Goal: Task Accomplishment & Management: Manage account settings

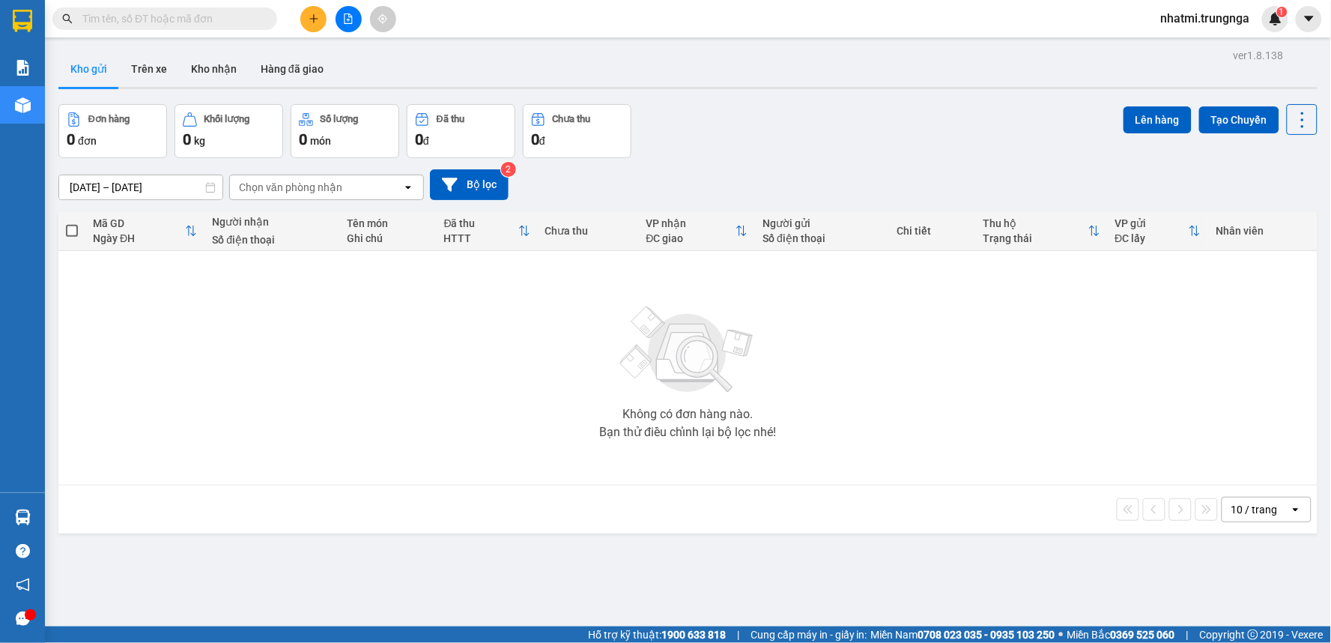
click at [174, 19] on input "text" at bounding box center [170, 18] width 177 height 16
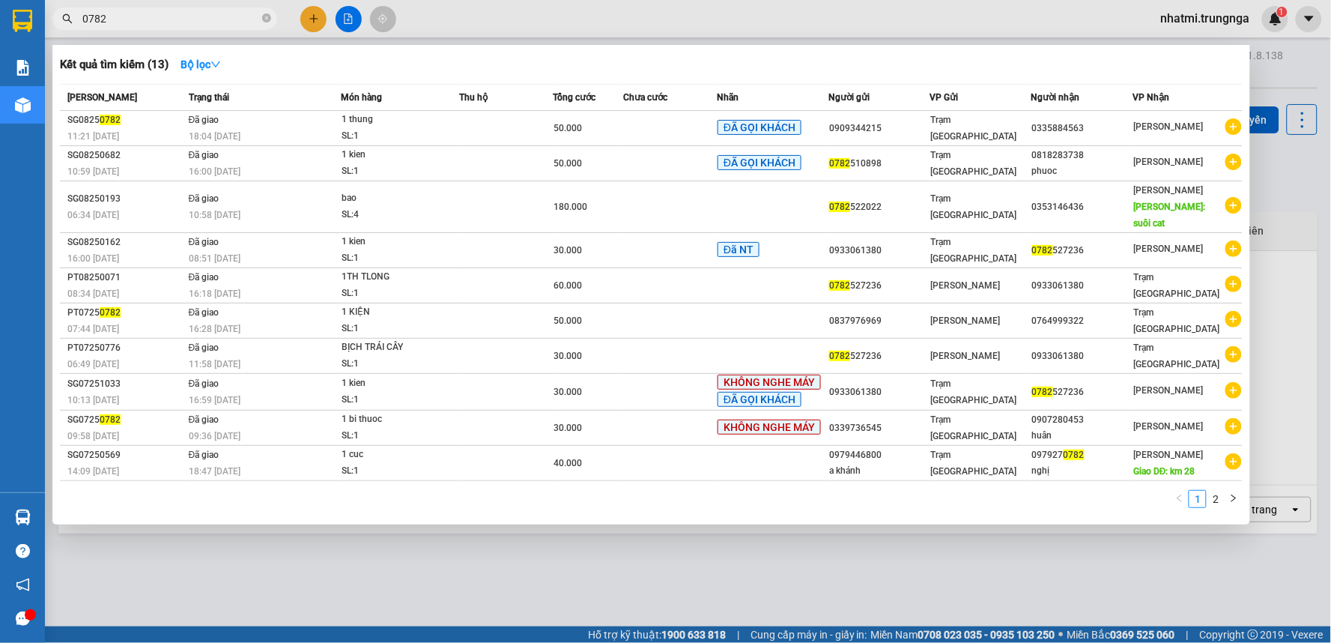
type input "0782"
click at [573, 9] on div at bounding box center [665, 321] width 1331 height 643
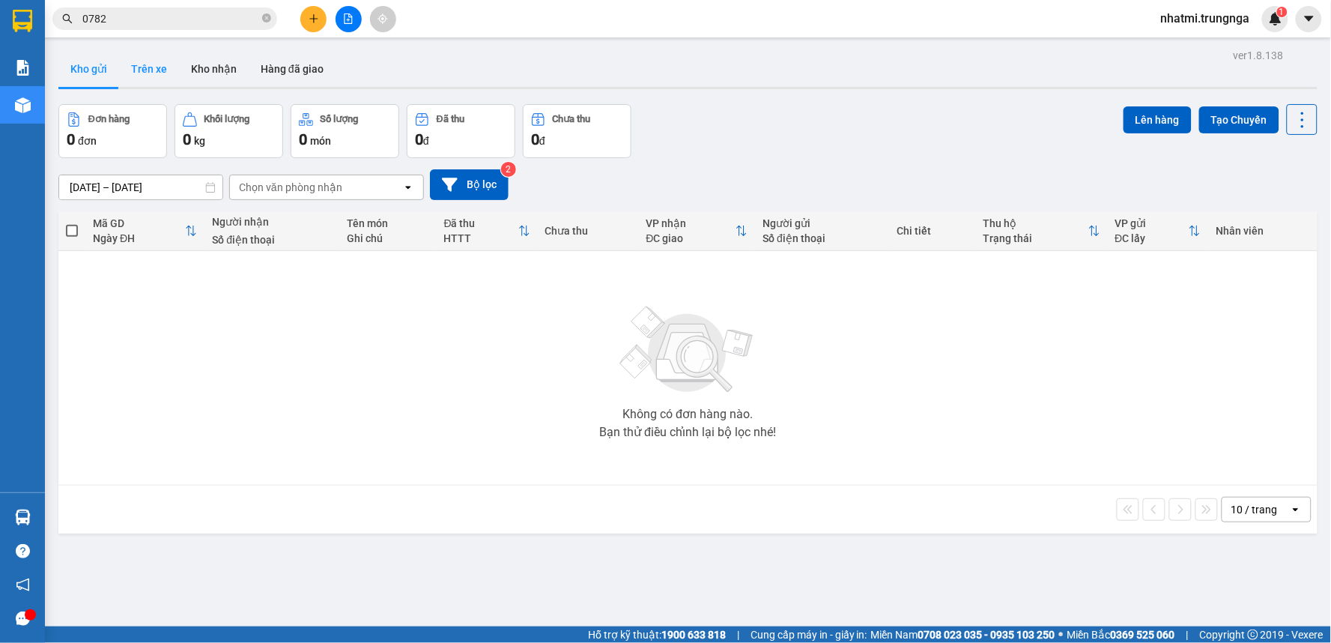
click at [145, 73] on button "Trên xe" at bounding box center [149, 69] width 60 height 36
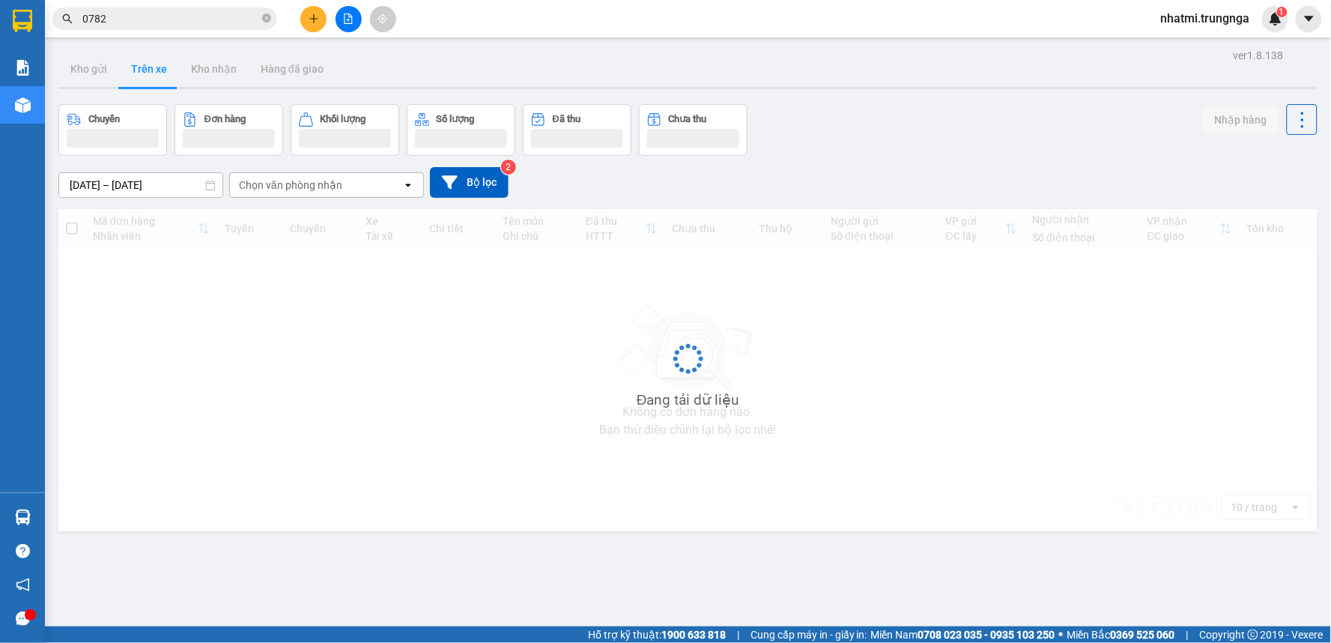
click at [301, 188] on div "Chọn văn phòng nhận" at bounding box center [290, 185] width 103 height 15
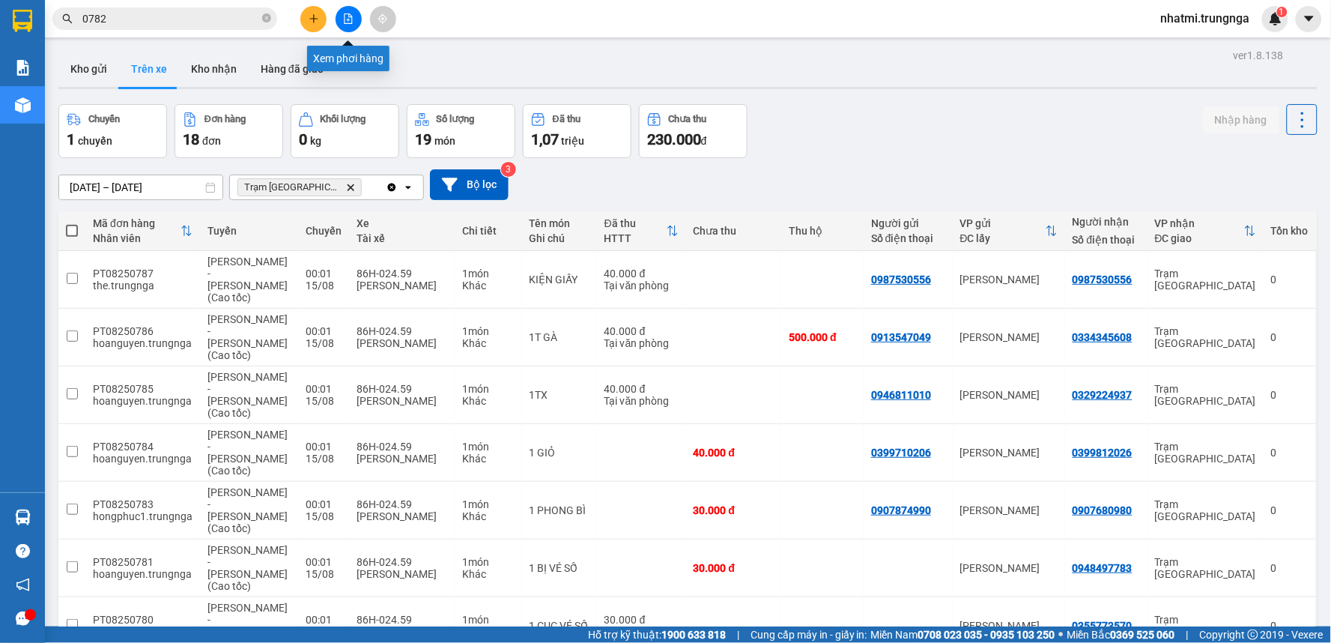
click at [350, 23] on icon "file-add" at bounding box center [349, 18] width 8 height 10
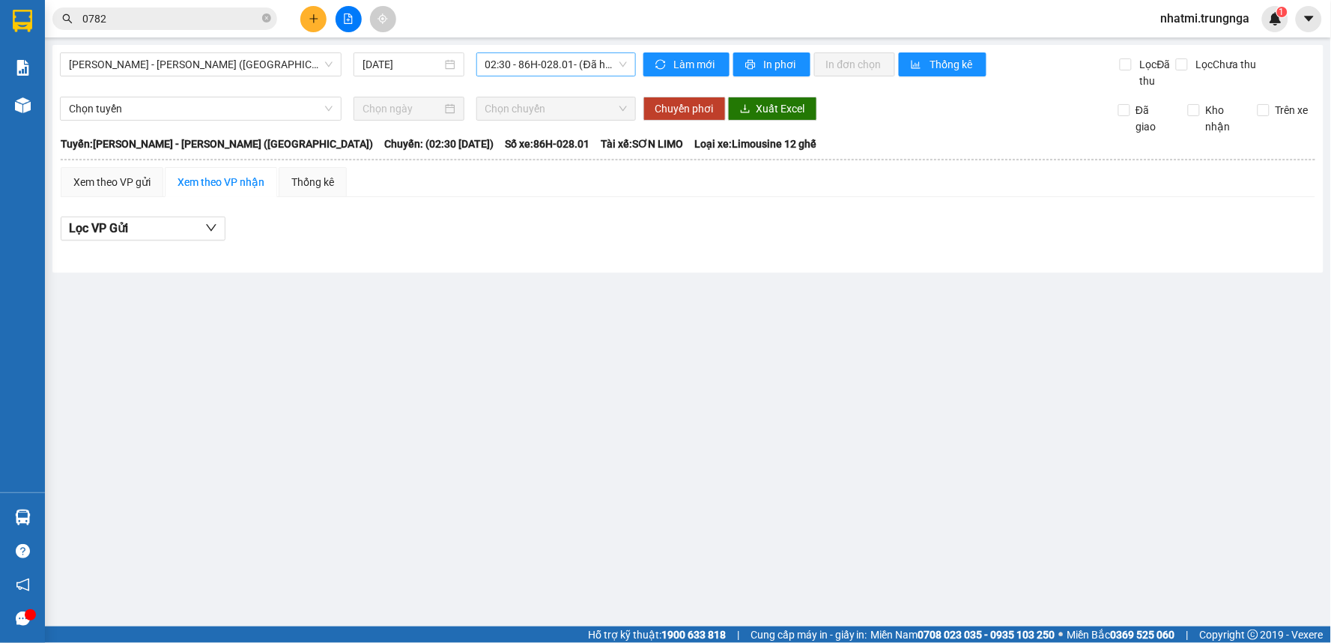
click at [533, 66] on span "02:30 - 86H-028.01 - (Đã hủy)" at bounding box center [556, 64] width 142 height 22
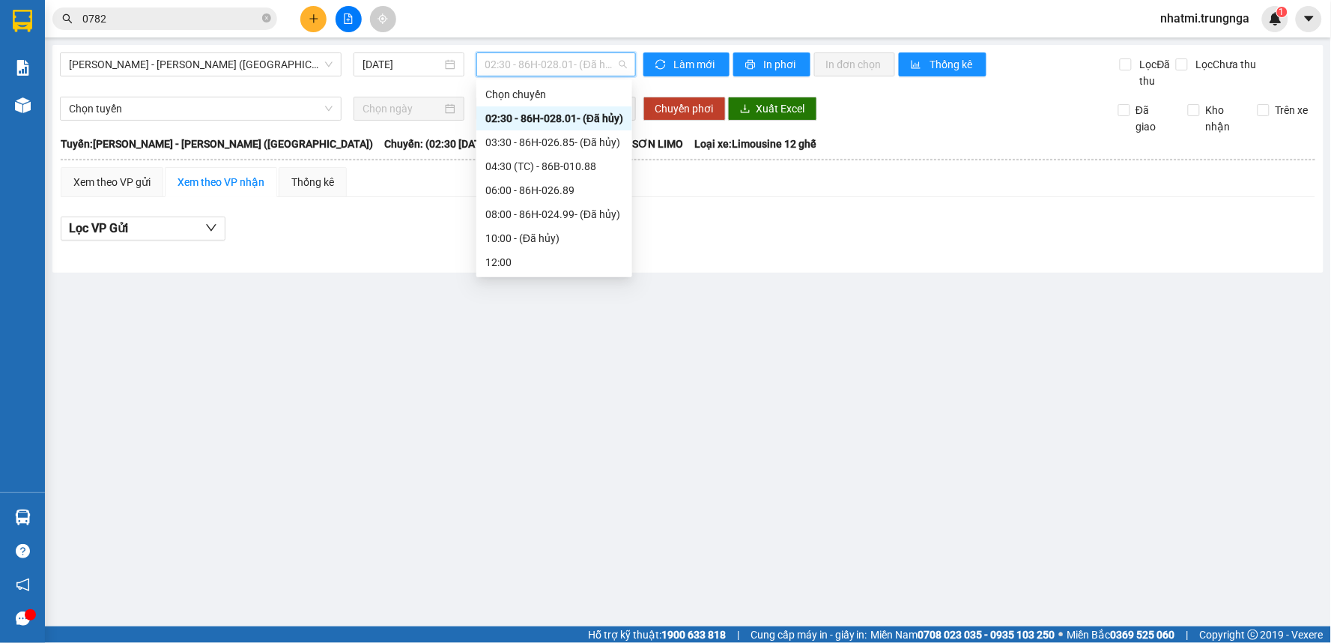
click at [533, 66] on span "02:30 - 86H-028.01 - (Đã hủy)" at bounding box center [556, 64] width 142 height 22
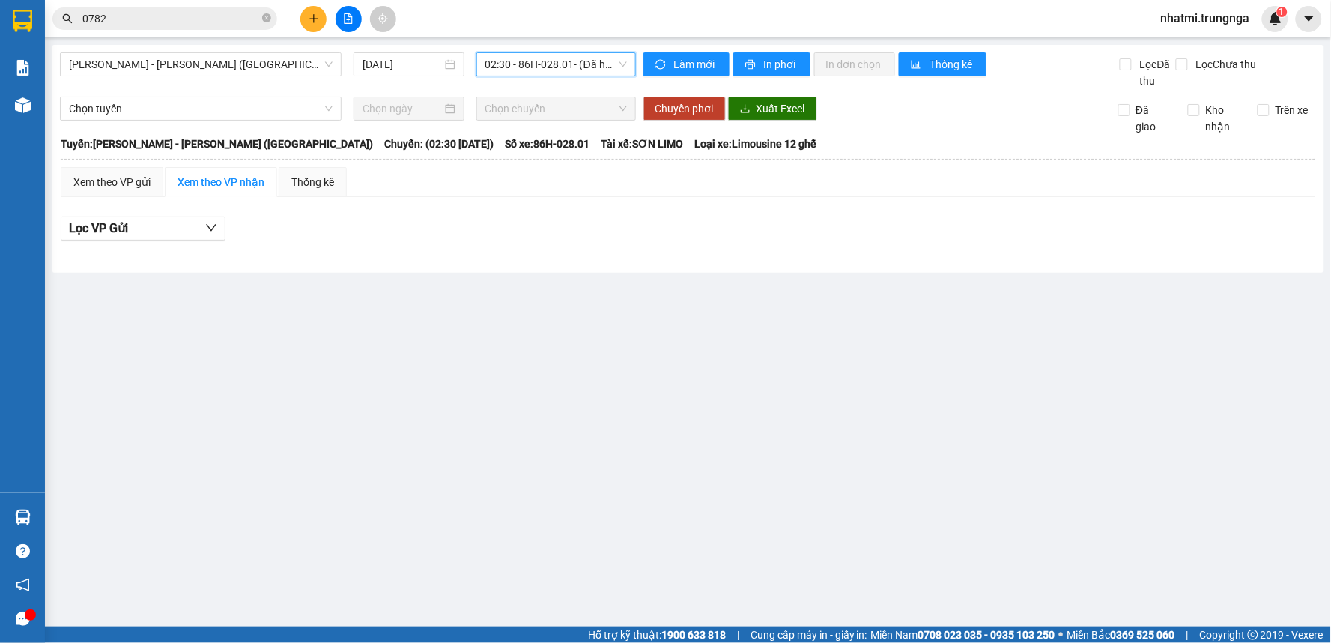
click at [533, 66] on span "02:30 - 86H-028.01 - (Đã hủy)" at bounding box center [556, 64] width 142 height 22
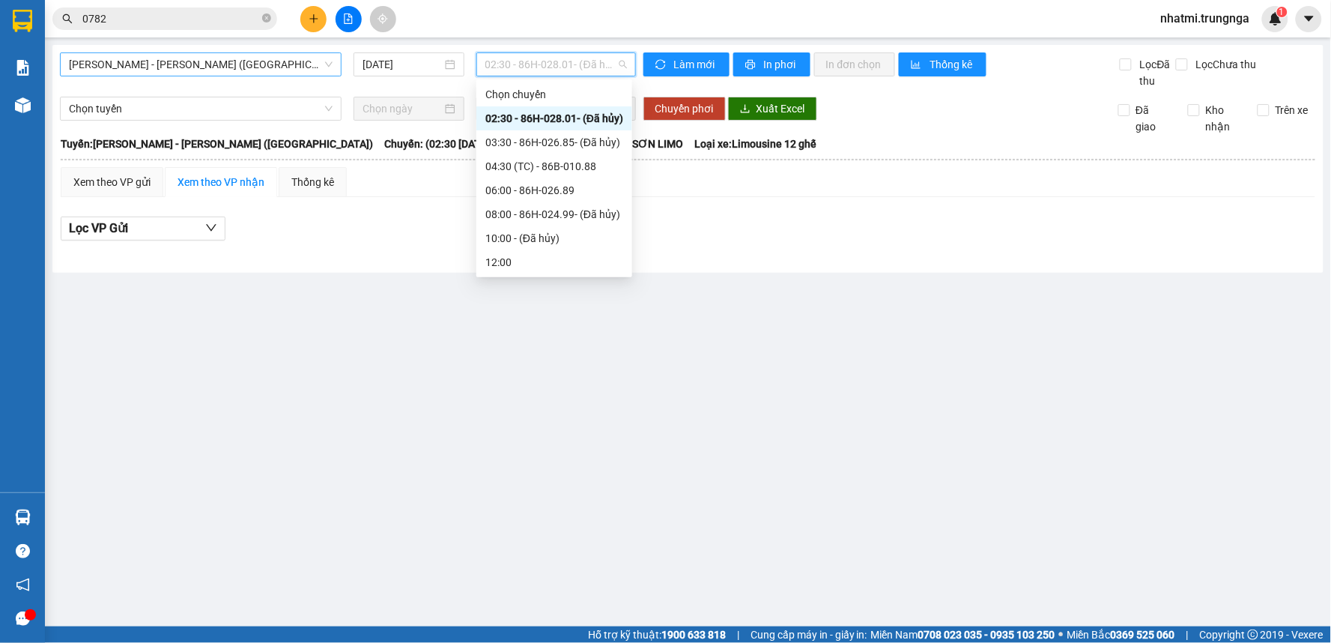
click at [283, 55] on span "Phan Thiết - Hồ Chí Minh (Ghế)" at bounding box center [201, 64] width 264 height 22
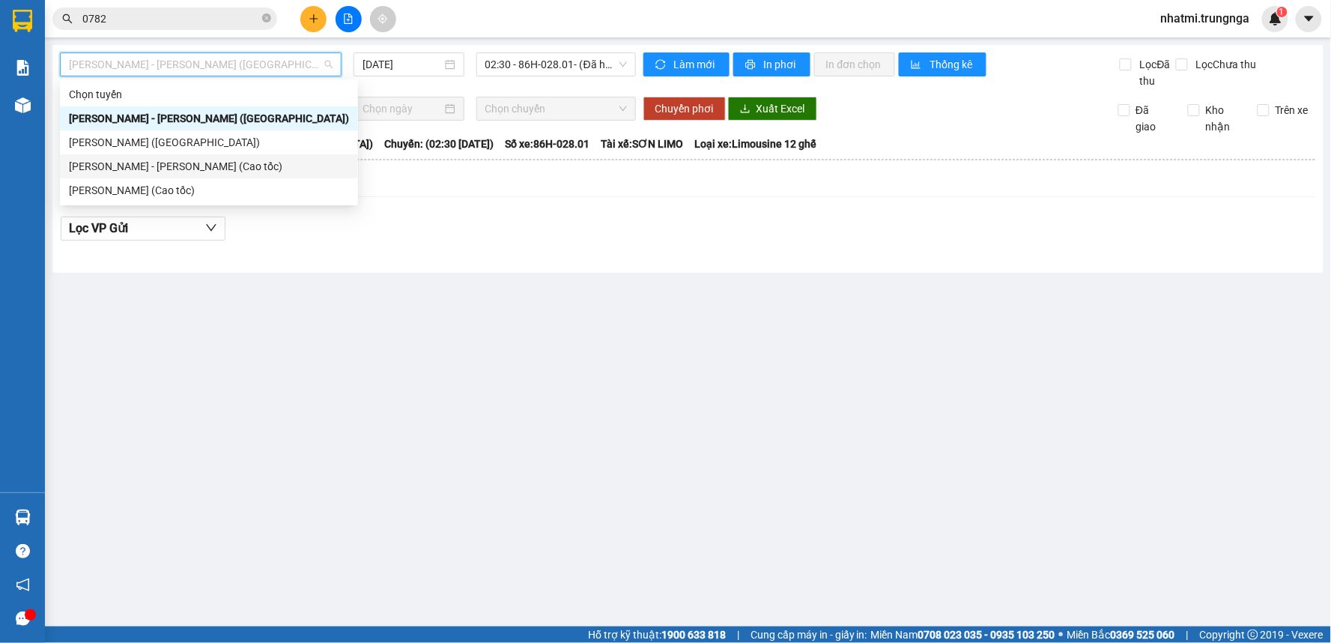
click at [136, 165] on div "[PERSON_NAME] - [PERSON_NAME] (Cao tốc)" at bounding box center [209, 166] width 280 height 16
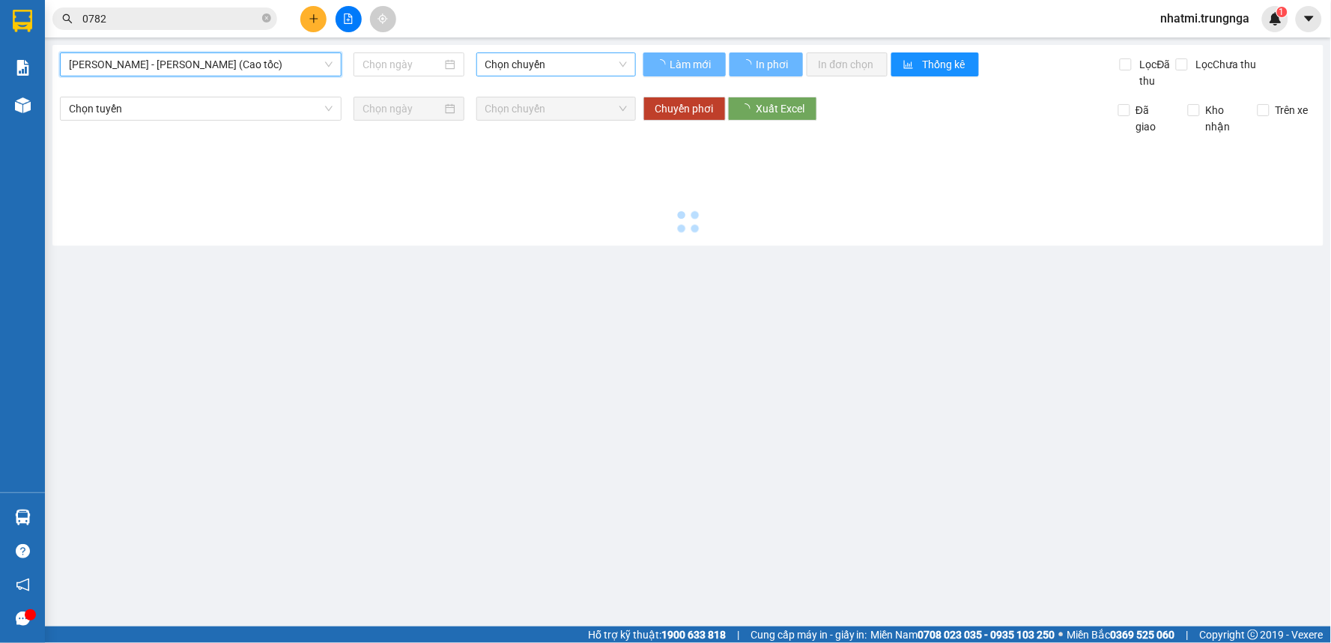
type input "[DATE]"
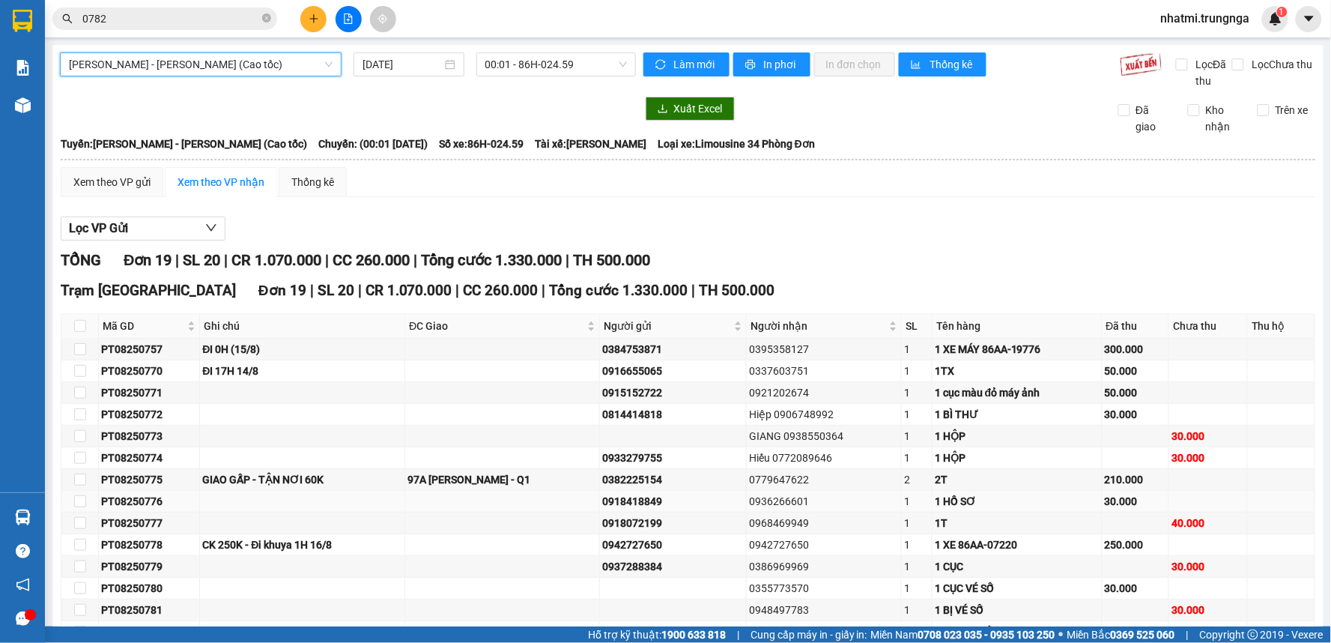
scroll to position [203, 0]
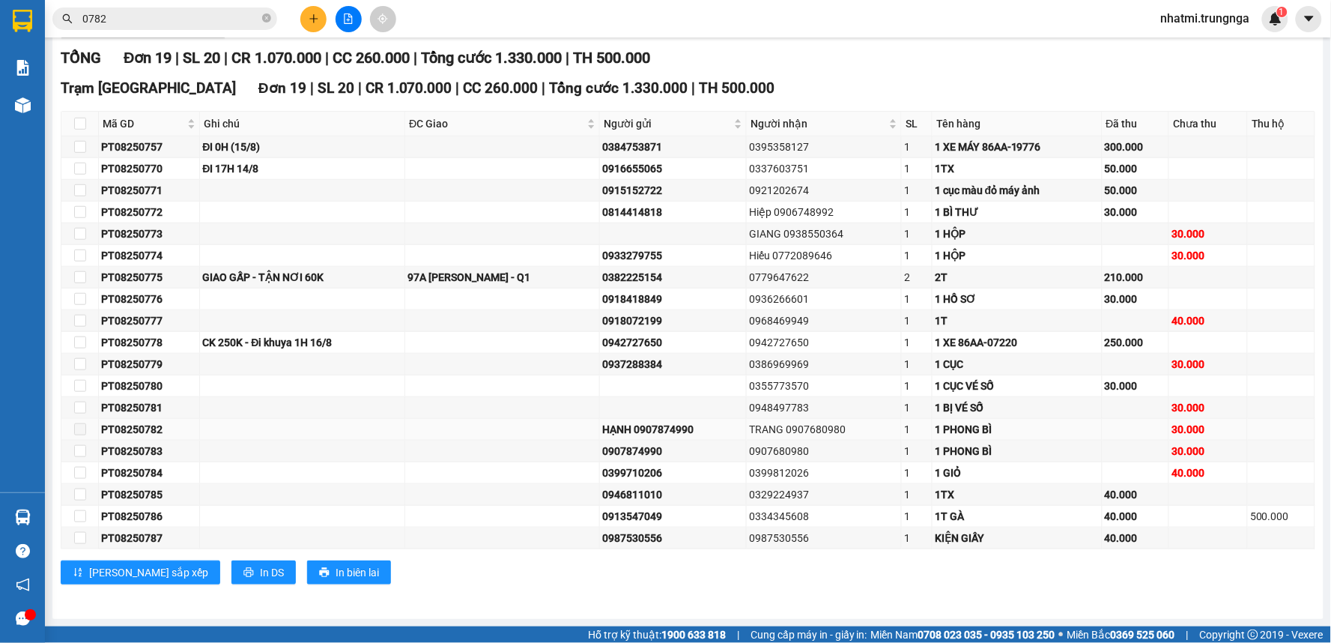
click at [146, 431] on div "PT08250782" at bounding box center [149, 429] width 96 height 16
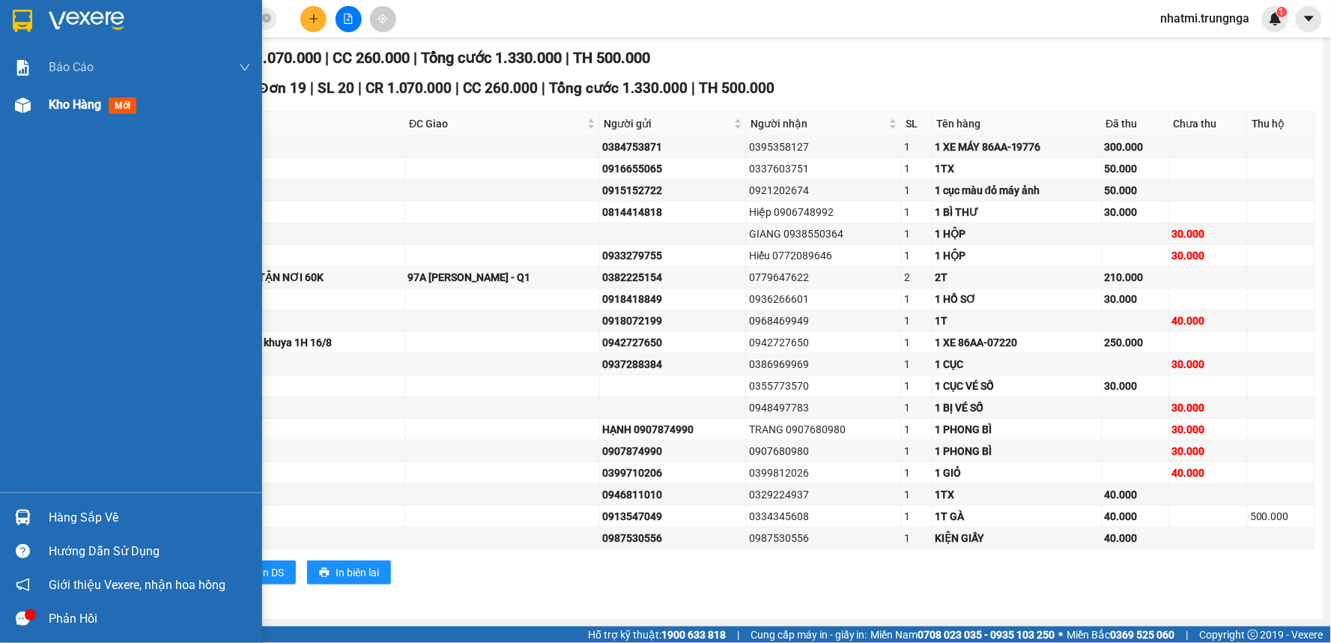
click at [88, 97] on span "Kho hàng" at bounding box center [75, 104] width 52 height 14
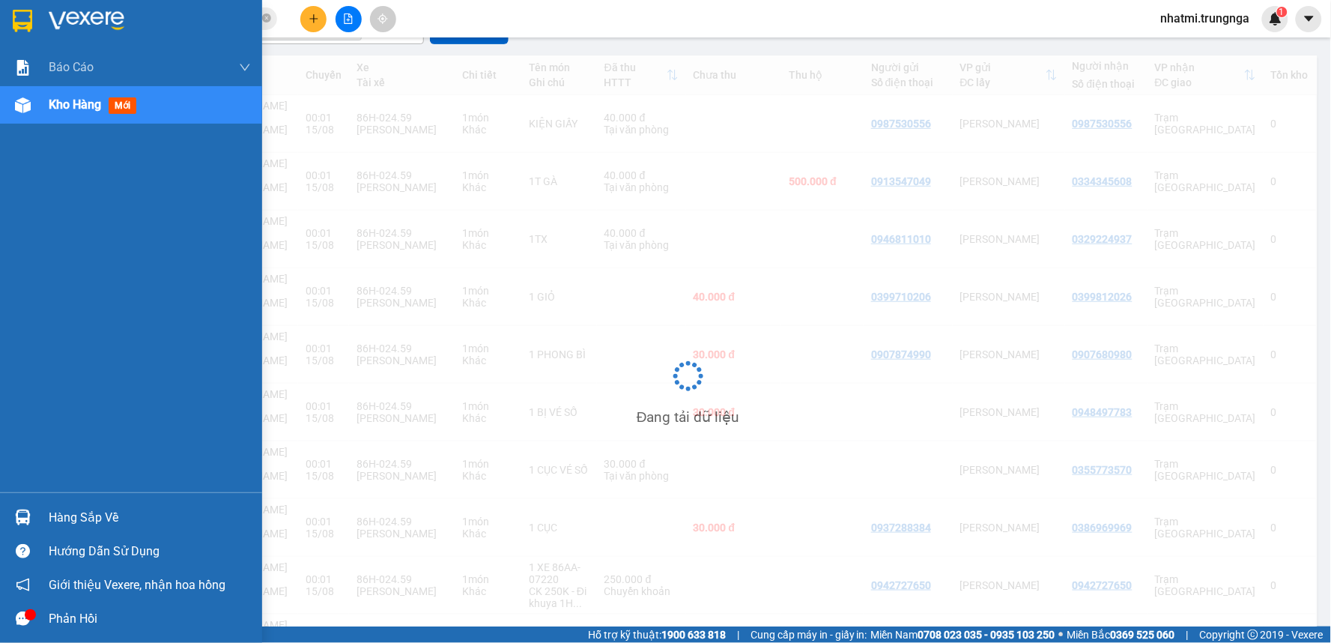
scroll to position [155, 0]
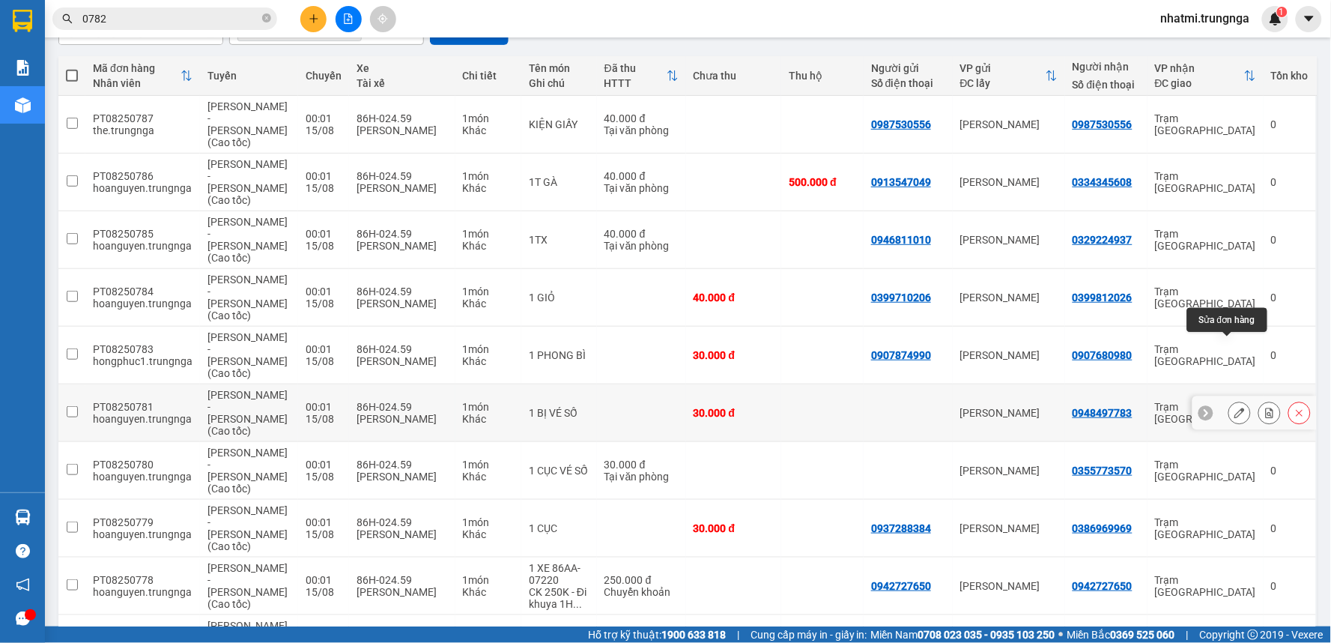
click at [1235, 408] on icon at bounding box center [1240, 413] width 10 height 10
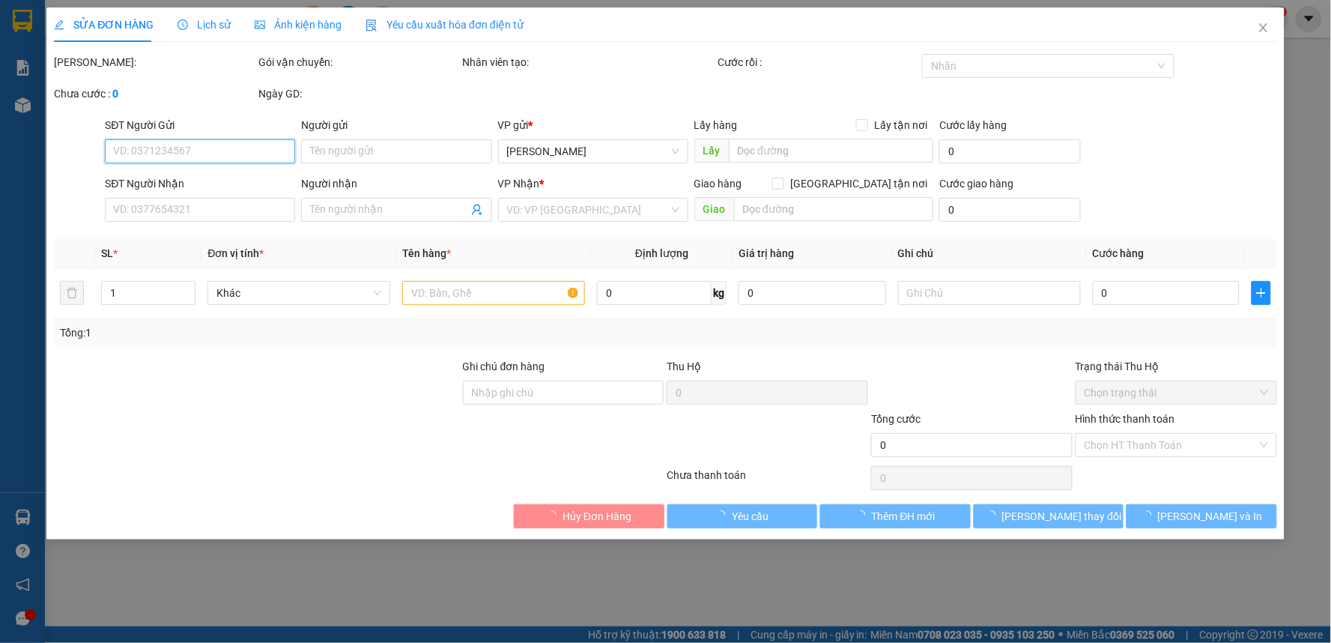
type input "0948497783"
type input "30.000"
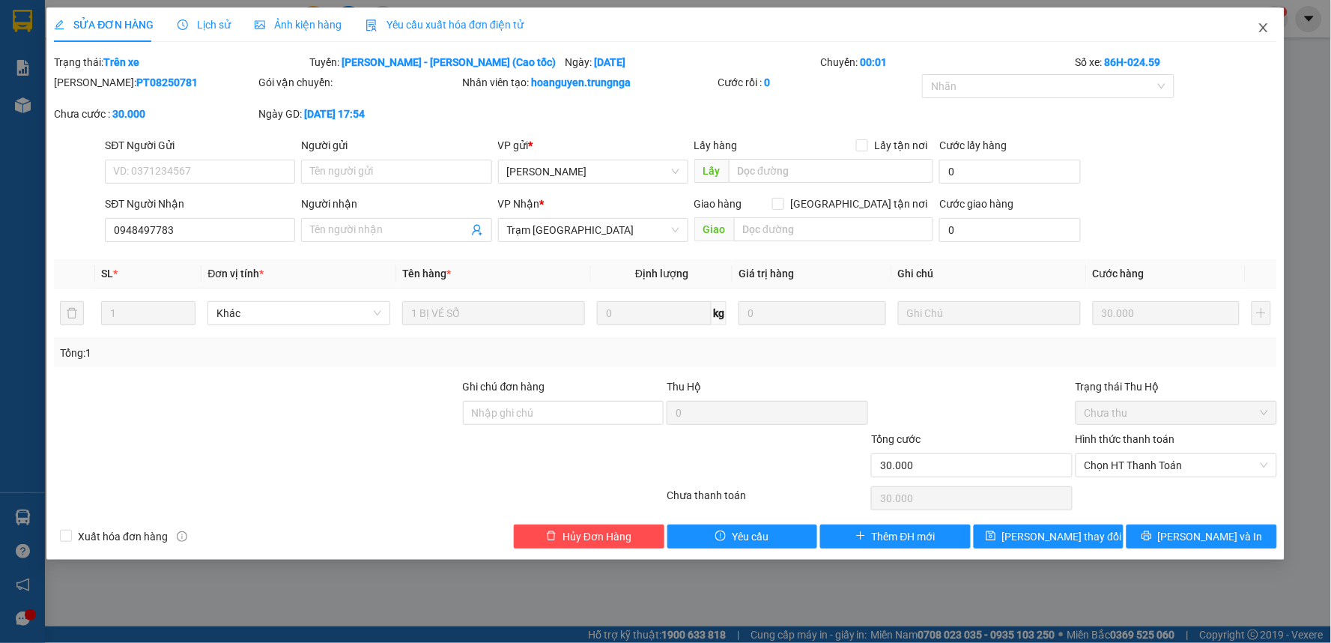
click at [1271, 34] on span "Close" at bounding box center [1264, 28] width 42 height 42
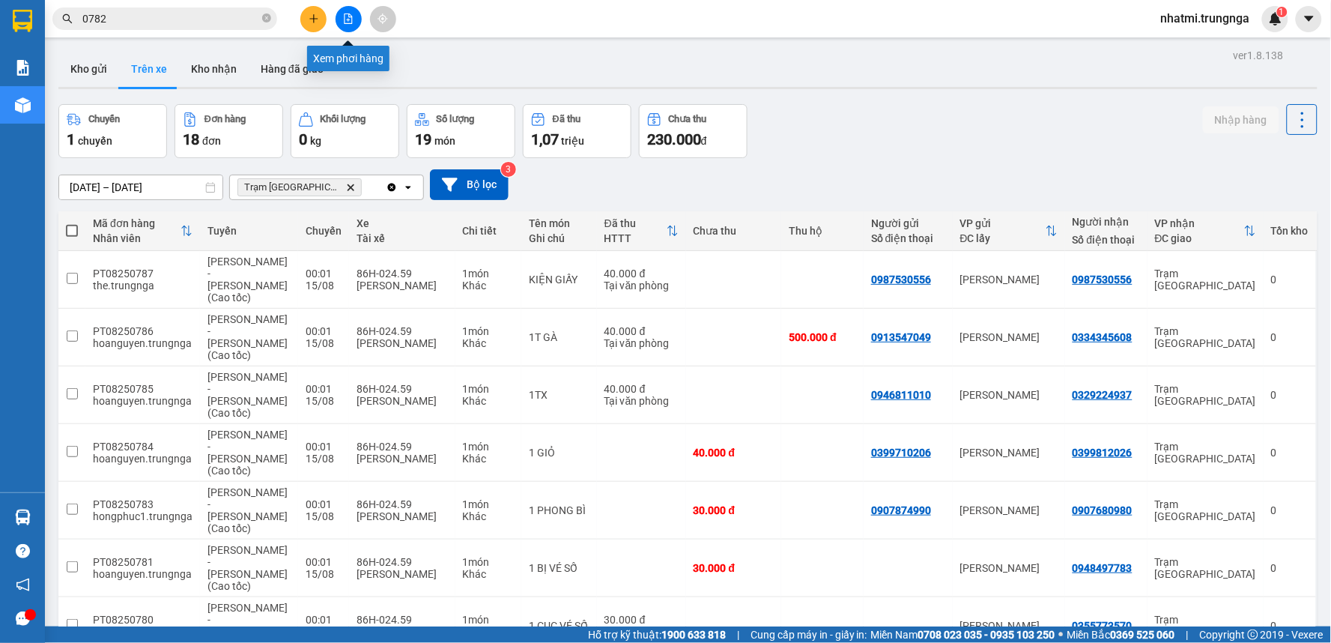
click at [348, 20] on icon "file-add" at bounding box center [348, 18] width 10 height 10
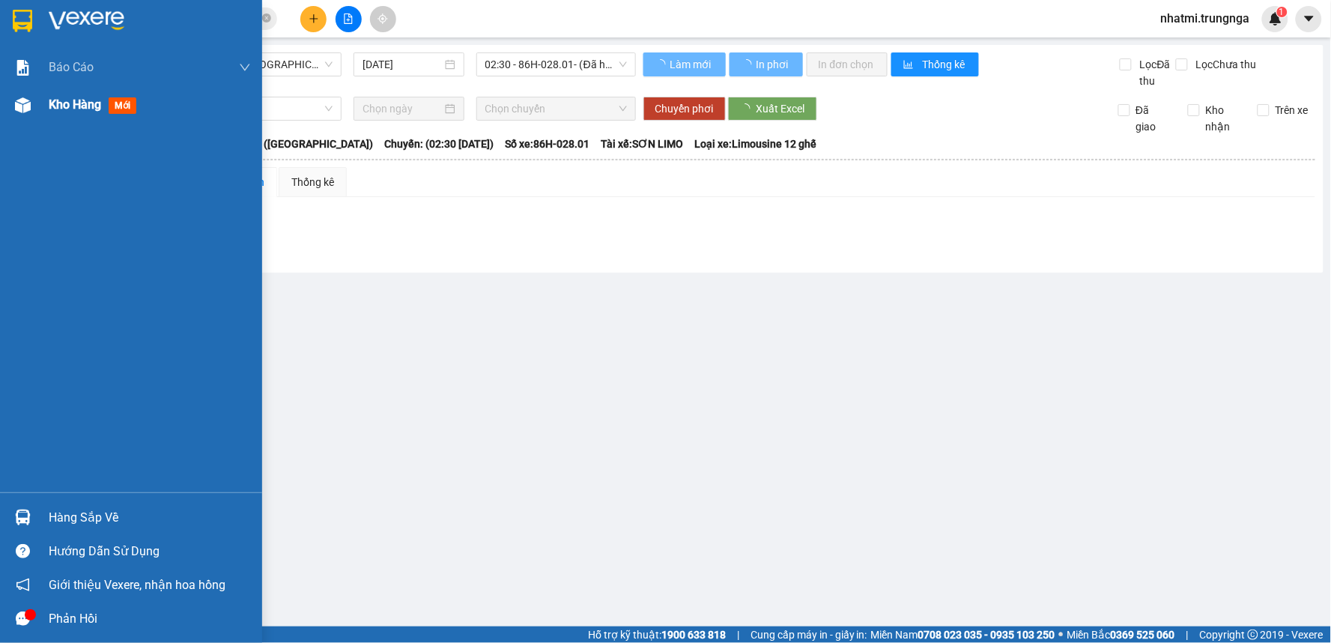
click at [39, 100] on div "Kho hàng mới" at bounding box center [131, 104] width 262 height 37
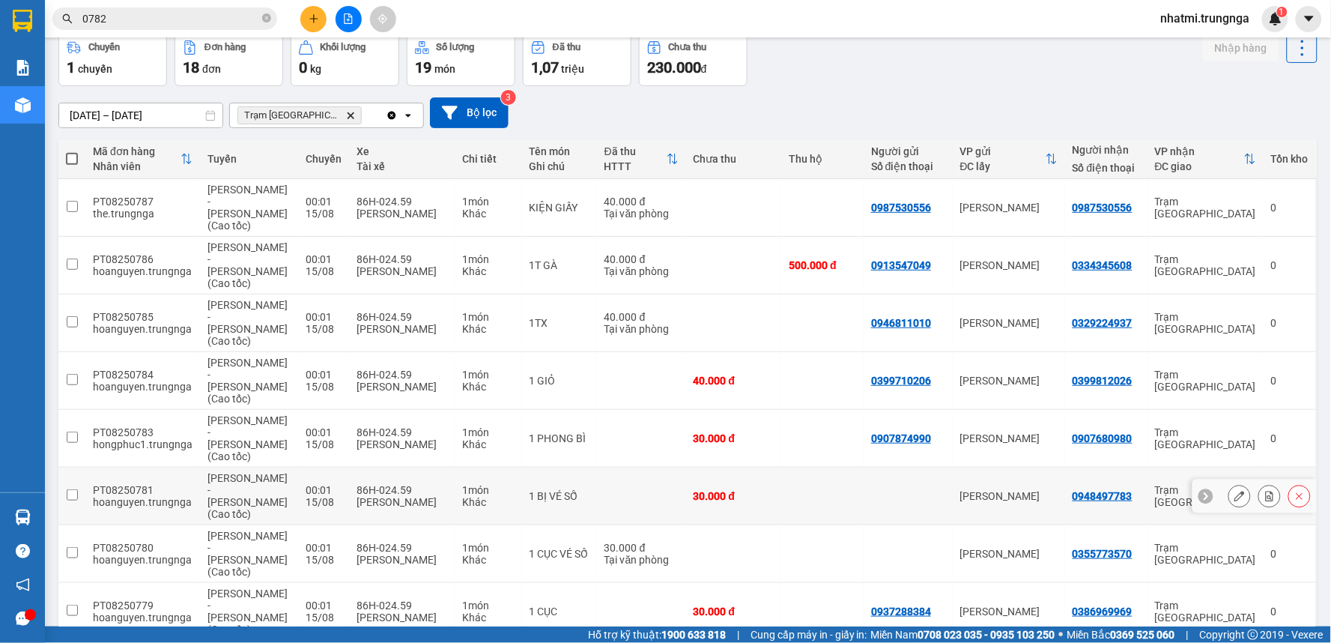
scroll to position [155, 0]
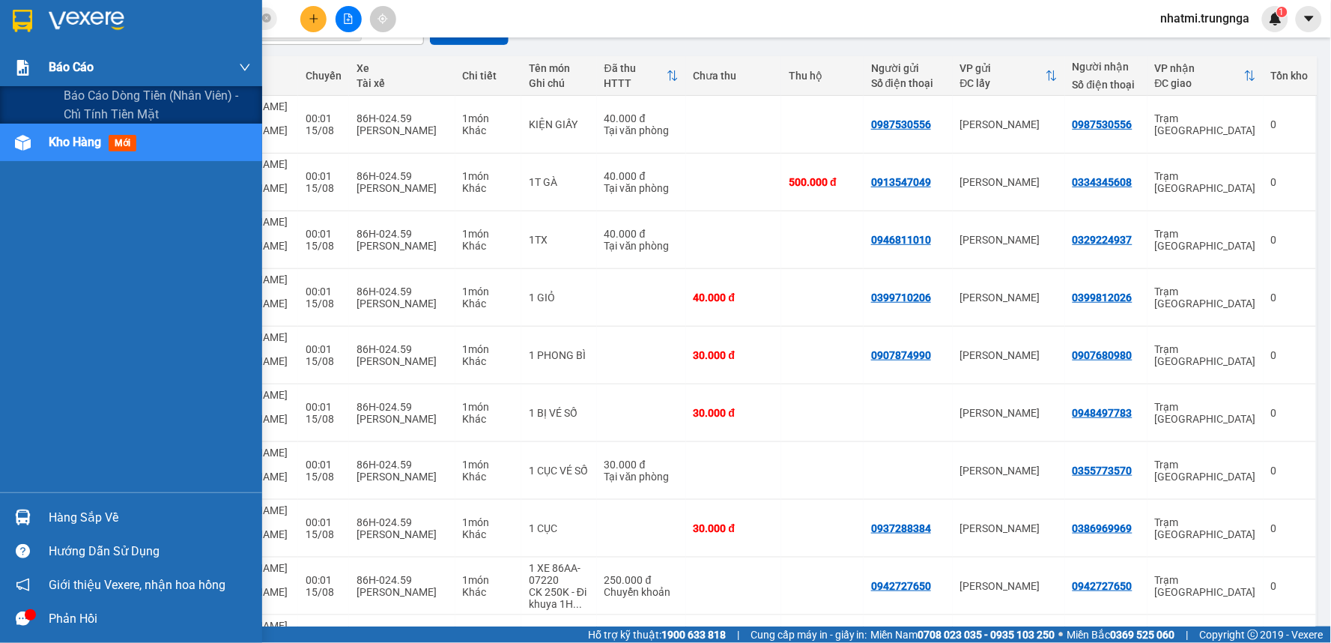
click at [62, 65] on span "Báo cáo" at bounding box center [71, 67] width 45 height 19
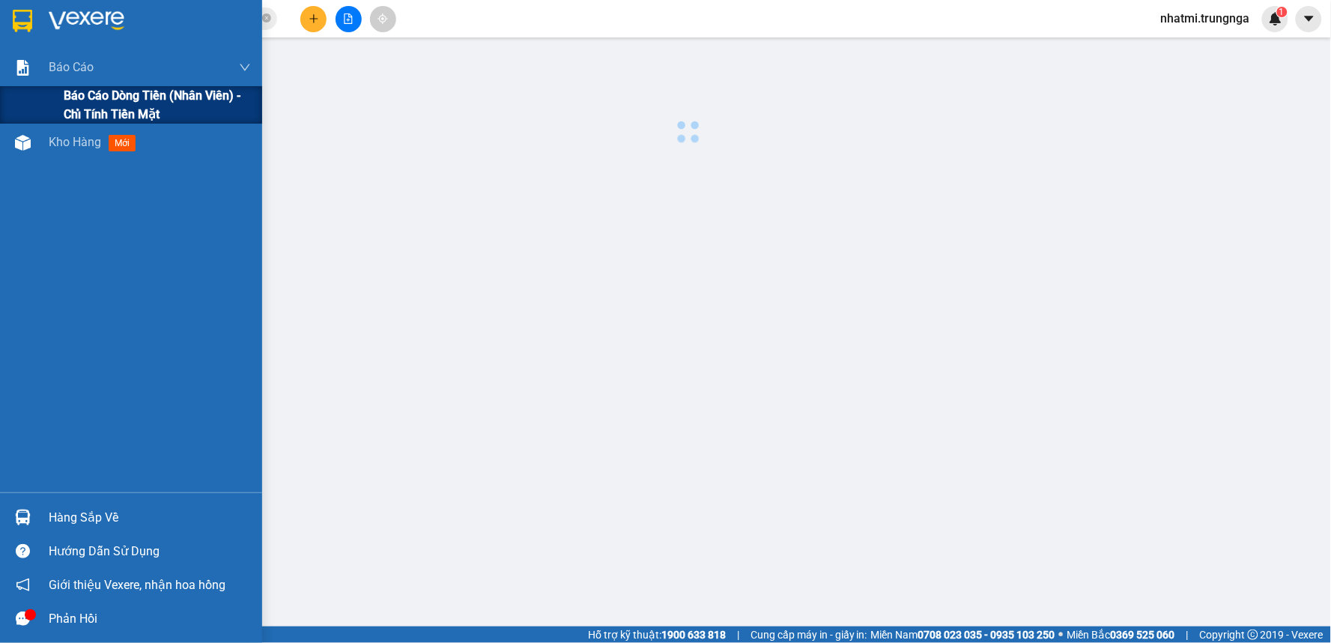
click at [131, 102] on span "Báo cáo dòng tiền (nhân viên) - chỉ tính tiền mặt" at bounding box center [157, 104] width 187 height 37
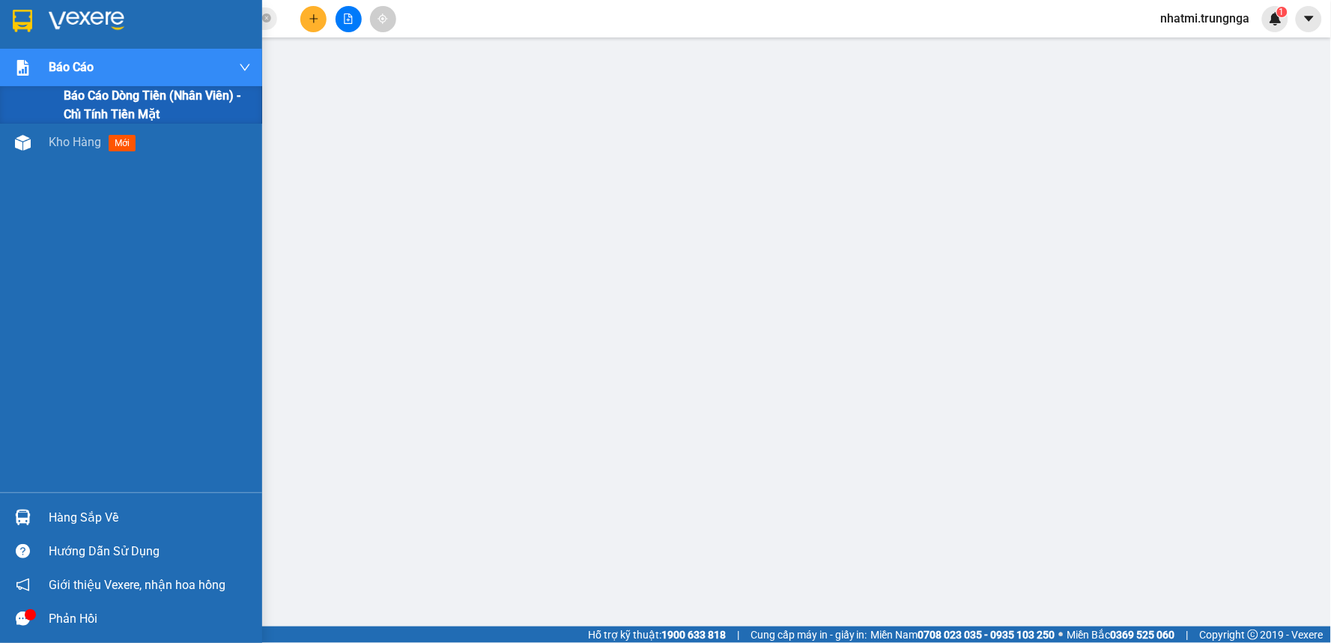
click at [102, 76] on div "Báo cáo" at bounding box center [150, 67] width 202 height 37
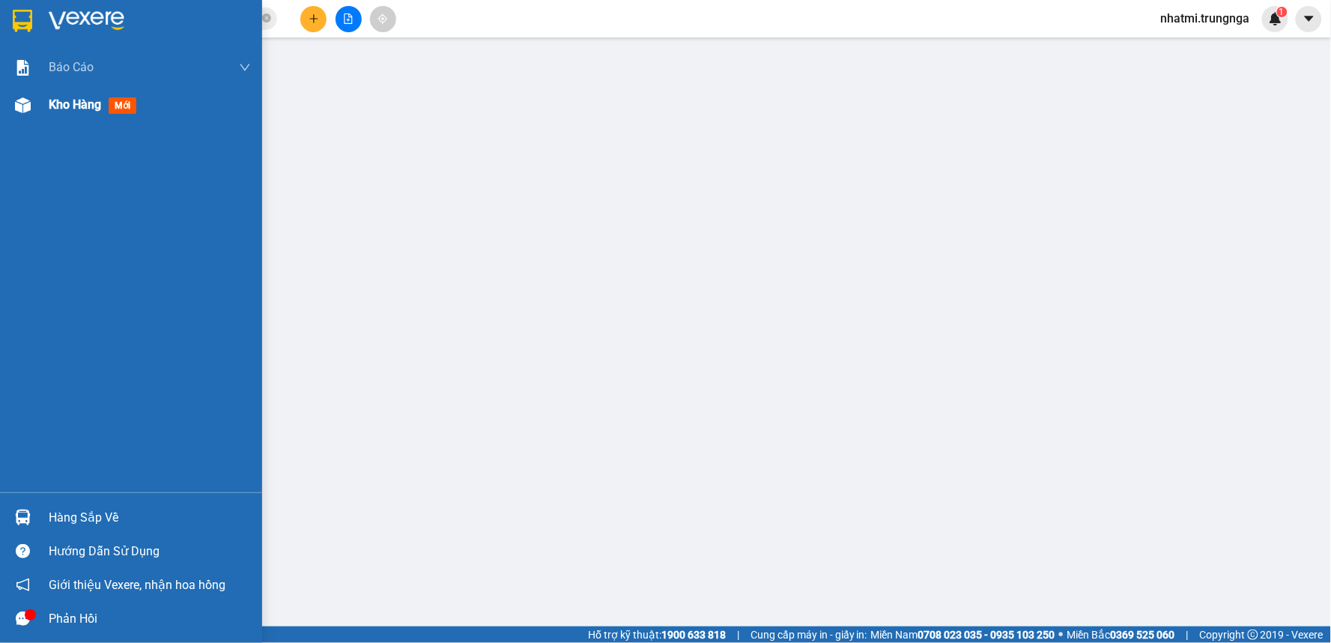
click at [85, 103] on span "Kho hàng" at bounding box center [75, 104] width 52 height 14
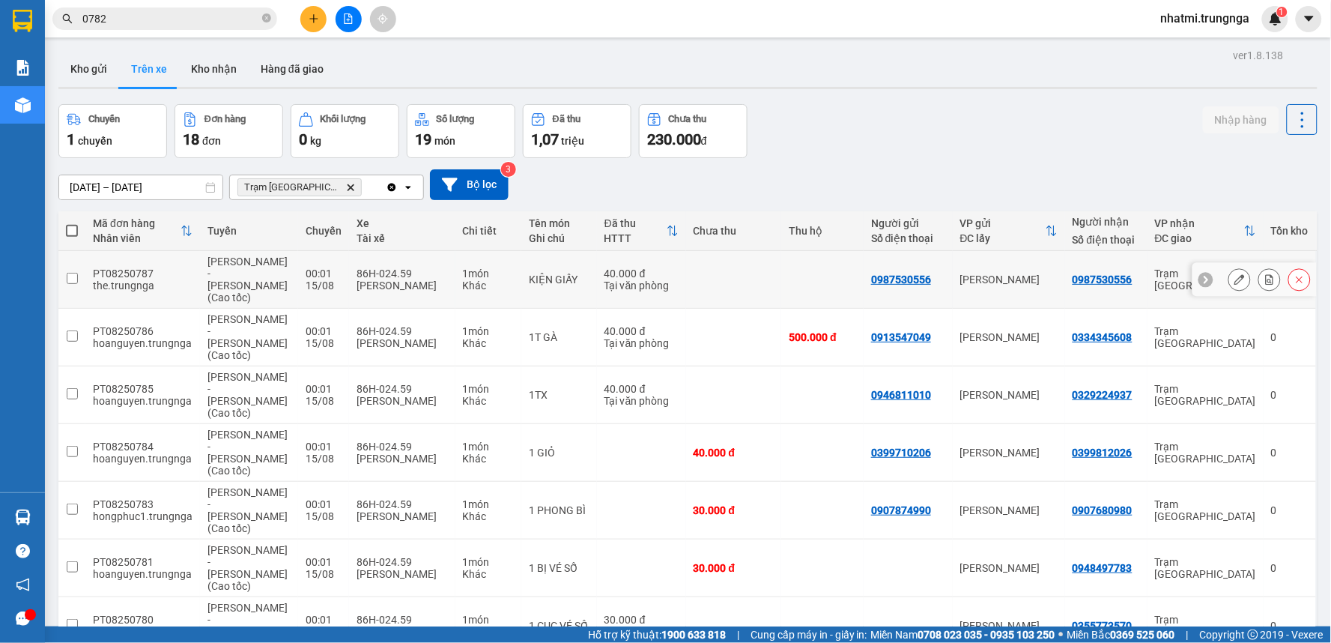
scroll to position [83, 0]
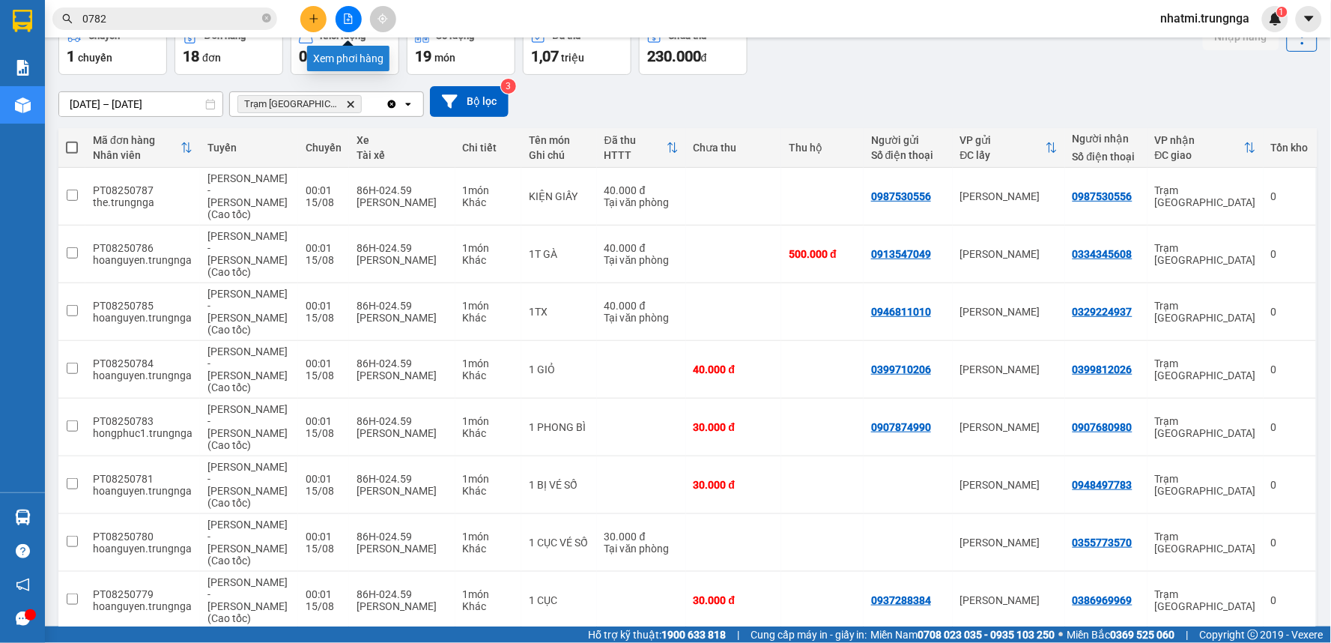
click at [346, 21] on icon "file-add" at bounding box center [348, 18] width 10 height 10
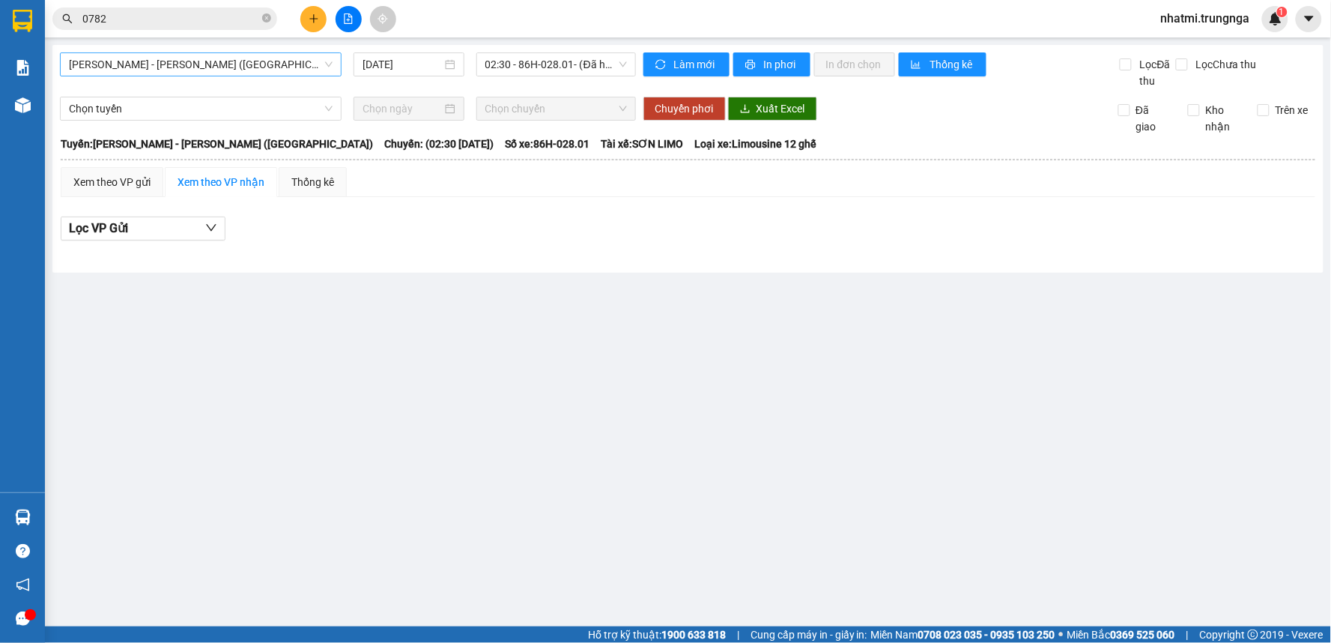
click at [242, 69] on span "[PERSON_NAME] - [PERSON_NAME] ([GEOGRAPHIC_DATA])" at bounding box center [201, 64] width 264 height 22
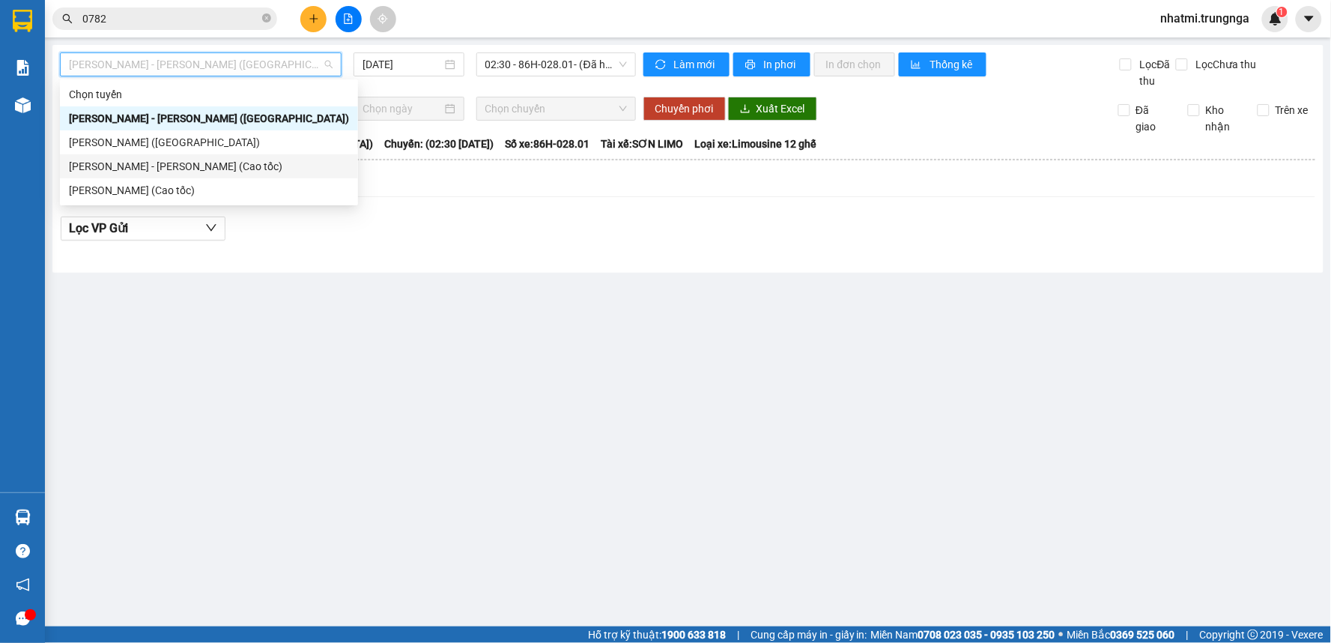
click at [195, 169] on div "[PERSON_NAME] - [PERSON_NAME] (Cao tốc)" at bounding box center [209, 166] width 280 height 16
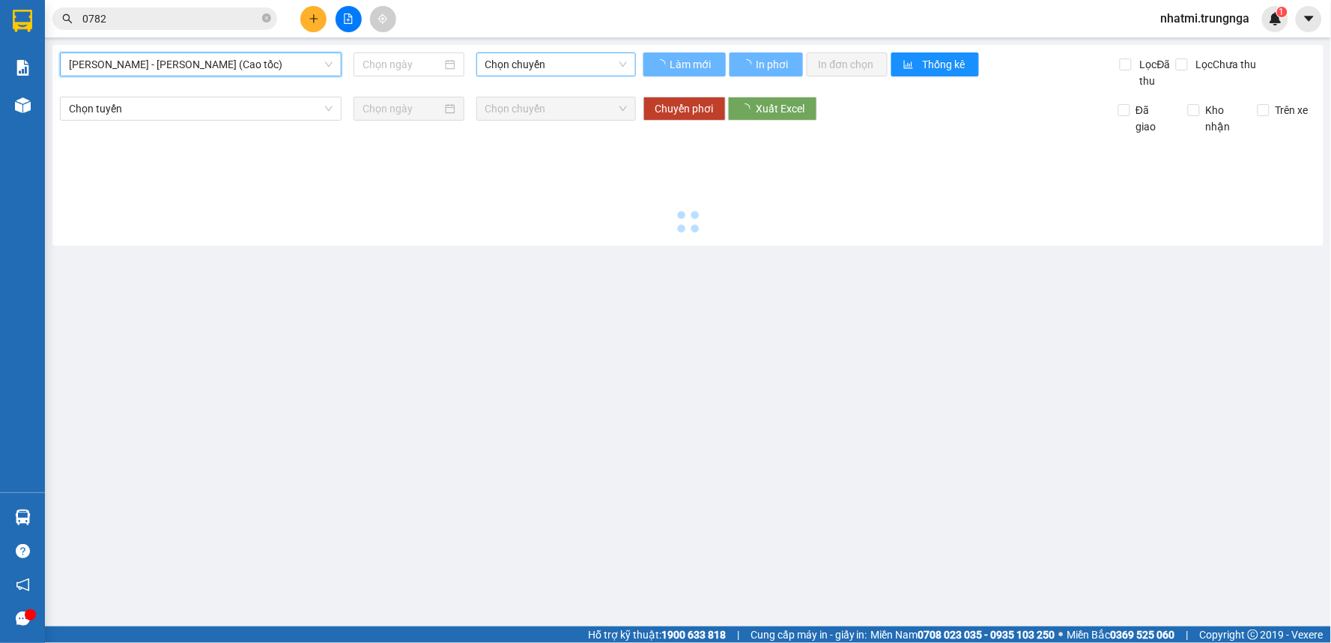
type input "[DATE]"
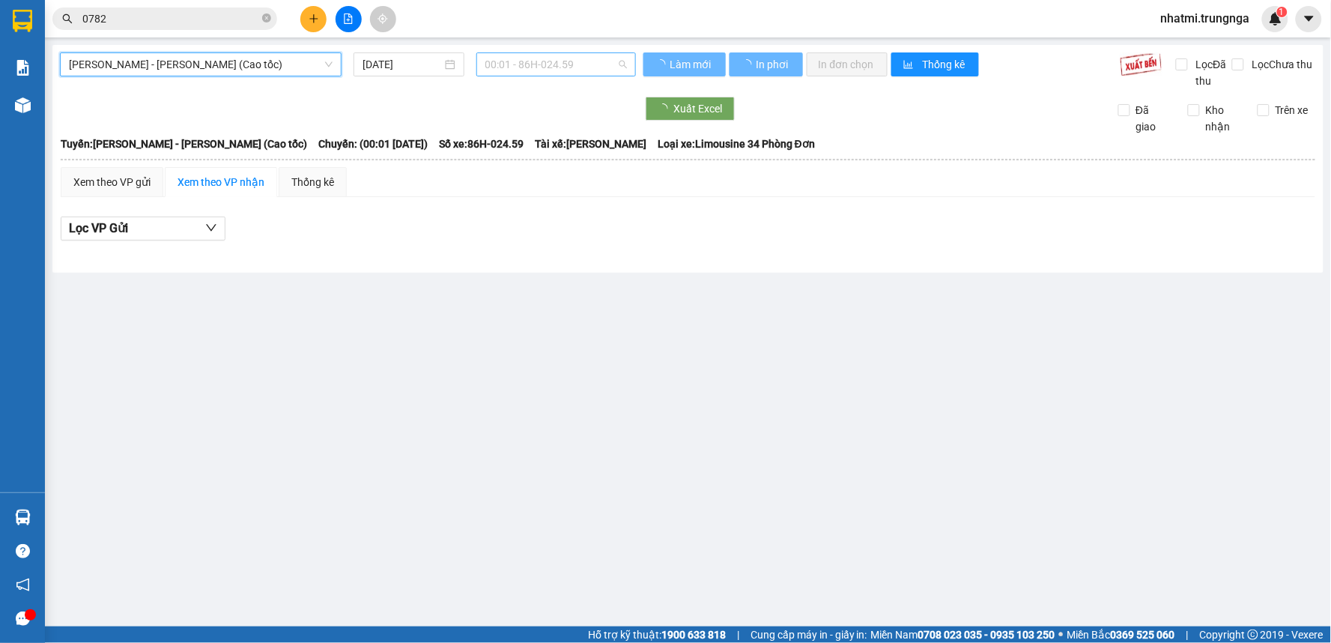
click at [583, 66] on span "00:01 - 86H-024.59" at bounding box center [556, 64] width 142 height 22
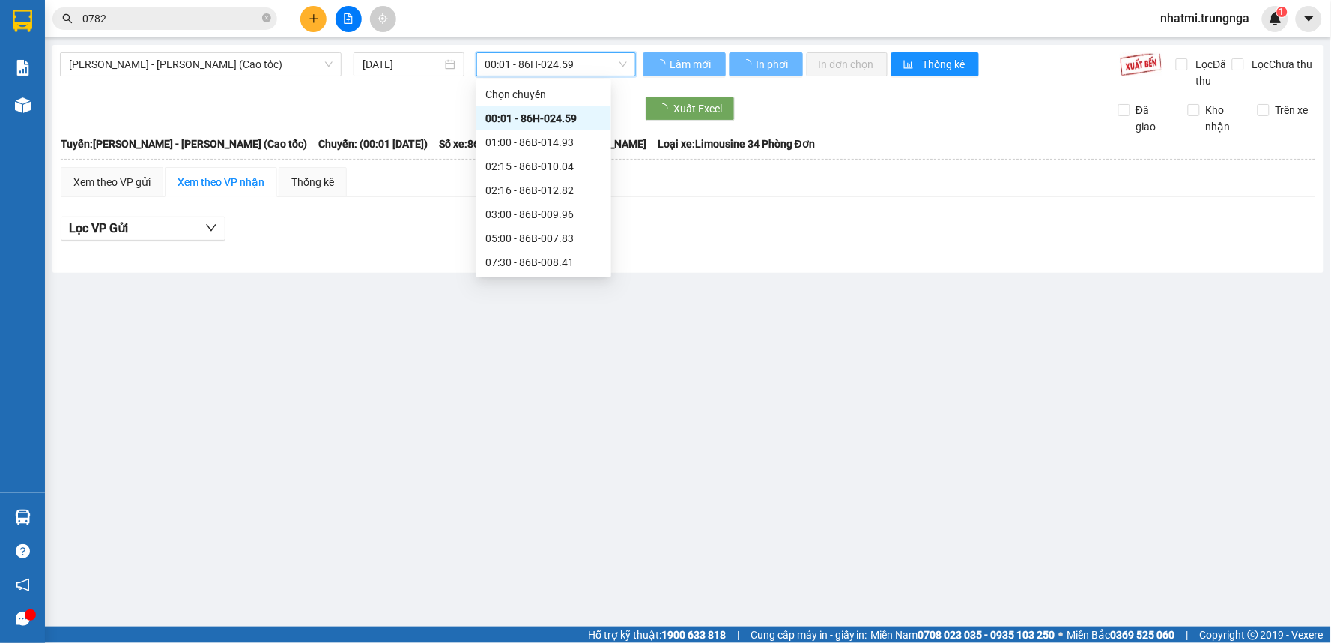
click at [583, 66] on span "00:01 - 86H-024.59" at bounding box center [556, 64] width 142 height 22
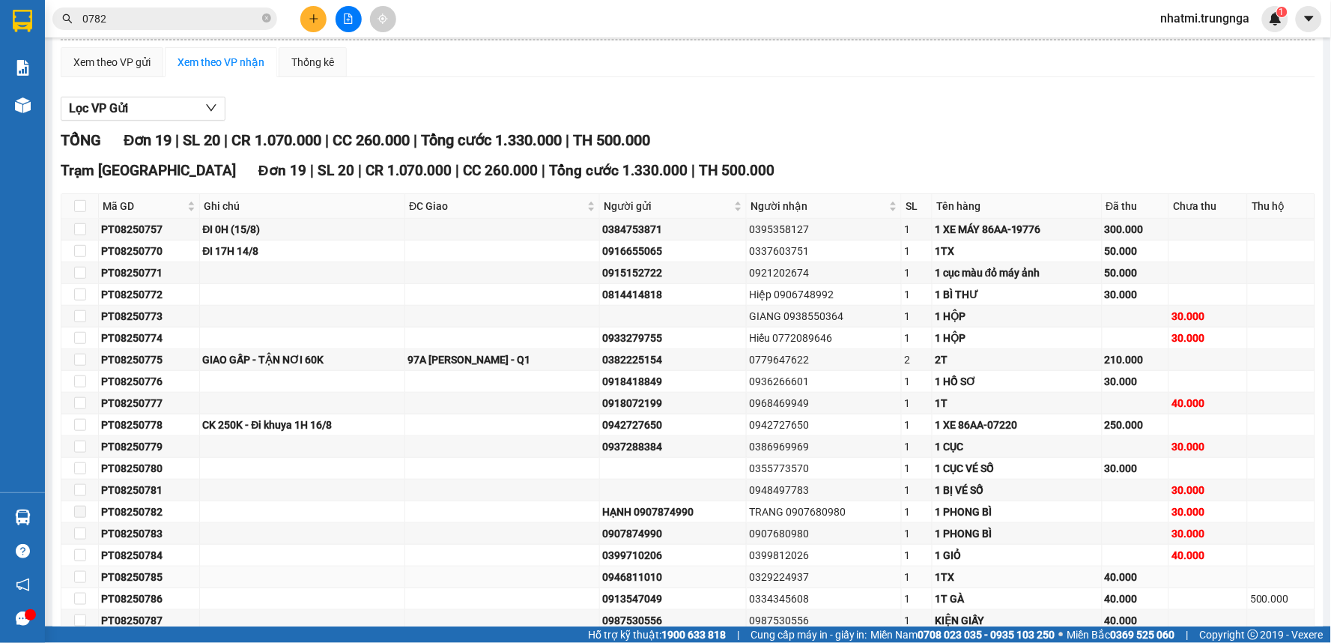
scroll to position [203, 0]
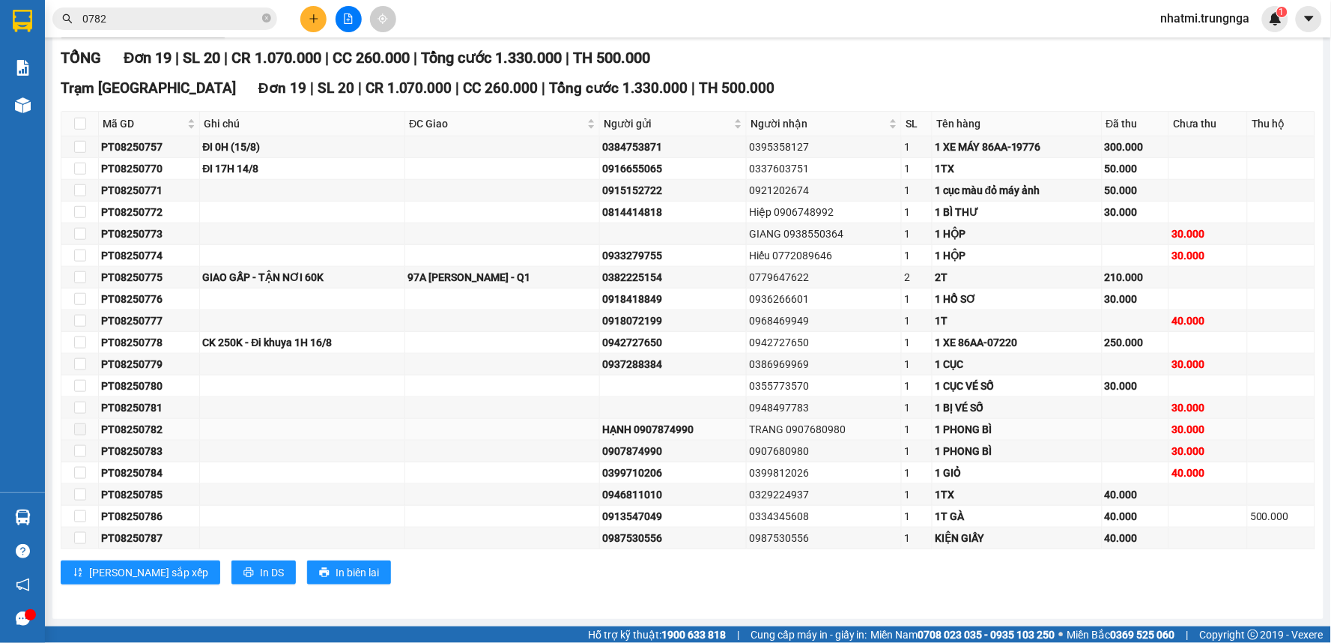
click at [138, 433] on div "PT08250782" at bounding box center [149, 429] width 96 height 16
click at [76, 432] on span at bounding box center [80, 429] width 12 height 12
click at [83, 428] on span at bounding box center [80, 429] width 12 height 12
click at [139, 428] on div "PT08250782" at bounding box center [149, 429] width 96 height 16
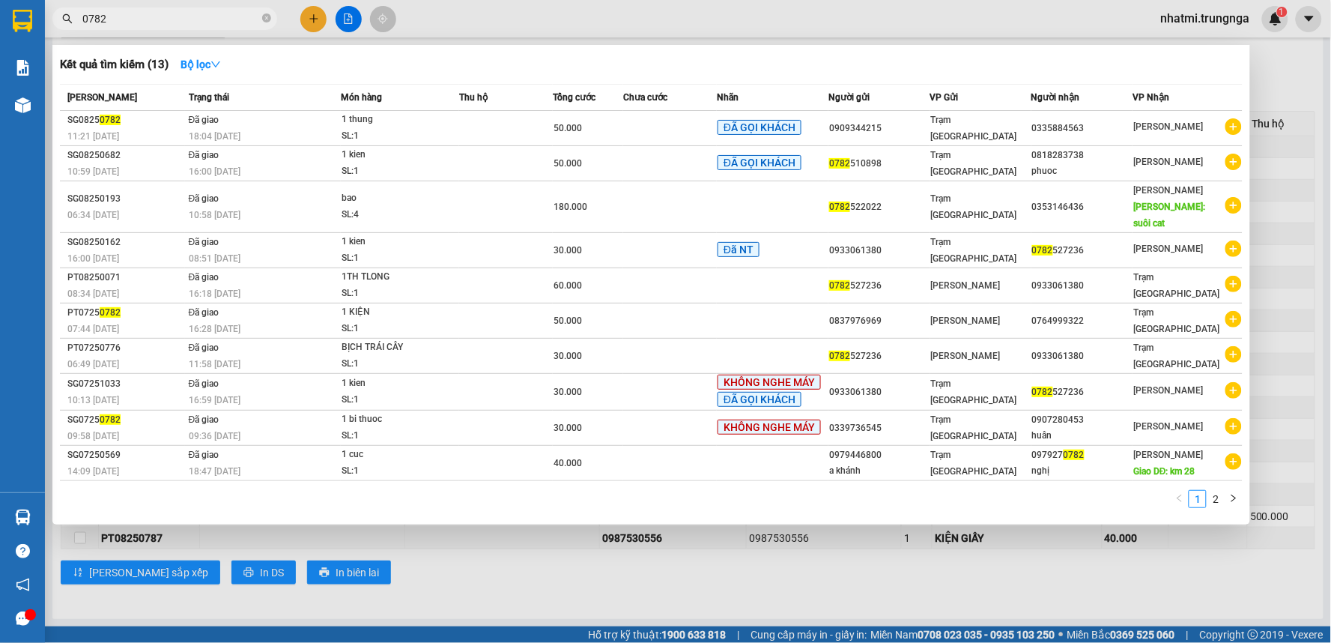
click at [121, 16] on input "0782" at bounding box center [170, 18] width 177 height 16
click at [487, 17] on div at bounding box center [665, 321] width 1331 height 643
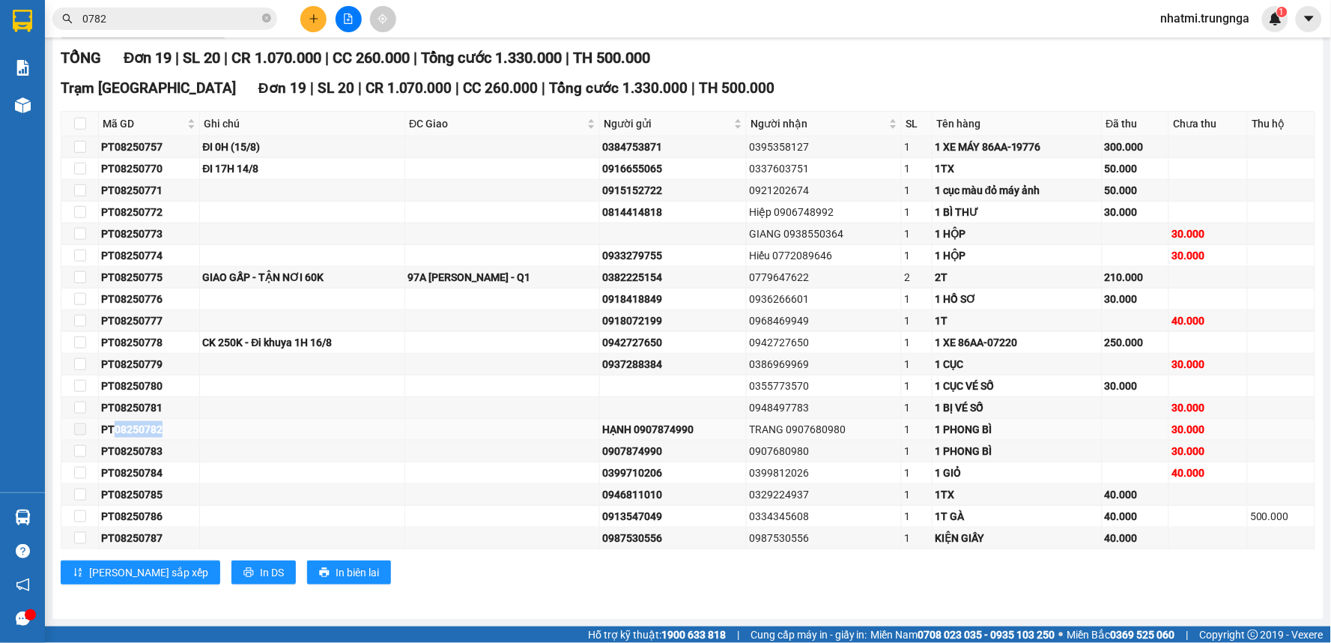
drag, startPoint x: 163, startPoint y: 429, endPoint x: 115, endPoint y: 429, distance: 47.2
click at [115, 429] on div "PT08250782" at bounding box center [149, 429] width 96 height 16
copy div "08250782"
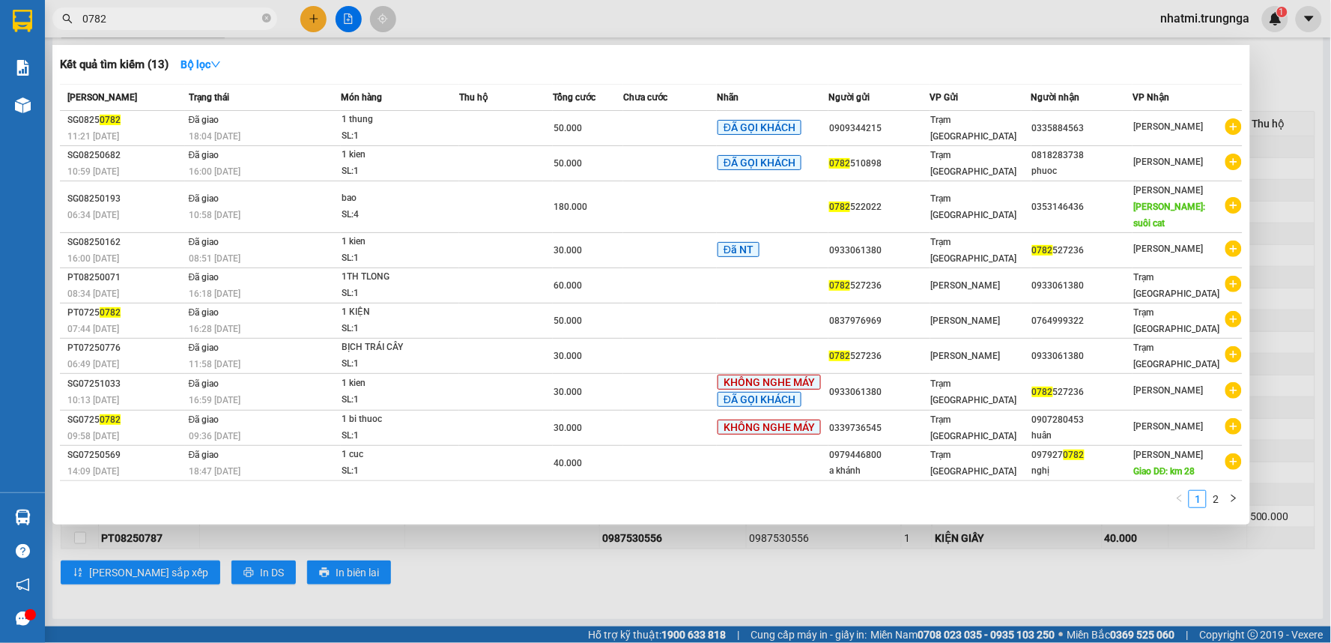
paste input "08250782"
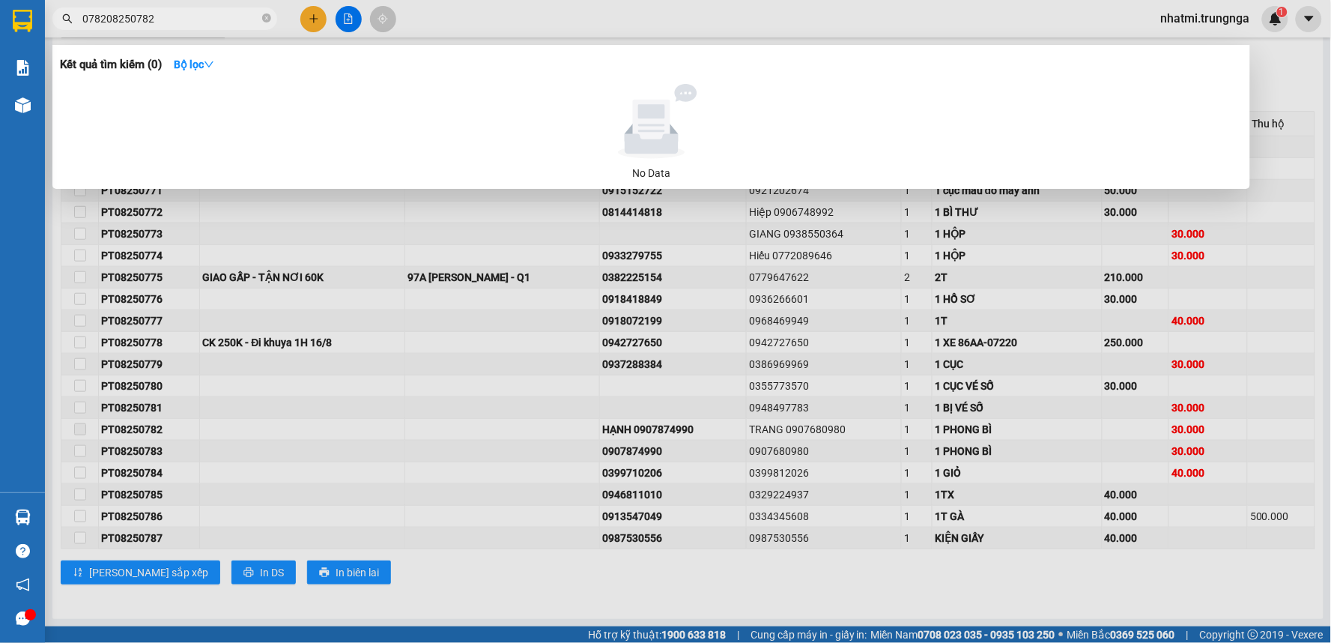
drag, startPoint x: 101, startPoint y: 22, endPoint x: 55, endPoint y: 31, distance: 46.4
click at [55, 31] on div "Kết quả tìm kiếm ( 0 ) Bộ lọc No Data 078208250782" at bounding box center [146, 19] width 292 height 26
drag, startPoint x: 103, startPoint y: 19, endPoint x: 41, endPoint y: 34, distance: 64.0
click at [45, 32] on div "Kết quả tìm kiếm ( 0 ) Bộ lọc No Data 078208250782" at bounding box center [146, 19] width 292 height 26
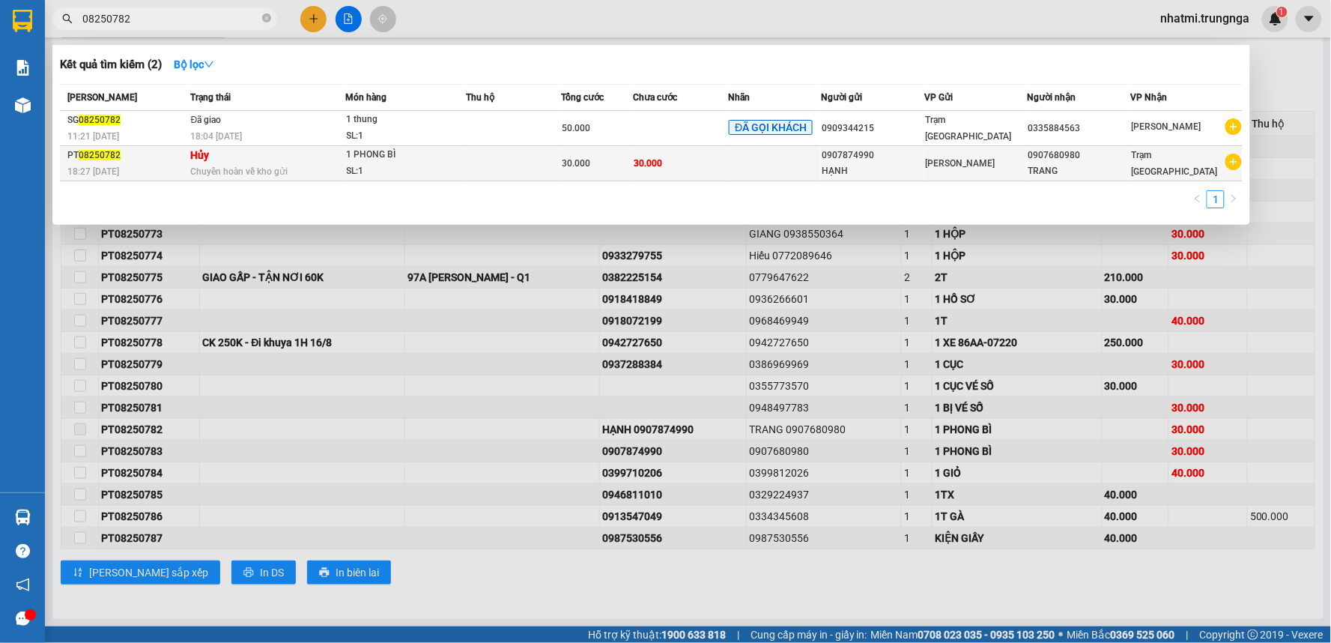
type input "08250782"
click at [709, 163] on td "30.000" at bounding box center [680, 163] width 95 height 35
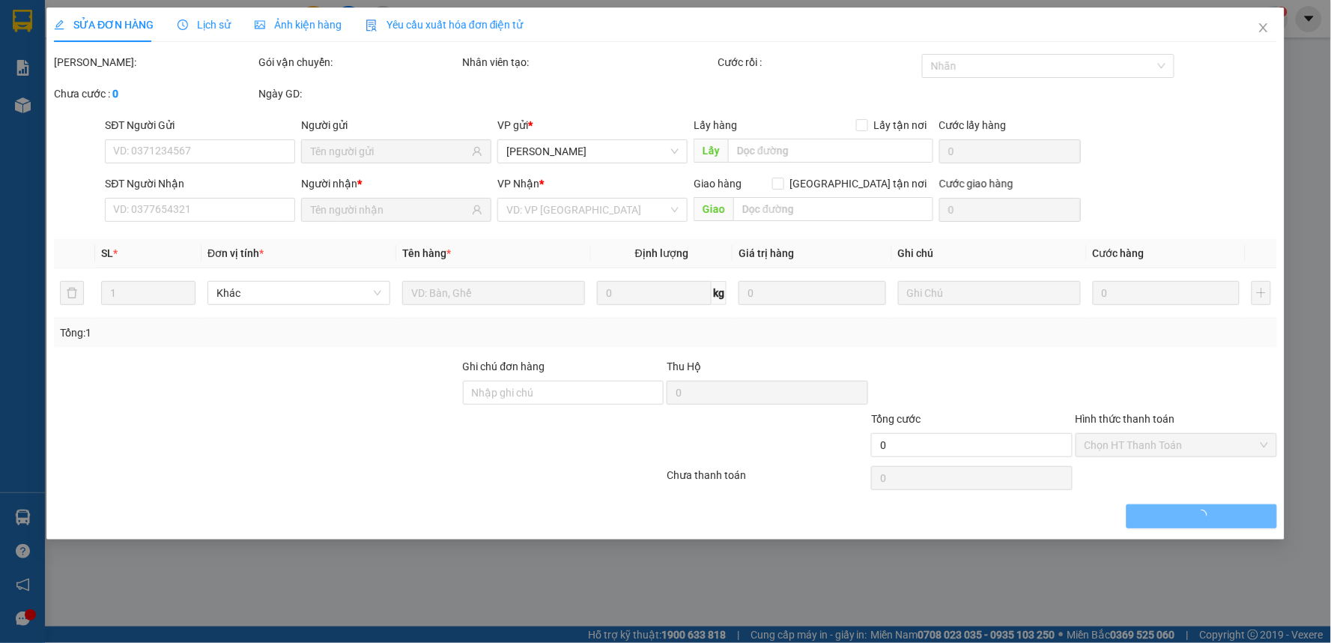
type input "0907874990"
type input "HẠNH"
type input "0907680980"
type input "TRANG"
type input "30.000"
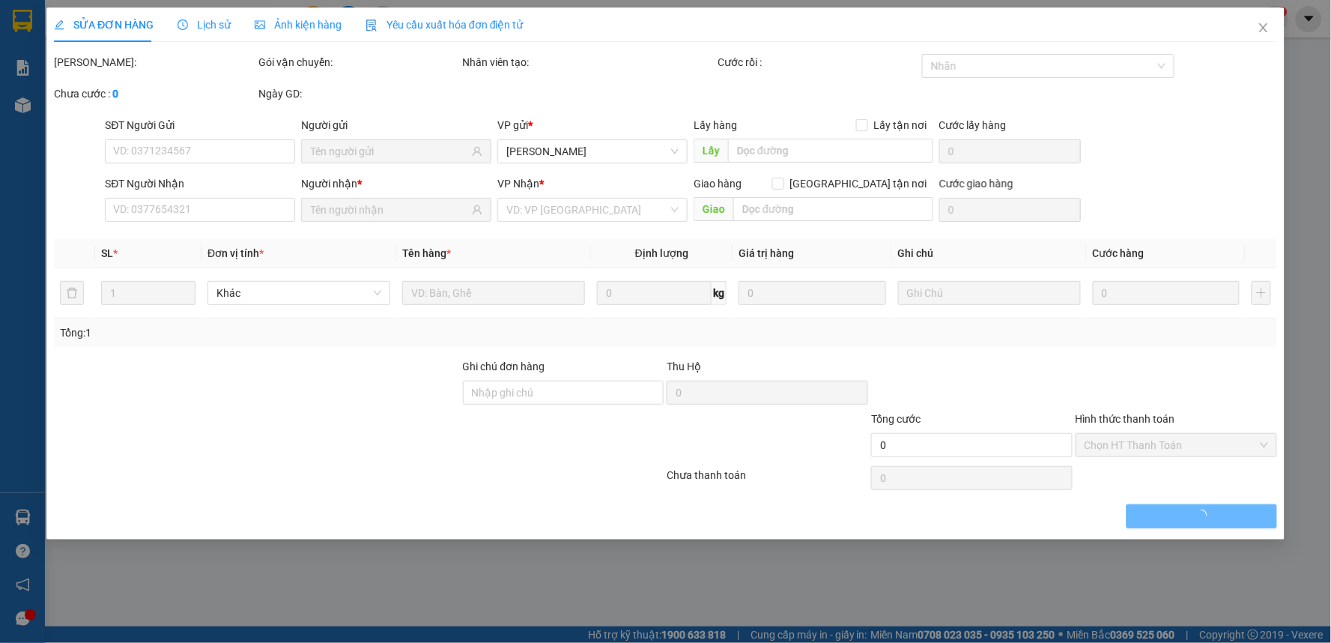
type input "30.000"
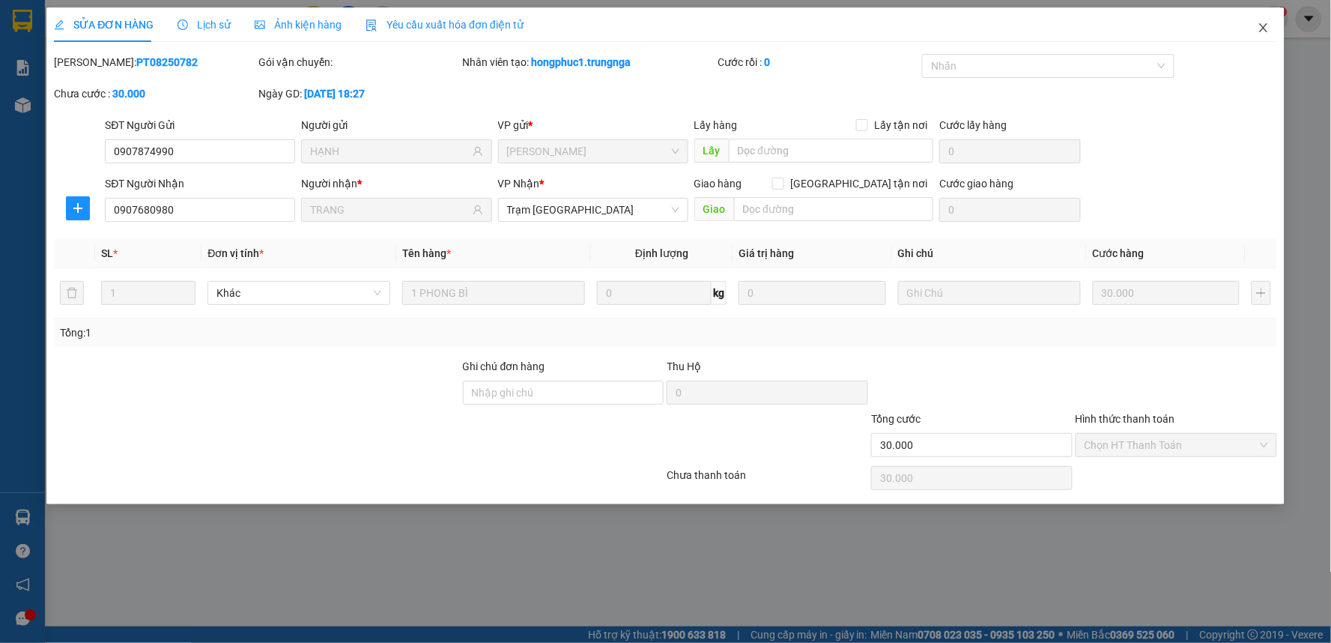
click at [1262, 28] on icon "close" at bounding box center [1264, 28] width 12 height 12
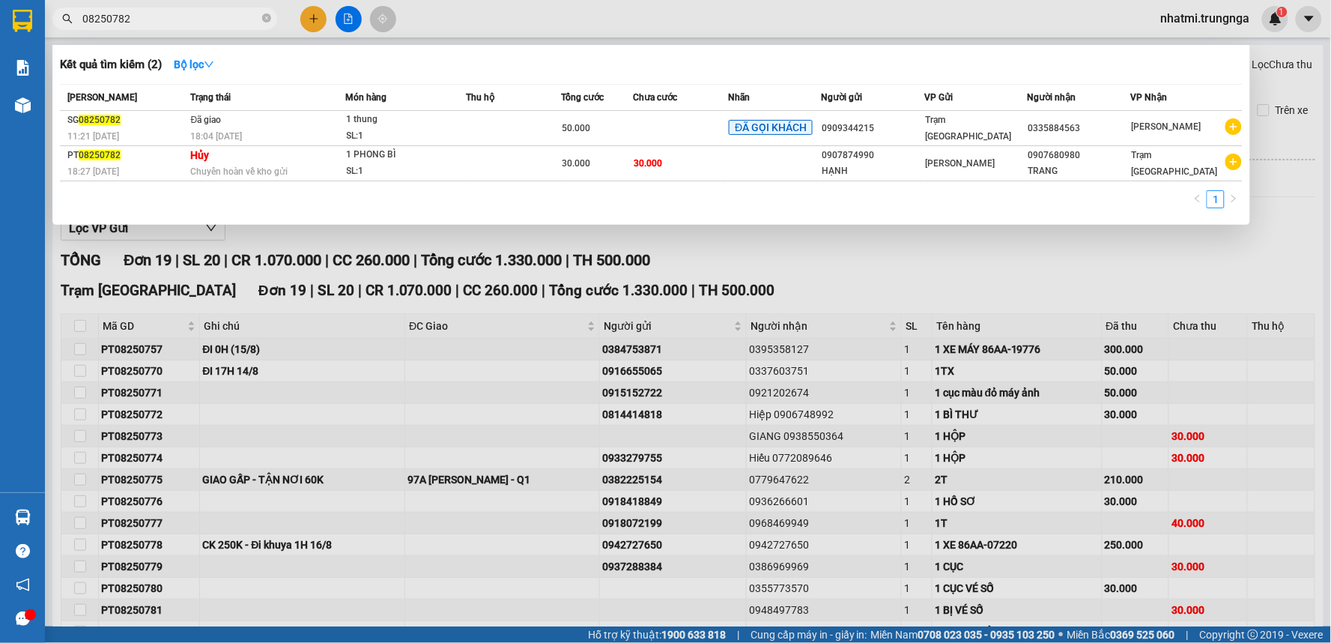
click at [181, 23] on input "08250782" at bounding box center [170, 18] width 177 height 16
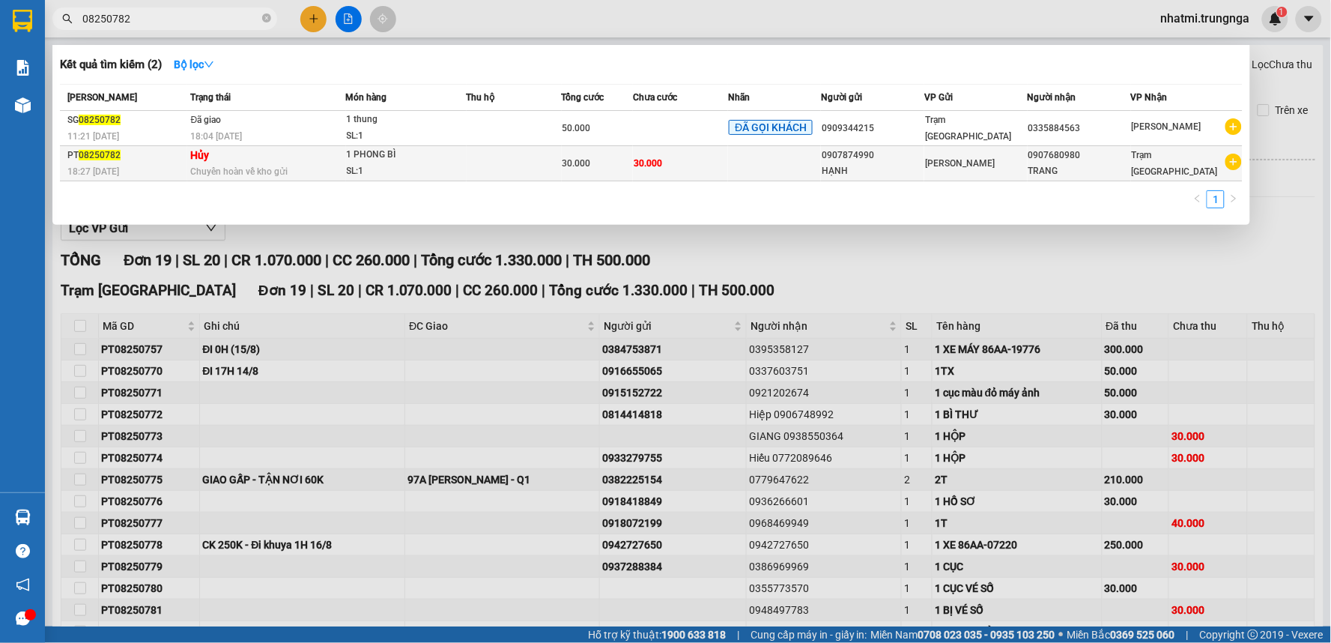
click at [327, 169] on div "Chuyển hoàn về kho gửi" at bounding box center [268, 171] width 154 height 16
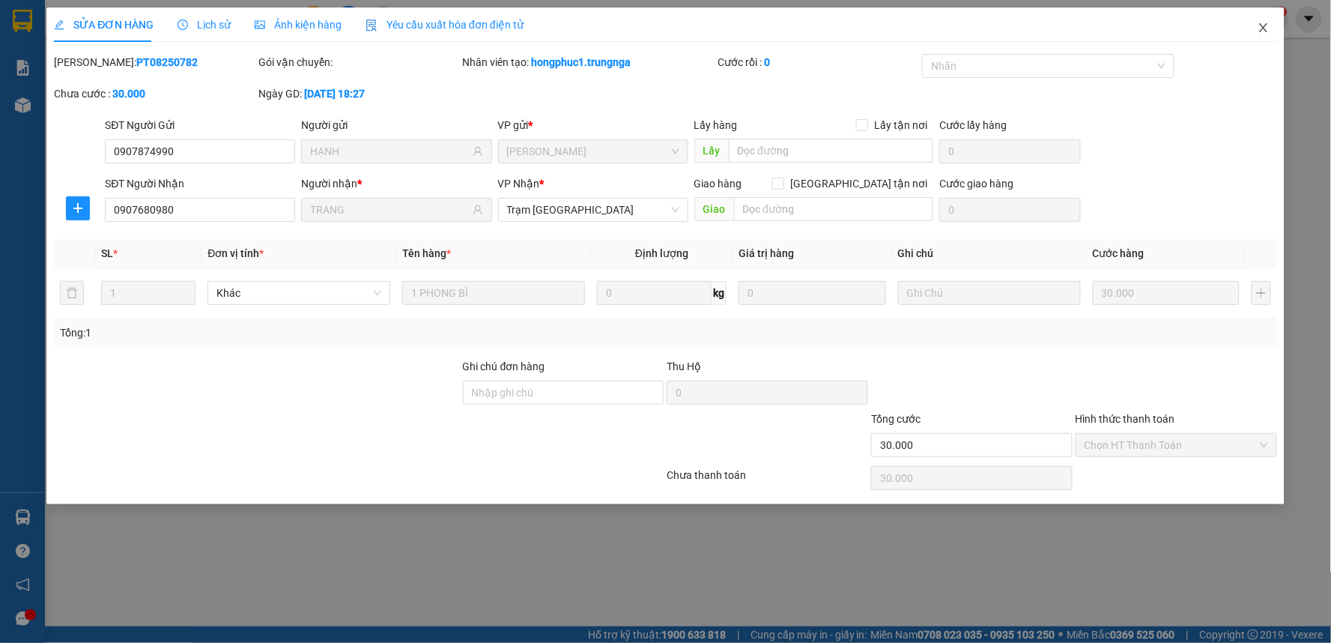
click at [1265, 27] on icon "close" at bounding box center [1263, 27] width 8 height 9
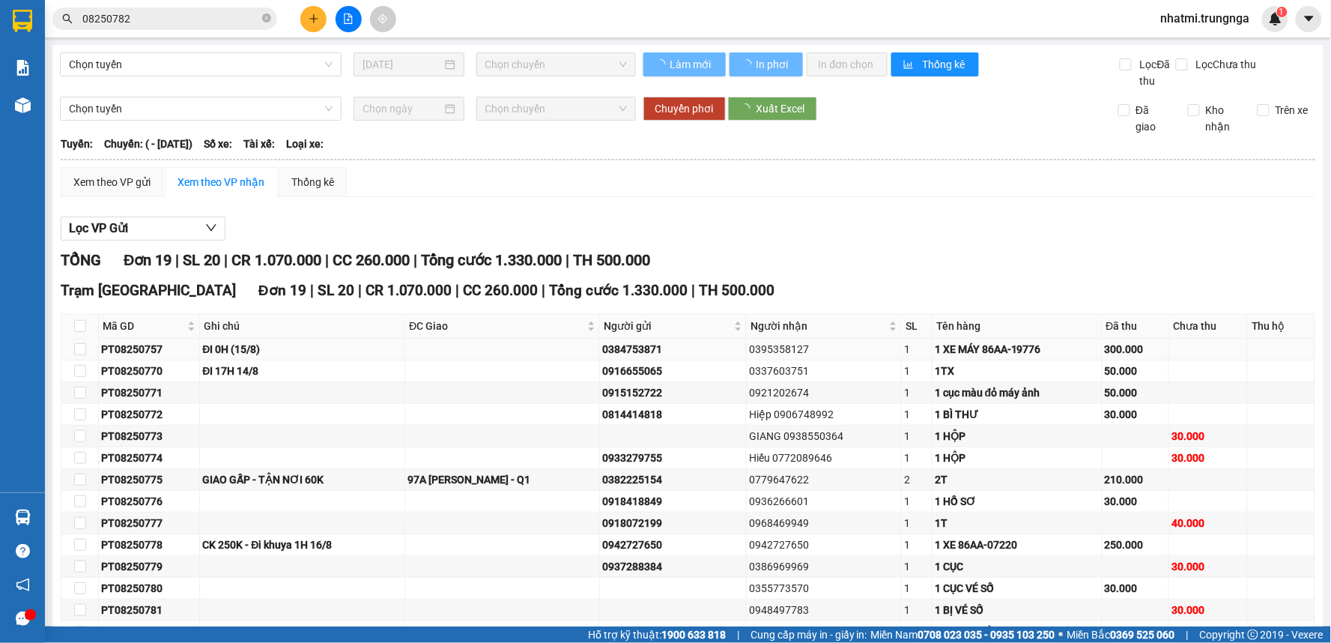
scroll to position [203, 0]
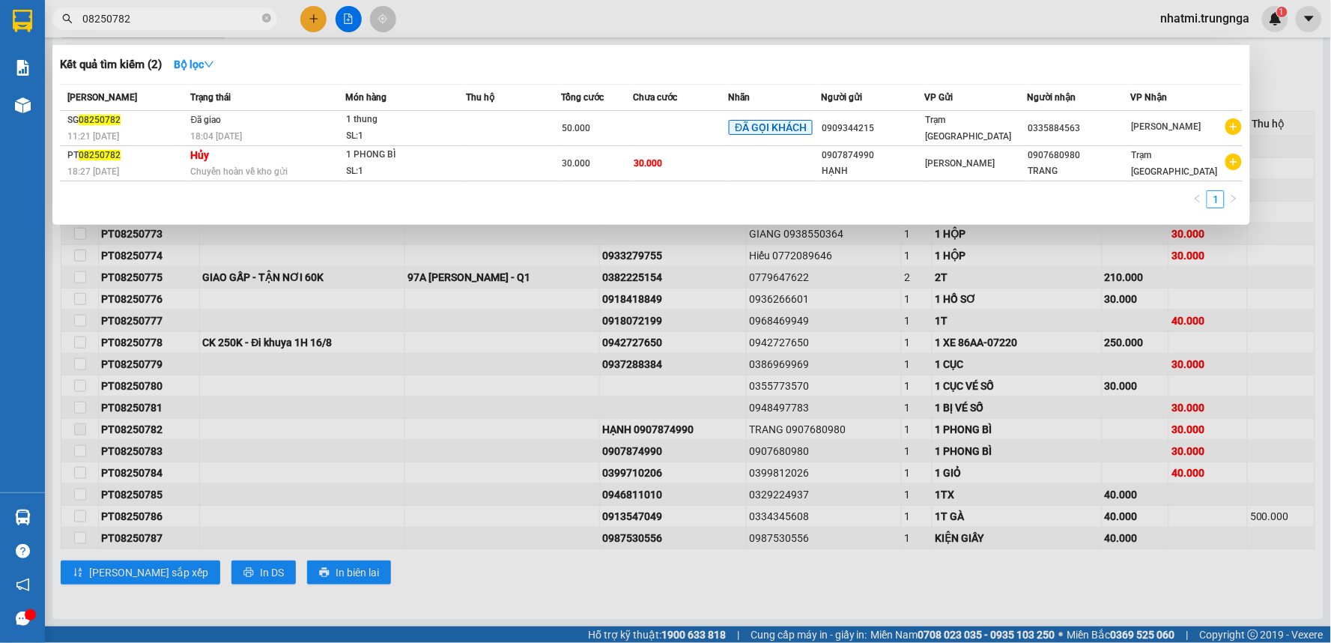
click at [176, 25] on input "08250782" at bounding box center [170, 18] width 177 height 16
click at [587, 12] on div at bounding box center [665, 321] width 1331 height 643
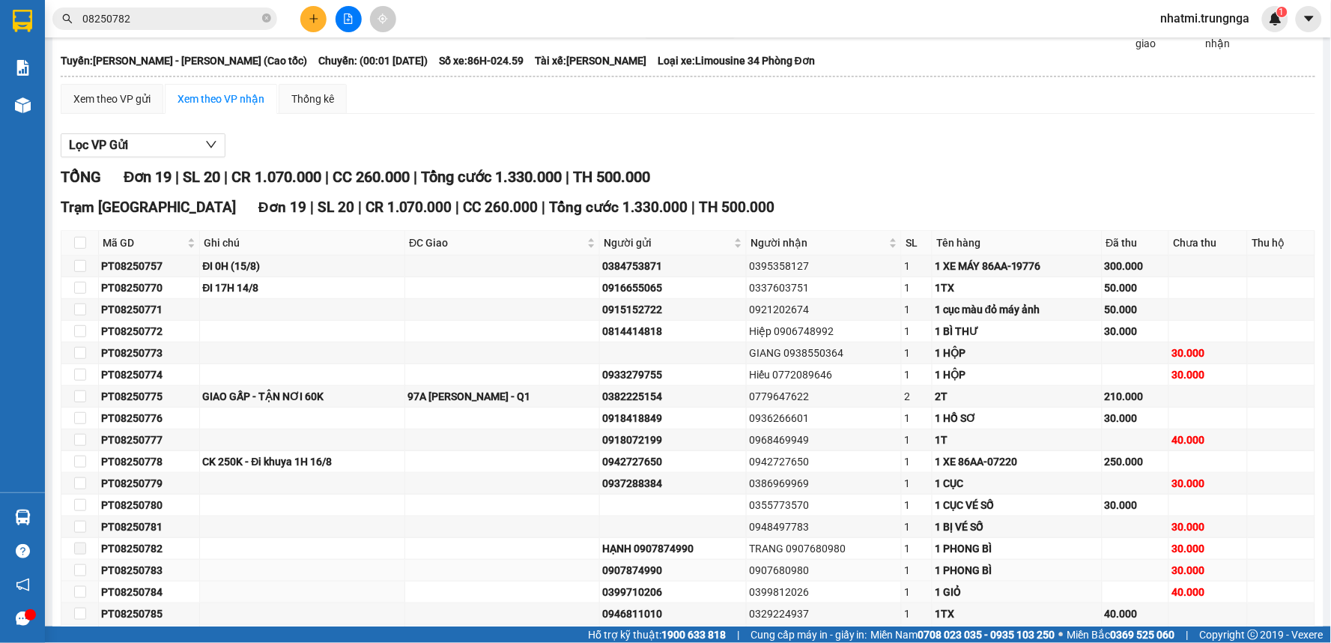
scroll to position [166, 0]
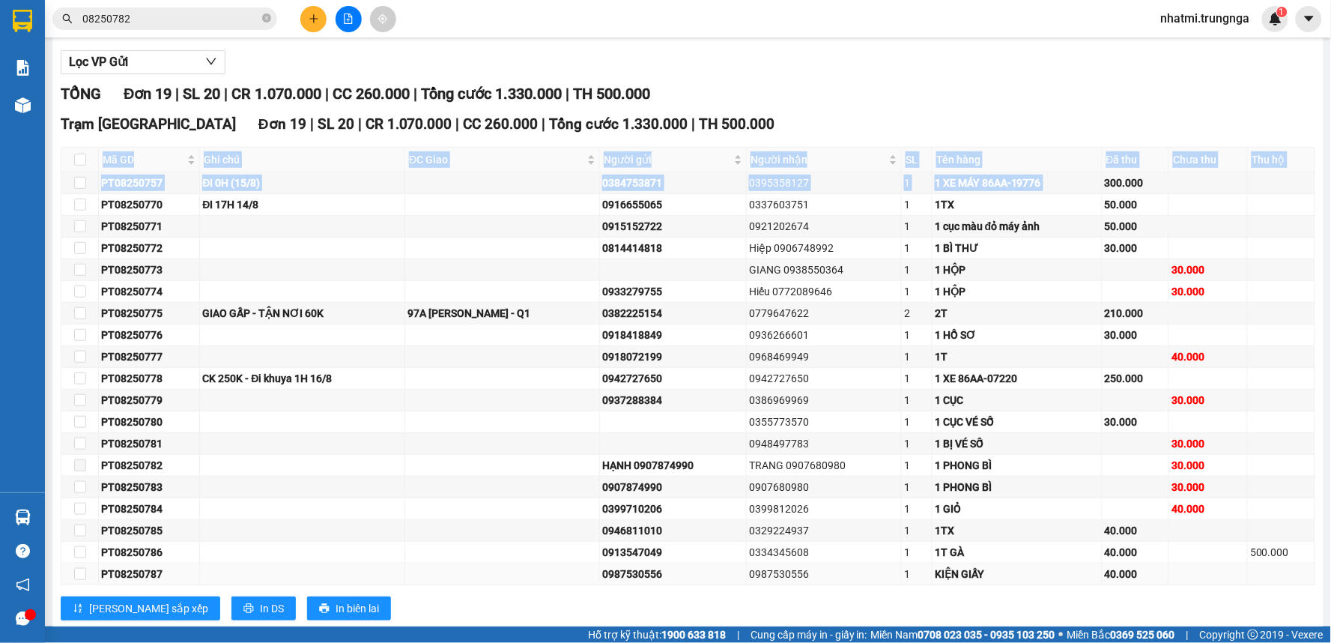
drag, startPoint x: 1100, startPoint y: 178, endPoint x: 1282, endPoint y: 573, distance: 435.0
click at [1282, 573] on tbody "PT08250757 ĐI 0H (15/8) 0384753871 0395358127 1 1 XE MÁY 86AA-19776 300.000 PT0…" at bounding box center [688, 378] width 1254 height 413
click at [1196, 537] on td at bounding box center [1208, 531] width 79 height 22
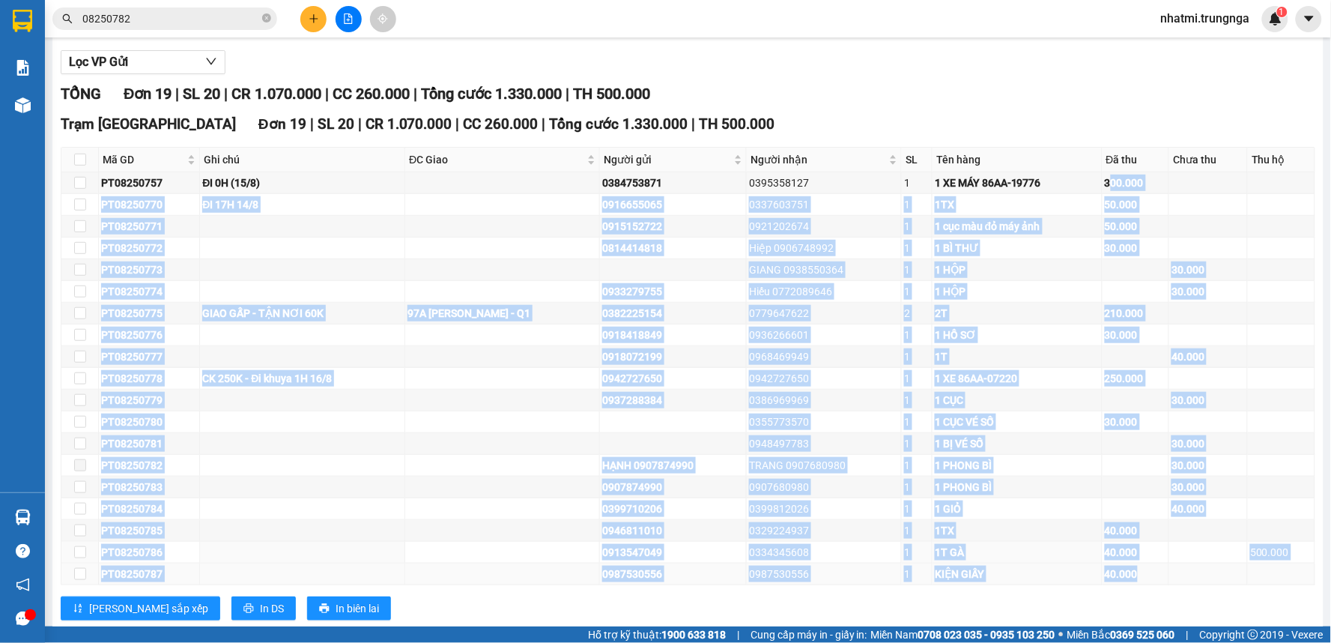
drag, startPoint x: 1106, startPoint y: 175, endPoint x: 1172, endPoint y: 567, distance: 398.0
click at [1172, 567] on tbody "PT08250757 ĐI 0H (15/8) 0384753871 0395358127 1 1 XE MÁY 86AA-19776 300.000 PT0…" at bounding box center [688, 378] width 1254 height 413
click at [1178, 575] on td at bounding box center [1208, 574] width 79 height 22
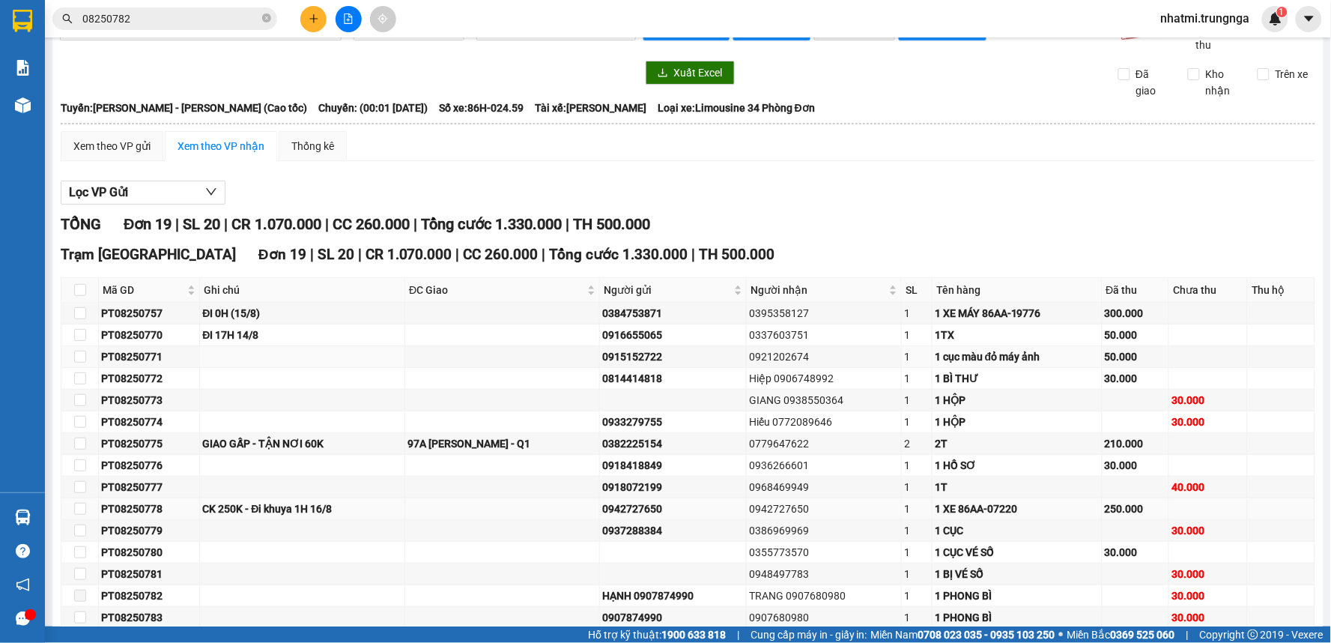
scroll to position [203, 0]
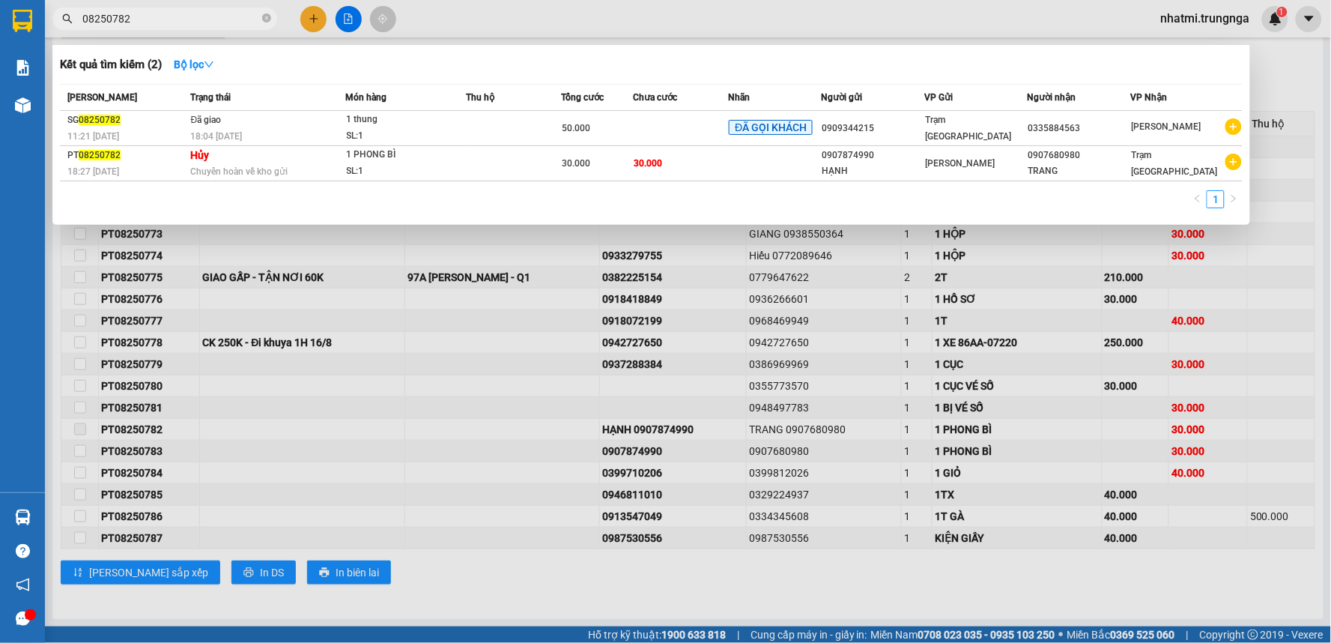
click at [168, 12] on input "08250782" at bounding box center [170, 18] width 177 height 16
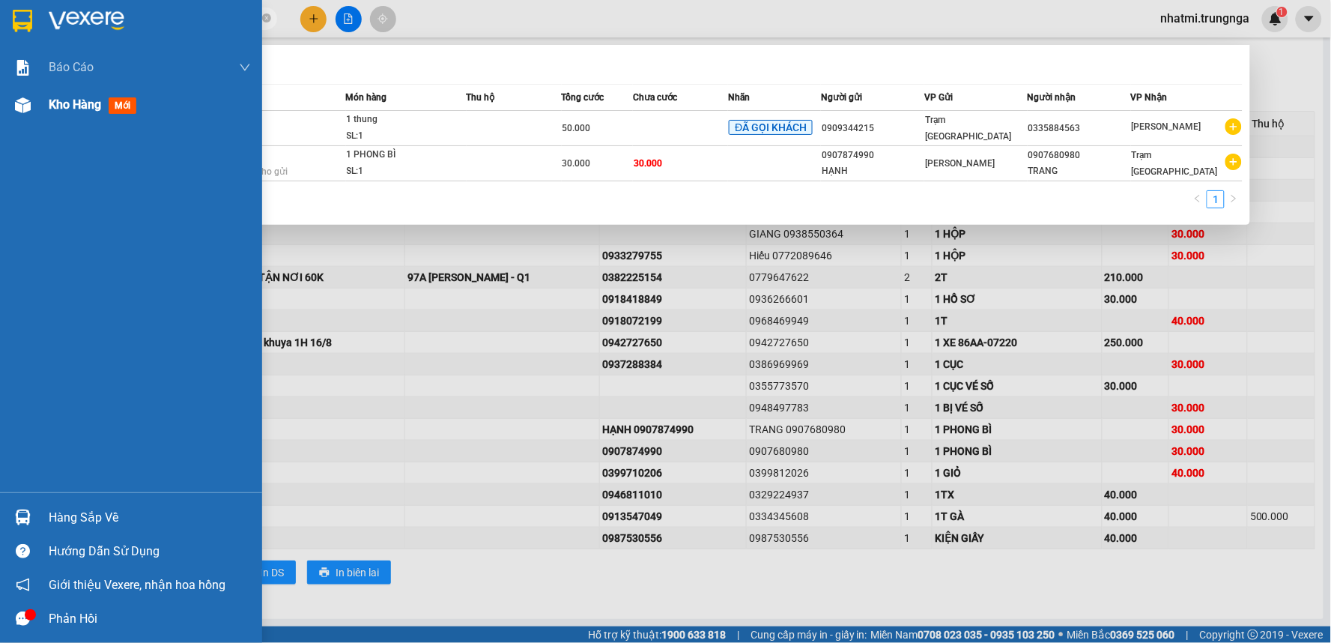
click at [76, 112] on span "Kho hàng" at bounding box center [75, 104] width 52 height 14
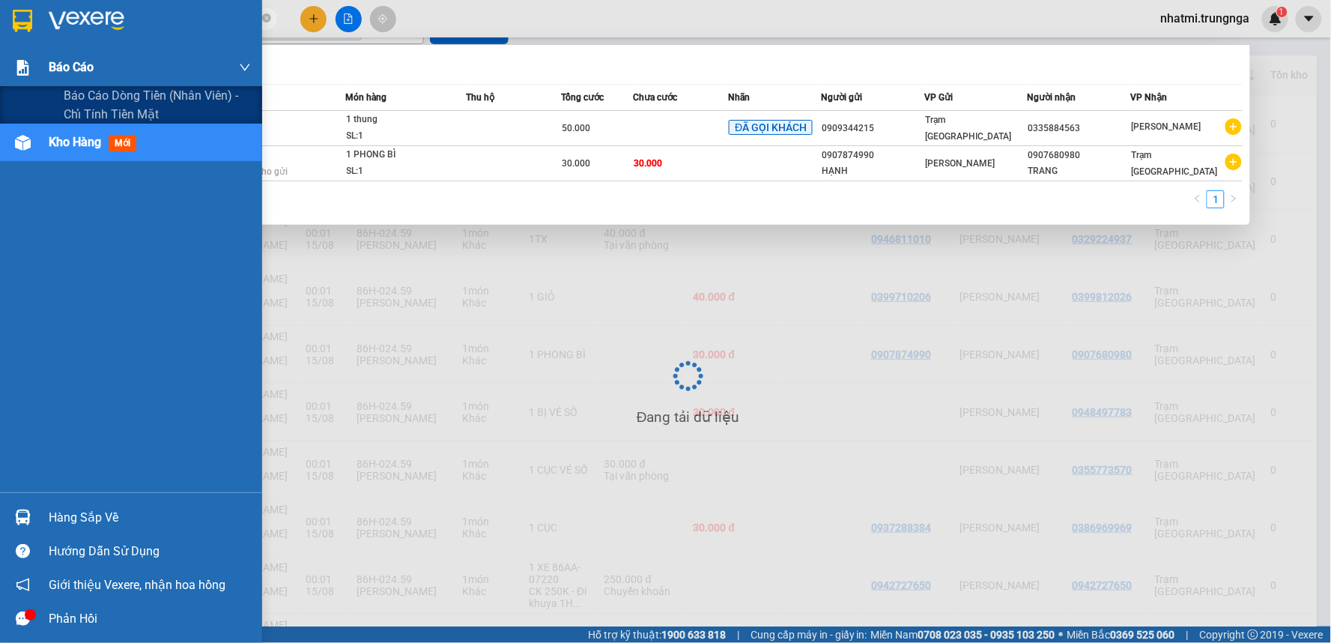
scroll to position [155, 0]
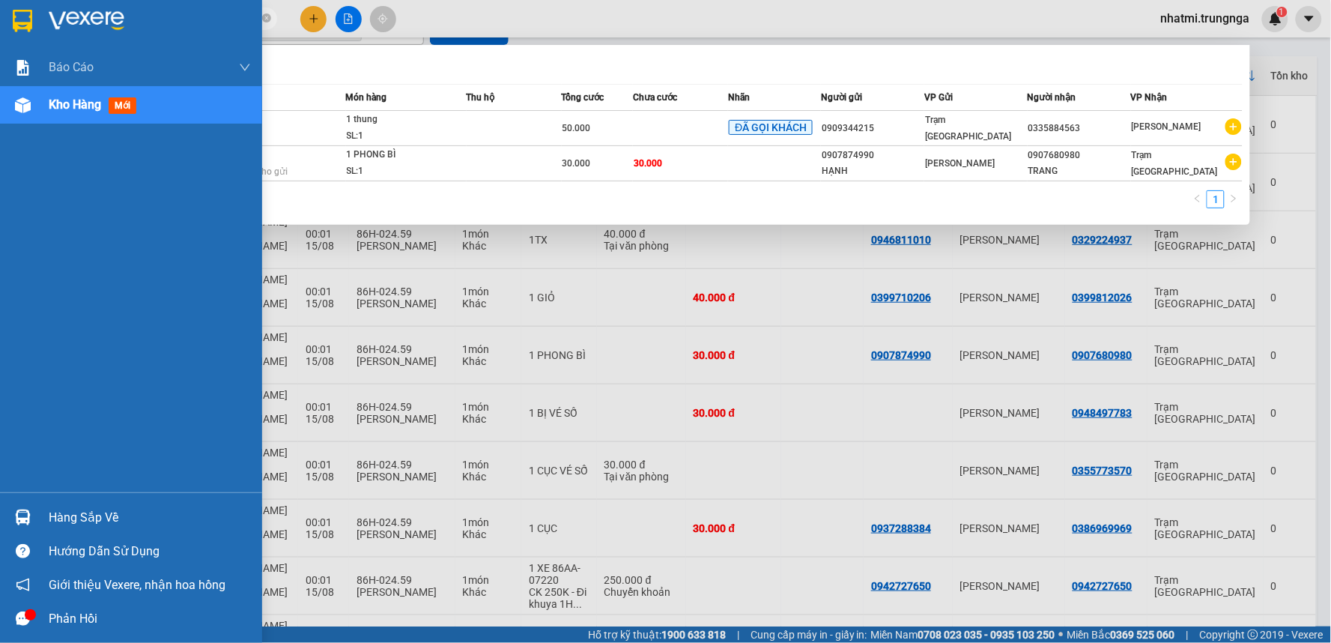
click at [113, 110] on span "mới" at bounding box center [123, 105] width 28 height 16
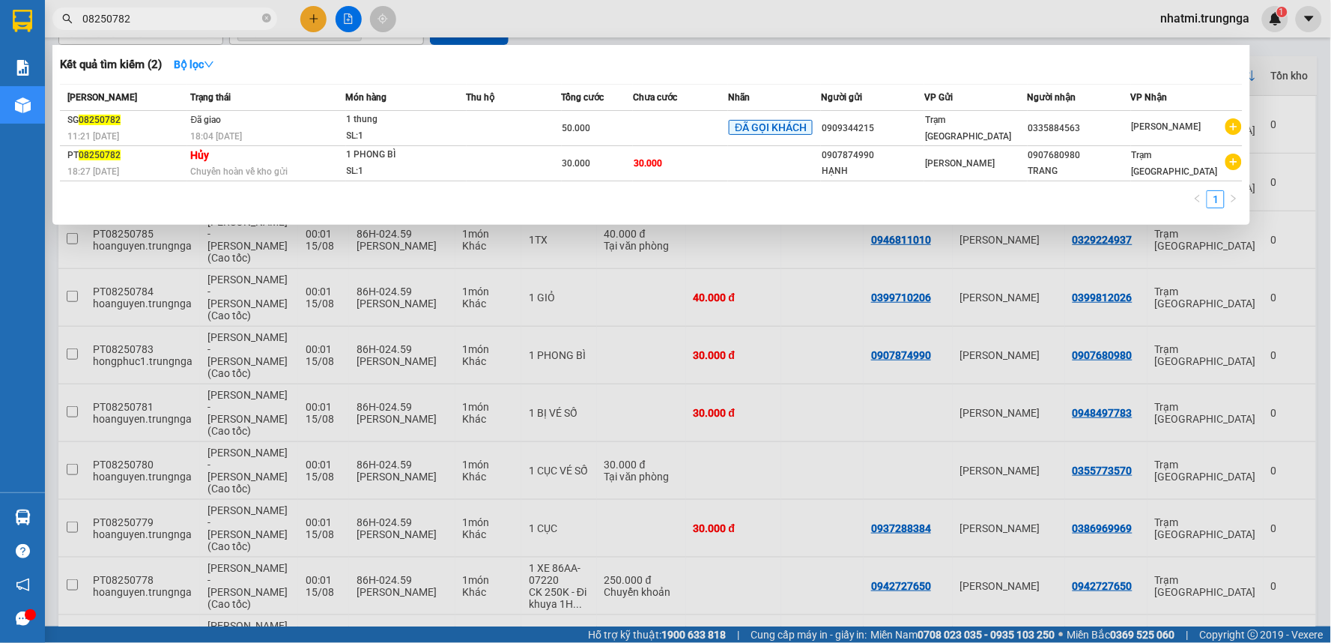
click at [638, 19] on div at bounding box center [665, 321] width 1331 height 643
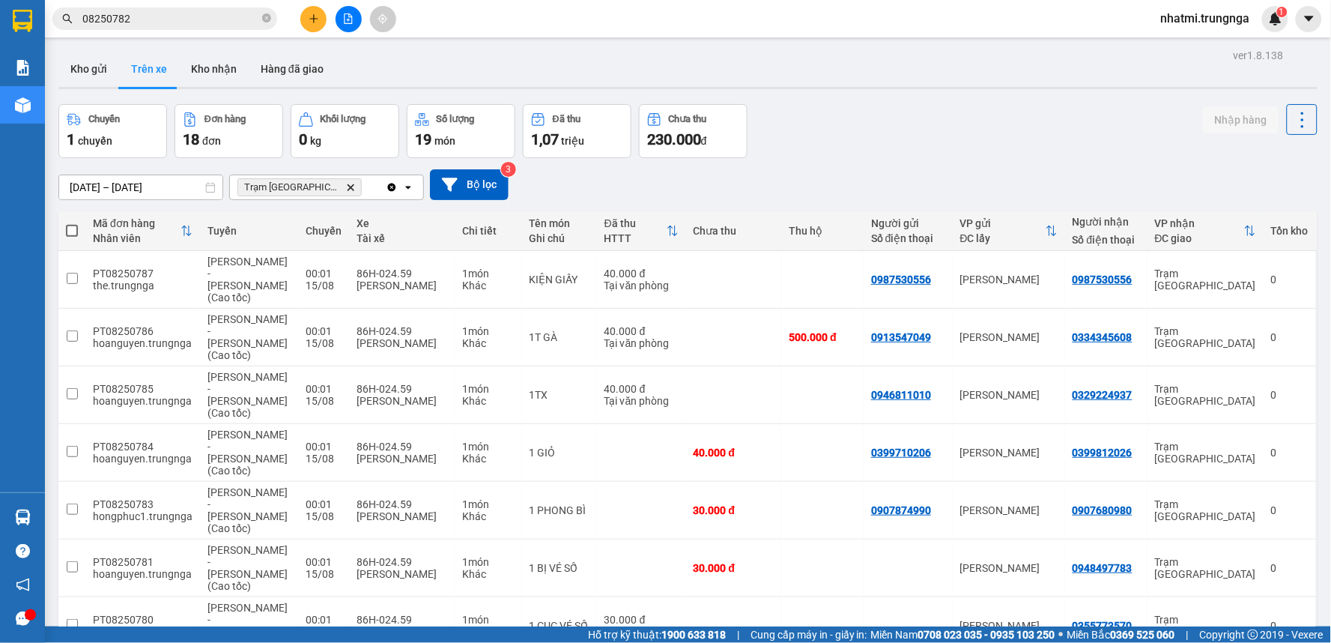
click at [318, 189] on span "Trạm Sài Gòn Delete" at bounding box center [299, 187] width 124 height 18
click at [346, 190] on icon "Delete" at bounding box center [350, 187] width 9 height 9
click at [252, 192] on div "Chọn văn phòng nhận" at bounding box center [290, 187] width 103 height 15
click at [109, 62] on button "Kho gửi" at bounding box center [88, 69] width 61 height 36
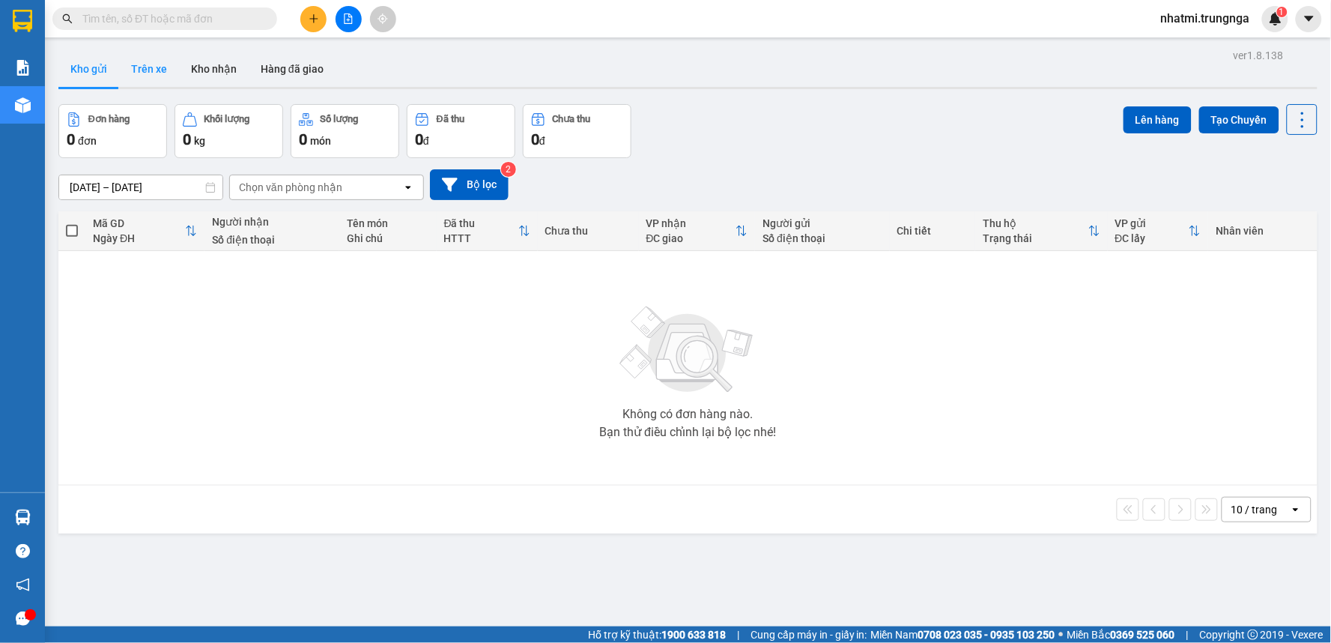
click at [168, 73] on button "Trên xe" at bounding box center [149, 69] width 60 height 36
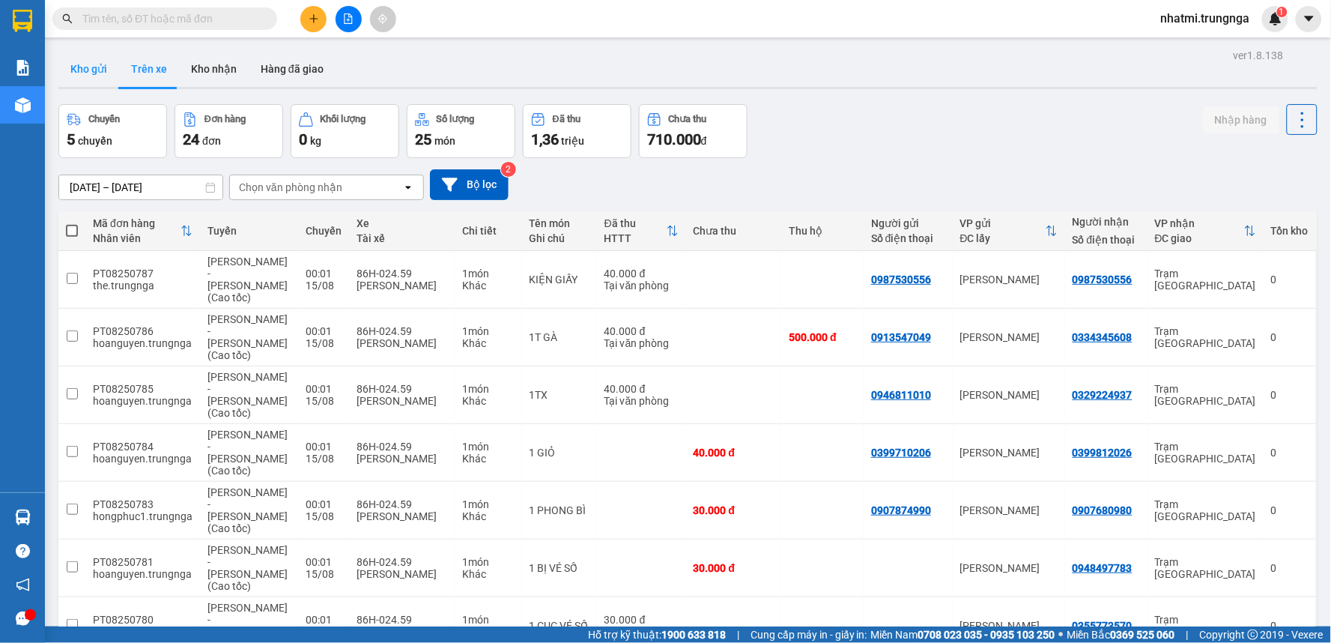
click at [93, 73] on button "Kho gửi" at bounding box center [88, 69] width 61 height 36
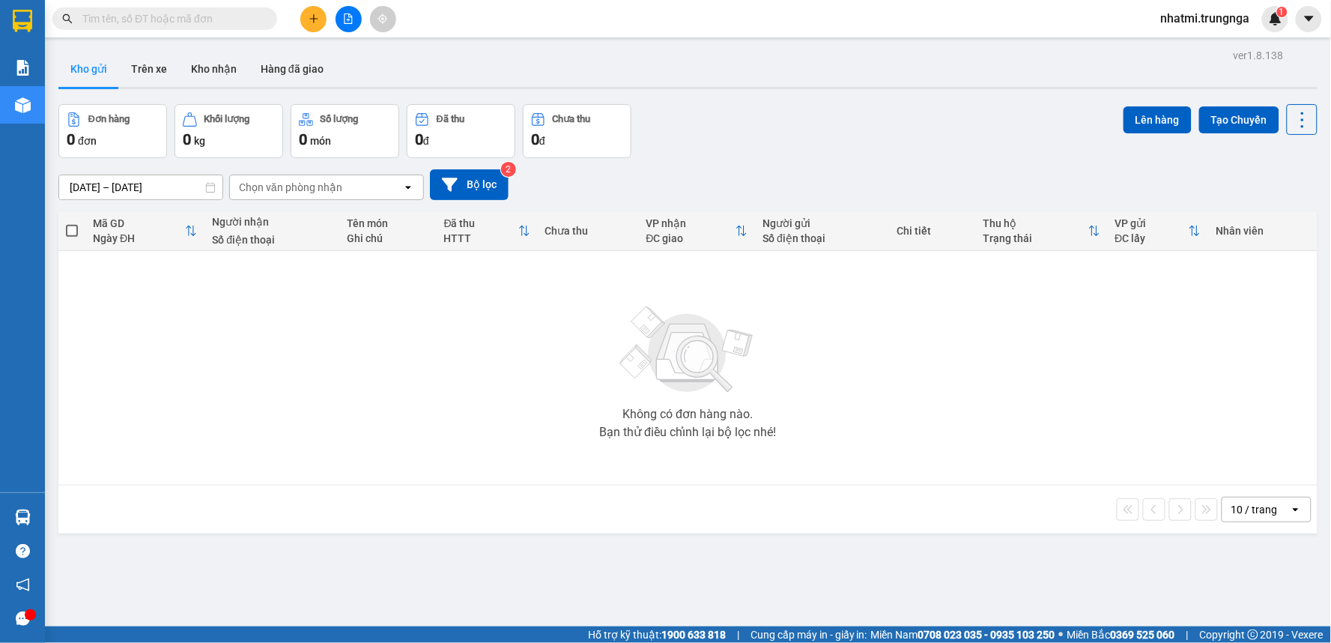
click at [1204, 23] on span "nhatmi.trungnga" at bounding box center [1205, 18] width 113 height 19
click at [1199, 43] on span "Đăng xuất" at bounding box center [1212, 46] width 82 height 16
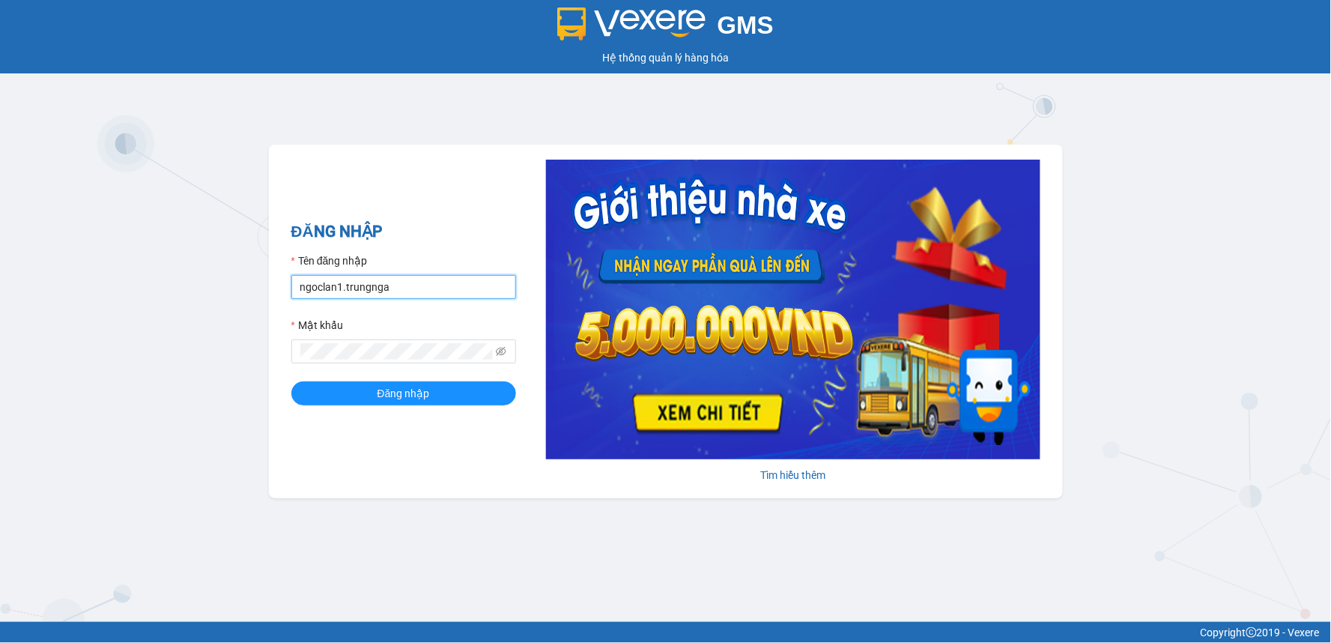
click at [315, 282] on input "ngoclan1.trungnga" at bounding box center [403, 287] width 225 height 24
type input "kimhoan.trungnga"
click at [291, 381] on button "Đăng nhập" at bounding box center [403, 393] width 225 height 24
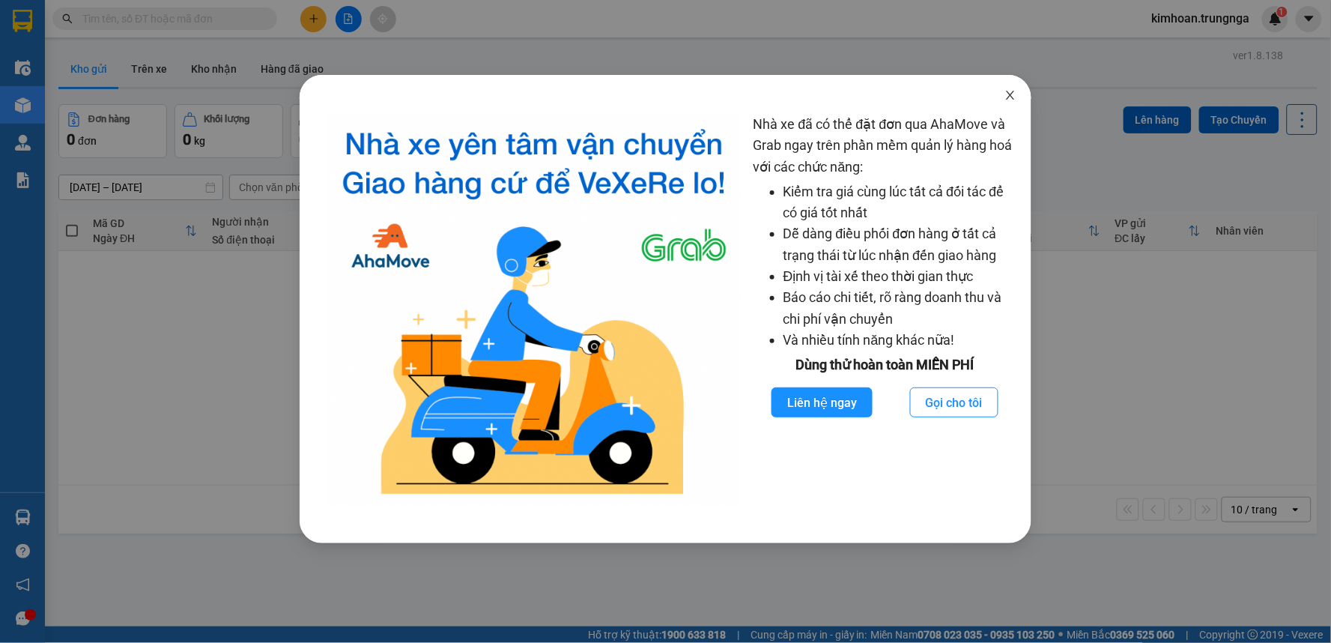
click at [1008, 100] on icon "close" at bounding box center [1011, 95] width 12 height 12
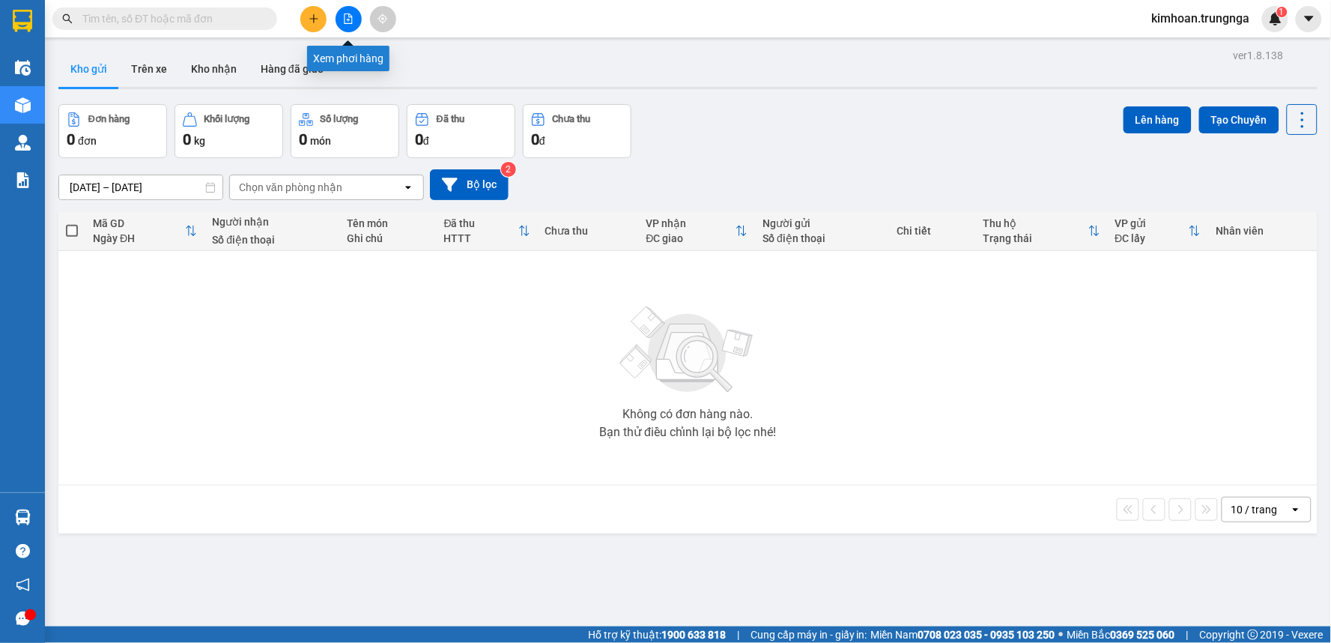
click at [347, 20] on icon "file-add" at bounding box center [348, 18] width 10 height 10
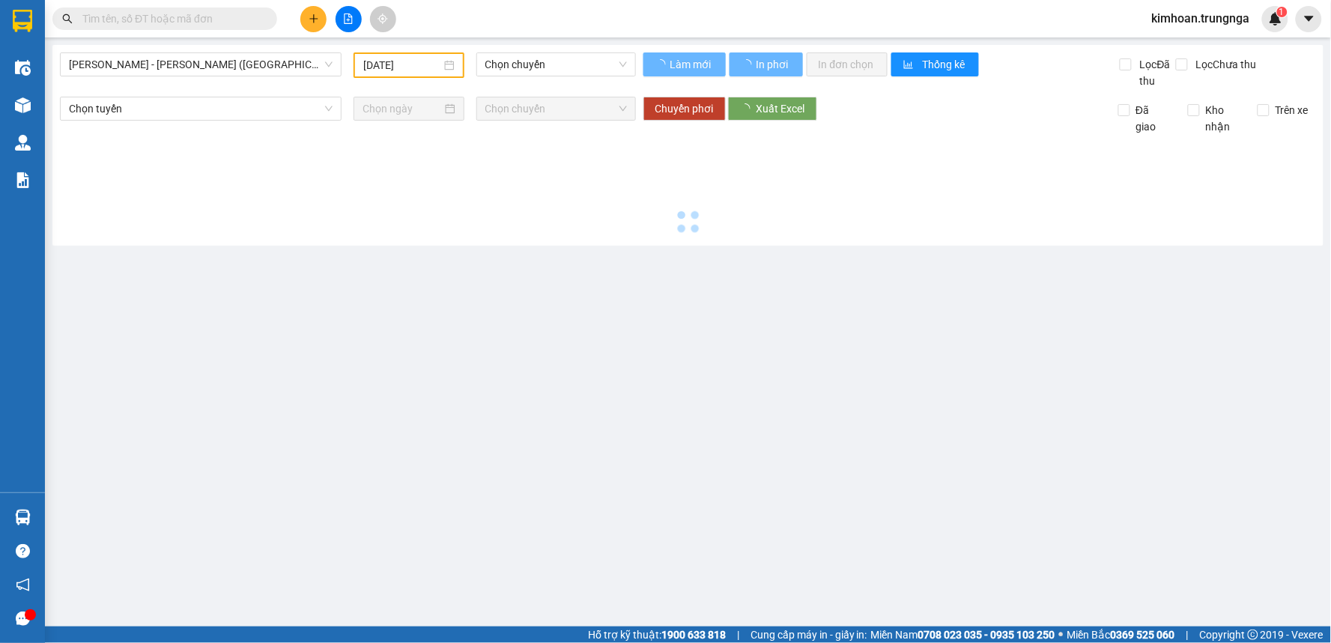
type input "15/08/2025"
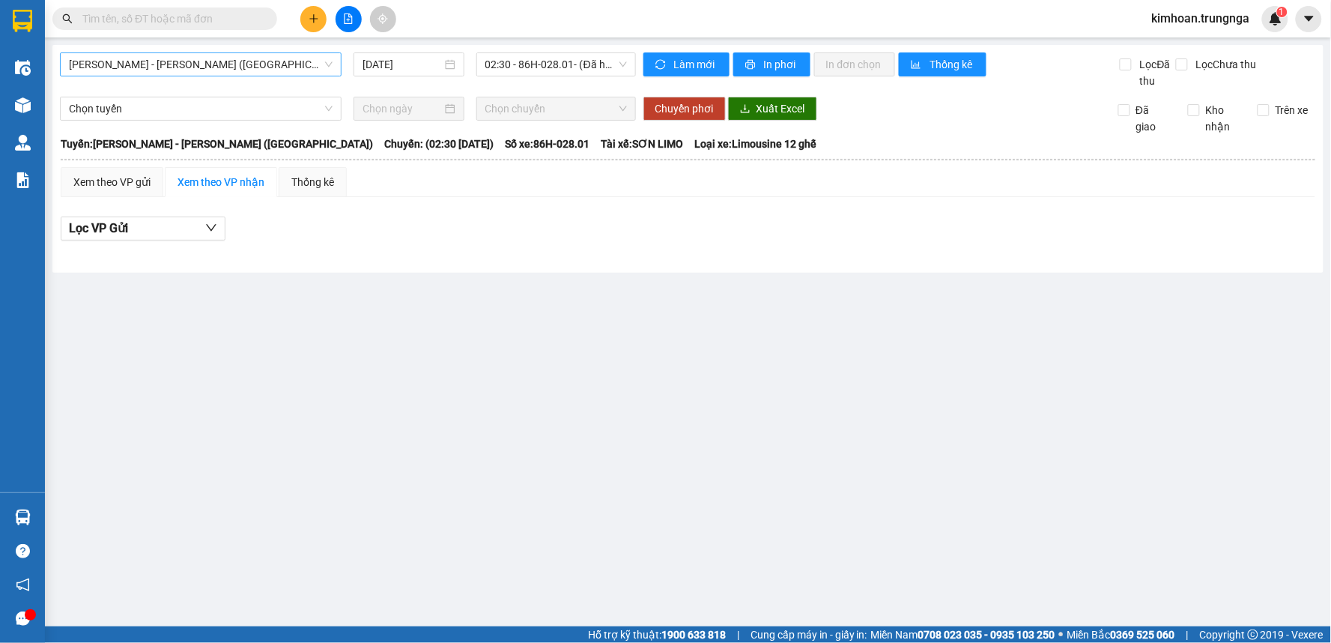
click at [249, 68] on span "Phan Thiết - Hồ Chí Minh (Ghế)" at bounding box center [201, 64] width 264 height 22
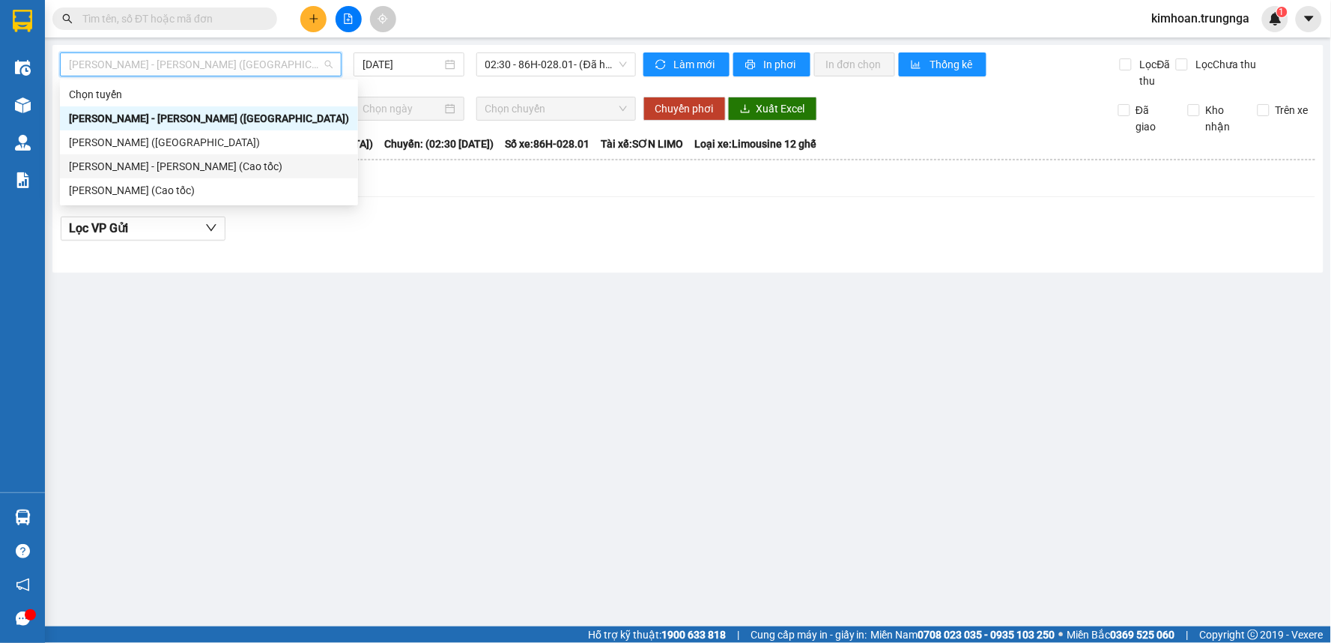
click at [191, 168] on div "[PERSON_NAME] - [PERSON_NAME] (Cao tốc)" at bounding box center [209, 166] width 280 height 16
type input "15/08/2025"
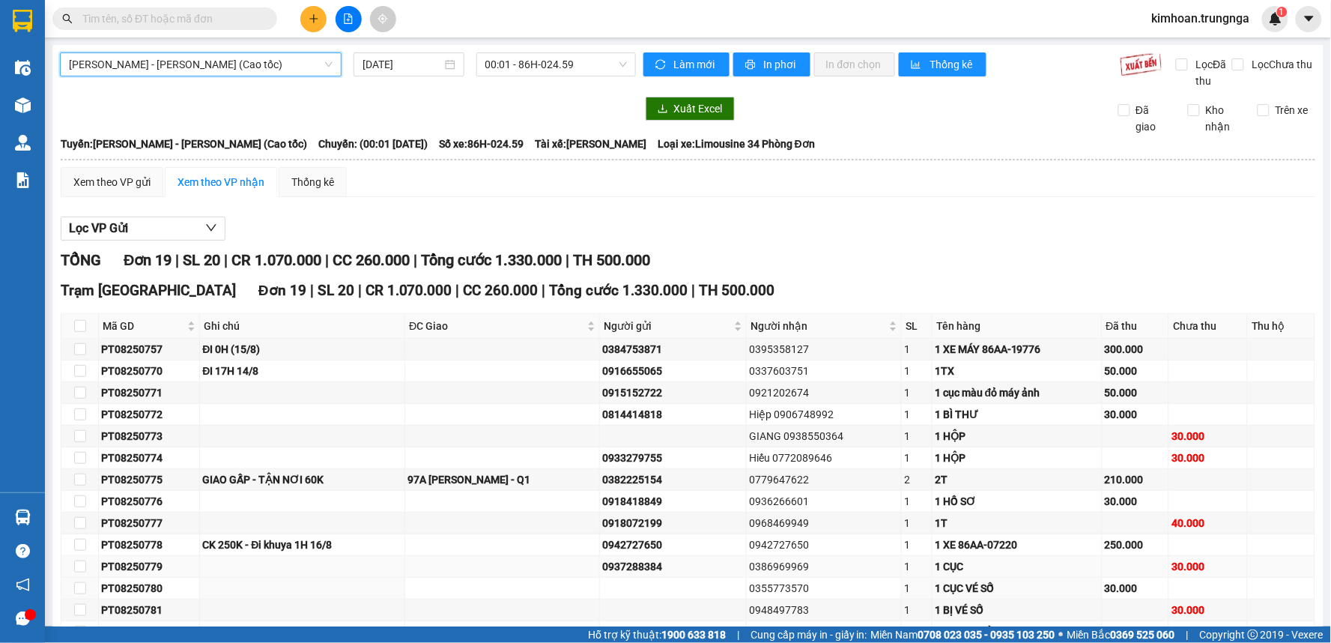
scroll to position [166, 0]
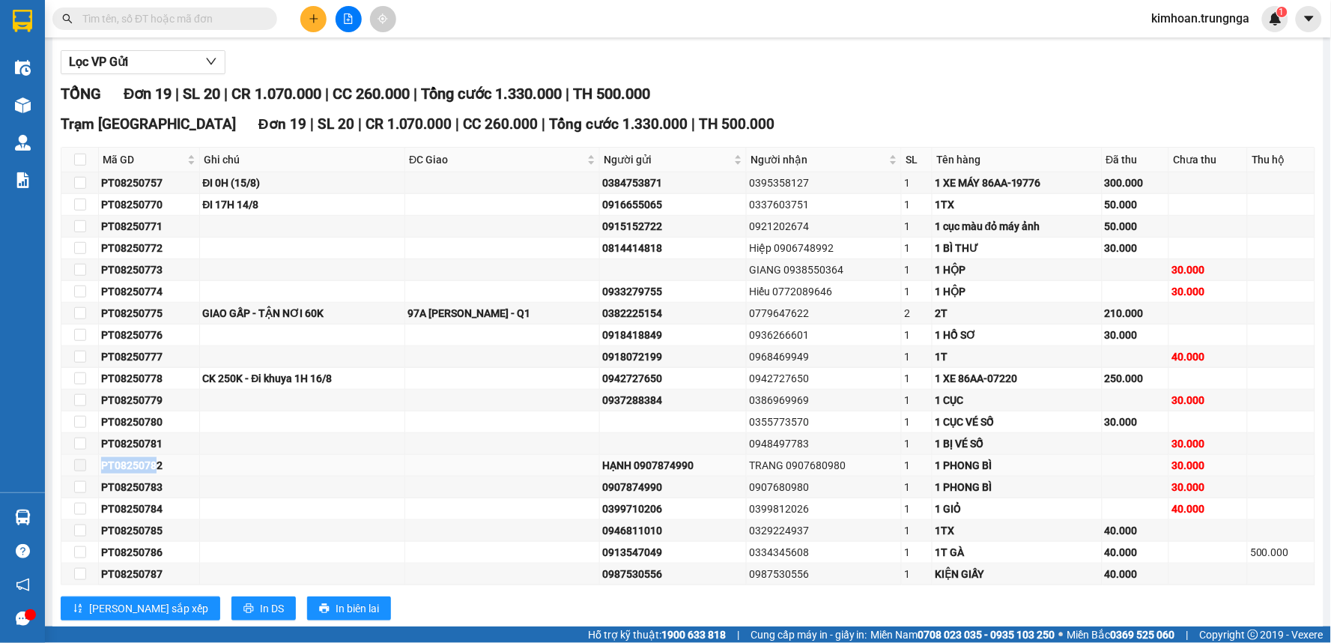
drag, startPoint x: 159, startPoint y: 461, endPoint x: 96, endPoint y: 463, distance: 63.0
click at [96, 463] on tr "PT08250782 HẠNH 0907874990 TRANG 0907680980 1 1 PHONG BÌ 30.000" at bounding box center [688, 466] width 1254 height 22
click at [153, 467] on div "PT08250782" at bounding box center [149, 465] width 96 height 16
drag, startPoint x: 163, startPoint y: 468, endPoint x: 100, endPoint y: 469, distance: 62.9
click at [101, 469] on div "PT08250782" at bounding box center [149, 465] width 96 height 16
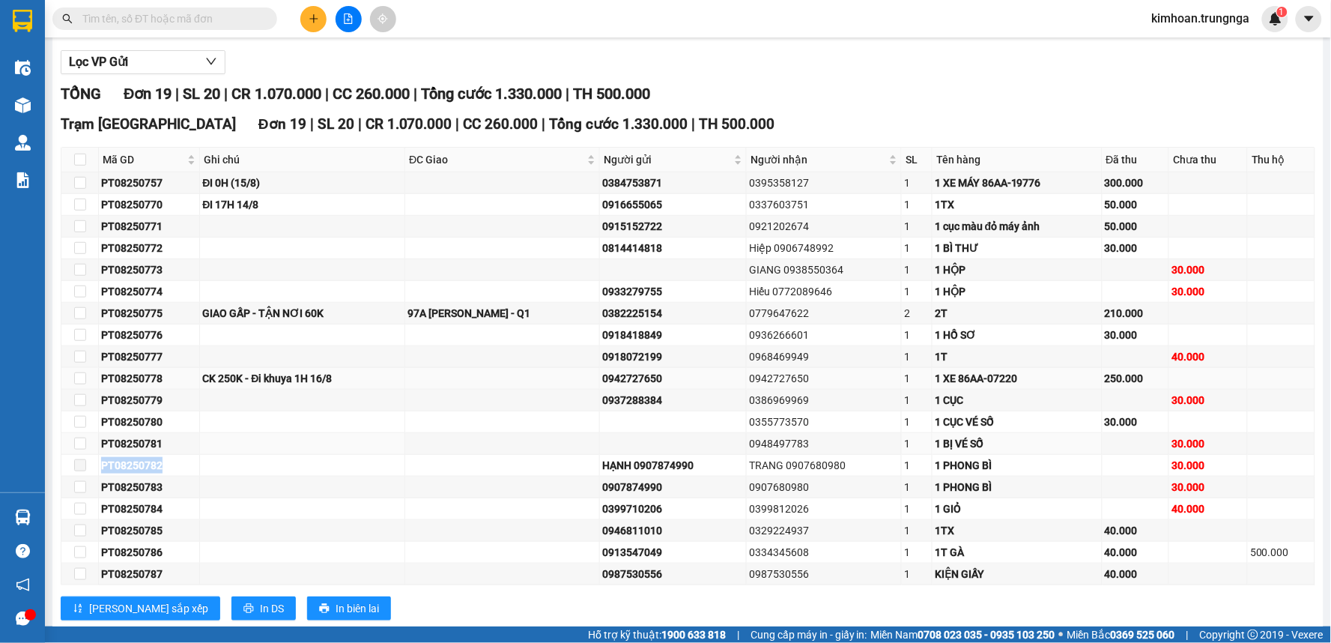
copy div "PT08250782"
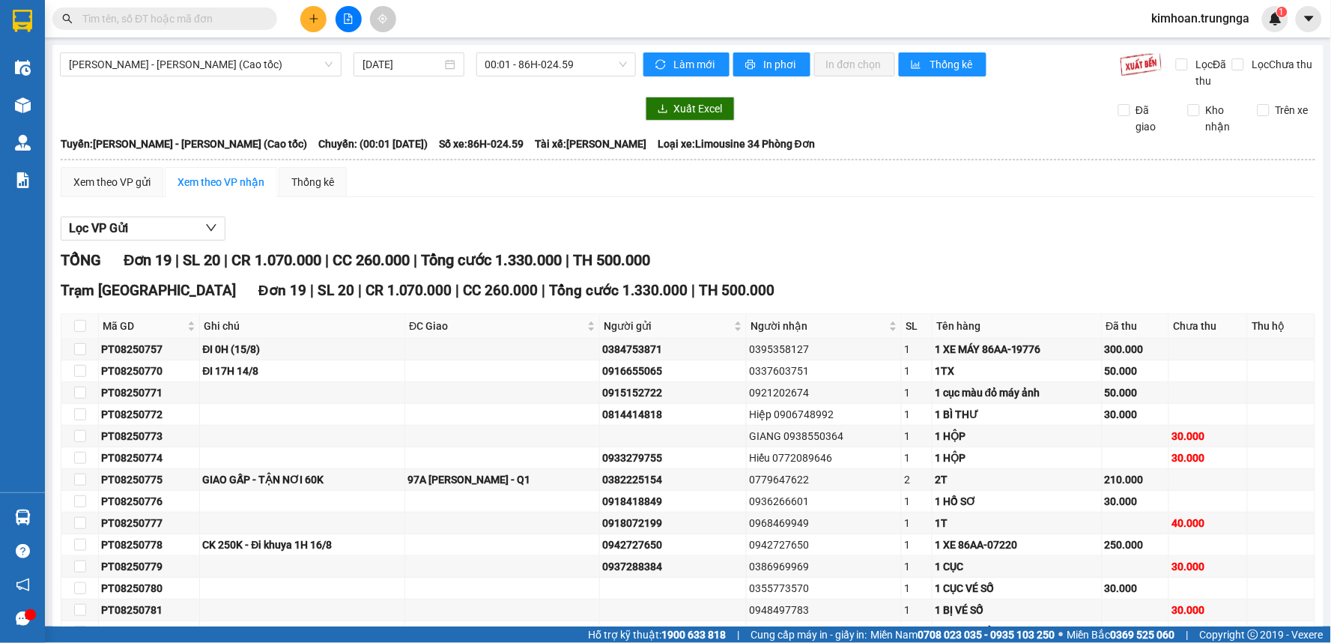
click at [180, 16] on input "text" at bounding box center [170, 18] width 177 height 16
paste input "PT08250782"
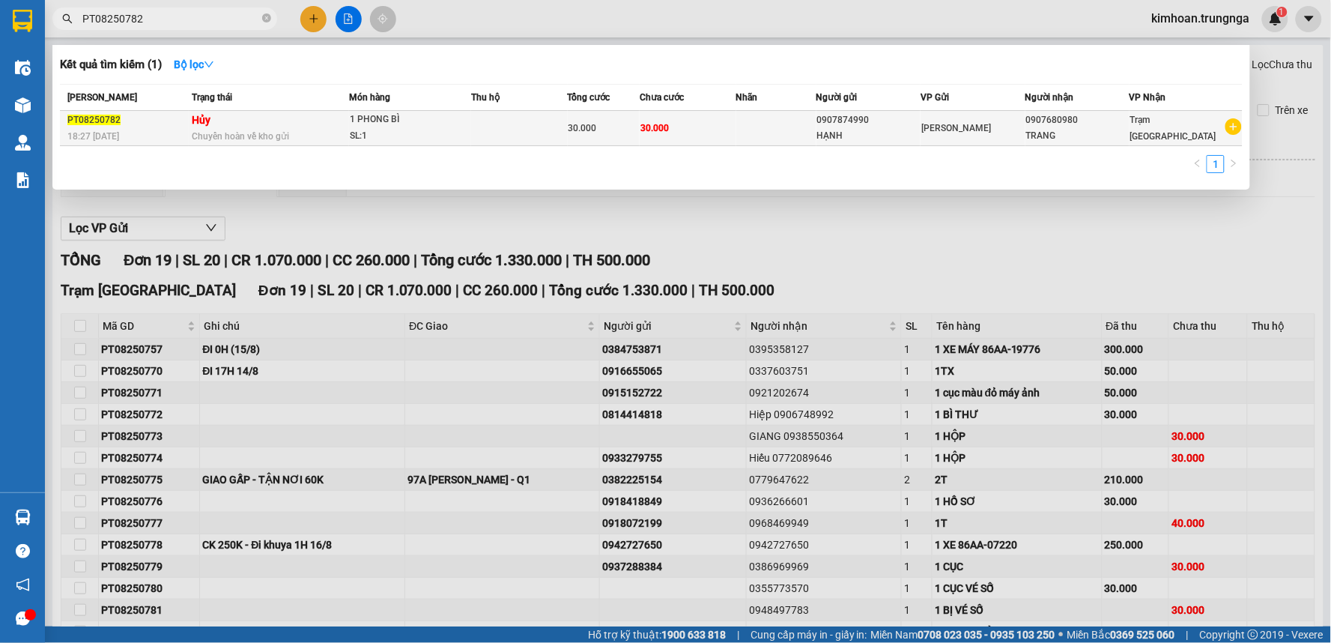
type input "PT08250782"
click at [296, 121] on td "Hủy Chuyển hoàn về kho gửi" at bounding box center [269, 128] width 160 height 35
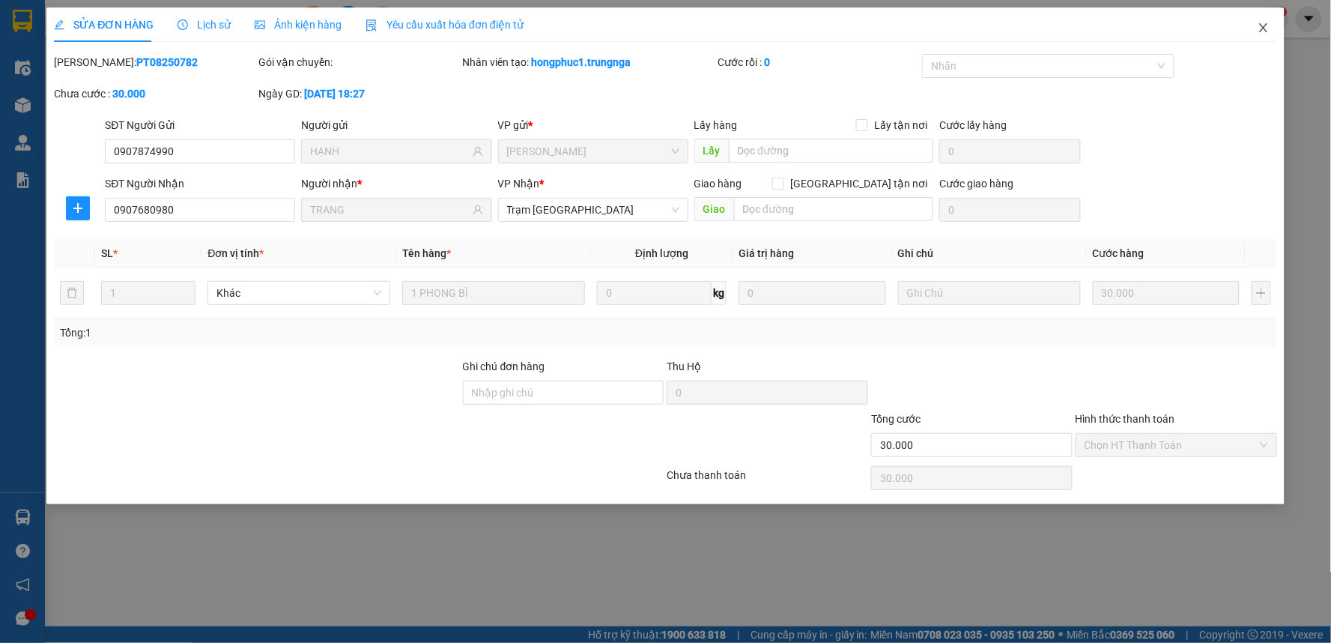
click at [1266, 28] on icon "close" at bounding box center [1264, 28] width 12 height 12
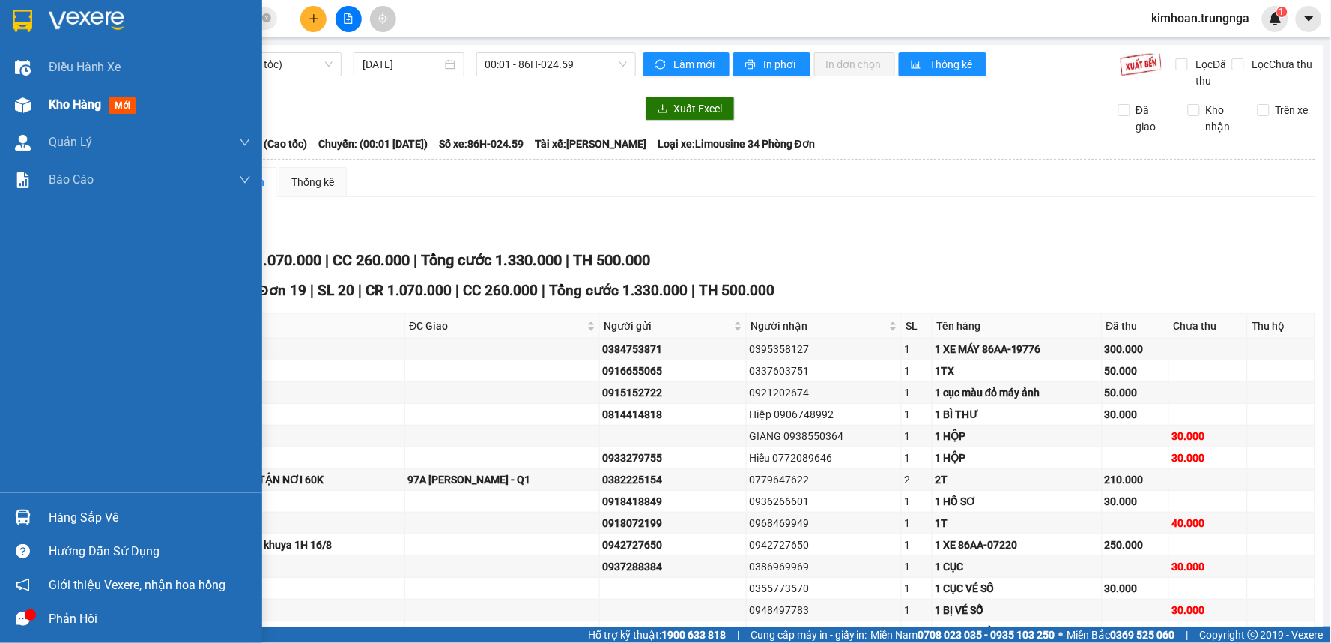
click at [24, 103] on img at bounding box center [23, 105] width 16 height 16
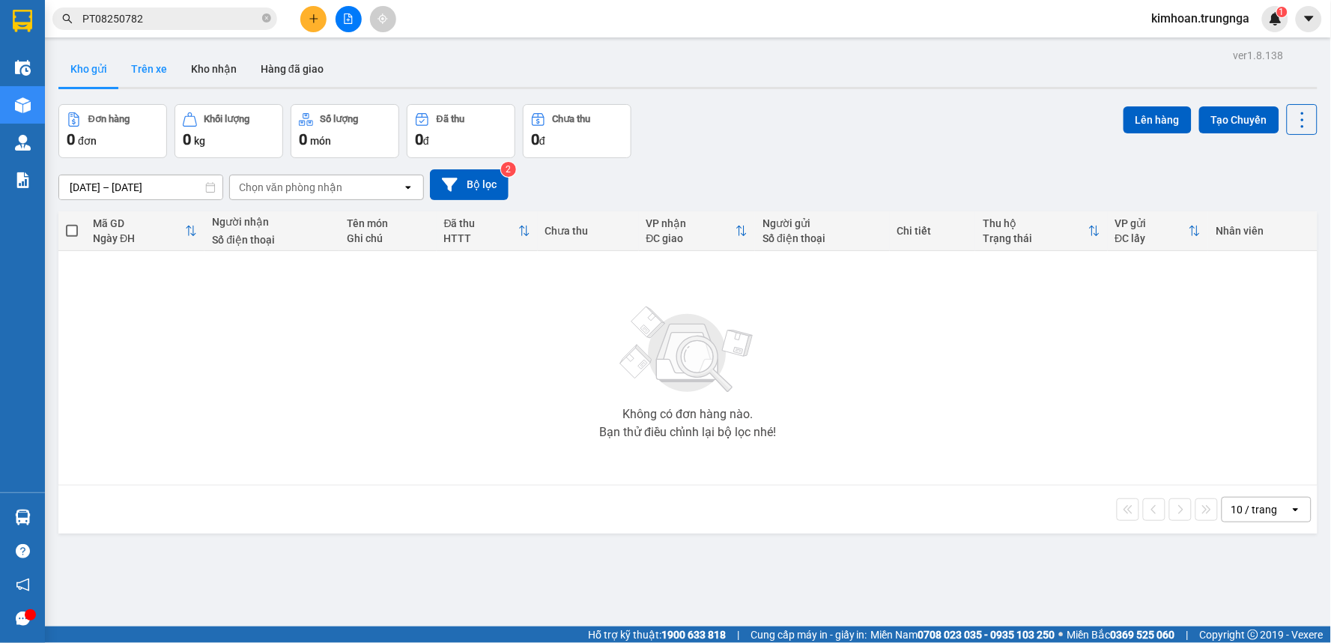
click at [156, 76] on button "Trên xe" at bounding box center [149, 69] width 60 height 36
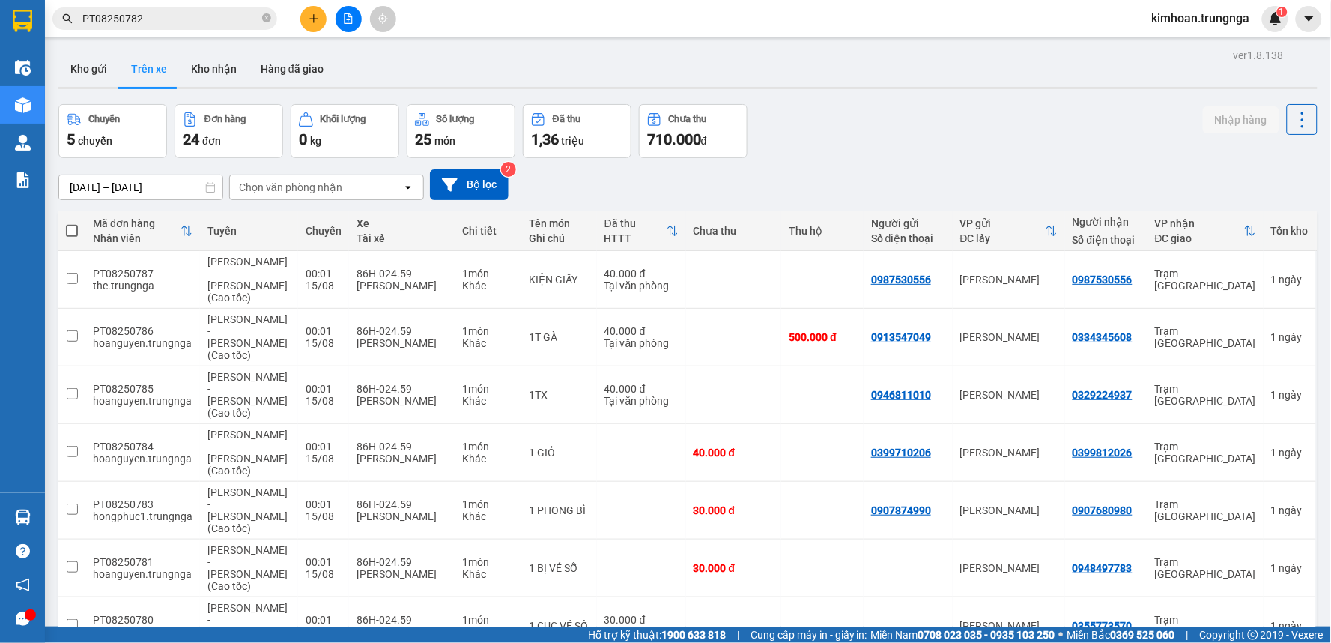
click at [363, 184] on div "Chọn văn phòng nhận" at bounding box center [316, 187] width 172 height 24
click at [287, 226] on span "[PERSON_NAME]" at bounding box center [283, 219] width 86 height 15
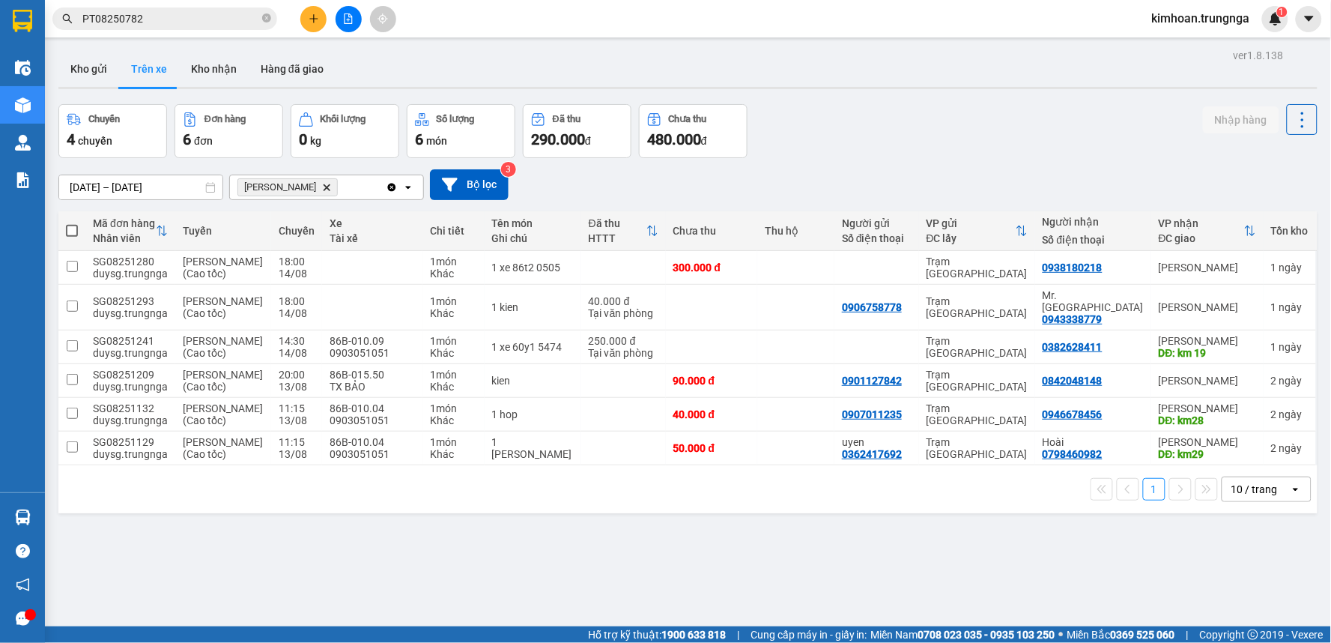
click at [351, 186] on div "Phan Thiết Delete" at bounding box center [308, 187] width 156 height 24
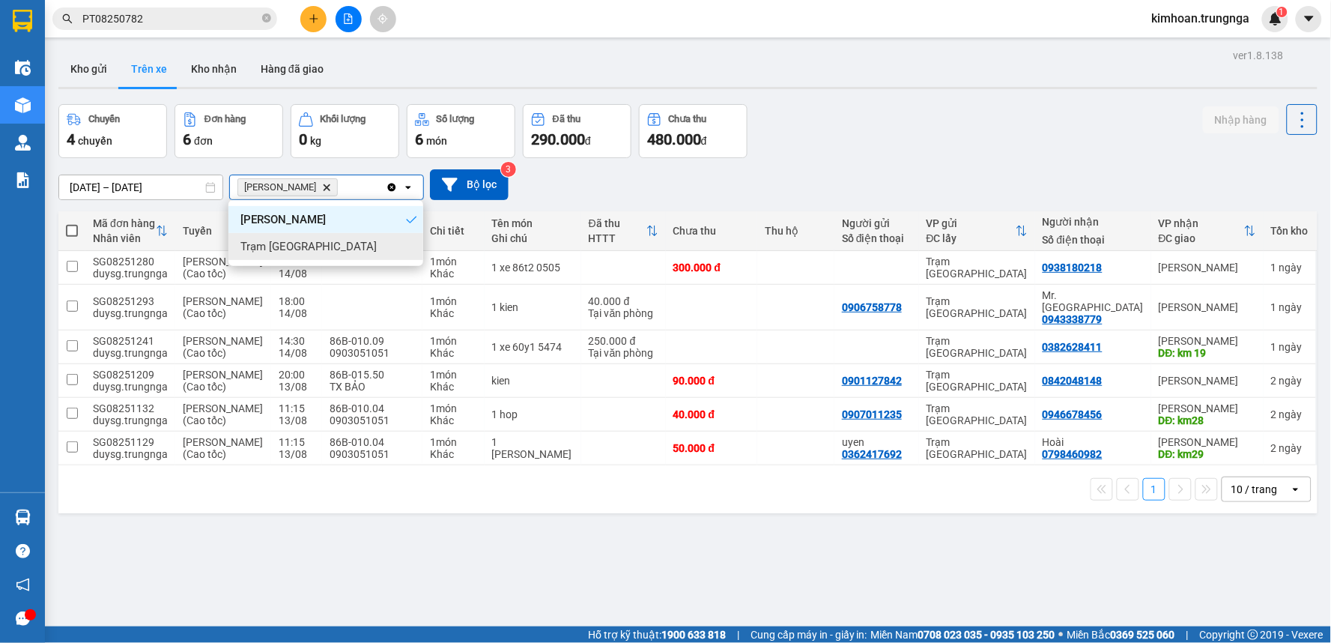
click at [288, 249] on span "Trạm [GEOGRAPHIC_DATA]" at bounding box center [308, 246] width 136 height 15
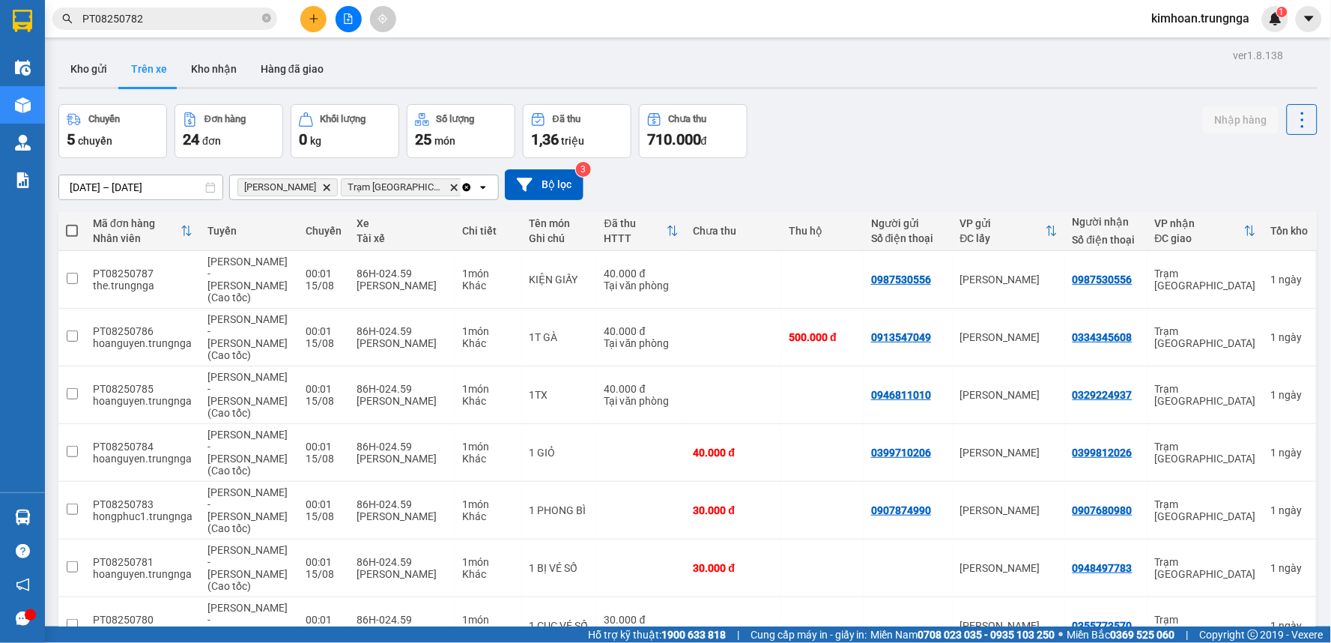
click at [322, 190] on icon "Delete" at bounding box center [326, 187] width 9 height 9
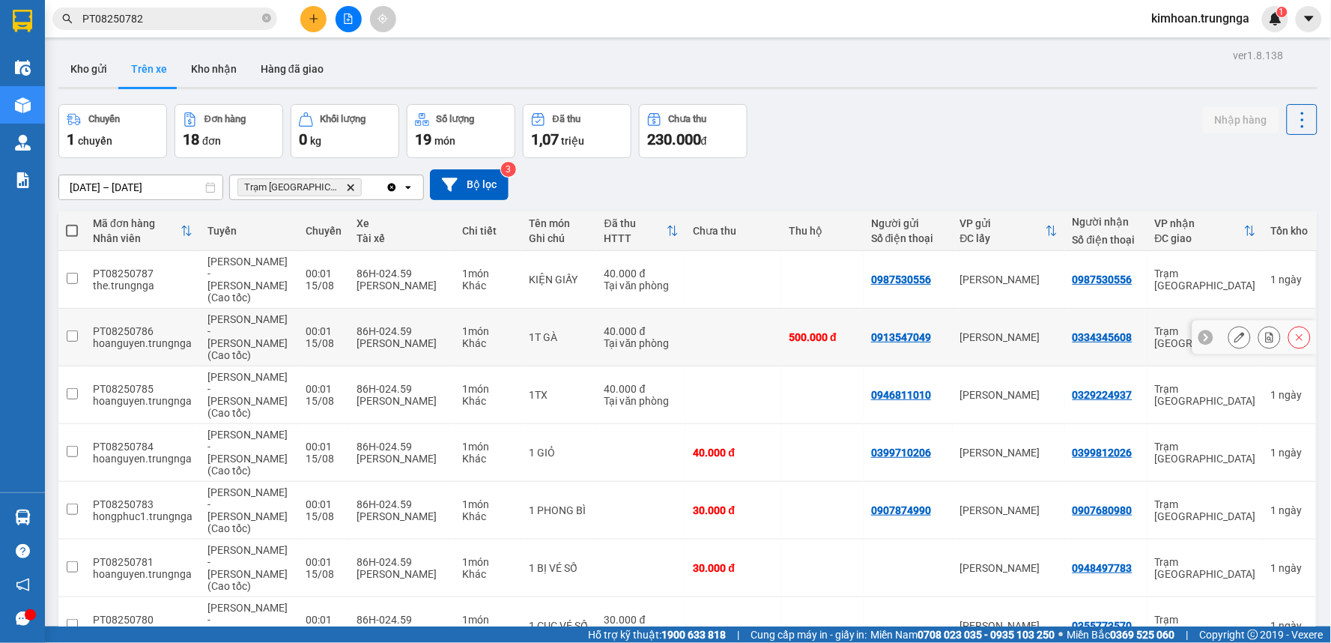
scroll to position [155, 0]
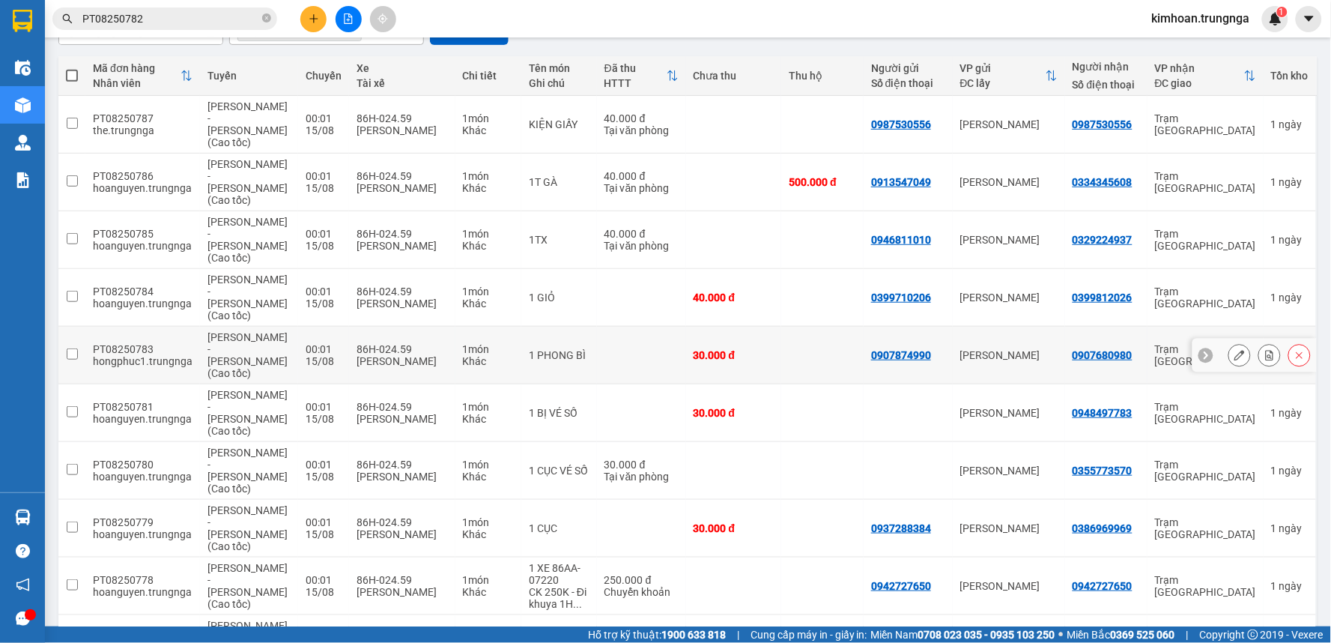
click at [1294, 350] on icon at bounding box center [1299, 355] width 10 height 10
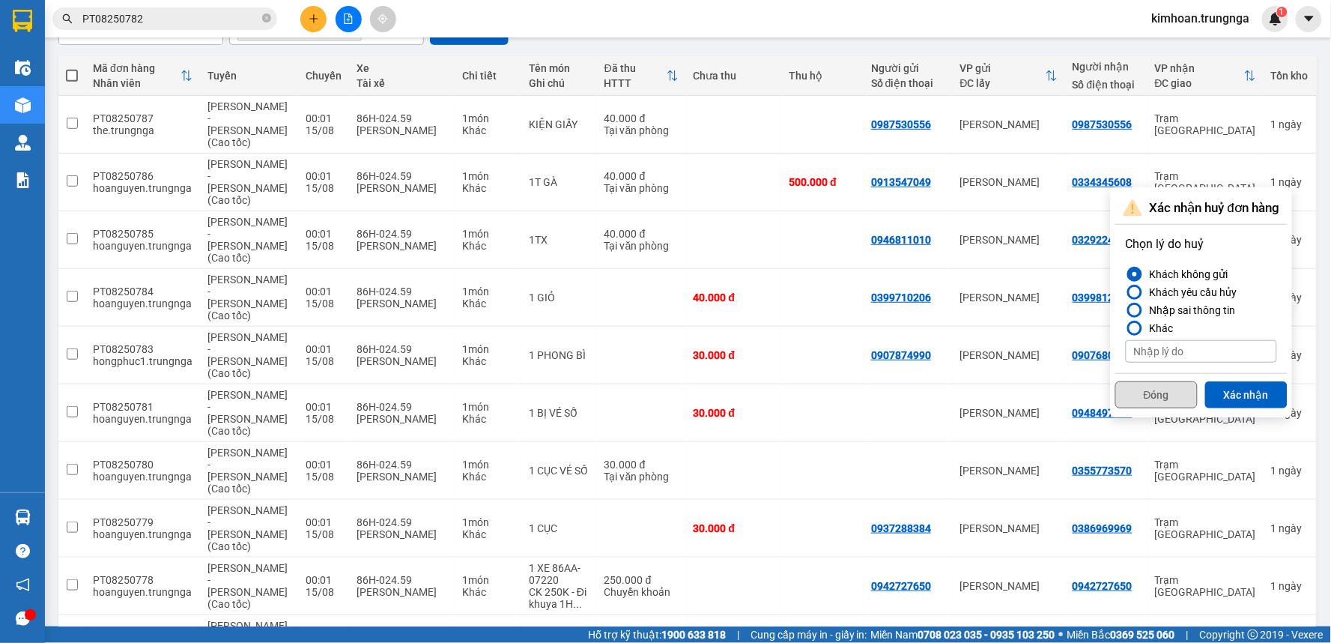
click at [1134, 390] on button "Đóng" at bounding box center [1156, 394] width 82 height 27
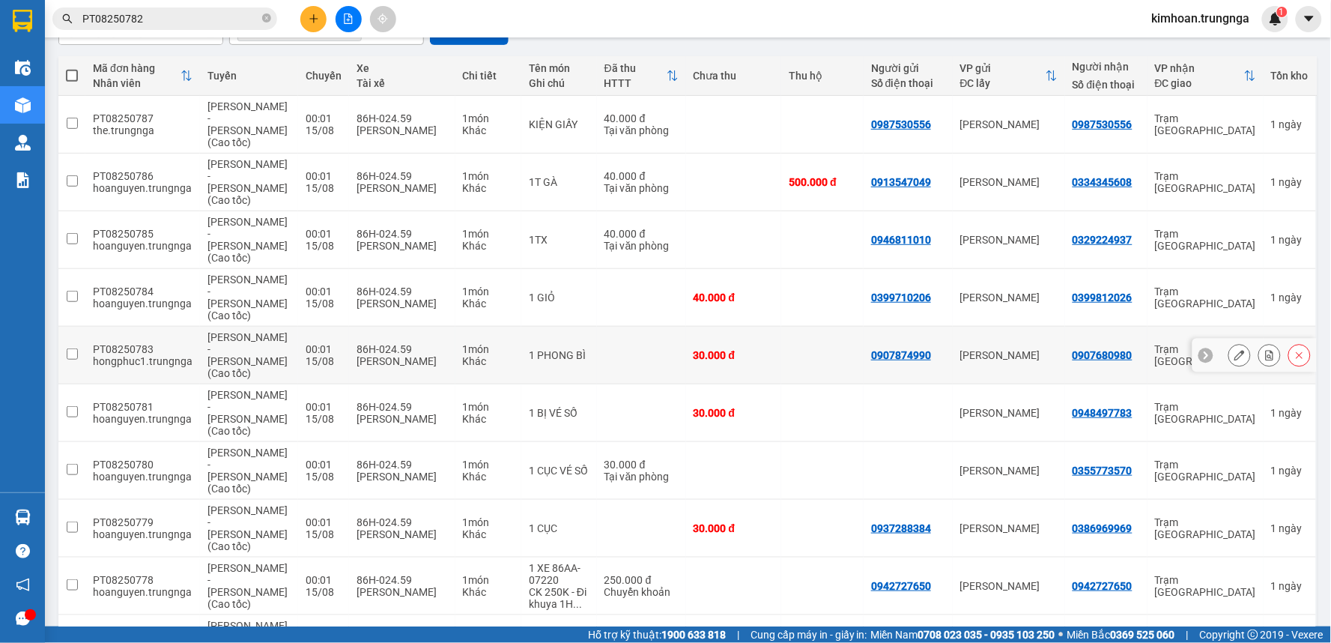
click at [1289, 342] on button at bounding box center [1299, 355] width 21 height 26
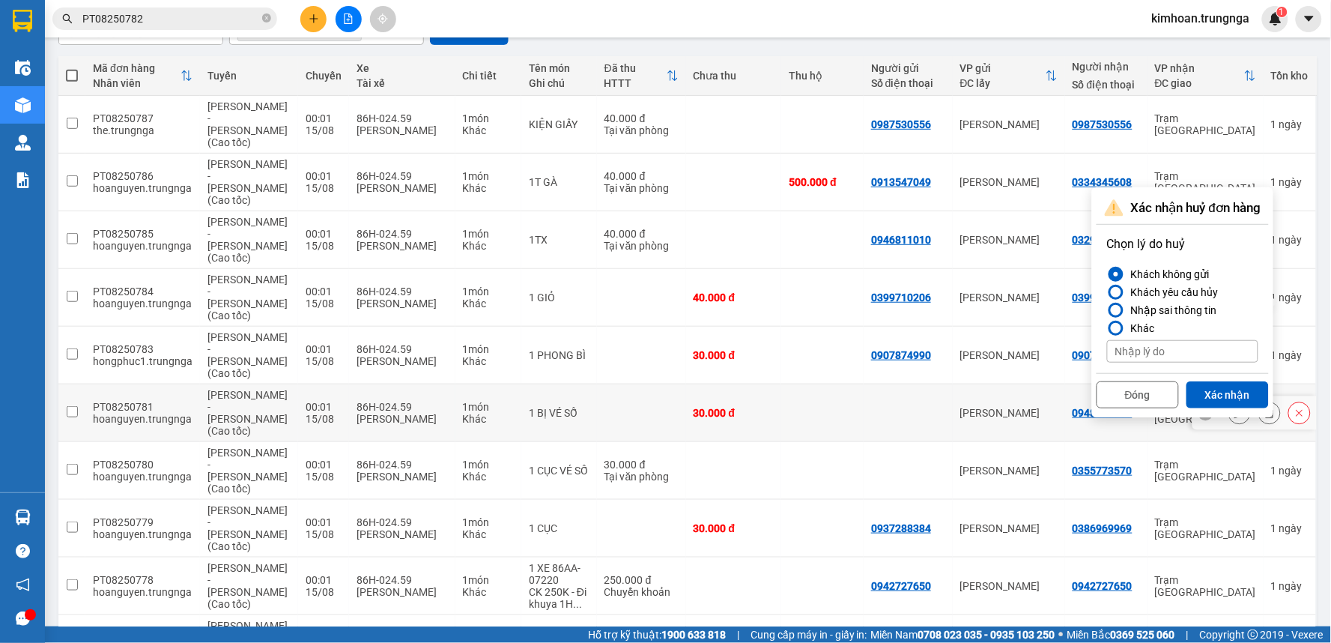
click at [789, 327] on td at bounding box center [822, 356] width 82 height 58
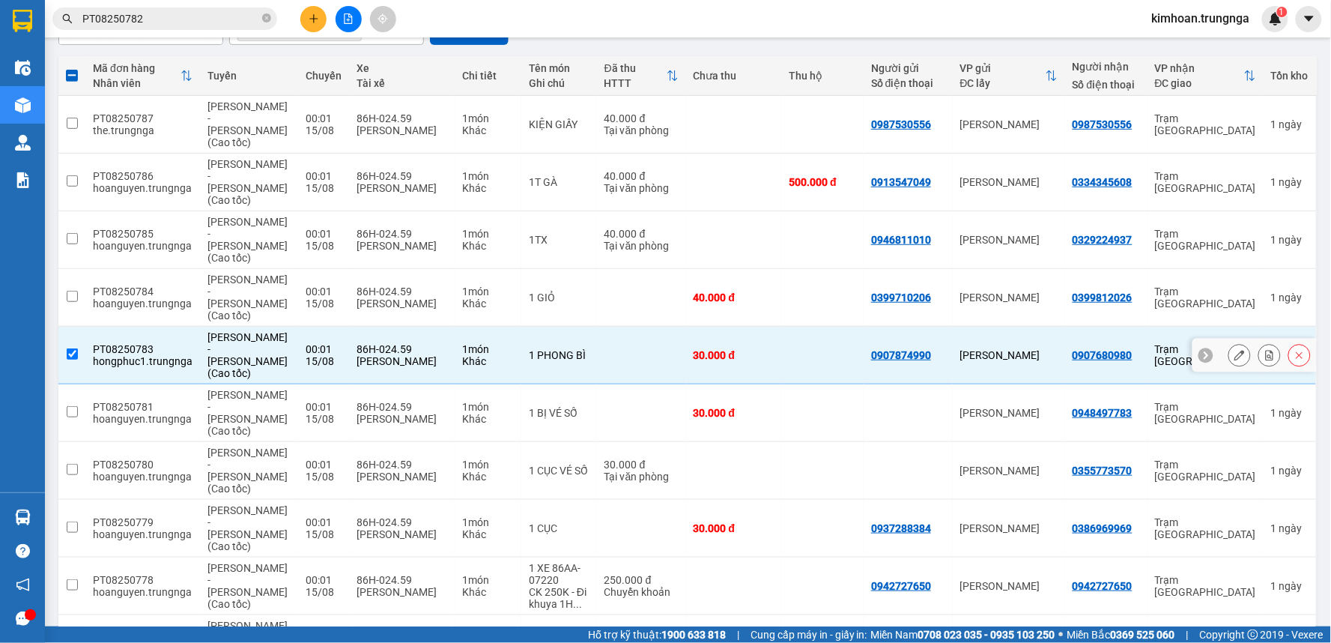
click at [357, 355] on div "[PERSON_NAME]" at bounding box center [402, 361] width 91 height 12
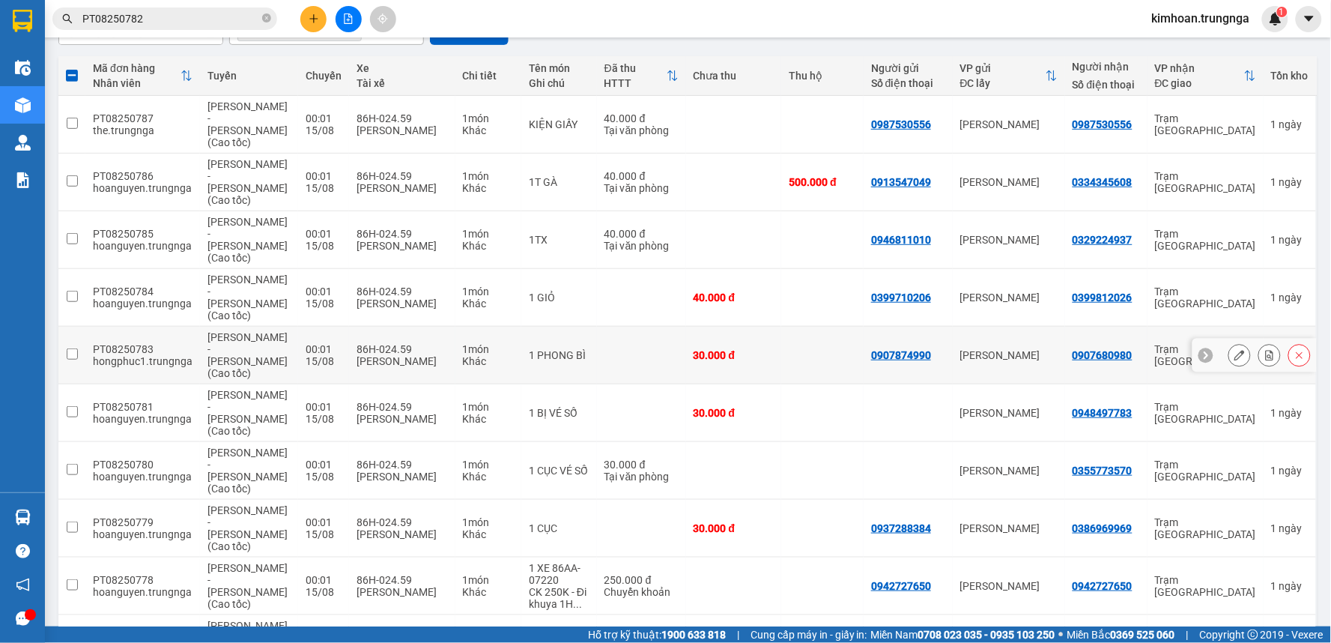
checkbox input "false"
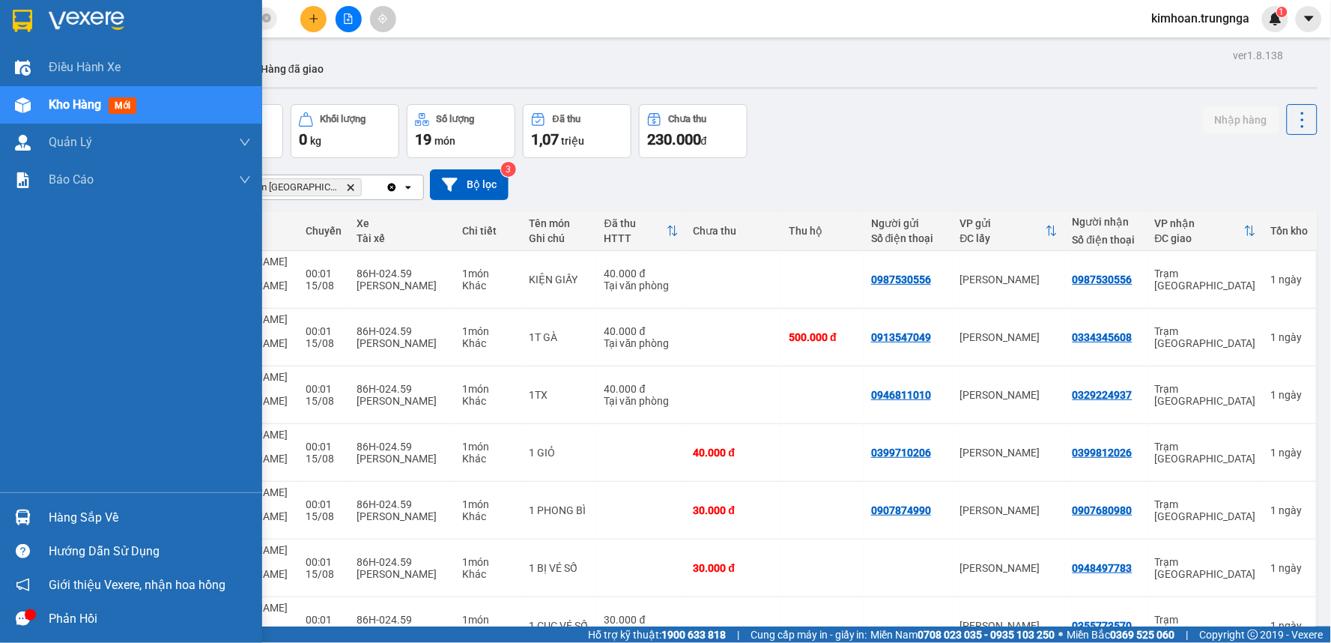
click at [40, 109] on div "Kho hàng mới" at bounding box center [131, 104] width 262 height 37
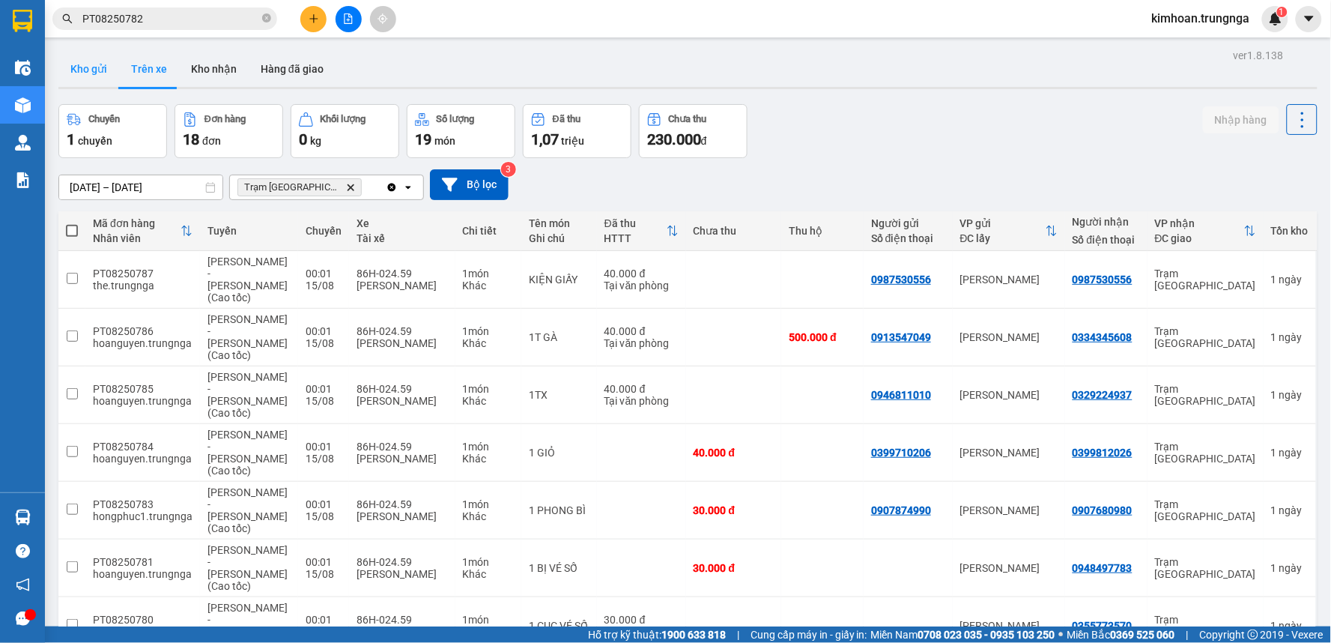
click at [91, 61] on button "Kho gửi" at bounding box center [88, 69] width 61 height 36
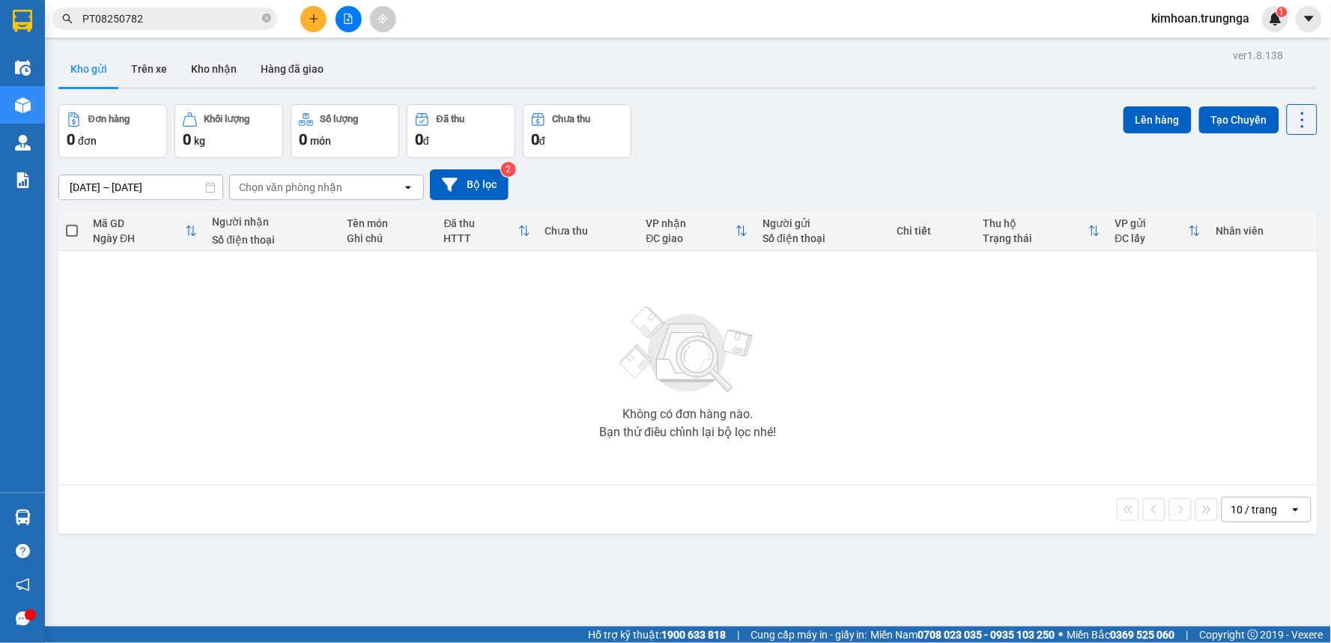
click at [152, 20] on input "PT08250782" at bounding box center [170, 18] width 177 height 16
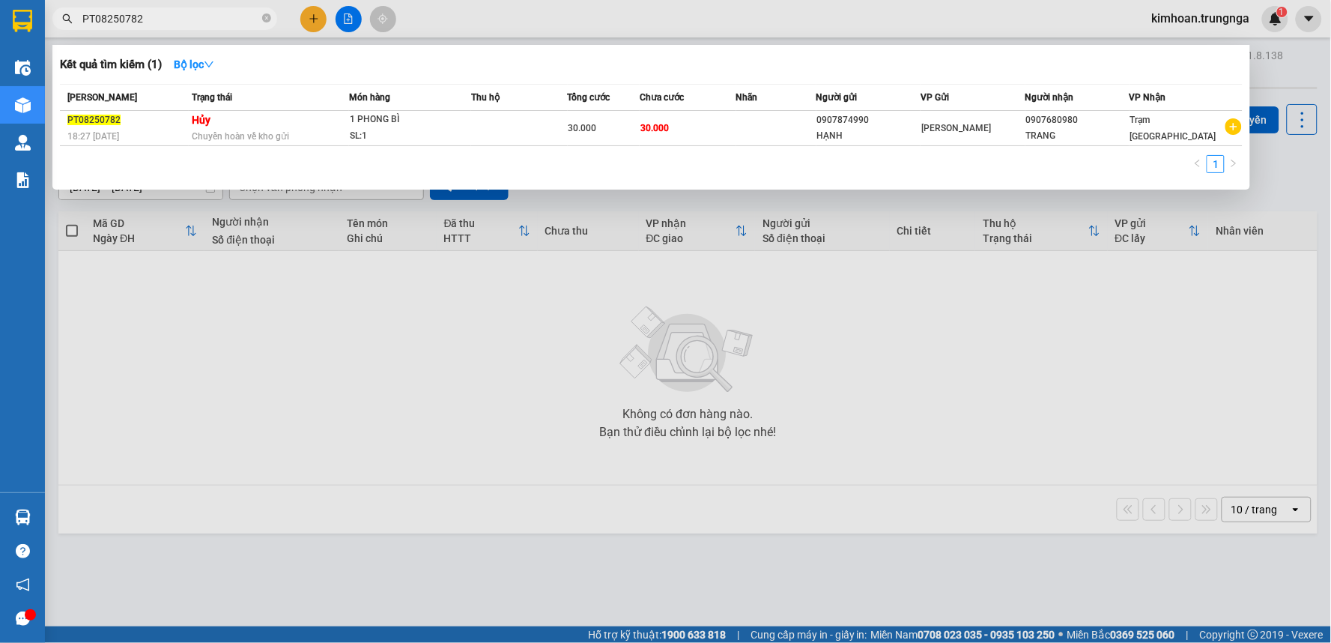
click at [343, 25] on div at bounding box center [665, 321] width 1331 height 643
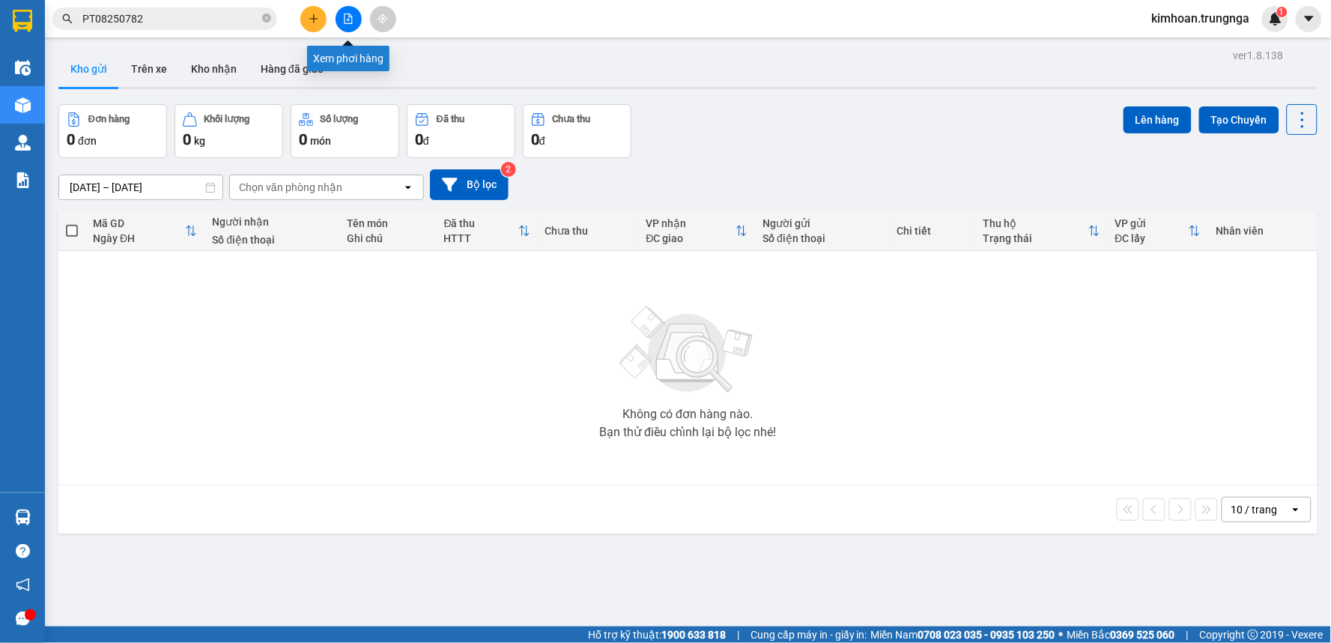
click at [343, 20] on icon "file-add" at bounding box center [348, 18] width 10 height 10
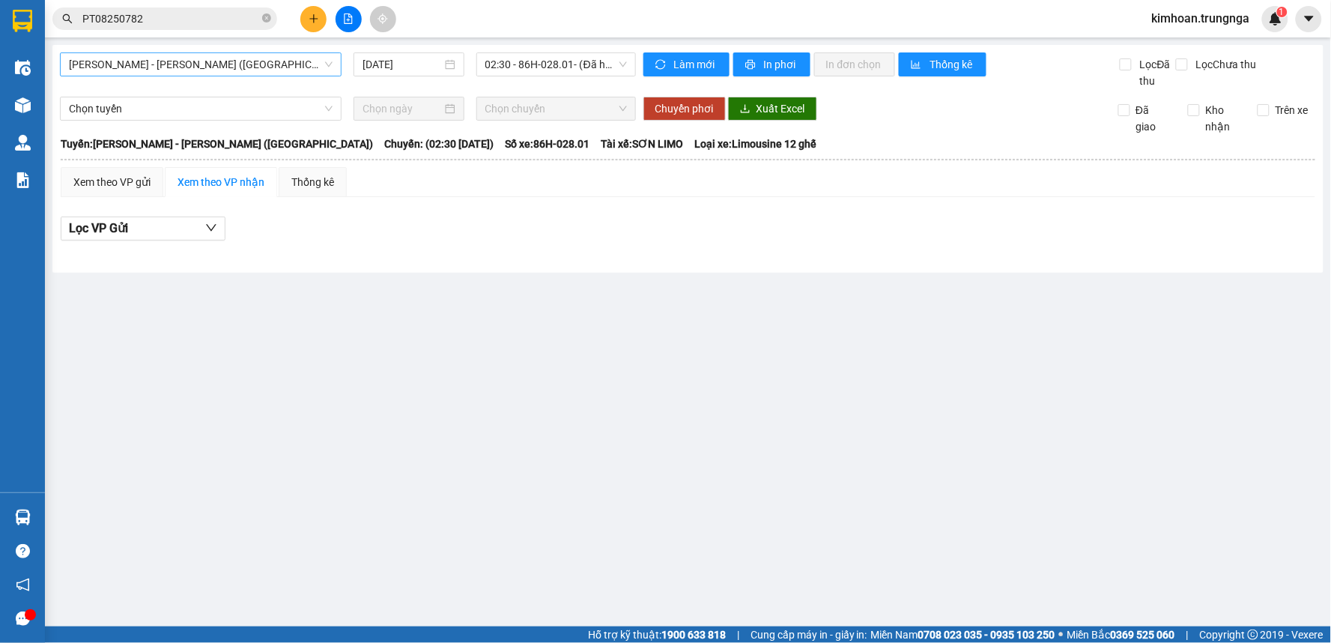
click at [174, 73] on span "Phan Thiết - Hồ Chí Minh (Ghế)" at bounding box center [201, 64] width 264 height 22
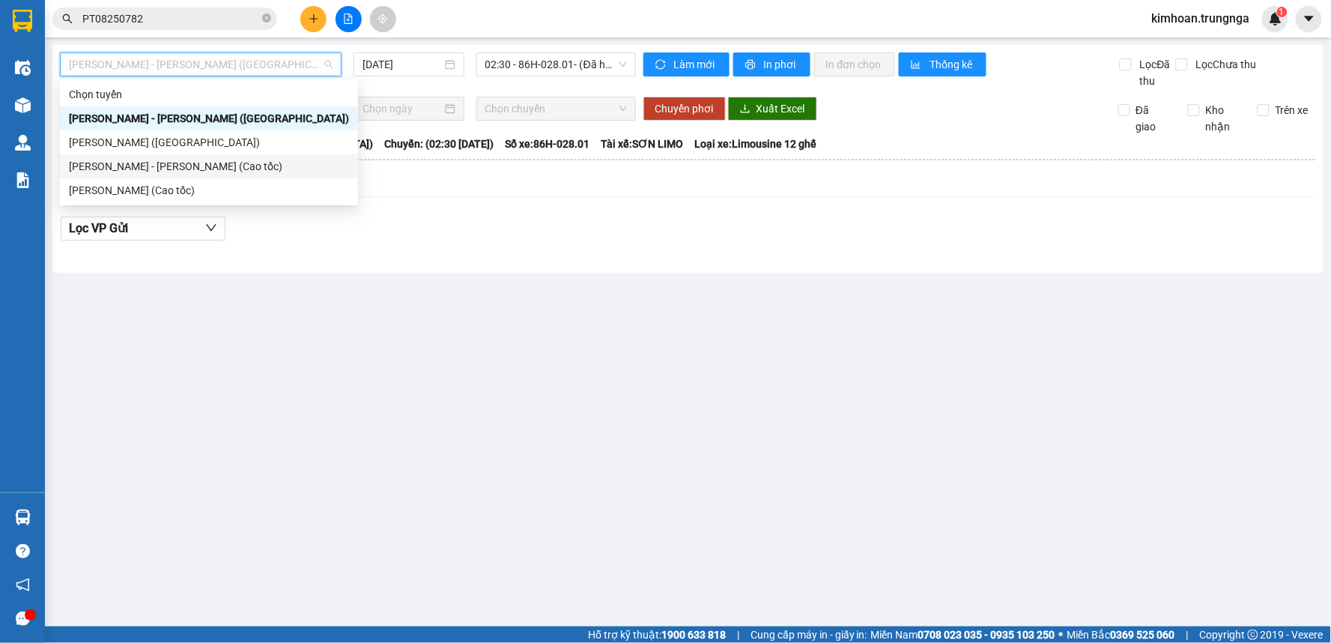
click at [147, 160] on div "Phan Thiết - Hồ Chí Minh (Cao tốc)" at bounding box center [209, 166] width 280 height 16
type input "[DATE]"
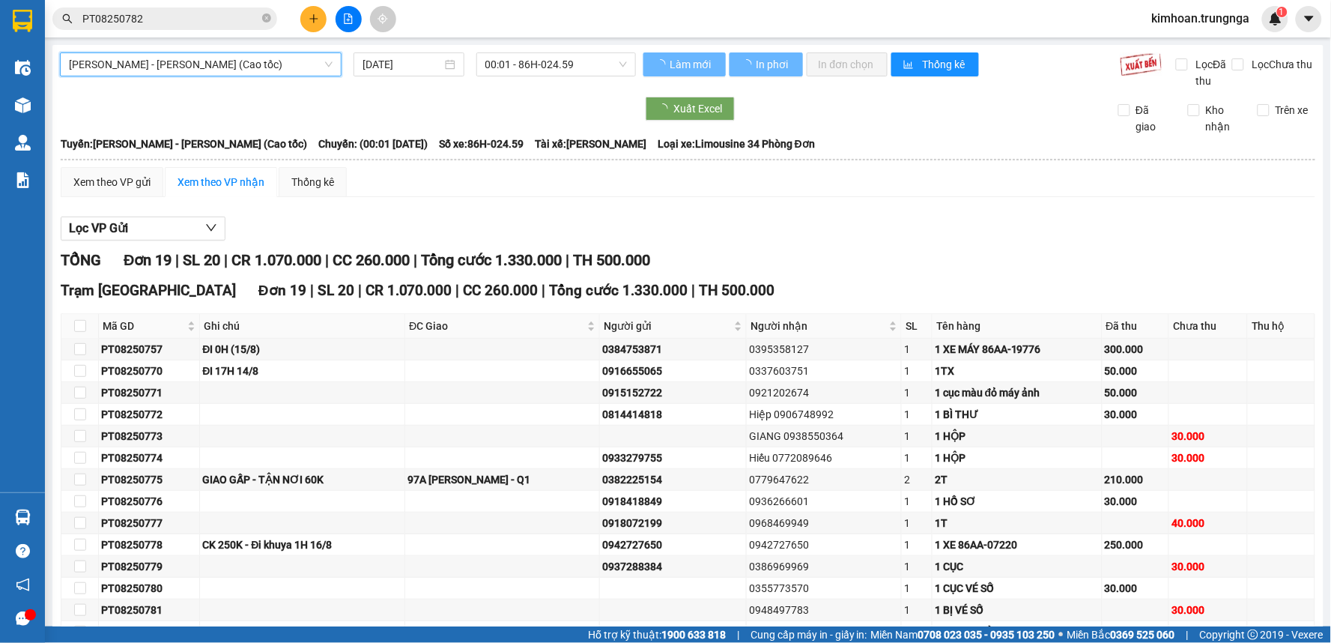
click at [565, 46] on div "Phan Thiết - Hồ Chí Minh (Cao tốc) Phan Thiết - Hồ Chí Minh (Cao tốc) 15/08/202…" at bounding box center [687, 433] width 1271 height 776
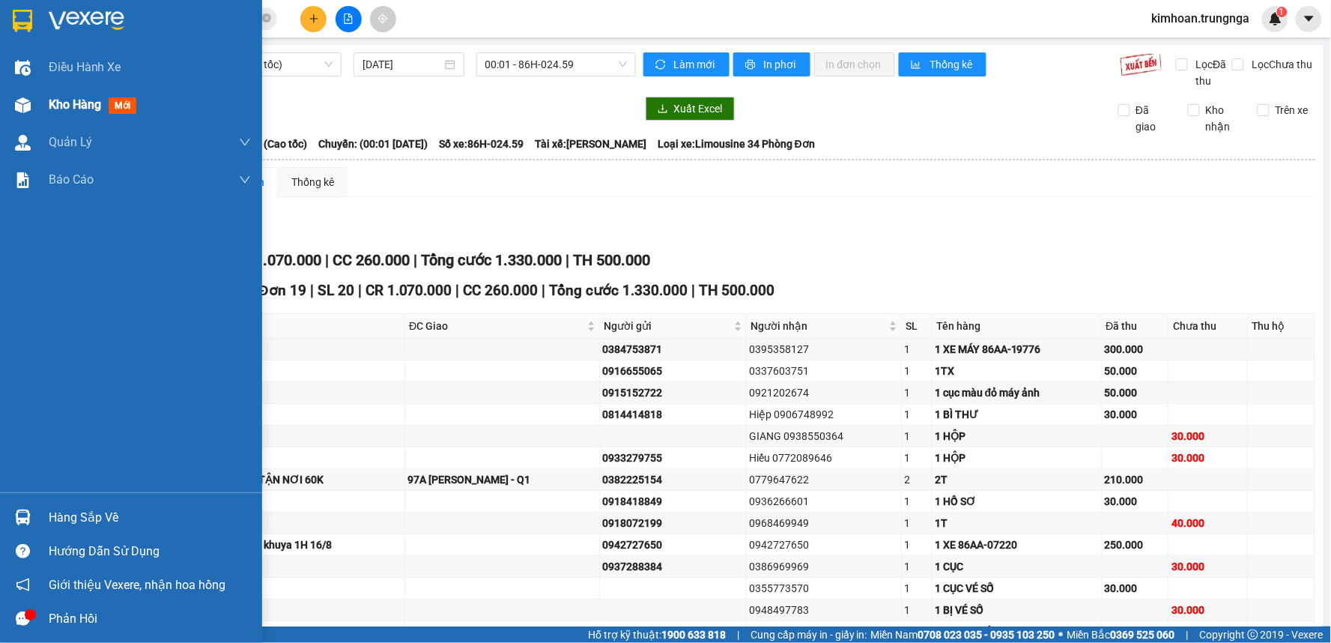
click at [72, 103] on span "Kho hàng" at bounding box center [75, 104] width 52 height 14
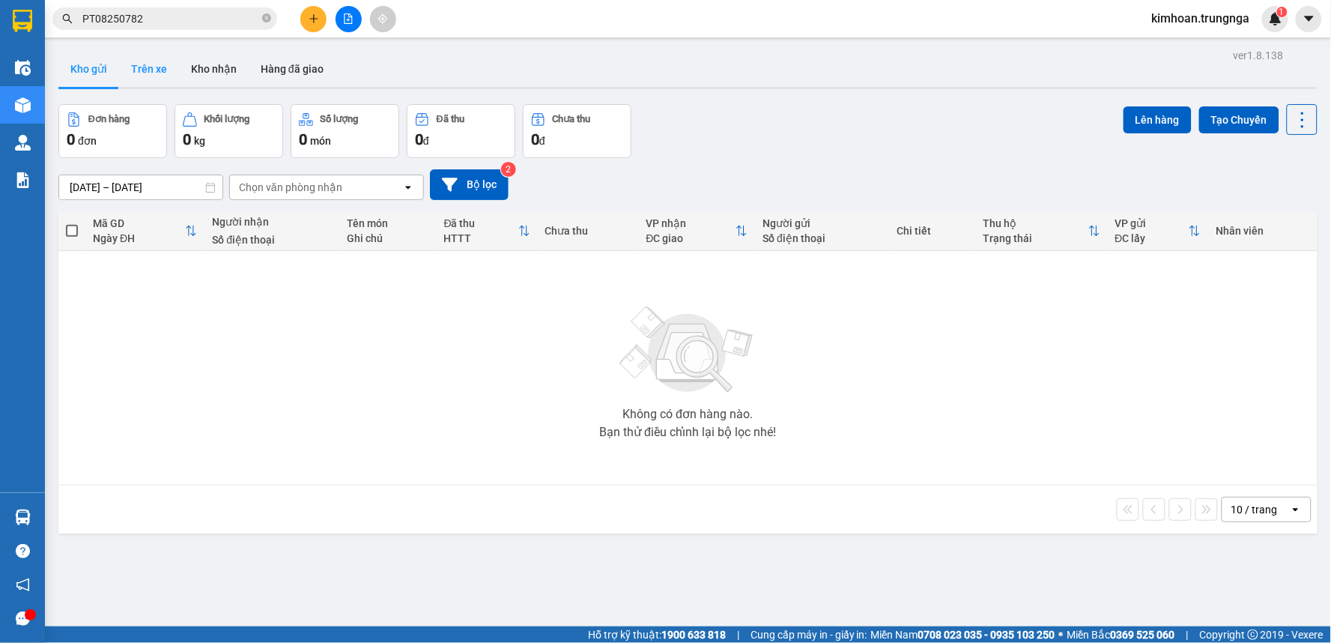
click at [145, 71] on button "Trên xe" at bounding box center [149, 69] width 60 height 36
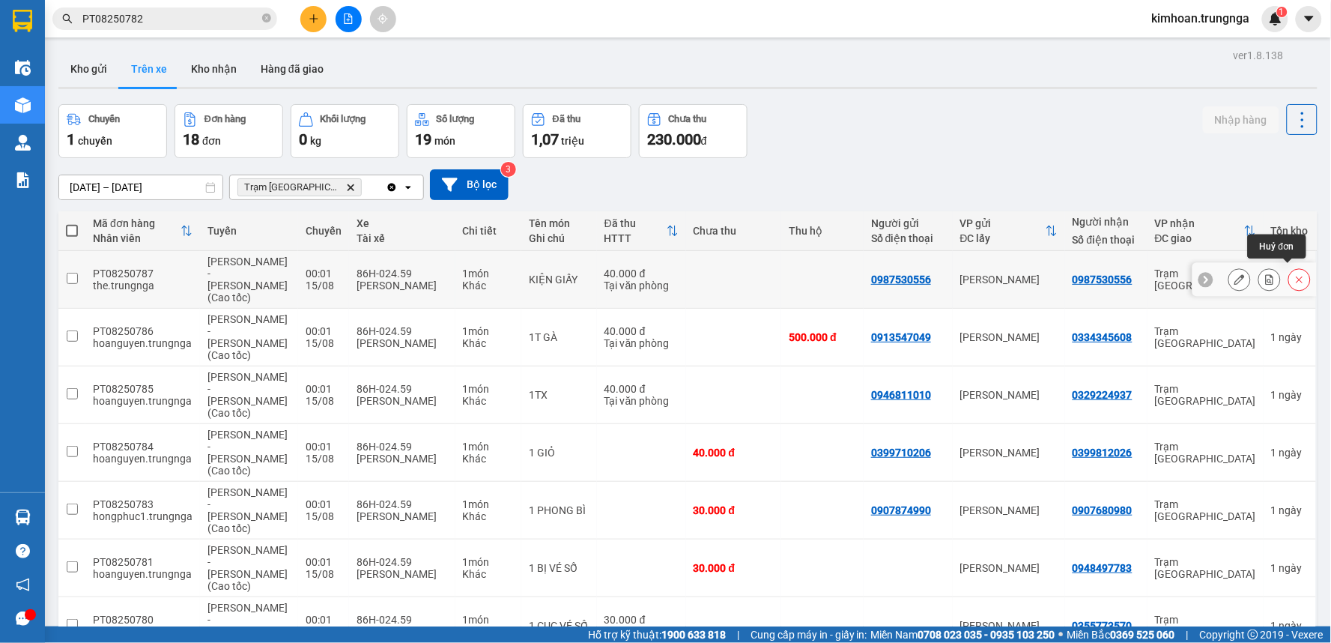
click at [1294, 274] on icon at bounding box center [1299, 279] width 10 height 10
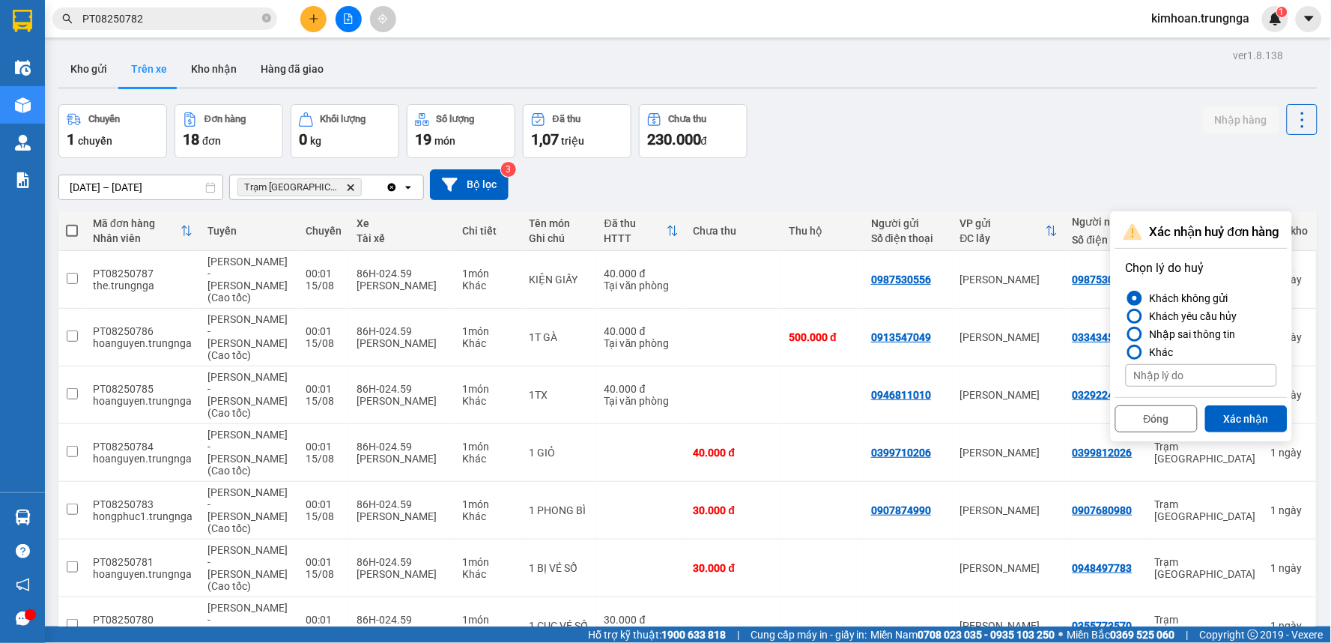
click at [820, 148] on div "Chuyến 1 chuyến Đơn hàng 18 đơn Khối lượng 0 kg Số lượng 19 món Đã thu 1,07 tri…" at bounding box center [687, 131] width 1259 height 54
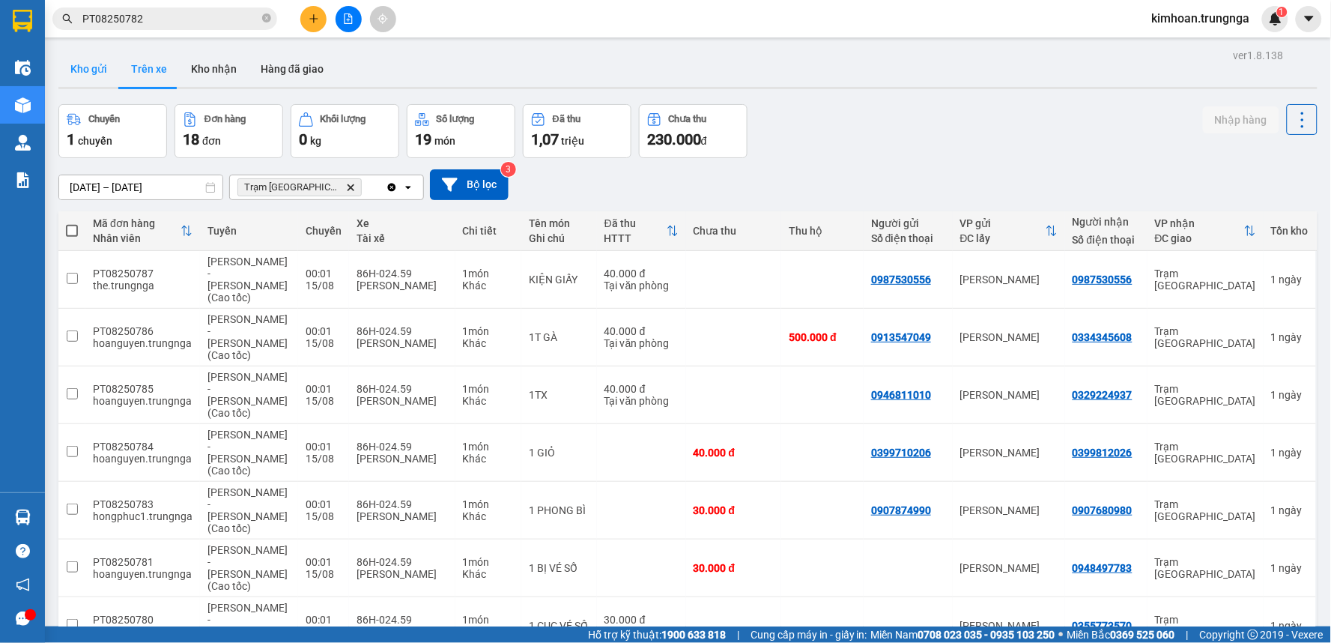
click at [90, 73] on button "Kho gửi" at bounding box center [88, 69] width 61 height 36
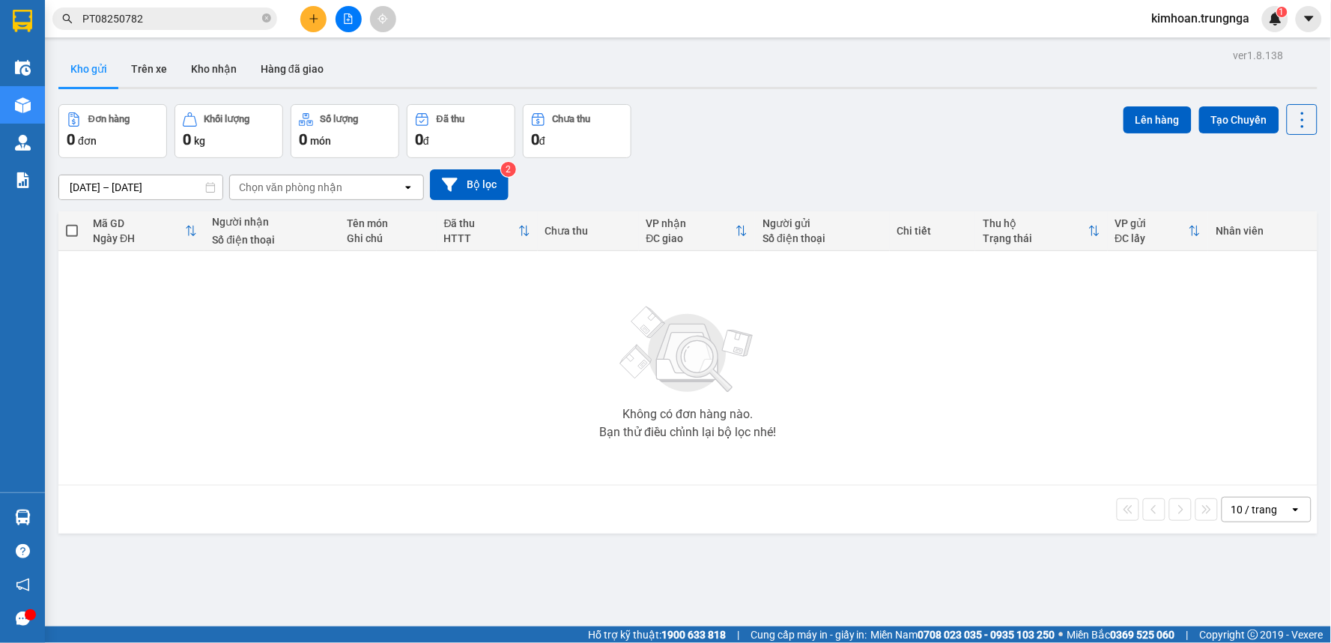
click at [338, 187] on div "Chọn văn phòng nhận" at bounding box center [290, 187] width 103 height 15
click at [303, 246] on span "Trạm [GEOGRAPHIC_DATA]" at bounding box center [308, 246] width 136 height 15
click at [1236, 515] on div "10 / trang" at bounding box center [1255, 509] width 46 height 15
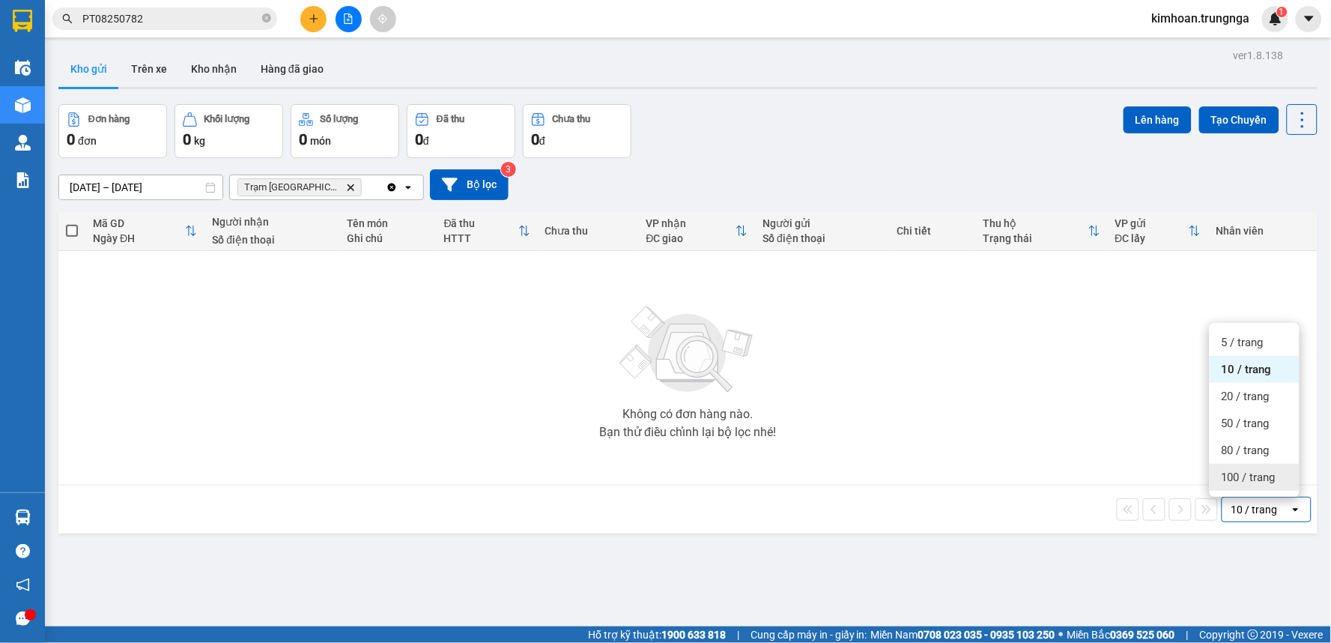
click at [1238, 479] on span "100 / trang" at bounding box center [1249, 477] width 54 height 15
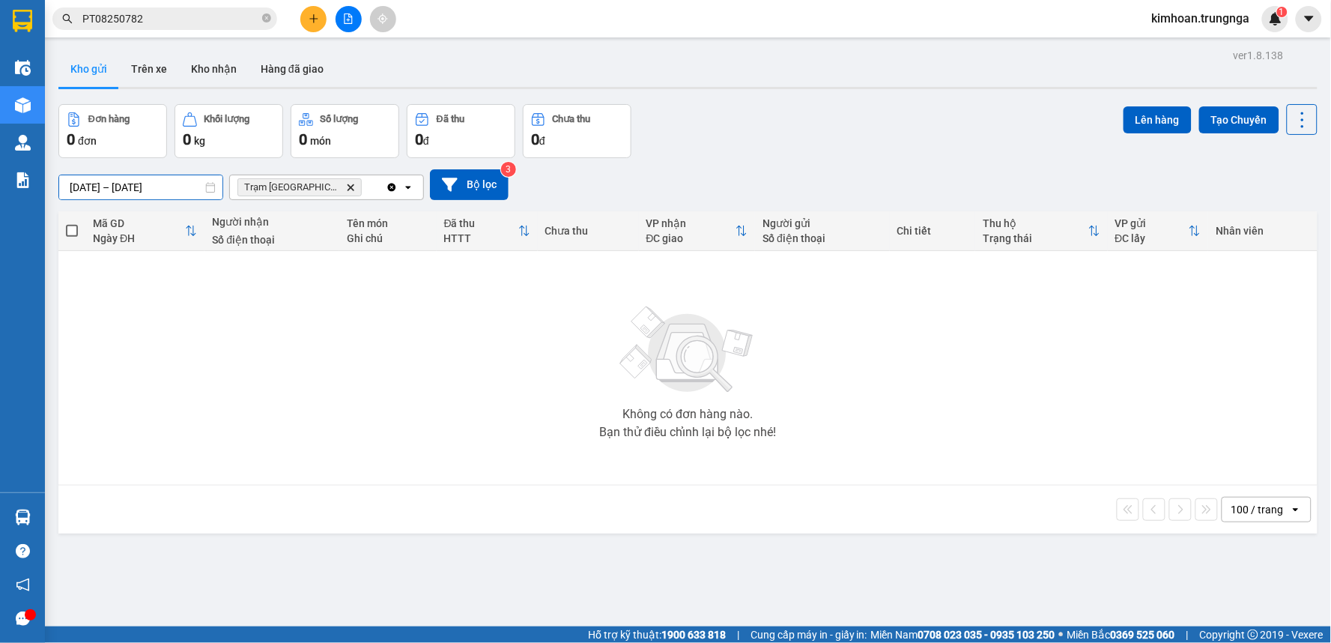
click at [169, 190] on input "13/08/2025 – 15/08/2025" at bounding box center [140, 187] width 163 height 24
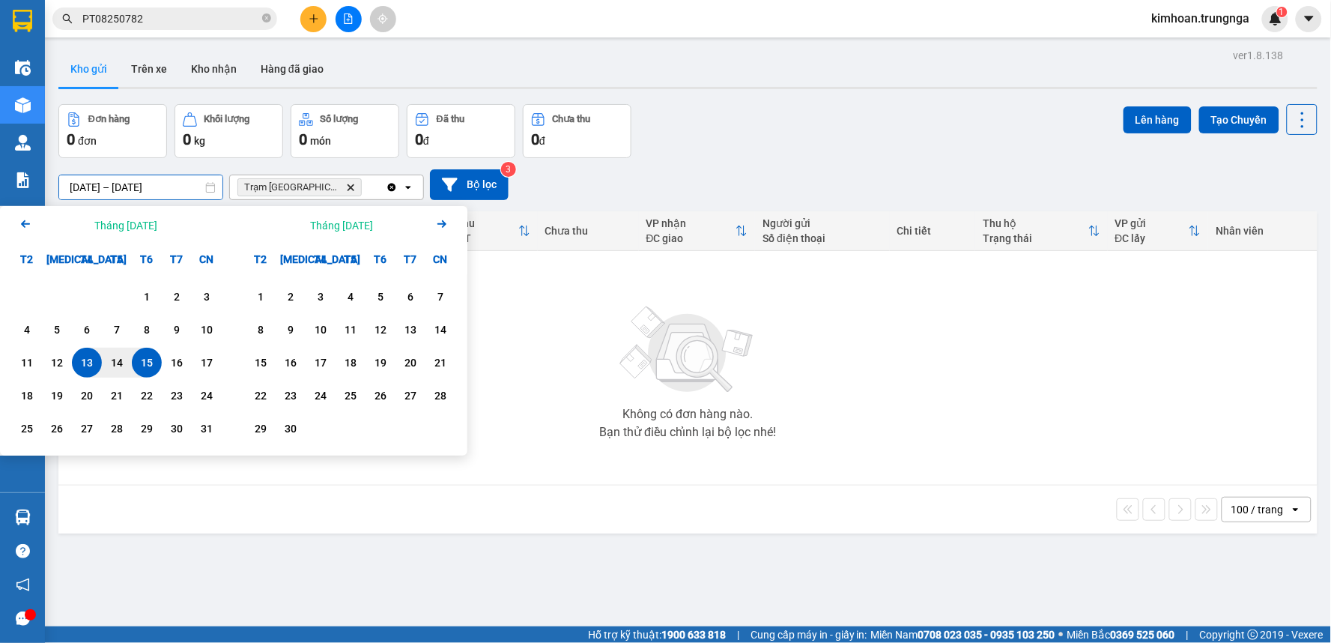
click at [156, 365] on div "15" at bounding box center [146, 363] width 21 height 18
click at [222, 433] on div "1 2 3 4 5 6 7 8 9 10 11 12 13 14 15 16 17 18 19 20 21 22 23 24 25 26 27 28 29 3…" at bounding box center [117, 364] width 234 height 181
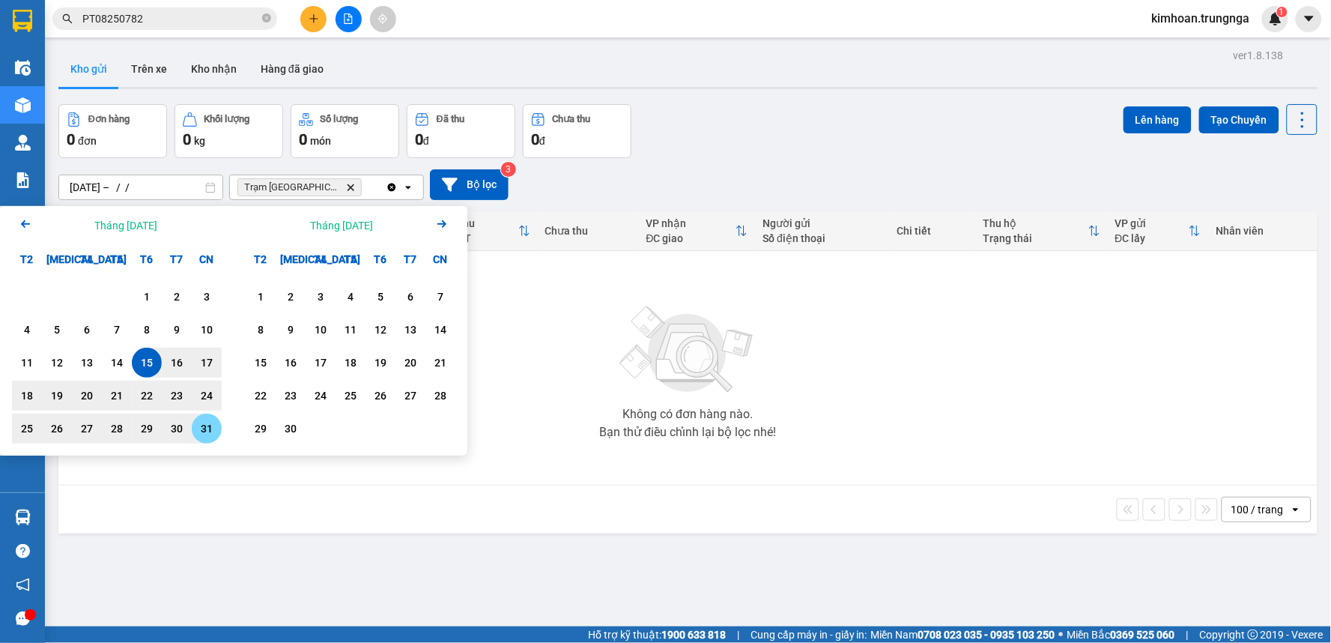
click at [205, 434] on div "31" at bounding box center [206, 429] width 21 height 18
type input "[DATE] – [DATE]"
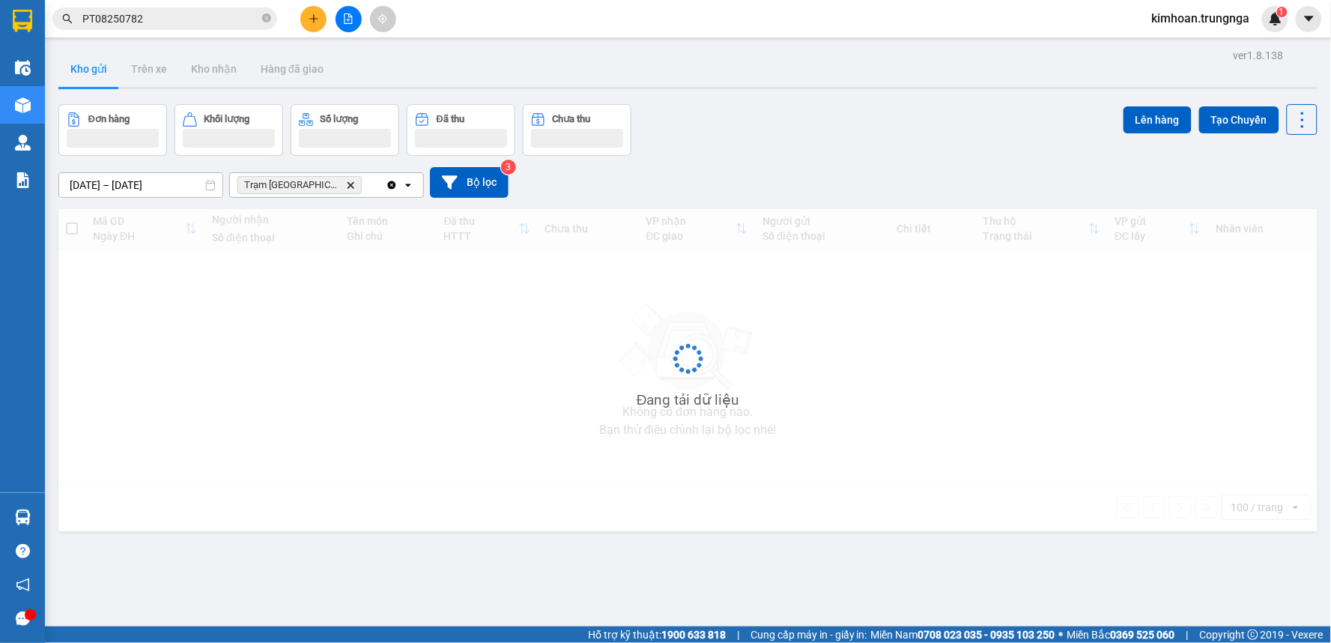
click at [601, 485] on div "Đang tải dữ liệu" at bounding box center [687, 370] width 1259 height 322
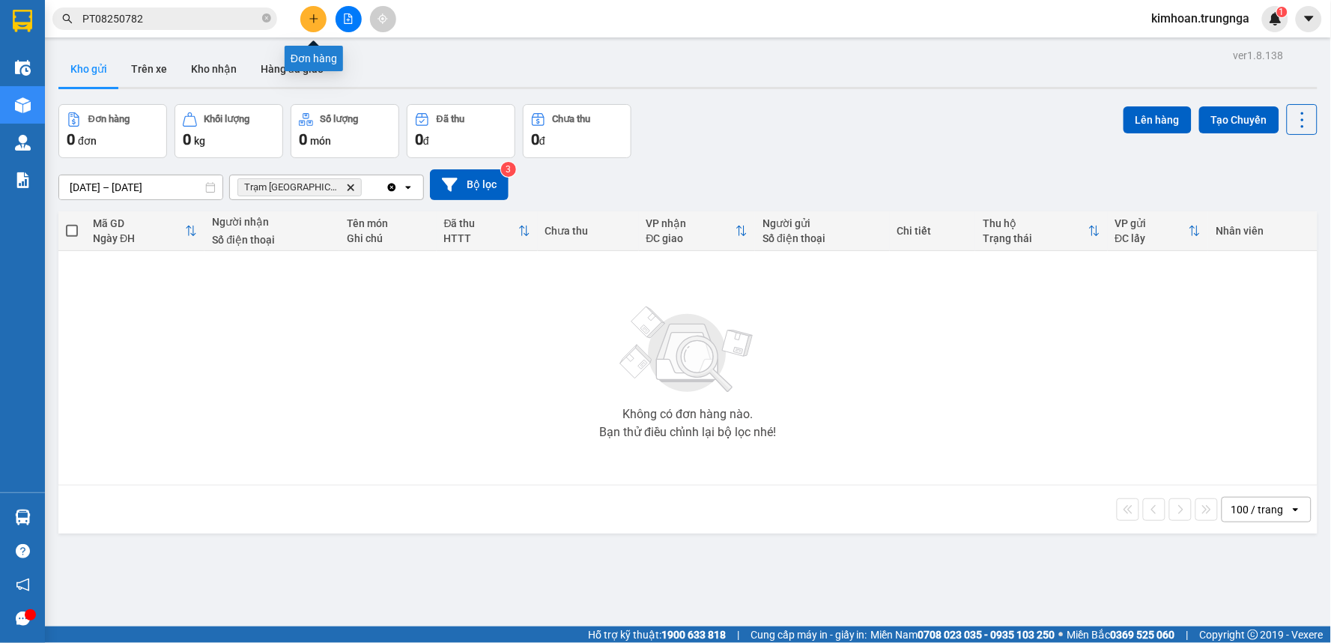
click at [317, 11] on button at bounding box center [313, 19] width 26 height 26
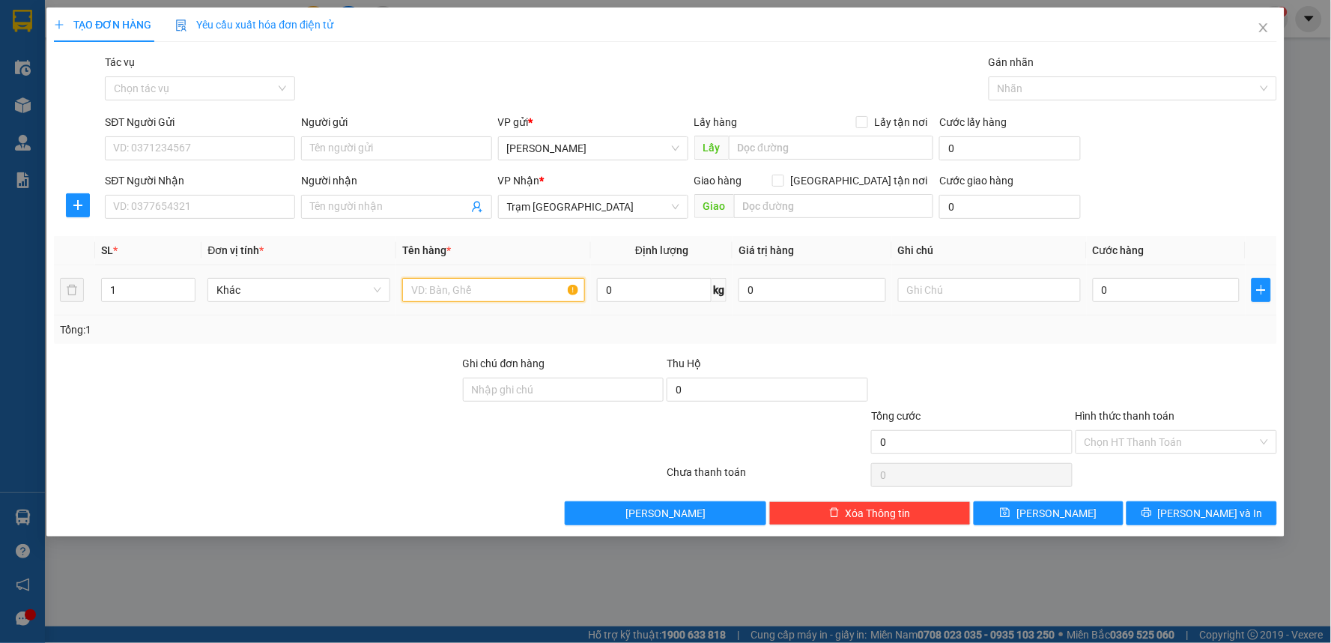
click at [425, 291] on input "text" at bounding box center [493, 290] width 183 height 24
type input "T"
type input "1"
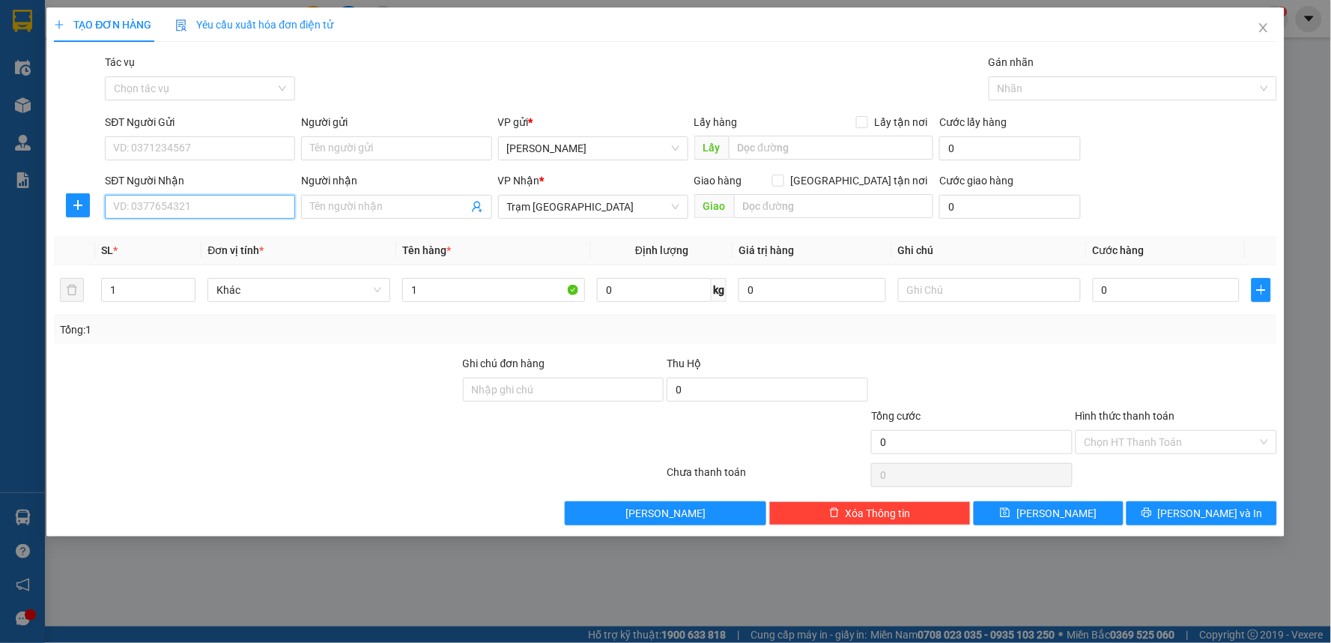
click at [204, 199] on input "SĐT Người Nhận" at bounding box center [200, 207] width 190 height 24
type input "0935170726"
click at [180, 151] on input "SĐT Người Gửi" at bounding box center [200, 148] width 190 height 24
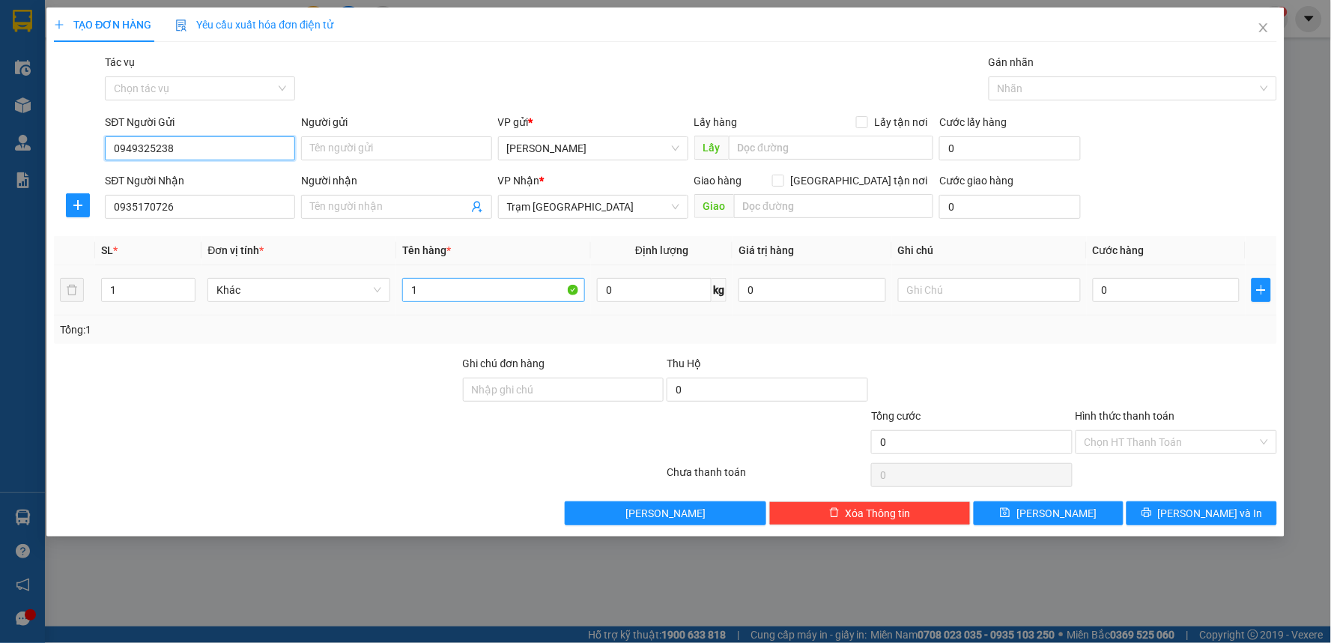
type input "0949325238"
drag, startPoint x: 446, startPoint y: 295, endPoint x: 454, endPoint y: 273, distance: 23.9
click at [446, 294] on input "1" at bounding box center [493, 290] width 183 height 24
type input "1 THÙNG GIẤY ĐỒ ĂN"
click at [1210, 297] on input "0" at bounding box center [1167, 290] width 148 height 24
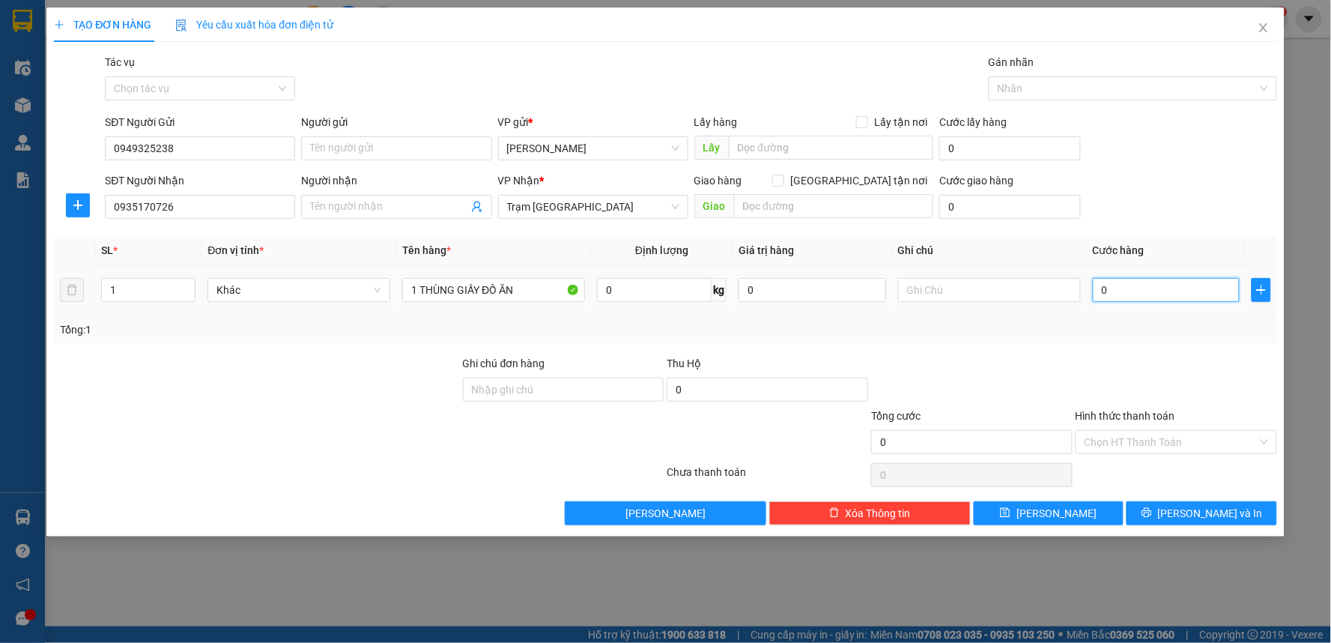
type input "4"
type input "40"
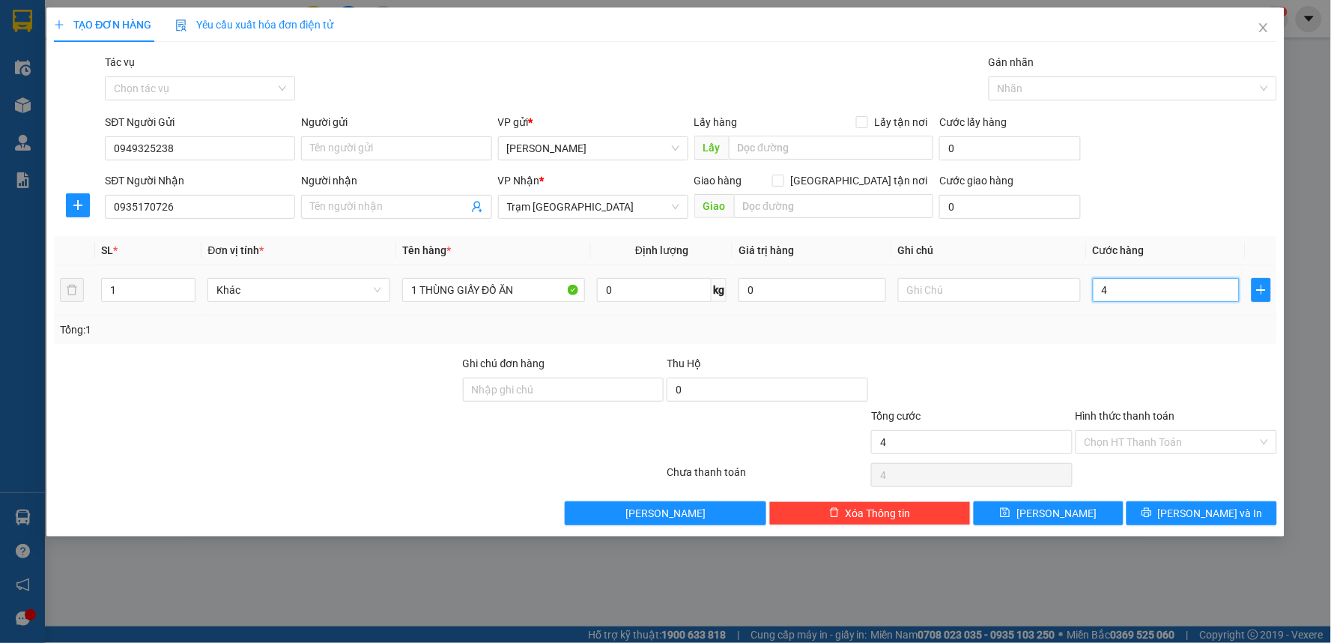
type input "40"
type input "40.000"
click at [1189, 321] on div "Tổng: 1" at bounding box center [665, 329] width 1211 height 16
click at [1175, 442] on input "Hình thức thanh toán" at bounding box center [1171, 442] width 173 height 22
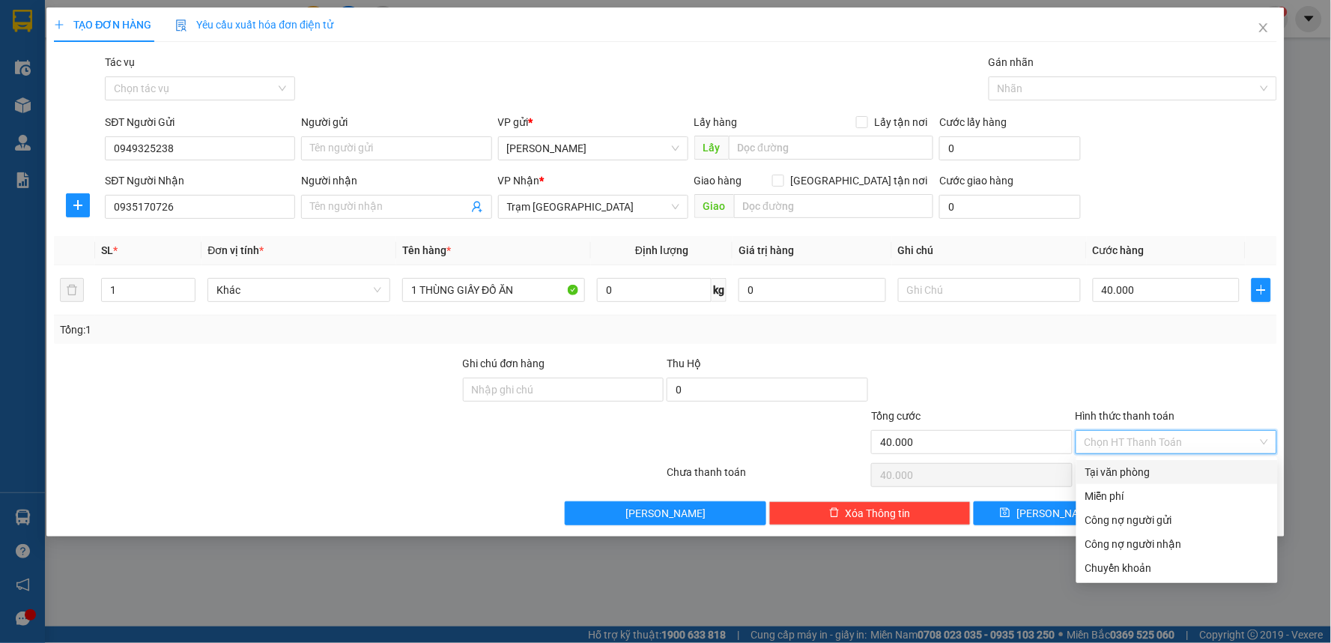
click at [1157, 473] on div "Tại văn phòng" at bounding box center [1177, 472] width 184 height 16
type input "0"
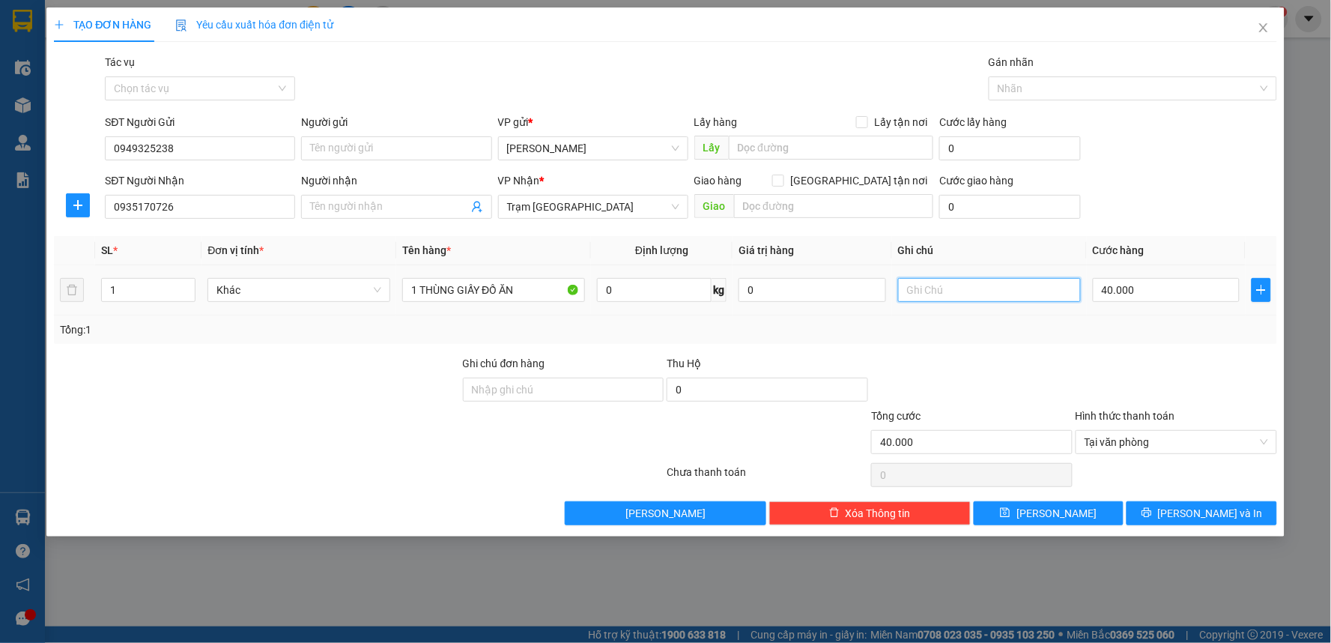
click at [967, 286] on input "text" at bounding box center [989, 290] width 183 height 24
type input "D"
type input "l"
type input "d"
type input "đi limo 8h"
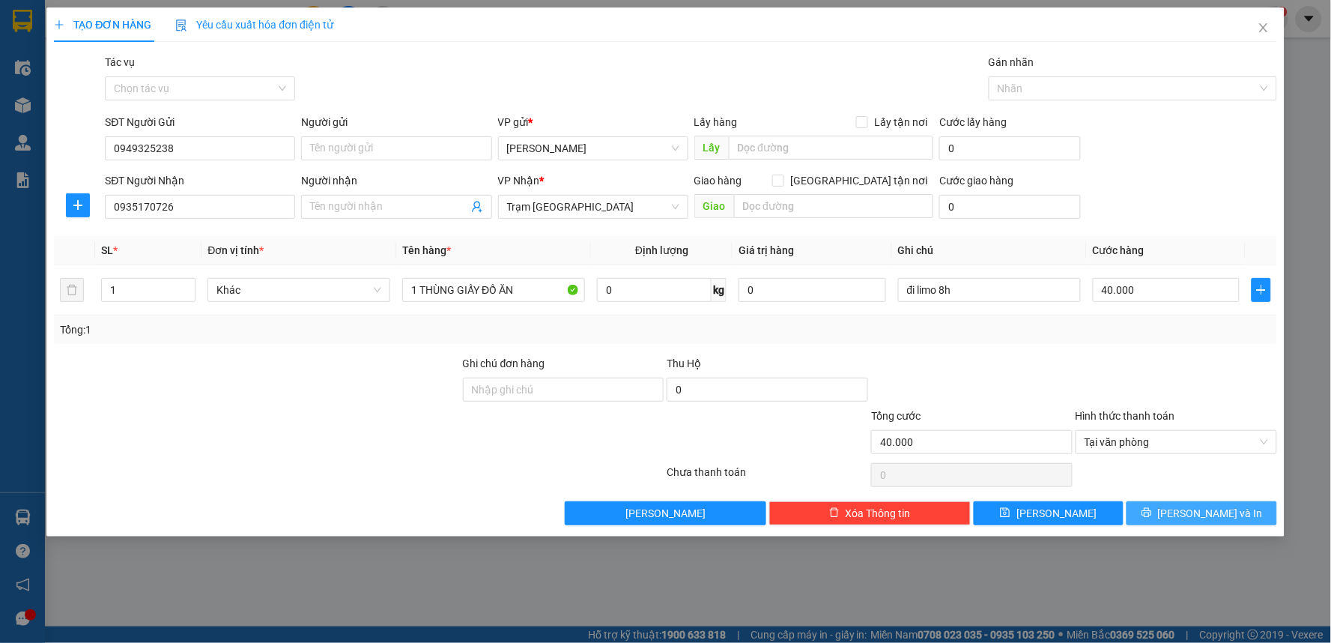
click at [1208, 503] on button "Lưu và In" at bounding box center [1202, 513] width 151 height 24
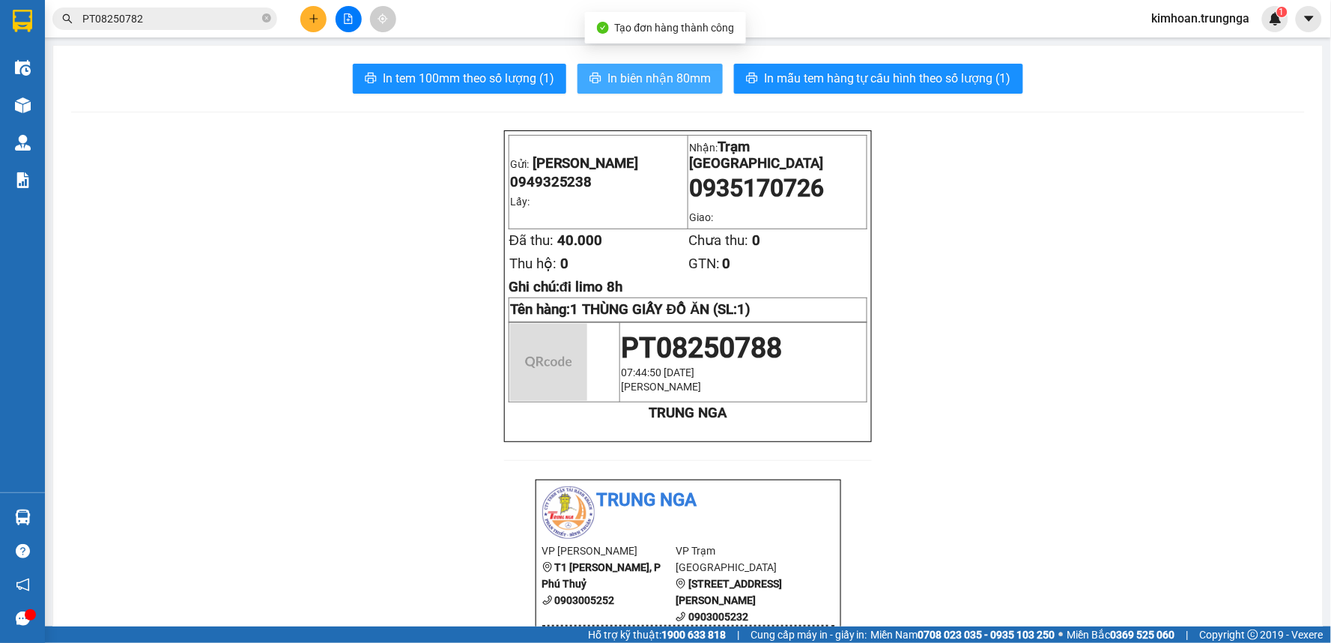
click at [652, 79] on span "In biên nhận 80mm" at bounding box center [659, 78] width 103 height 19
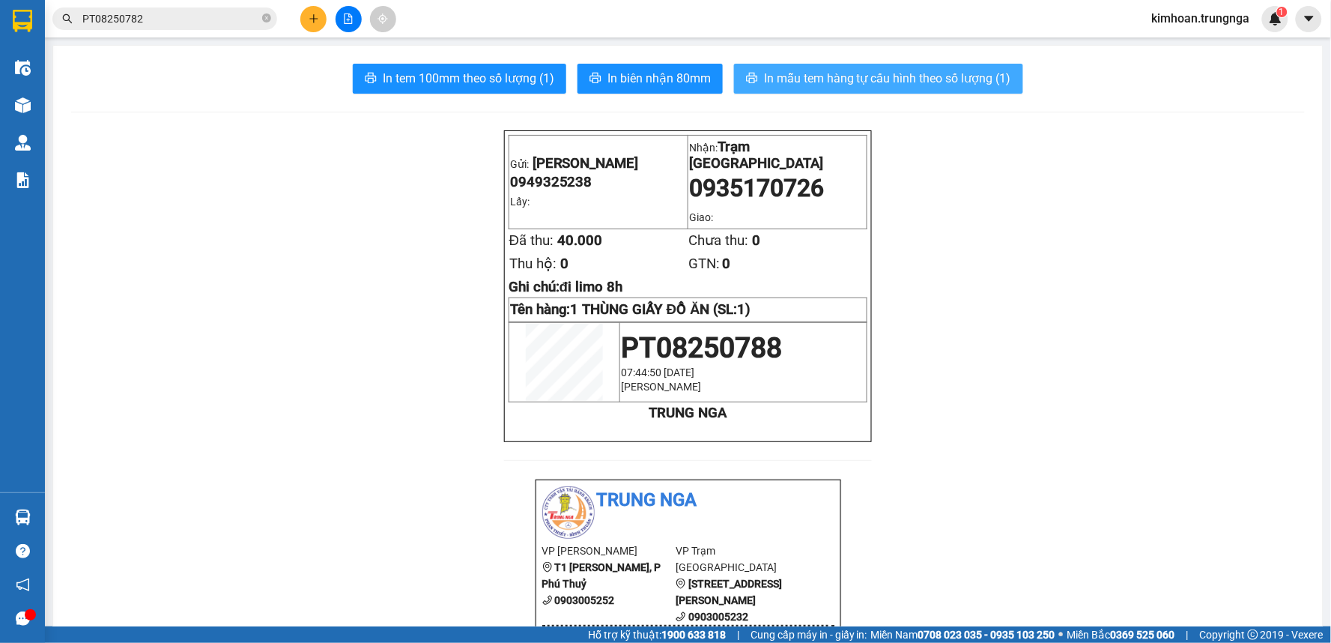
click at [862, 77] on span "In mẫu tem hàng tự cấu hình theo số lượng (1)" at bounding box center [887, 78] width 247 height 19
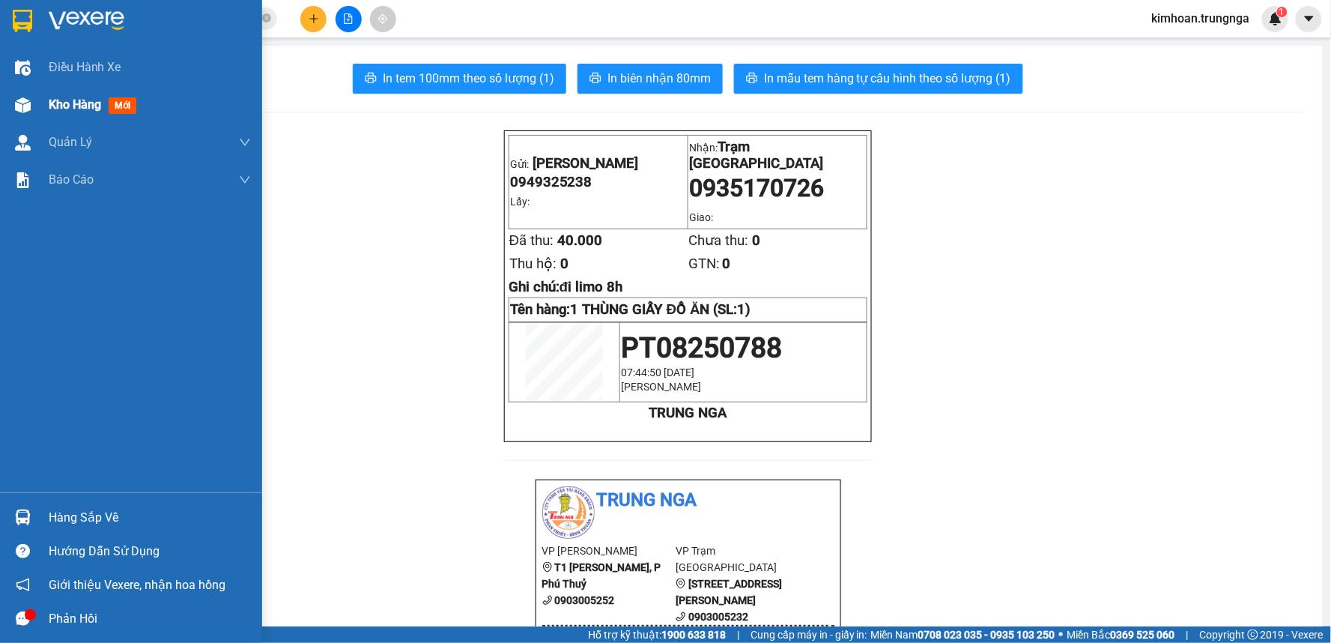
click at [39, 116] on div "Kho hàng mới" at bounding box center [131, 104] width 262 height 37
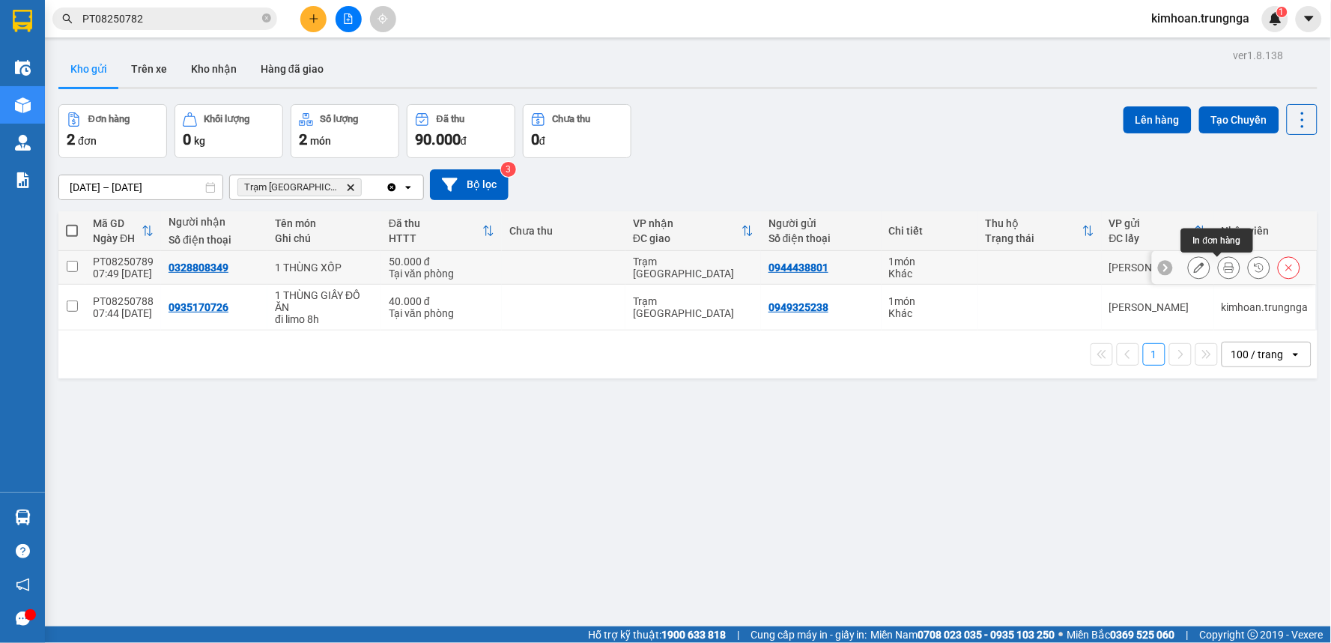
click at [1219, 267] on button at bounding box center [1229, 268] width 21 height 26
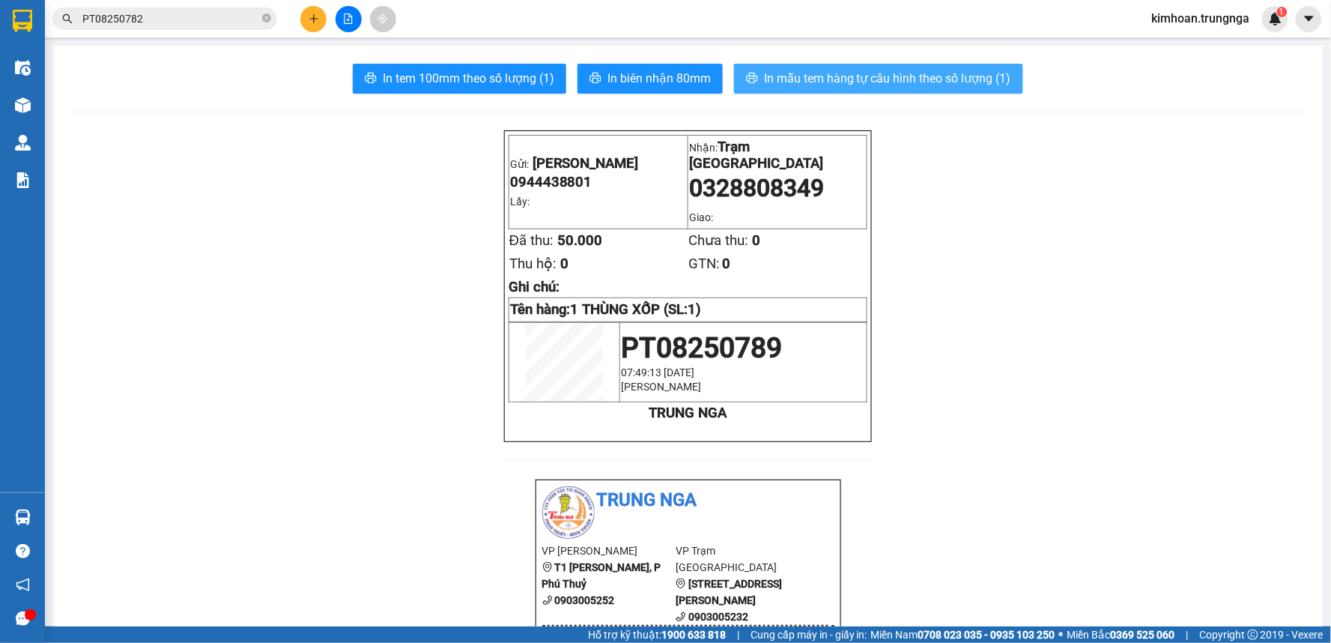
click at [888, 73] on span "In mẫu tem hàng tự cấu hình theo số lượng (1)" at bounding box center [887, 78] width 247 height 19
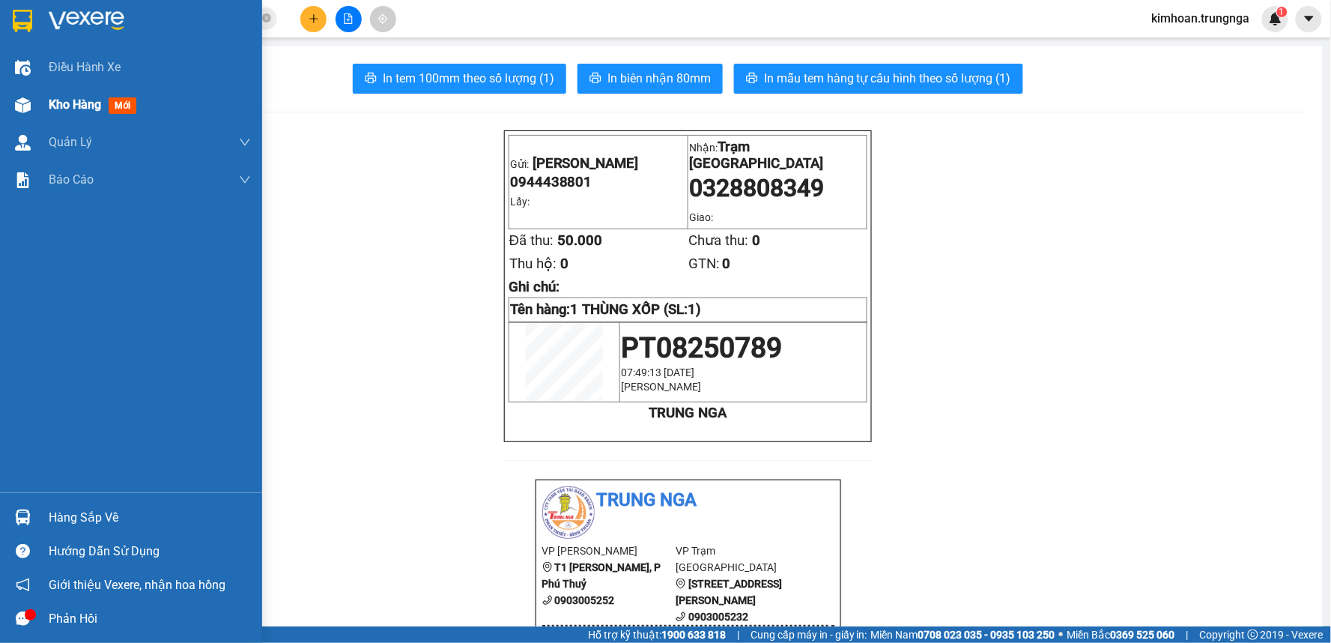
click at [61, 106] on span "Kho hàng" at bounding box center [75, 104] width 52 height 14
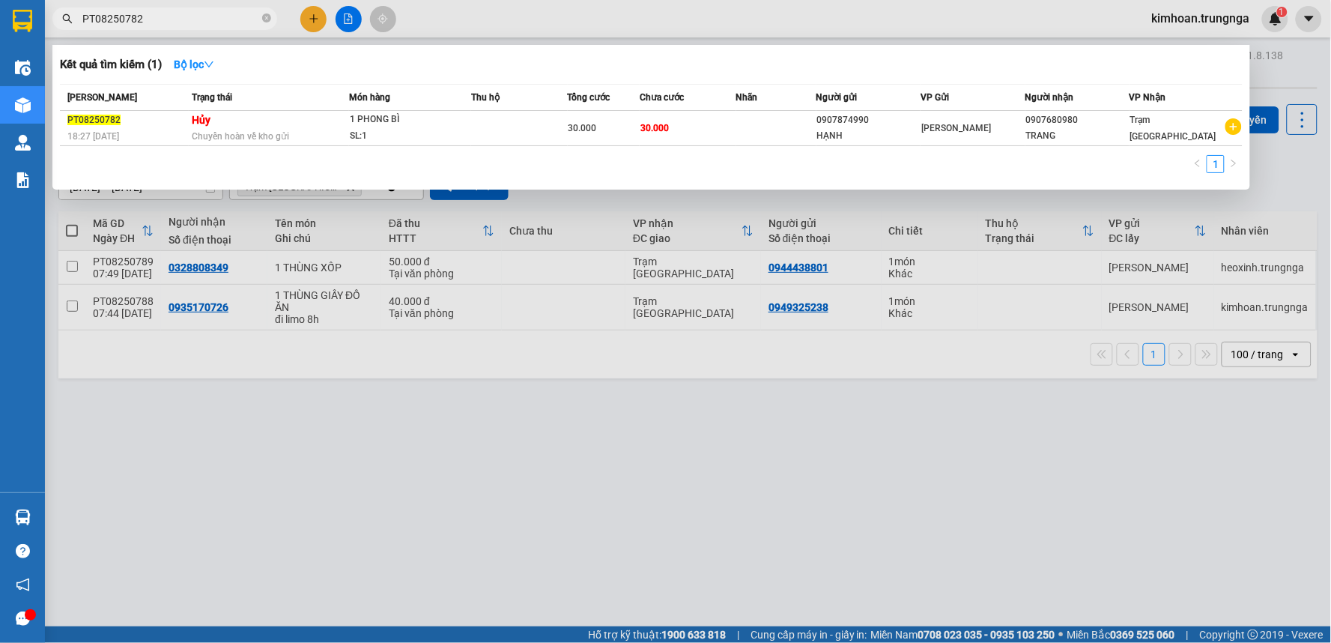
click at [195, 18] on input "PT08250782" at bounding box center [170, 18] width 177 height 16
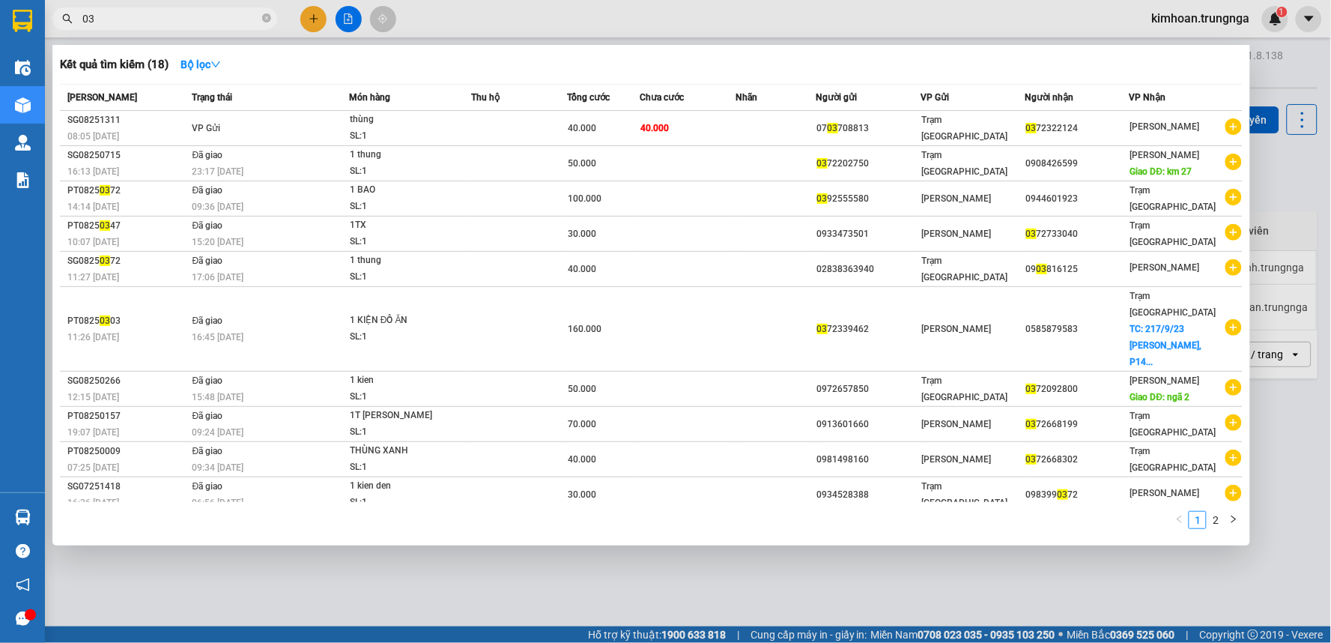
type input "0"
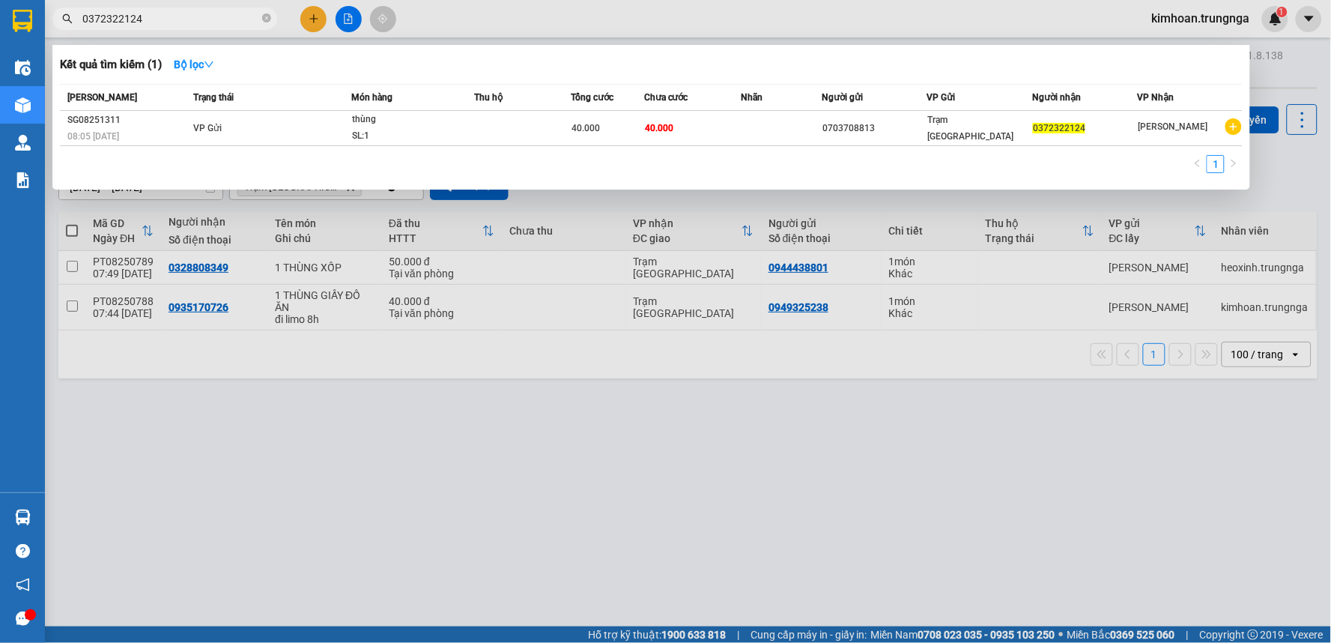
type input "0372322124"
click at [542, 408] on div at bounding box center [665, 321] width 1331 height 643
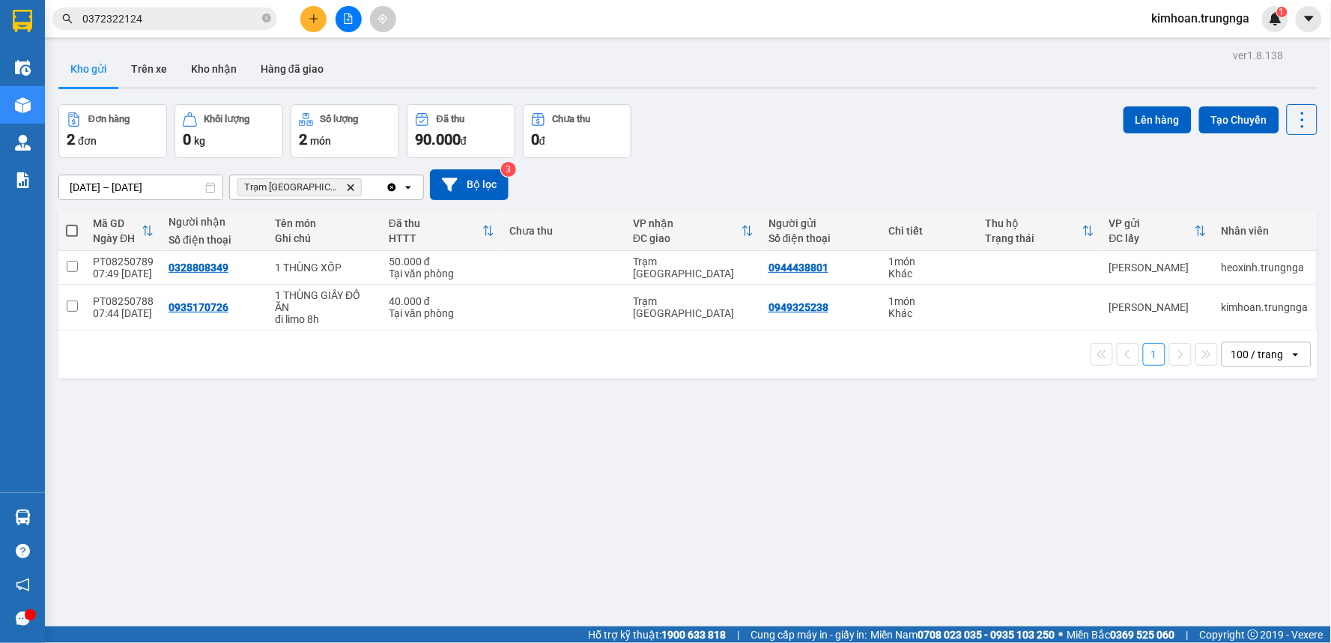
click at [326, 21] on button at bounding box center [313, 19] width 26 height 26
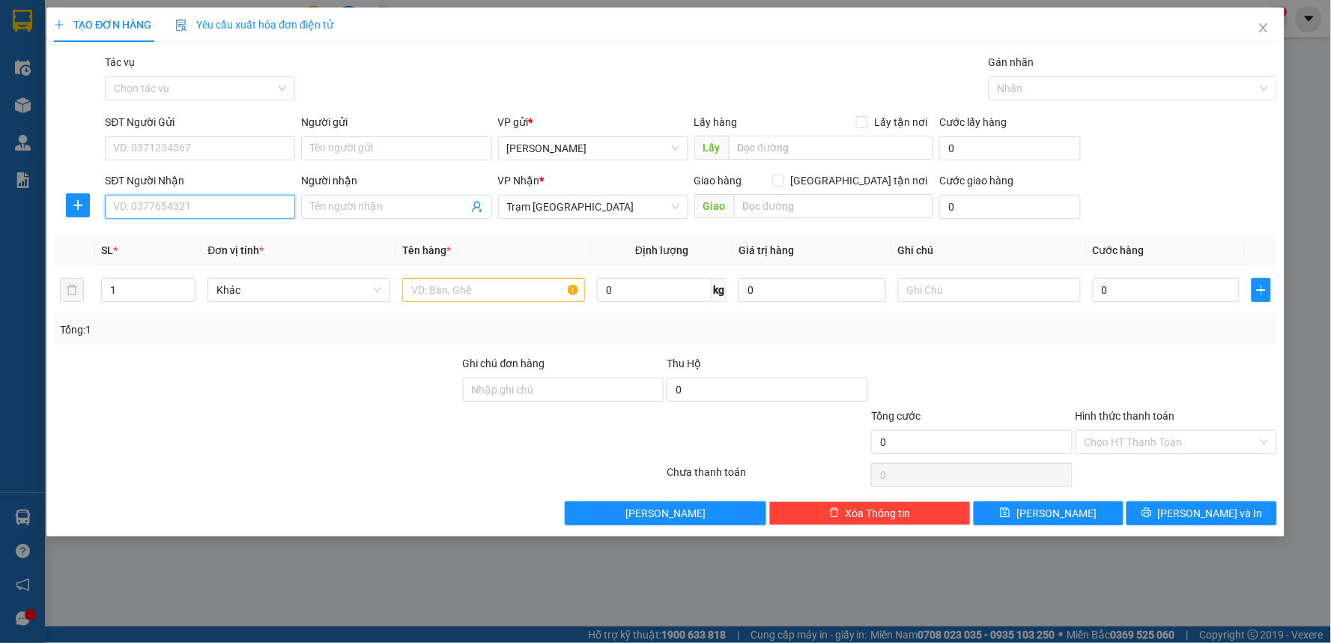
click at [206, 210] on input "SĐT Người Nhận" at bounding box center [200, 207] width 190 height 24
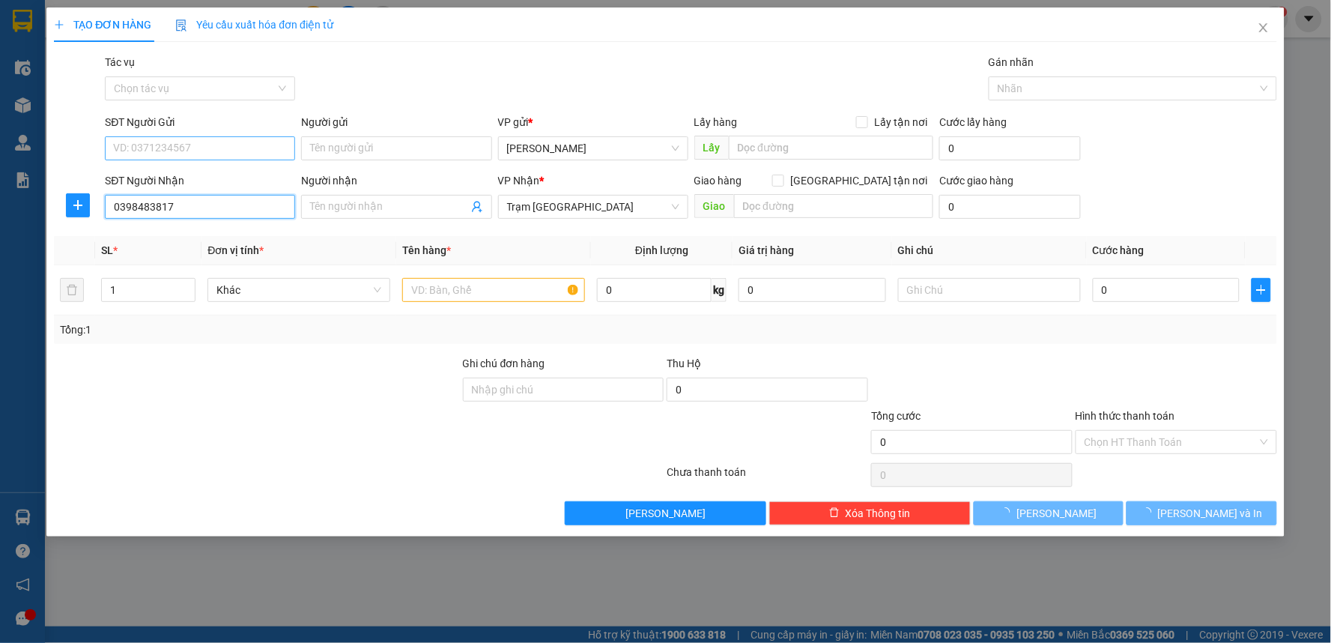
type input "0398483817"
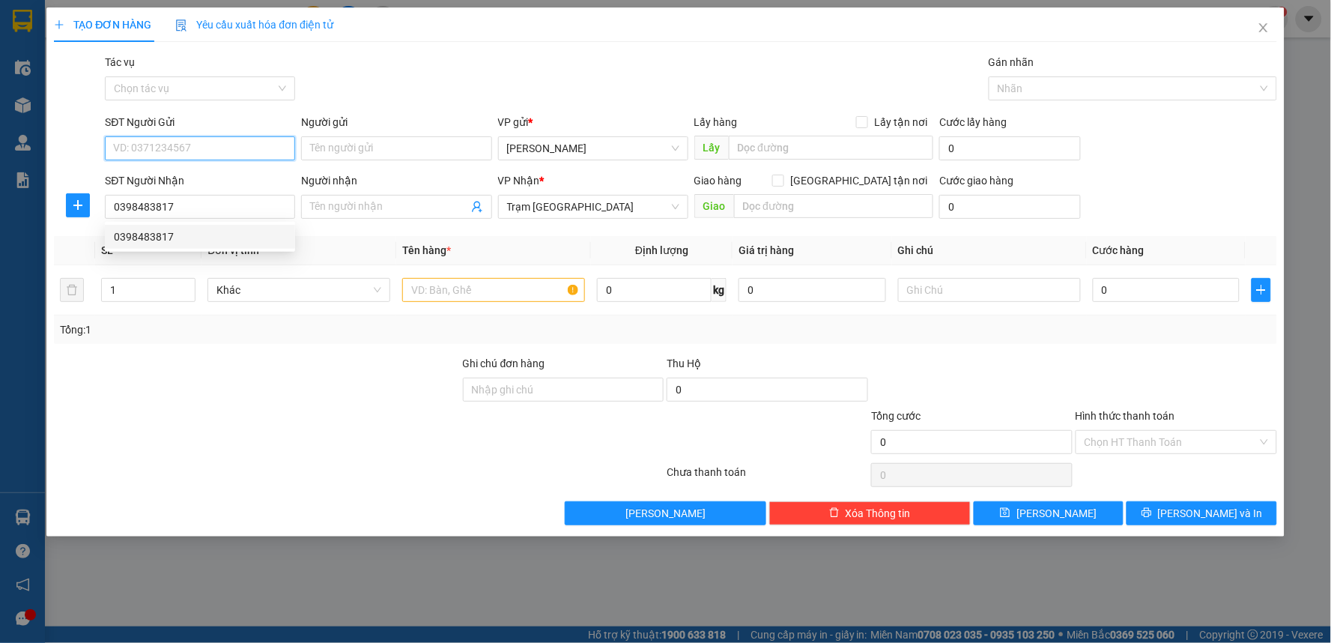
click at [183, 147] on input "SĐT Người Gửi" at bounding box center [200, 148] width 190 height 24
type input "0948898467"
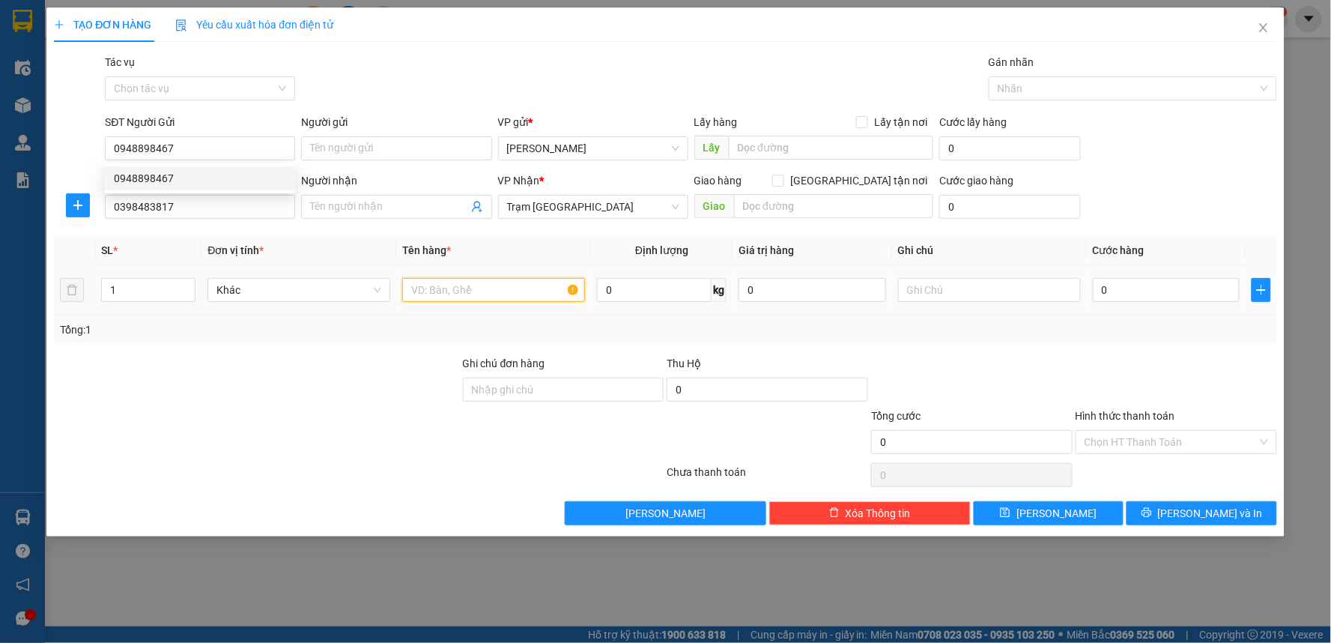
click at [482, 288] on input "text" at bounding box center [493, 290] width 183 height 24
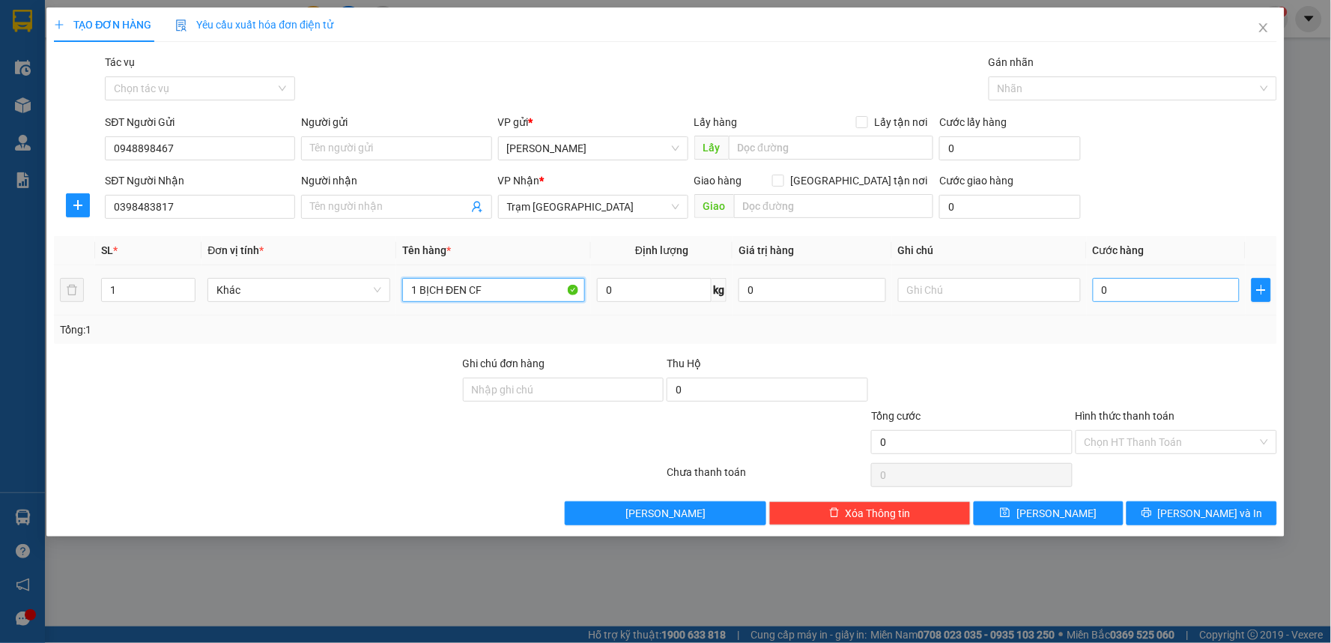
type input "1 BỊCH ĐEN CF"
click at [1199, 298] on input "0" at bounding box center [1167, 290] width 148 height 24
type input "4"
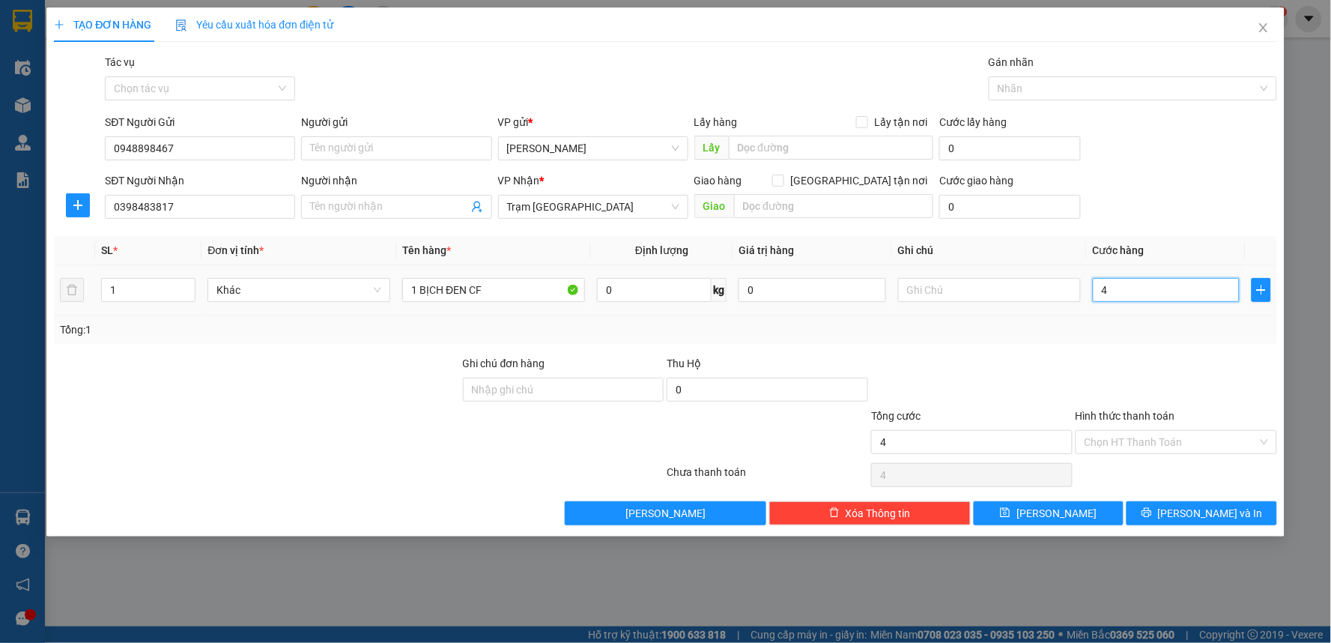
type input "40"
type input "40.000"
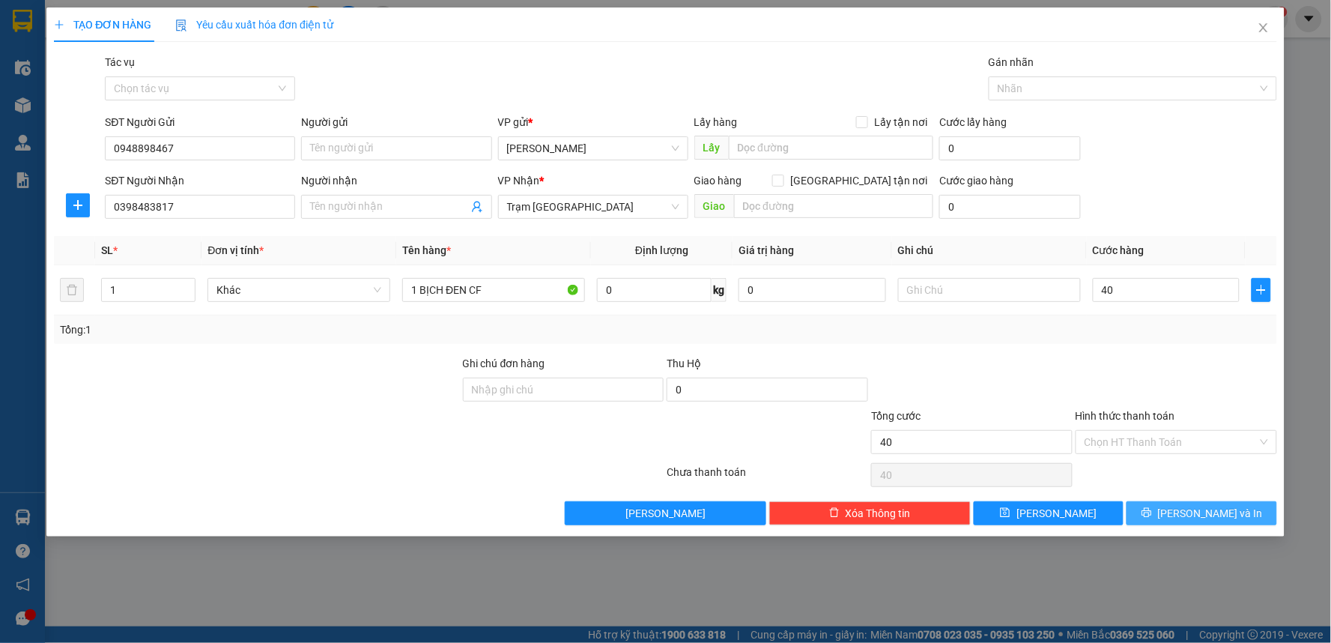
type input "40.000"
click at [1169, 513] on button "Lưu và In" at bounding box center [1202, 513] width 151 height 24
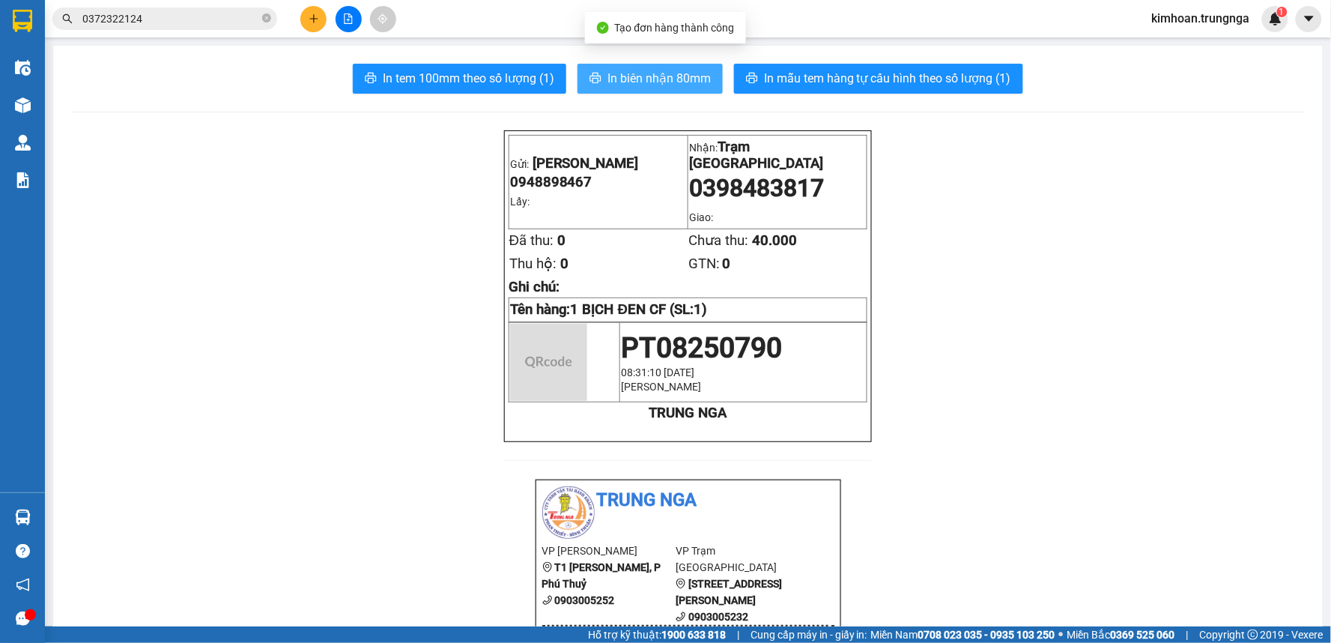
click at [655, 80] on span "In biên nhận 80mm" at bounding box center [659, 78] width 103 height 19
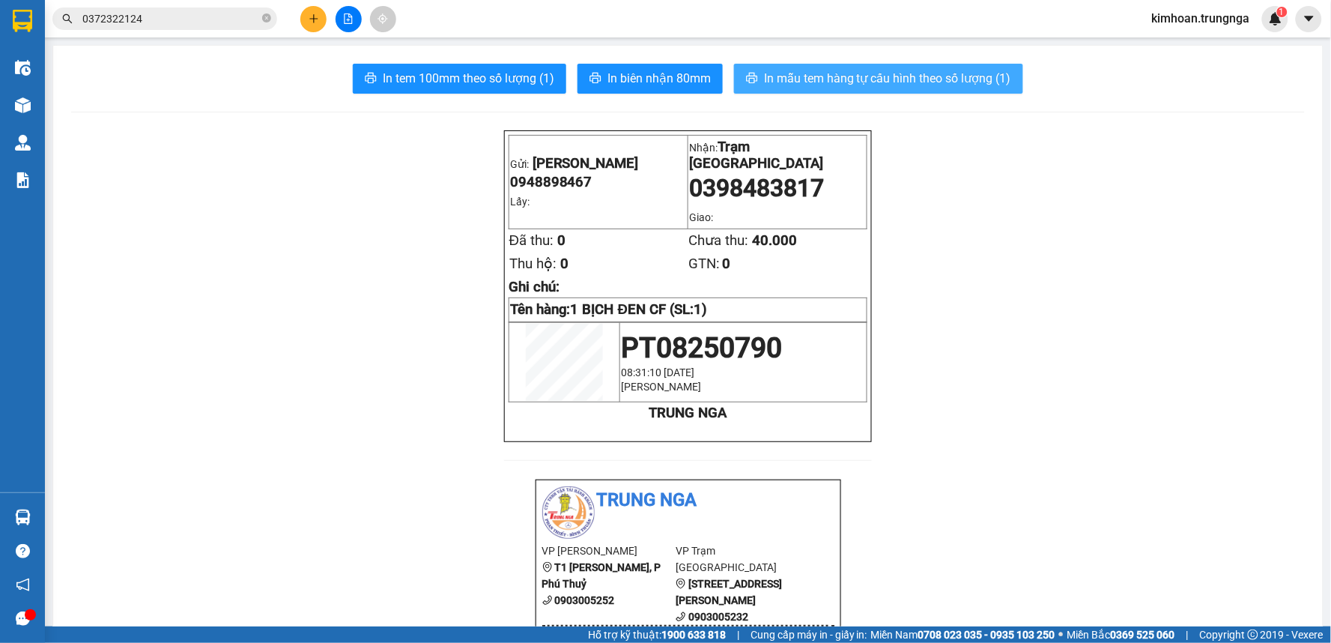
click at [870, 85] on span "In mẫu tem hàng tự cấu hình theo số lượng (1)" at bounding box center [887, 78] width 247 height 19
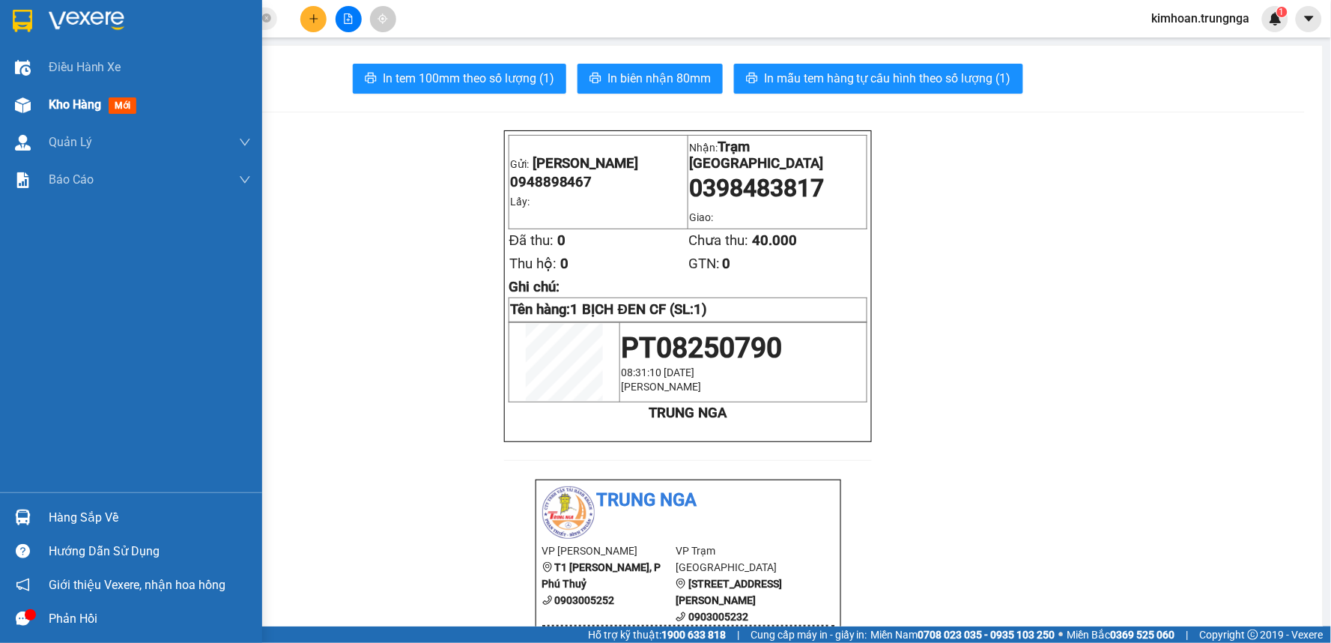
click at [18, 101] on img at bounding box center [23, 105] width 16 height 16
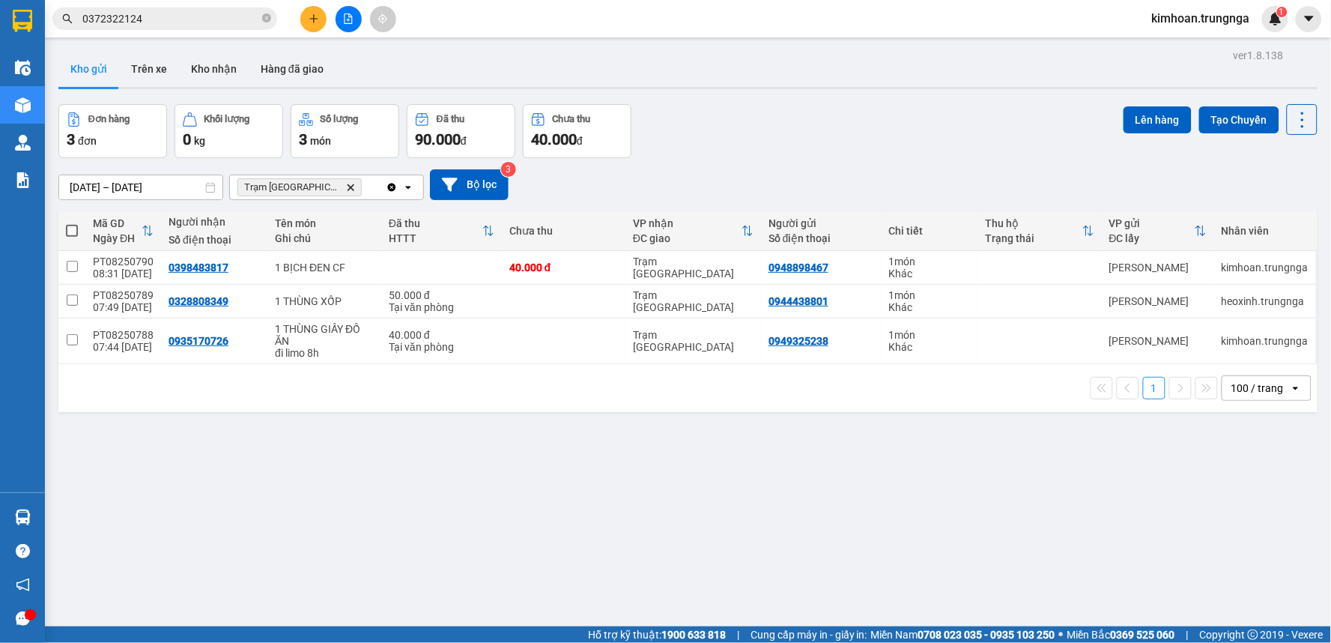
click at [318, 26] on button at bounding box center [313, 19] width 26 height 26
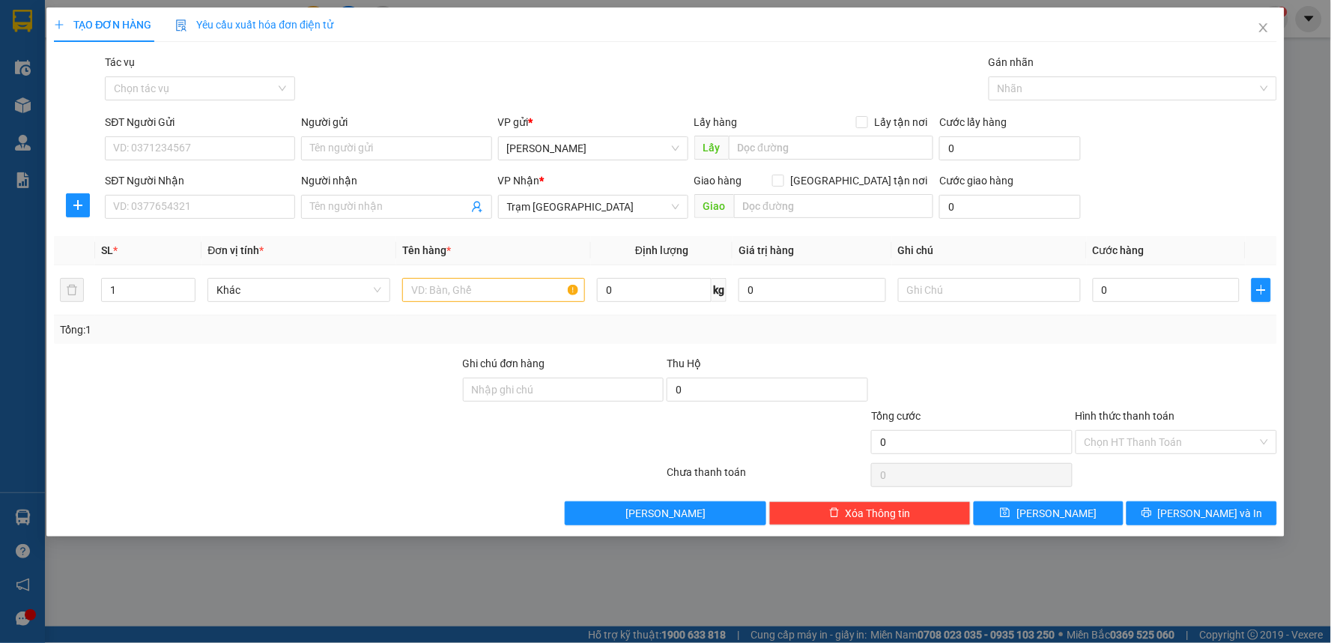
click at [222, 192] on div "SĐT Người Nhận" at bounding box center [200, 183] width 190 height 22
click at [222, 211] on input "SĐT Người Nhận" at bounding box center [200, 207] width 190 height 24
type input "0973558088"
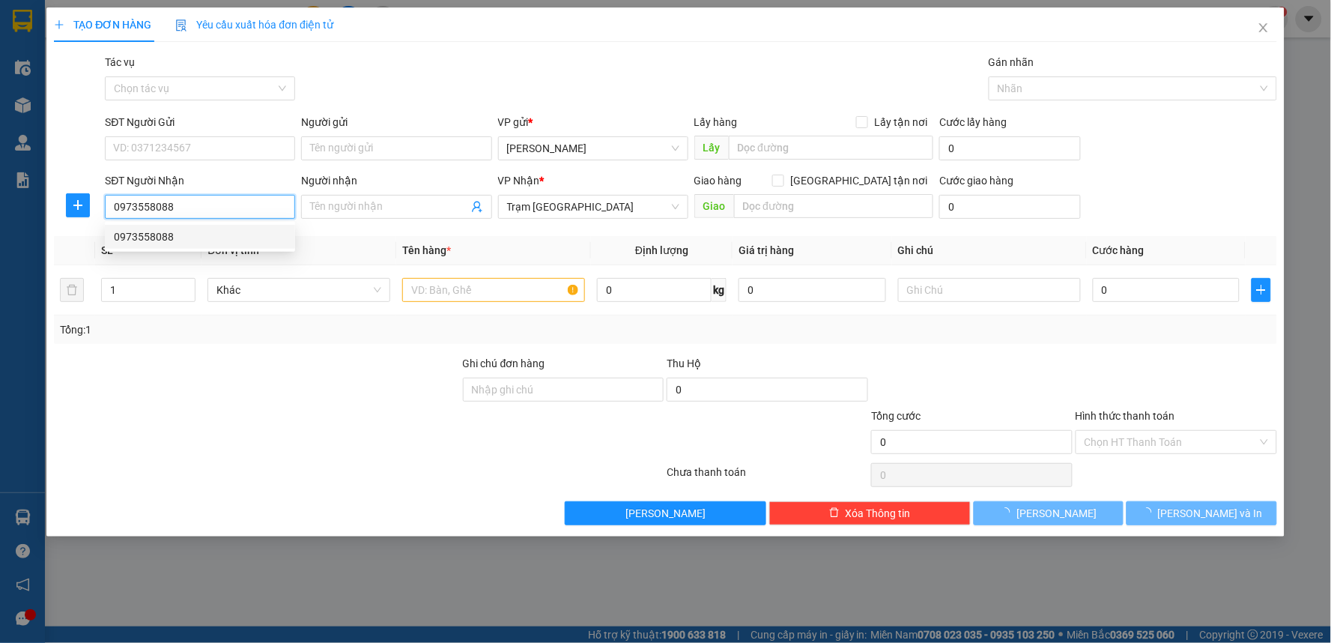
click at [187, 246] on div "0973558088" at bounding box center [200, 237] width 190 height 24
checkbox input "true"
type input "Bình Thạnh"
type input "100.000"
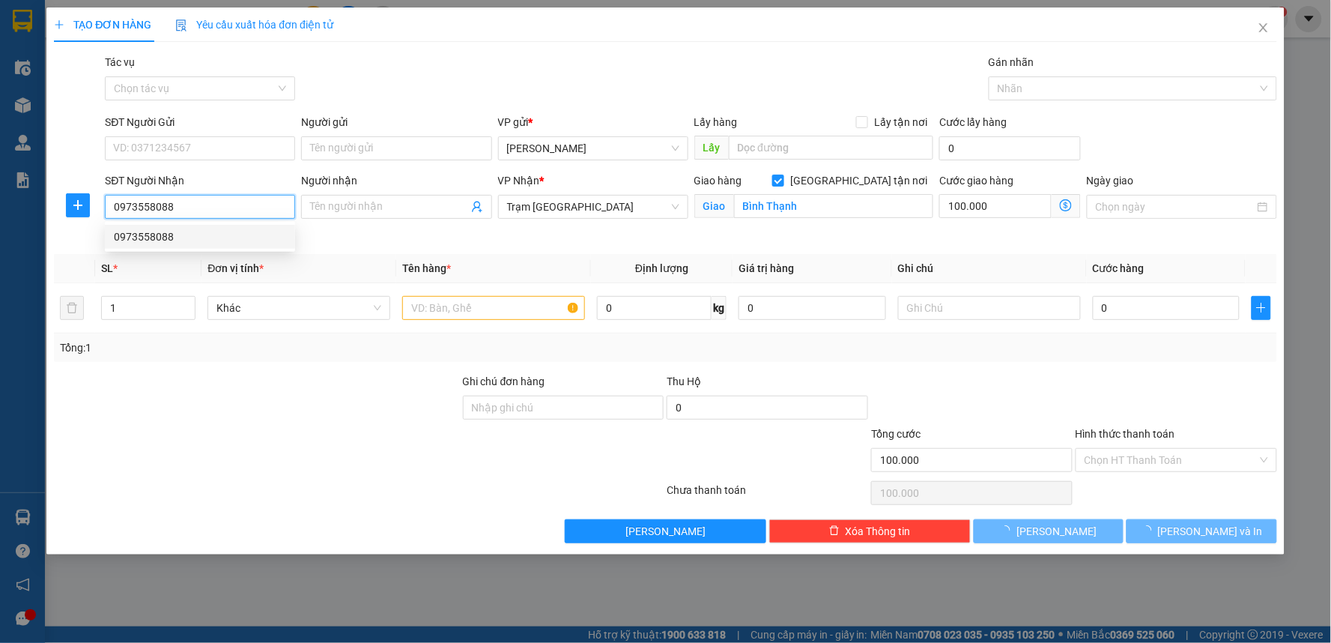
type input "200.000"
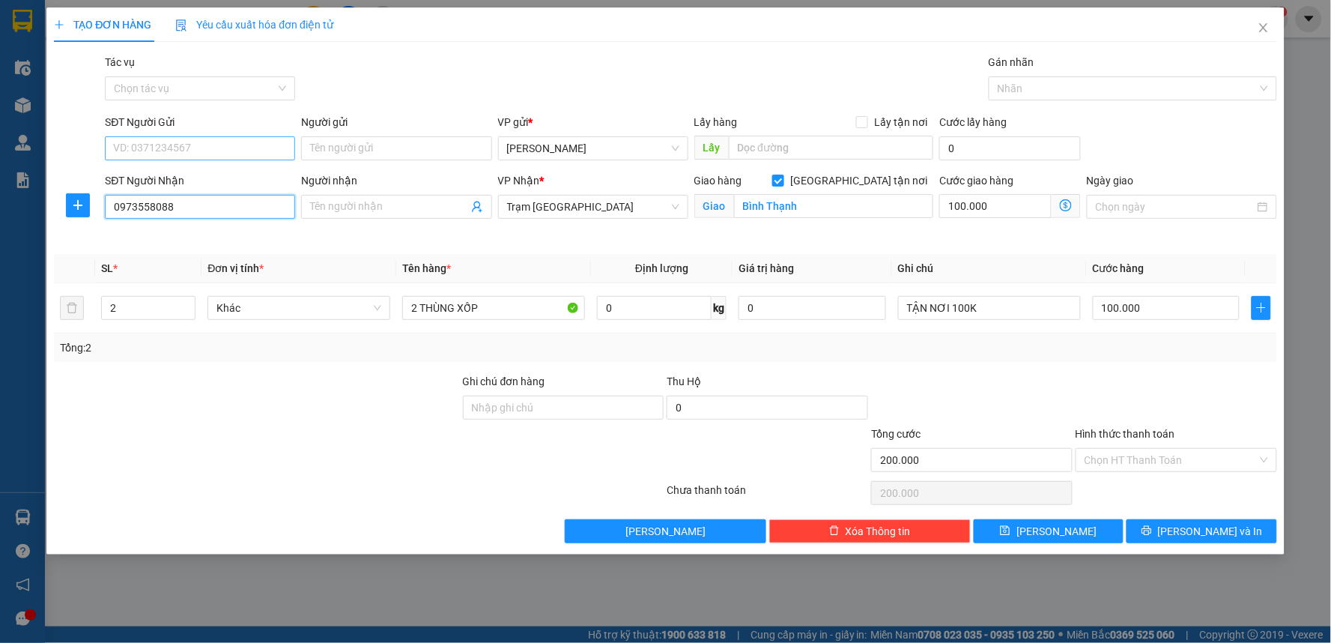
type input "0973558088"
click at [172, 144] on input "SĐT Người Gửi" at bounding box center [200, 148] width 190 height 24
click at [177, 177] on div "0965631043" at bounding box center [200, 178] width 172 height 16
type input "0965631043"
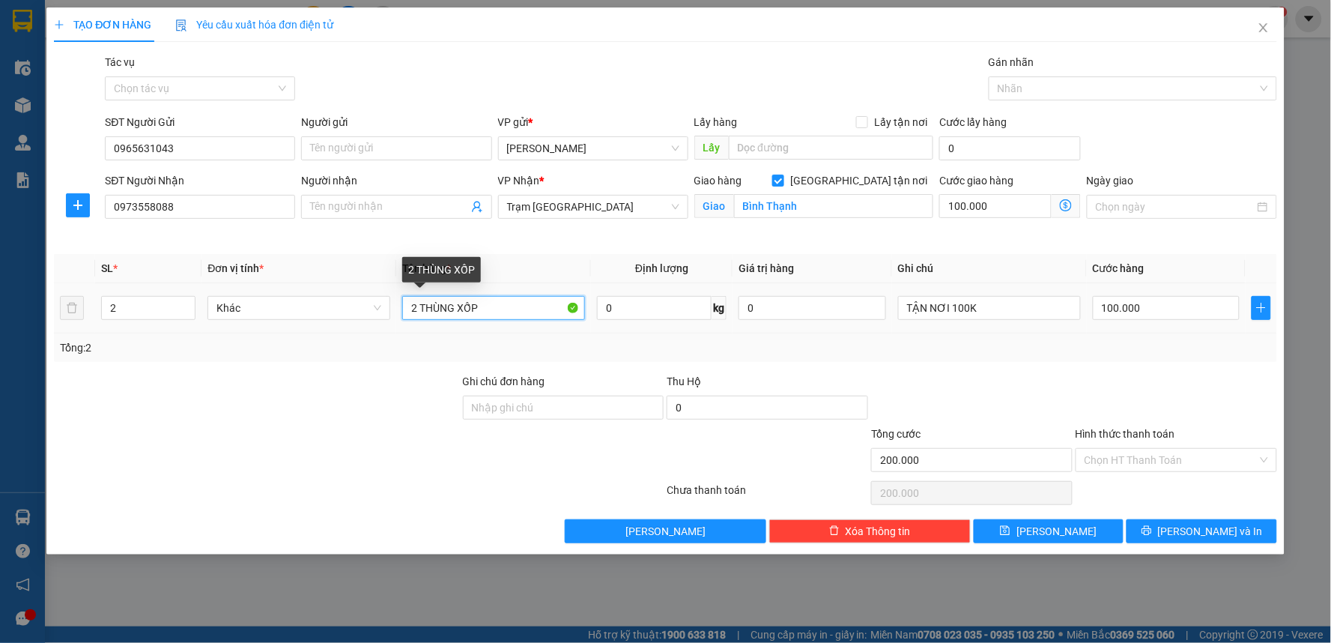
click at [417, 311] on input "2 THÙNG XỐP" at bounding box center [493, 308] width 183 height 24
type input "1 THÙNG XỐP"
type input "1"
click at [184, 313] on span "down" at bounding box center [187, 313] width 9 height 9
click at [1165, 310] on input "100.000" at bounding box center [1167, 308] width 148 height 24
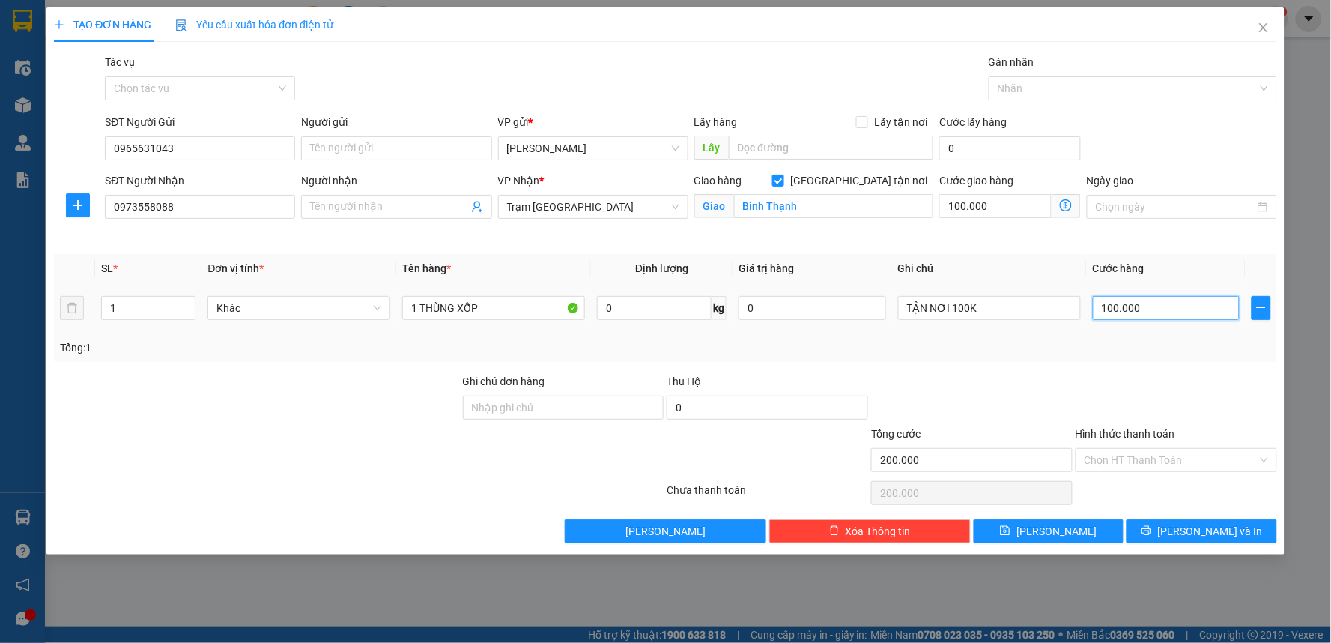
type input "100.004"
type input "4"
type input "100.040"
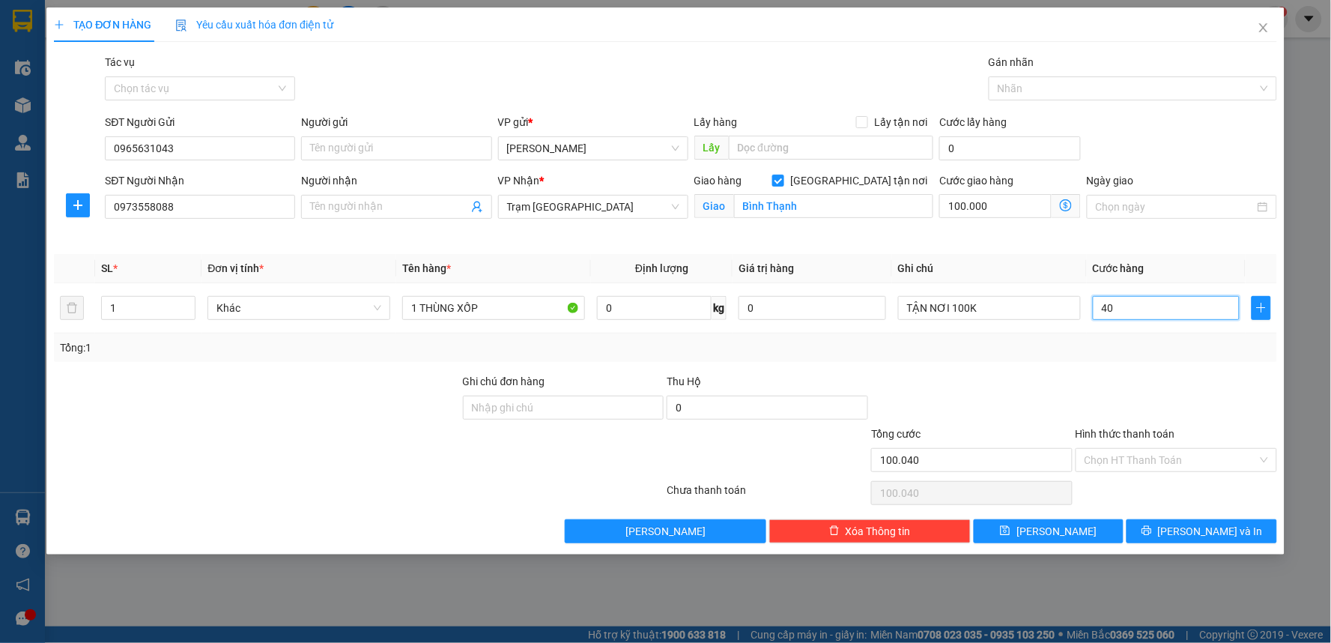
type input "40"
type input "140.000"
type input "40.000"
click at [1109, 366] on div "Transit Pickup Surcharge Ids Transit Deliver Surcharge Ids Transit Deliver Surc…" at bounding box center [665, 298] width 1223 height 489
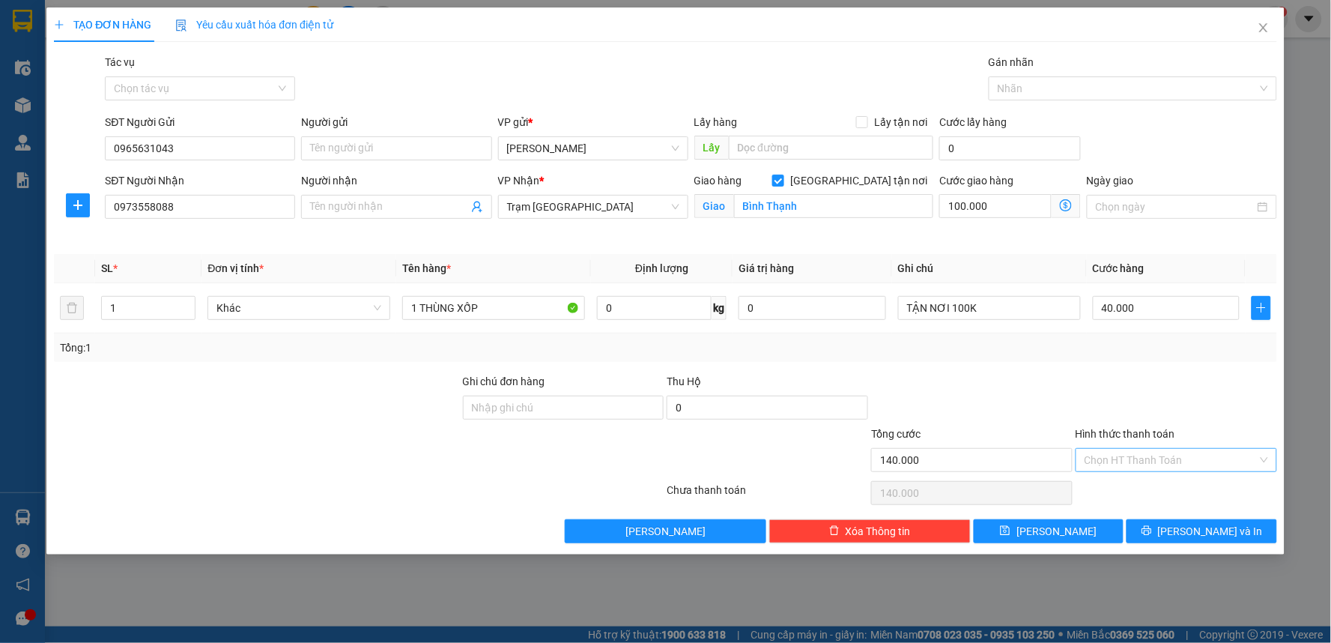
click at [1200, 470] on input "Hình thức thanh toán" at bounding box center [1171, 460] width 173 height 22
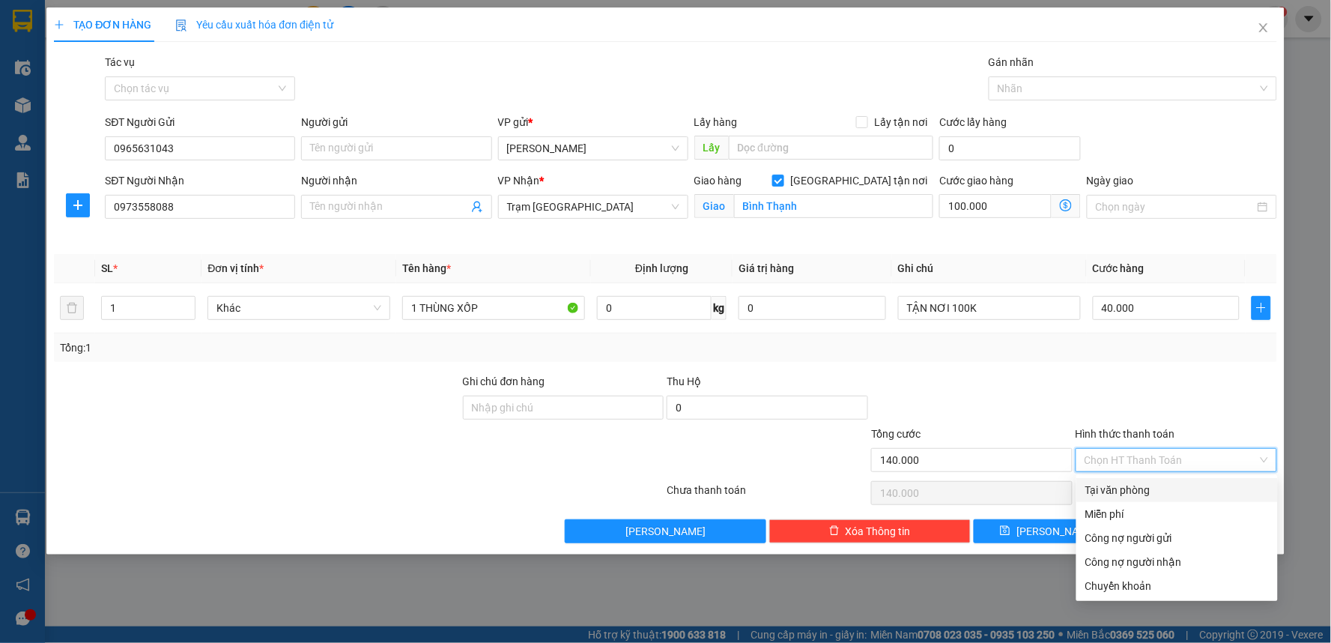
click at [1161, 493] on div "Tại văn phòng" at bounding box center [1177, 490] width 184 height 16
type input "0"
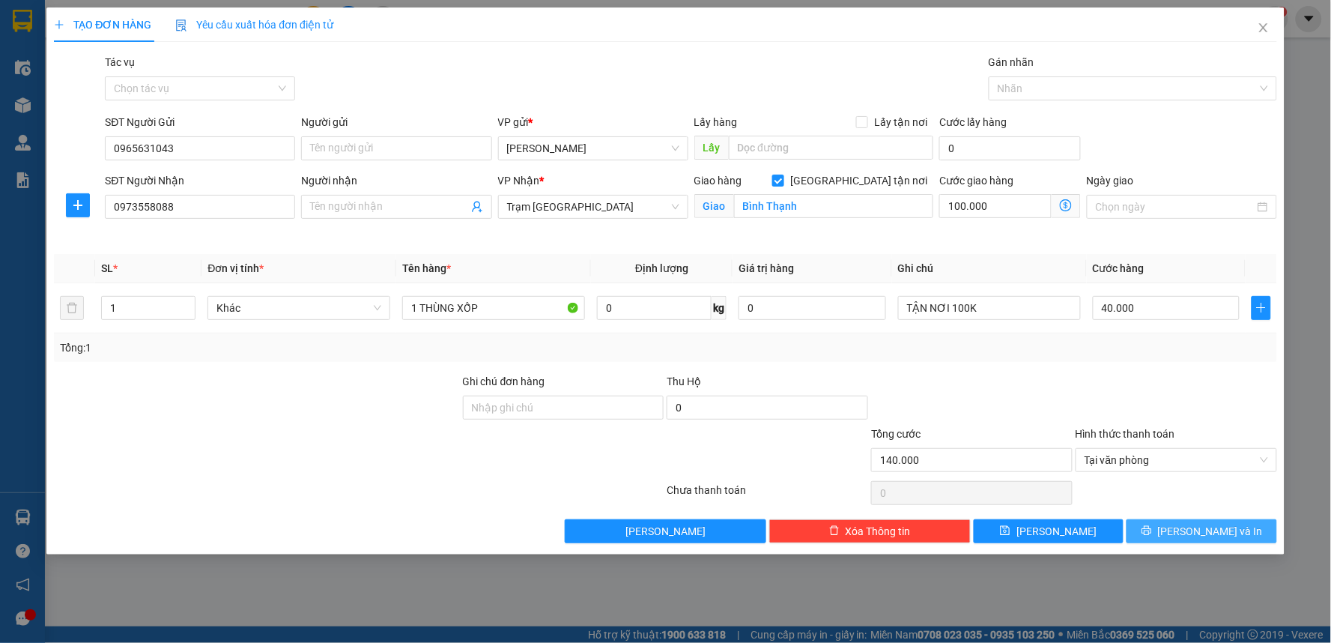
click at [1196, 538] on span "Lưu và In" at bounding box center [1210, 531] width 105 height 16
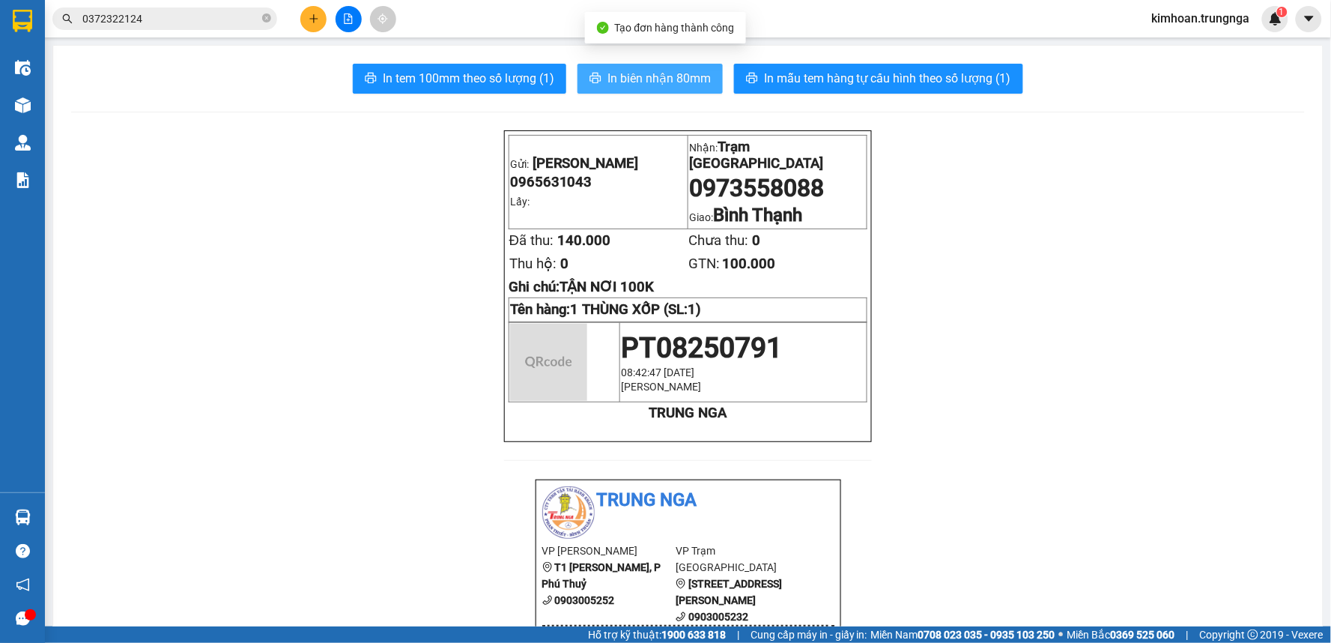
click at [609, 79] on span "In biên nhận 80mm" at bounding box center [659, 78] width 103 height 19
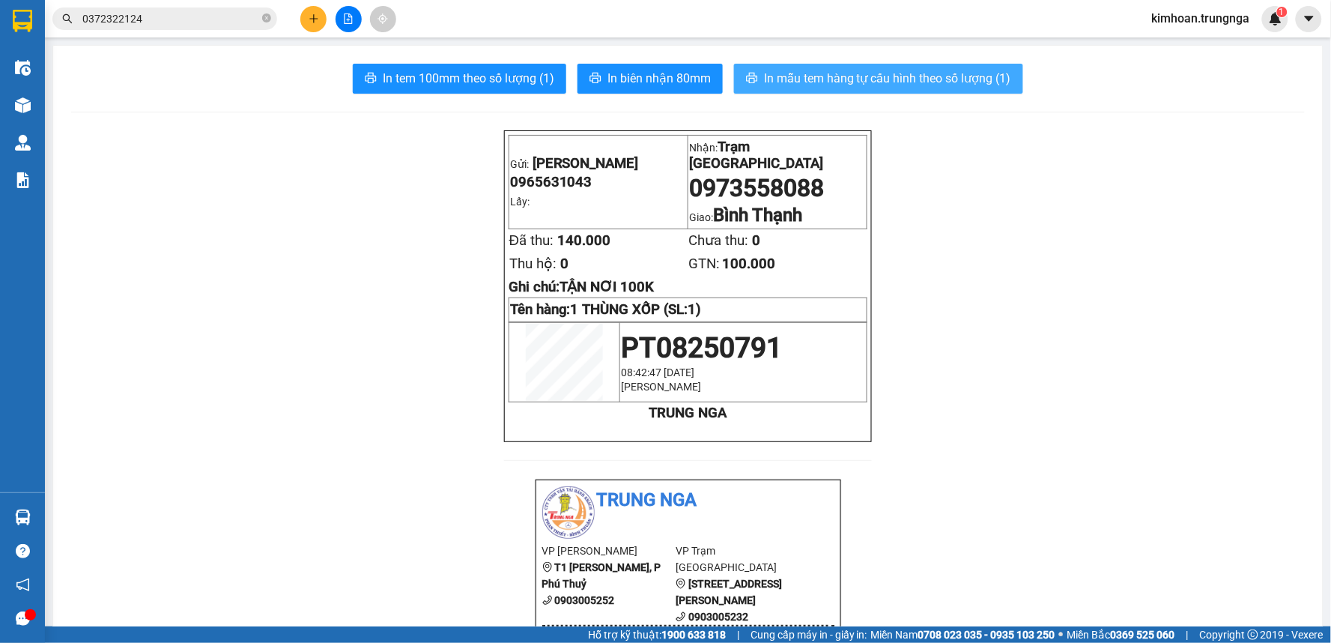
click at [930, 77] on span "In mẫu tem hàng tự cấu hình theo số lượng (1)" at bounding box center [887, 78] width 247 height 19
click at [303, 19] on button at bounding box center [313, 19] width 26 height 26
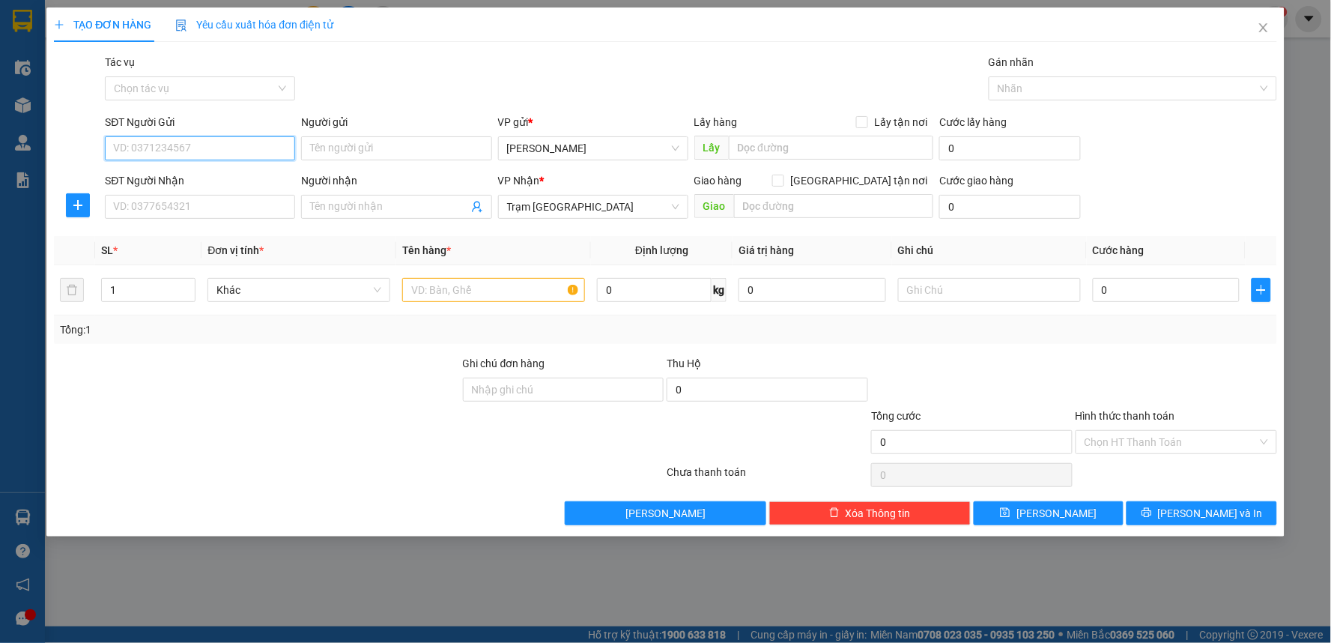
click at [228, 151] on input "SĐT Người Gửi" at bounding box center [200, 148] width 190 height 24
type input "0392555580"
click at [198, 170] on div "0392555580" at bounding box center [200, 178] width 172 height 16
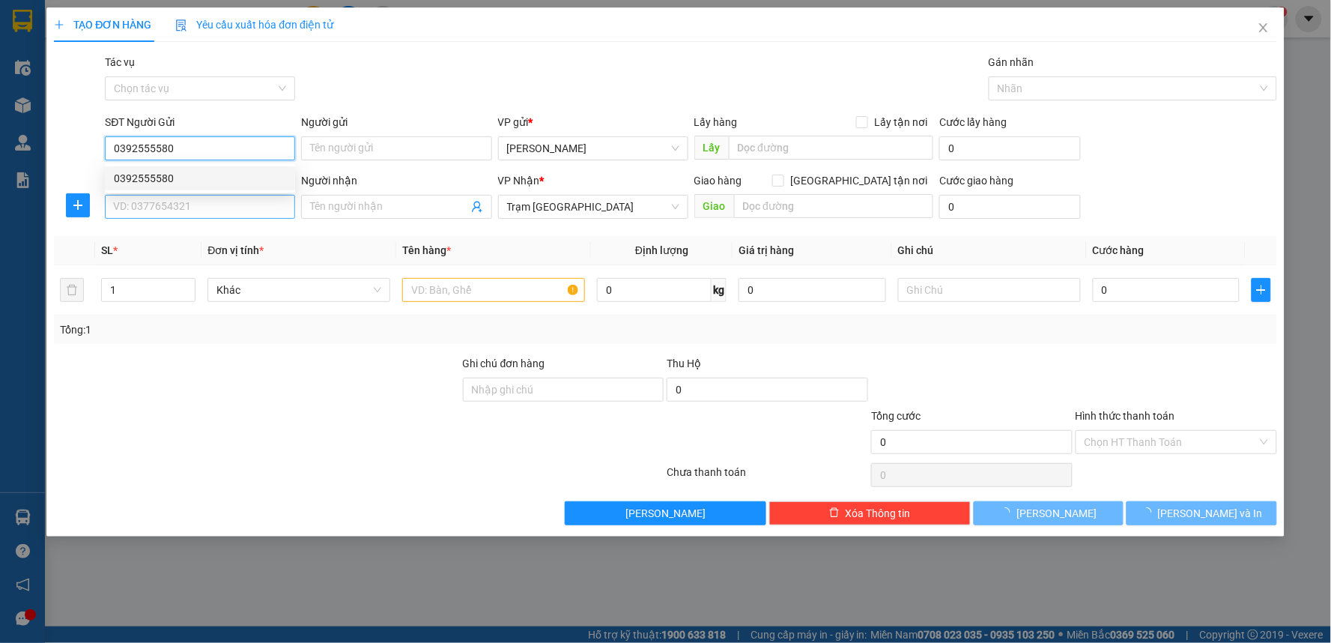
type input "100.000"
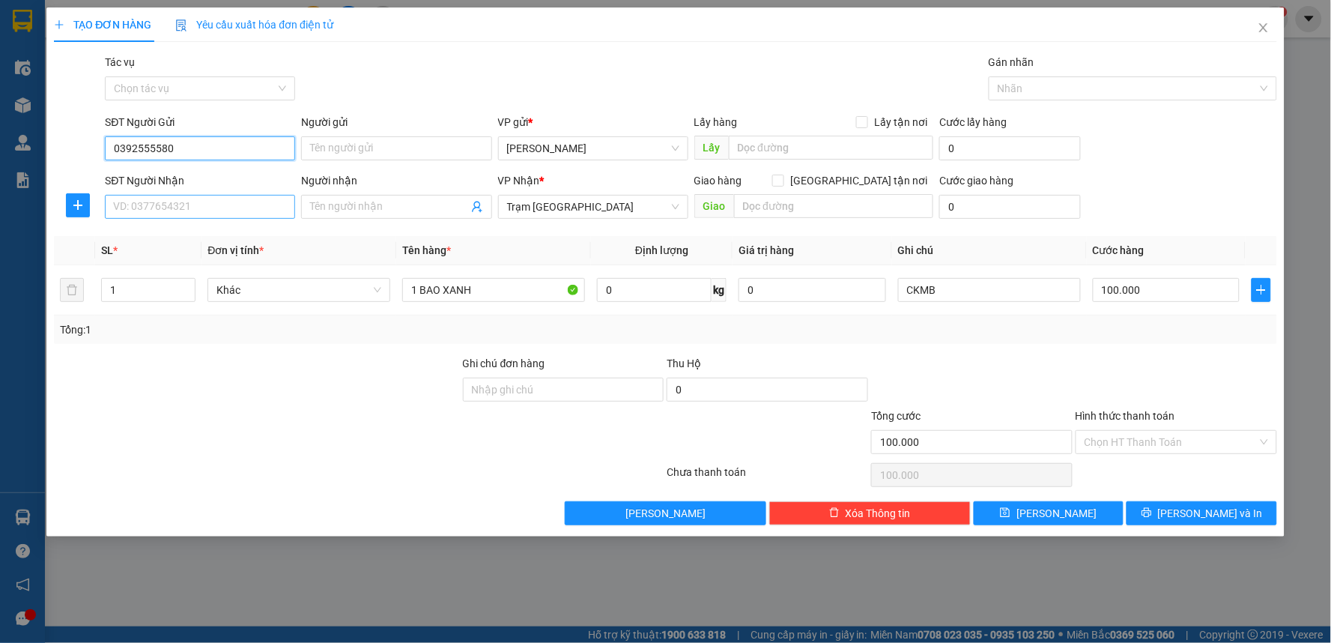
type input "0392555580"
click at [192, 207] on input "SĐT Người Nhận" at bounding box center [200, 207] width 190 height 24
click at [192, 242] on div "0944601923" at bounding box center [200, 236] width 172 height 16
type input "0944601923"
click at [1171, 443] on input "Hình thức thanh toán" at bounding box center [1171, 442] width 173 height 22
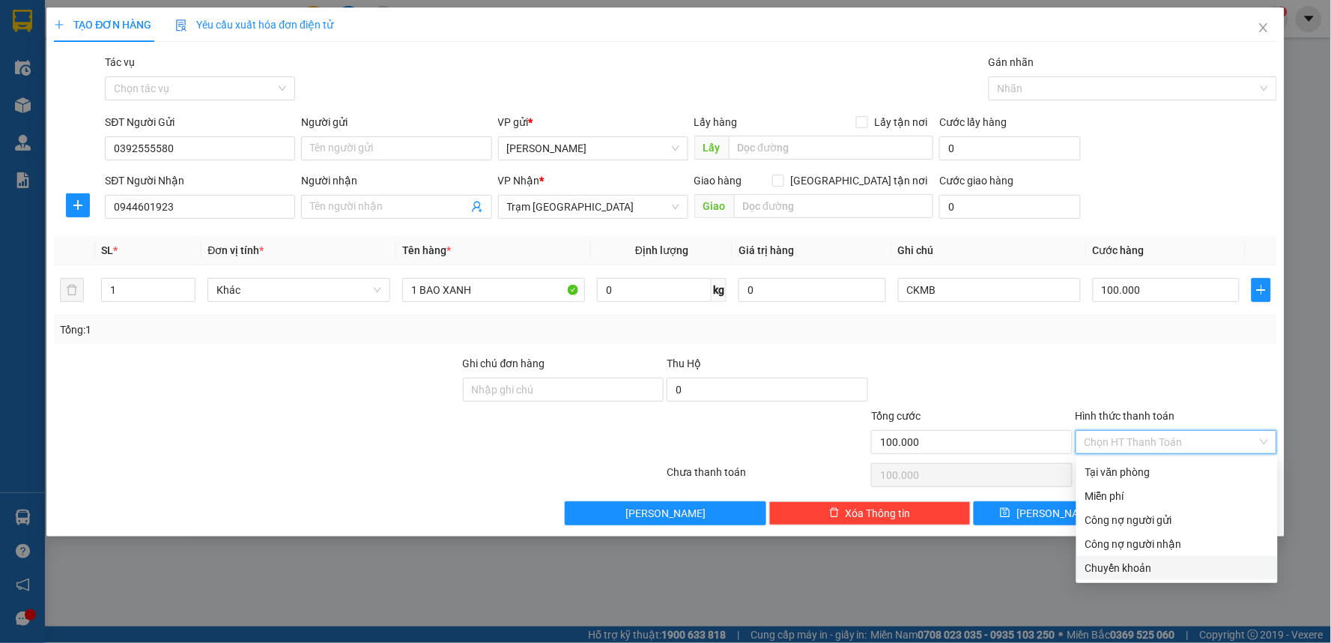
click at [1129, 571] on div "Chuyển khoản" at bounding box center [1177, 568] width 184 height 16
type input "0"
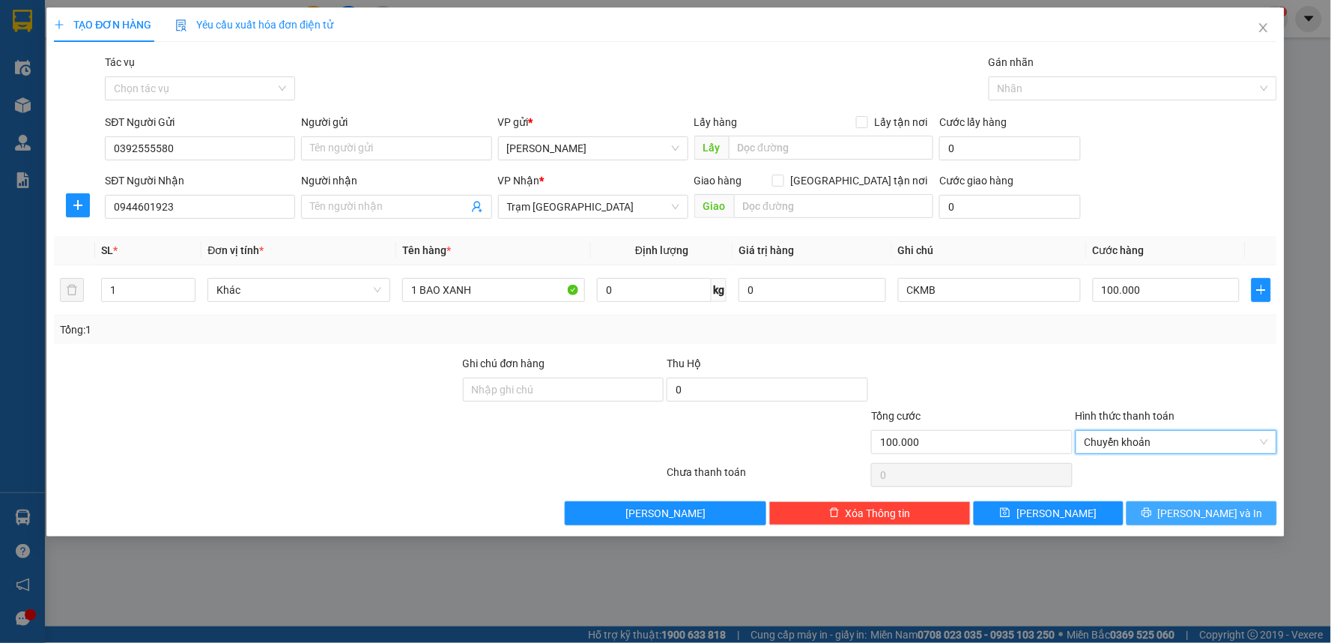
click at [1149, 513] on button "Lưu và In" at bounding box center [1202, 513] width 151 height 24
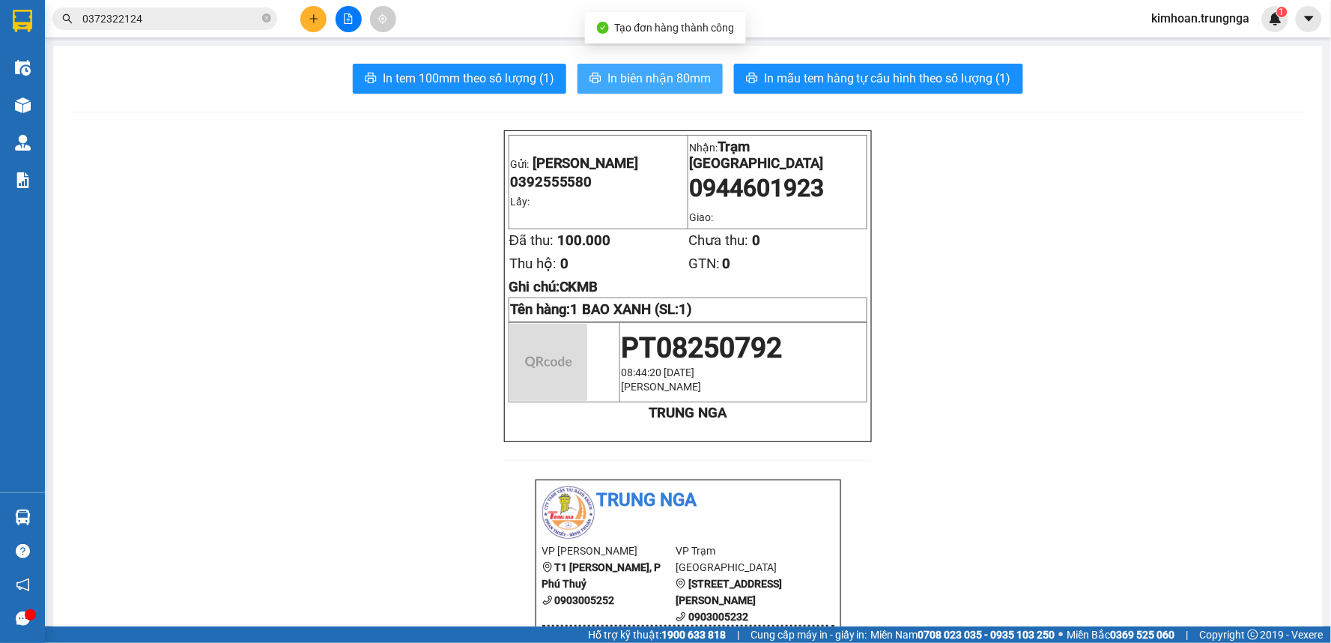
click at [647, 80] on span "In biên nhận 80mm" at bounding box center [659, 78] width 103 height 19
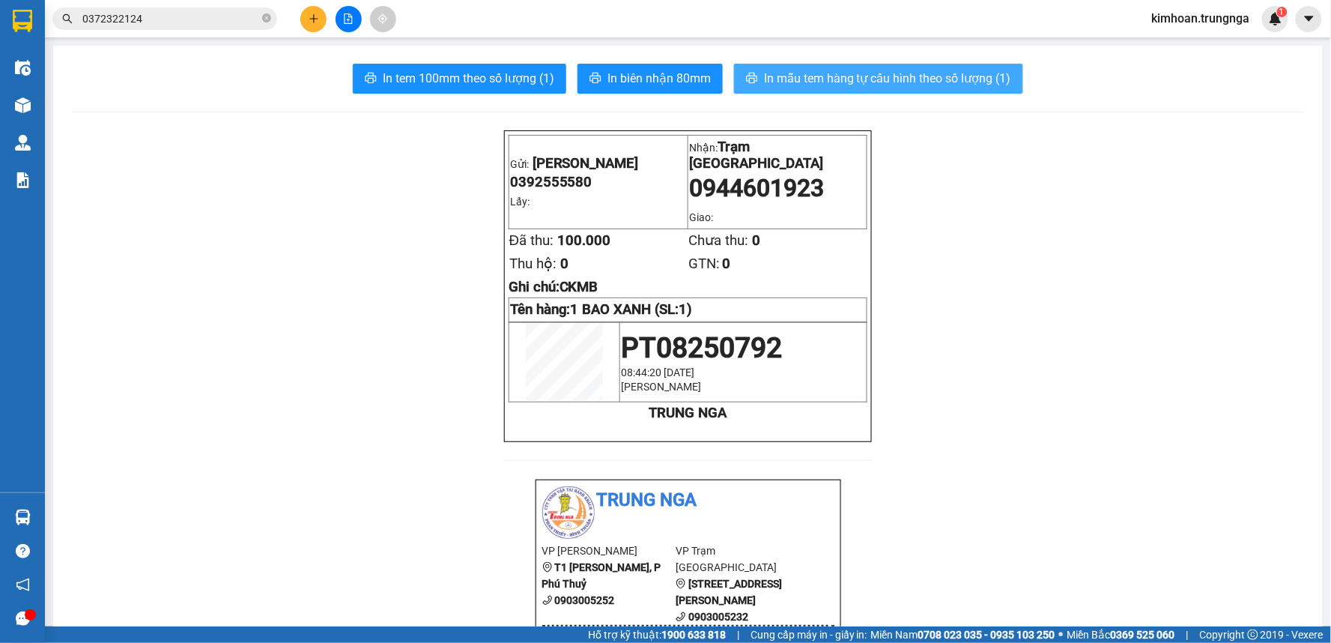
click at [820, 84] on span "In mẫu tem hàng tự cấu hình theo số lượng (1)" at bounding box center [887, 78] width 247 height 19
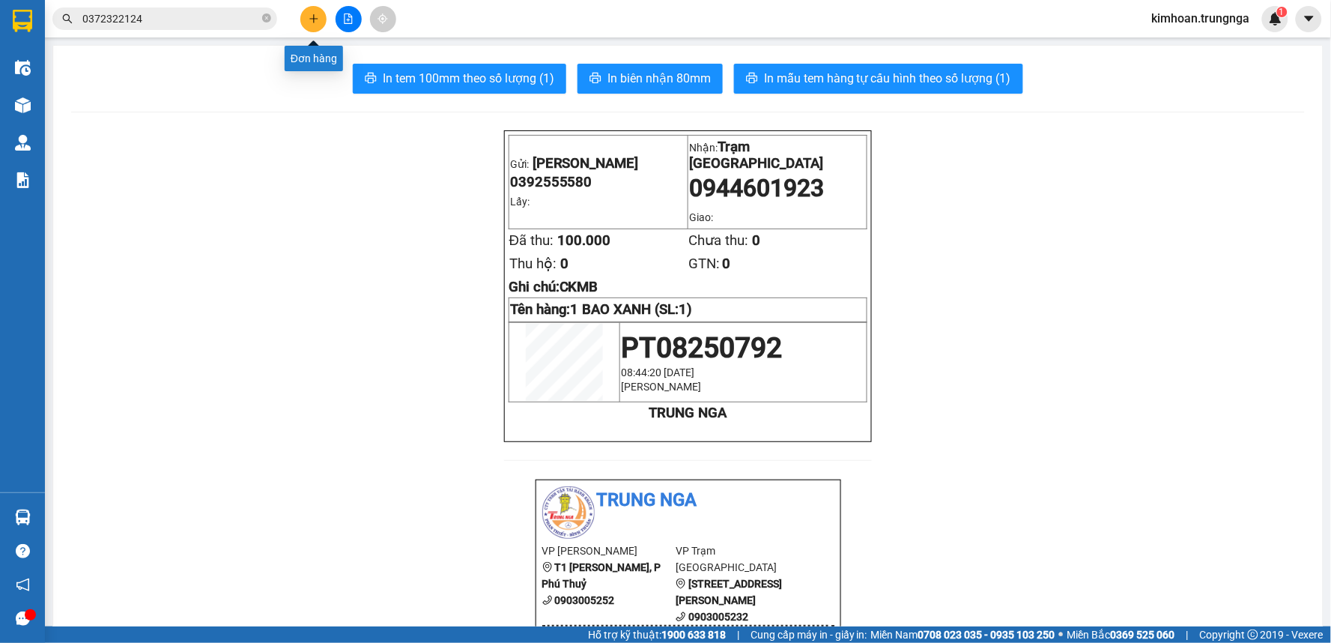
click at [308, 25] on button at bounding box center [313, 19] width 26 height 26
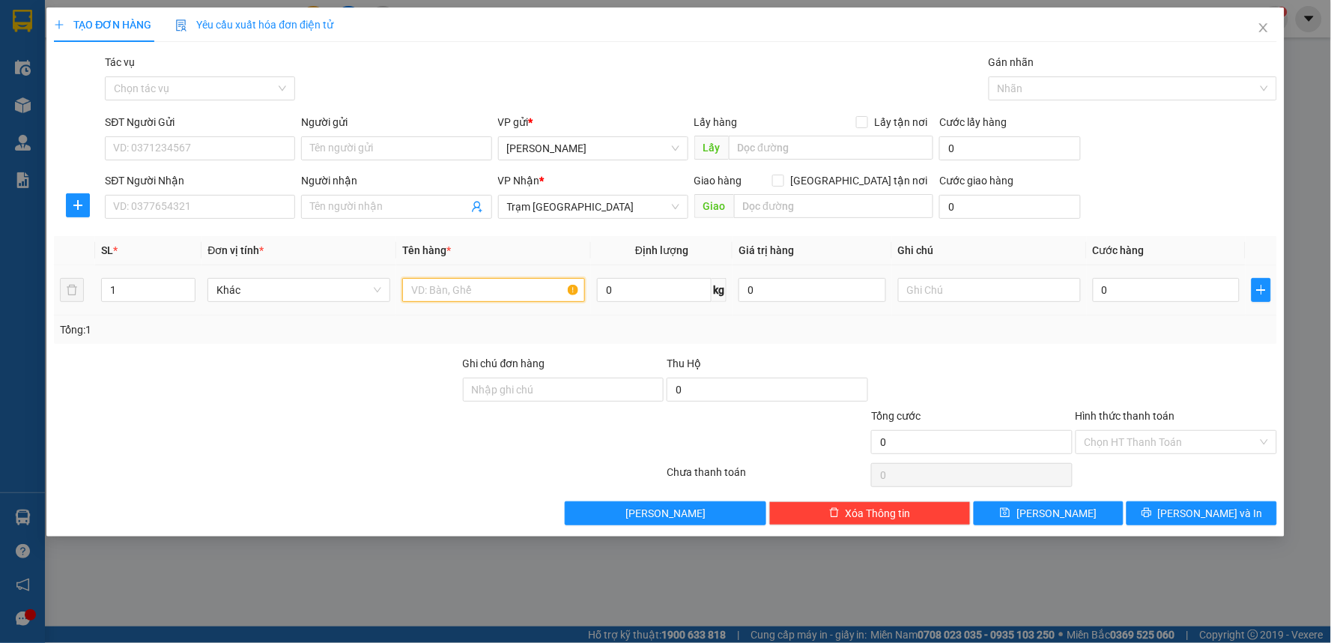
click at [467, 288] on input "text" at bounding box center [493, 290] width 183 height 24
type input "1 HỘP"
click at [202, 193] on div "SĐT Người Nhận" at bounding box center [200, 183] width 190 height 22
click at [211, 146] on input "SĐT Người Gửi" at bounding box center [200, 148] width 190 height 24
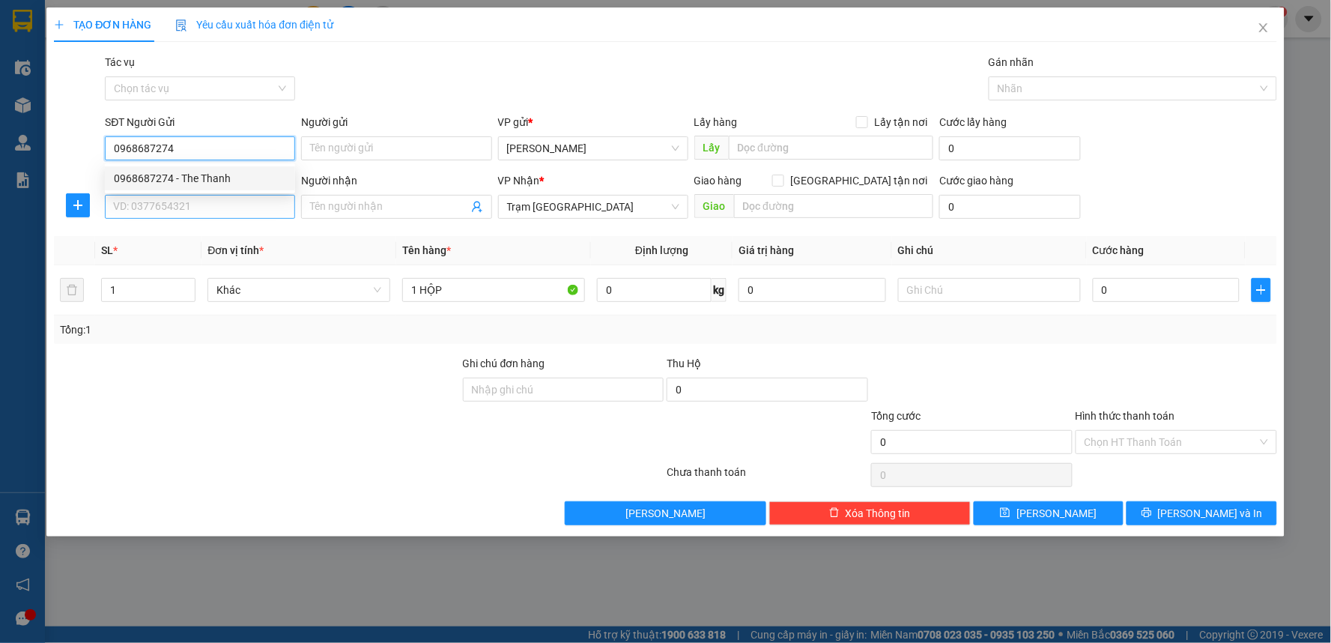
type input "0968687274"
click at [228, 201] on input "SĐT Người Nhận" at bounding box center [200, 207] width 190 height 24
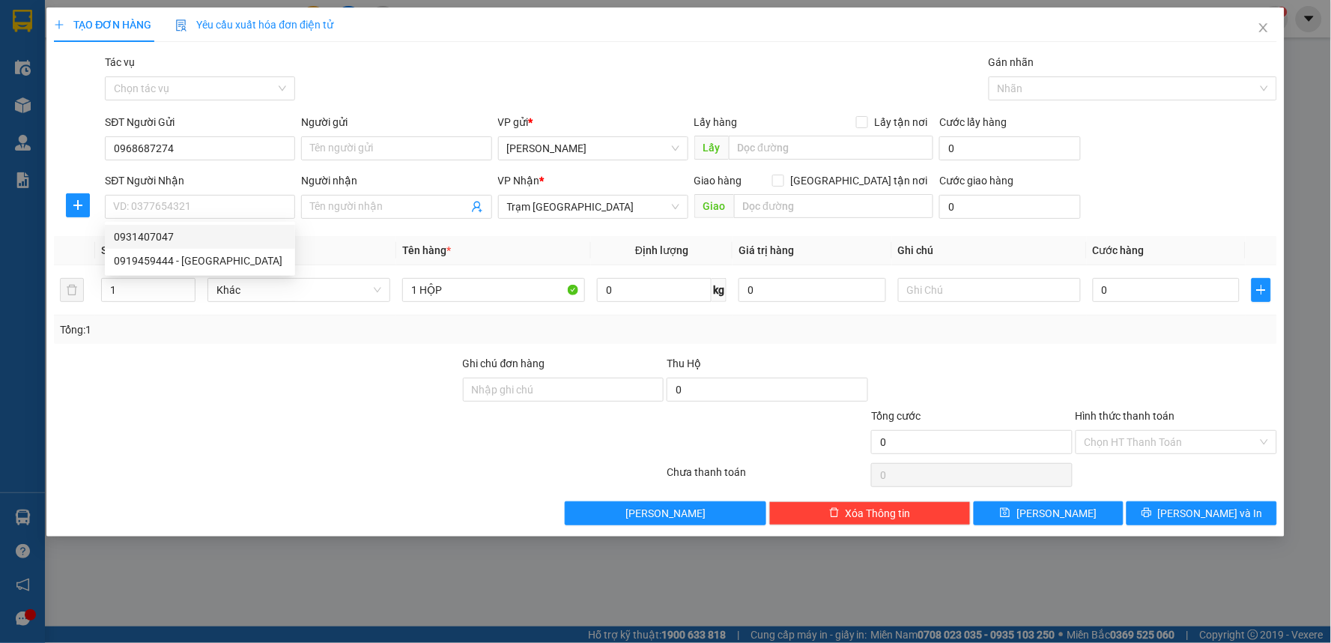
click at [262, 167] on form "SĐT Người Gửi 0968687274 Người gửi Tên người gửi VP gửi * Phan Thiết Lấy hàng L…" at bounding box center [665, 169] width 1223 height 111
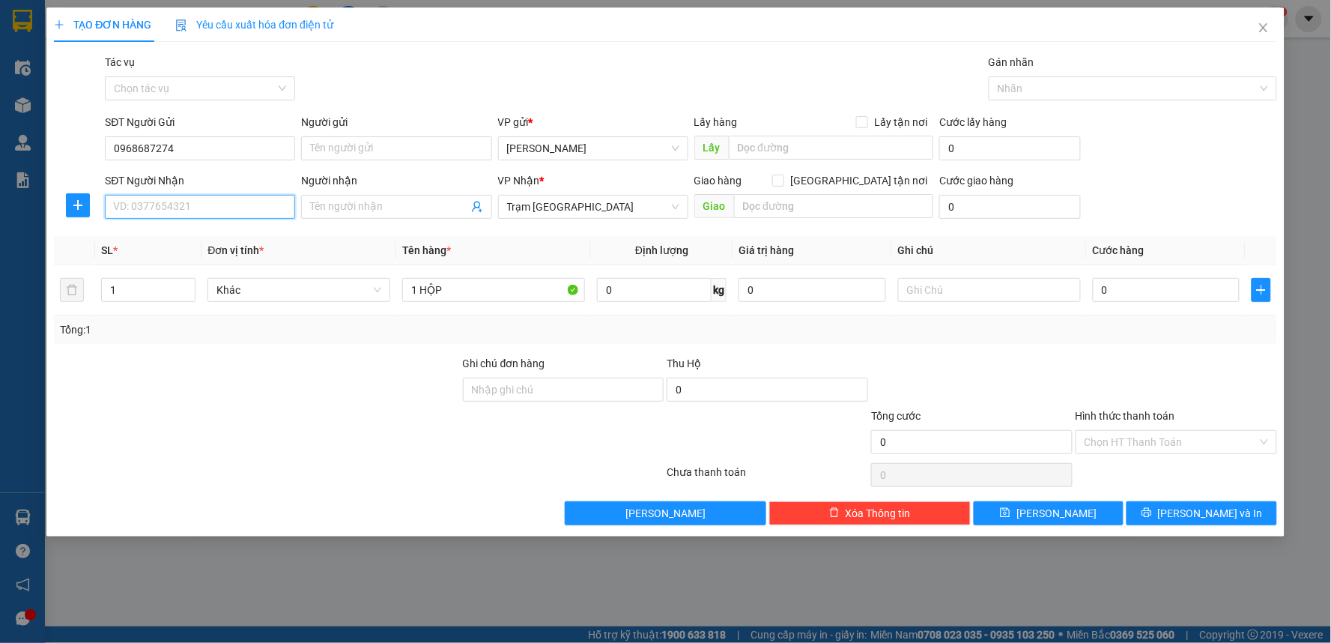
click at [208, 205] on input "SĐT Người Nhận" at bounding box center [200, 207] width 190 height 24
click at [263, 199] on input "SĐT Người Nhận" at bounding box center [200, 207] width 190 height 24
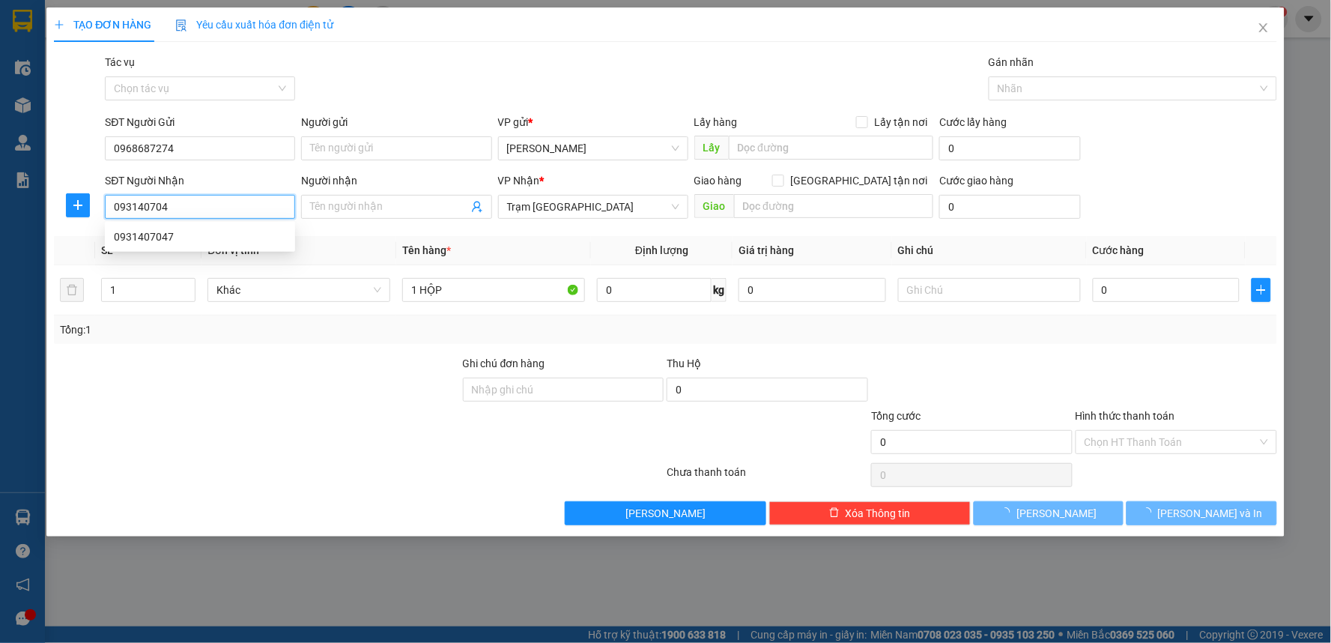
type input "0931407047"
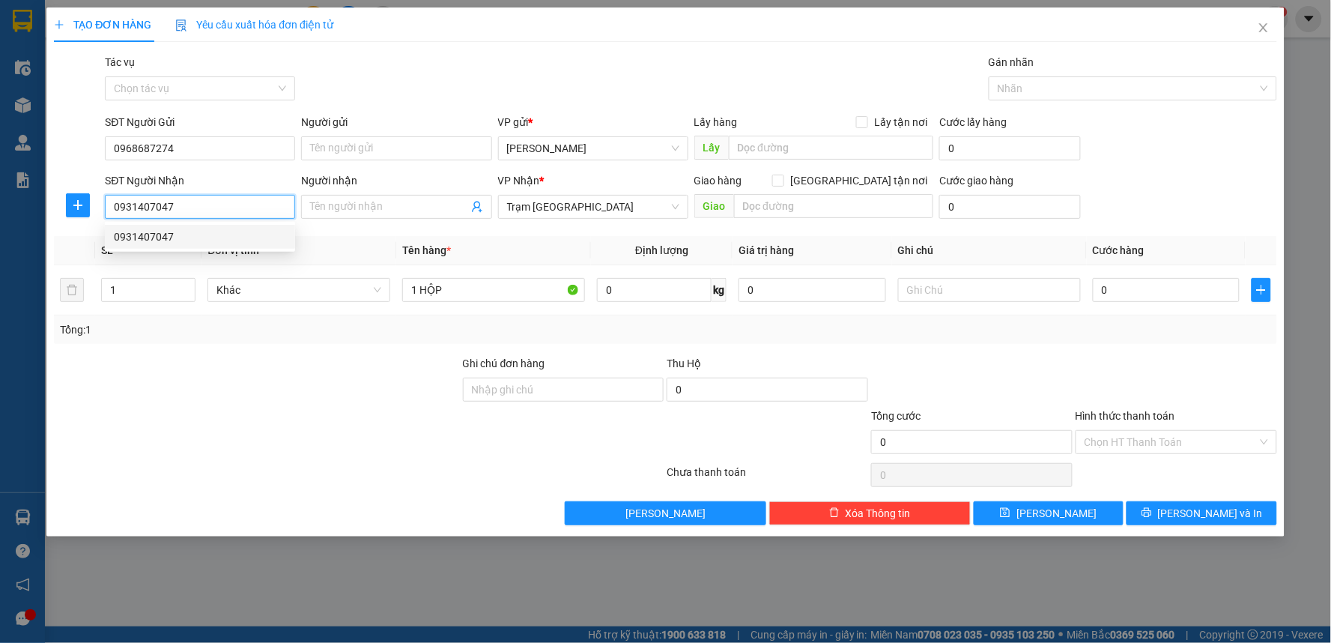
click at [208, 246] on div "0931407047" at bounding box center [200, 237] width 190 height 24
type input "60.000"
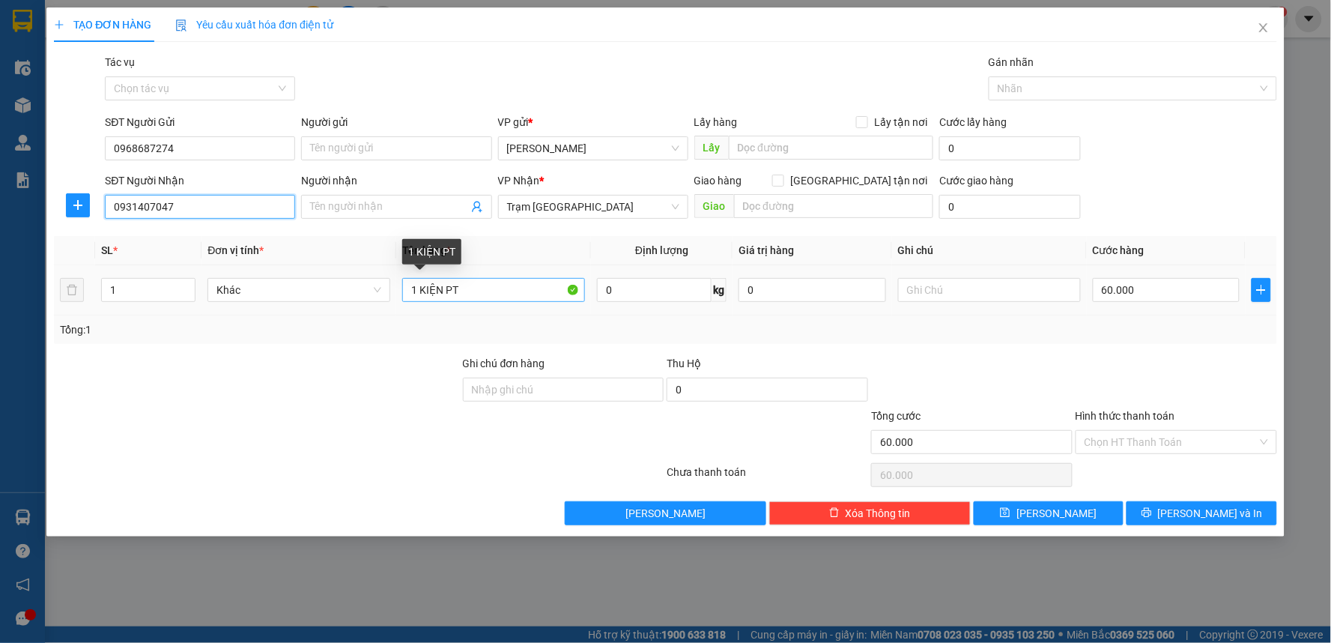
type input "0931407047"
click at [440, 293] on input "1 KIỆN PT" at bounding box center [493, 290] width 183 height 24
type input "1 HỘP PT"
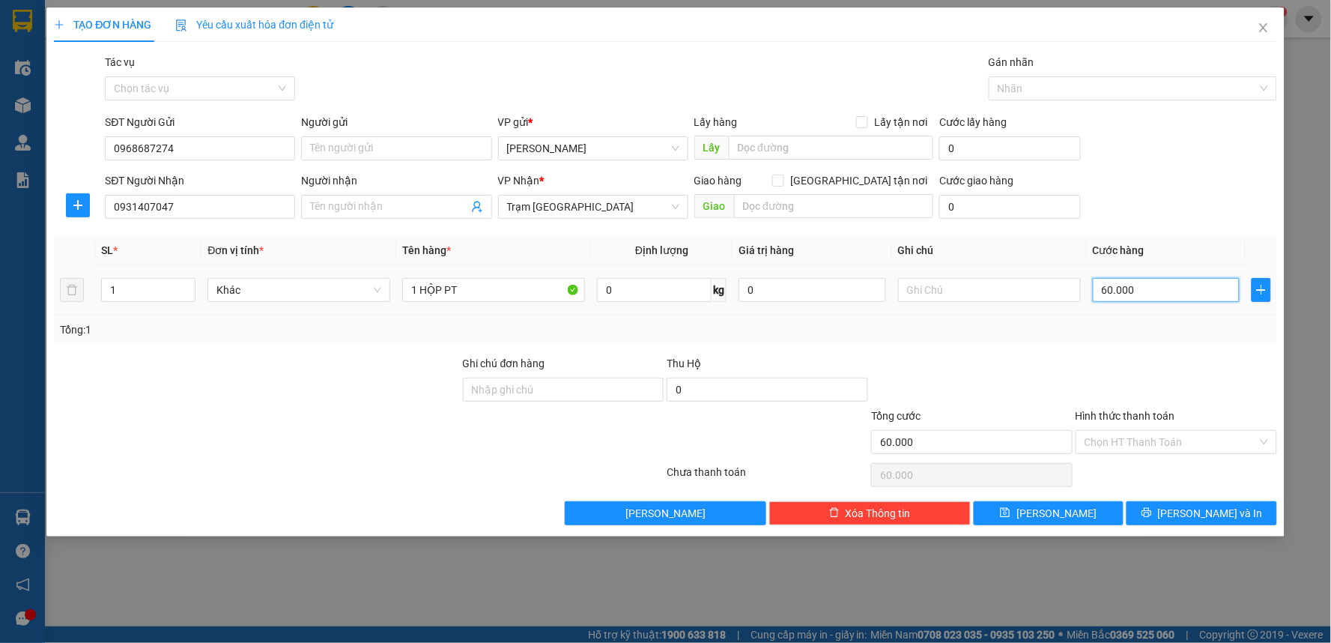
click at [1150, 292] on input "60.000" at bounding box center [1167, 290] width 148 height 24
type input "3"
type input "30"
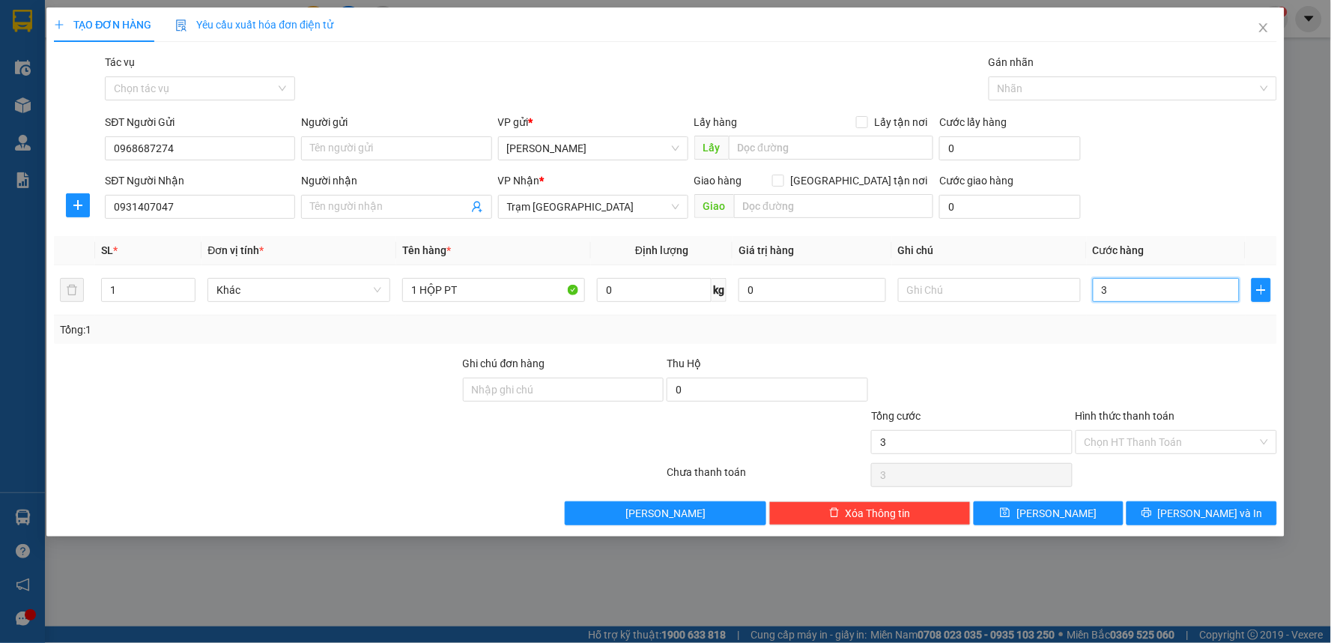
type input "30"
type input "30.000"
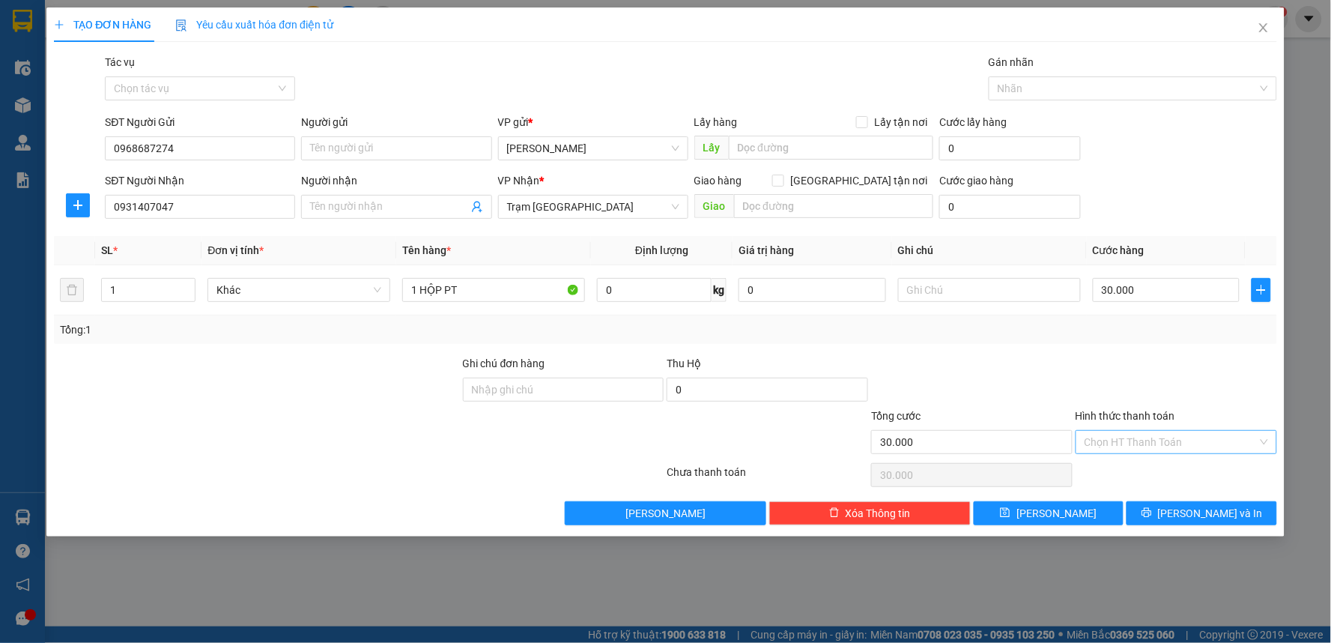
click at [1152, 452] on input "Hình thức thanh toán" at bounding box center [1171, 442] width 173 height 22
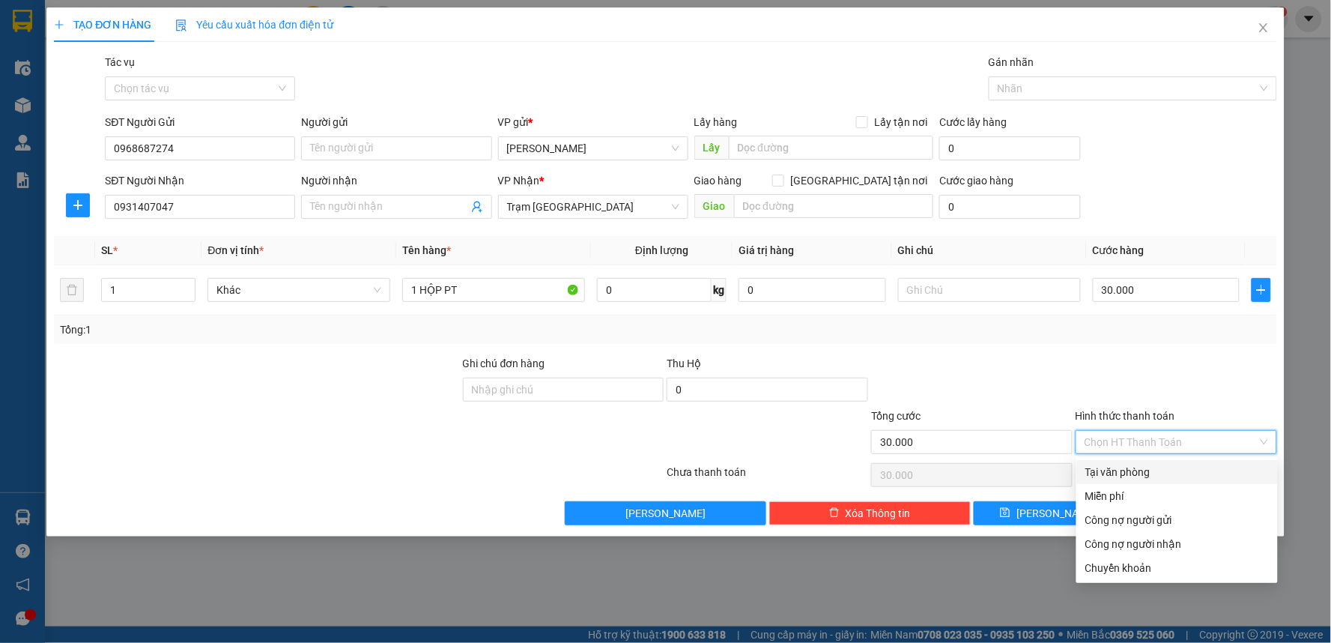
click at [1133, 468] on div "Tại văn phòng" at bounding box center [1177, 472] width 184 height 16
type input "0"
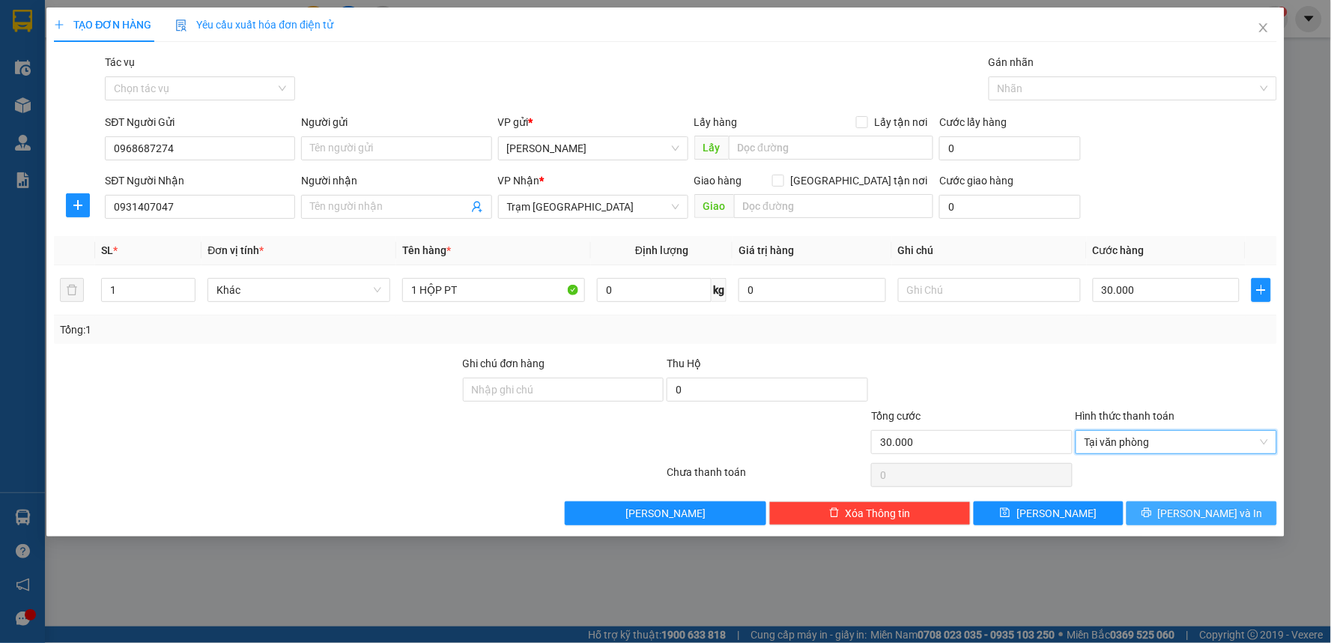
click at [1212, 514] on span "Lưu và In" at bounding box center [1210, 513] width 105 height 16
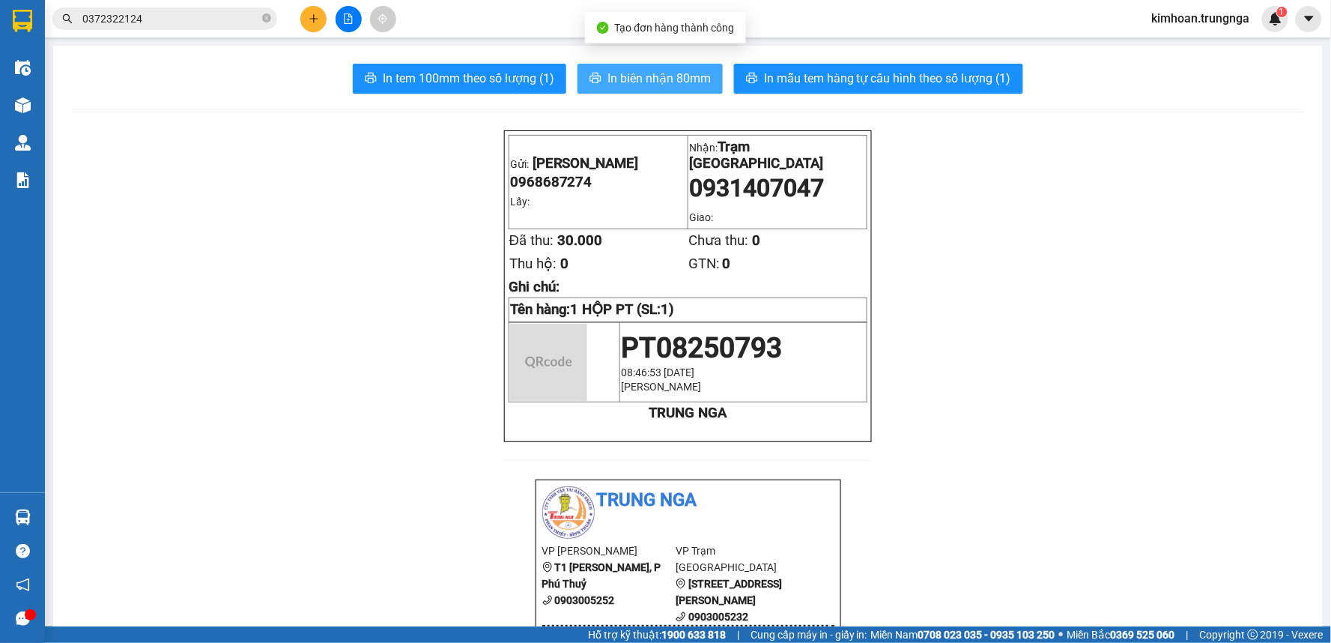
click at [593, 81] on icon "printer" at bounding box center [596, 78] width 12 height 12
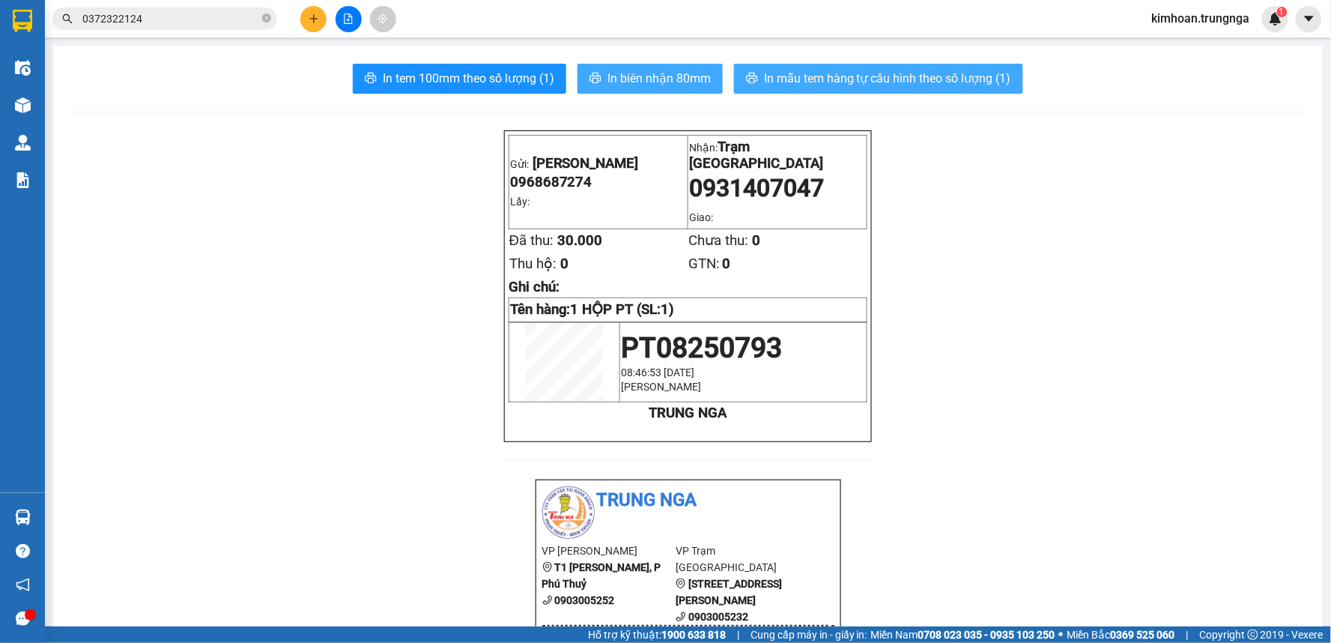
click at [867, 87] on span "In mẫu tem hàng tự cấu hình theo số lượng (1)" at bounding box center [887, 78] width 247 height 19
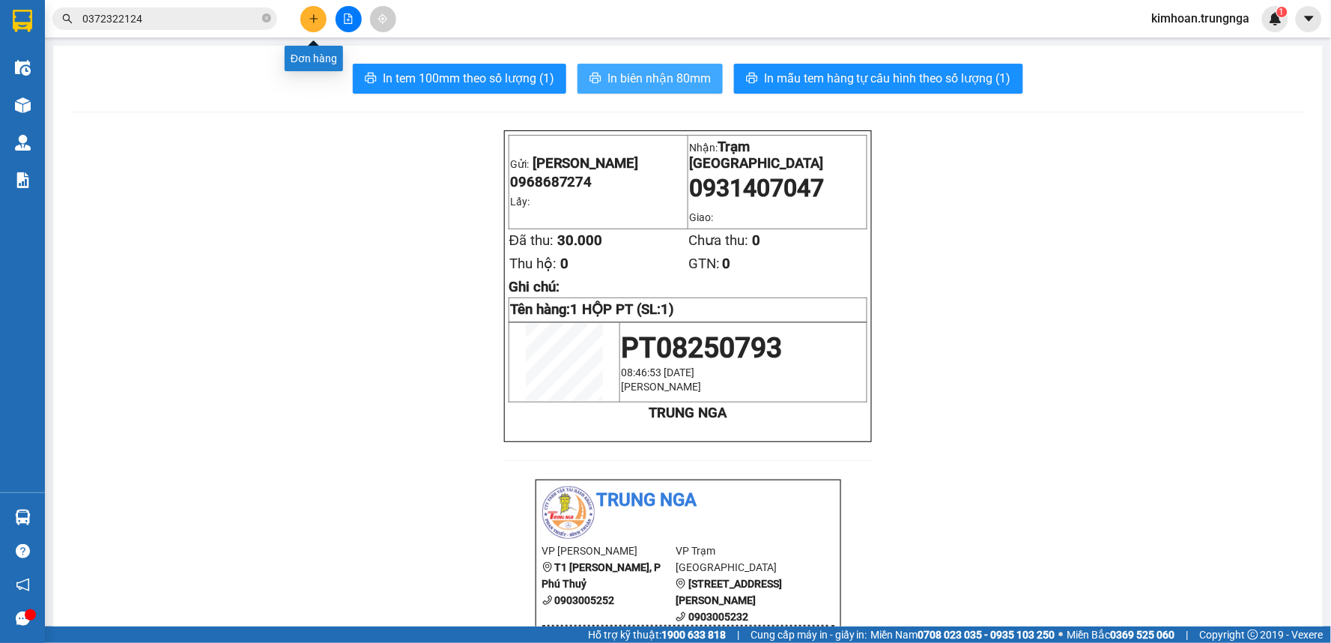
click at [303, 19] on button at bounding box center [313, 19] width 26 height 26
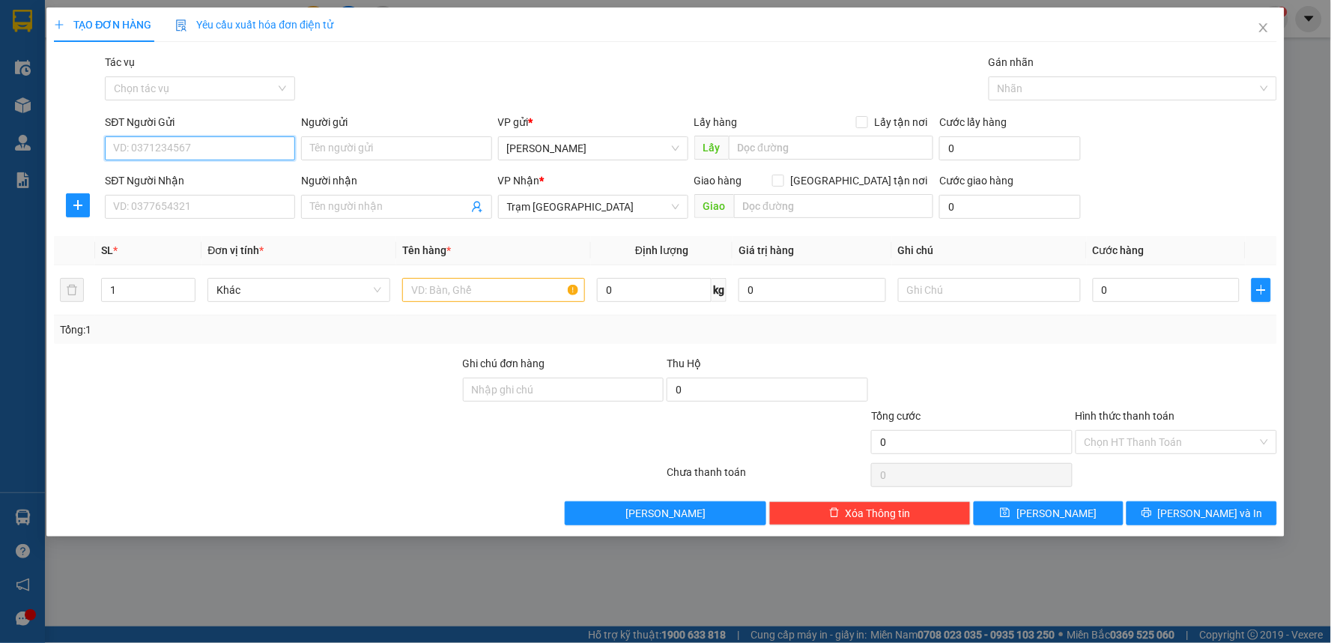
click at [210, 146] on input "SĐT Người Gửi" at bounding box center [200, 148] width 190 height 24
type input "0968687274"
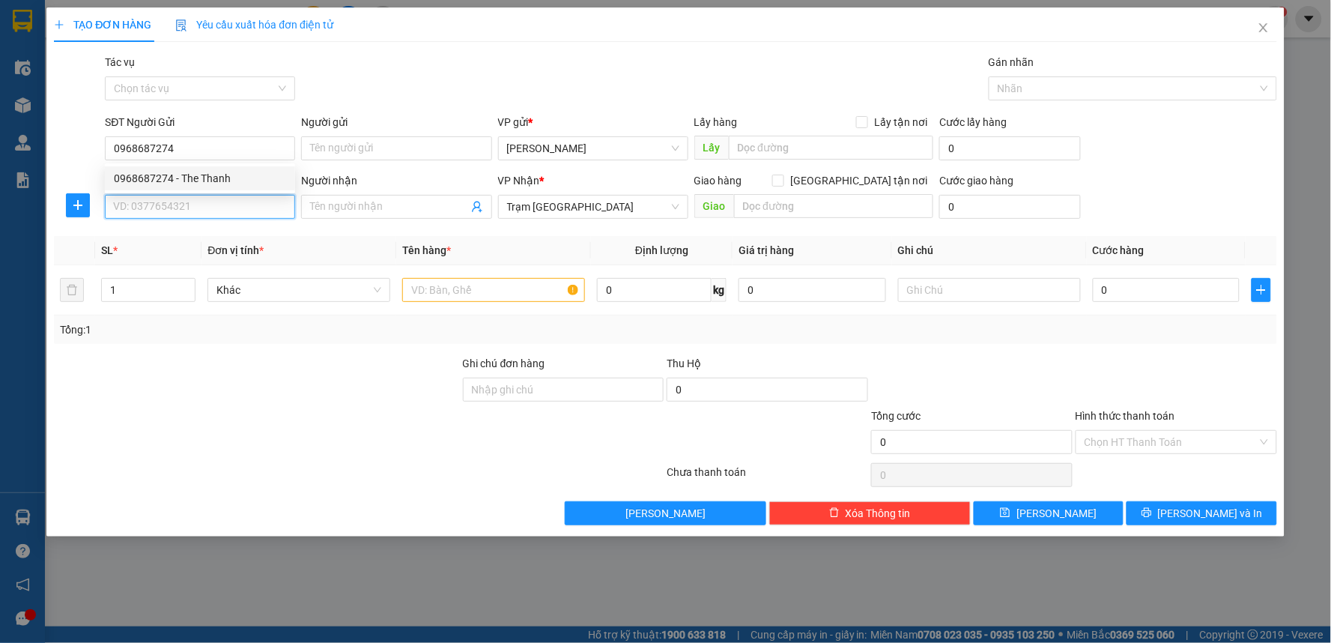
click at [217, 213] on input "SĐT Người Nhận" at bounding box center [200, 207] width 190 height 24
type input "0919459444"
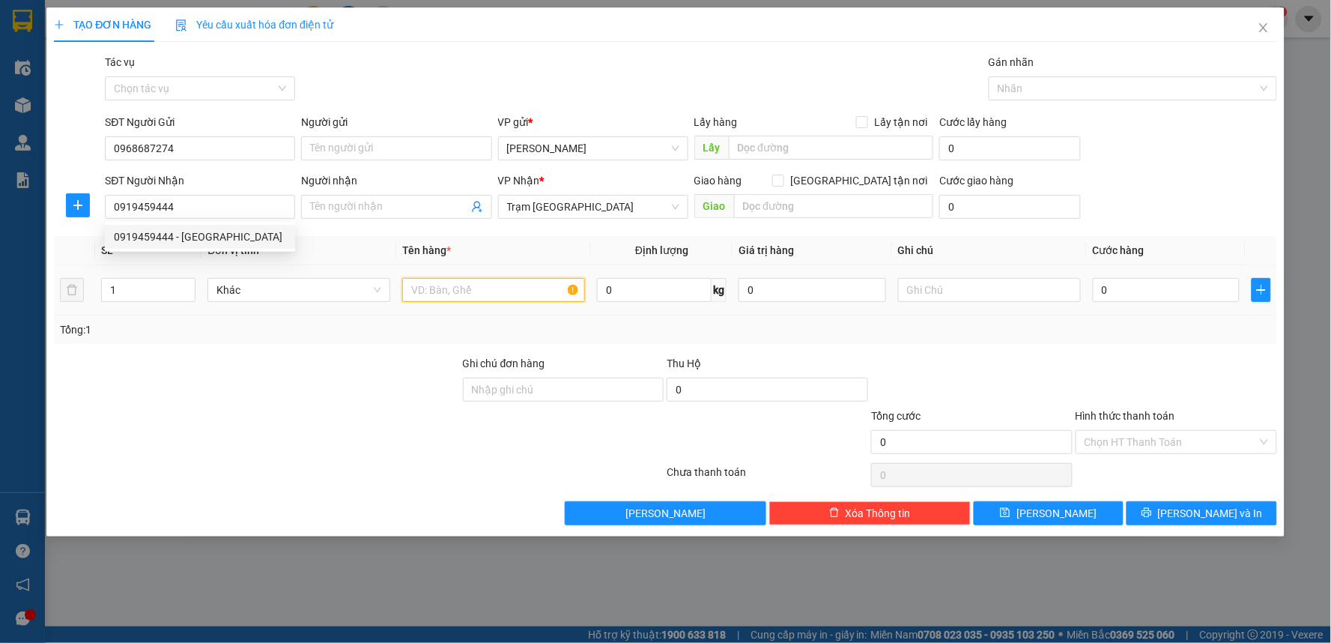
click at [440, 293] on input "text" at bounding box center [493, 290] width 183 height 24
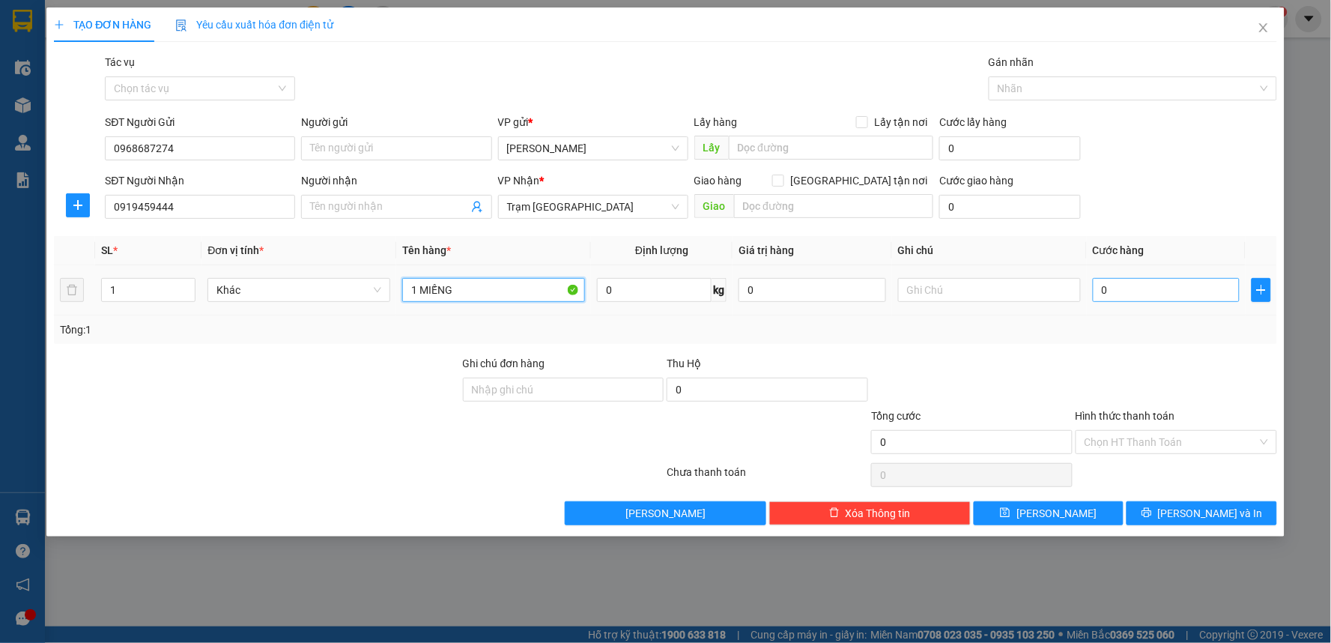
type input "1 MIẾNG"
click at [1150, 301] on input "0" at bounding box center [1167, 290] width 148 height 24
type input "3"
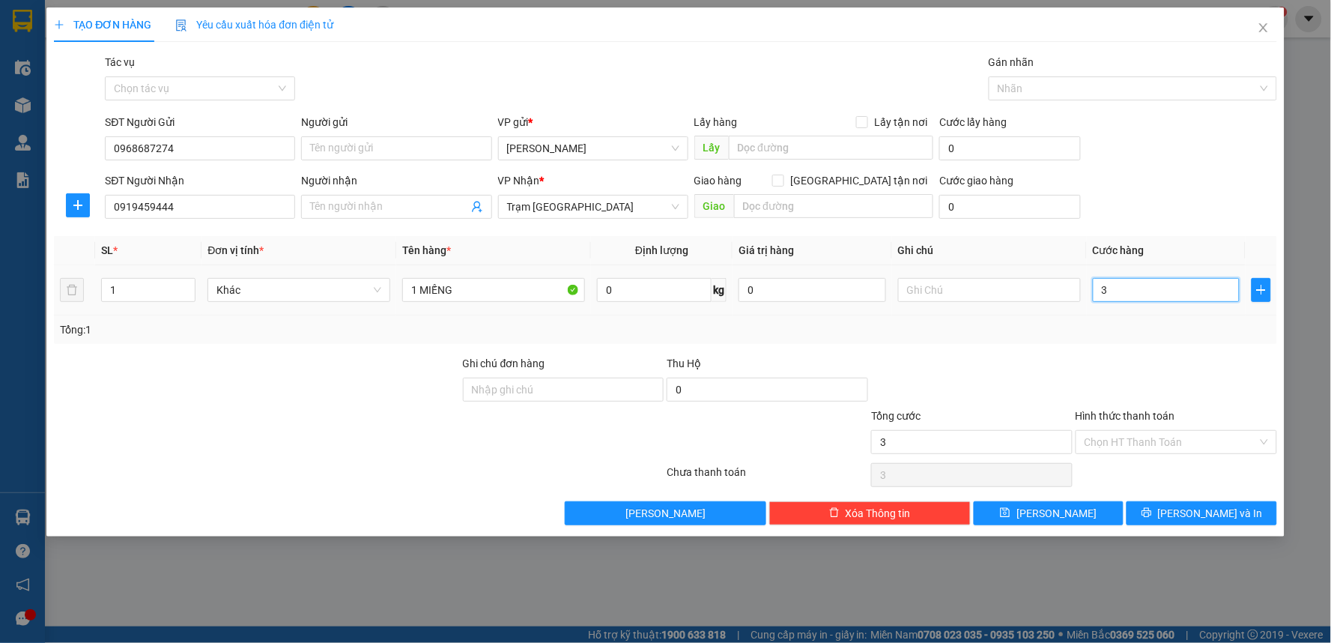
type input "30"
type input "30.000"
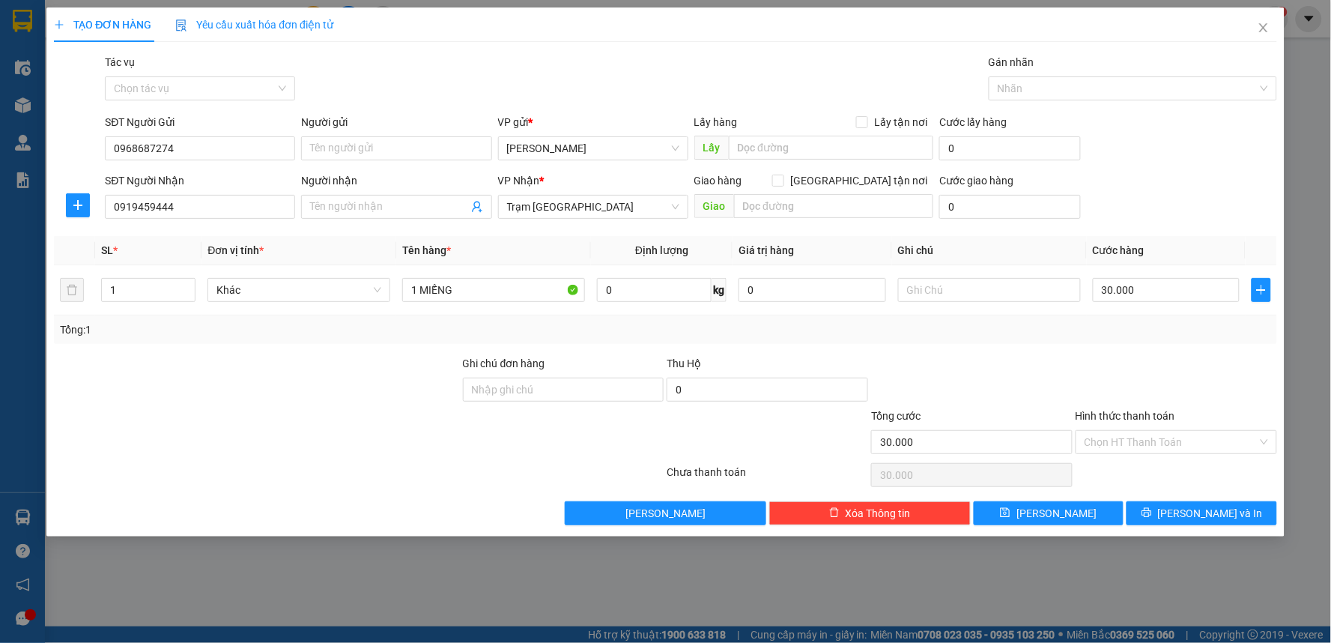
click at [1062, 381] on div at bounding box center [972, 381] width 205 height 52
click at [1109, 439] on input "Hình thức thanh toán" at bounding box center [1171, 442] width 173 height 22
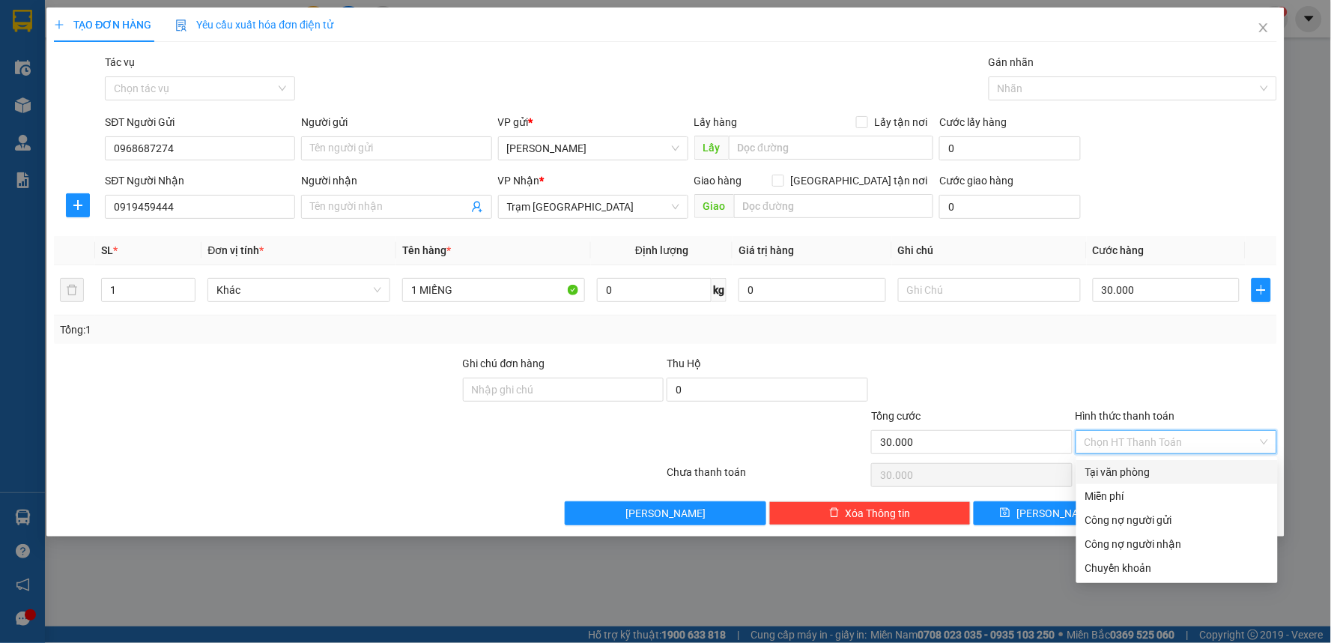
click at [1112, 473] on div "Tại văn phòng" at bounding box center [1177, 472] width 184 height 16
type input "0"
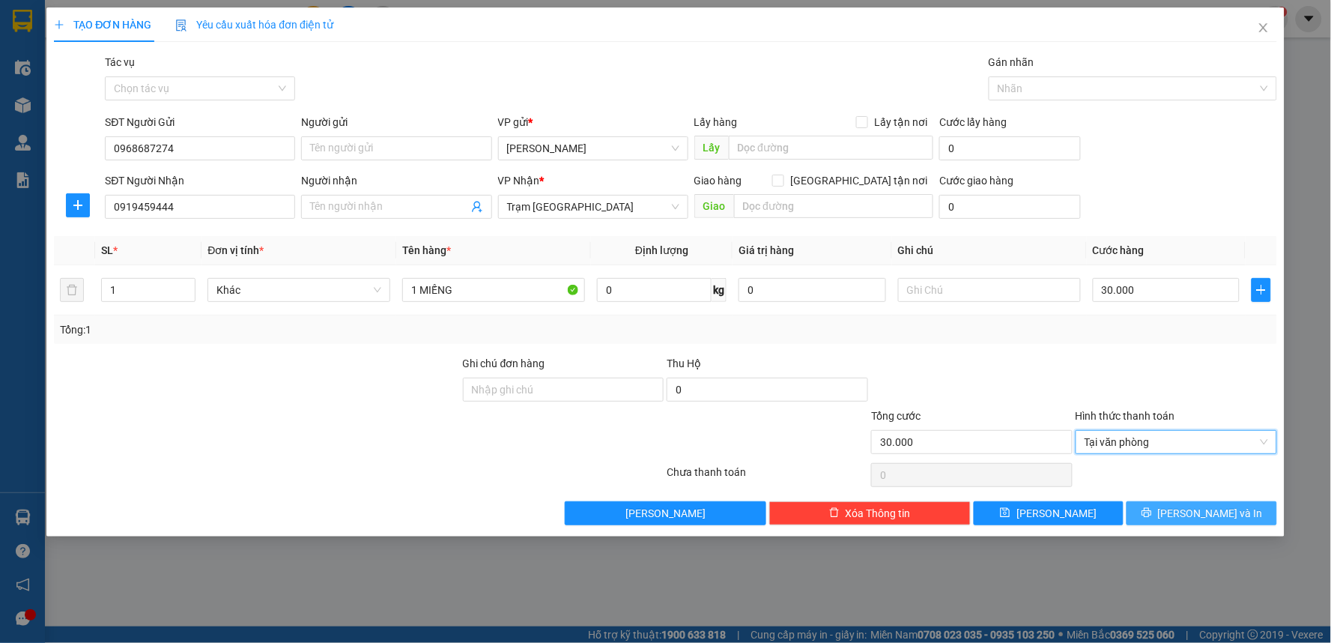
click at [1193, 503] on button "Lưu và In" at bounding box center [1202, 513] width 151 height 24
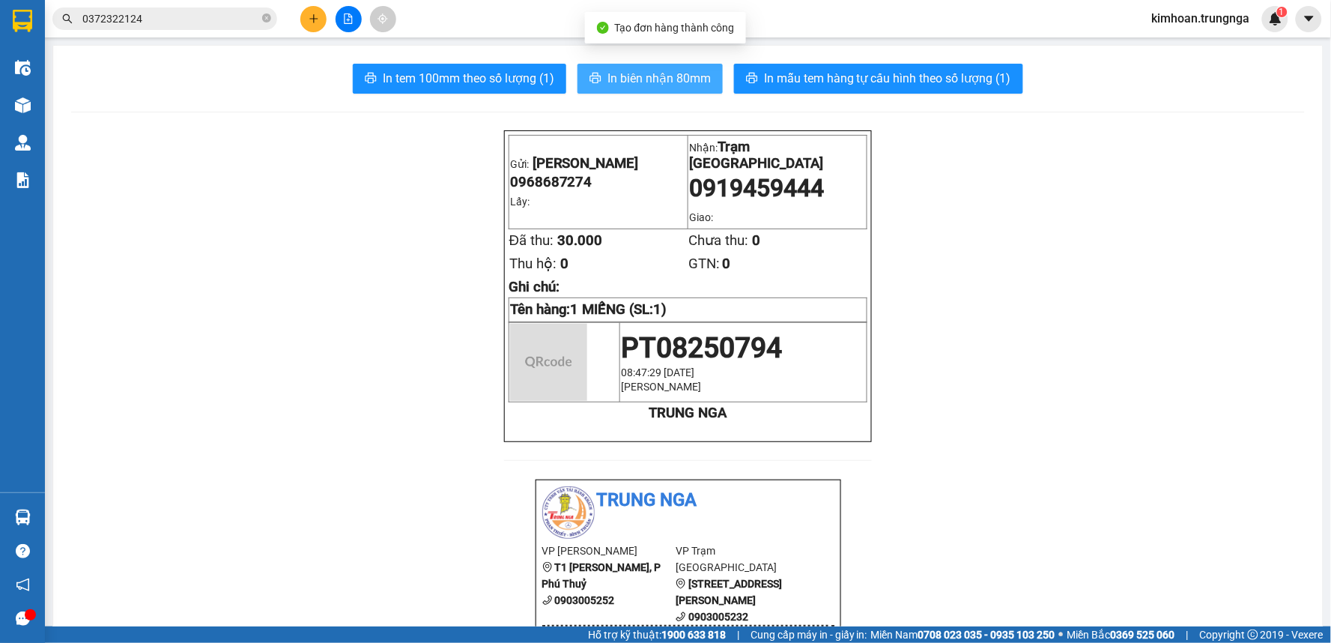
click at [657, 87] on span "In biên nhận 80mm" at bounding box center [659, 78] width 103 height 19
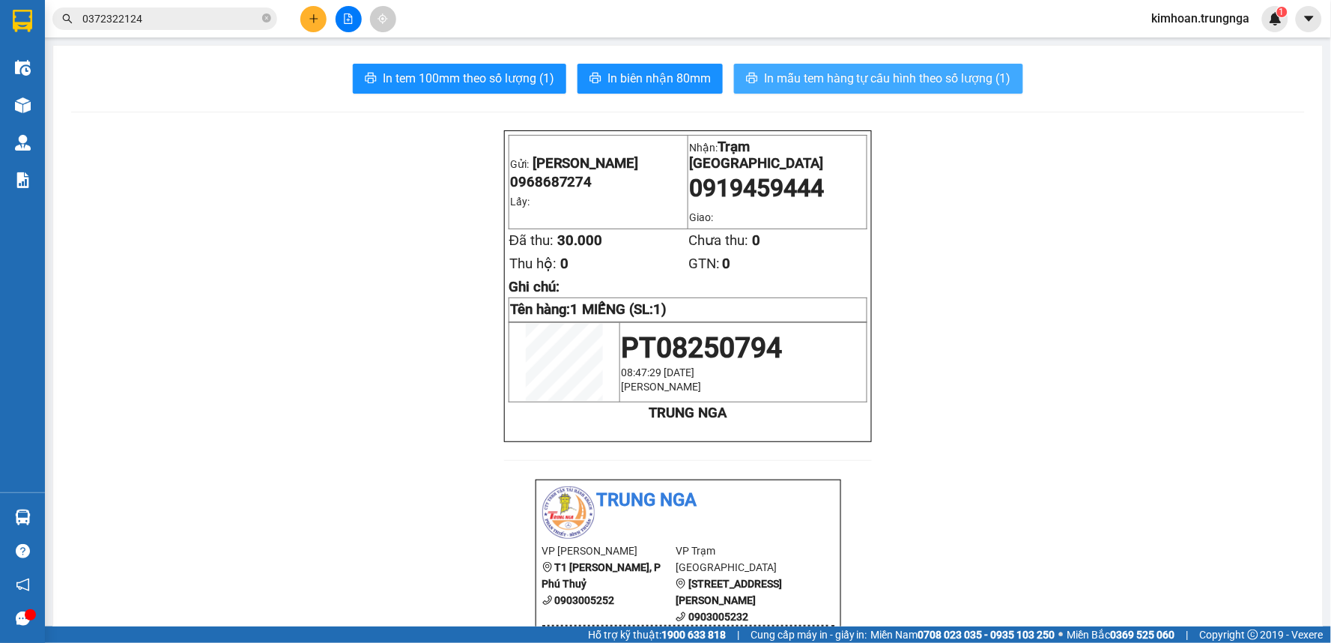
click at [836, 71] on span "In mẫu tem hàng tự cấu hình theo số lượng (1)" at bounding box center [887, 78] width 247 height 19
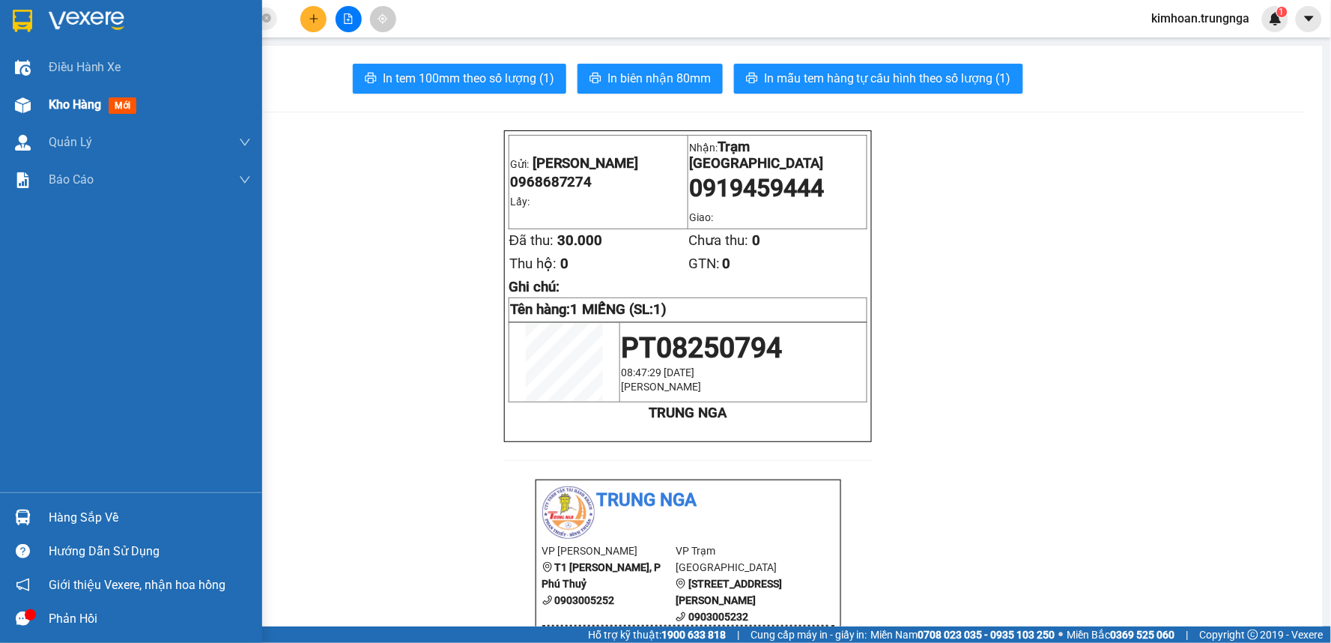
click at [37, 114] on div "Kho hàng mới" at bounding box center [131, 104] width 262 height 37
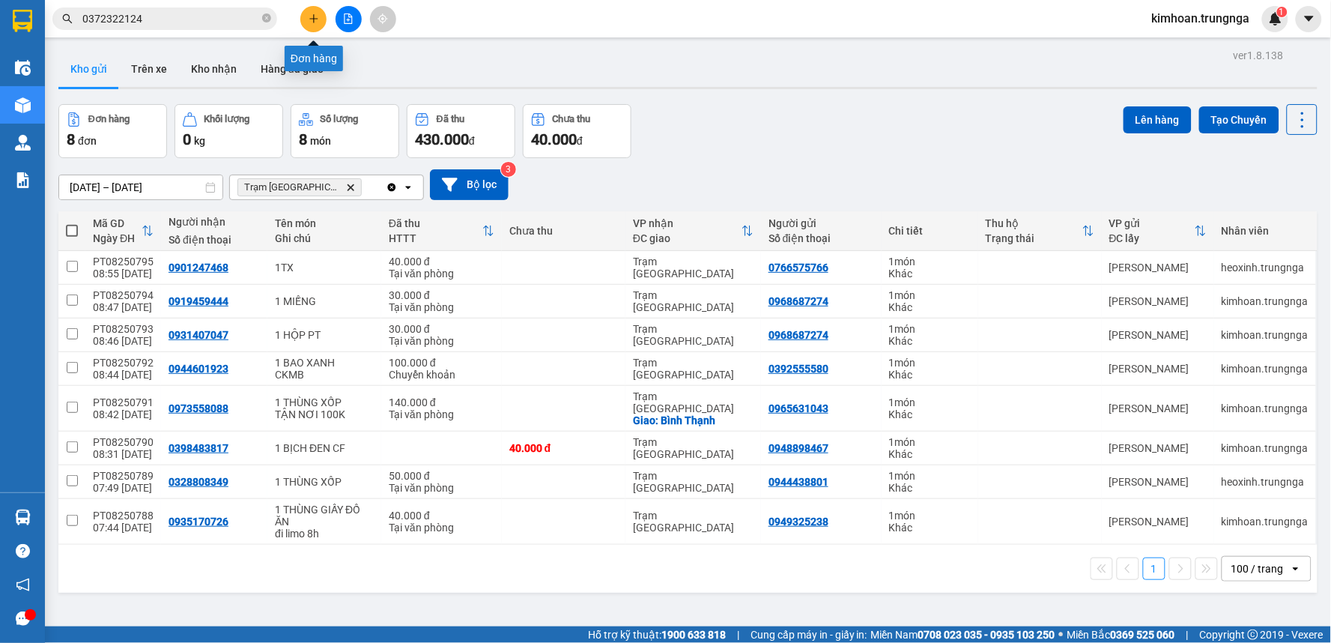
click at [309, 23] on icon "plus" at bounding box center [314, 18] width 10 height 10
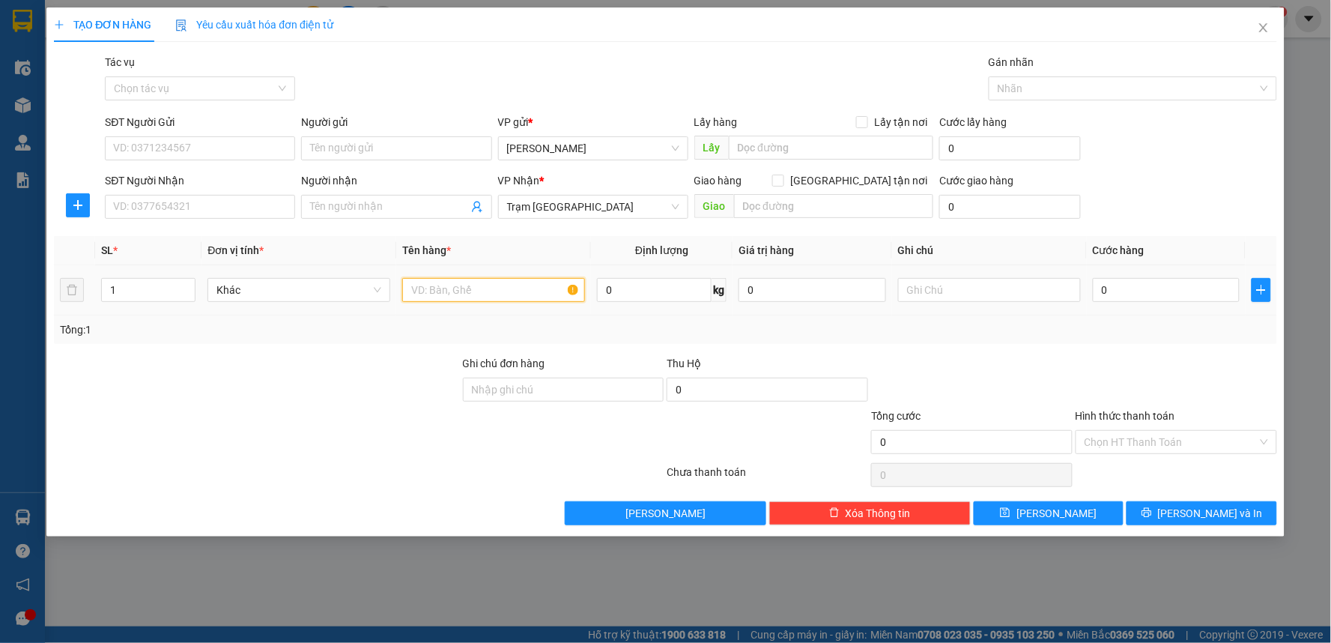
click at [439, 295] on input "text" at bounding box center [493, 290] width 183 height 24
click at [121, 212] on input "SĐT Người Nhận" at bounding box center [200, 207] width 190 height 24
click at [860, 187] on label "Giao tận nơi" at bounding box center [852, 180] width 161 height 16
click at [783, 185] on input "Giao tận nơi" at bounding box center [777, 180] width 10 height 10
checkbox input "true"
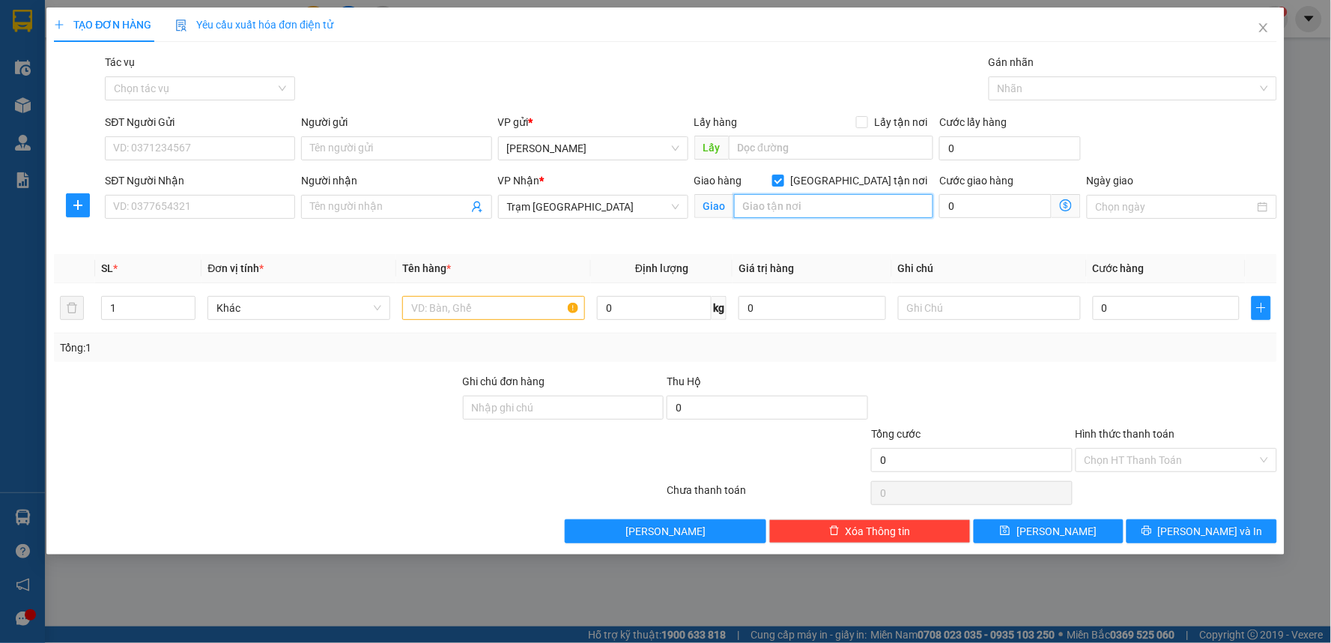
click at [847, 206] on input "text" at bounding box center [834, 206] width 200 height 24
type input "Himla"
click at [178, 201] on input "SĐT Người Nhận" at bounding box center [200, 207] width 190 height 24
type input "0934903941"
click at [258, 154] on input "SĐT Người Gửi" at bounding box center [200, 148] width 190 height 24
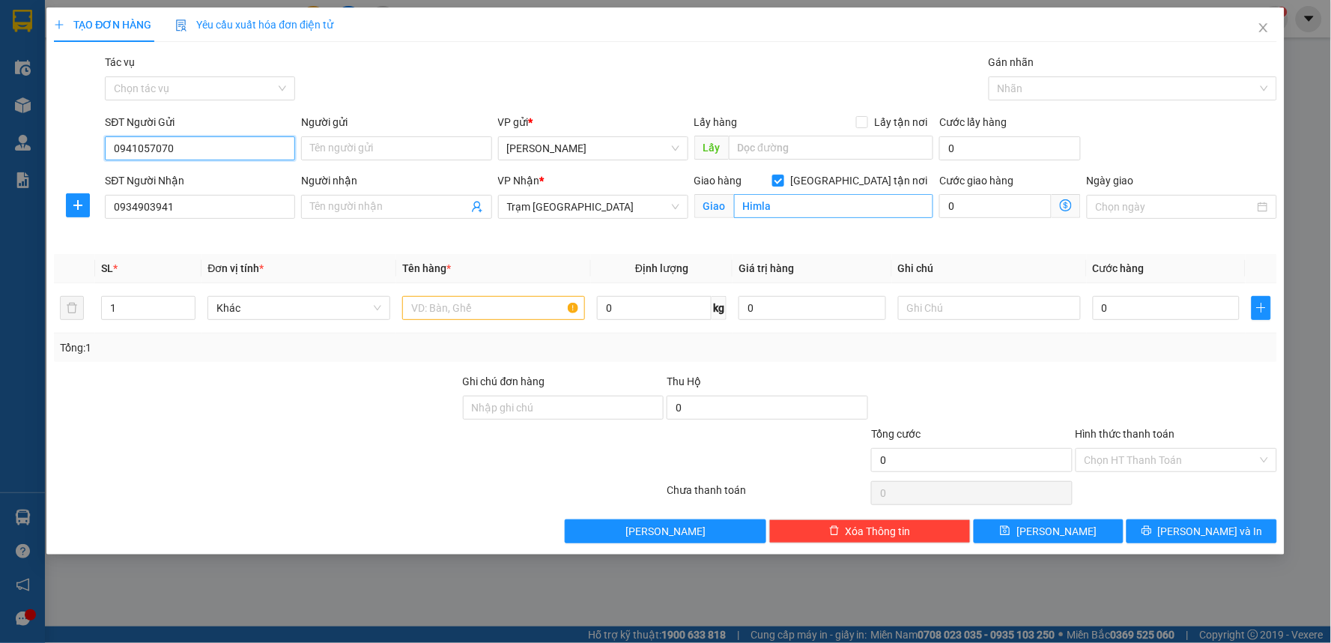
type input "0941057070"
click at [774, 195] on input "Himla" at bounding box center [834, 206] width 200 height 24
type input "24 đương số 6, KDC Him Lam, Tân Hưng, Q7"
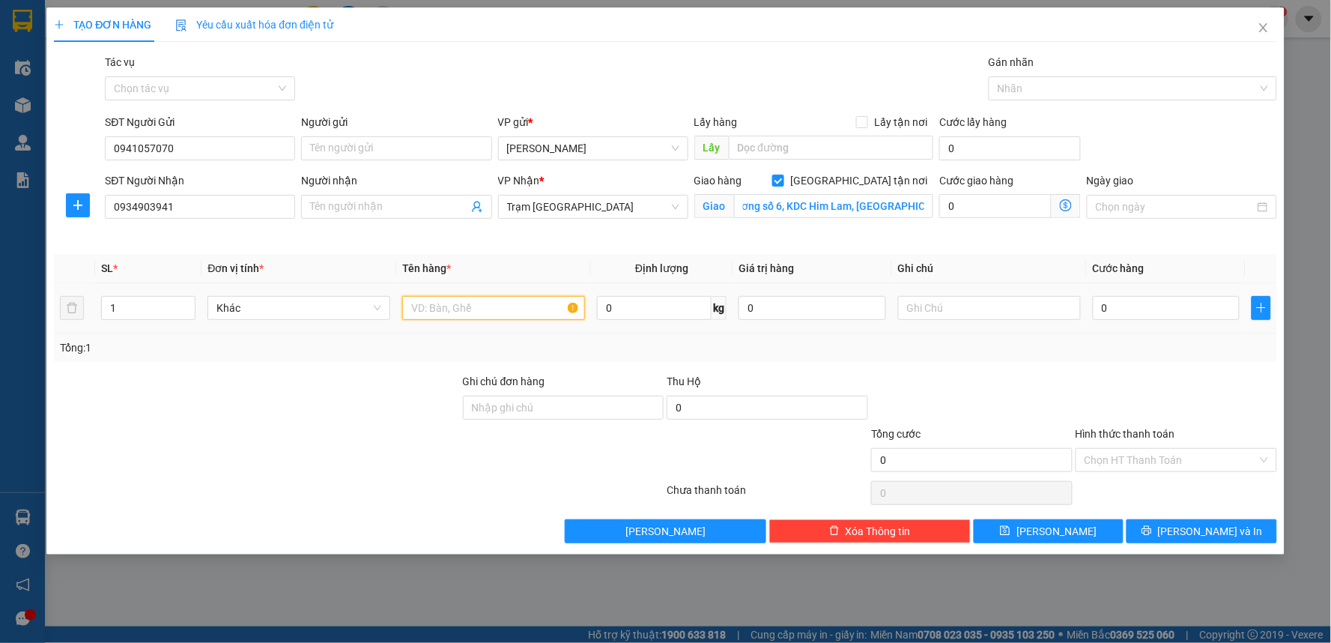
scroll to position [0, 0]
click at [445, 300] on input "text" at bounding box center [493, 308] width 183 height 24
click at [186, 309] on span "down" at bounding box center [187, 313] width 9 height 9
click at [185, 306] on span "Decrease Value" at bounding box center [186, 312] width 16 height 13
type input "2"
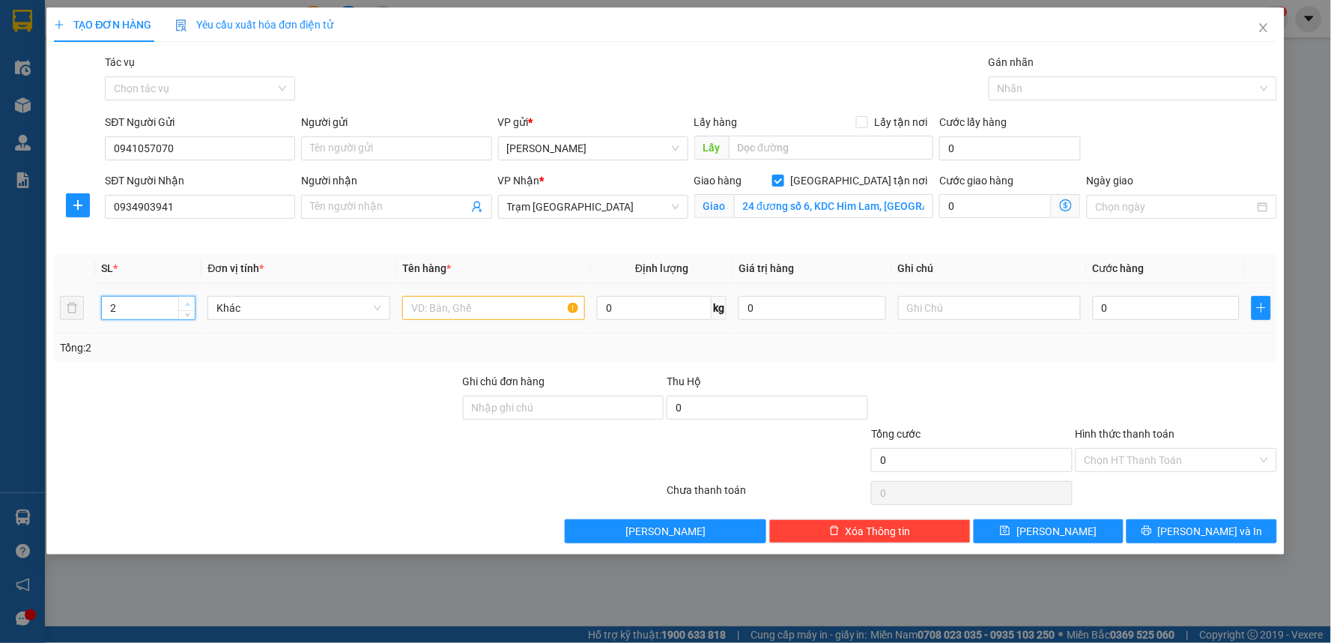
click at [191, 302] on span "up" at bounding box center [187, 304] width 9 height 9
click at [429, 312] on input "text" at bounding box center [493, 308] width 183 height 24
type input "1 THÙNG GIẤY + 1 THÙNG XỐP"
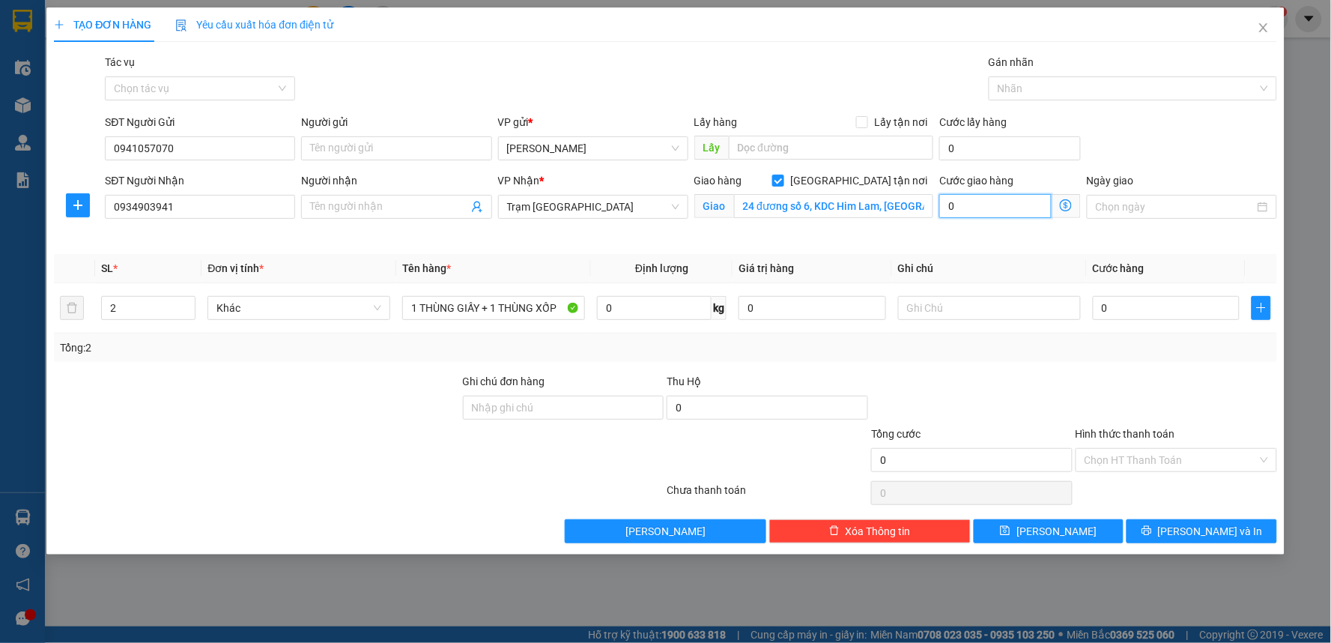
click at [957, 211] on input "0" at bounding box center [995, 206] width 112 height 24
type input "1"
type input "10"
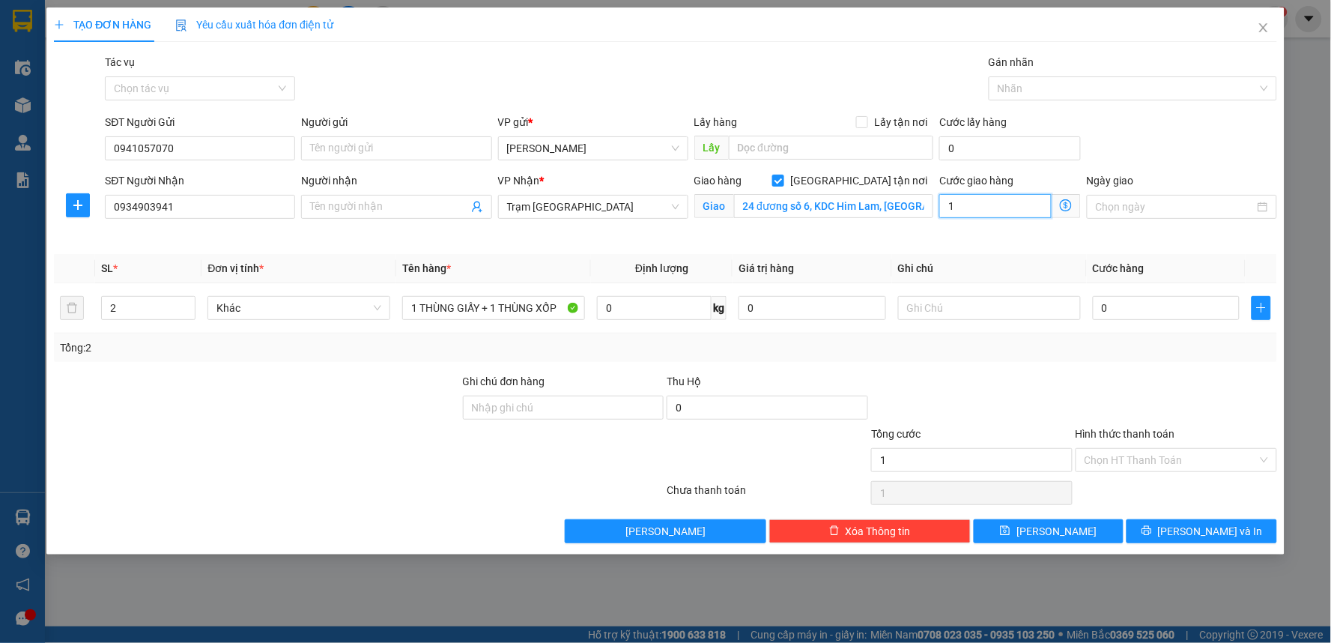
type input "10"
type input "100"
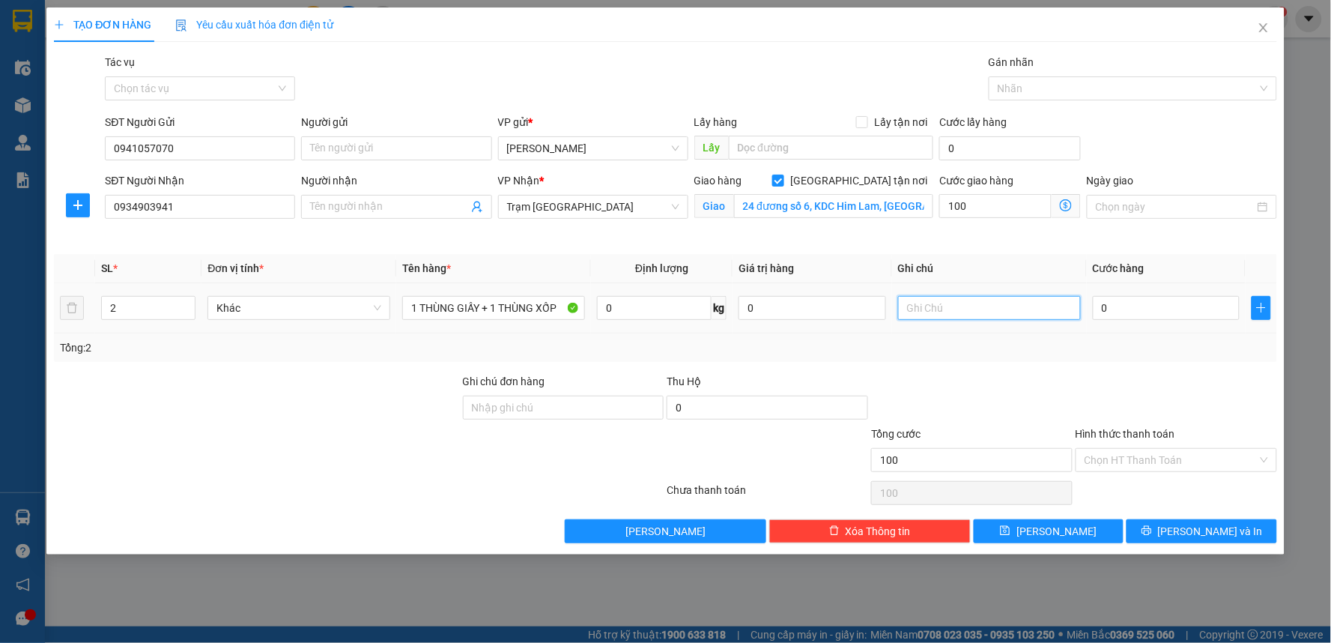
type input "100.000"
click at [960, 309] on input "text" at bounding box center [989, 308] width 183 height 24
type input "Tận Nơi 100k"
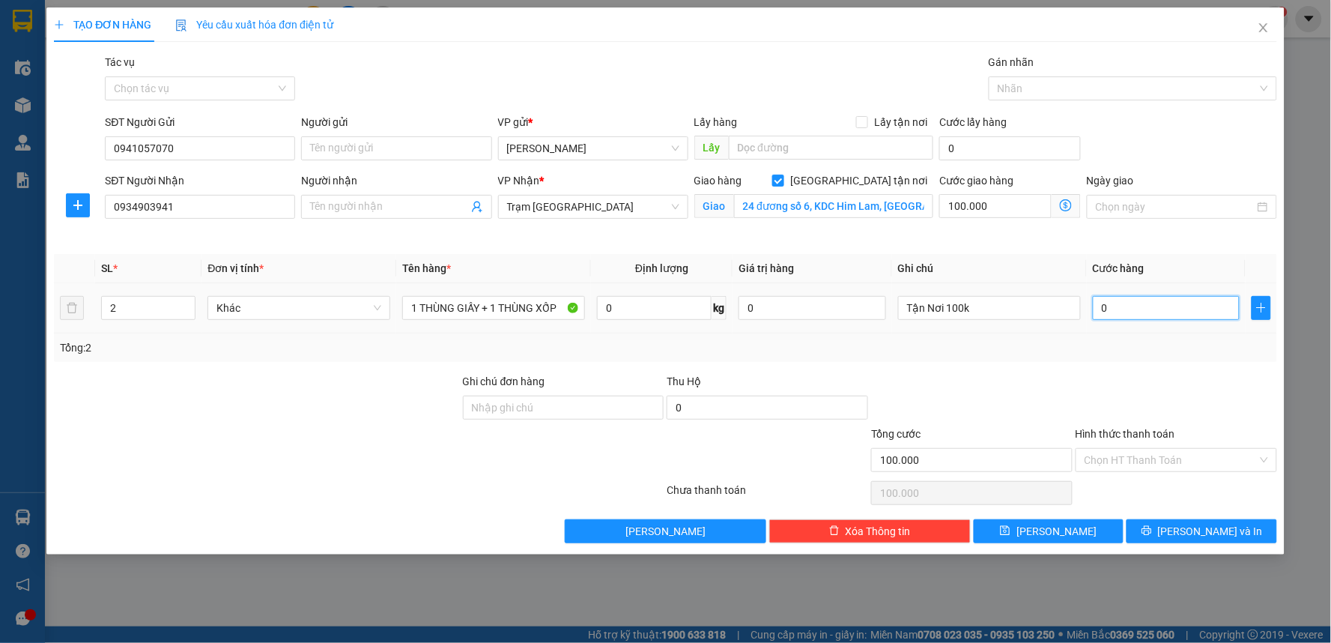
click at [1106, 307] on input "0" at bounding box center [1167, 308] width 148 height 24
type input "8"
type input "100.008"
type input "80"
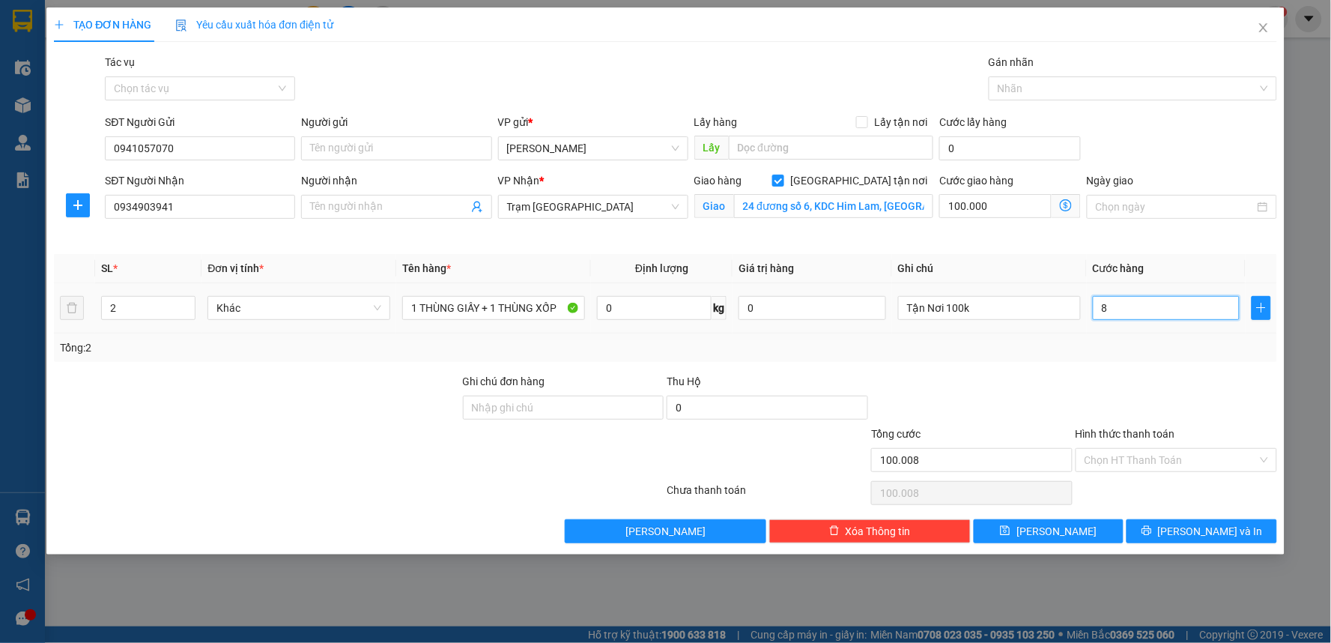
type input "100.080"
type input "80.000"
type input "180.000"
click at [1036, 423] on div at bounding box center [972, 399] width 205 height 52
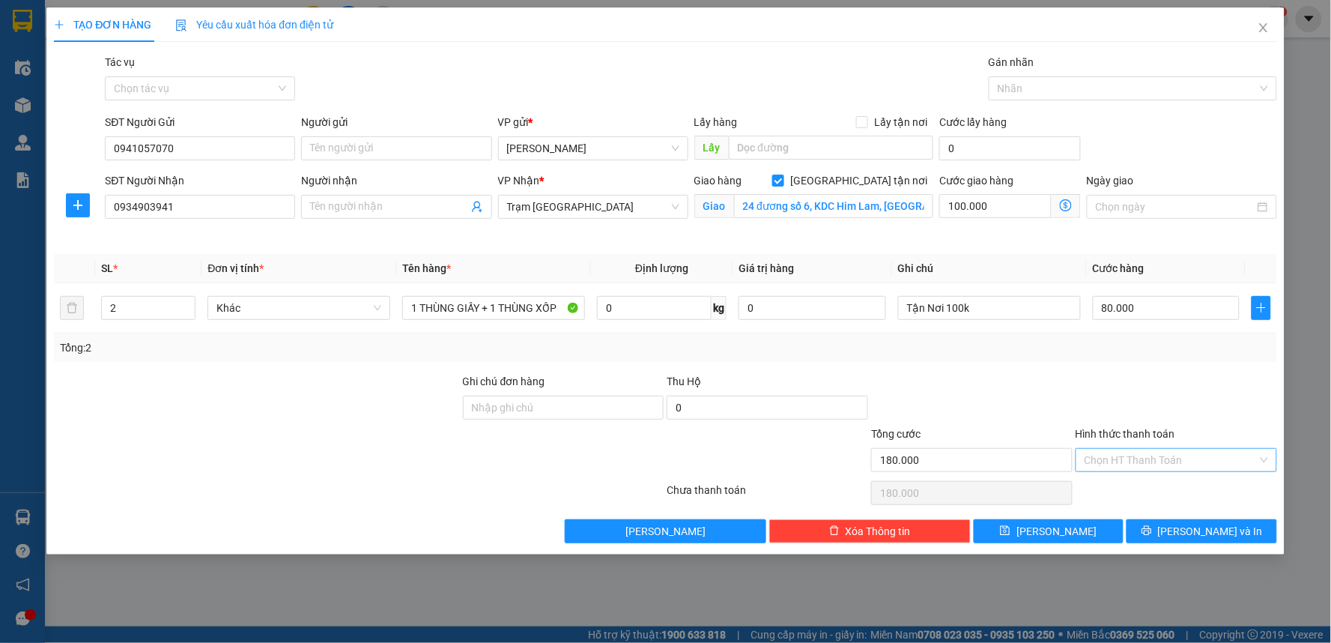
click at [1110, 455] on input "Hình thức thanh toán" at bounding box center [1171, 460] width 173 height 22
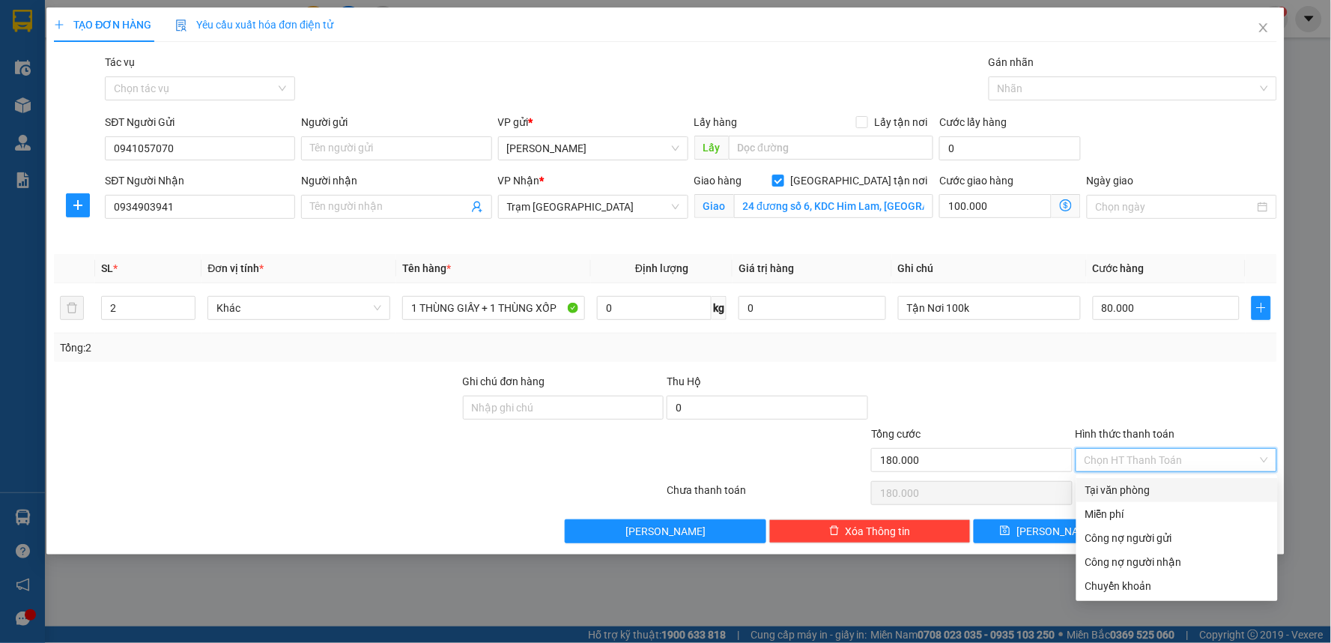
click at [1101, 489] on div "Tại văn phòng" at bounding box center [1177, 490] width 184 height 16
type input "0"
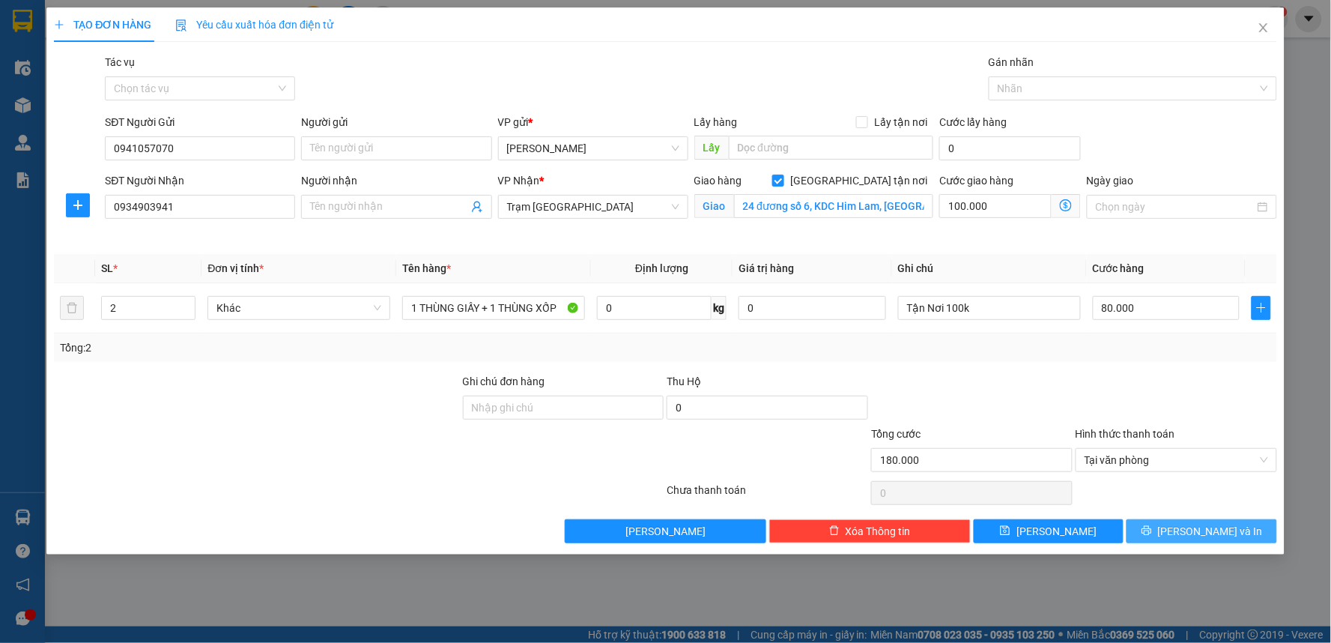
click at [1211, 536] on span "Lưu và In" at bounding box center [1210, 531] width 105 height 16
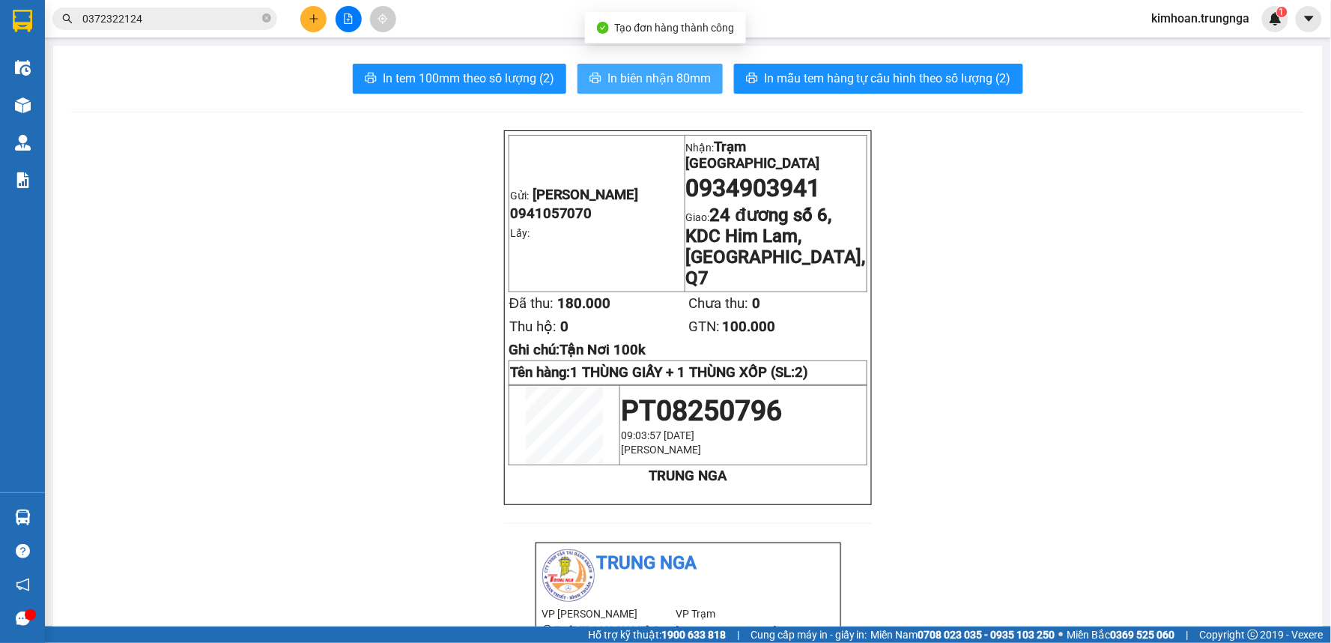
click at [630, 82] on span "In biên nhận 80mm" at bounding box center [659, 78] width 103 height 19
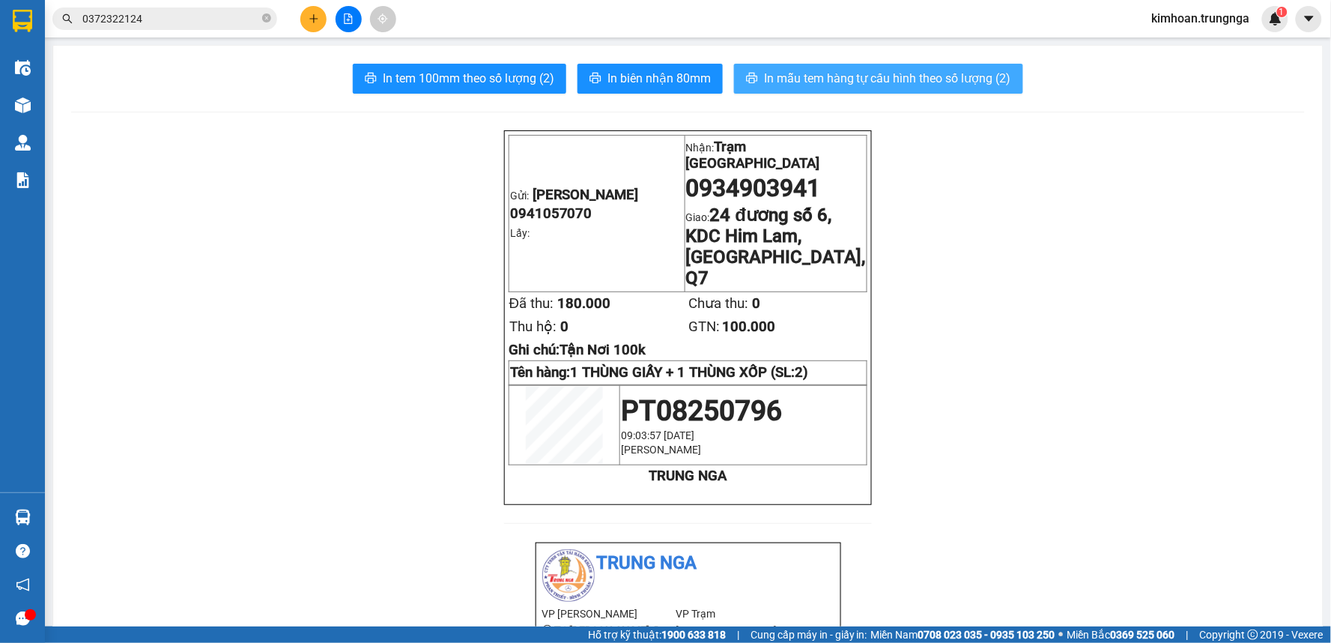
click at [788, 73] on span "In mẫu tem hàng tự cấu hình theo số lượng (2)" at bounding box center [887, 78] width 247 height 19
click at [319, 22] on button at bounding box center [313, 19] width 26 height 26
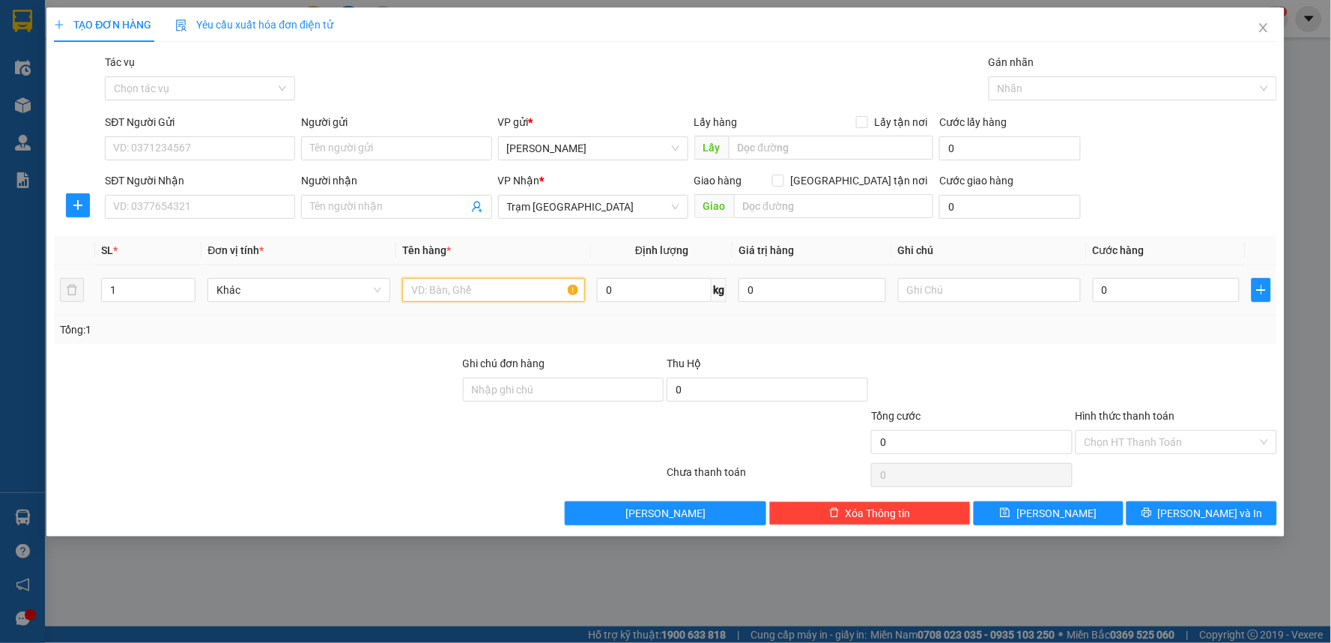
click at [489, 287] on input "text" at bounding box center [493, 290] width 183 height 24
type input "1 THÙNG GIẤY HẢI SẢN"
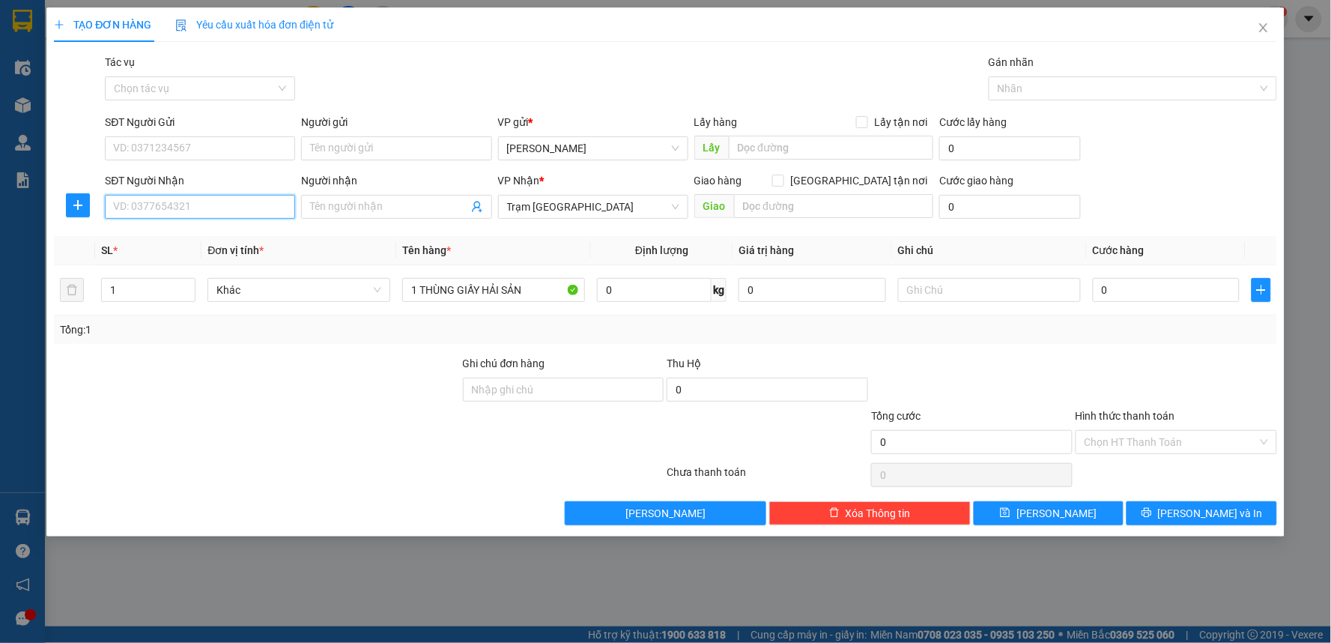
click at [255, 204] on input "SĐT Người Nhận" at bounding box center [200, 207] width 190 height 24
type input "0948266766"
click at [188, 159] on input "SĐT Người Gửi" at bounding box center [200, 148] width 190 height 24
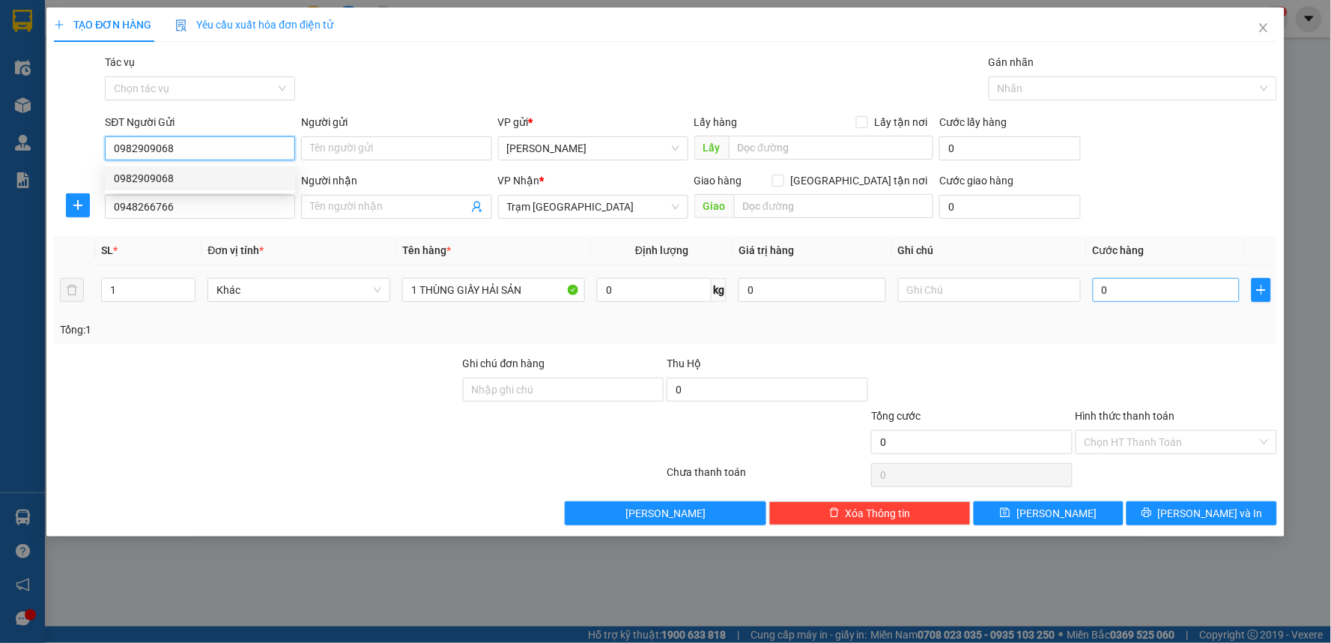
type input "0982909068"
click at [1149, 294] on input "0" at bounding box center [1167, 290] width 148 height 24
type input "4"
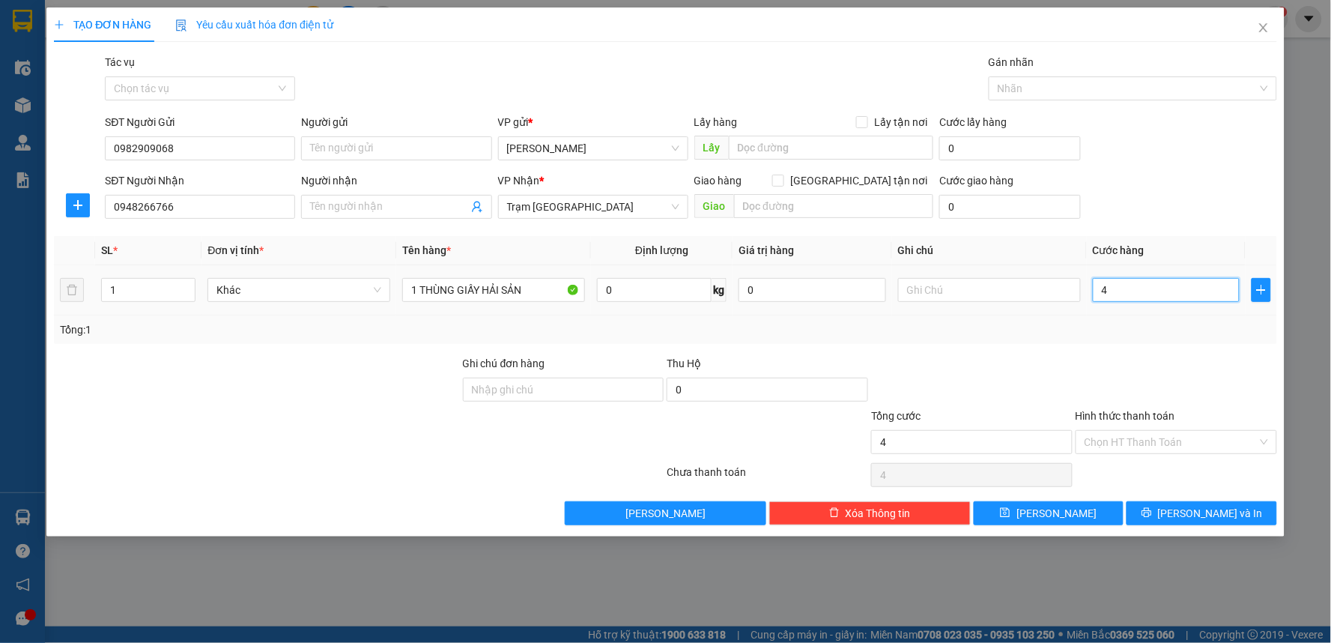
type input "40"
type input "40.000"
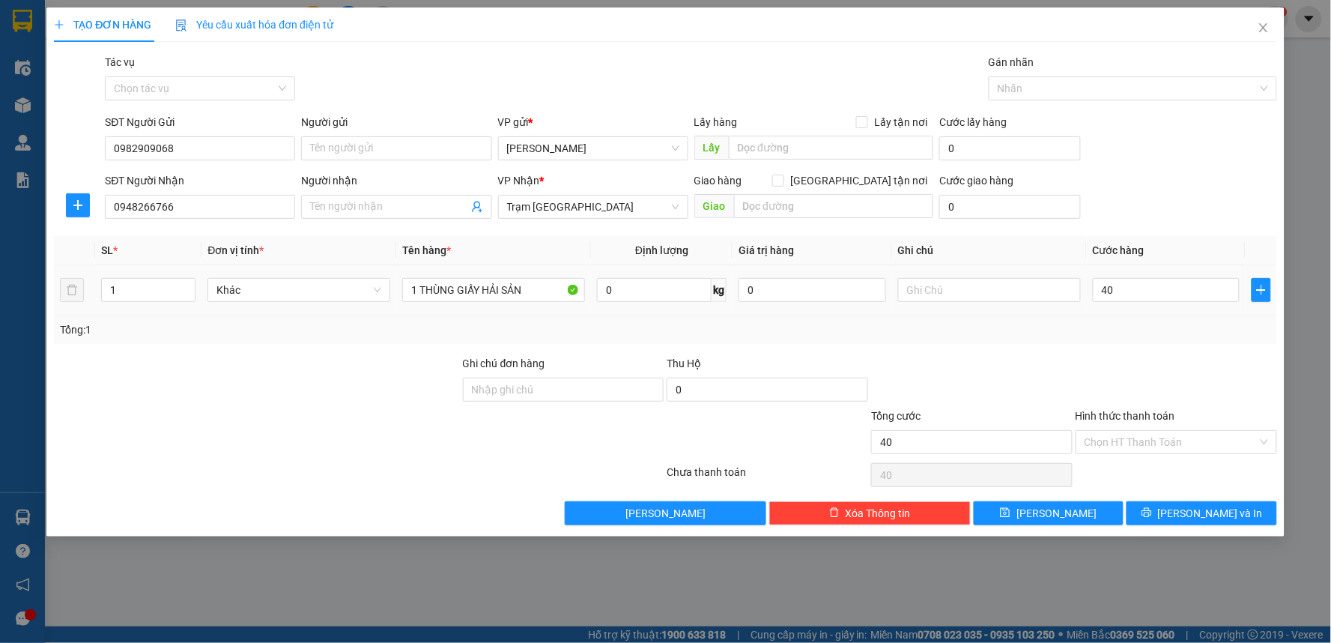
type input "40.000"
click at [1098, 335] on div "Tổng: 1" at bounding box center [665, 329] width 1211 height 16
click at [858, 188] on label "Giao tận nơi" at bounding box center [852, 180] width 161 height 16
click at [783, 185] on input "Giao tận nơi" at bounding box center [777, 180] width 10 height 10
checkbox input "true"
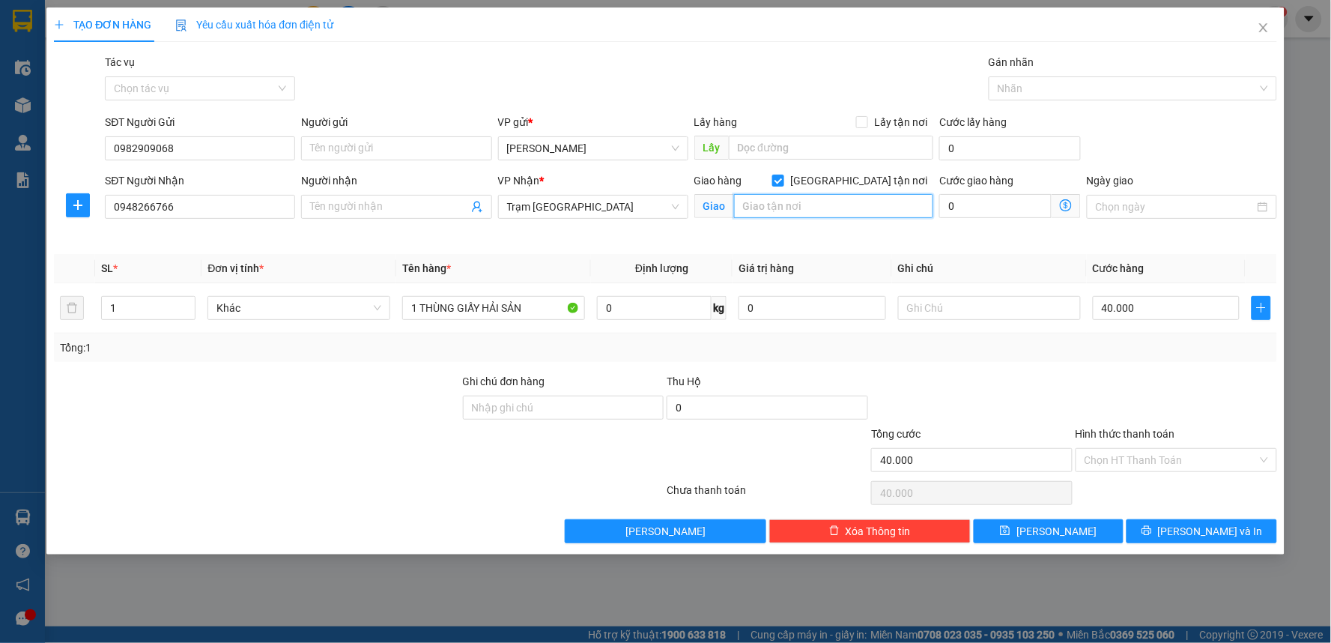
click at [850, 211] on input "text" at bounding box center [834, 206] width 200 height 24
type input "61/1 Nguyễn Cửu Vân, P17, Bình Thạnh"
click at [997, 208] on input "0" at bounding box center [995, 206] width 112 height 24
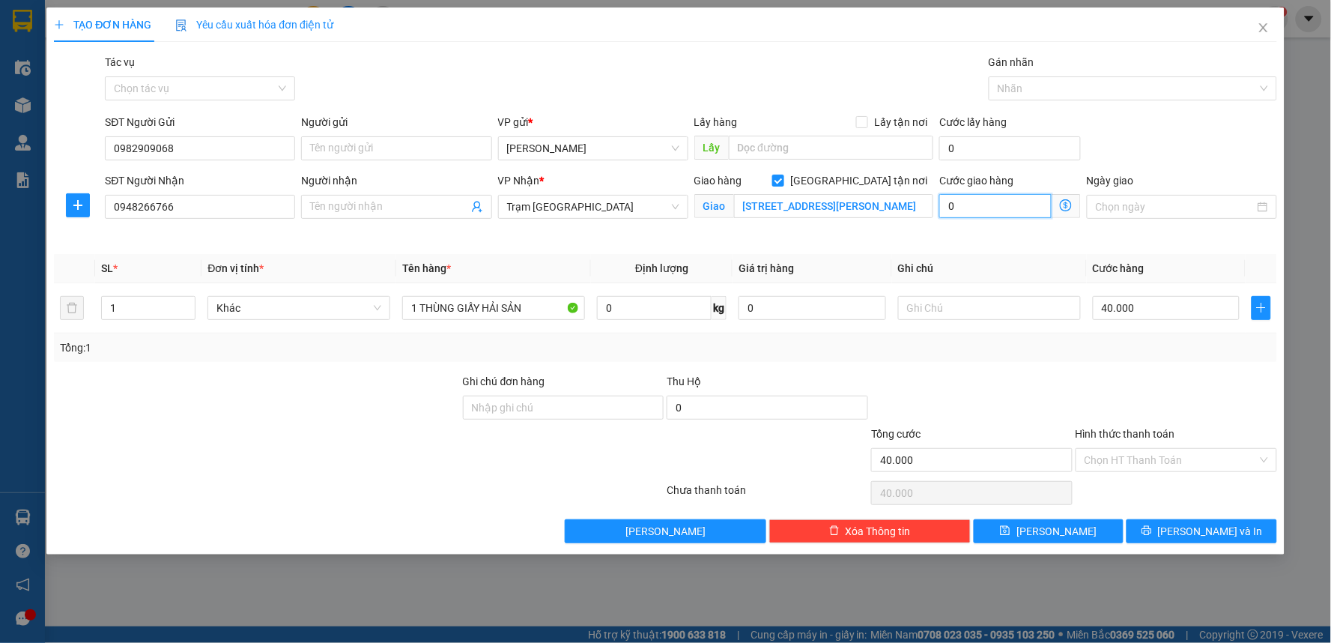
type input "40.001"
type input "1"
type input "40.010"
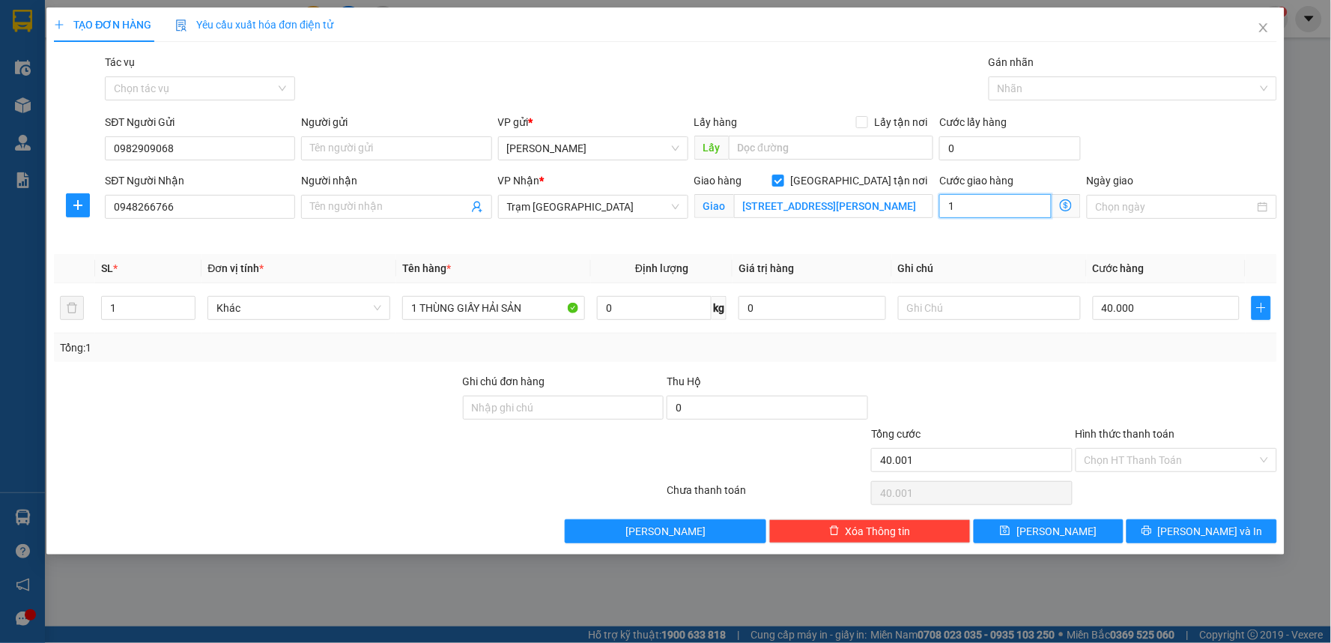
type input "10"
type input "40.100"
type input "100"
type input "140.000"
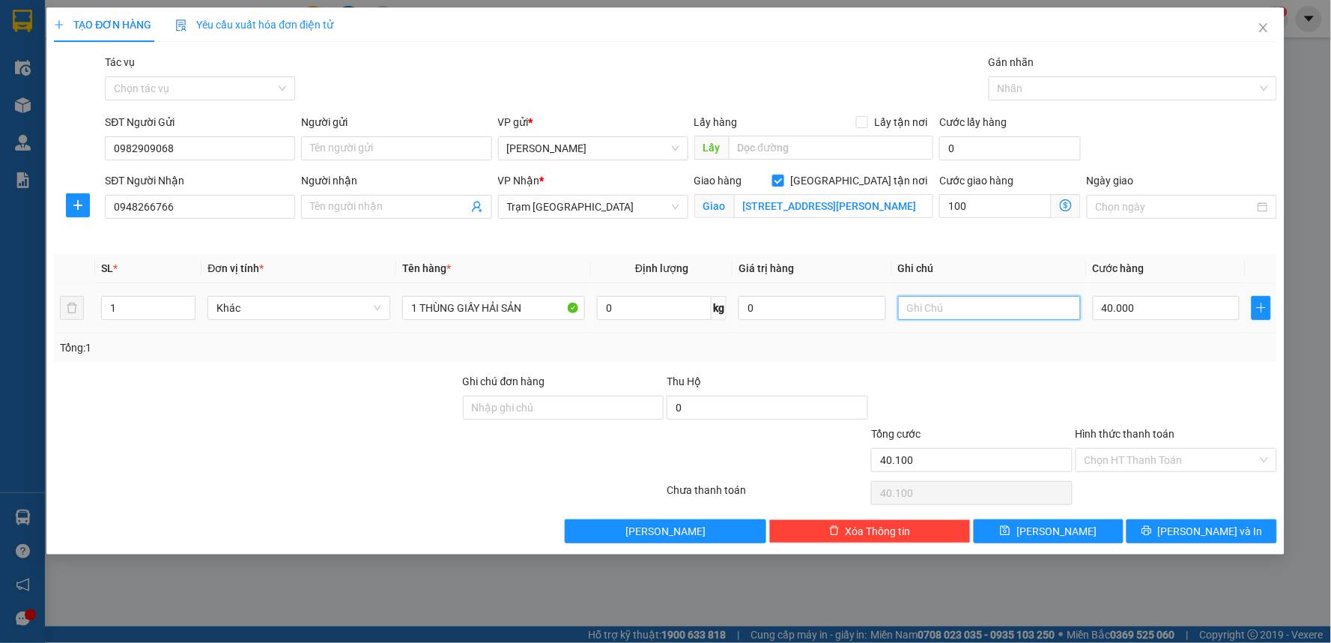
type input "140.000"
type input "100.000"
click at [939, 309] on input "text" at bounding box center [989, 308] width 183 height 24
type input "Tận Nơi 100k"
click at [1169, 457] on input "Hình thức thanh toán" at bounding box center [1171, 460] width 173 height 22
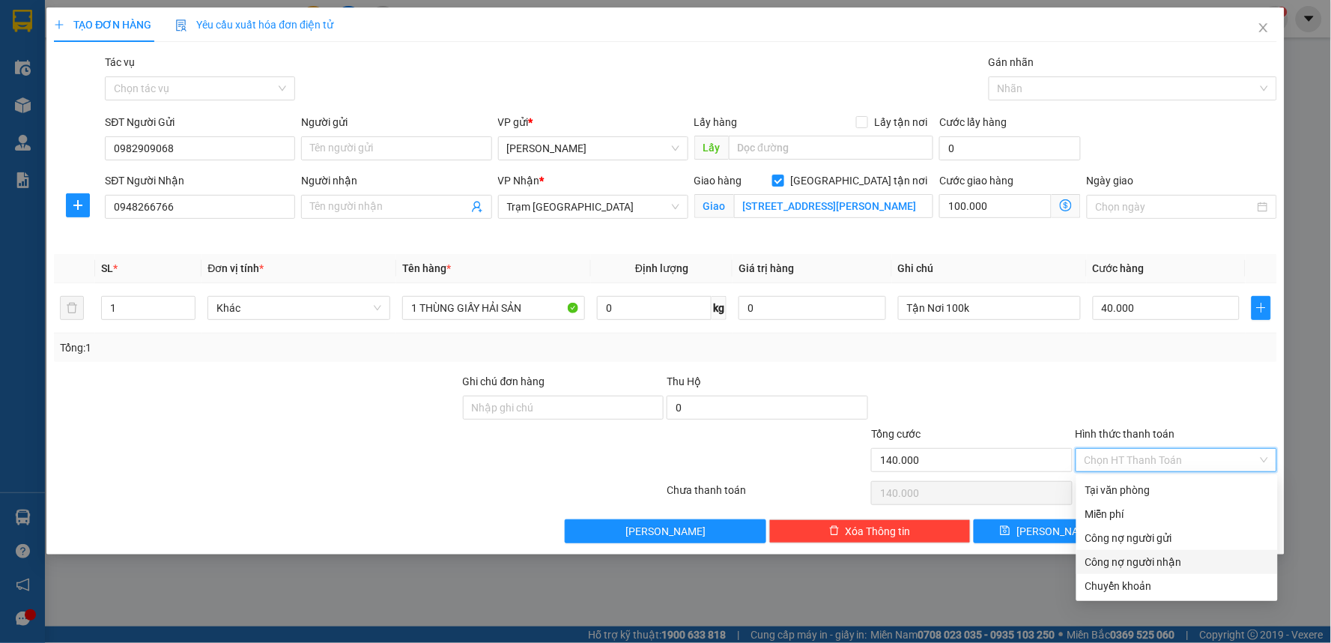
click at [1147, 452] on input "Hình thức thanh toán" at bounding box center [1171, 460] width 173 height 22
click at [1125, 585] on div "Chuyển khoản" at bounding box center [1177, 586] width 184 height 16
type input "0"
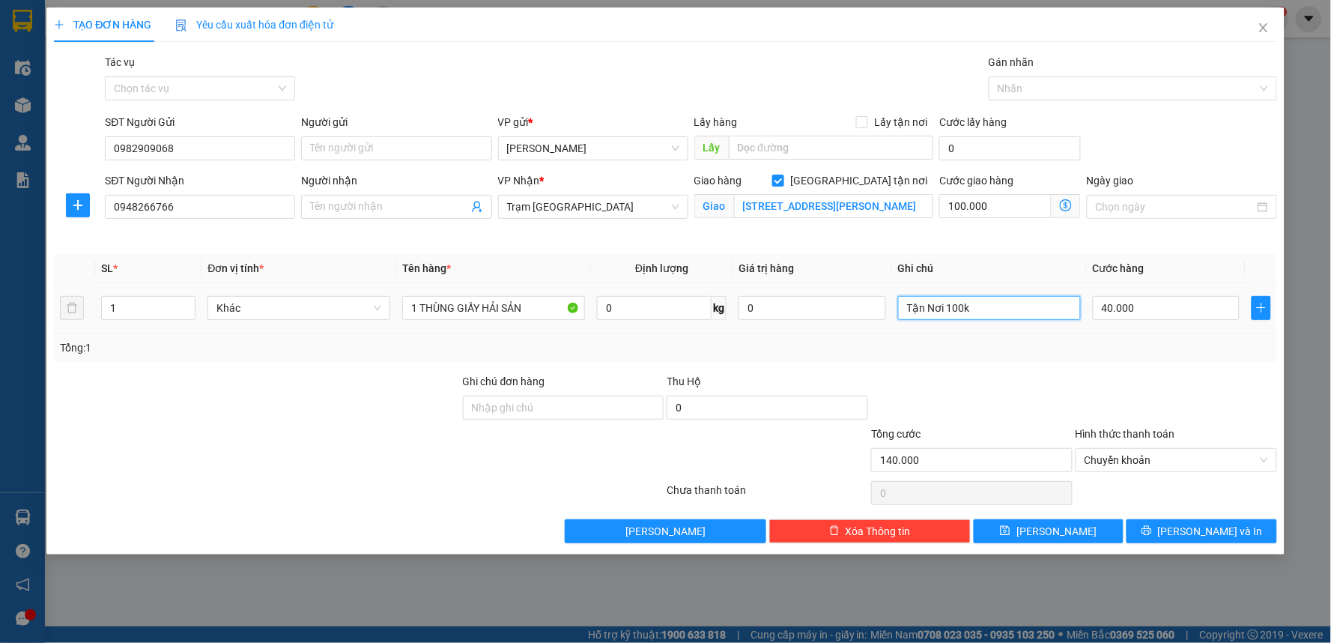
click at [903, 309] on input "Tận Nơi 100k" at bounding box center [989, 308] width 183 height 24
type input "CKMB - Tận Nơi 100k"
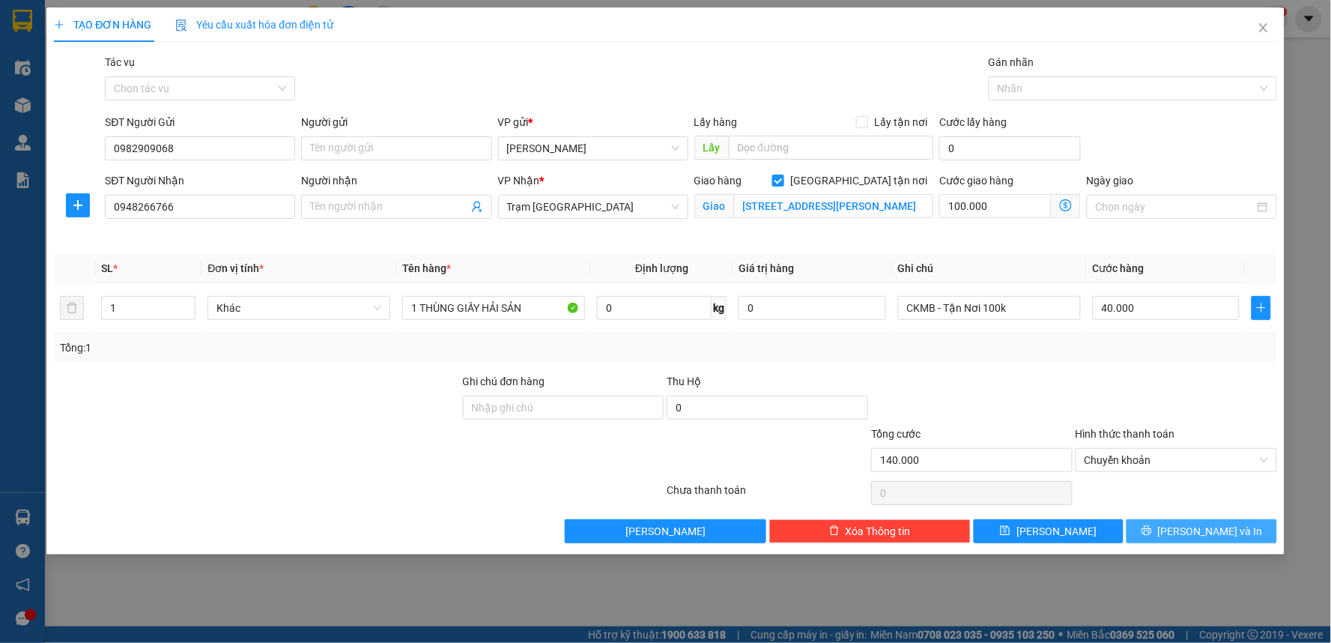
click at [1152, 537] on span "printer" at bounding box center [1147, 531] width 10 height 12
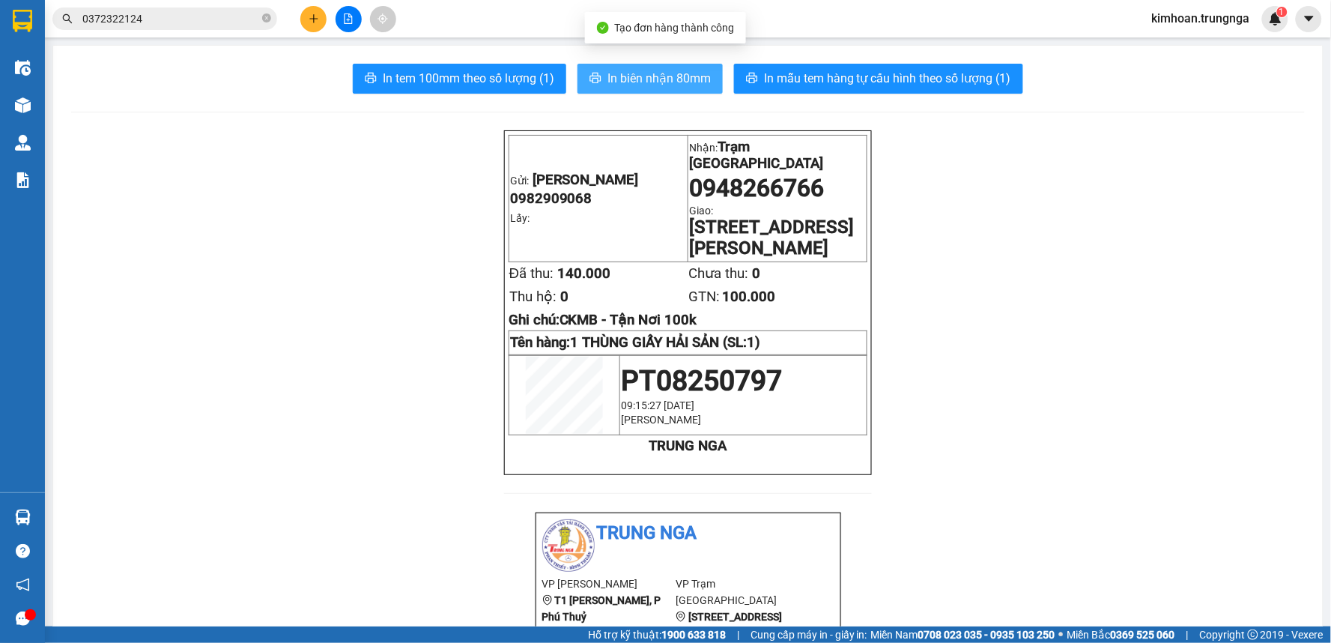
click at [679, 85] on span "In biên nhận 80mm" at bounding box center [659, 78] width 103 height 19
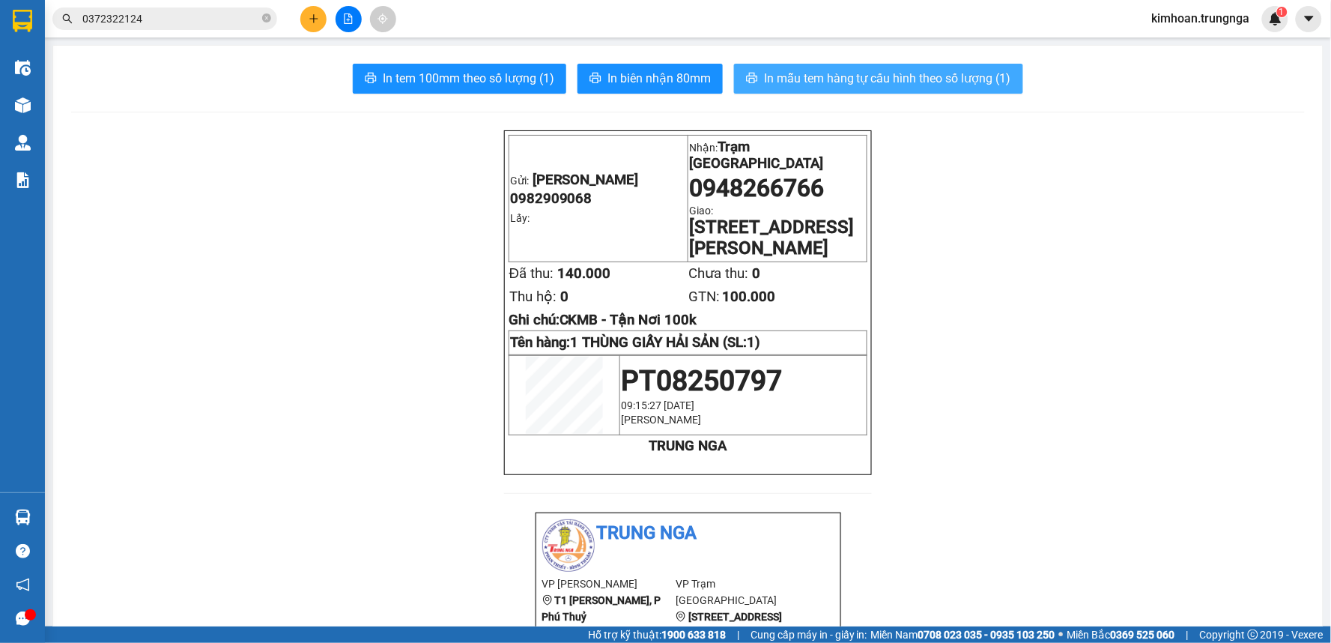
click at [773, 80] on span "In mẫu tem hàng tự cấu hình theo số lượng (1)" at bounding box center [887, 78] width 247 height 19
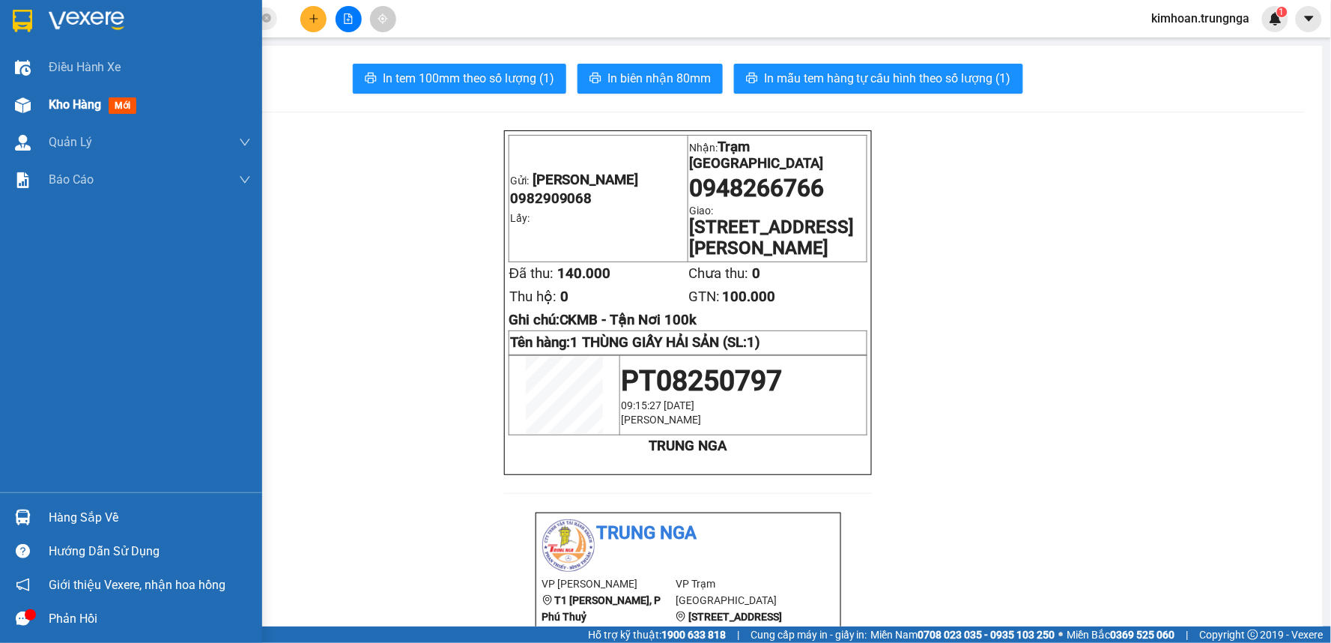
click at [79, 107] on span "Kho hàng" at bounding box center [75, 104] width 52 height 14
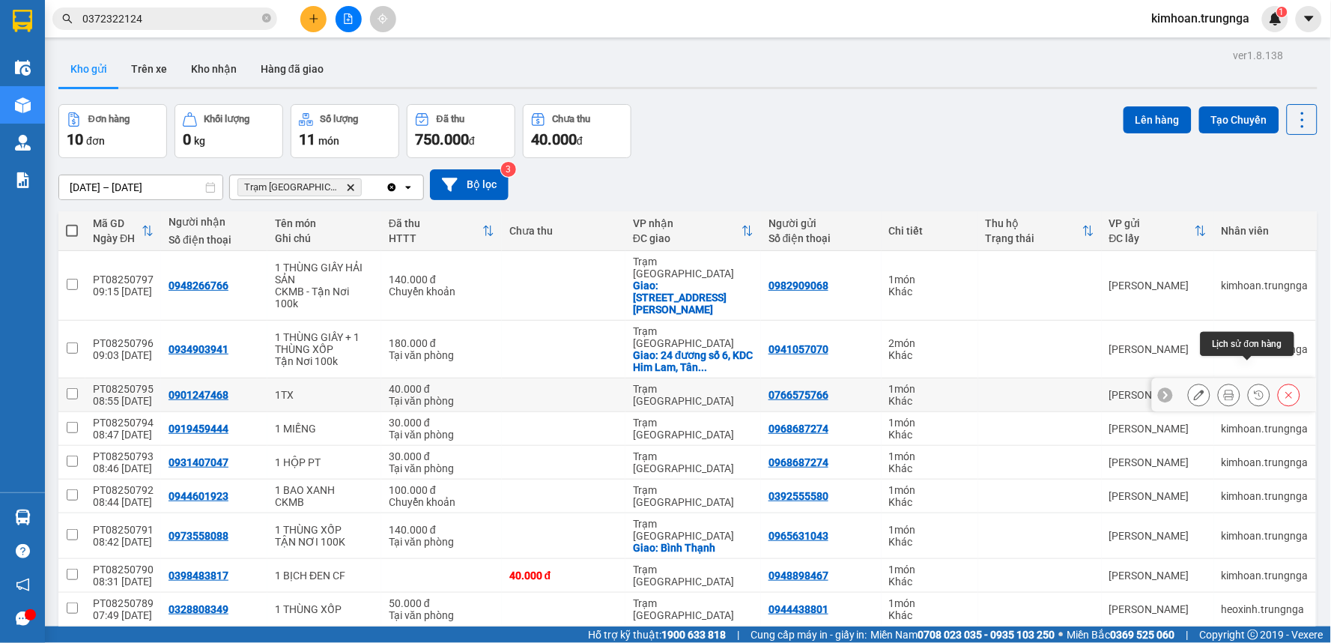
click at [1224, 390] on icon at bounding box center [1229, 395] width 10 height 10
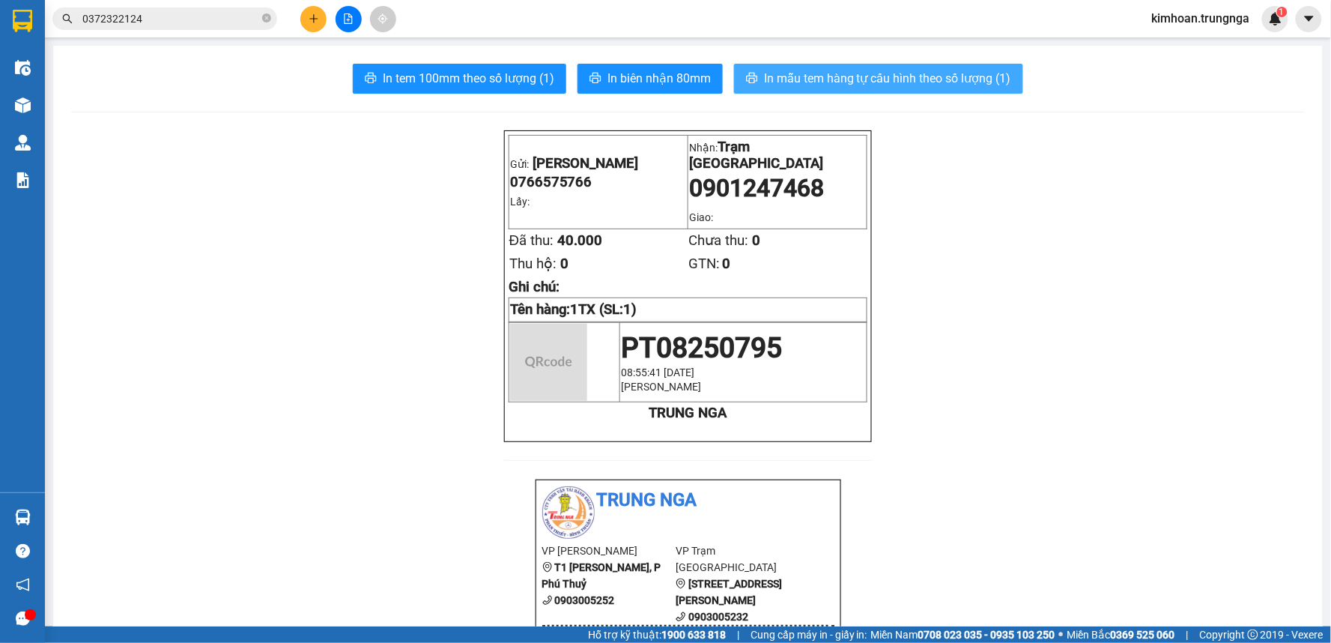
click at [787, 91] on button "In mẫu tem hàng tự cấu hình theo số lượng (1)" at bounding box center [878, 79] width 289 height 30
click at [787, 90] on button "In mẫu tem hàng tự cấu hình theo số lượng (1)" at bounding box center [878, 79] width 289 height 30
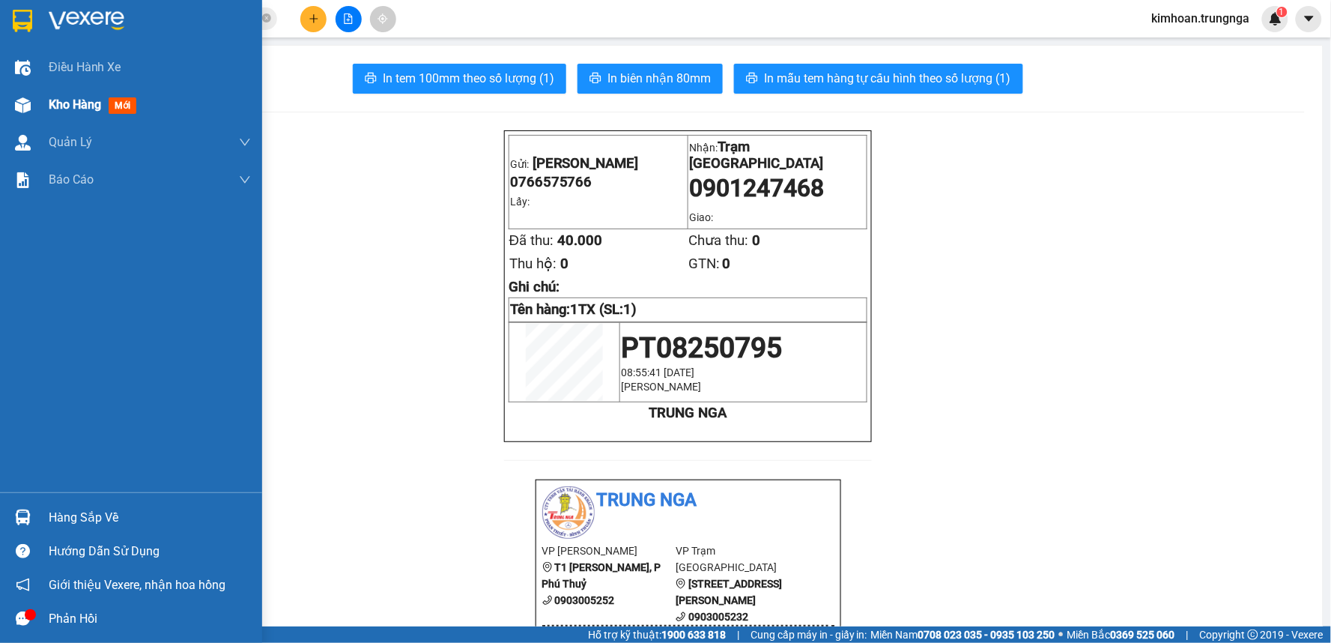
click at [58, 106] on span "Kho hàng" at bounding box center [75, 104] width 52 height 14
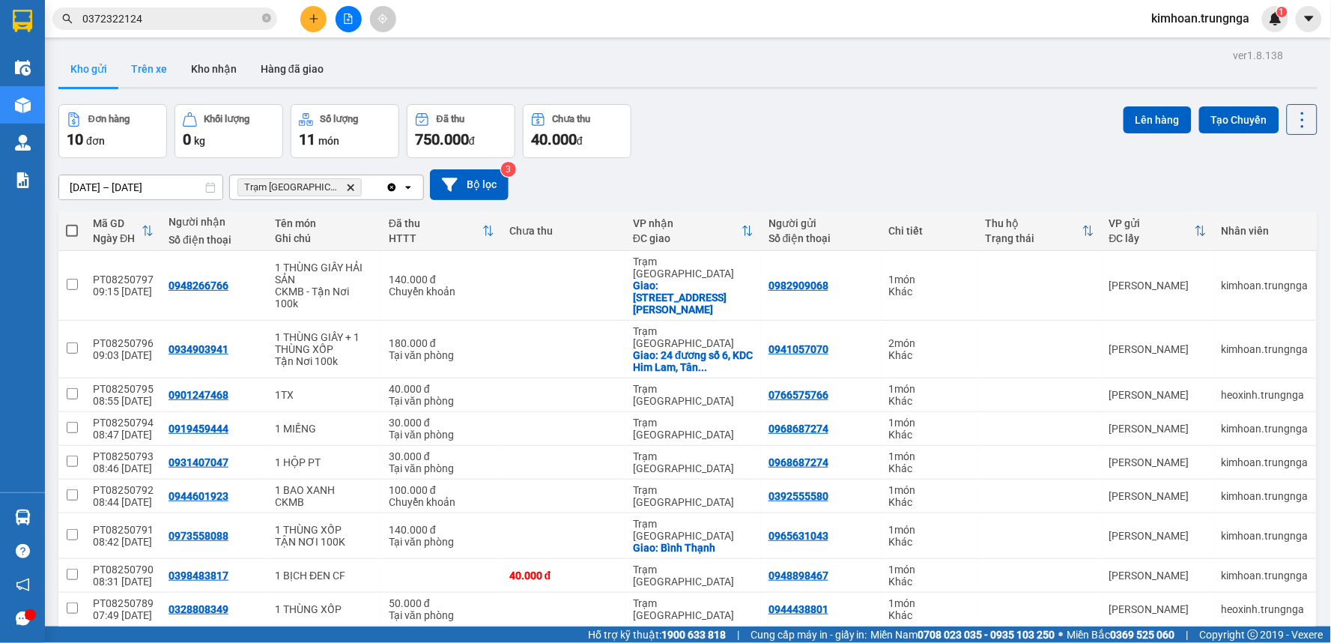
click at [156, 64] on button "Trên xe" at bounding box center [149, 69] width 60 height 36
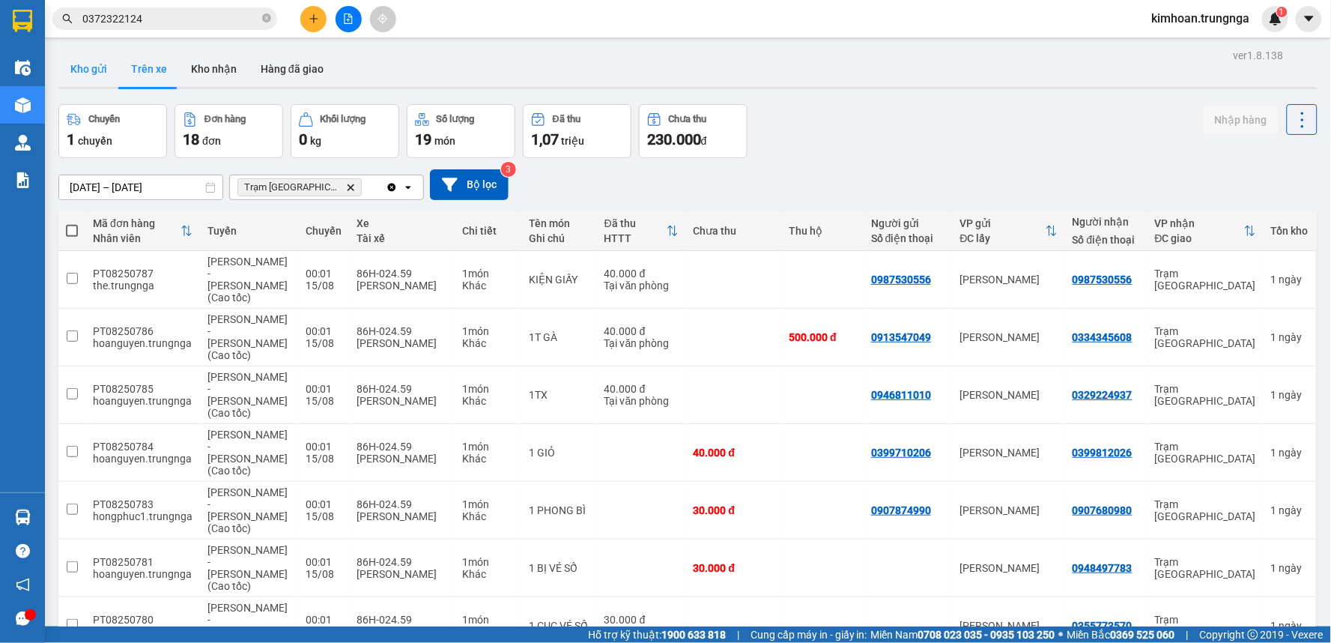
click at [91, 68] on button "Kho gửi" at bounding box center [88, 69] width 61 height 36
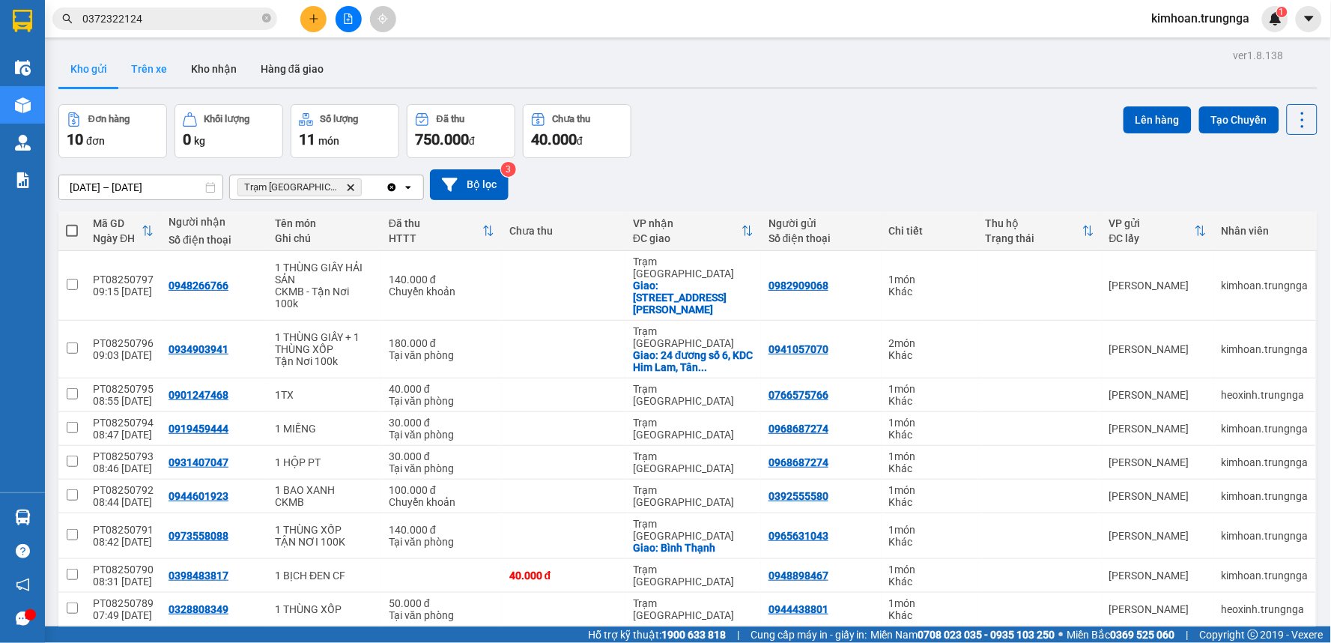
click at [155, 76] on button "Trên xe" at bounding box center [149, 69] width 60 height 36
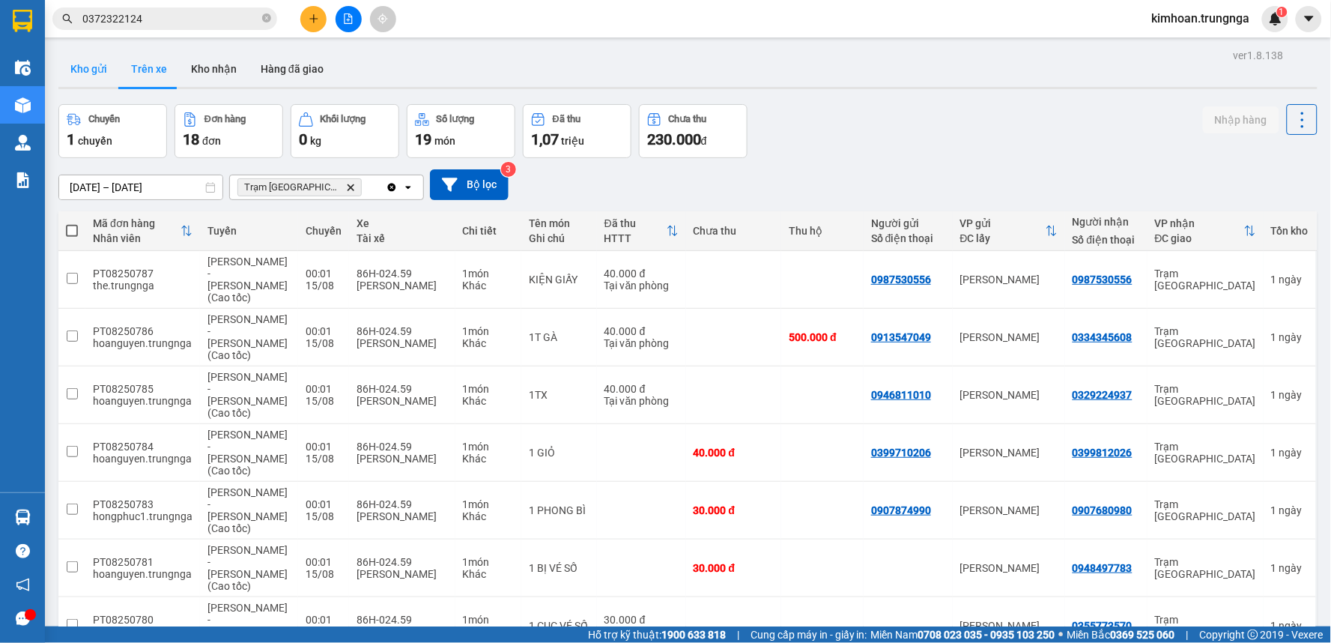
click at [96, 70] on button "Kho gửi" at bounding box center [88, 69] width 61 height 36
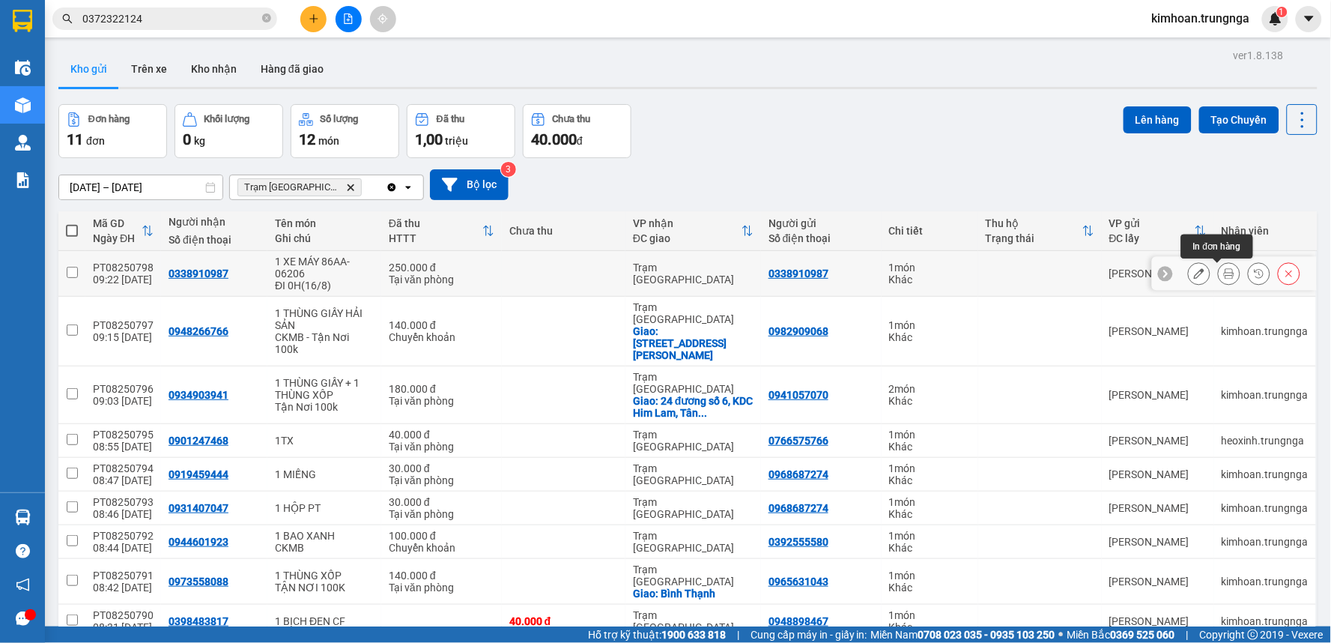
click at [1219, 282] on button at bounding box center [1229, 274] width 21 height 26
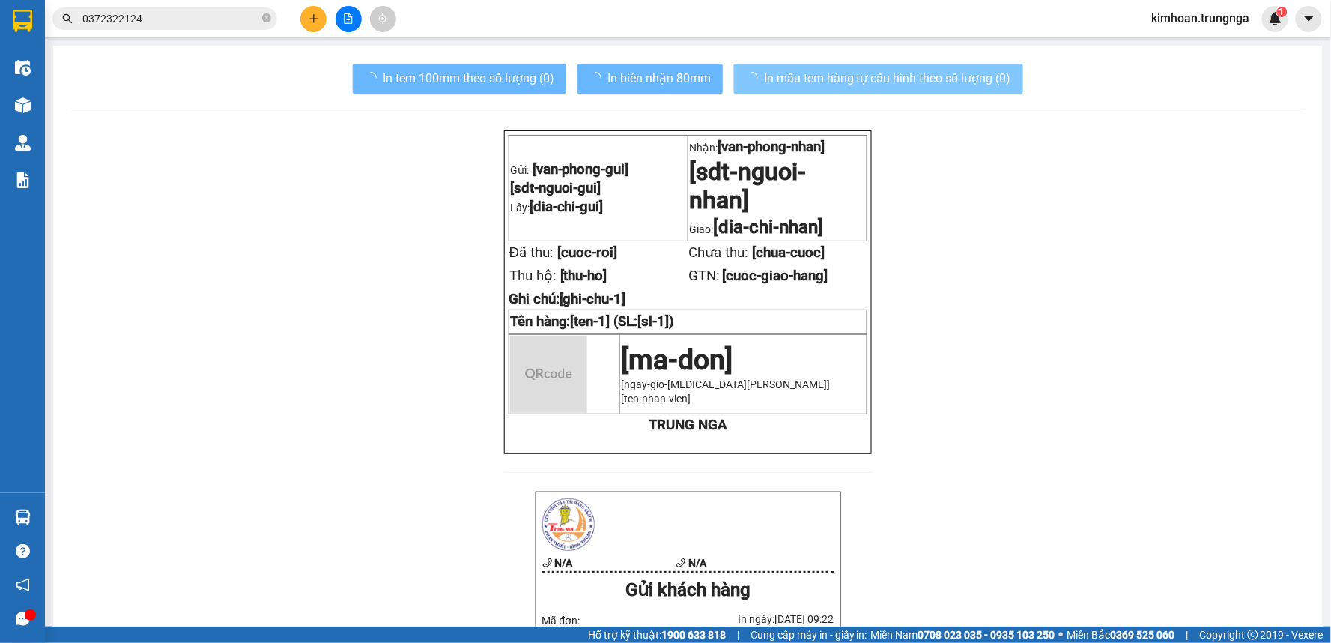
click at [823, 64] on button "In mẫu tem hàng tự cấu hình theo số lượng (0)" at bounding box center [878, 79] width 289 height 30
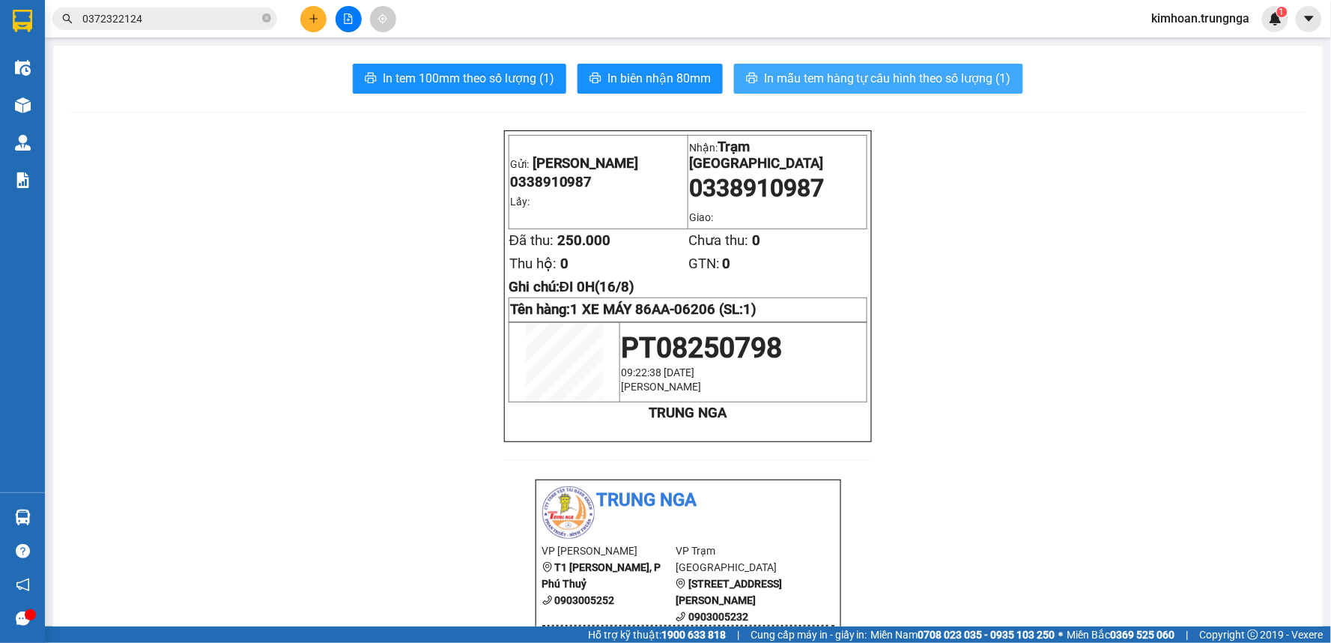
click at [822, 77] on span "In mẫu tem hàng tự cấu hình theo số lượng (1)" at bounding box center [887, 78] width 247 height 19
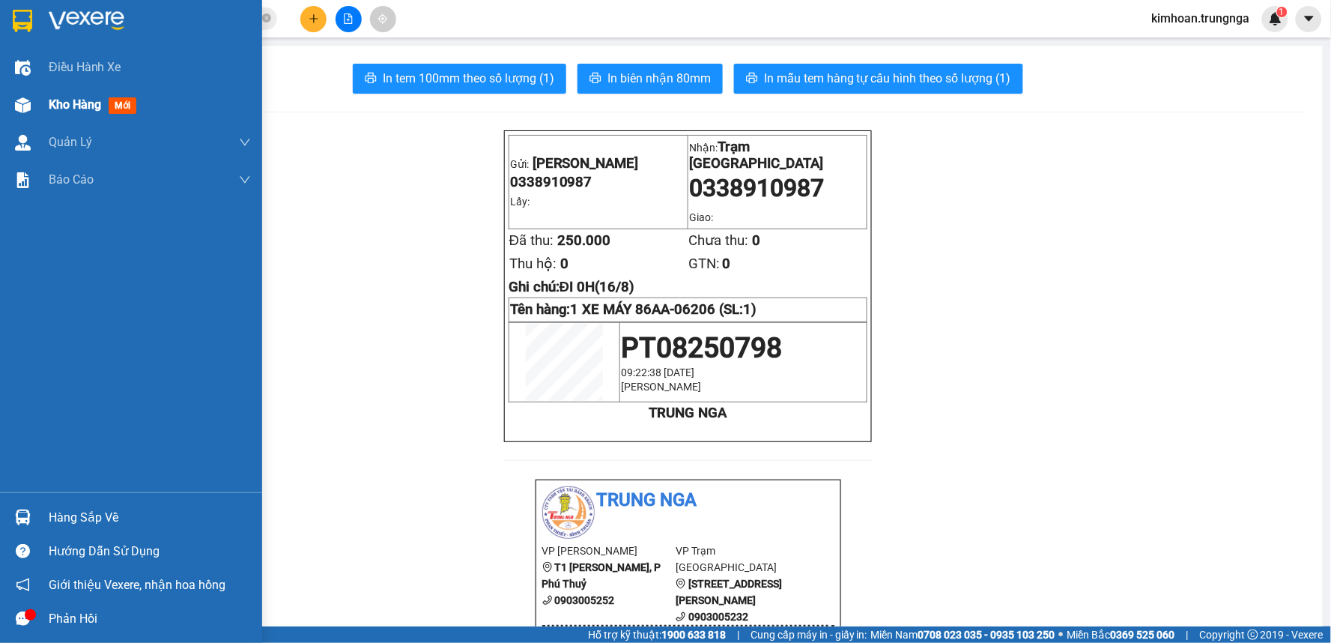
click at [16, 101] on img at bounding box center [23, 105] width 16 height 16
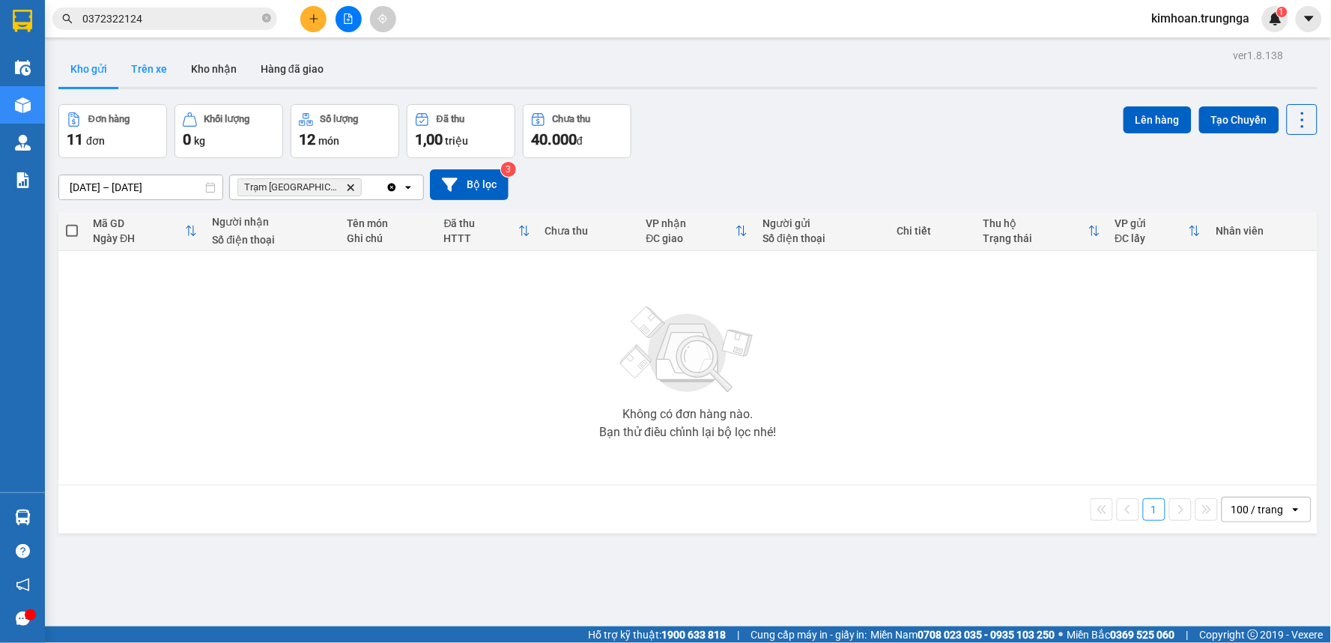
click at [155, 72] on button "Trên xe" at bounding box center [149, 69] width 60 height 36
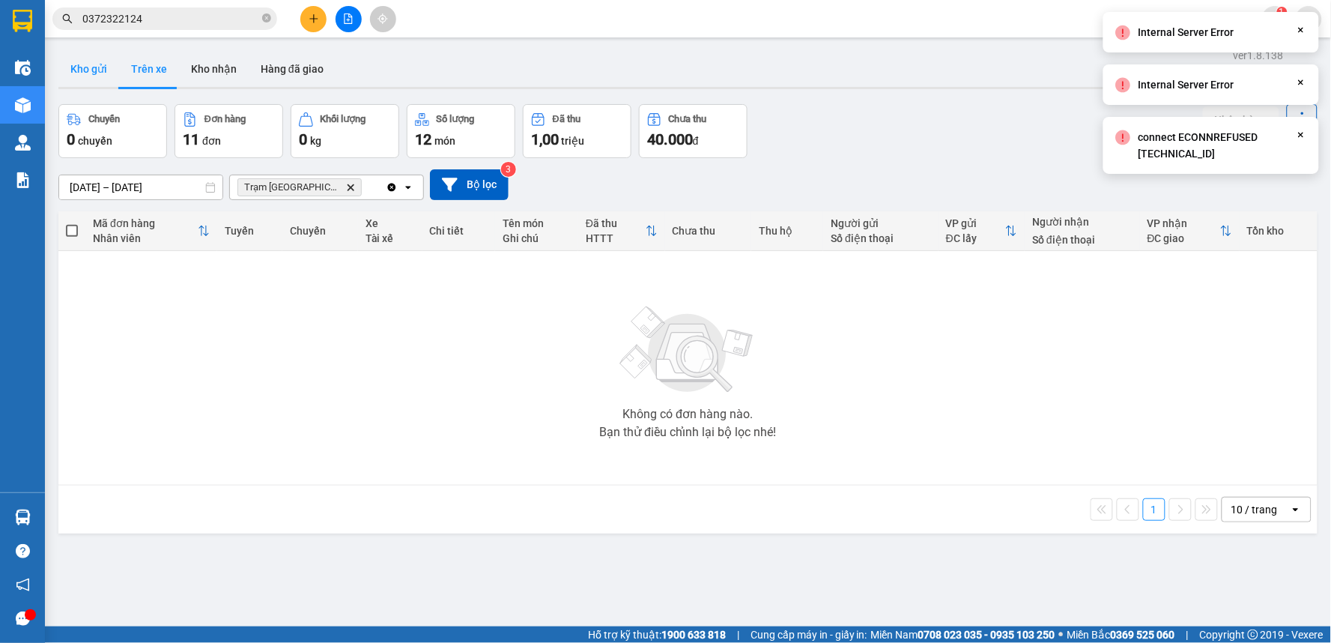
click at [91, 70] on button "Kho gửi" at bounding box center [88, 69] width 61 height 36
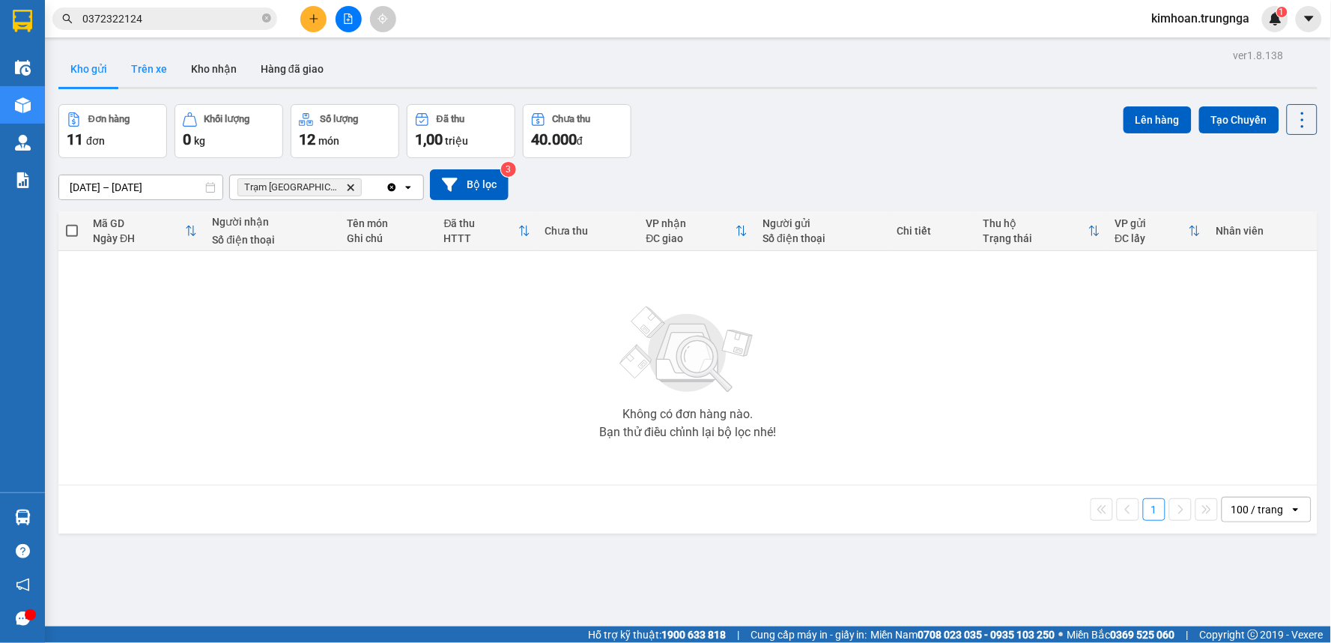
click at [169, 57] on button "Trên xe" at bounding box center [149, 69] width 60 height 36
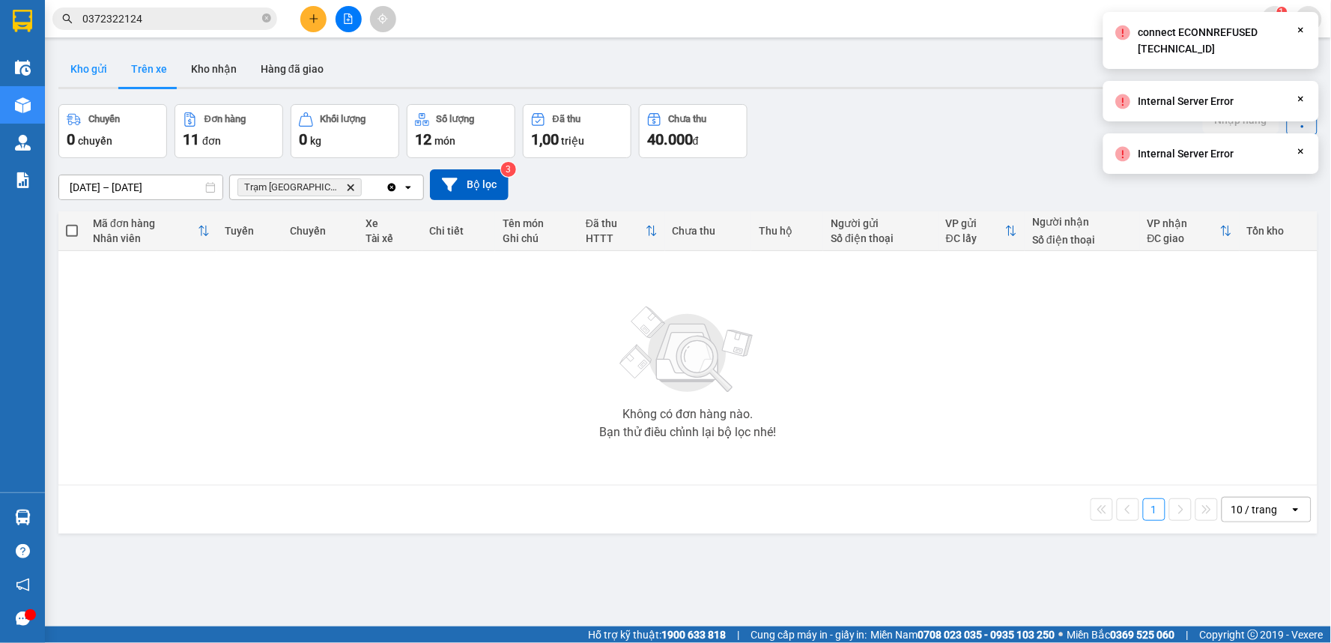
click at [85, 64] on button "Kho gửi" at bounding box center [88, 69] width 61 height 36
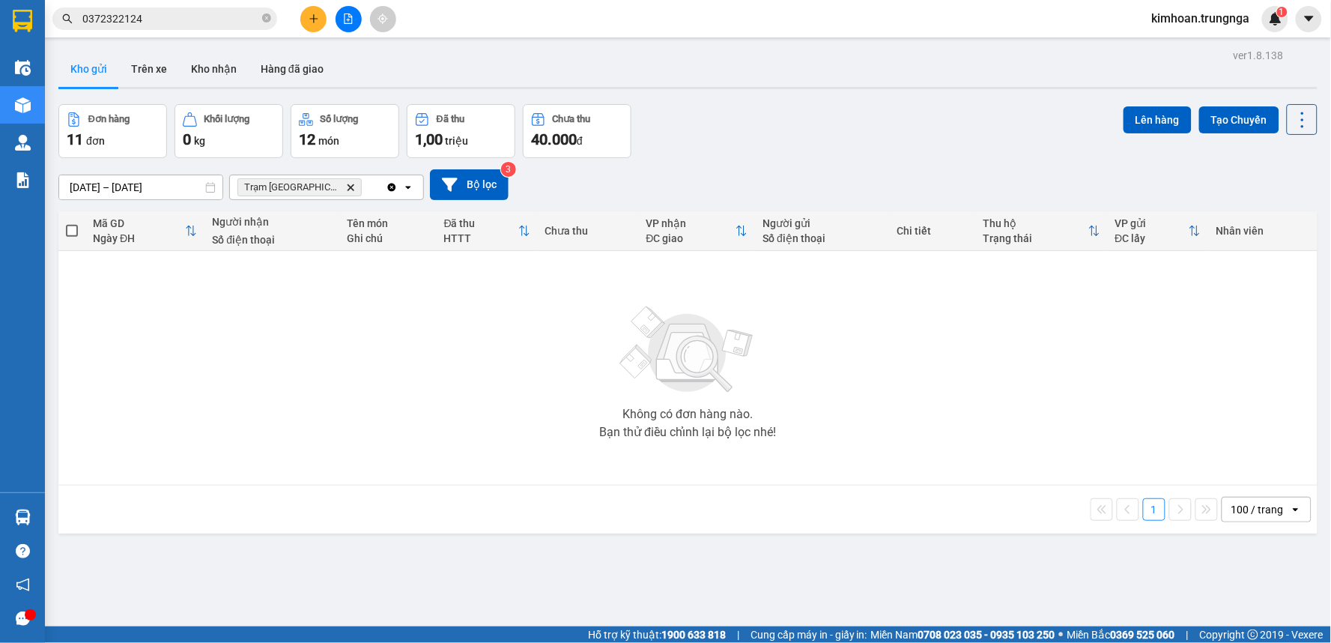
click at [332, 73] on div "Kho gửi Trên xe Kho nhận Hàng đã giao" at bounding box center [687, 71] width 1259 height 40
click at [311, 75] on button "Hàng đã giao" at bounding box center [292, 69] width 87 height 36
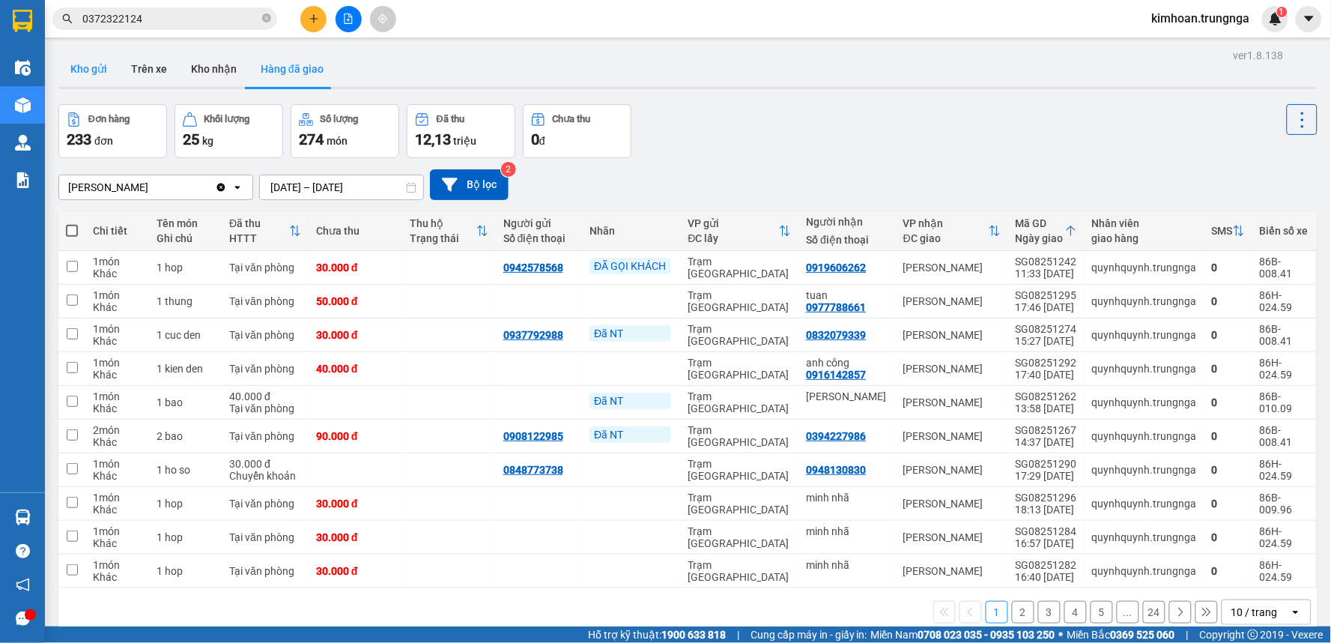
click at [99, 66] on button "Kho gửi" at bounding box center [88, 69] width 61 height 36
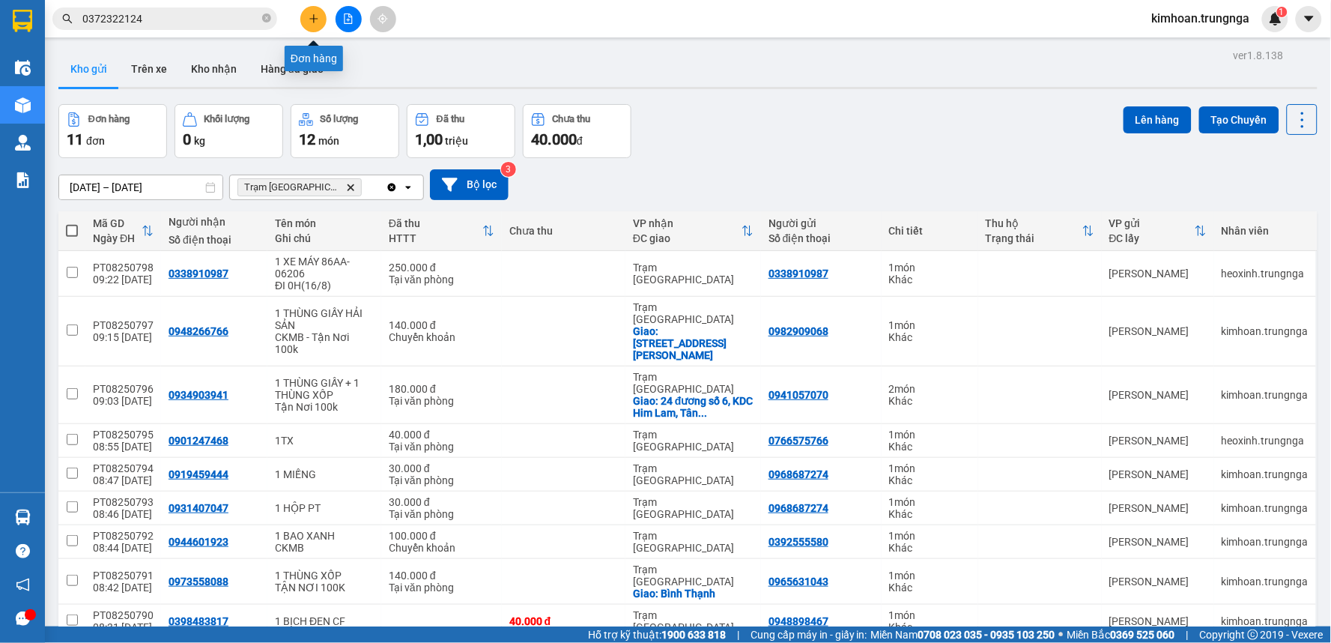
click at [313, 24] on button at bounding box center [313, 19] width 26 height 26
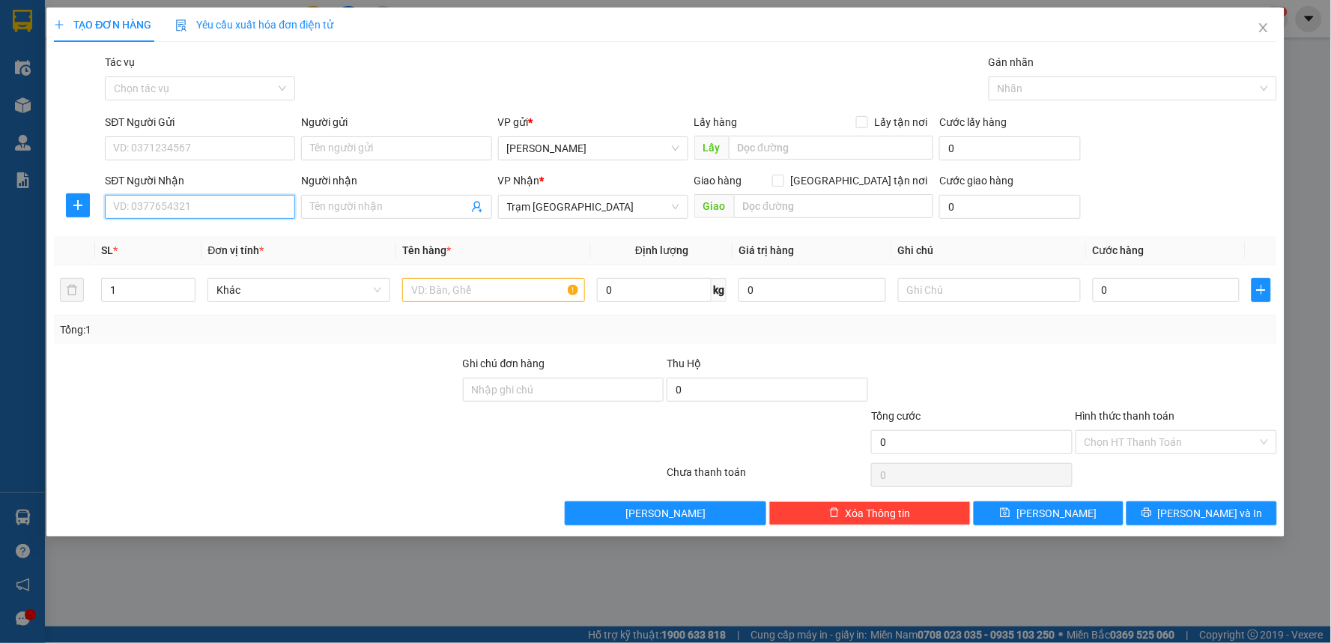
click at [225, 203] on input "SĐT Người Nhận" at bounding box center [200, 207] width 190 height 24
type input "0901195689"
click at [216, 240] on div "0901195689" at bounding box center [200, 236] width 172 height 16
checkbox input "true"
type input "P.5, Quận 8"
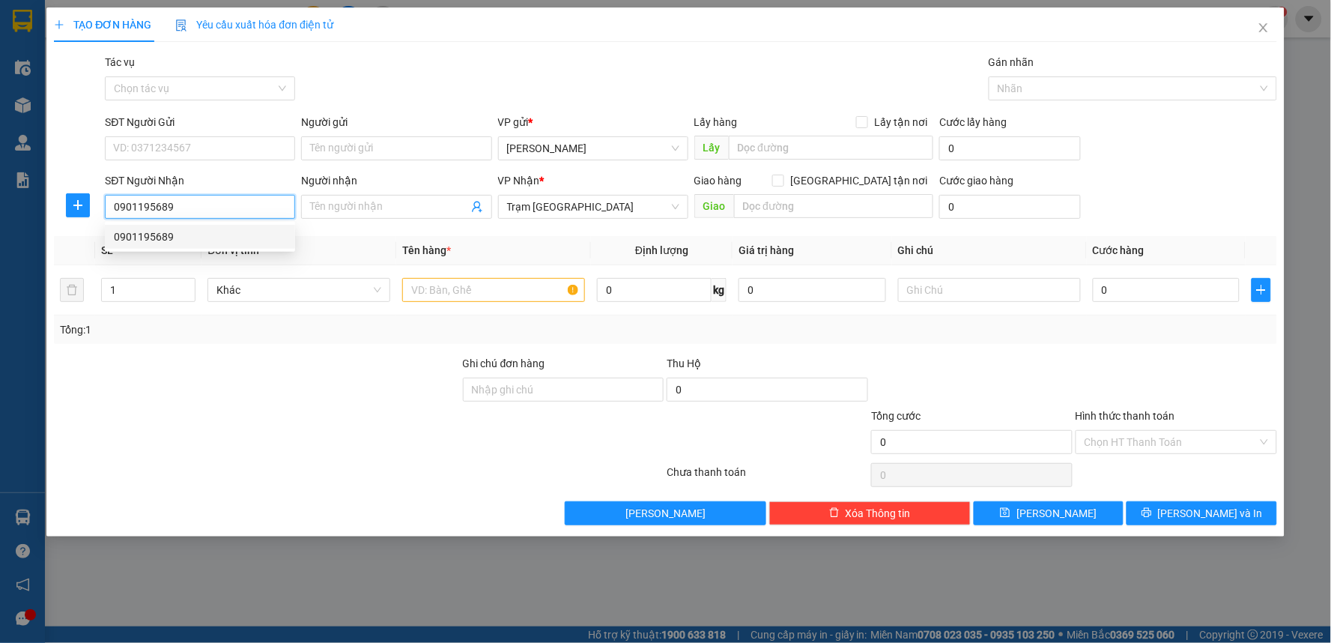
type input "100.000"
type input "140.000"
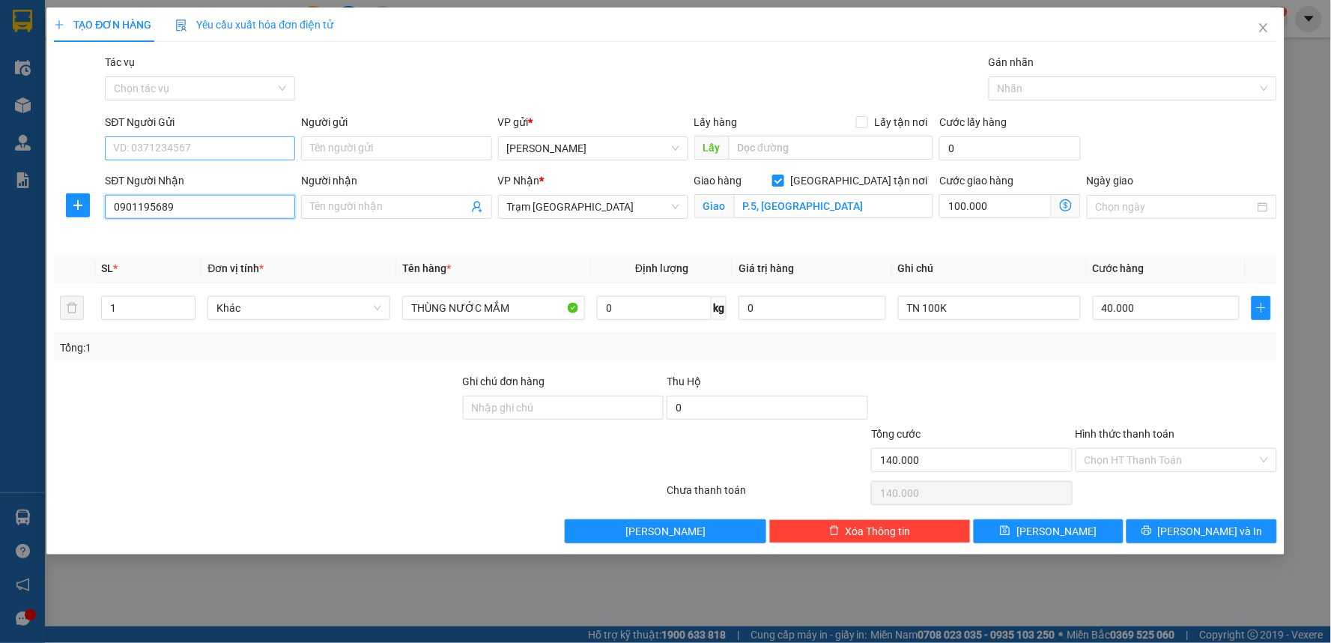
type input "0901195689"
click at [229, 147] on input "SĐT Người Gửi" at bounding box center [200, 148] width 190 height 24
click at [197, 184] on div "0918816727" at bounding box center [200, 178] width 172 height 16
type input "0918816727"
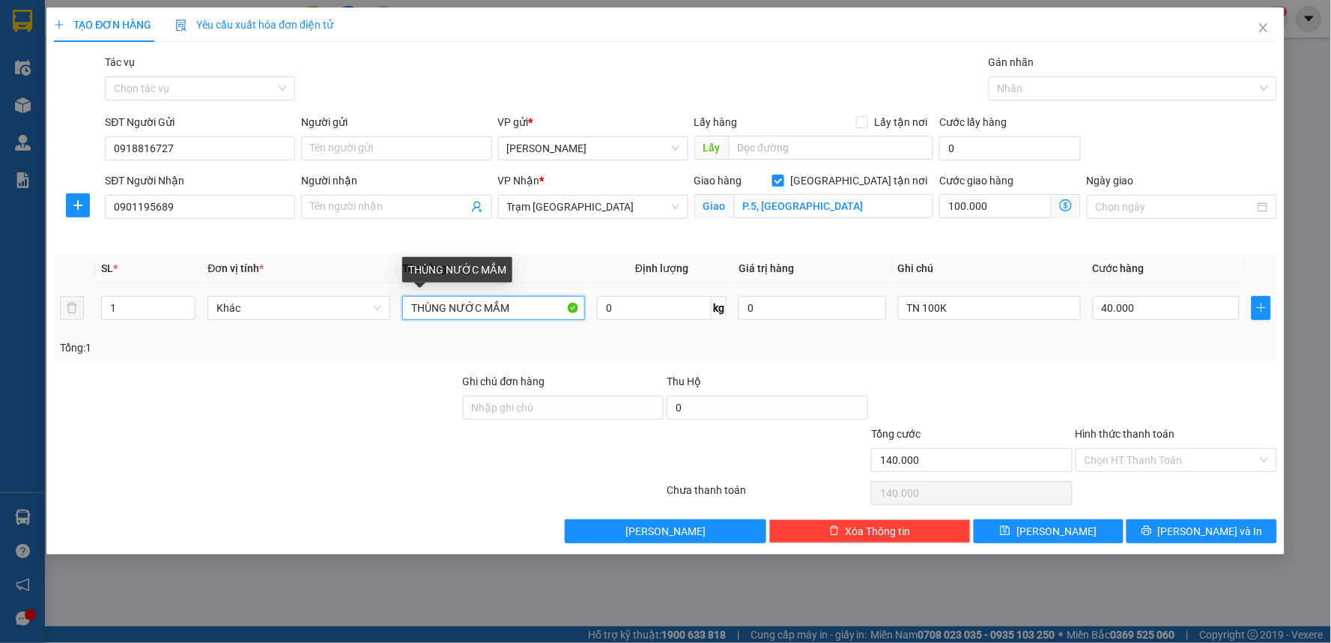
click at [413, 310] on input "THÙNG NƯỚC MẮM" at bounding box center [493, 308] width 183 height 24
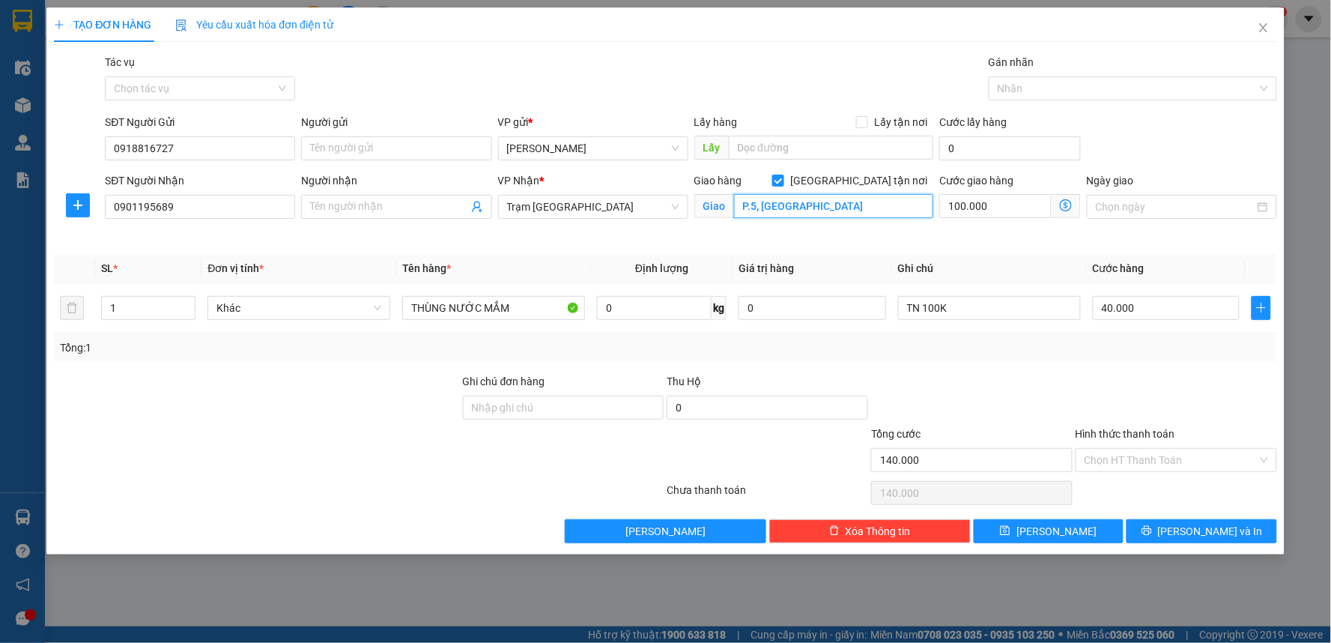
click at [815, 198] on input "P.5, Quận 8" at bounding box center [834, 206] width 200 height 24
click at [738, 205] on input "P.5, Quận 8" at bounding box center [834, 206] width 200 height 24
click at [820, 203] on input "Đường Tạ Quang VũP.5, Quận 8" at bounding box center [834, 206] width 200 height 24
click at [839, 205] on input "Đường Tạ Quang VũP.5, Quận 8" at bounding box center [834, 206] width 200 height 24
type input "Đường Tạ Quang Bửu, P.5, Quận 8"
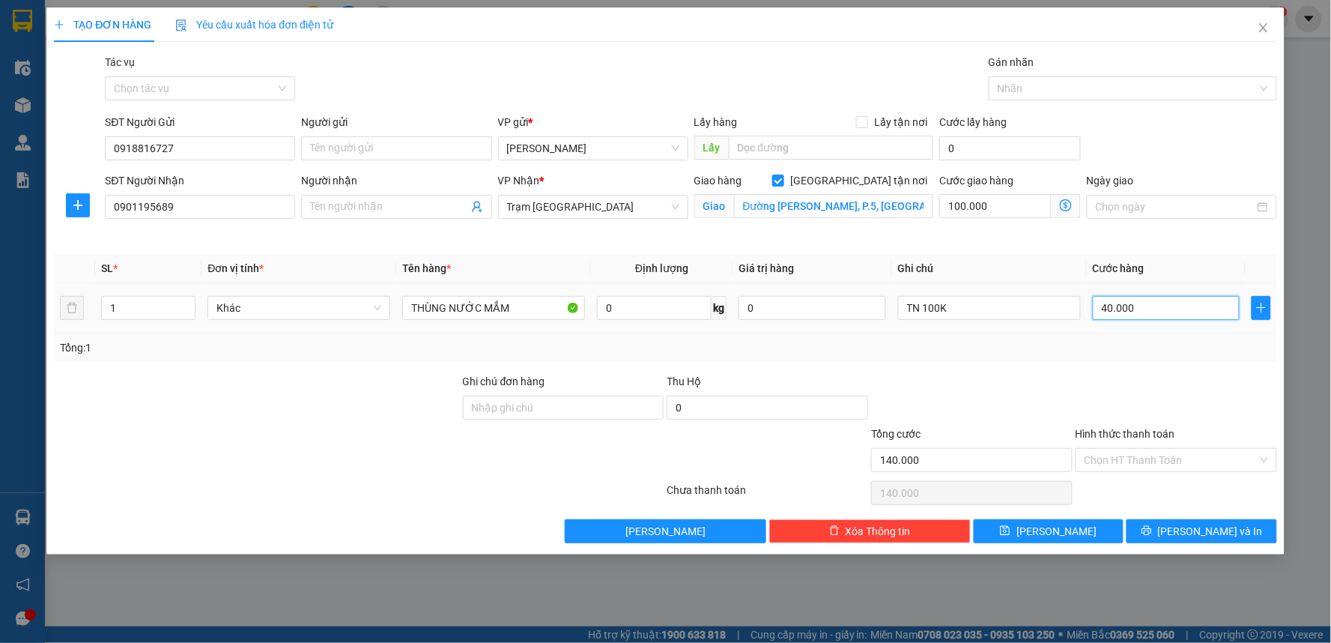
click at [1150, 316] on input "40.000" at bounding box center [1167, 308] width 148 height 24
type input "100.005"
type input "5"
type input "100.050"
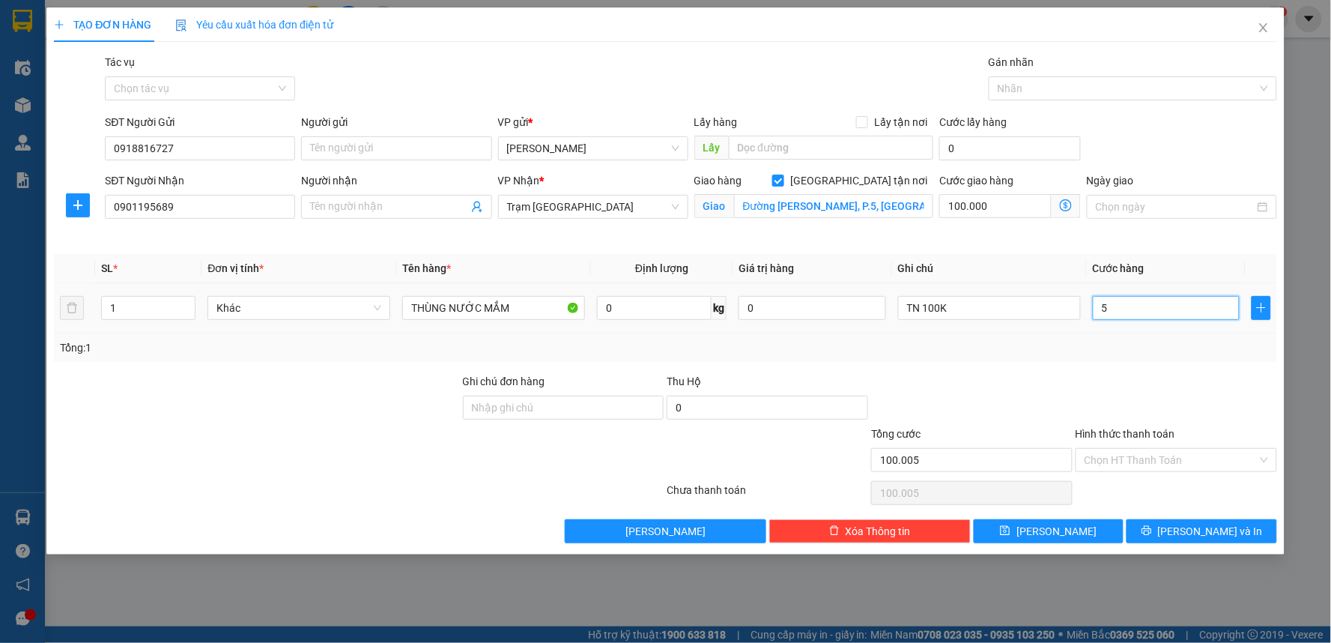
type input "100.050"
type input "50"
type input "150.000"
type input "50.000"
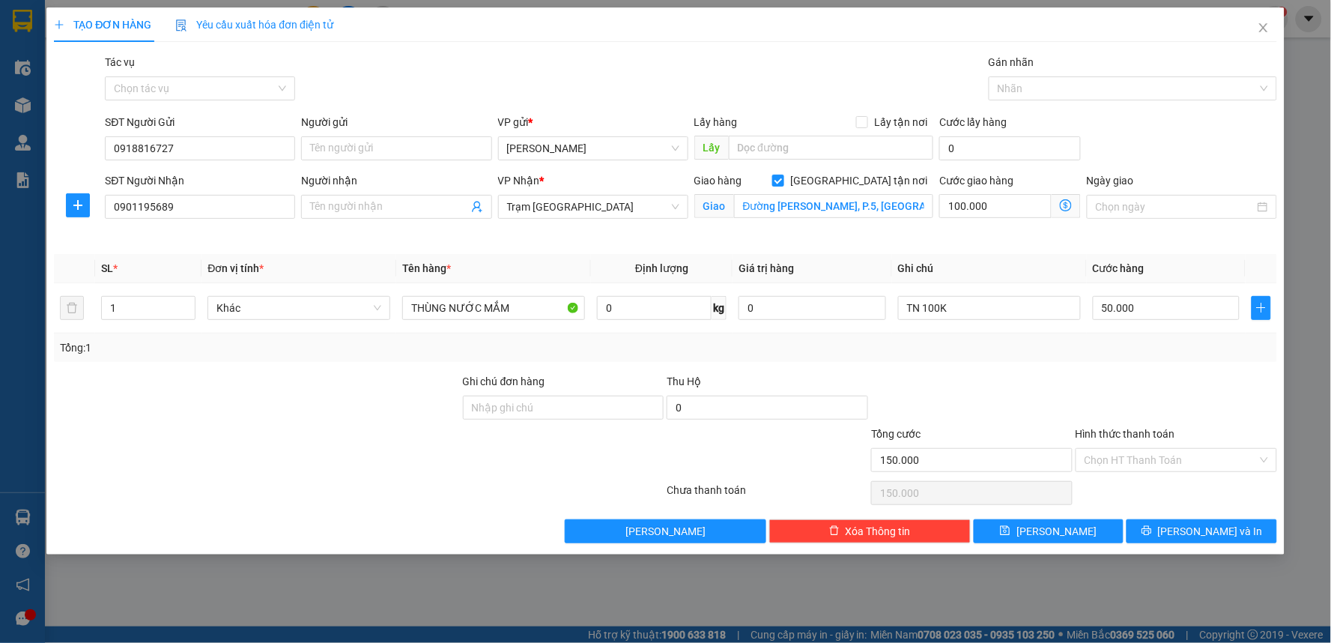
click at [1127, 356] on div "Tổng: 1" at bounding box center [665, 347] width 1223 height 28
click at [1149, 458] on input "Hình thức thanh toán" at bounding box center [1171, 460] width 173 height 22
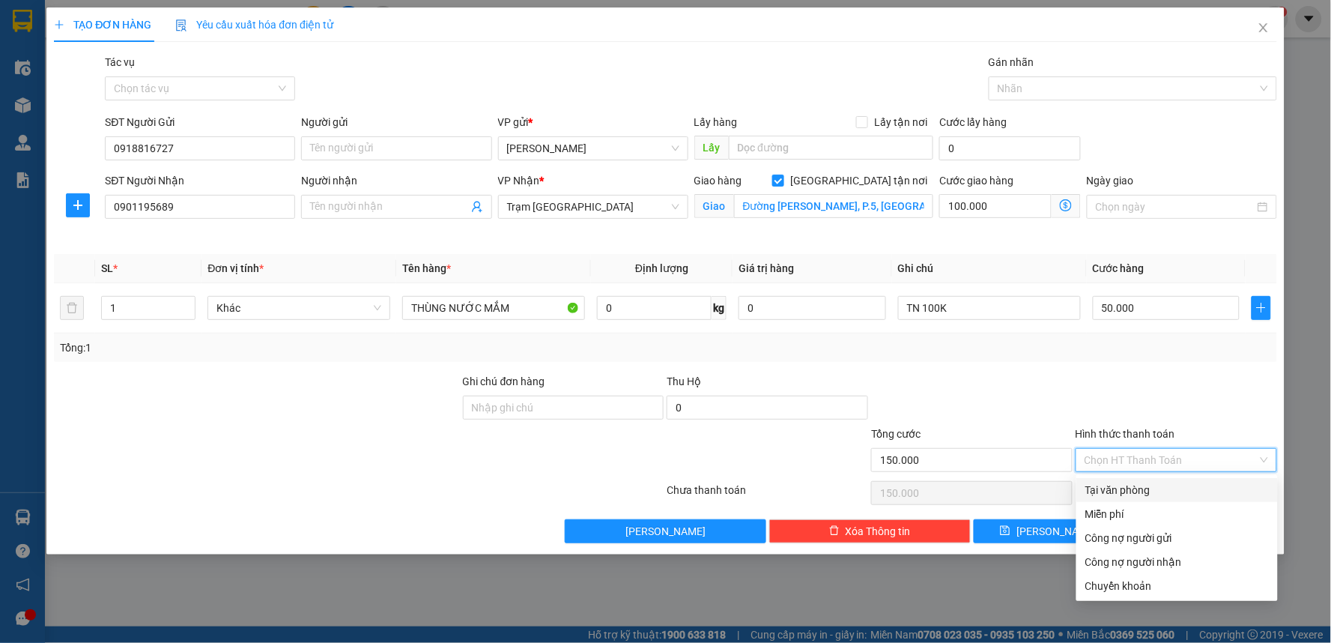
click at [1146, 492] on div "Tại văn phòng" at bounding box center [1177, 490] width 184 height 16
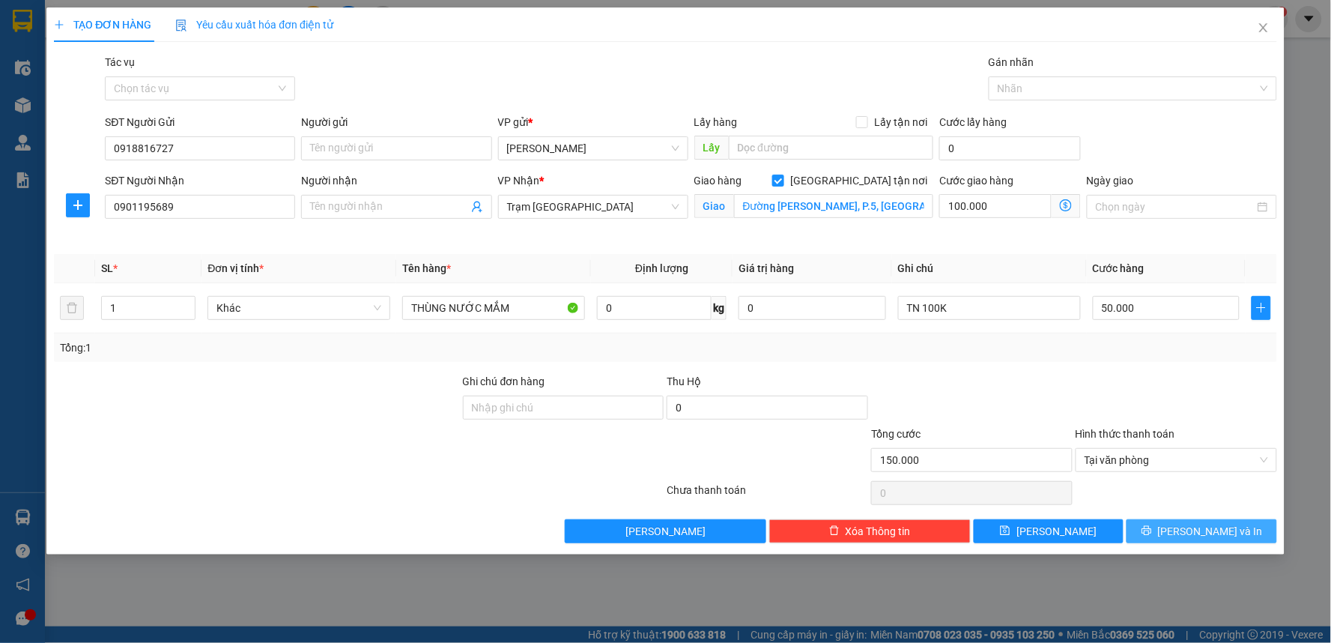
click at [1152, 536] on icon "printer" at bounding box center [1147, 530] width 10 height 10
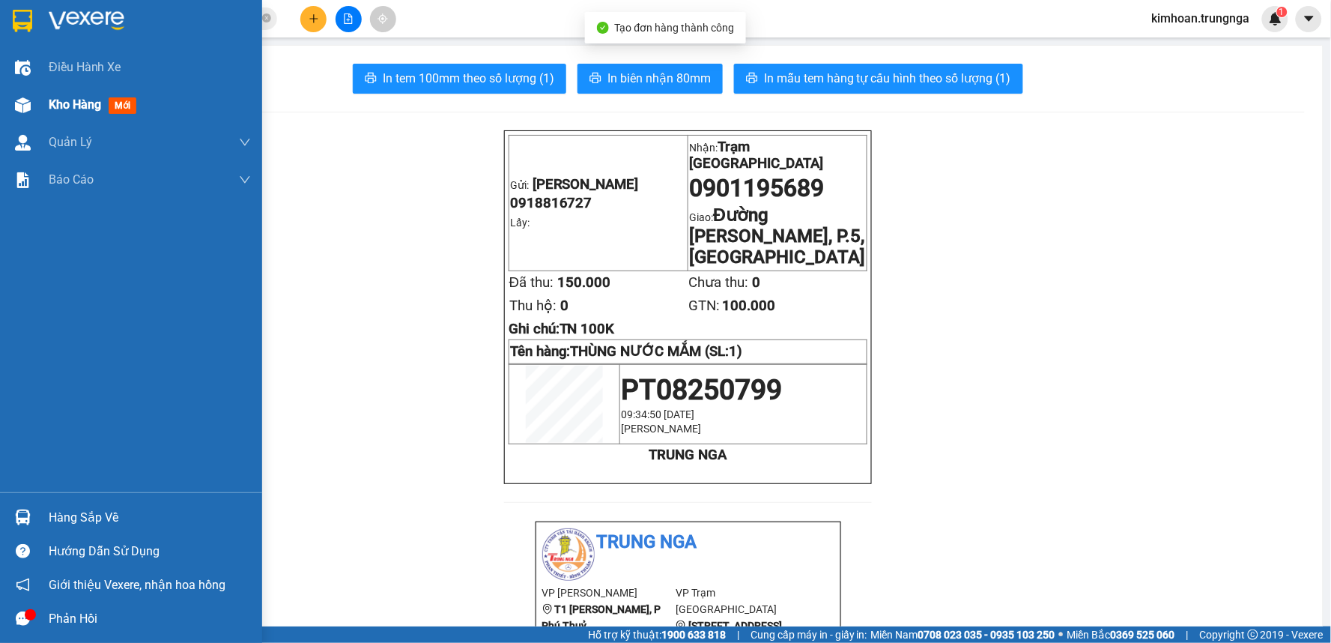
click at [40, 103] on div "Kho hàng mới" at bounding box center [131, 104] width 262 height 37
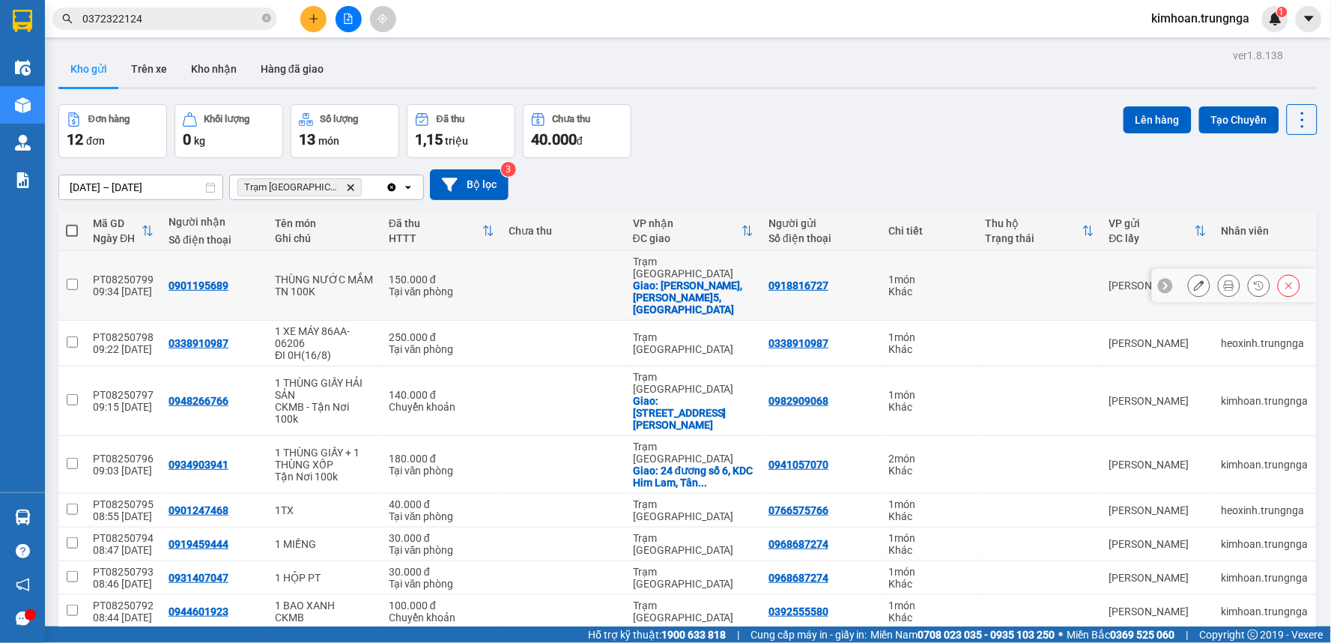
click at [1194, 280] on icon at bounding box center [1199, 285] width 10 height 10
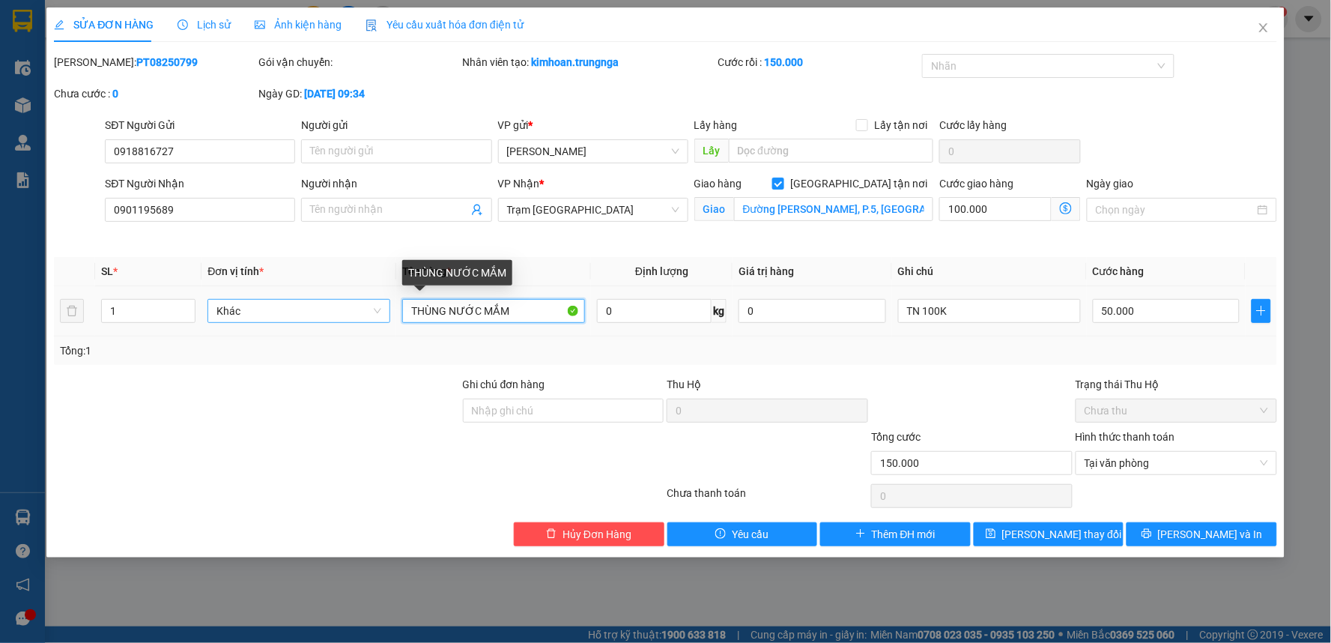
drag, startPoint x: 519, startPoint y: 309, endPoint x: 350, endPoint y: 307, distance: 169.3
click at [350, 307] on tr "1 Khác THÙNG NƯỚC MẮM 0 kg 0 TN 100K 50.000" at bounding box center [665, 311] width 1223 height 50
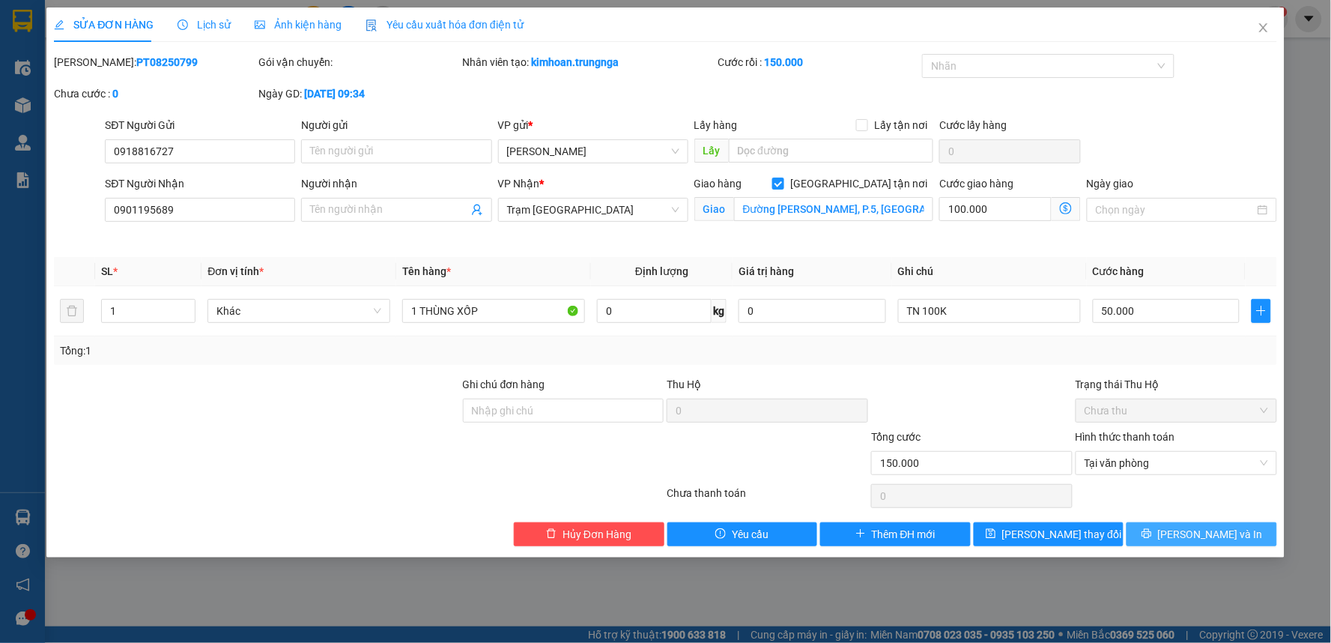
click at [1173, 527] on button "Lưu và In" at bounding box center [1202, 534] width 151 height 24
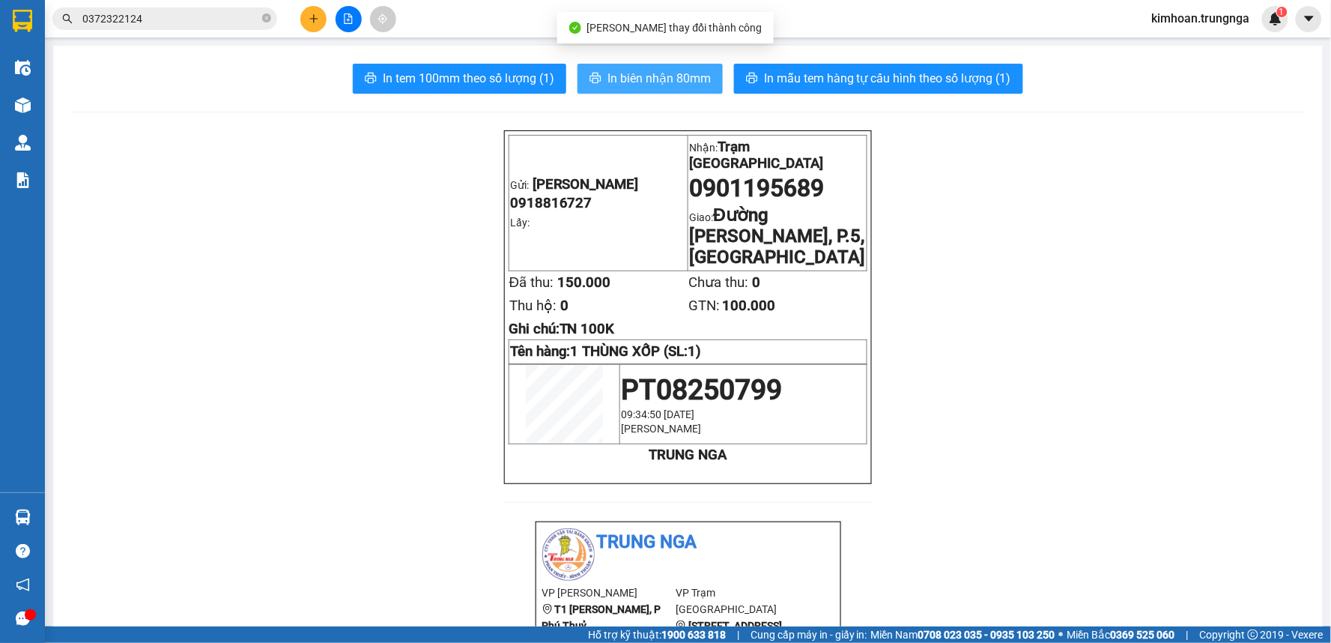
click at [655, 78] on span "In biên nhận 80mm" at bounding box center [659, 78] width 103 height 19
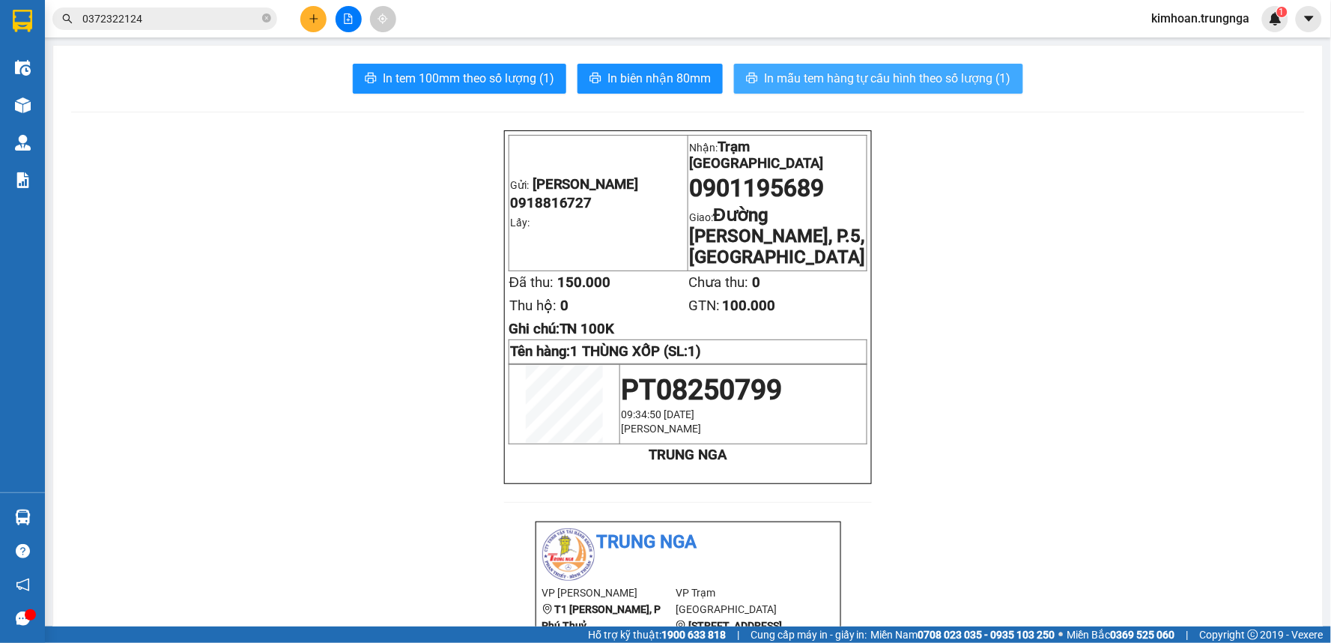
click at [817, 64] on button "In mẫu tem hàng tự cấu hình theo số lượng (1)" at bounding box center [878, 79] width 289 height 30
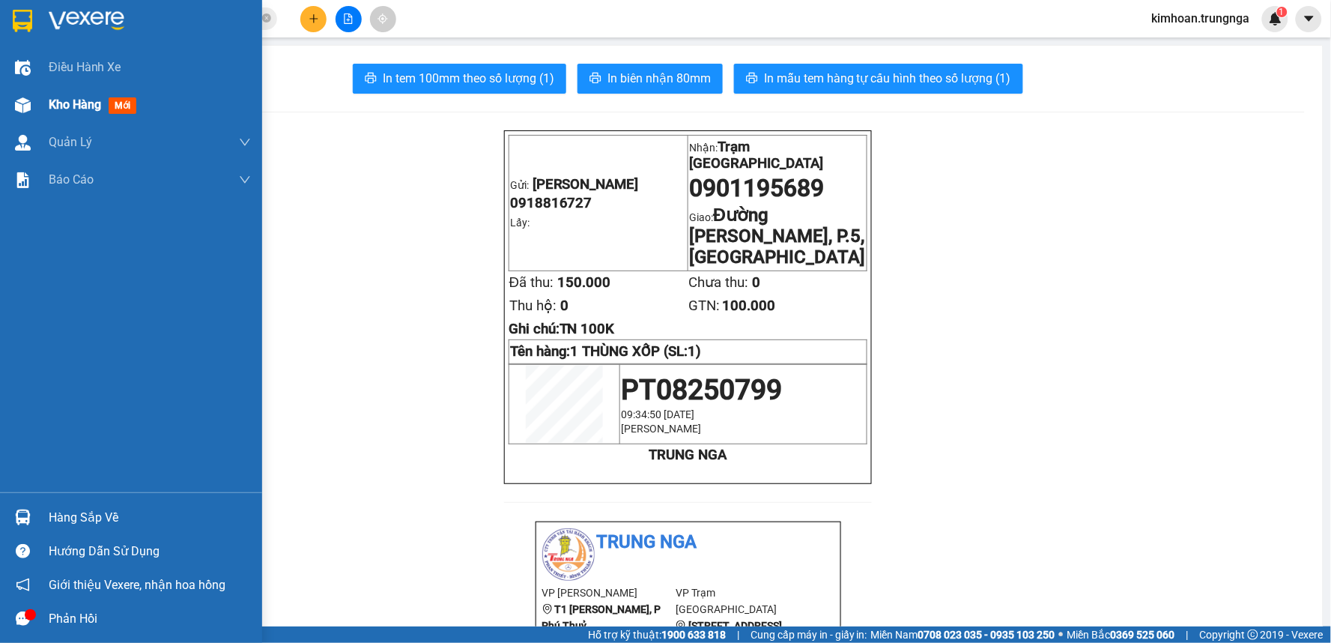
click at [34, 109] on div at bounding box center [23, 105] width 26 height 26
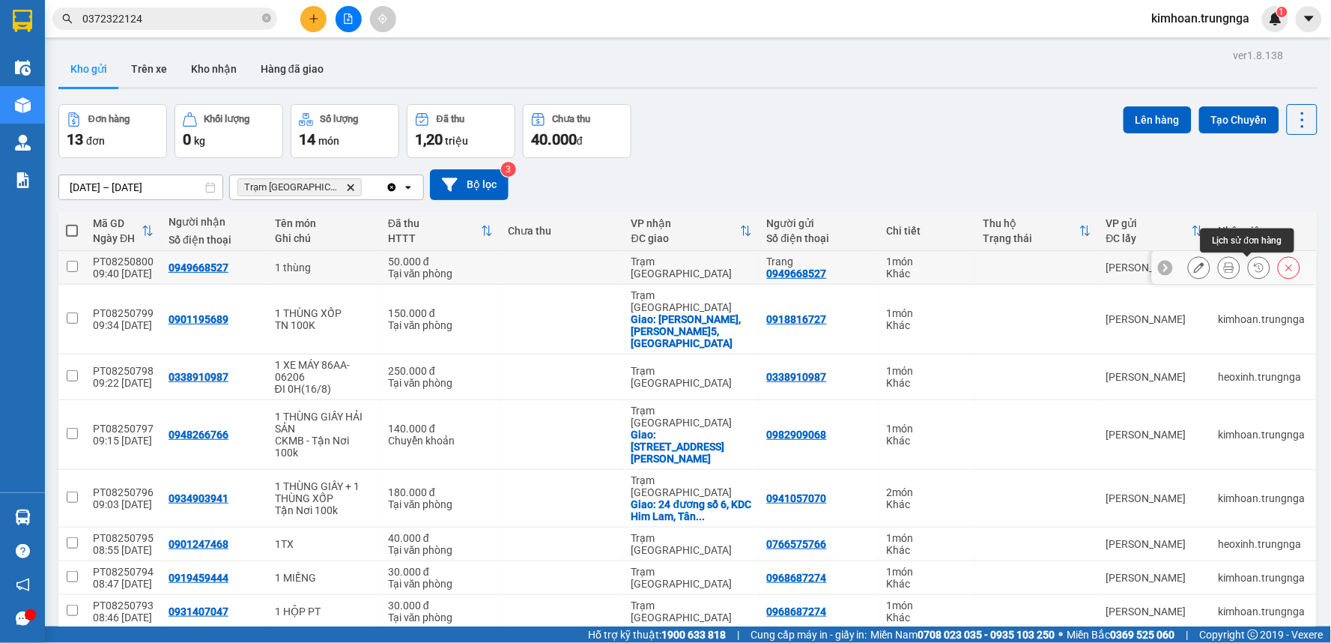
click at [1224, 267] on icon at bounding box center [1229, 267] width 10 height 10
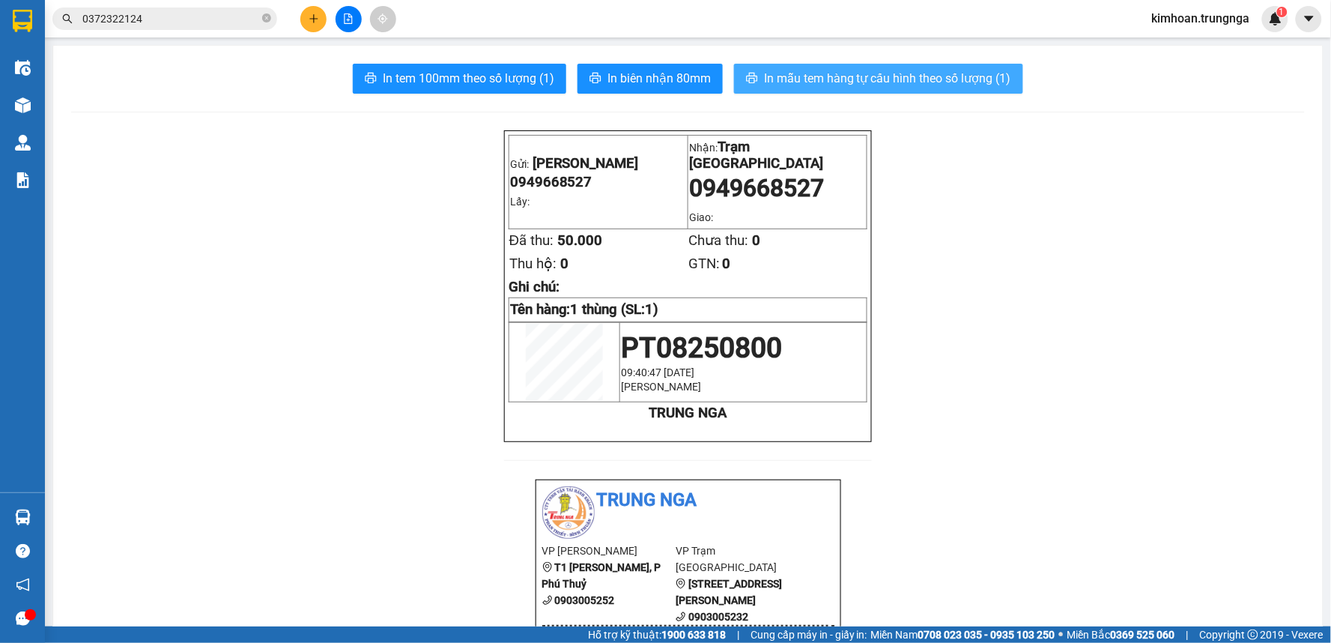
click at [885, 83] on span "In mẫu tem hàng tự cấu hình theo số lượng (1)" at bounding box center [887, 78] width 247 height 19
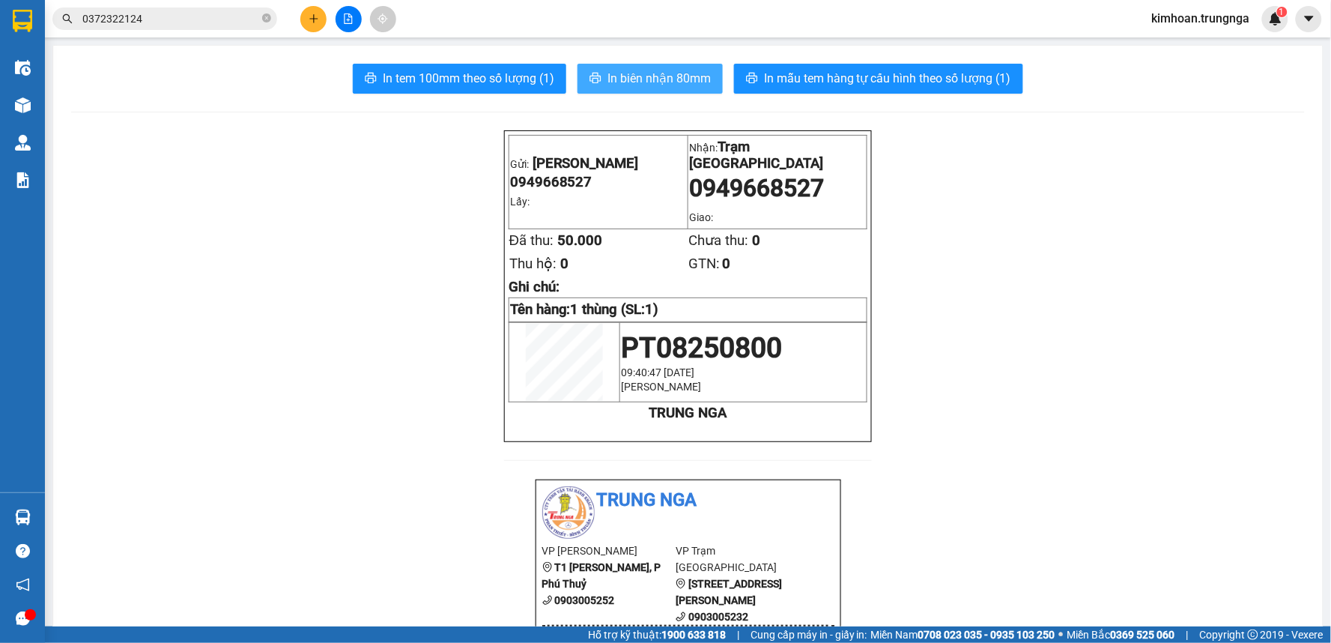
click at [645, 72] on span "In biên nhận 80mm" at bounding box center [659, 78] width 103 height 19
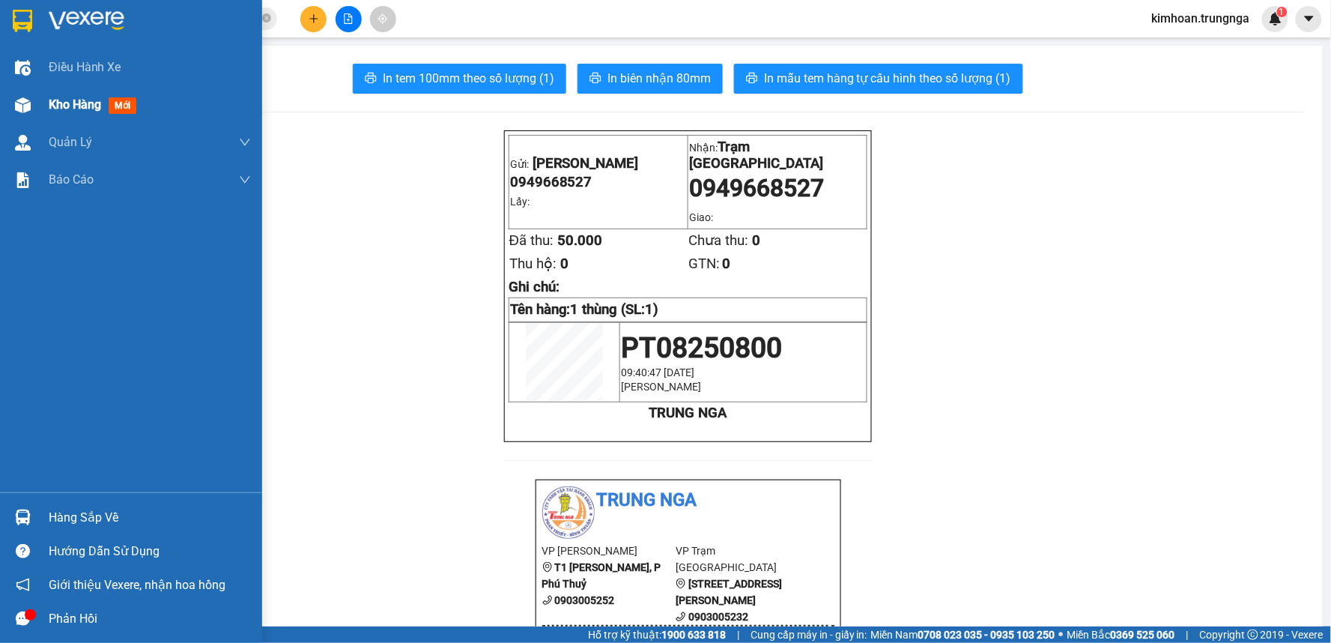
click at [54, 97] on span "Kho hàng" at bounding box center [75, 104] width 52 height 14
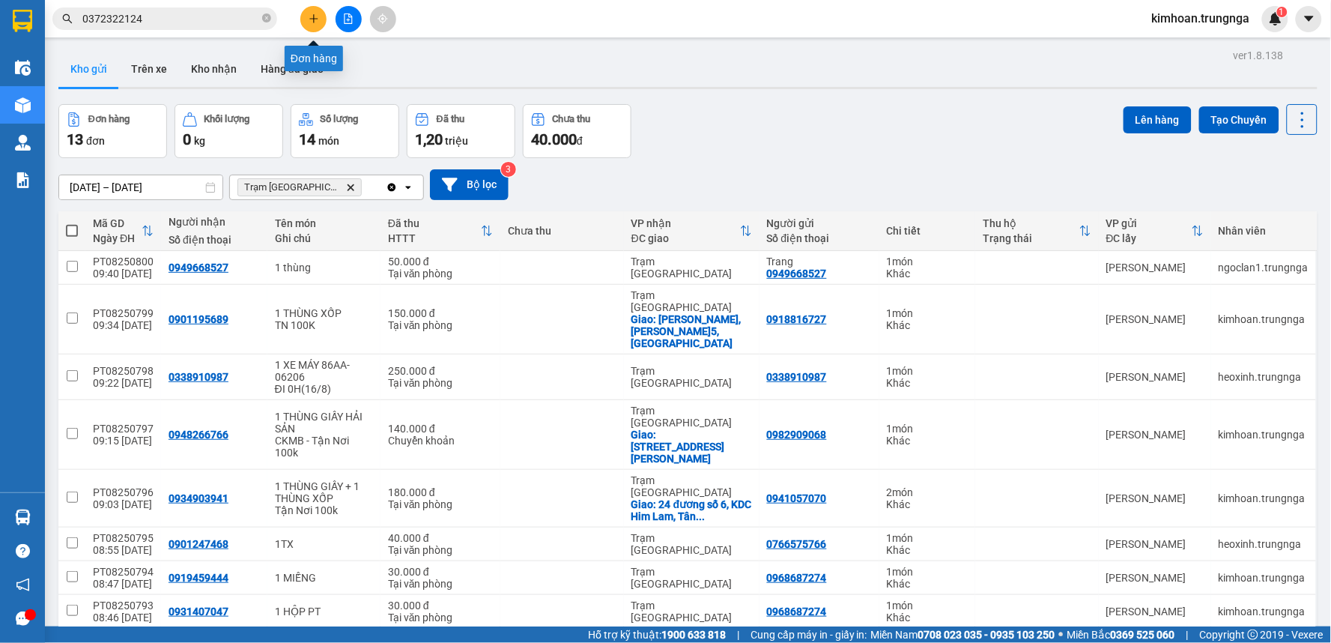
click at [303, 18] on button at bounding box center [313, 19] width 26 height 26
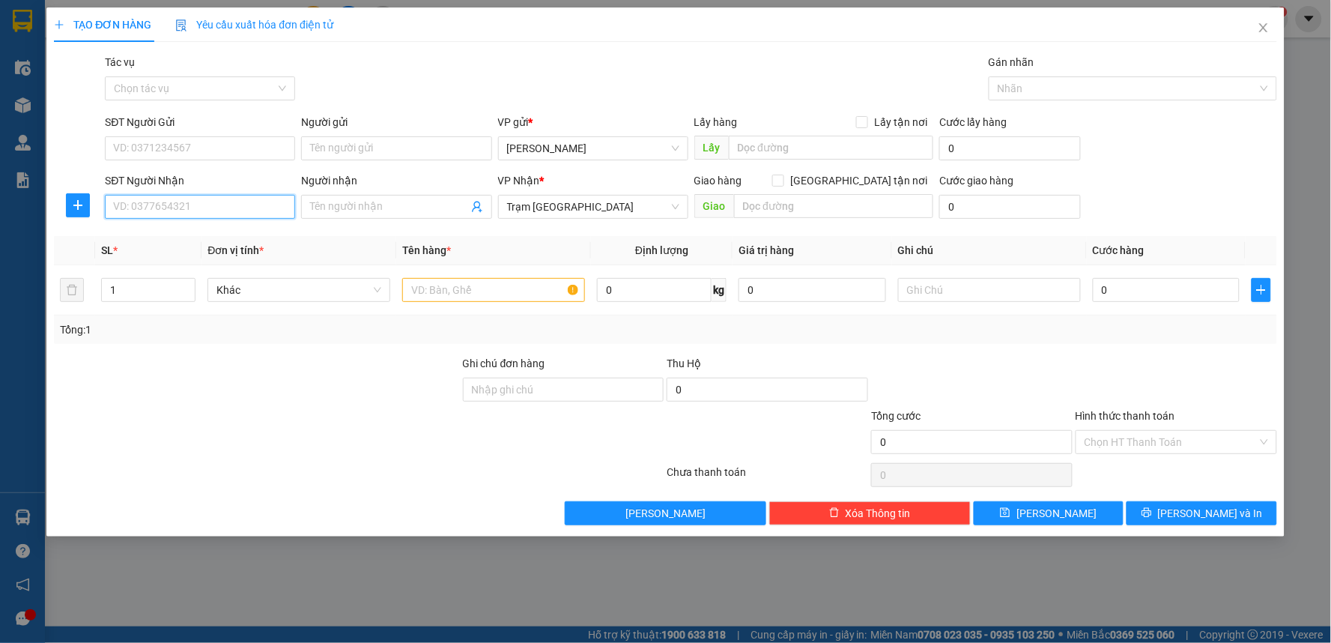
click at [173, 206] on input "SĐT Người Nhận" at bounding box center [200, 207] width 190 height 24
type input "0931246662"
click at [191, 235] on div "0931246662" at bounding box center [200, 236] width 172 height 16
type input "80.000"
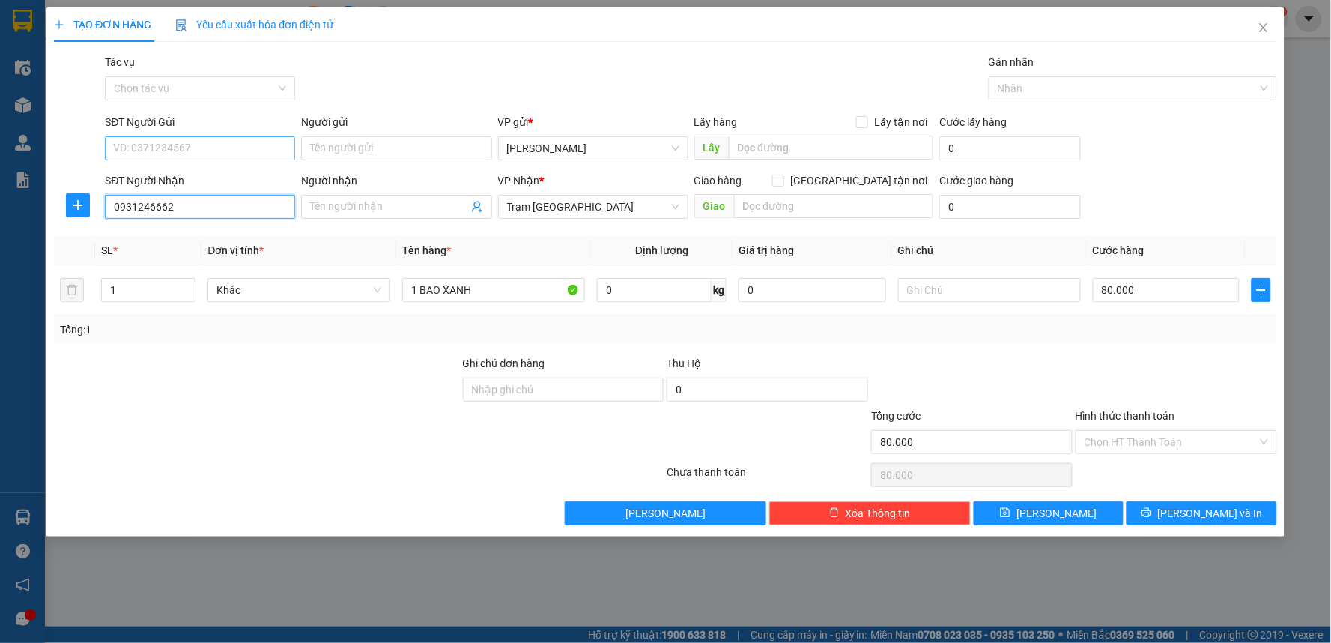
type input "0931246662"
click at [203, 145] on input "SĐT Người Gửi" at bounding box center [200, 148] width 190 height 24
click at [188, 172] on div "0784272668 - thi" at bounding box center [200, 178] width 172 height 16
type input "0784272668"
type input "thi"
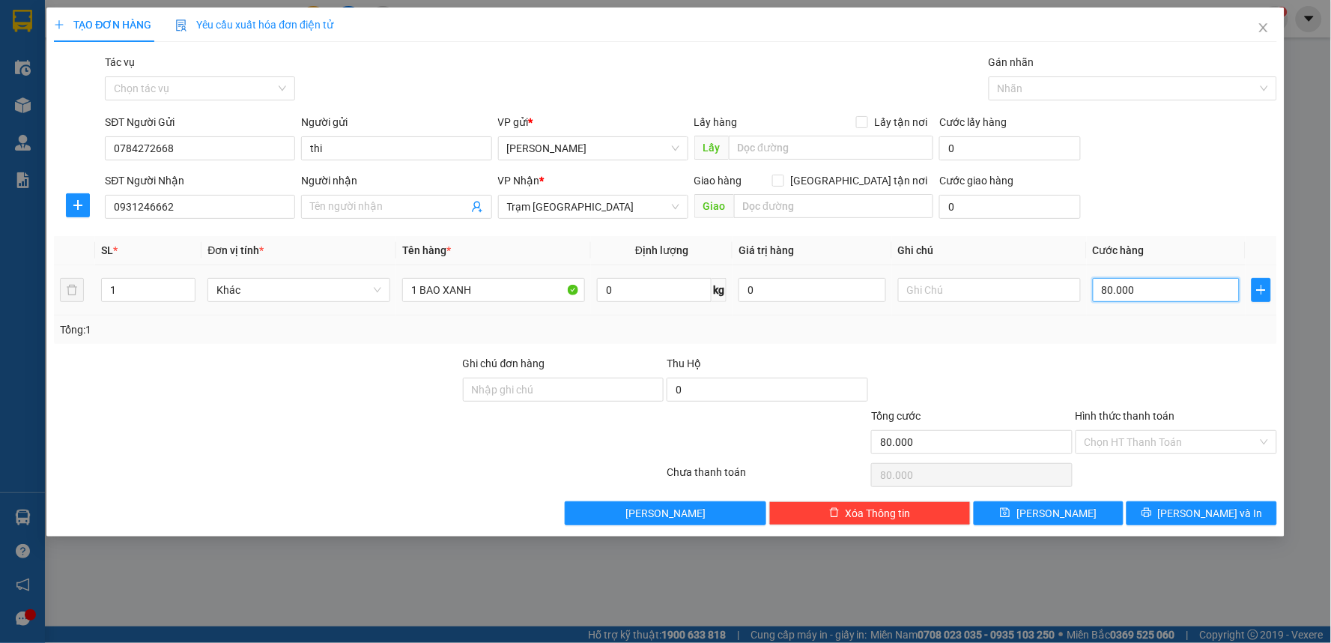
click at [1136, 287] on input "80.000" at bounding box center [1167, 290] width 148 height 24
click at [1169, 519] on button "Lưu và In" at bounding box center [1202, 513] width 151 height 24
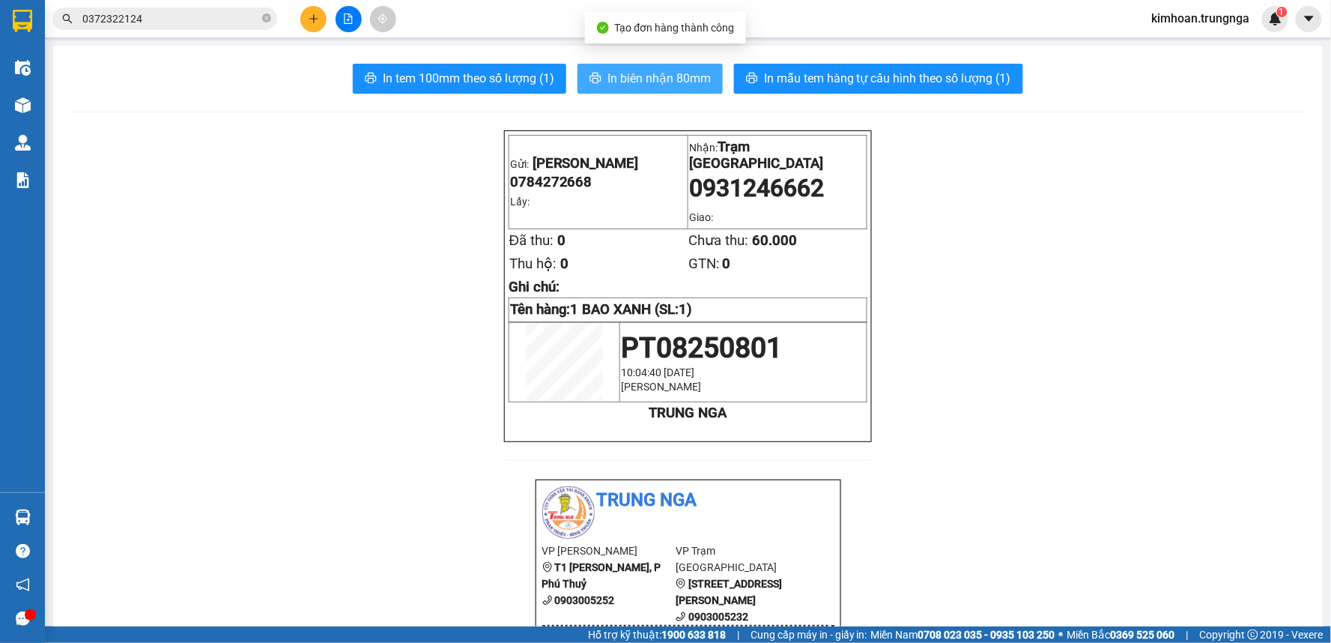
click at [652, 70] on span "In biên nhận 80mm" at bounding box center [659, 78] width 103 height 19
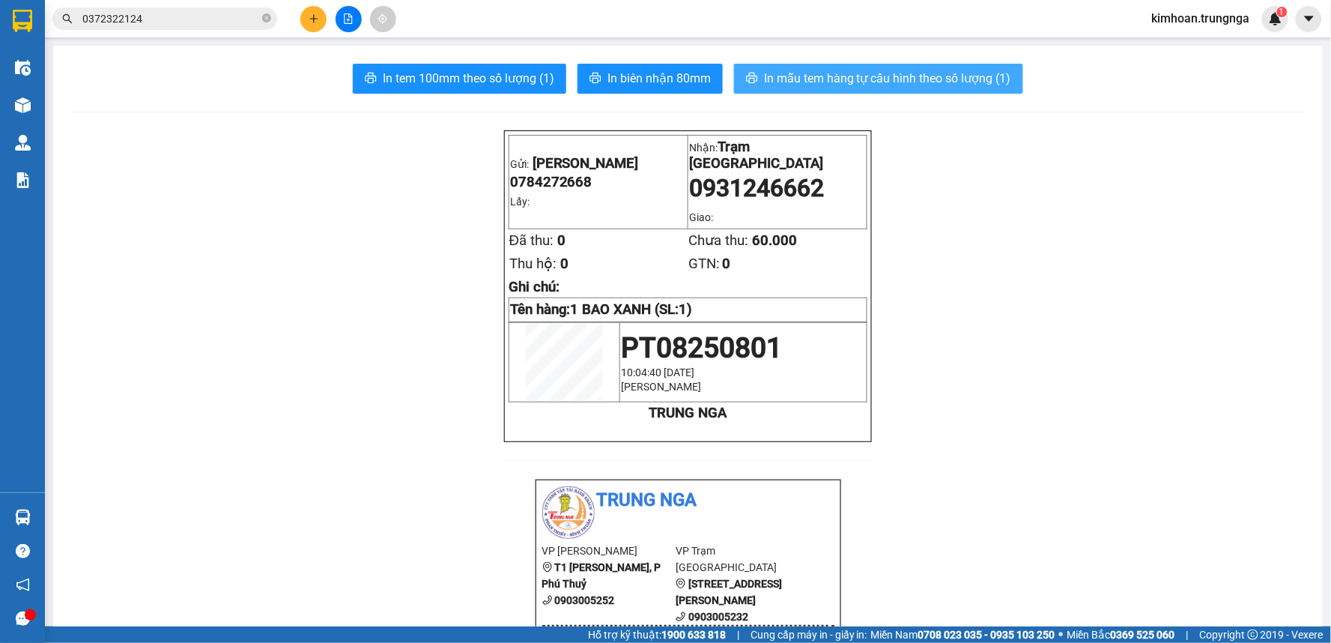
click at [909, 75] on span "In mẫu tem hàng tự cấu hình theo số lượng (1)" at bounding box center [887, 78] width 247 height 19
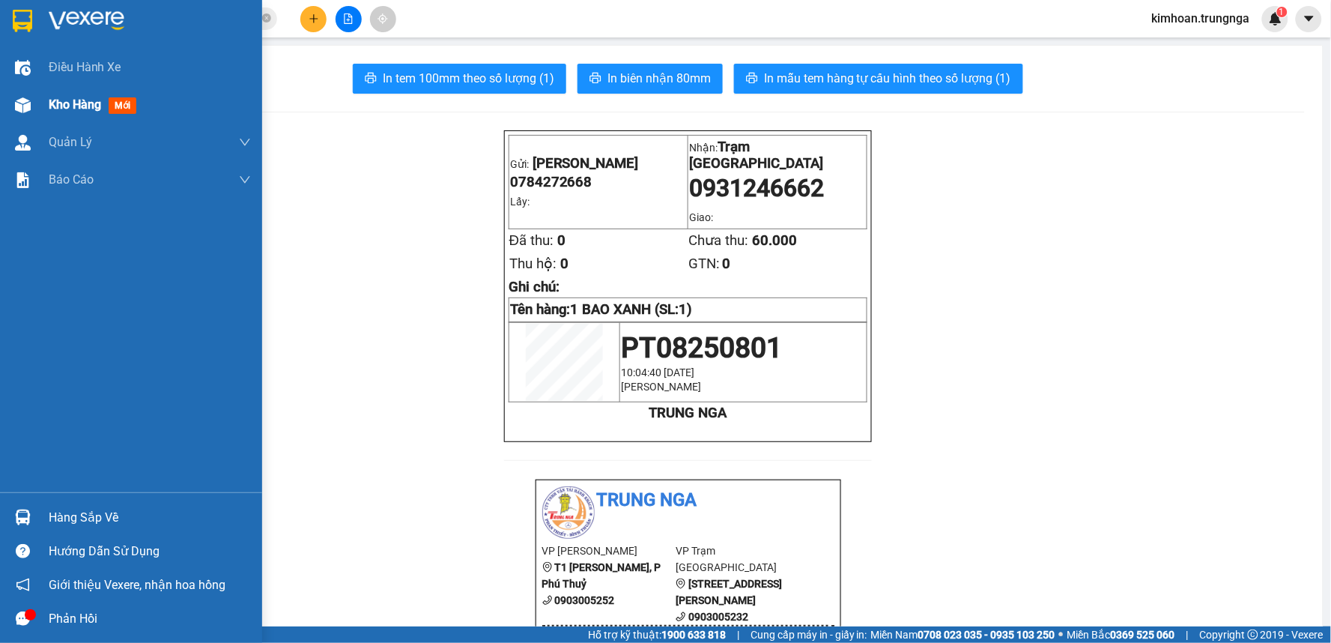
click at [56, 101] on span "Kho hàng" at bounding box center [75, 104] width 52 height 14
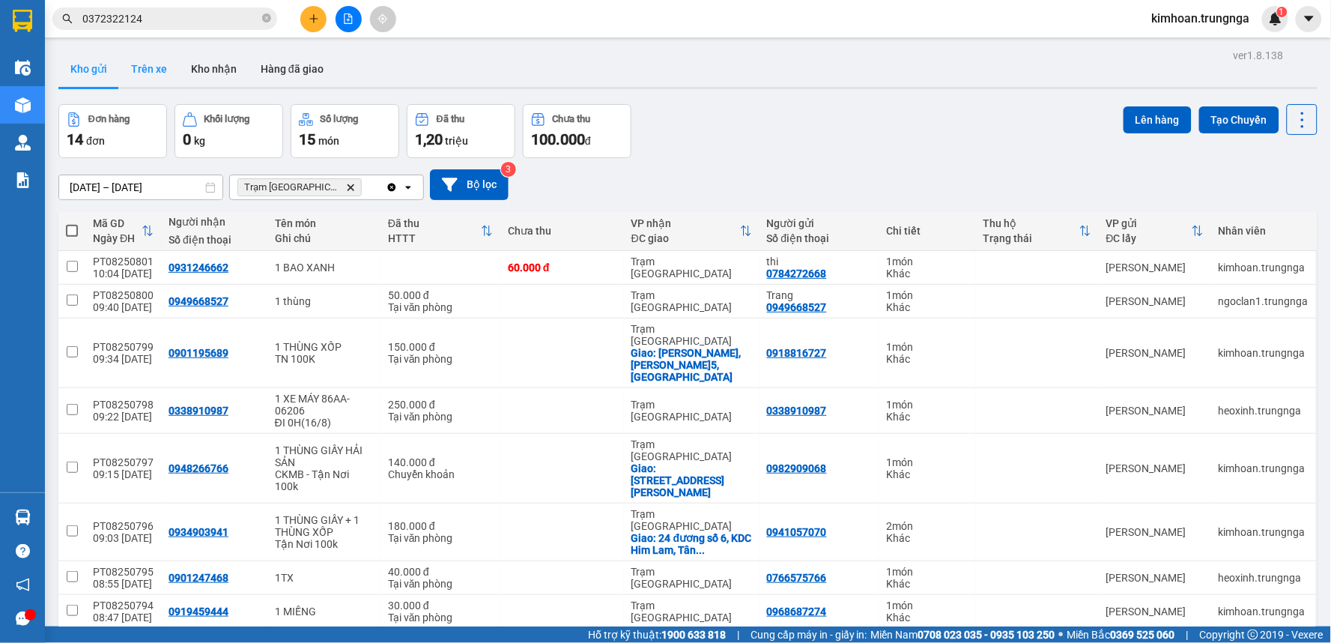
click at [137, 62] on button "Trên xe" at bounding box center [149, 69] width 60 height 36
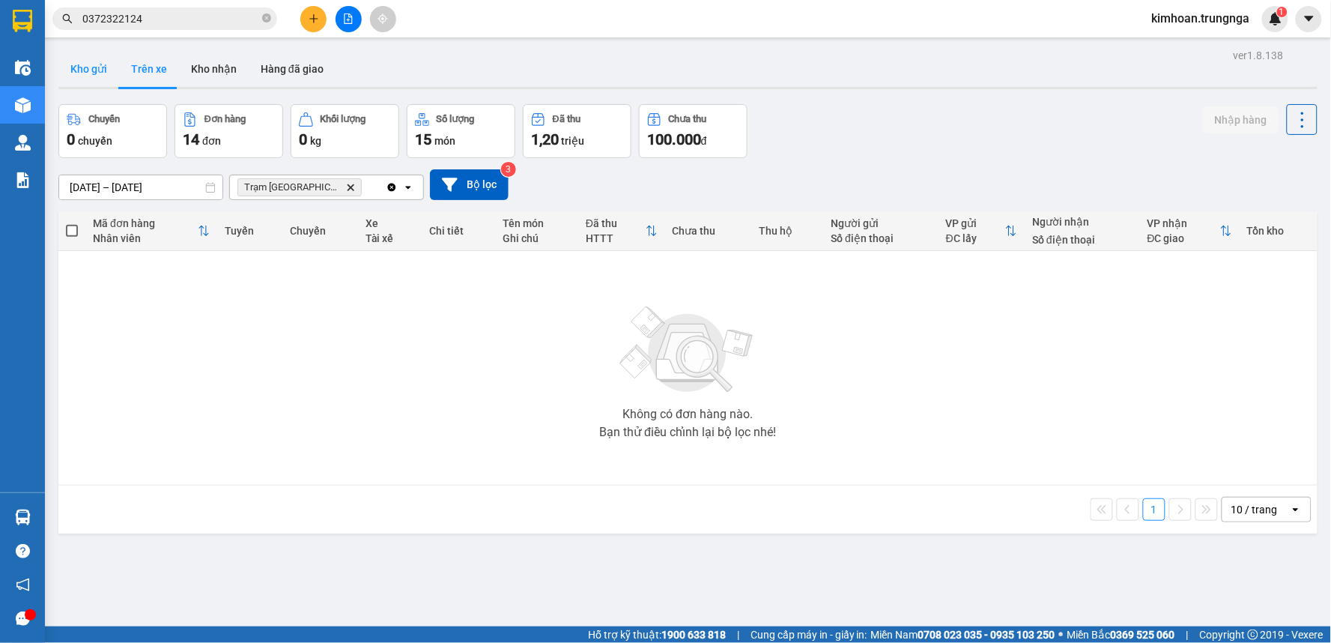
click at [97, 72] on button "Kho gửi" at bounding box center [88, 69] width 61 height 36
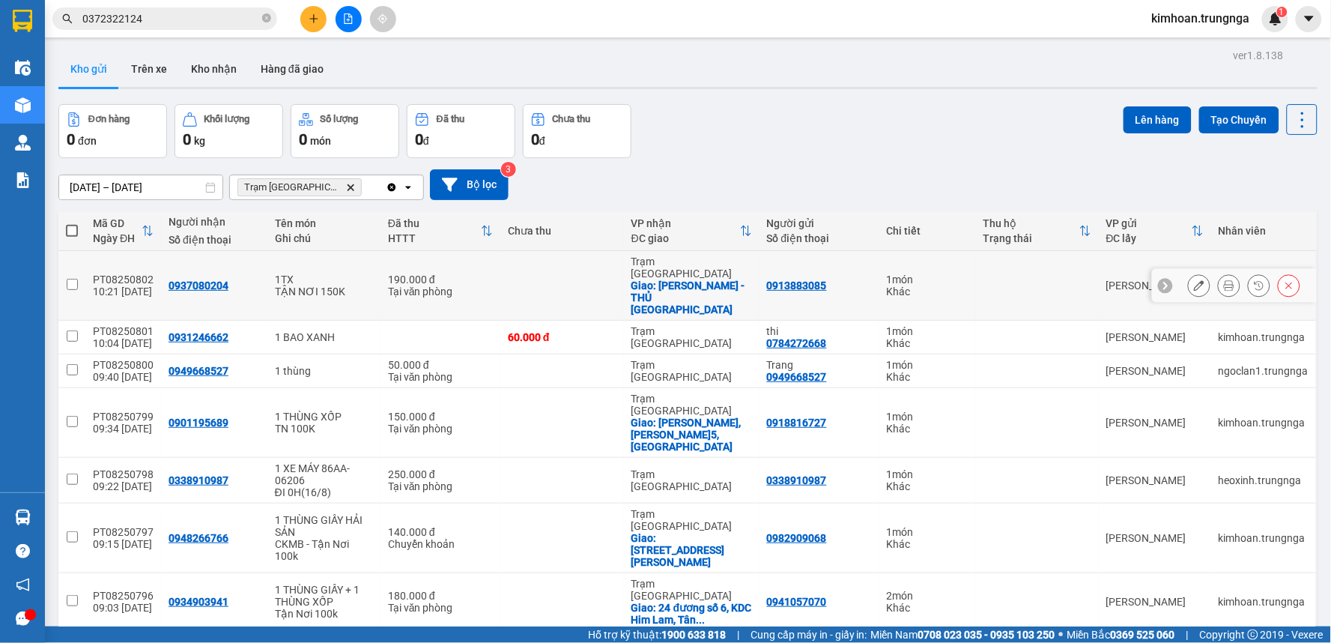
click at [1224, 280] on icon at bounding box center [1229, 285] width 10 height 10
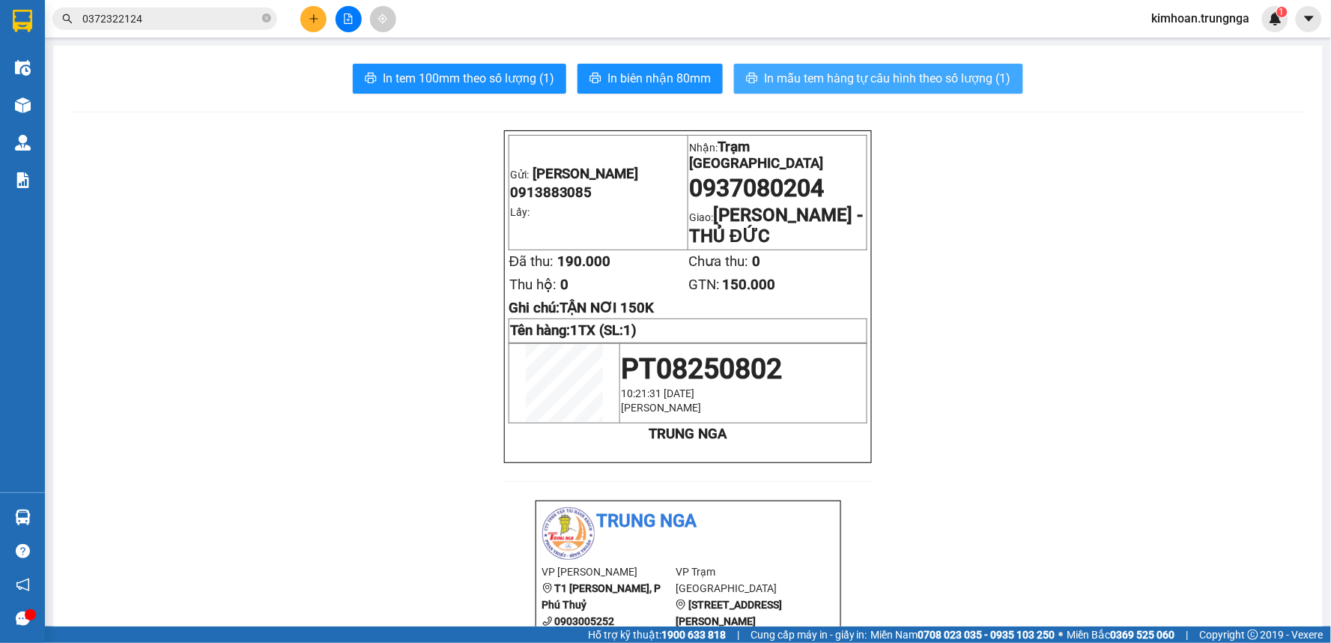
click at [955, 76] on span "In mẫu tem hàng tự cấu hình theo số lượng (1)" at bounding box center [887, 78] width 247 height 19
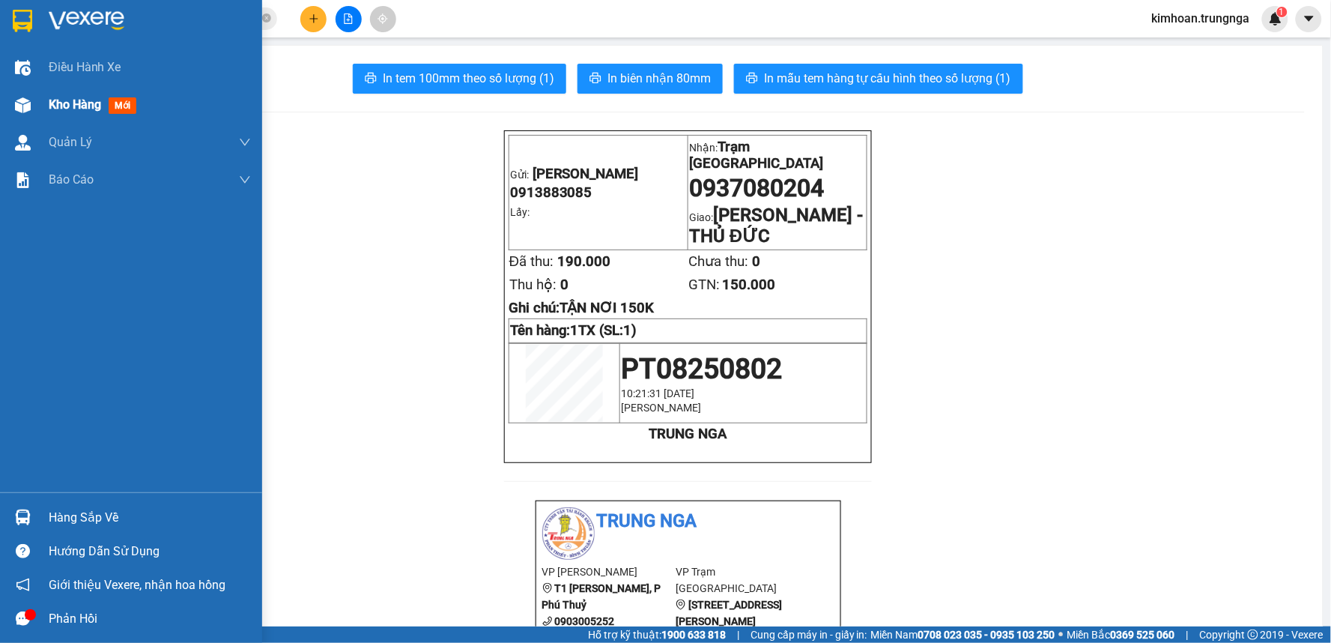
click at [58, 118] on div "Kho hàng mới" at bounding box center [150, 104] width 202 height 37
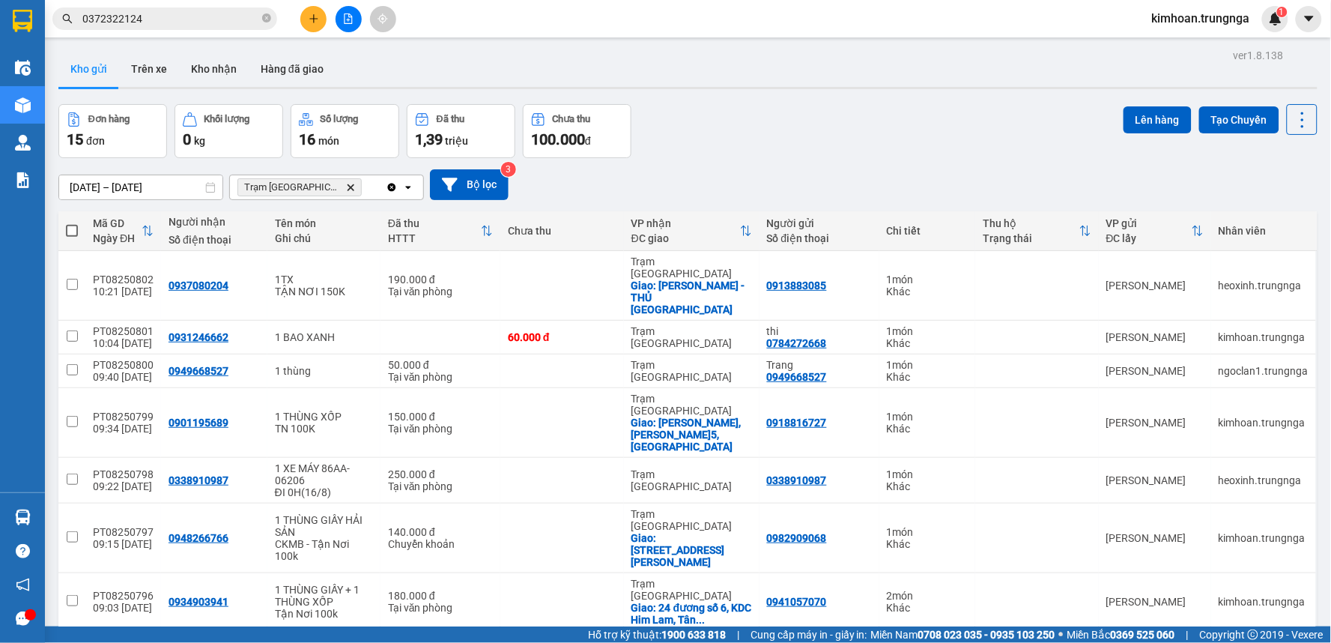
click at [75, 231] on span at bounding box center [72, 231] width 12 height 12
click at [72, 223] on input "checkbox" at bounding box center [72, 223] width 0 height 0
checkbox input "true"
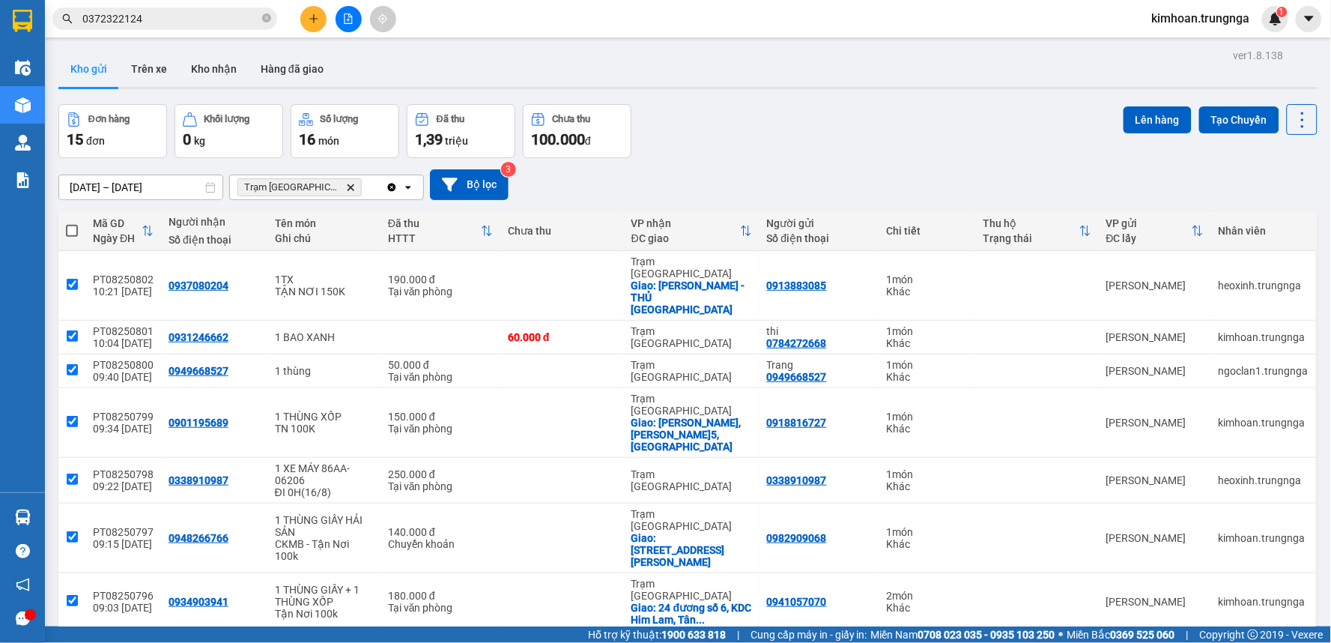
checkbox input "true"
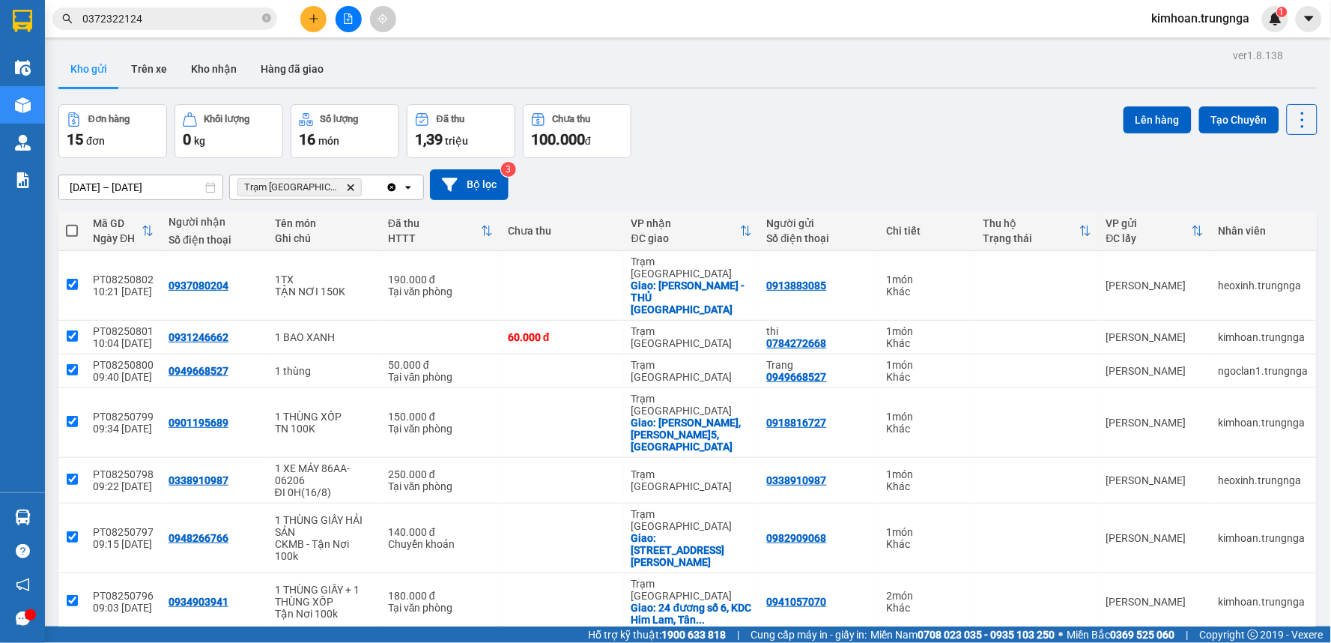
checkbox input "true"
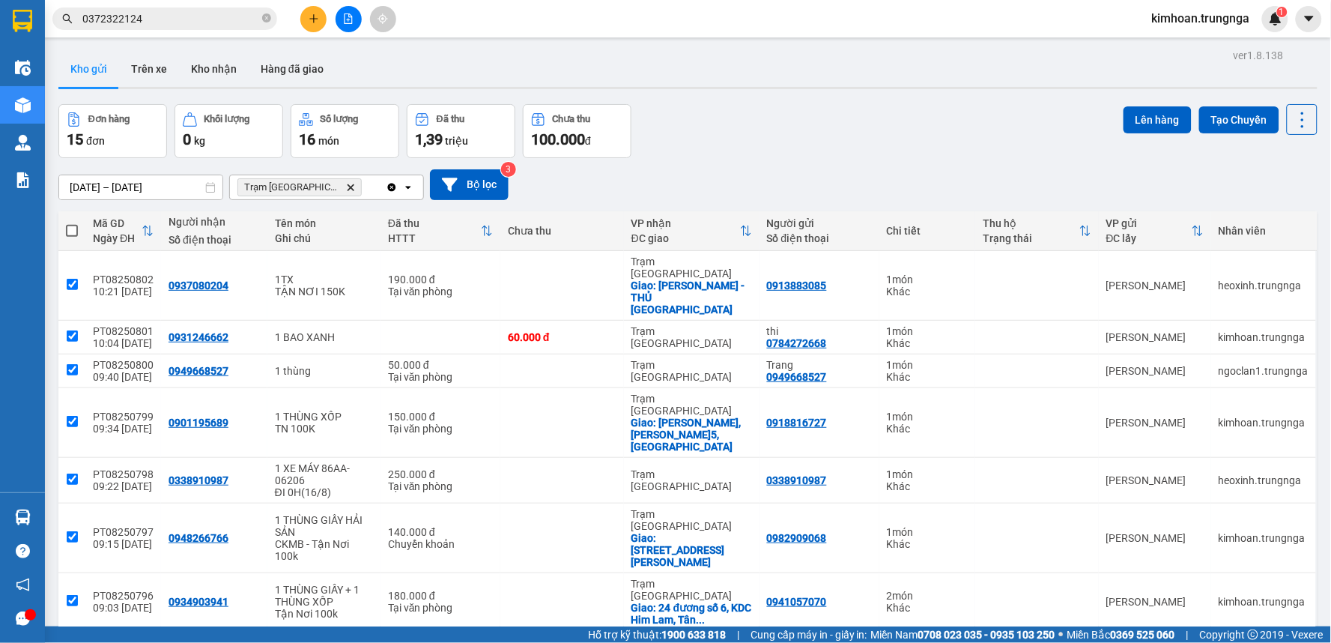
checkbox input "true"
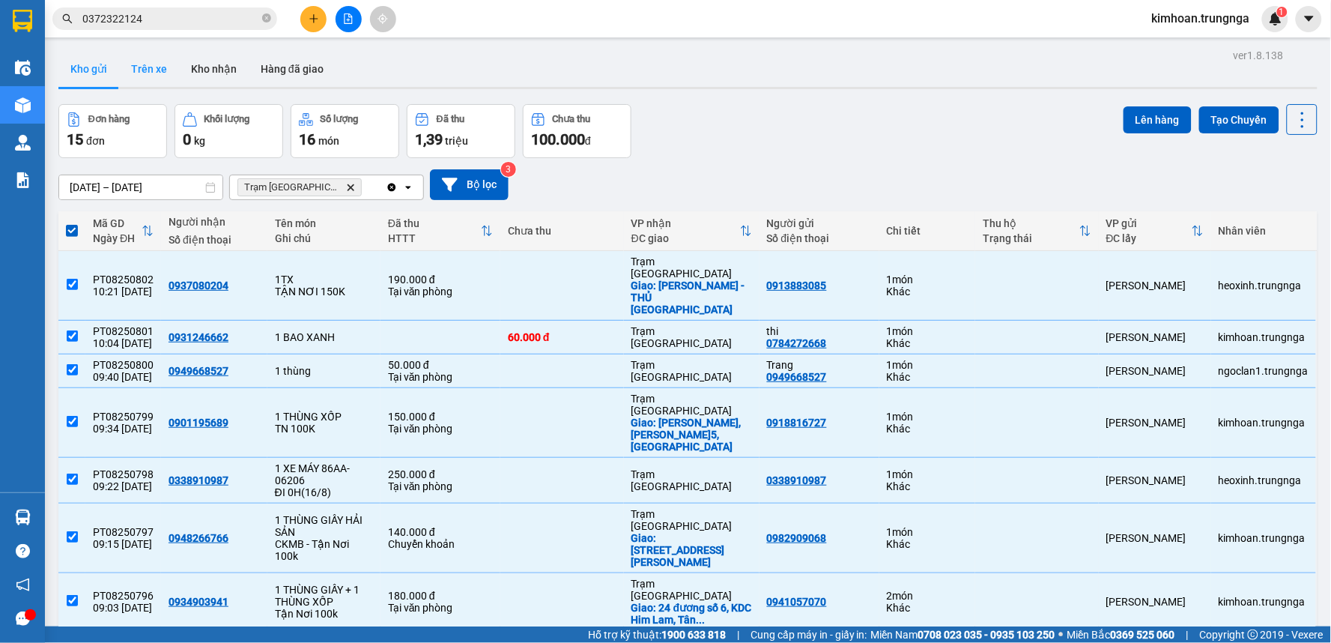
click at [156, 67] on button "Trên xe" at bounding box center [149, 69] width 60 height 36
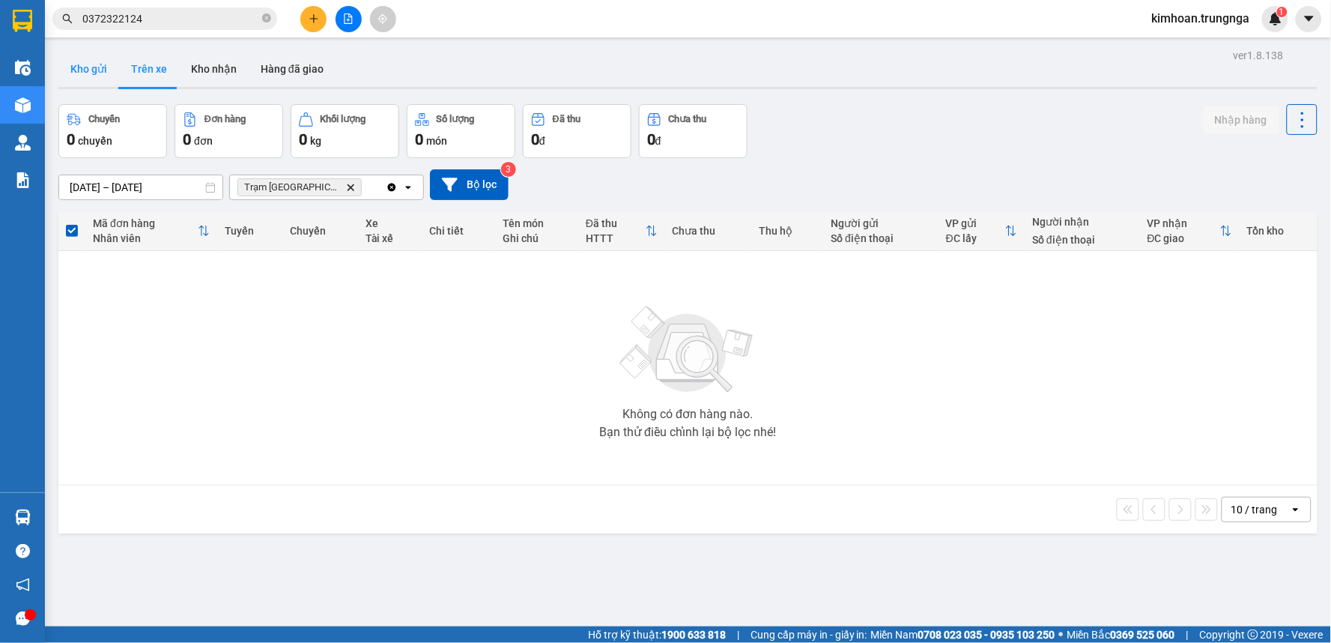
click at [88, 71] on button "Kho gửi" at bounding box center [88, 69] width 61 height 36
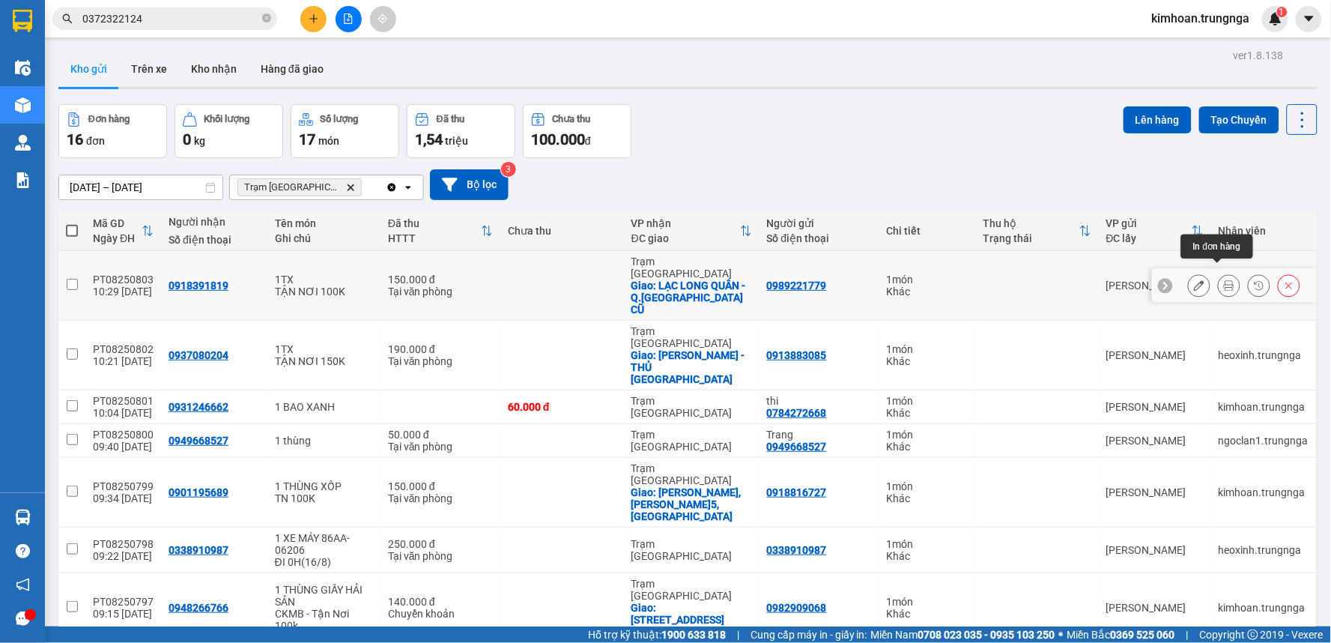
click at [1219, 277] on button at bounding box center [1229, 286] width 21 height 26
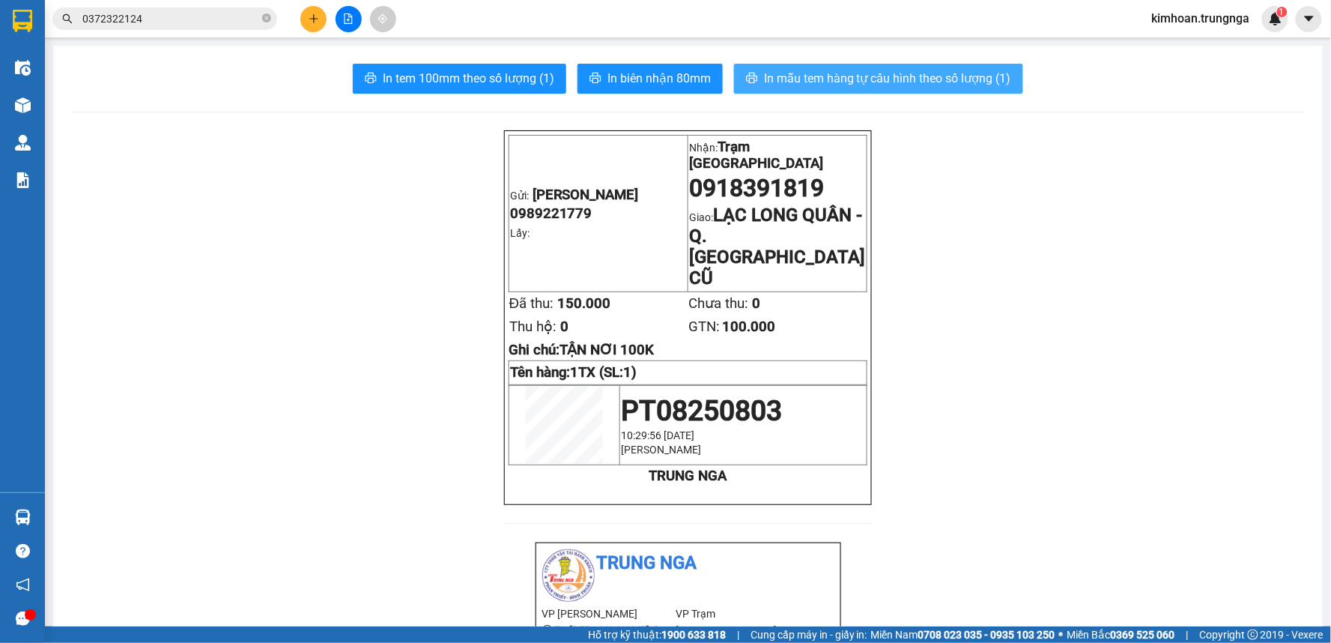
click at [888, 75] on span "In mẫu tem hàng tự cấu hình theo số lượng (1)" at bounding box center [887, 78] width 247 height 19
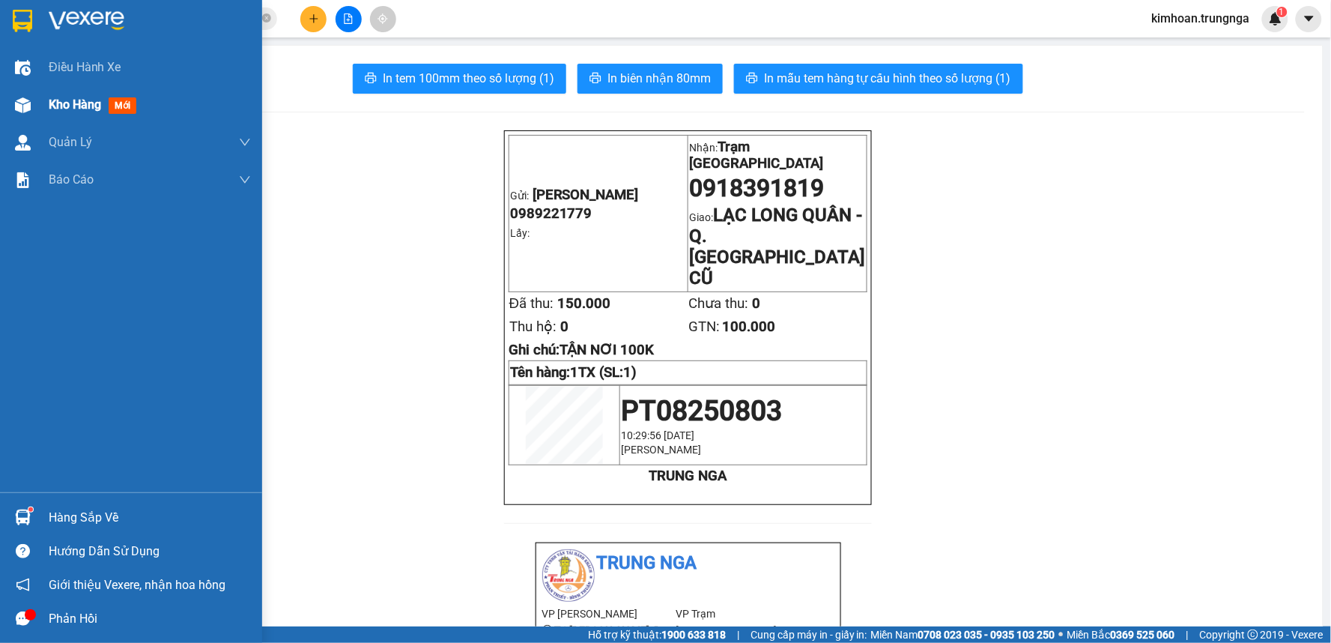
click at [76, 97] on span "Kho hàng" at bounding box center [75, 104] width 52 height 14
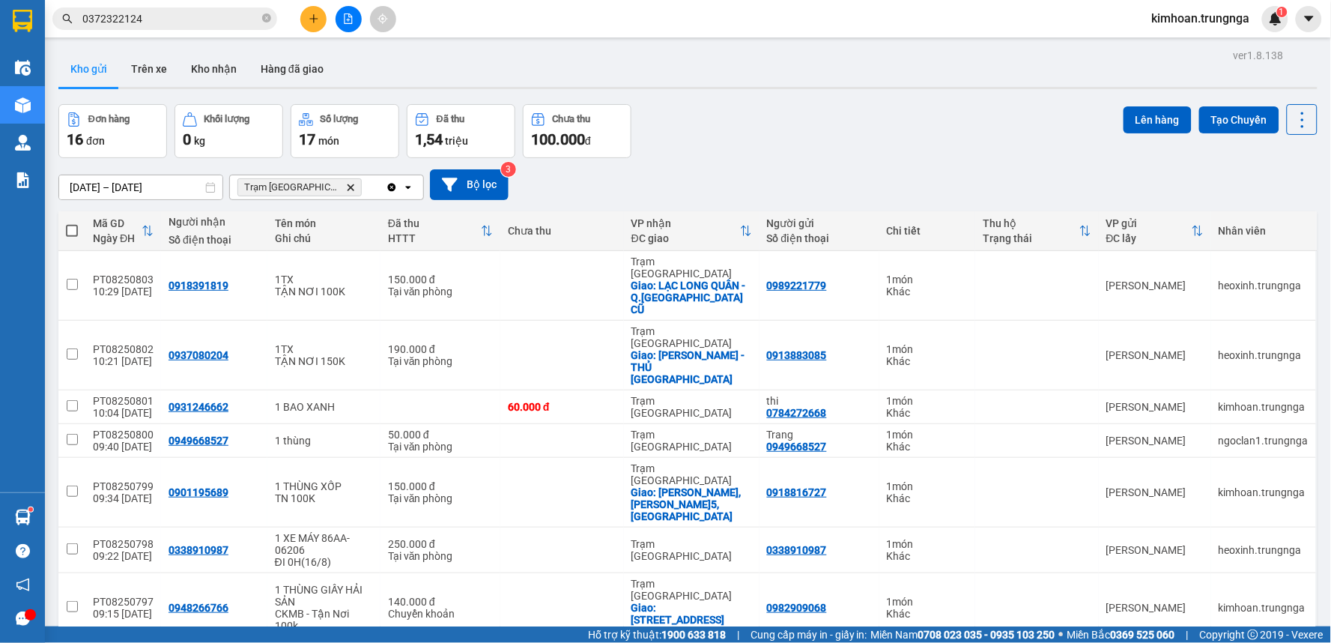
click at [69, 228] on span at bounding box center [72, 231] width 12 height 12
click at [72, 223] on input "checkbox" at bounding box center [72, 223] width 0 height 0
checkbox input "true"
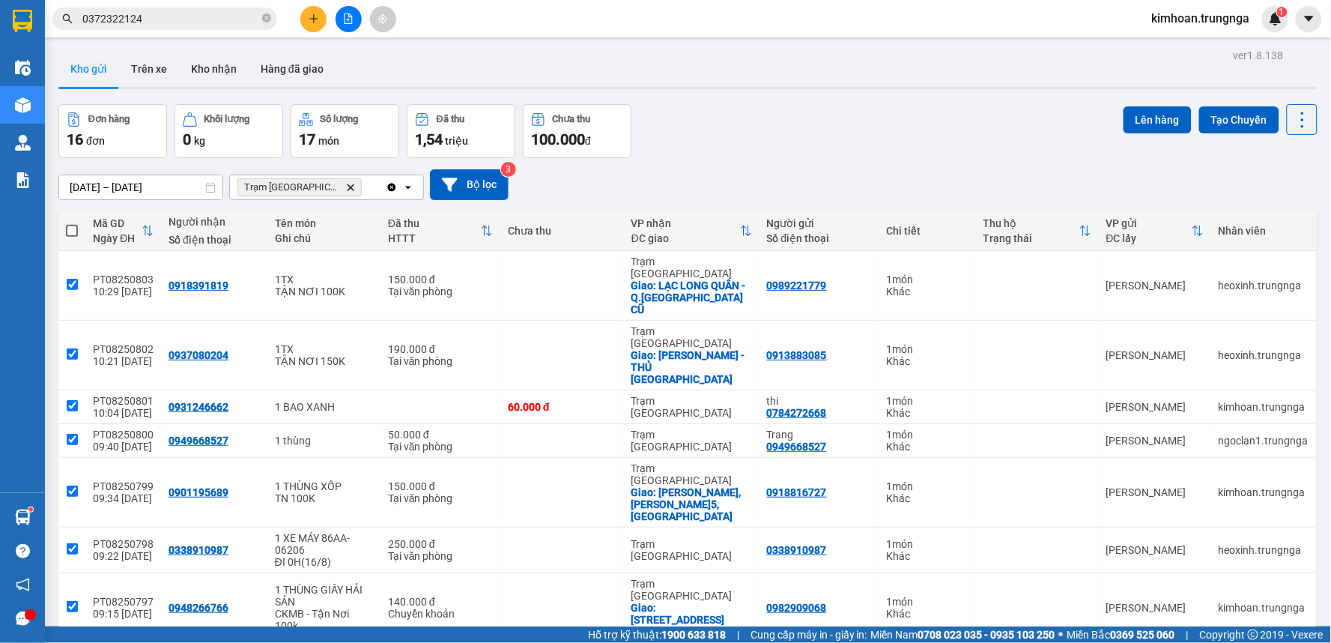
checkbox input "true"
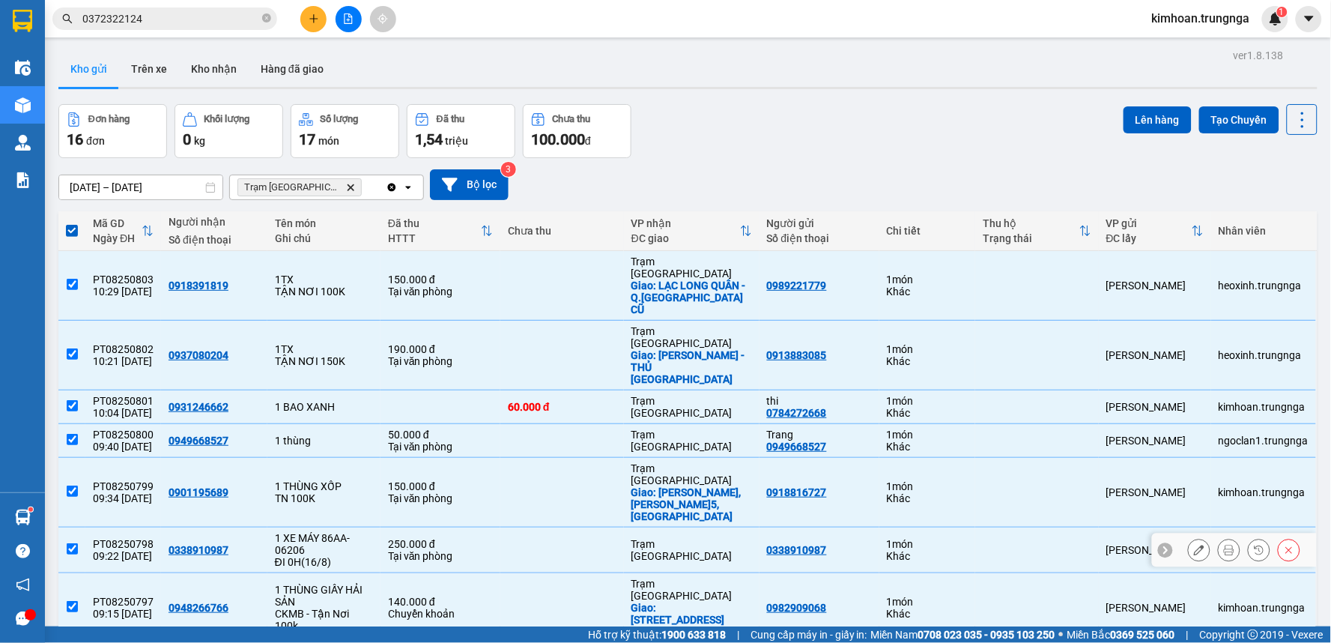
click at [67, 543] on input "checkbox" at bounding box center [72, 548] width 11 height 11
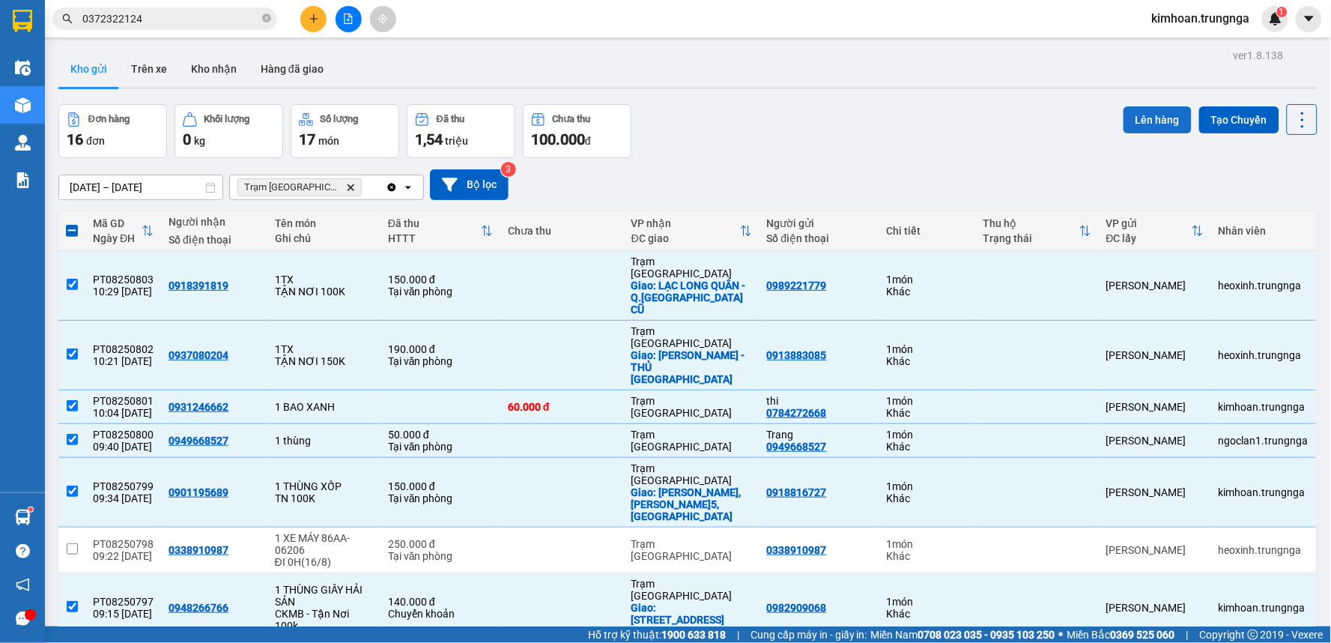
click at [1164, 110] on button "Lên hàng" at bounding box center [1158, 119] width 68 height 27
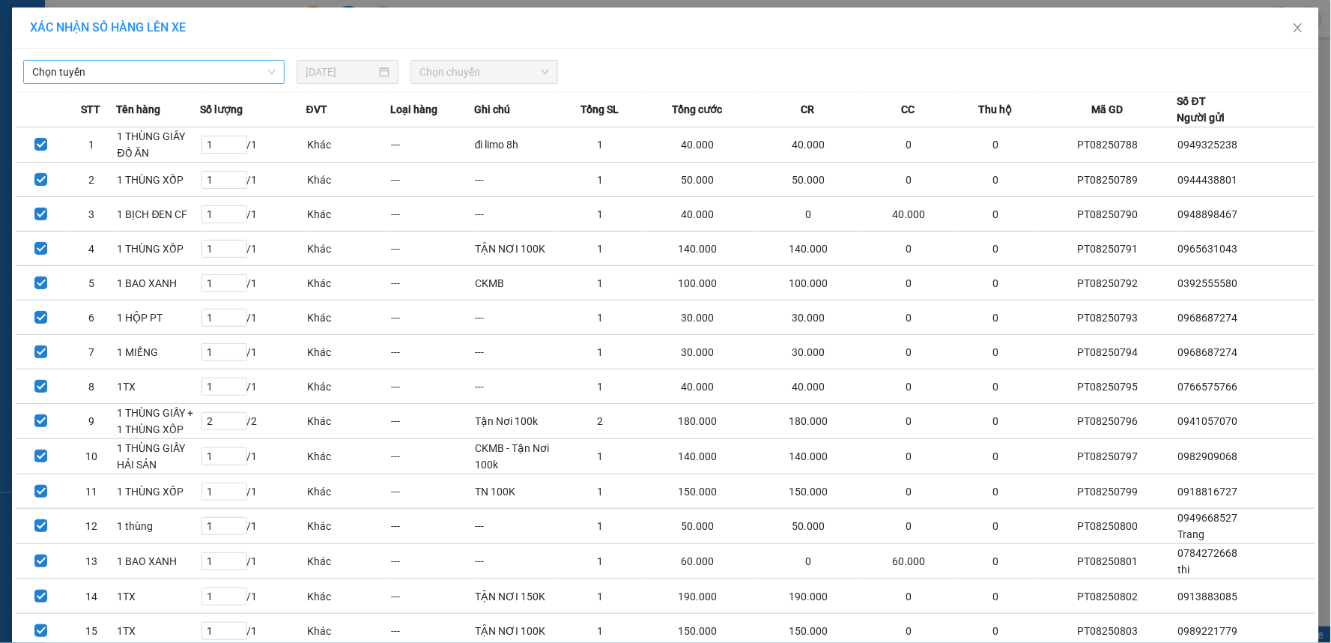
click at [210, 73] on span "Chọn tuyến" at bounding box center [153, 72] width 243 height 22
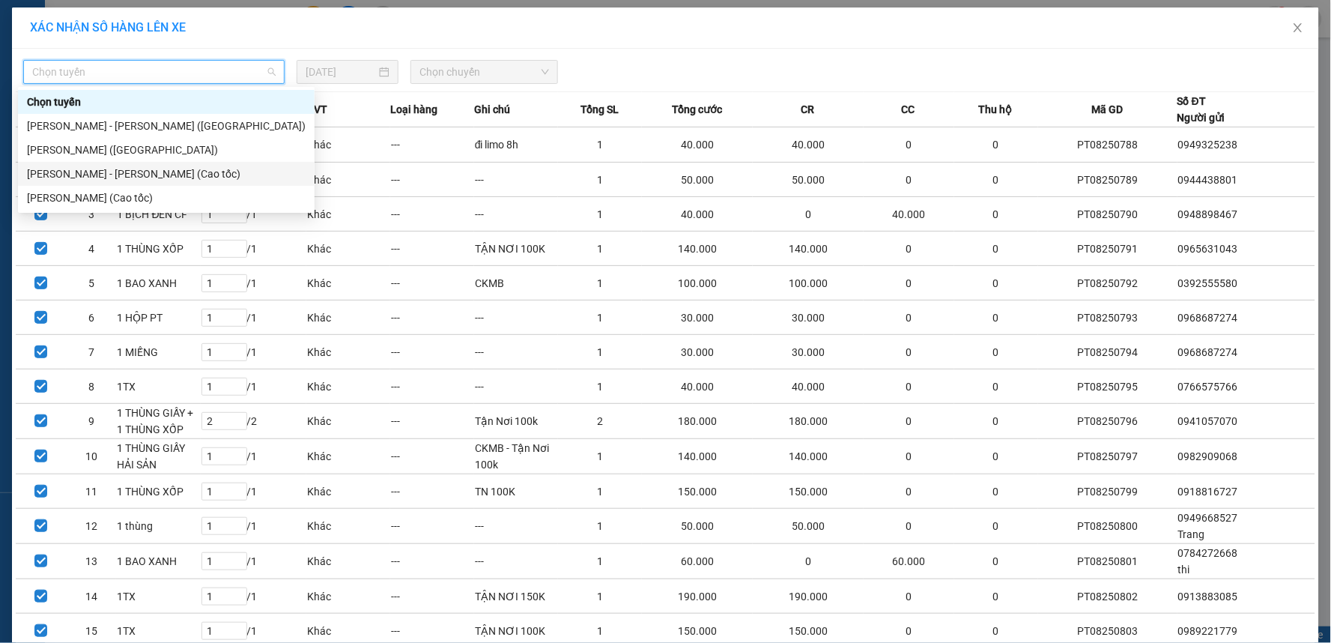
click at [166, 173] on div "Phan Thiết - Hồ Chí Minh (Cao tốc)" at bounding box center [166, 174] width 279 height 16
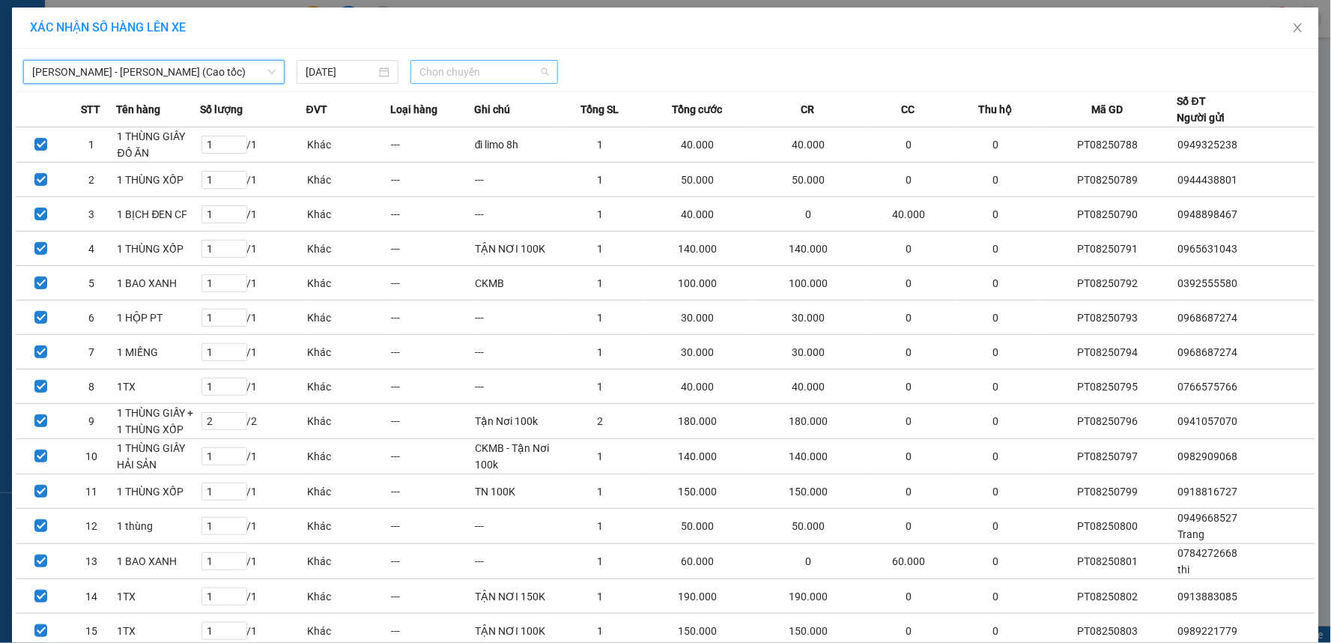
click at [477, 63] on span "Chọn chuyến" at bounding box center [485, 72] width 130 height 22
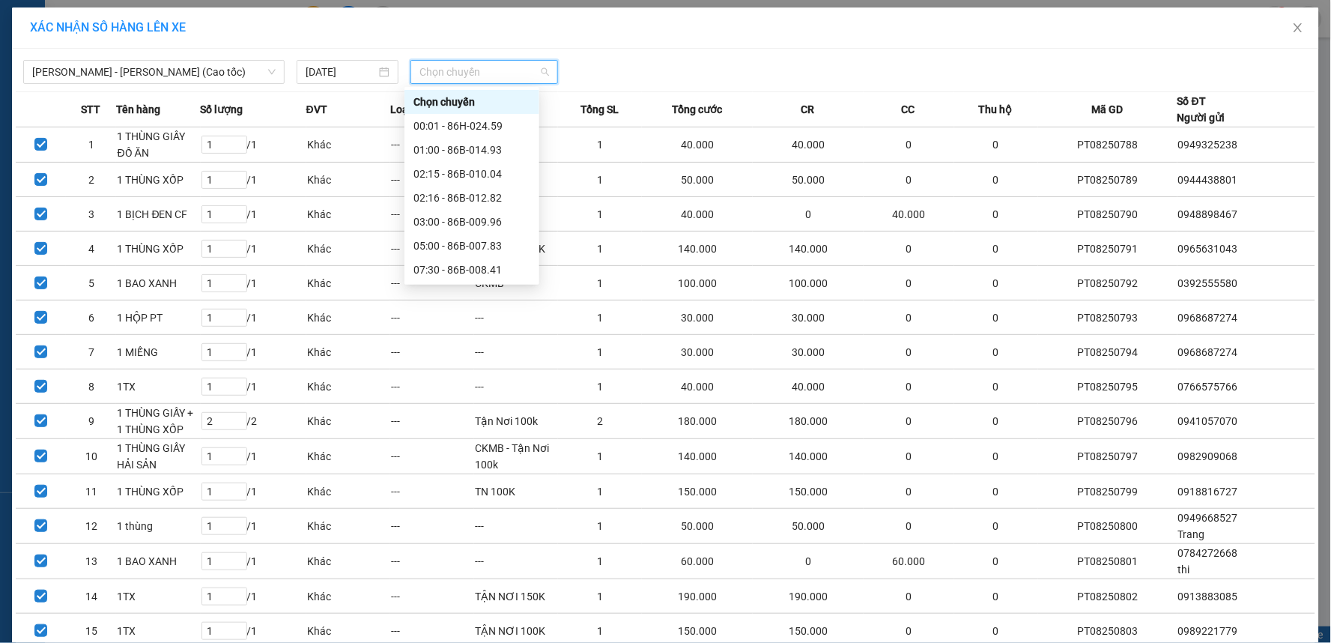
click at [447, 285] on div "10:30 - 86B-015.50" at bounding box center [472, 293] width 117 height 16
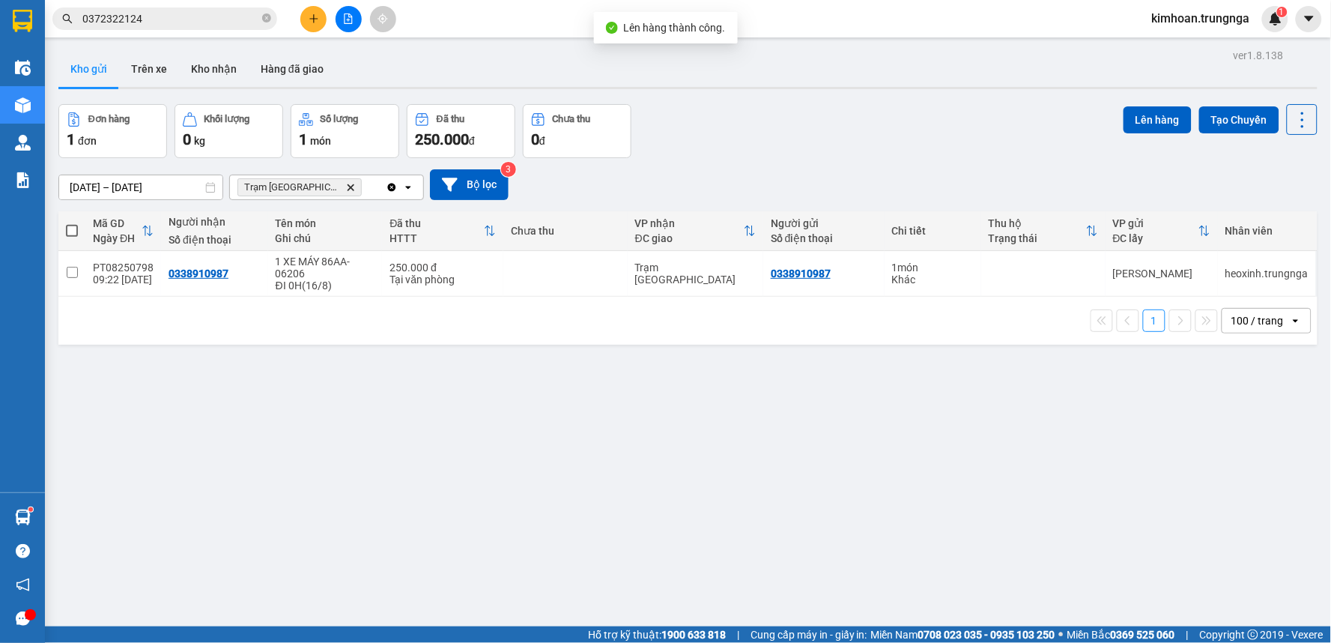
click at [352, 22] on icon "file-add" at bounding box center [349, 18] width 8 height 10
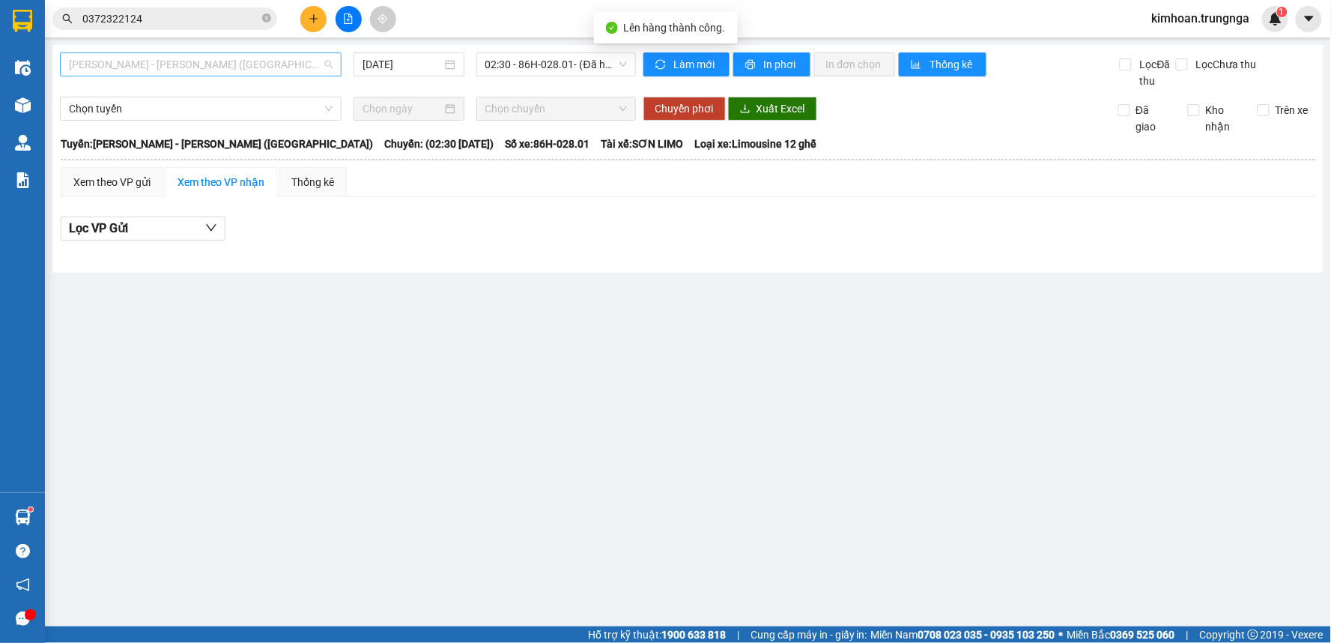
click at [211, 66] on span "Phan Thiết - Hồ Chí Minh (Ghế)" at bounding box center [201, 64] width 264 height 22
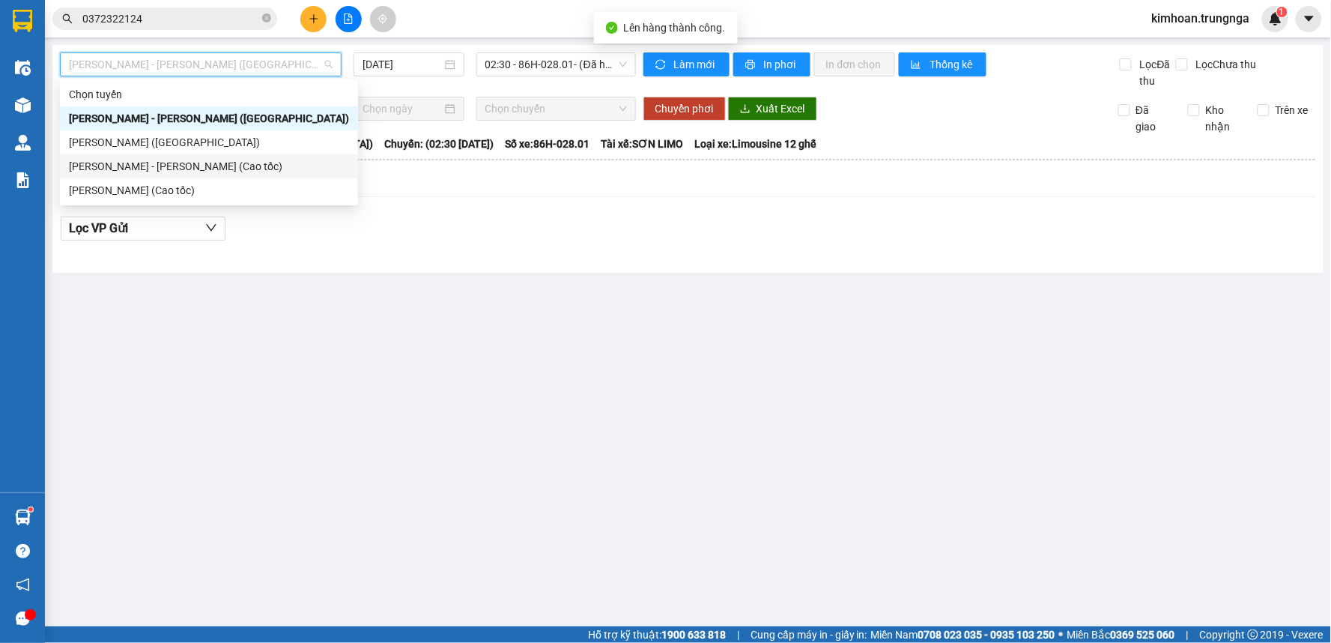
click at [159, 168] on div "Phan Thiết - Hồ Chí Minh (Cao tốc)" at bounding box center [209, 166] width 280 height 16
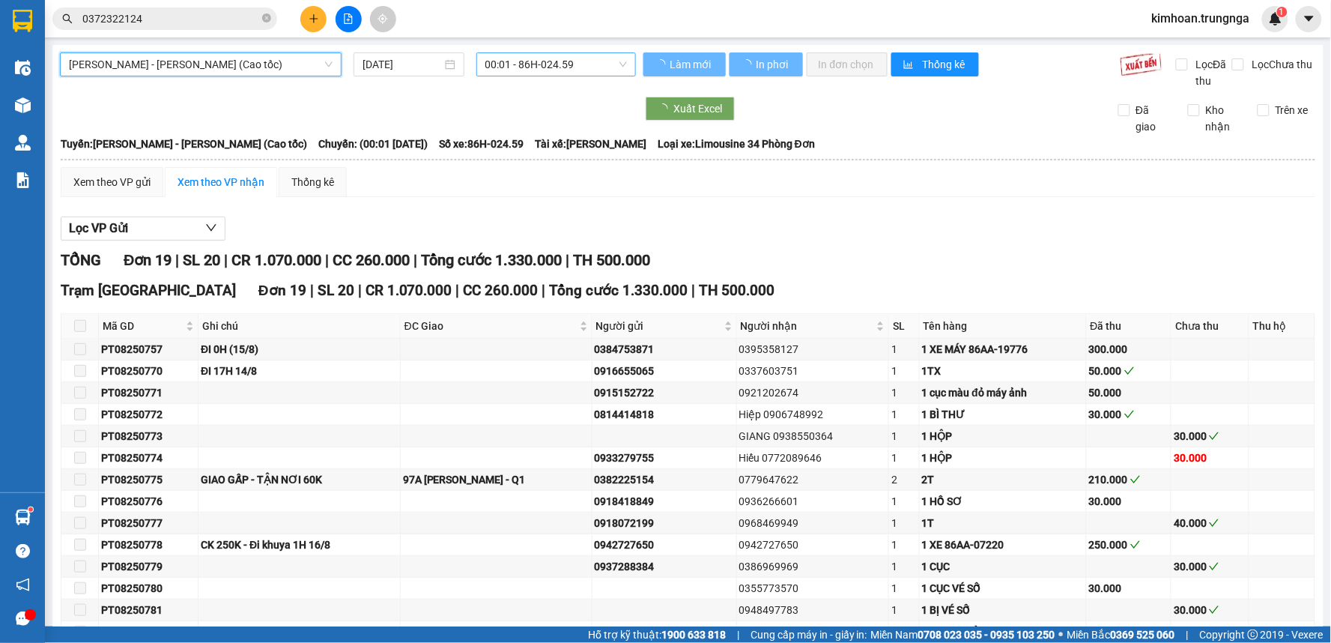
click at [506, 61] on span "00:01 - 86H-024.59" at bounding box center [556, 64] width 142 height 22
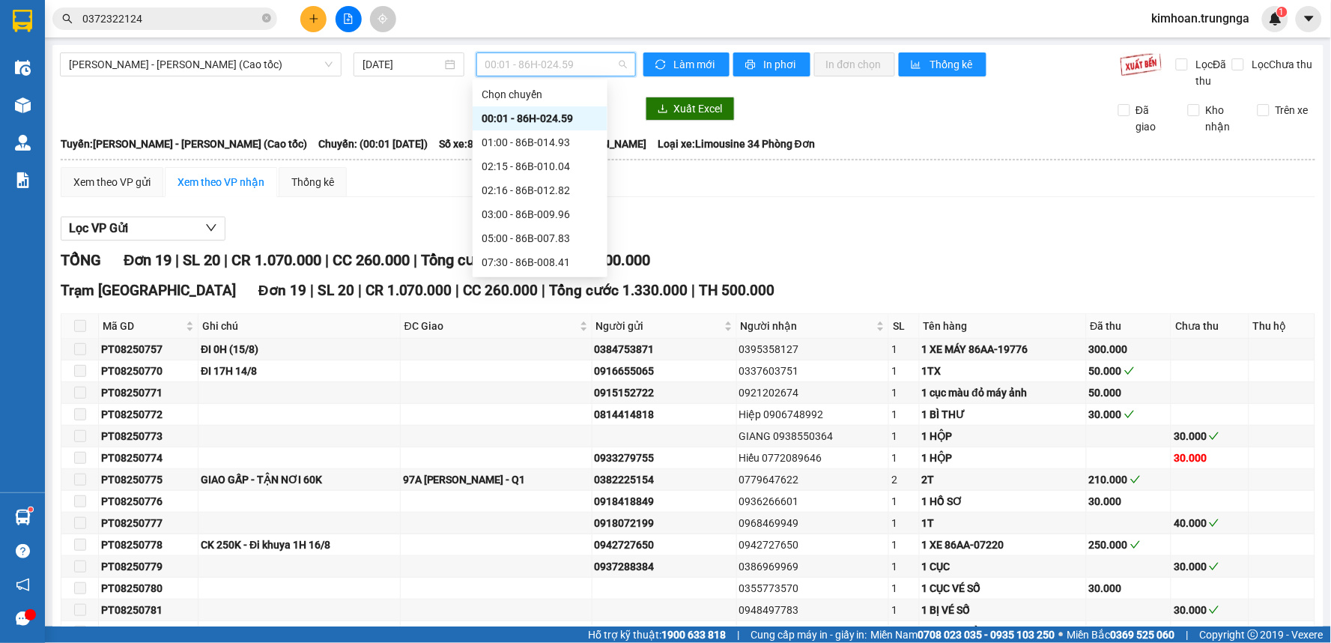
click at [524, 278] on div "10:30 - 86B-015.50" at bounding box center [540, 286] width 117 height 16
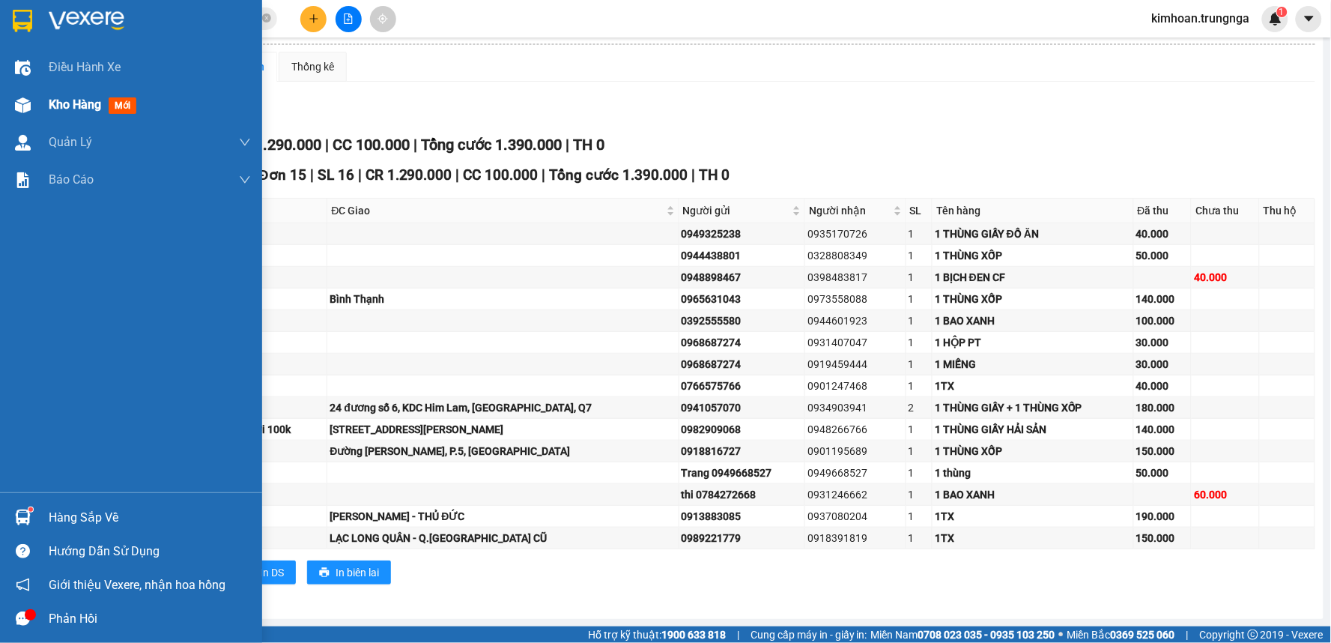
click at [95, 111] on span "Kho hàng" at bounding box center [75, 104] width 52 height 14
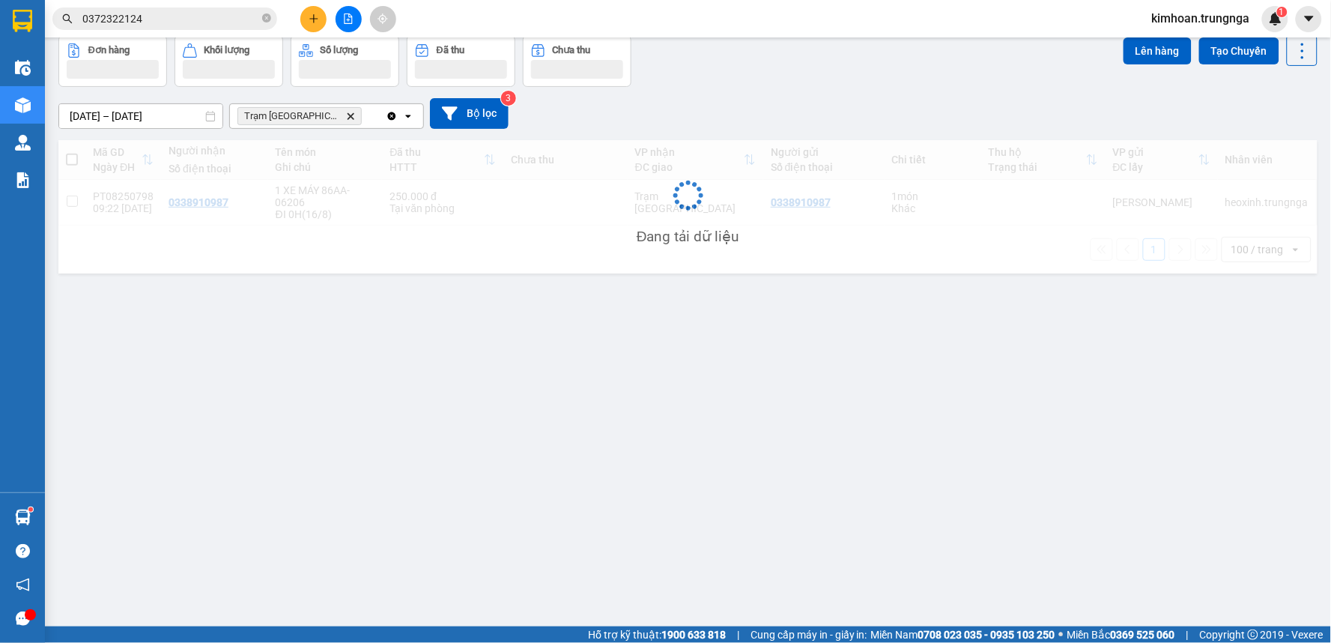
scroll to position [69, 0]
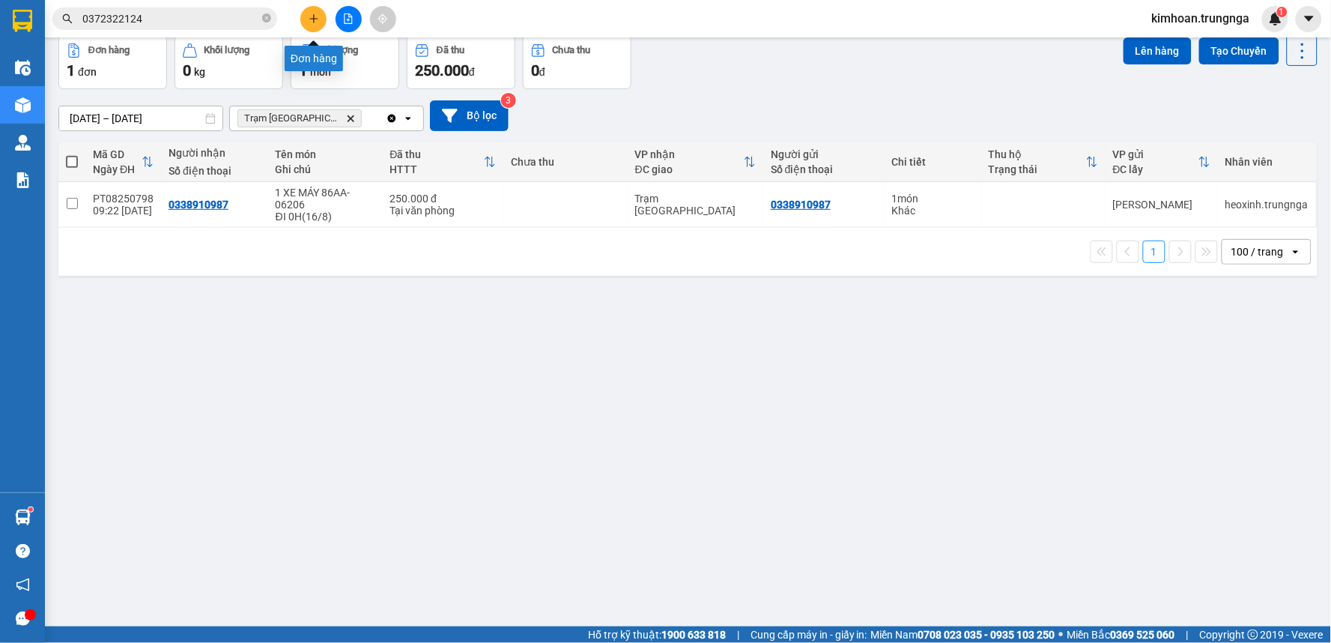
click at [311, 10] on button at bounding box center [313, 19] width 26 height 26
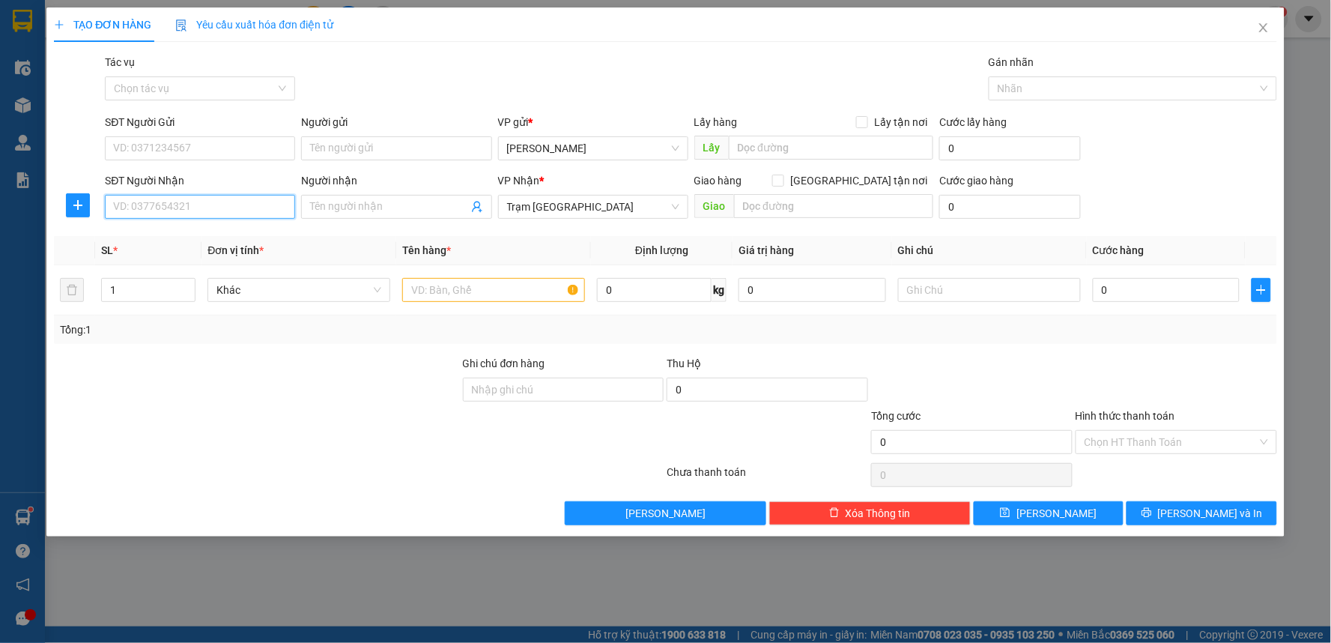
click at [249, 206] on input "SĐT Người Nhận" at bounding box center [200, 207] width 190 height 24
type input "0903914872"
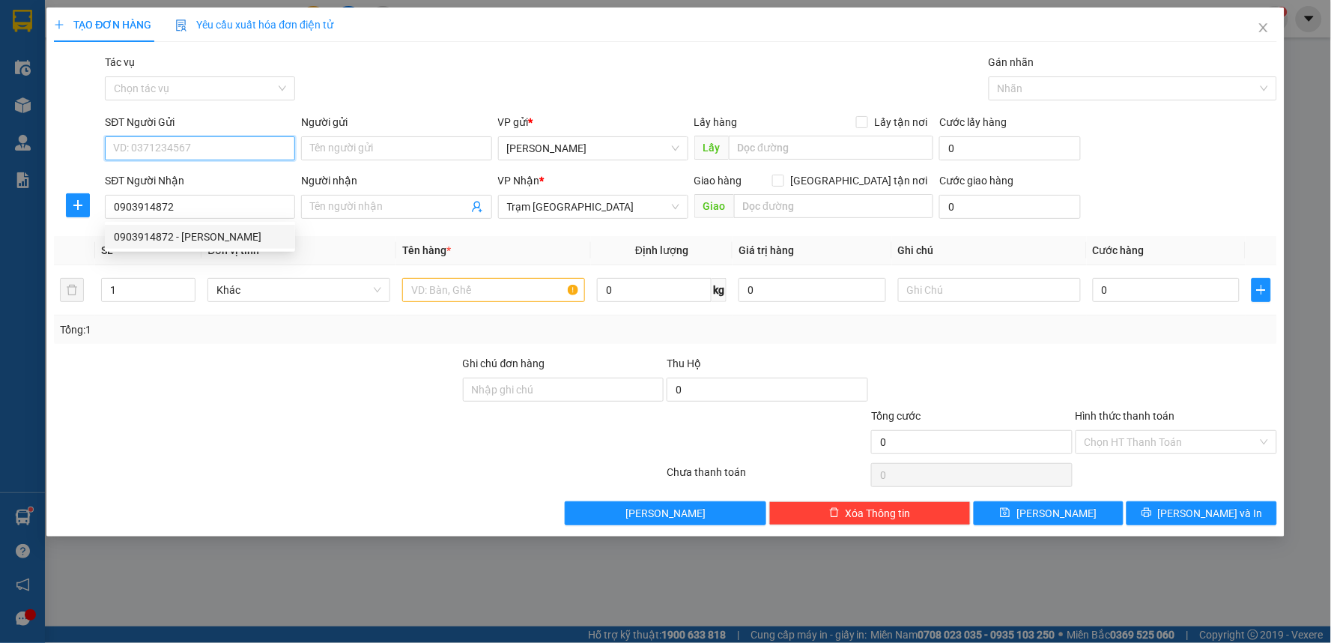
click at [240, 150] on input "SĐT Người Gửi" at bounding box center [200, 148] width 190 height 24
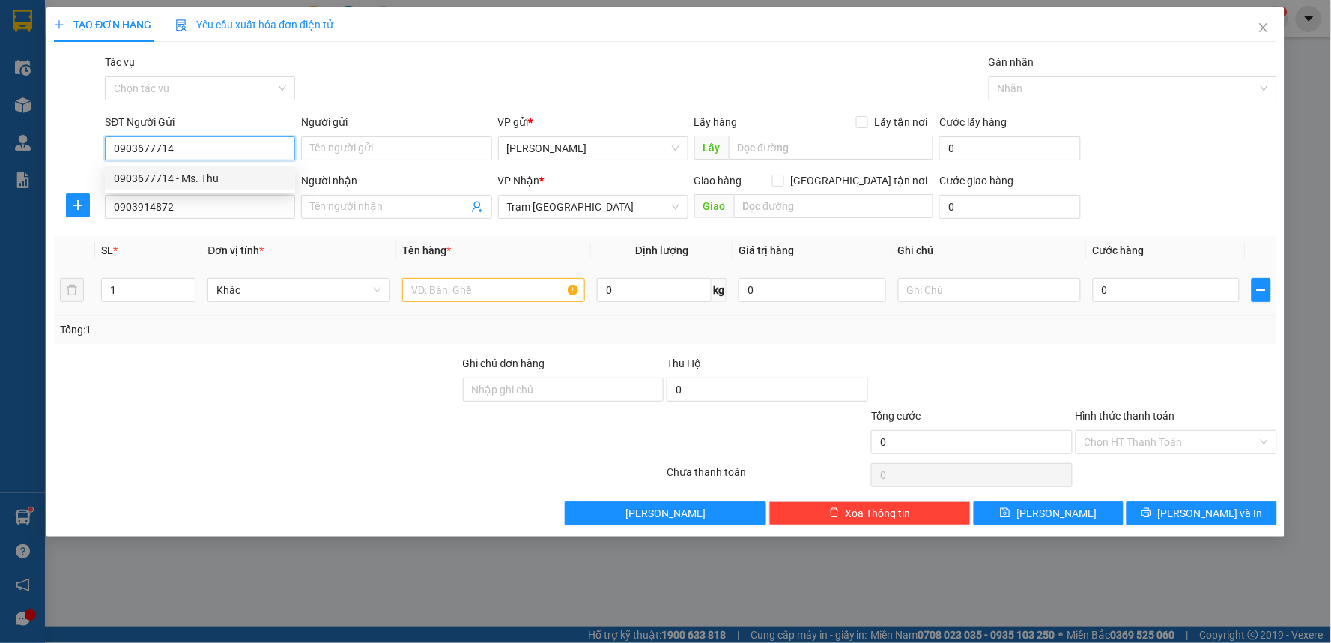
type input "0903677714"
click at [470, 291] on input "text" at bounding box center [493, 290] width 183 height 24
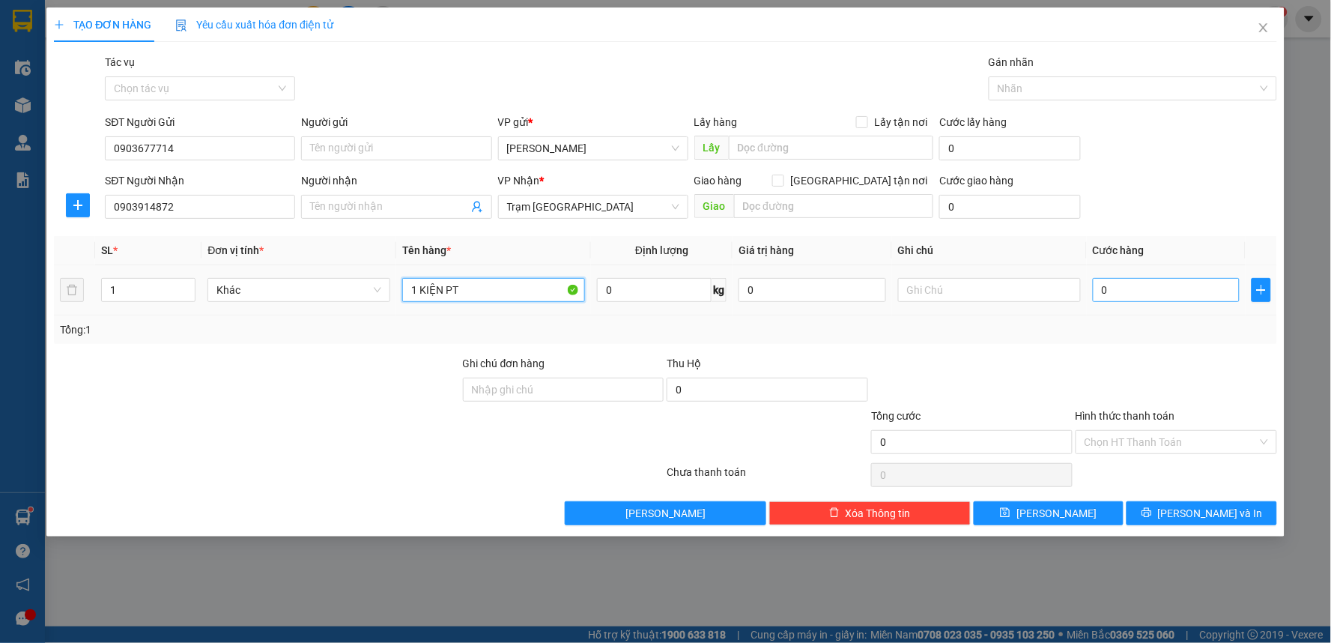
type input "1 KIỆN PT"
click at [1159, 293] on input "0" at bounding box center [1167, 290] width 148 height 24
type input "4"
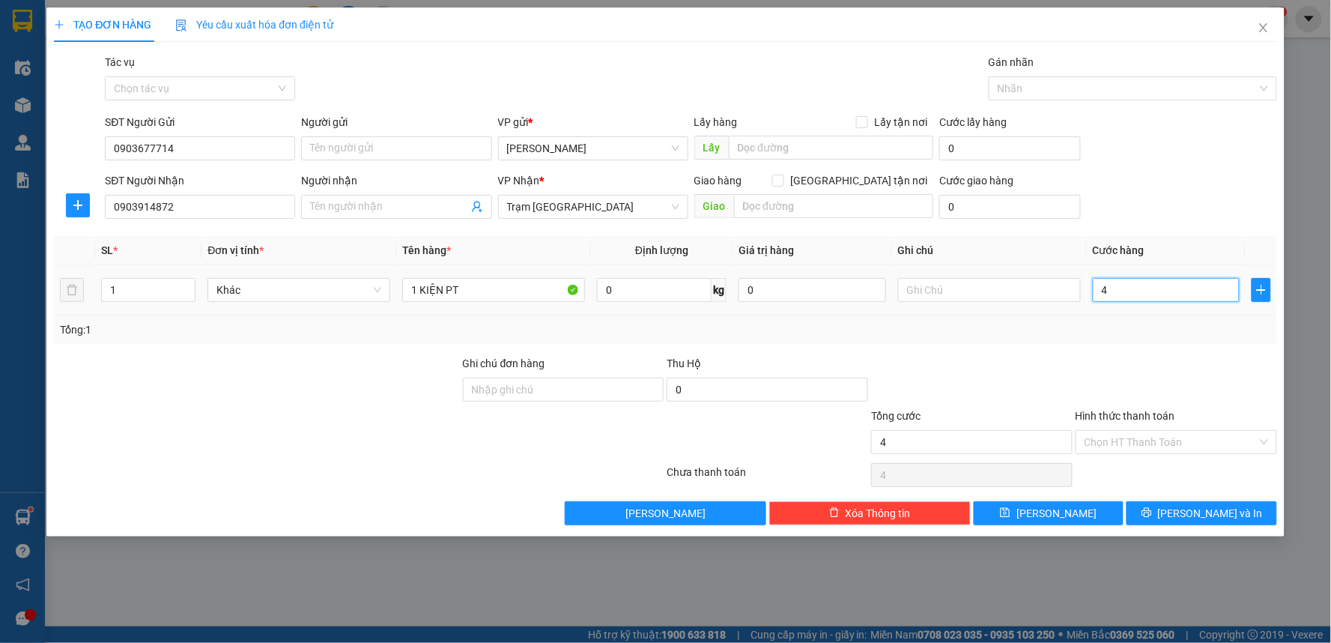
type input "40"
type input "40.000"
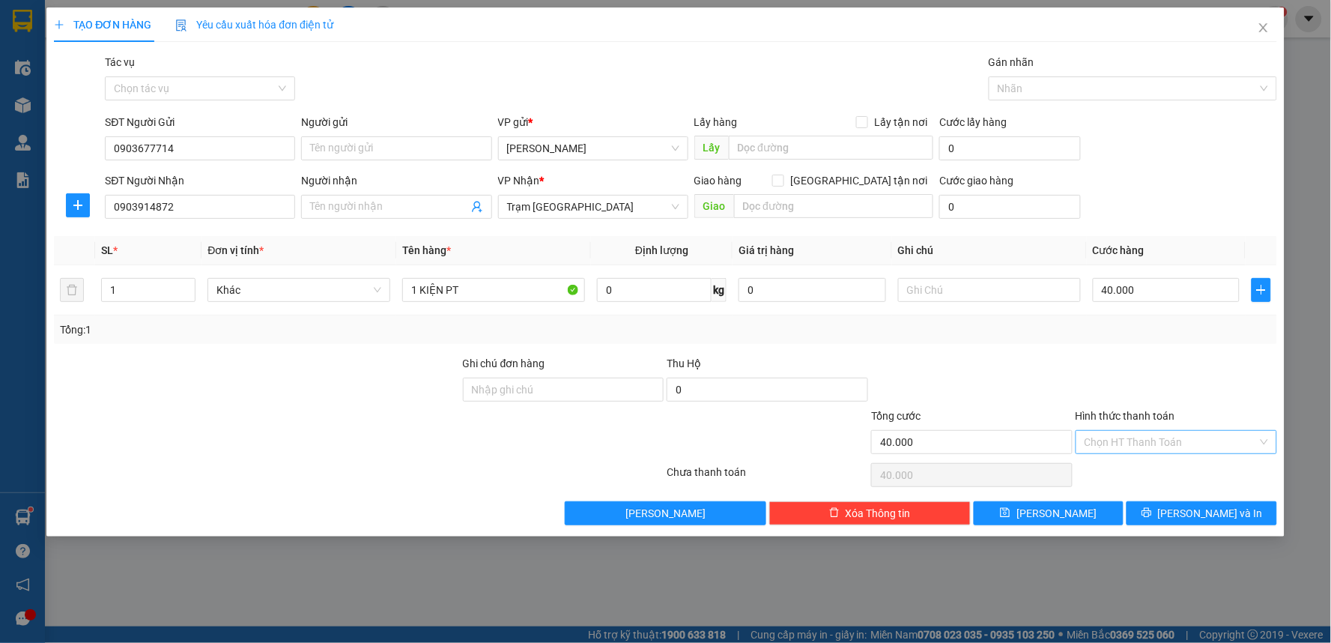
click at [1128, 436] on input "Hình thức thanh toán" at bounding box center [1171, 442] width 173 height 22
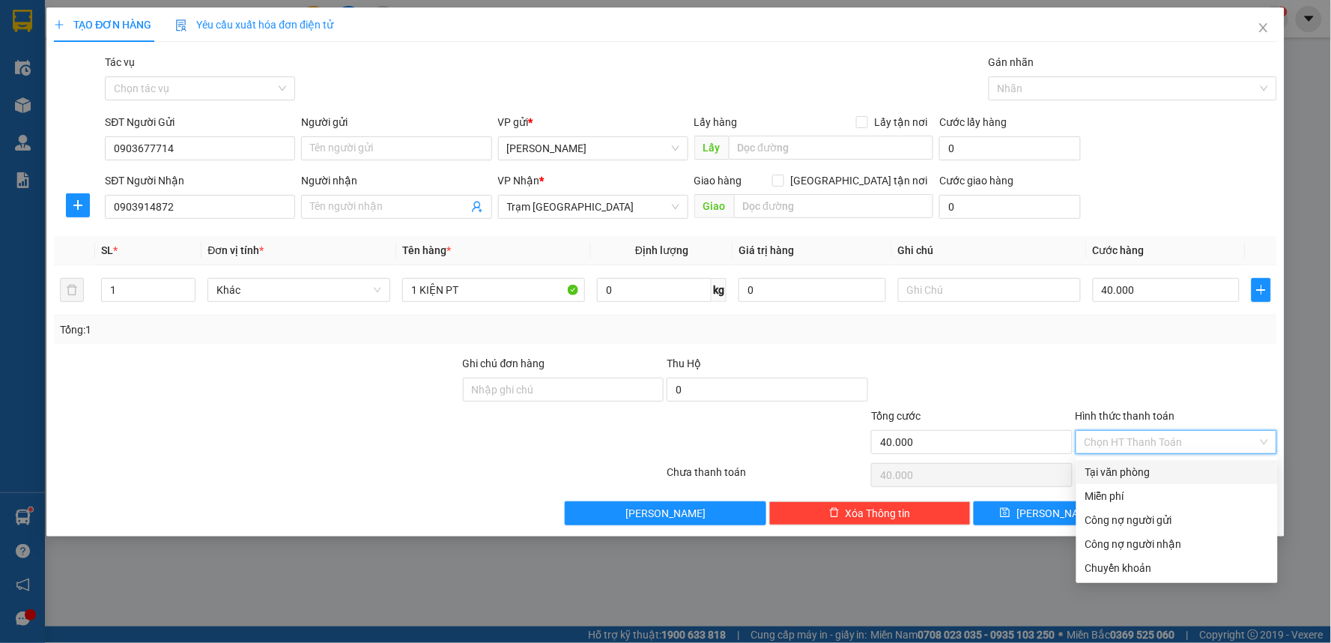
click at [1118, 480] on div "Tại văn phòng" at bounding box center [1177, 472] width 202 height 24
type input "0"
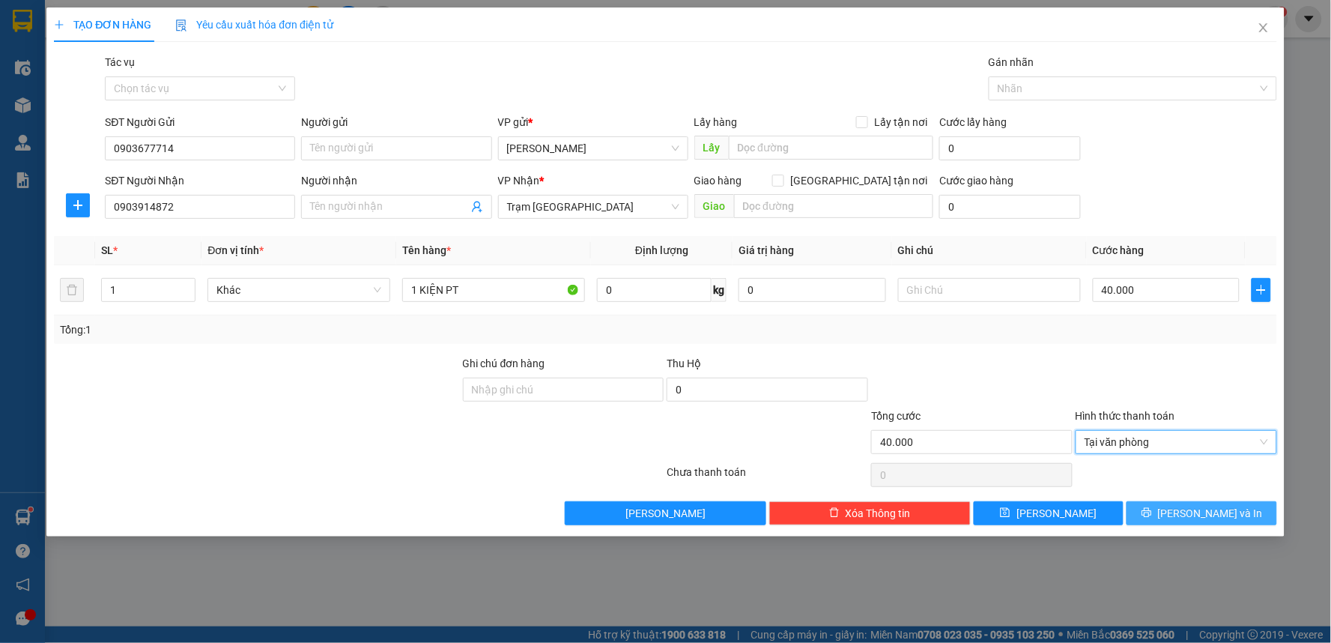
click at [1182, 521] on button "Lưu và In" at bounding box center [1202, 513] width 151 height 24
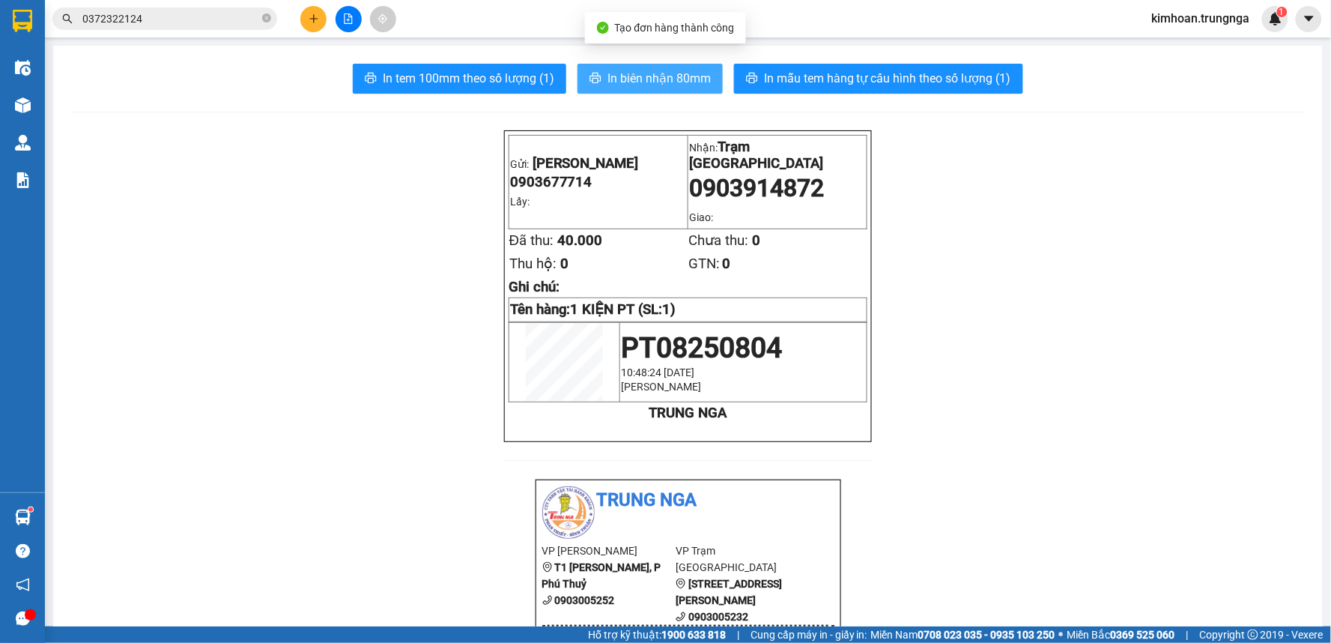
click at [653, 79] on span "In biên nhận 80mm" at bounding box center [659, 78] width 103 height 19
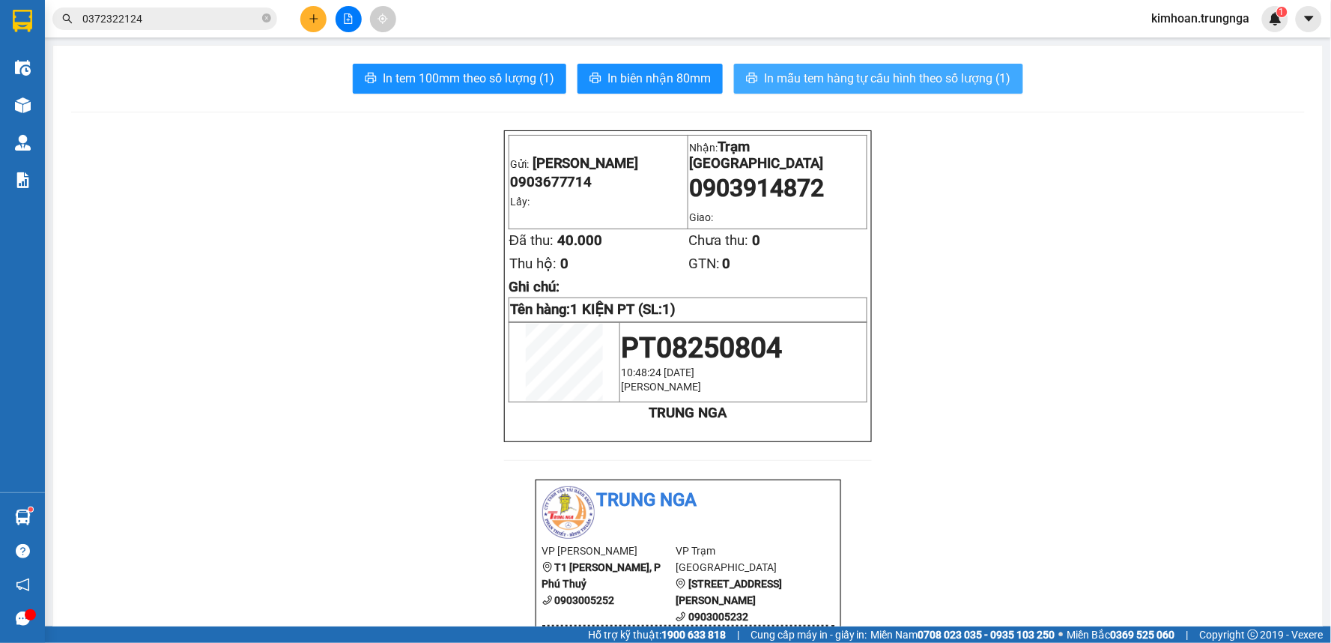
click at [855, 84] on span "In mẫu tem hàng tự cấu hình theo số lượng (1)" at bounding box center [887, 78] width 247 height 19
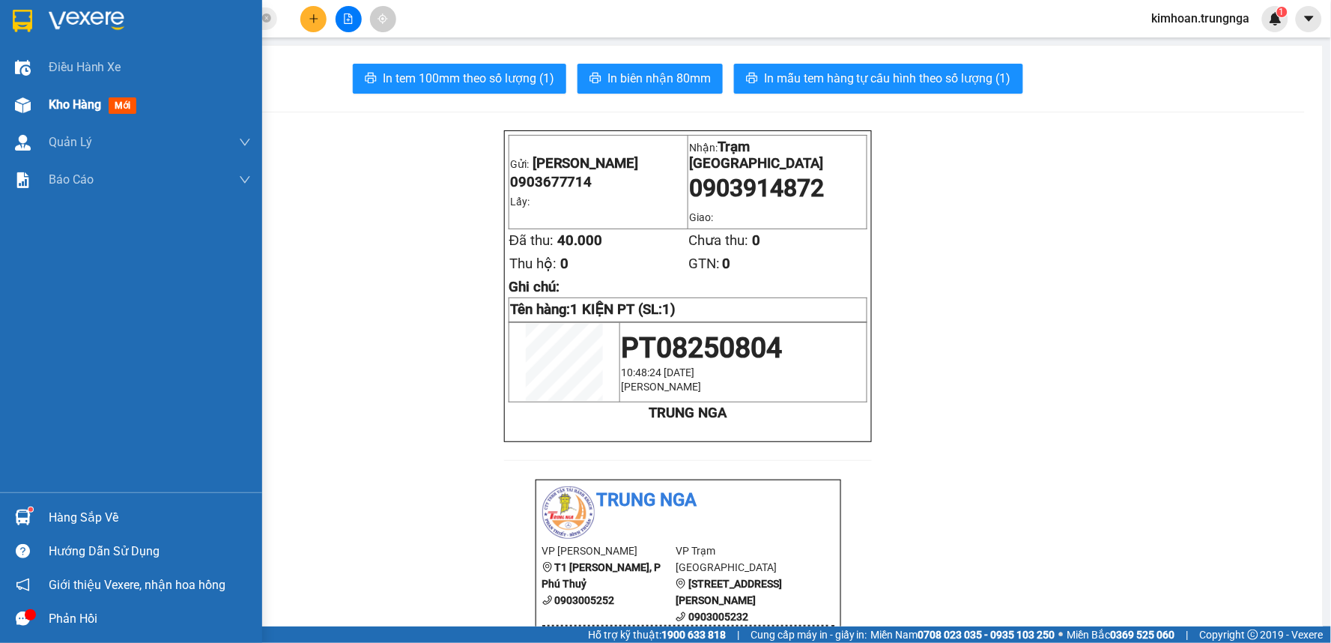
click at [36, 107] on div "Kho hàng mới" at bounding box center [131, 104] width 262 height 37
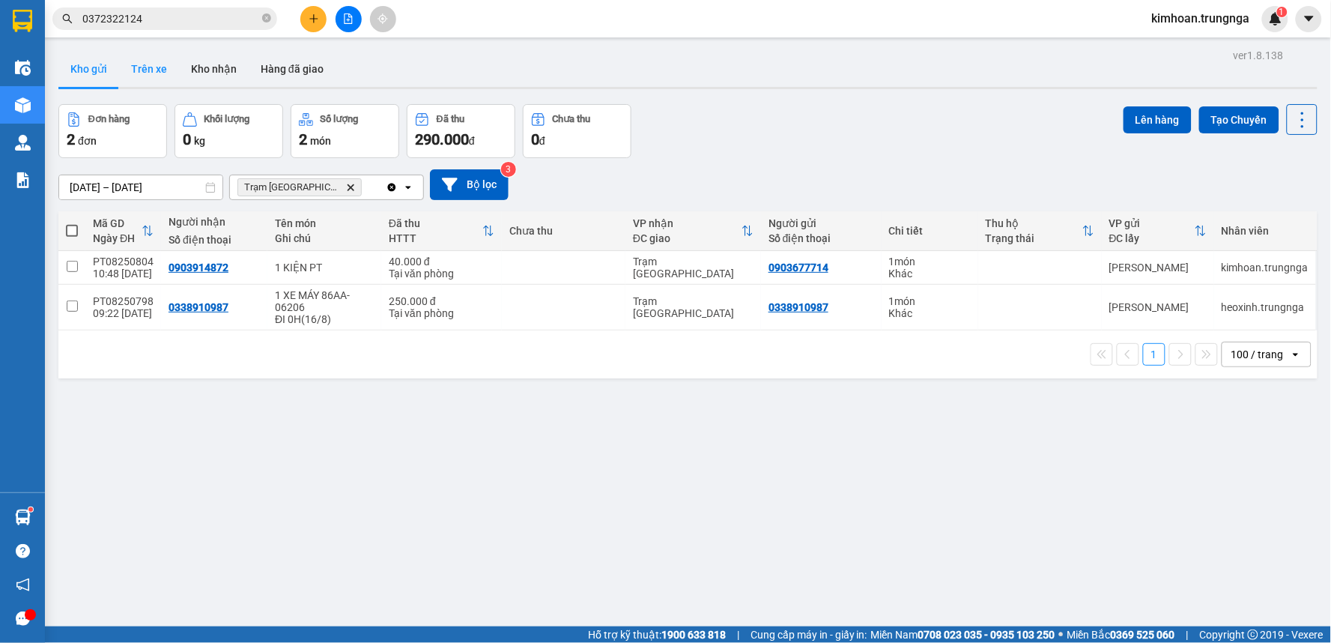
click at [165, 79] on button "Trên xe" at bounding box center [149, 69] width 60 height 36
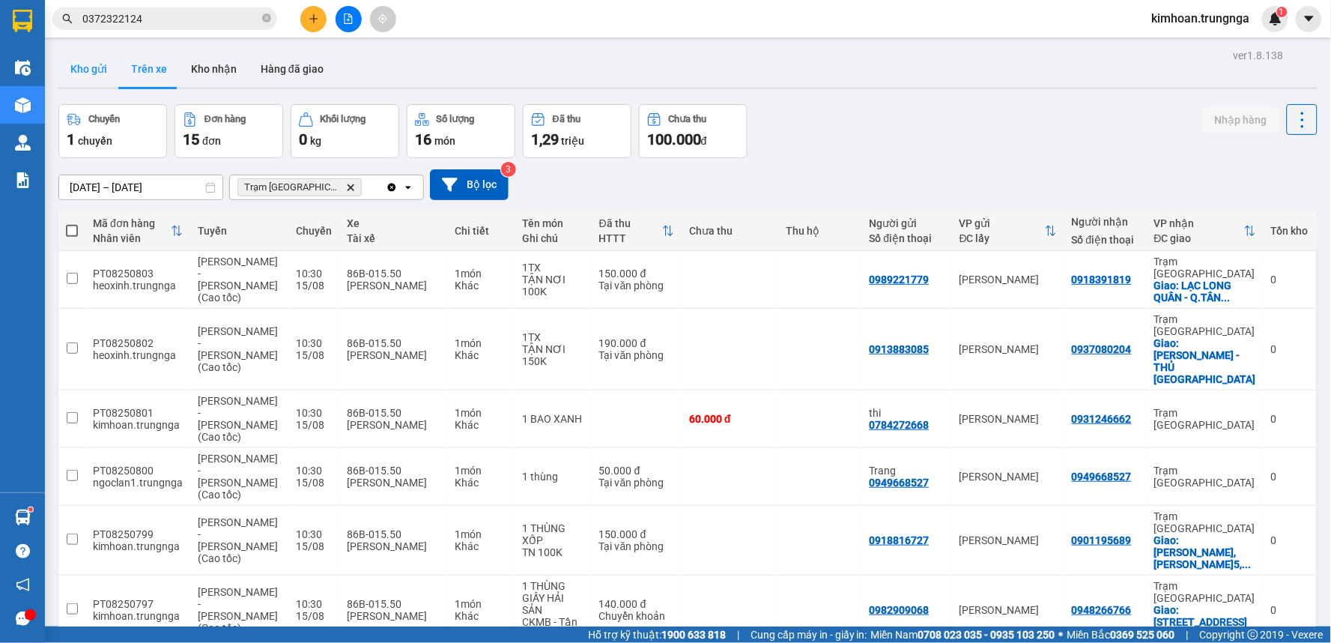
click at [92, 70] on button "Kho gửi" at bounding box center [88, 69] width 61 height 36
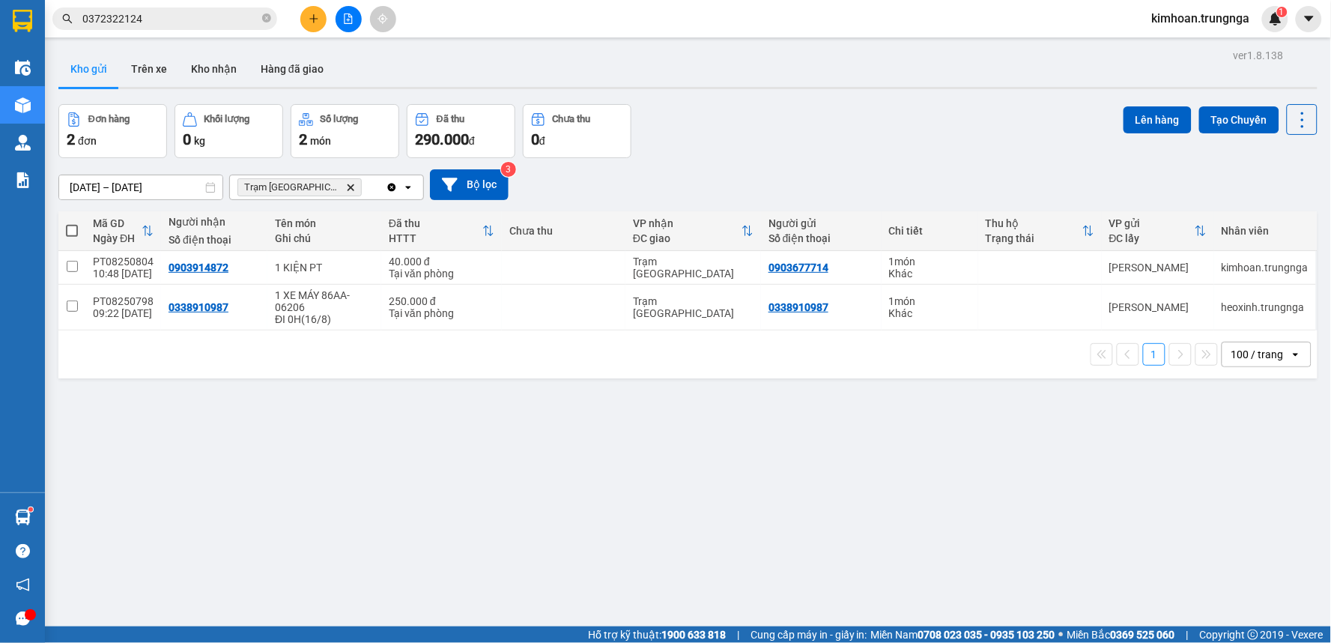
click at [312, 19] on icon "plus" at bounding box center [313, 18] width 8 height 1
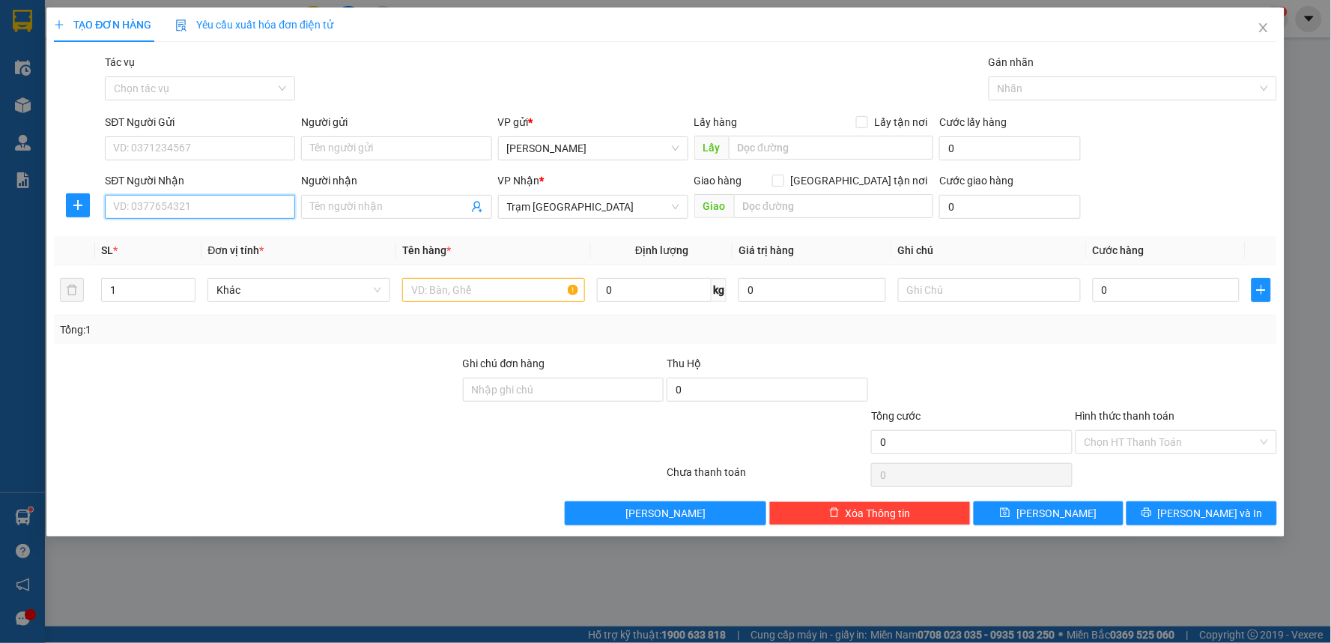
click at [183, 204] on input "SĐT Người Nhận" at bounding box center [200, 207] width 190 height 24
type input "0908082383"
click at [154, 152] on input "SĐT Người Gửi" at bounding box center [200, 148] width 190 height 24
click at [445, 292] on input "text" at bounding box center [493, 290] width 183 height 24
type input "1 THÙNG XỐP"
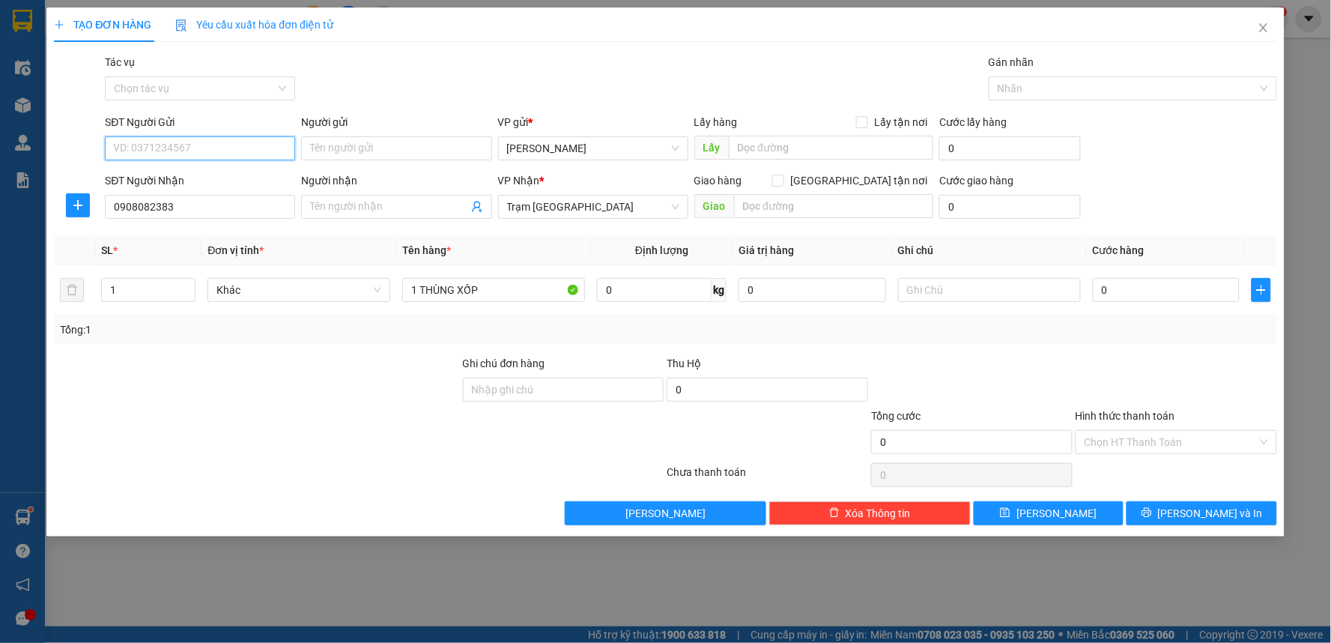
click at [223, 150] on input "SĐT Người Gửi" at bounding box center [200, 148] width 190 height 24
type input "0989087776"
click at [1118, 300] on input "0" at bounding box center [1167, 290] width 148 height 24
type input "4"
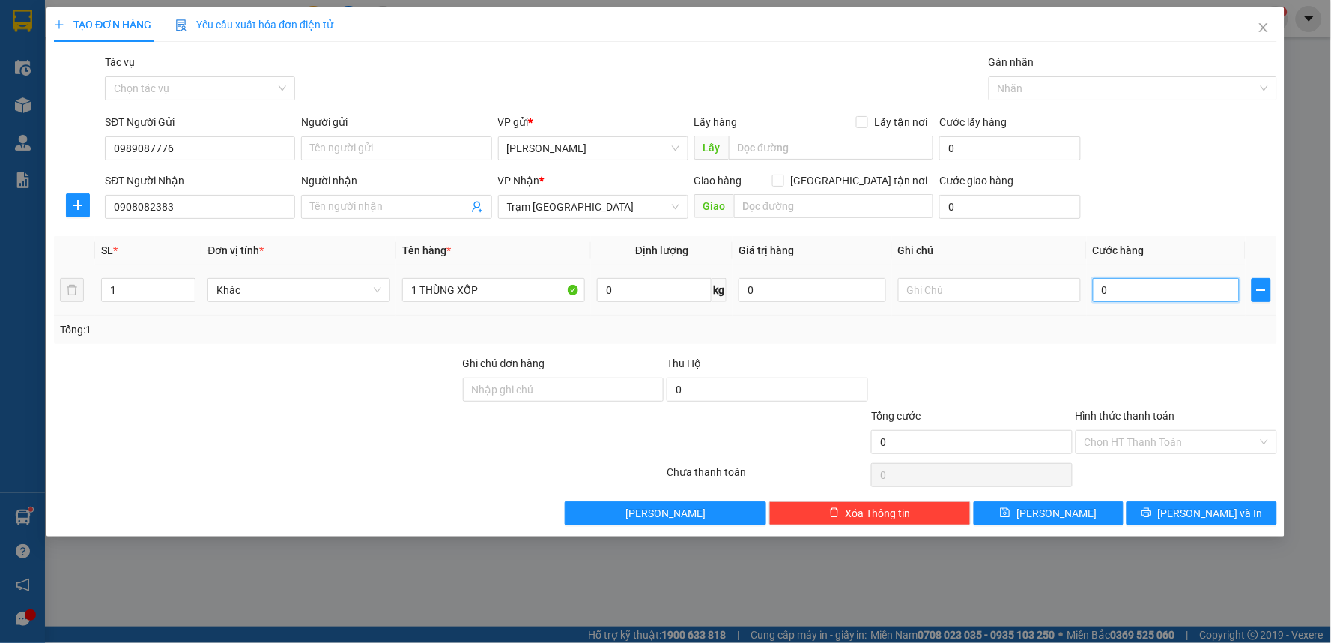
type input "4"
type input "40"
type input "40.000"
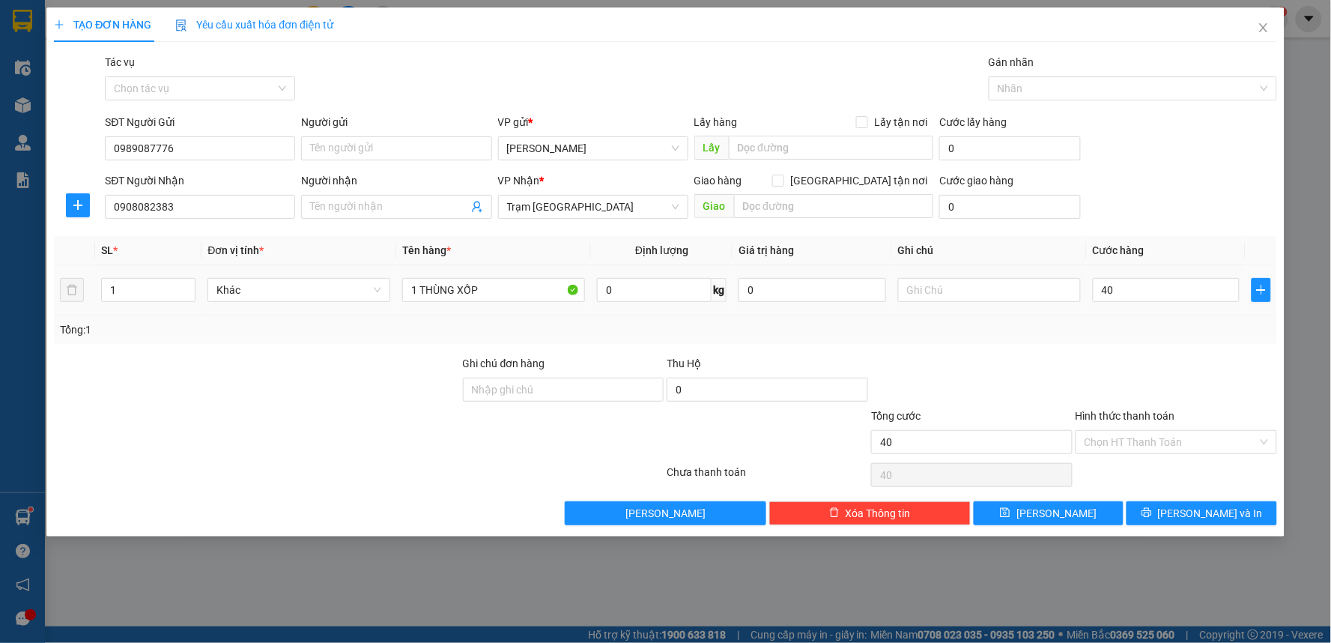
type input "40.000"
click at [1071, 327] on div "Tổng: 1" at bounding box center [665, 329] width 1211 height 16
click at [783, 177] on input "Giao tận nơi" at bounding box center [777, 180] width 10 height 10
checkbox input "true"
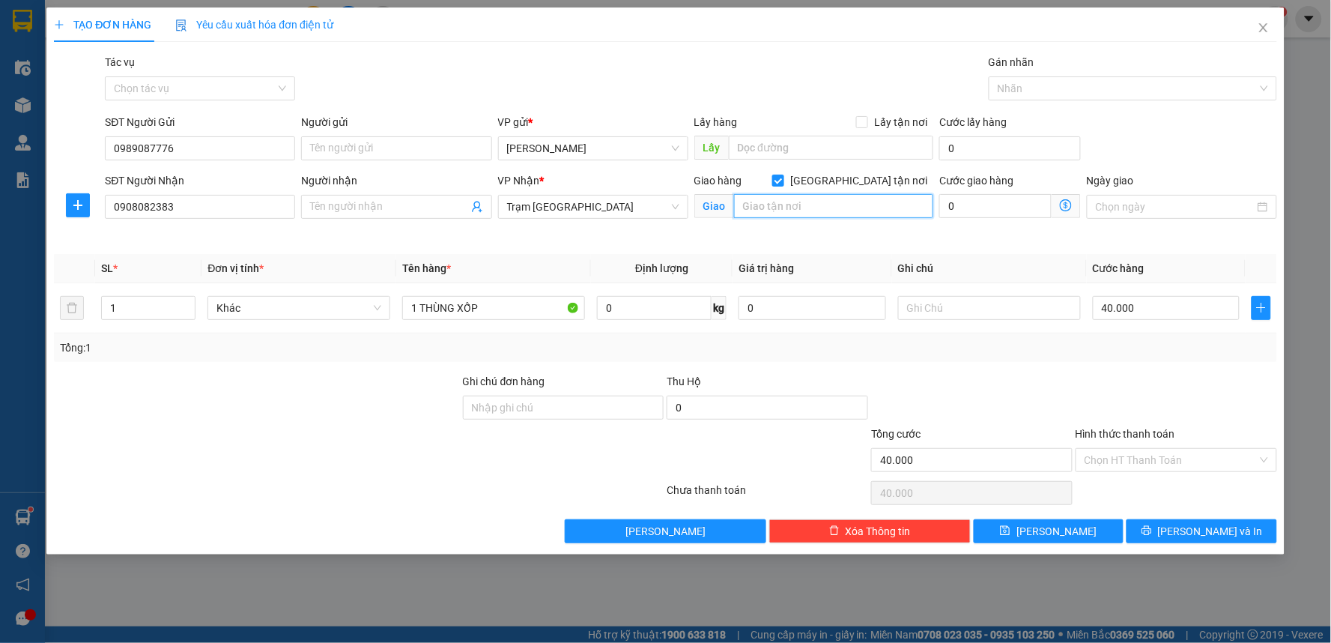
click at [850, 205] on input "text" at bounding box center [834, 206] width 200 height 24
type input "D10/891 Quốc Lộ 1A, Tân Tạo, Bình Tân"
click at [1017, 208] on input "0" at bounding box center [995, 206] width 112 height 24
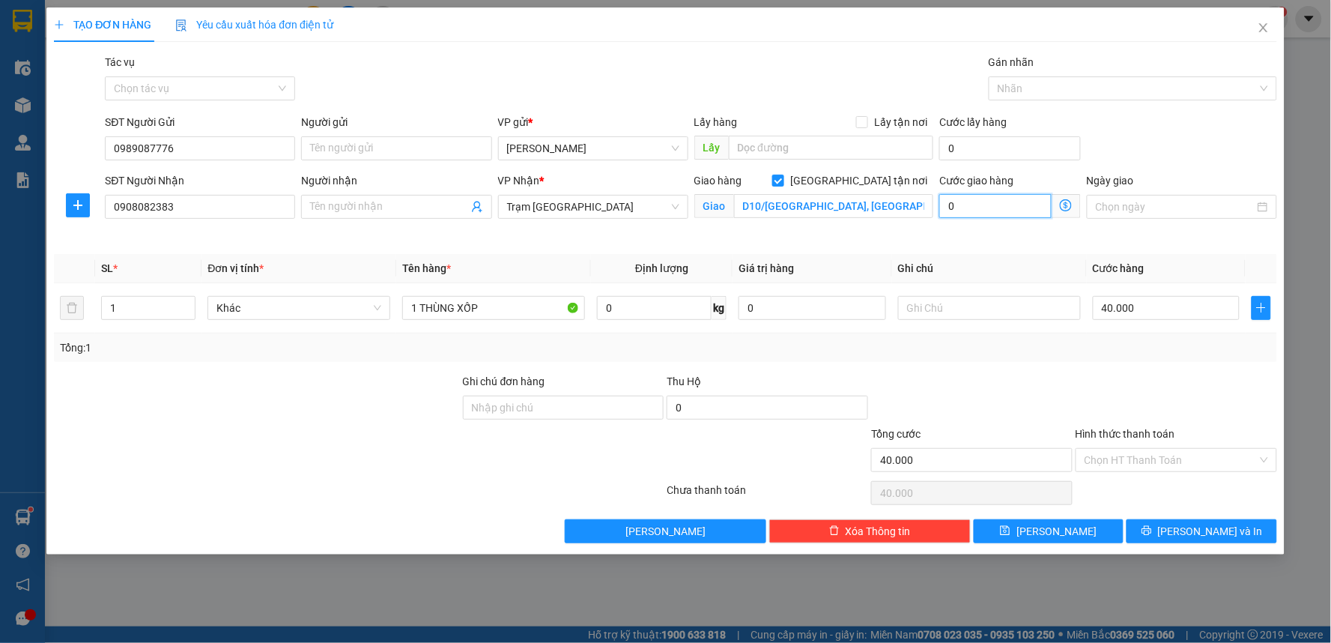
type input "40.001"
type input "1"
type input "40.010"
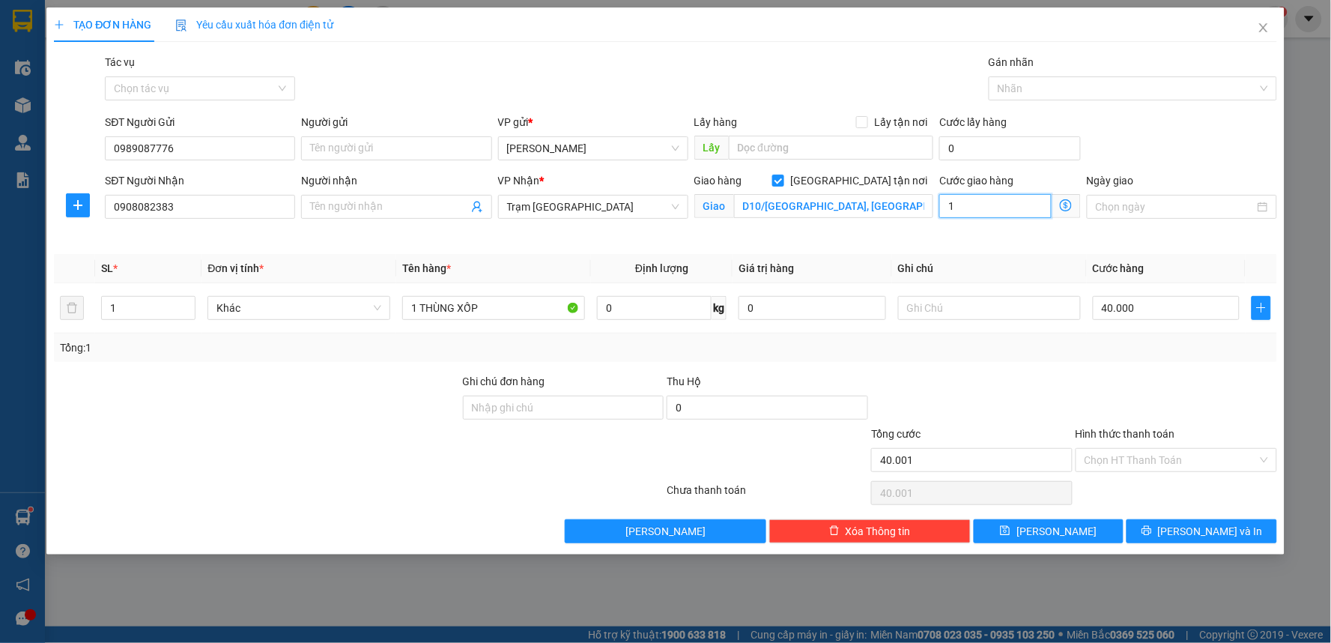
type input "10"
type input "40.100"
type input "100"
type input "140.000"
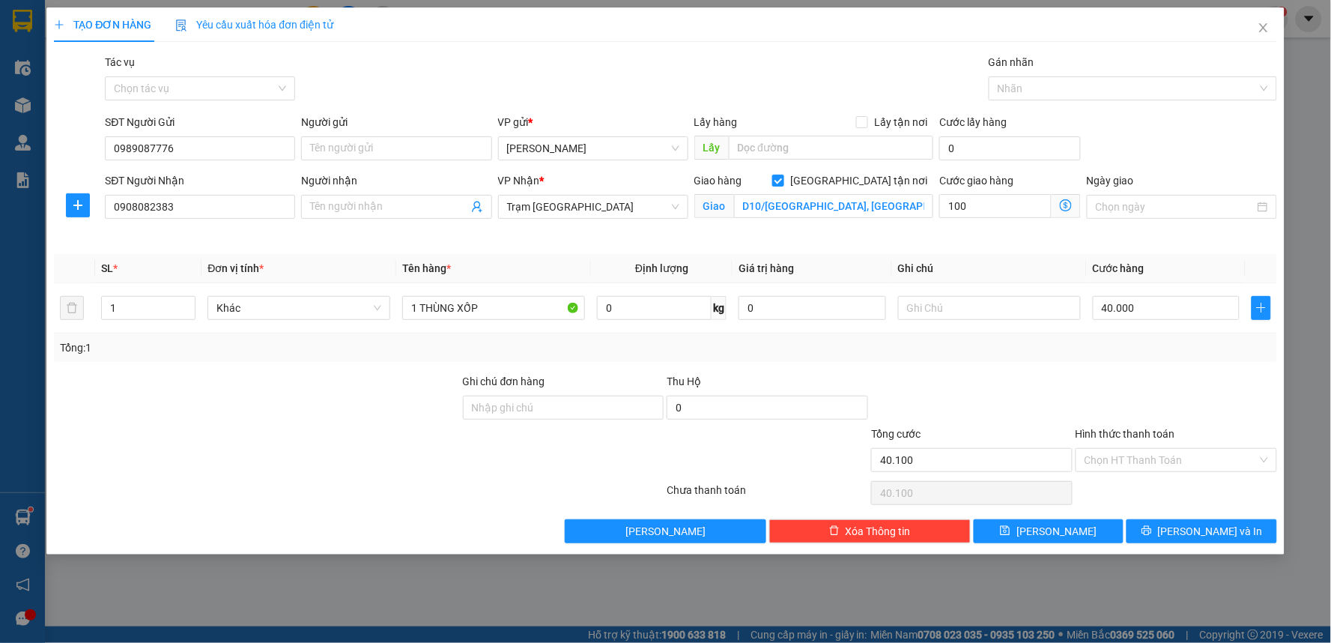
type input "140.000"
type input "100.000"
click at [939, 265] on th "Ghi chú" at bounding box center [989, 268] width 195 height 29
click at [936, 307] on input "text" at bounding box center [989, 308] width 183 height 24
type input "Tận nơi 100k"
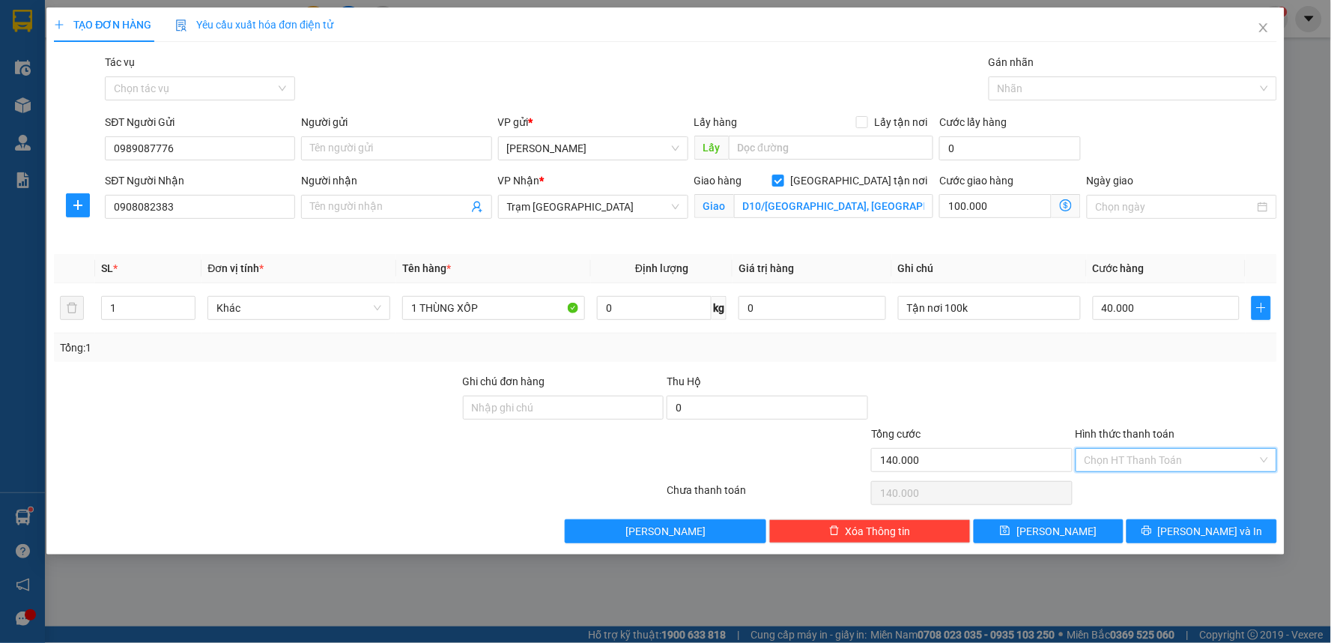
click at [1179, 457] on input "Hình thức thanh toán" at bounding box center [1171, 460] width 173 height 22
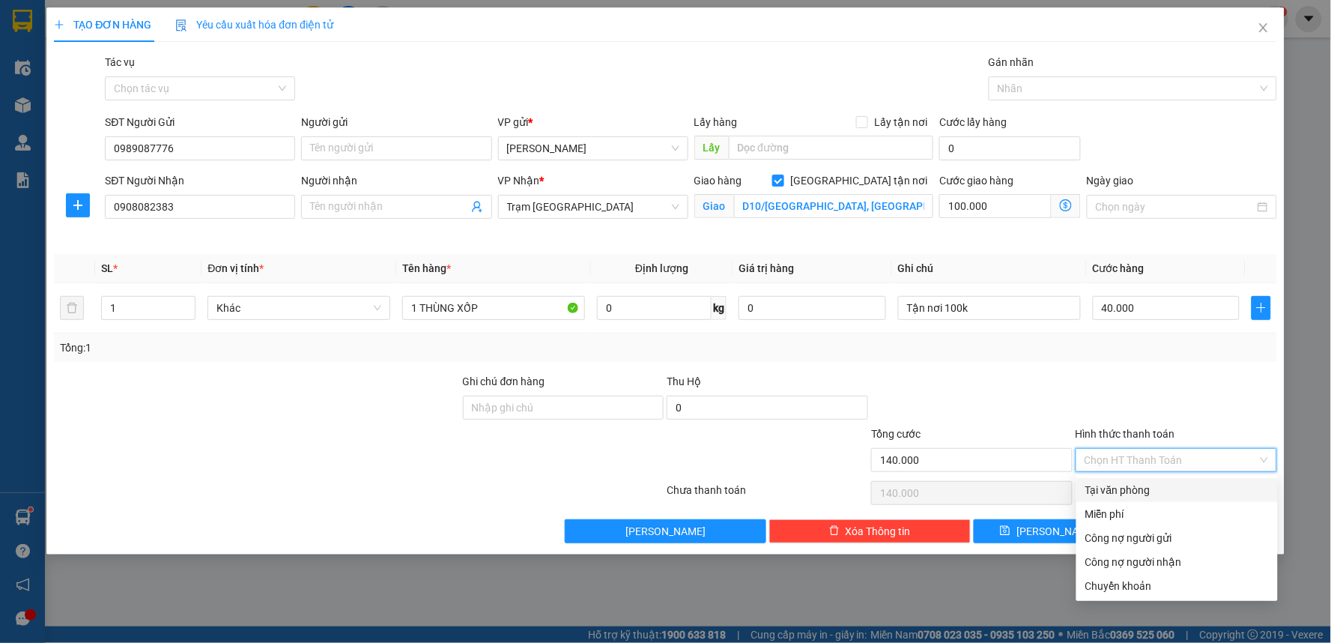
click at [1150, 489] on div "Tại văn phòng" at bounding box center [1177, 490] width 184 height 16
type input "0"
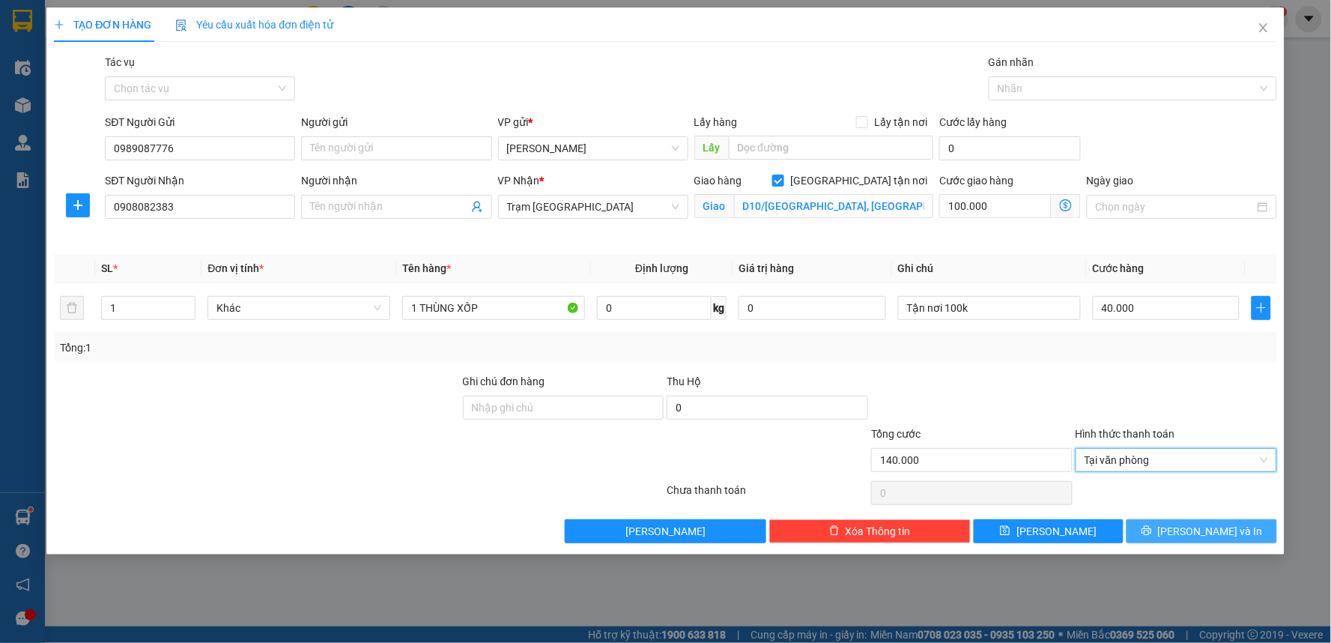
click at [1207, 533] on span "Lưu và In" at bounding box center [1210, 531] width 105 height 16
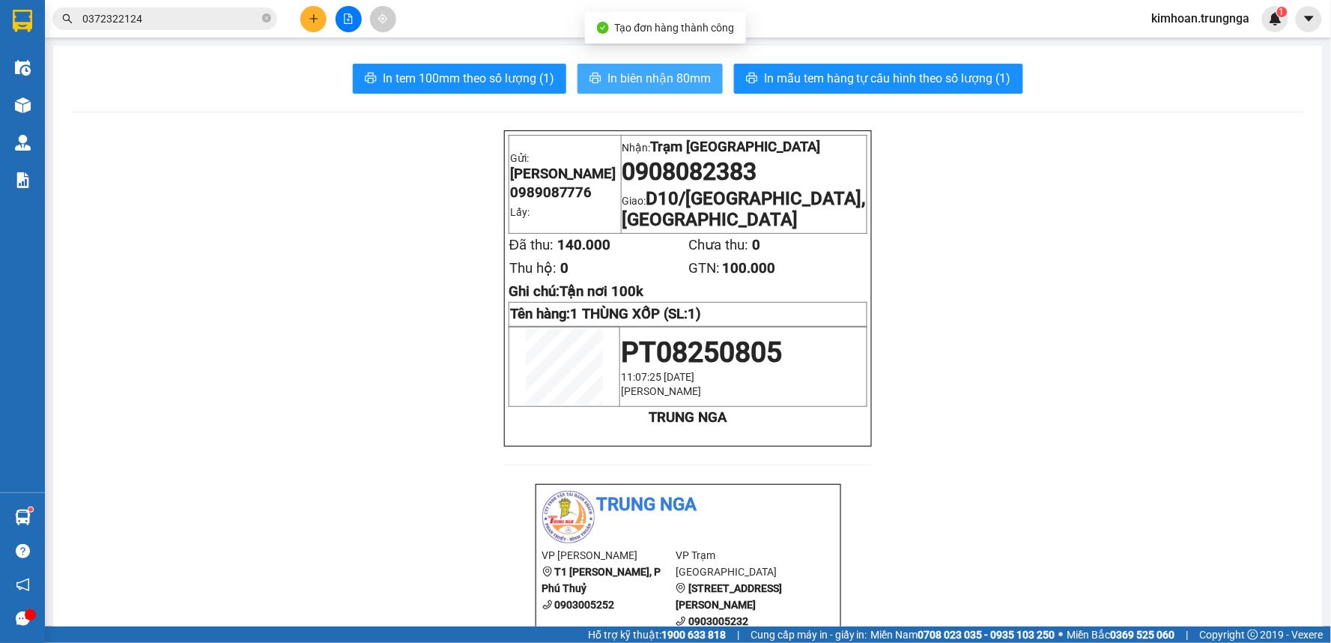
click at [643, 86] on span "In biên nhận 80mm" at bounding box center [659, 78] width 103 height 19
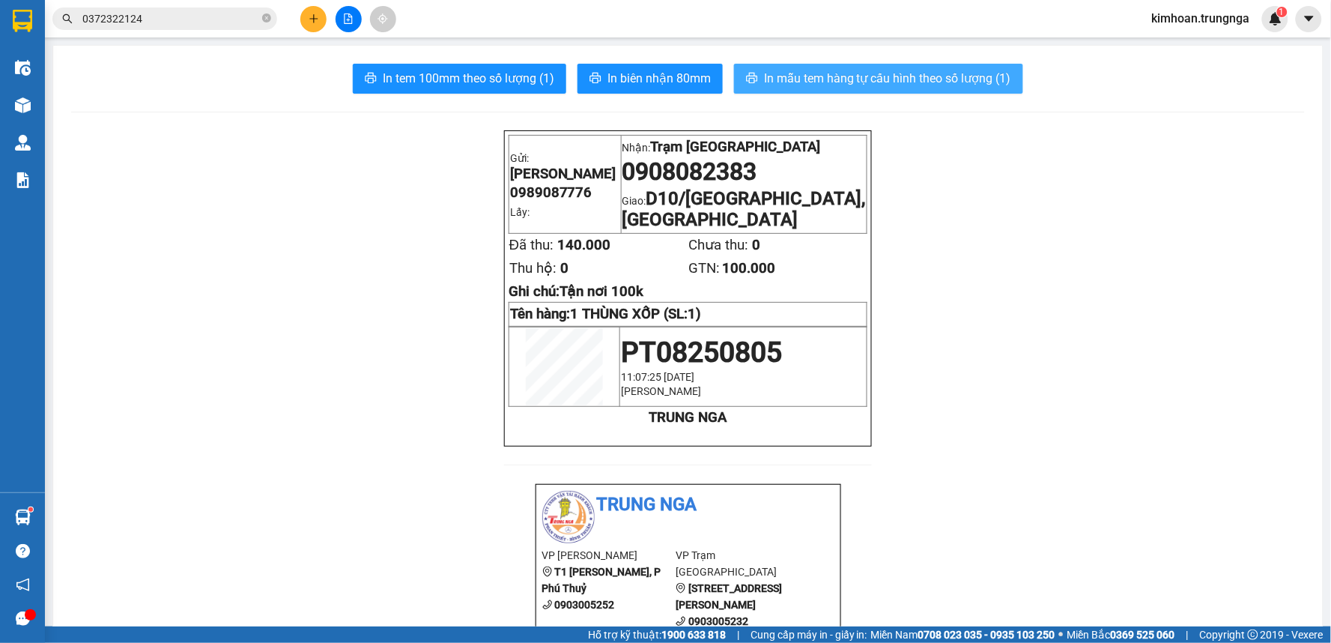
click at [855, 90] on button "In mẫu tem hàng tự cấu hình theo số lượng (1)" at bounding box center [878, 79] width 289 height 30
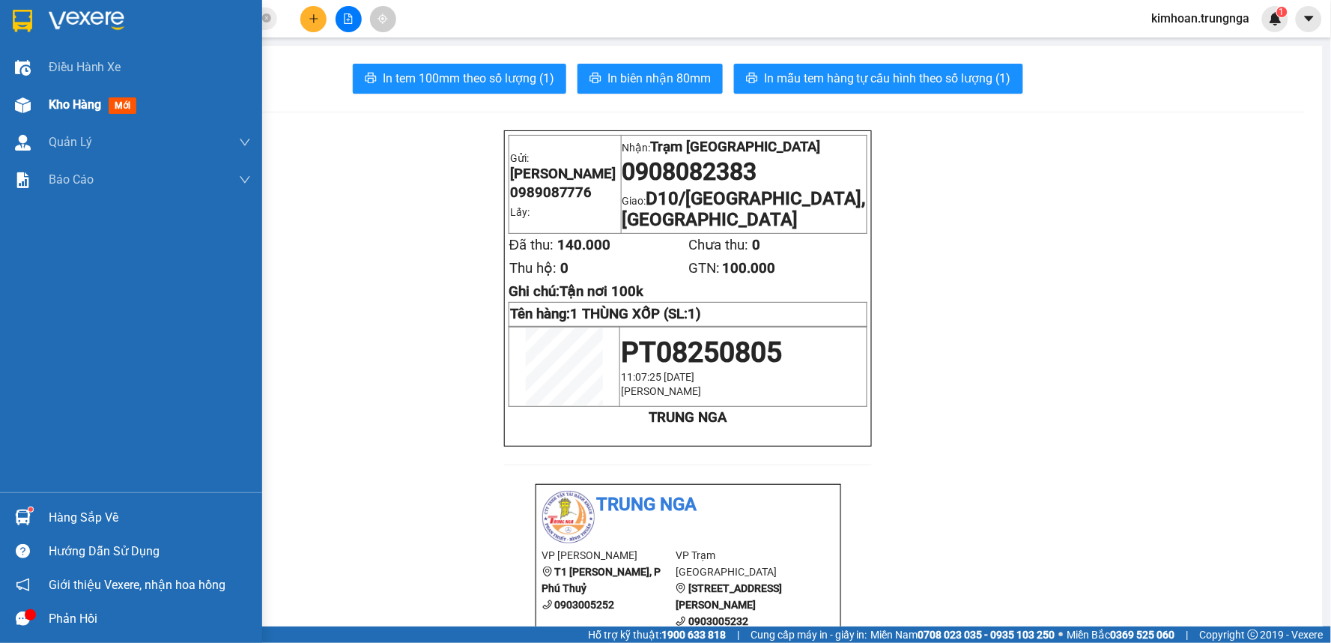
click at [36, 95] on div "Kho hàng mới" at bounding box center [131, 104] width 262 height 37
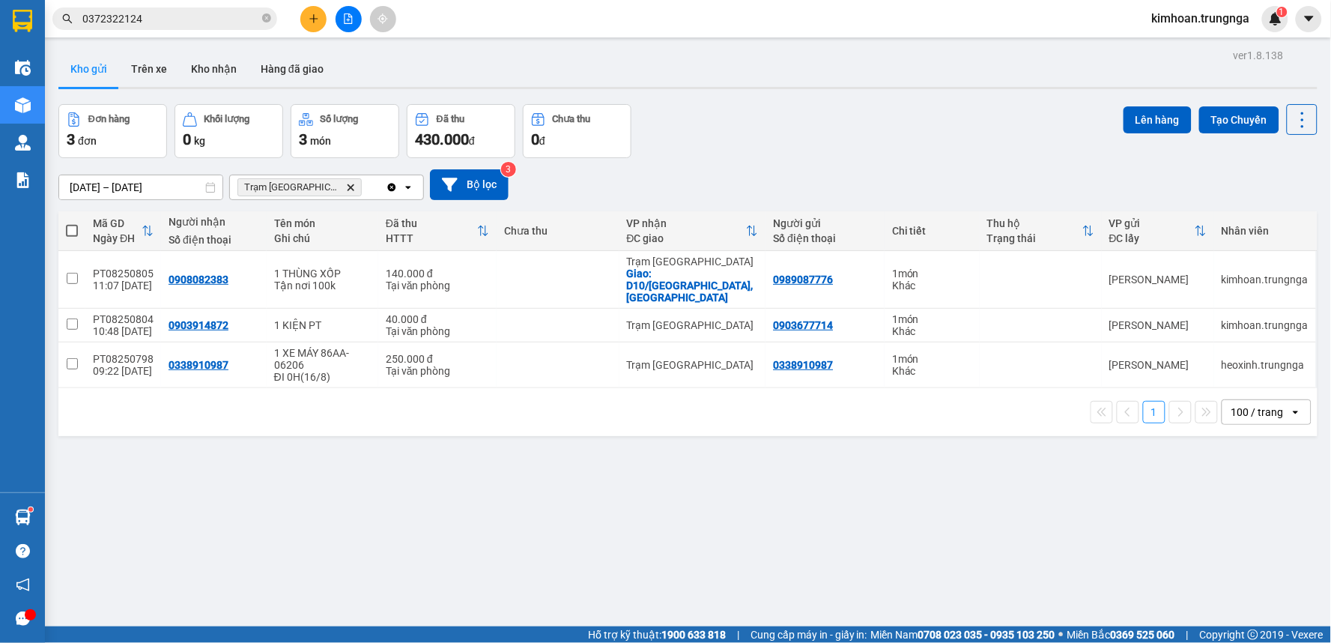
click at [312, 15] on icon "plus" at bounding box center [314, 18] width 10 height 10
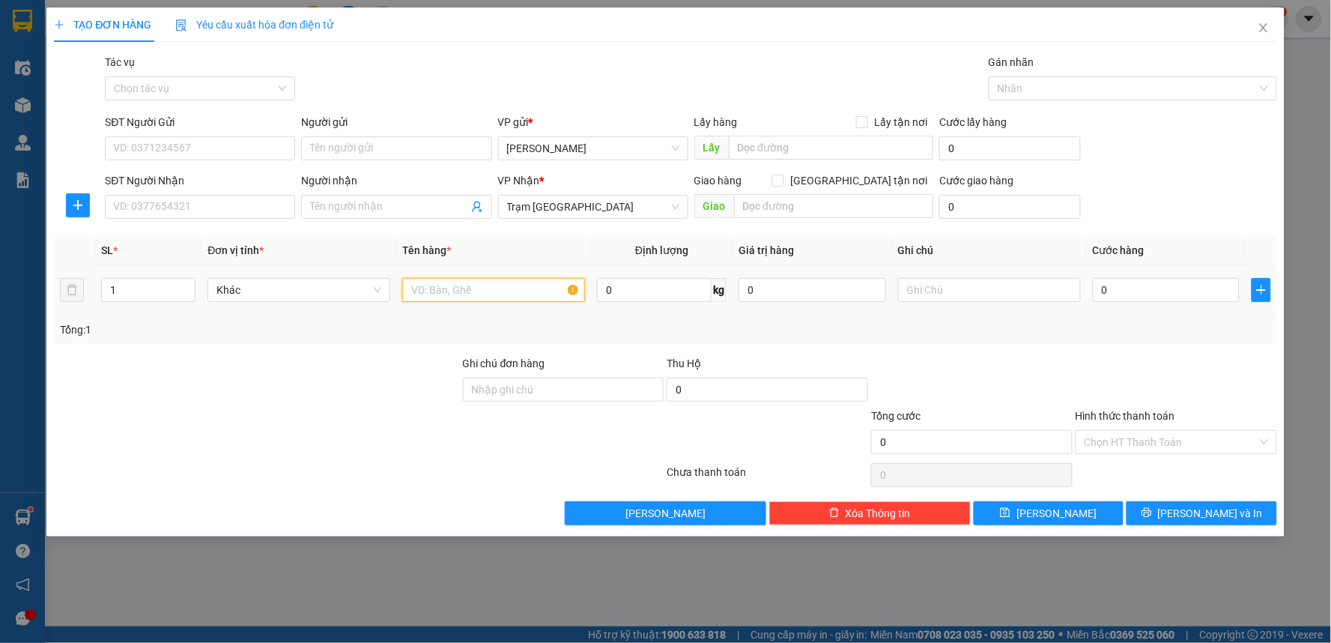
click at [434, 287] on input "text" at bounding box center [493, 290] width 183 height 24
type input "1"
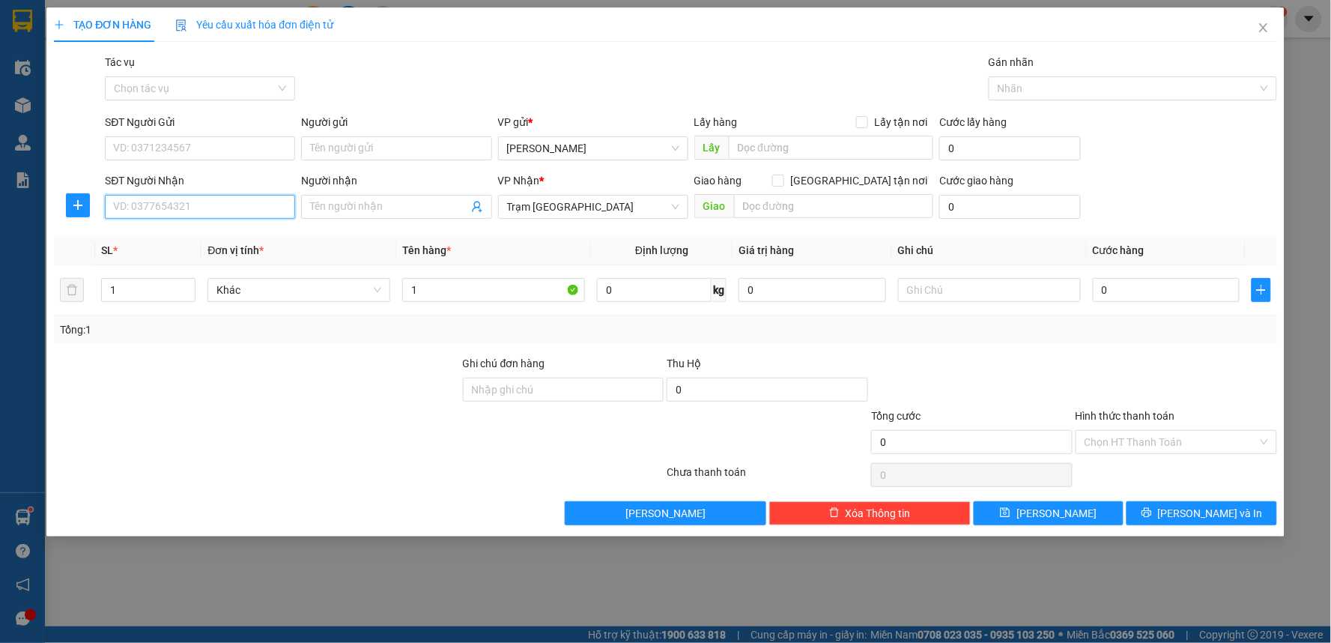
click at [234, 202] on input "SĐT Người Nhận" at bounding box center [200, 207] width 190 height 24
type input "0938652737"
click at [137, 238] on div "0938652737" at bounding box center [200, 236] width 172 height 16
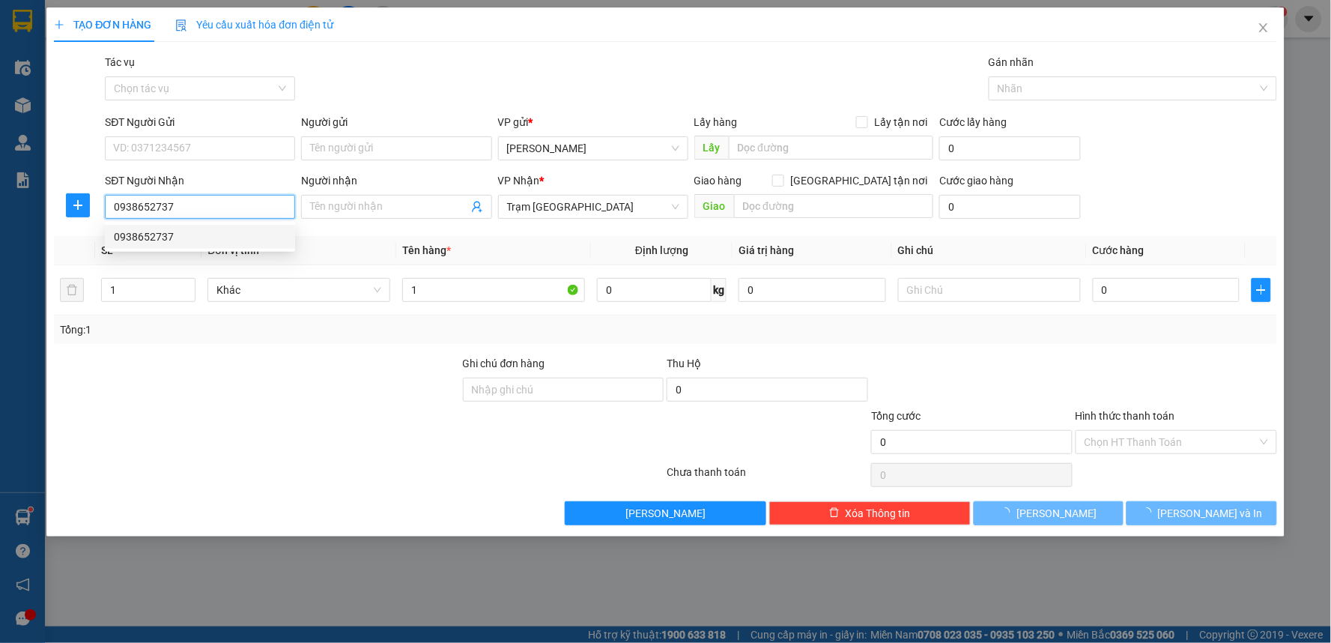
type input "50.000"
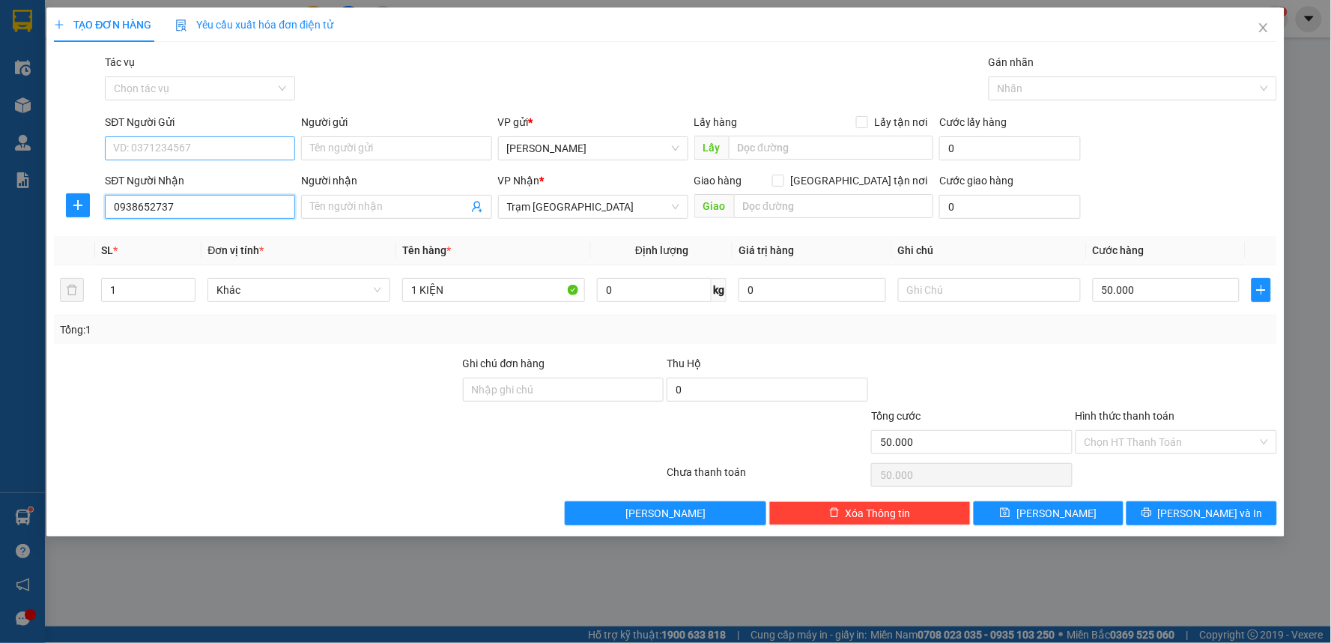
type input "0938652737"
click at [147, 152] on input "SĐT Người Gửi" at bounding box center [200, 148] width 190 height 24
click at [152, 173] on div "0899757633" at bounding box center [200, 178] width 172 height 16
type input "0899757633"
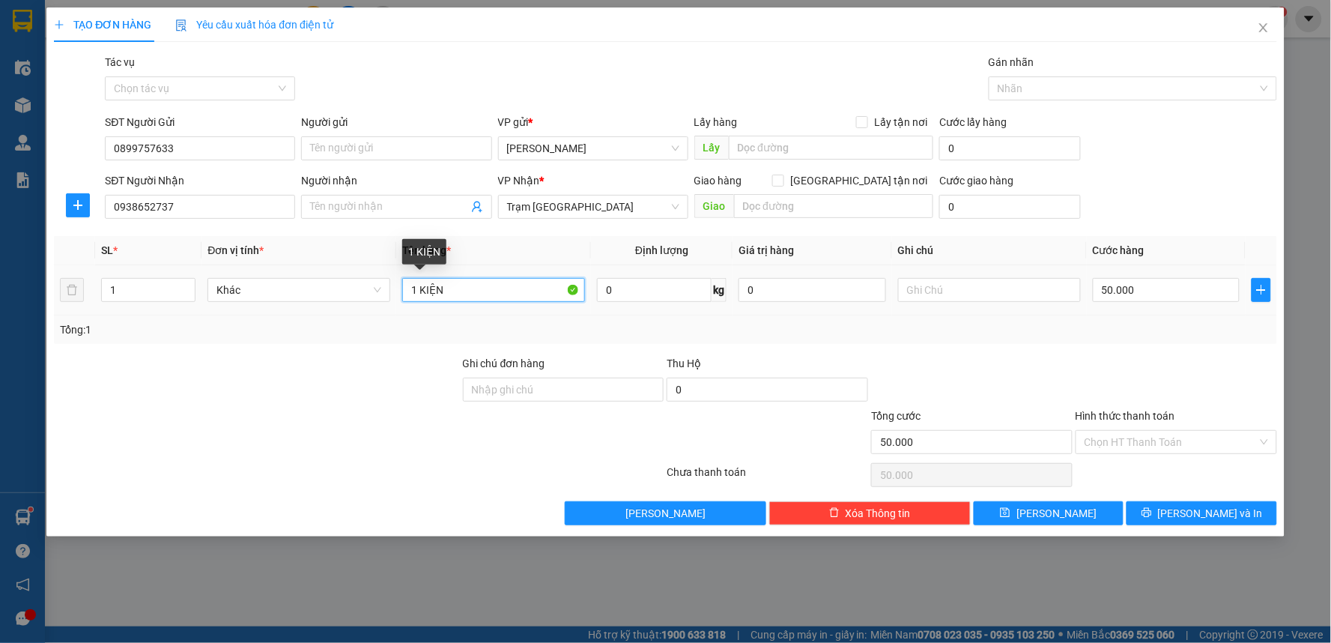
click at [497, 290] on input "1 KIỆN" at bounding box center [493, 290] width 183 height 24
type input "1 THÙNG XỐP"
click at [1114, 286] on input "50.000" at bounding box center [1167, 290] width 148 height 24
type input "6"
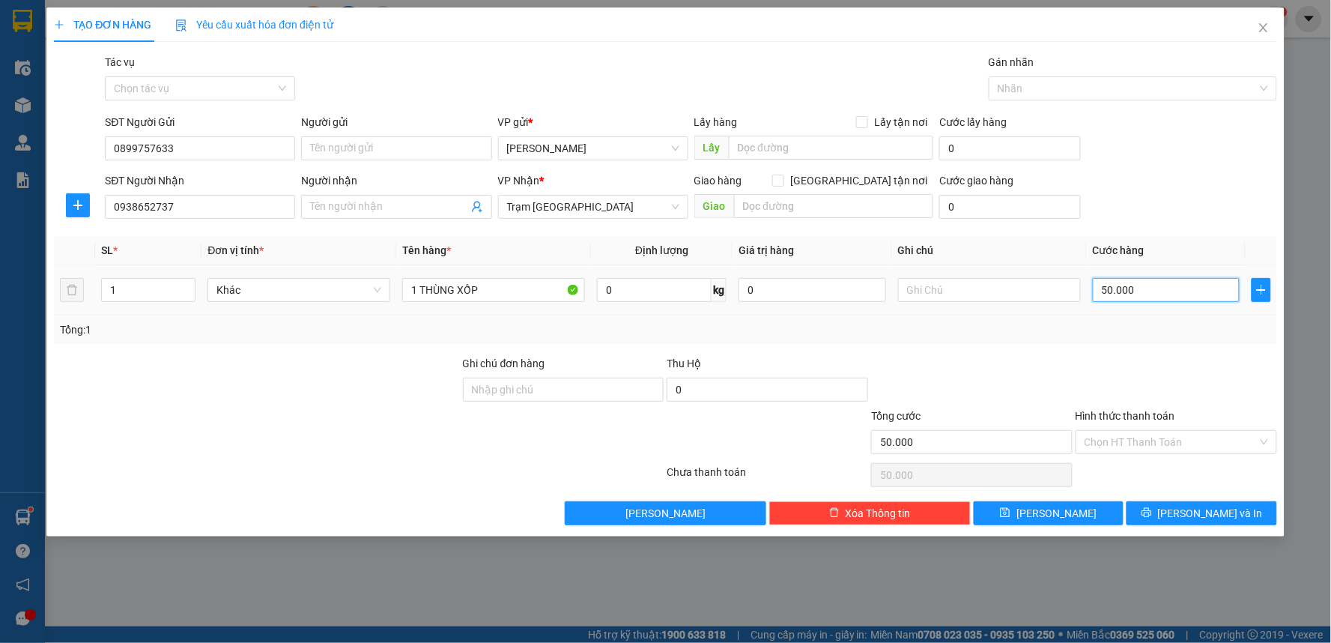
type input "6"
type input "60"
type input "60.000"
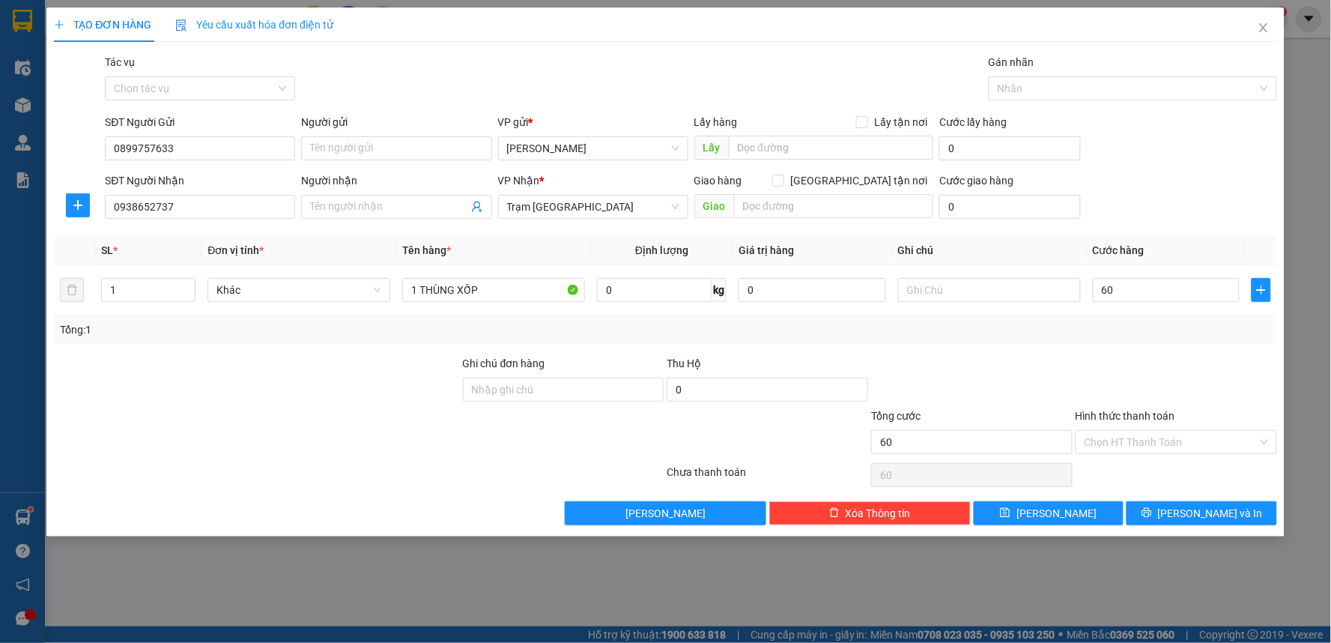
type input "60.000"
click at [1134, 369] on div at bounding box center [1176, 381] width 205 height 52
click at [1137, 451] on input "Hình thức thanh toán" at bounding box center [1171, 442] width 173 height 22
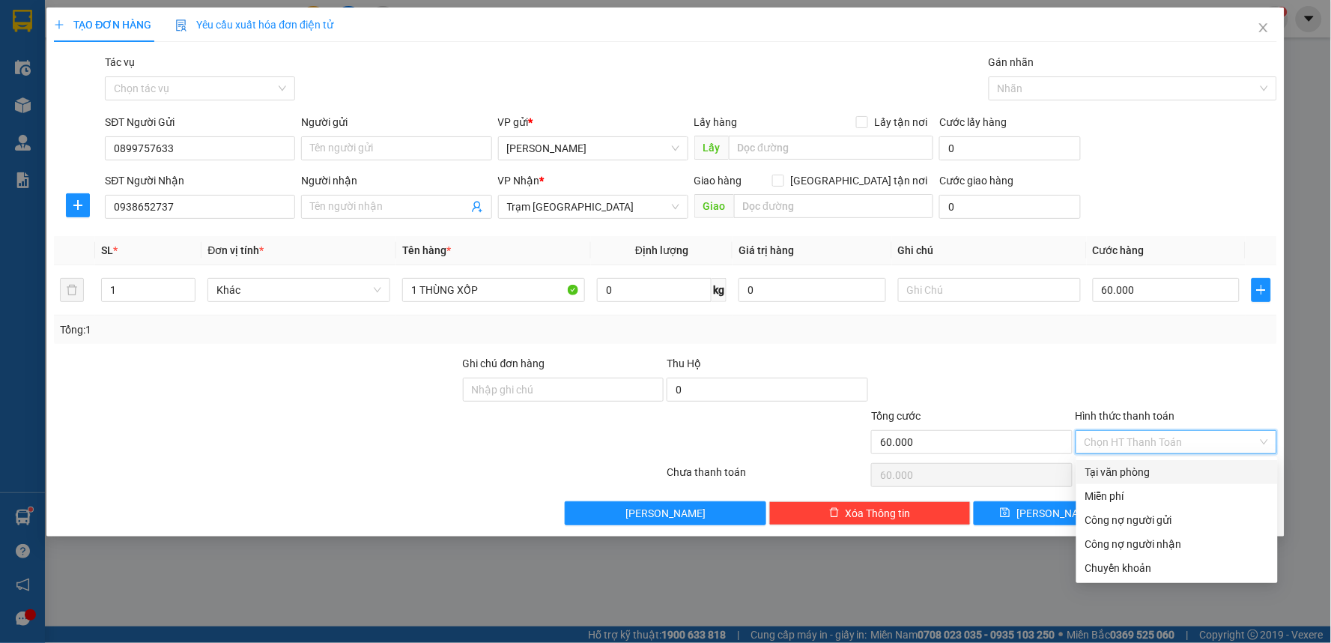
click at [1129, 469] on div "Tại văn phòng" at bounding box center [1177, 472] width 184 height 16
type input "0"
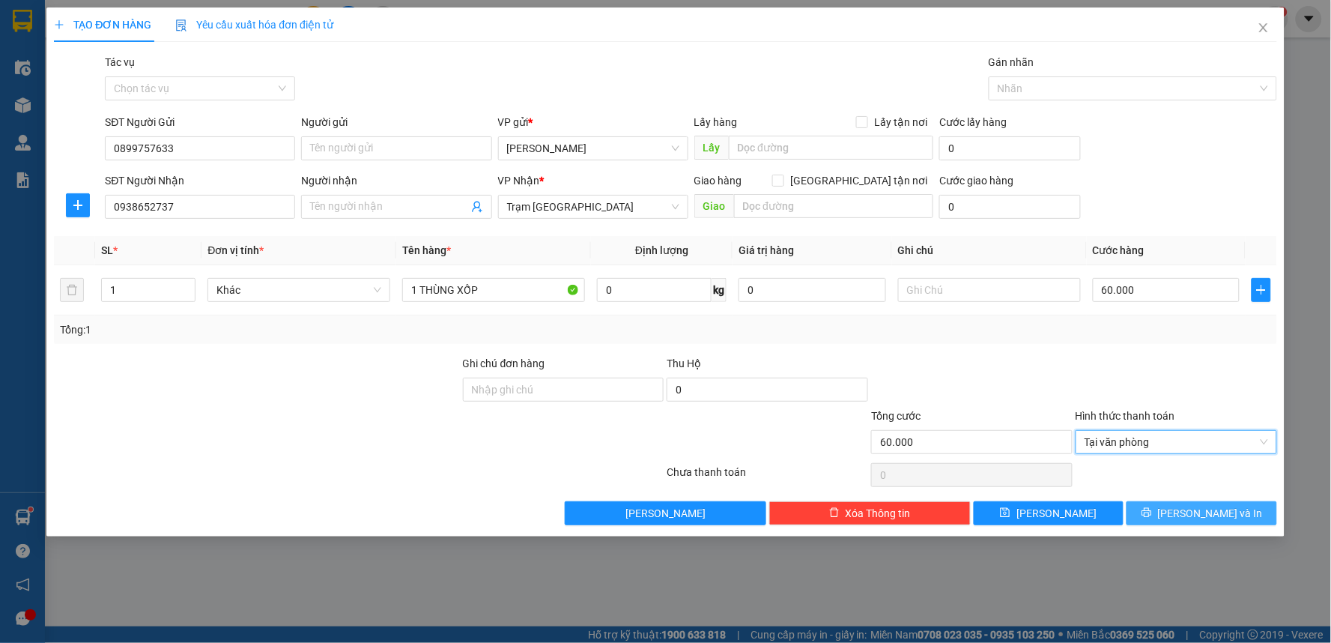
click at [1194, 518] on span "Lưu và In" at bounding box center [1210, 513] width 105 height 16
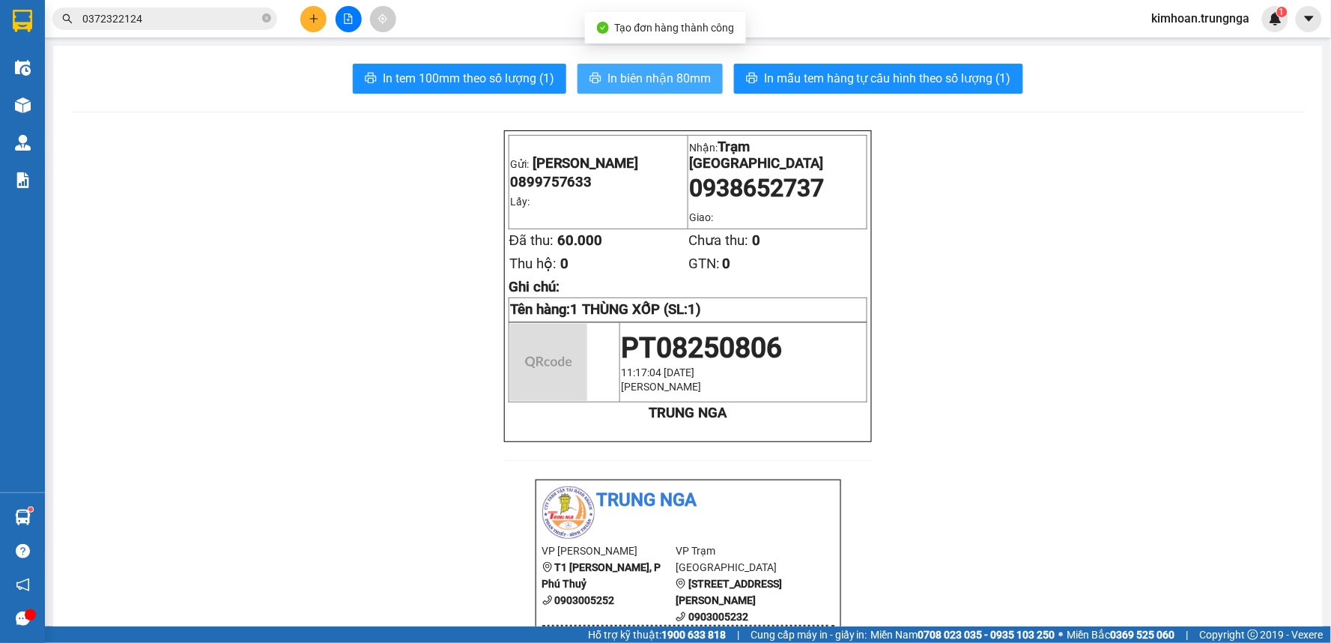
click at [599, 84] on button "In biên nhận 80mm" at bounding box center [650, 79] width 145 height 30
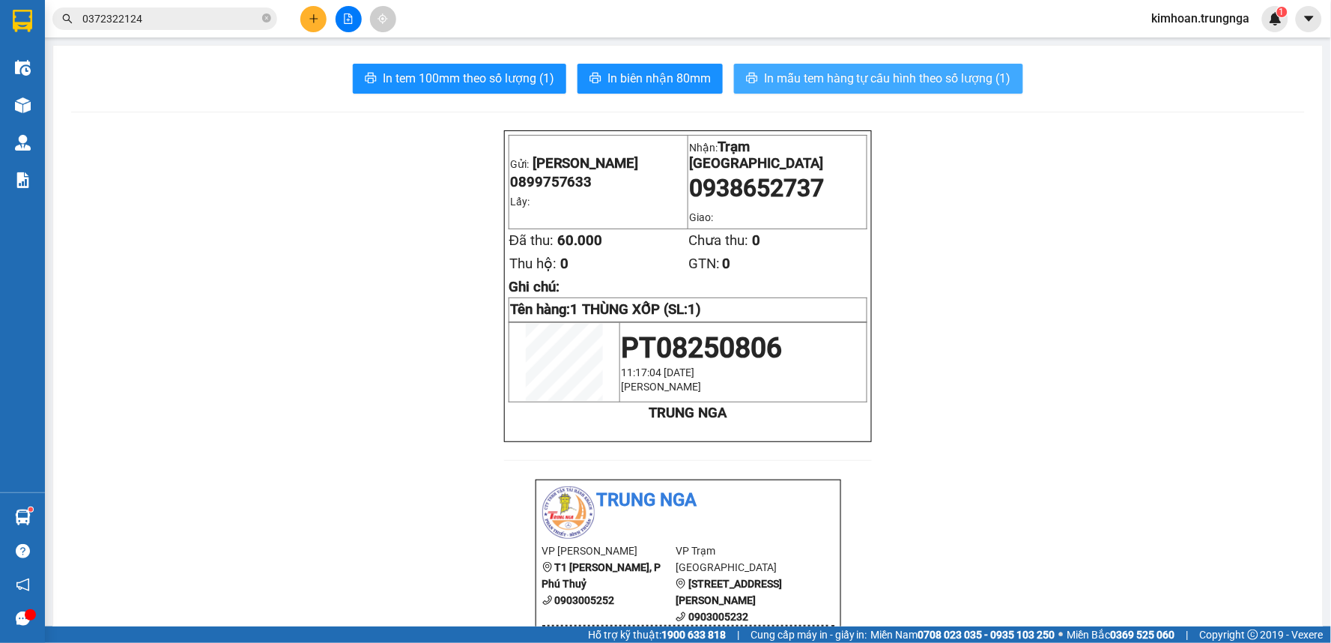
click at [926, 85] on span "In mẫu tem hàng tự cấu hình theo số lượng (1)" at bounding box center [887, 78] width 247 height 19
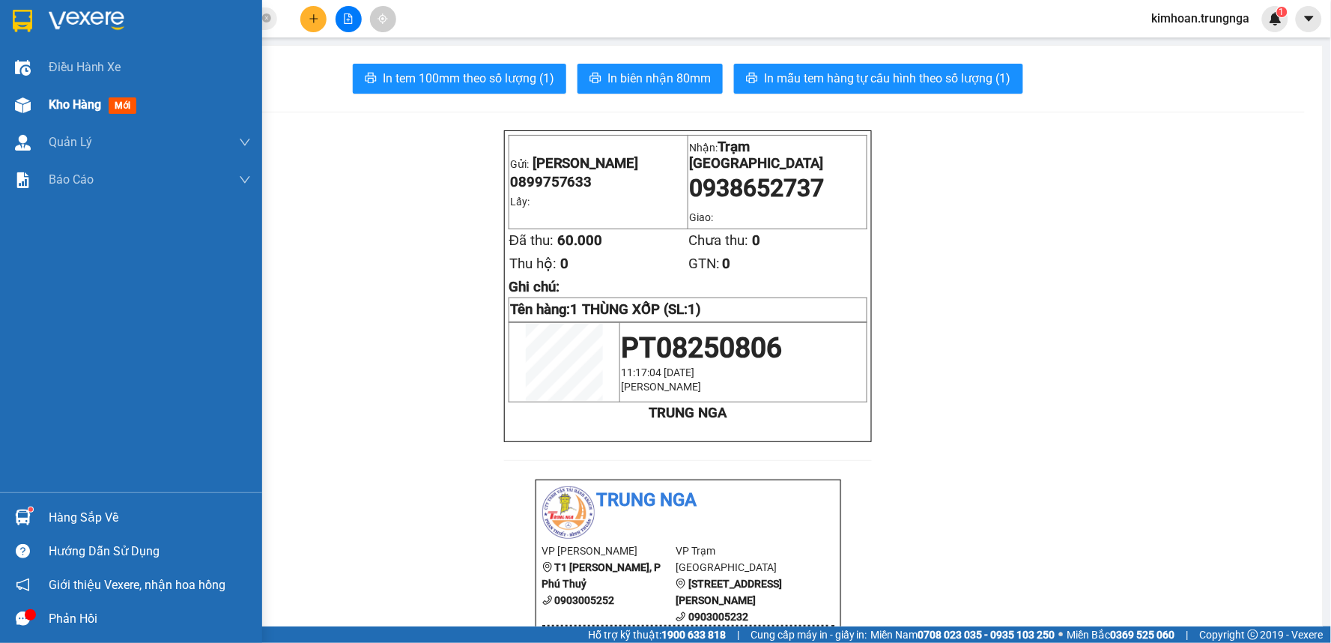
click at [28, 101] on img at bounding box center [23, 105] width 16 height 16
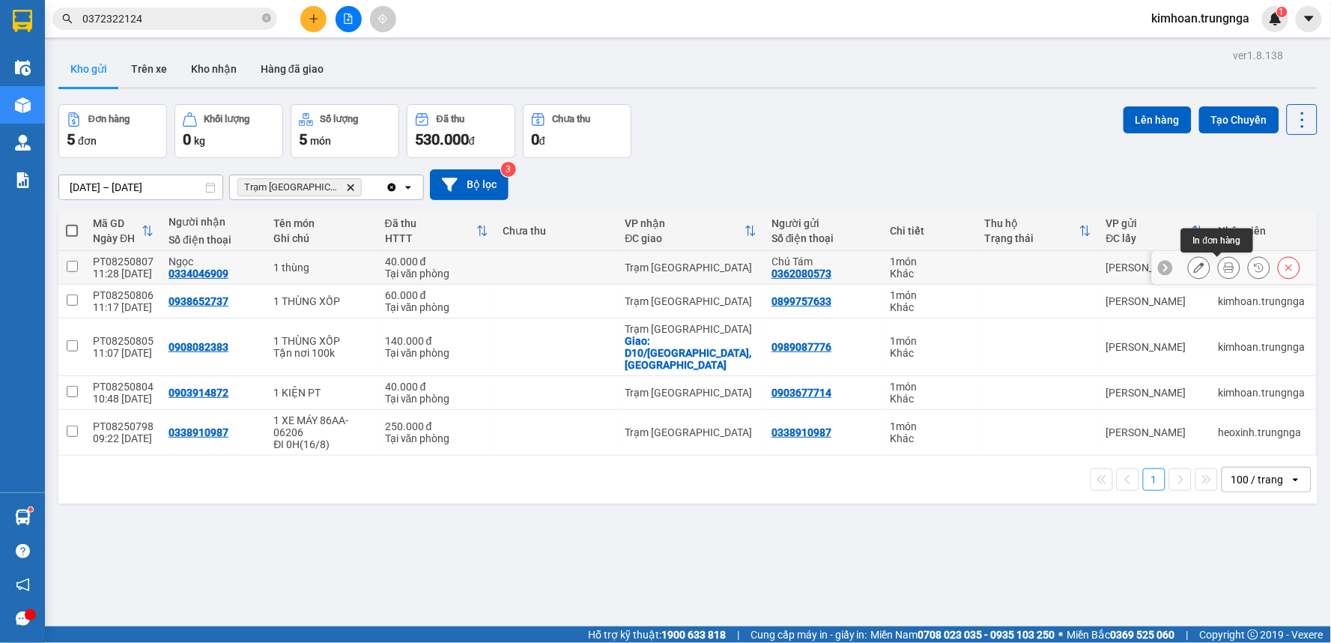
click at [1219, 274] on button at bounding box center [1229, 268] width 21 height 26
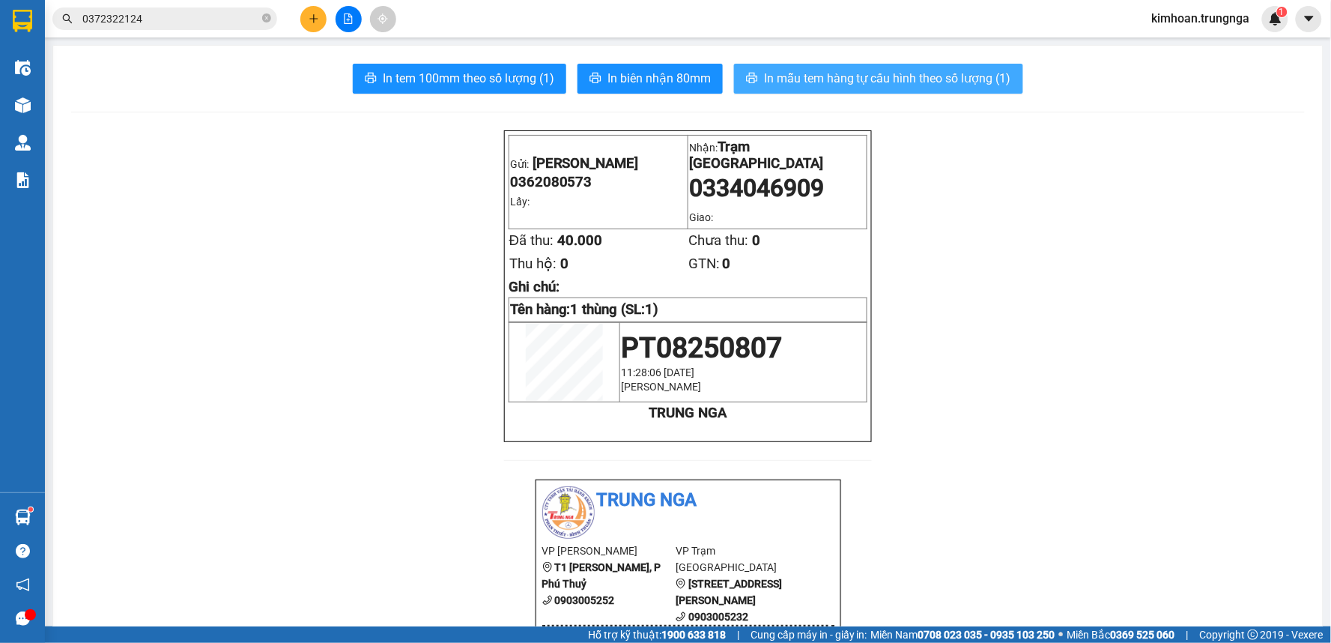
click at [897, 87] on span "In mẫu tem hàng tự cấu hình theo số lượng (1)" at bounding box center [887, 78] width 247 height 19
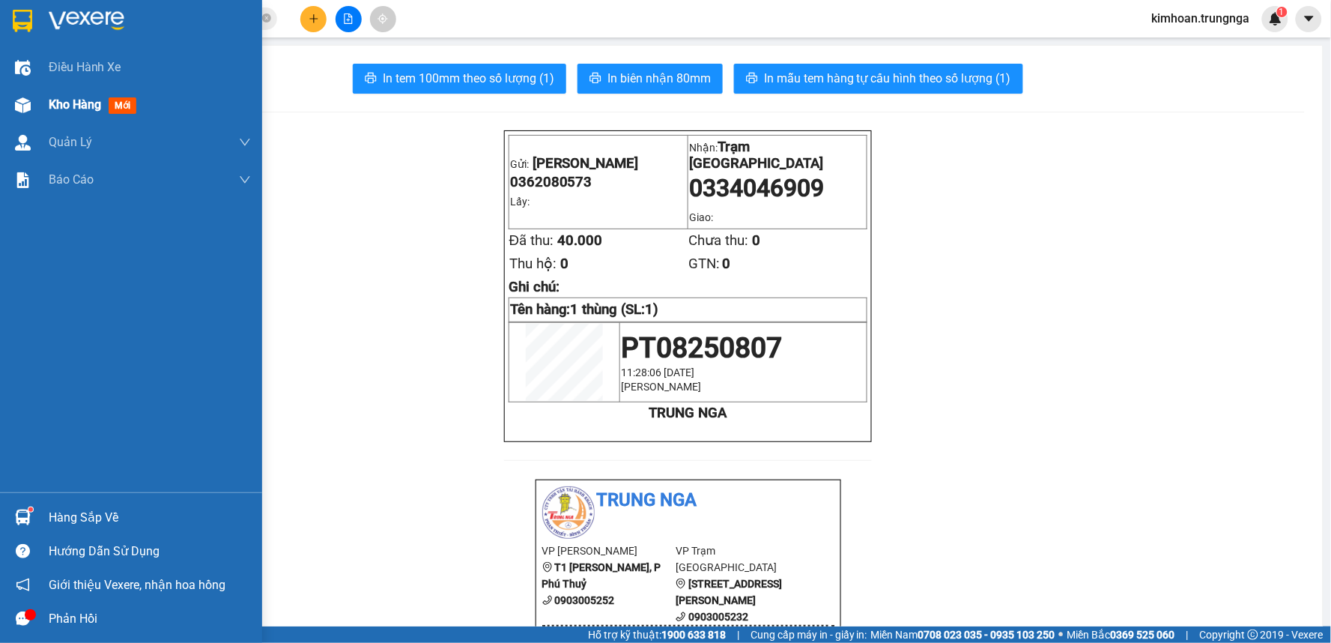
click at [66, 98] on span "Kho hàng" at bounding box center [75, 104] width 52 height 14
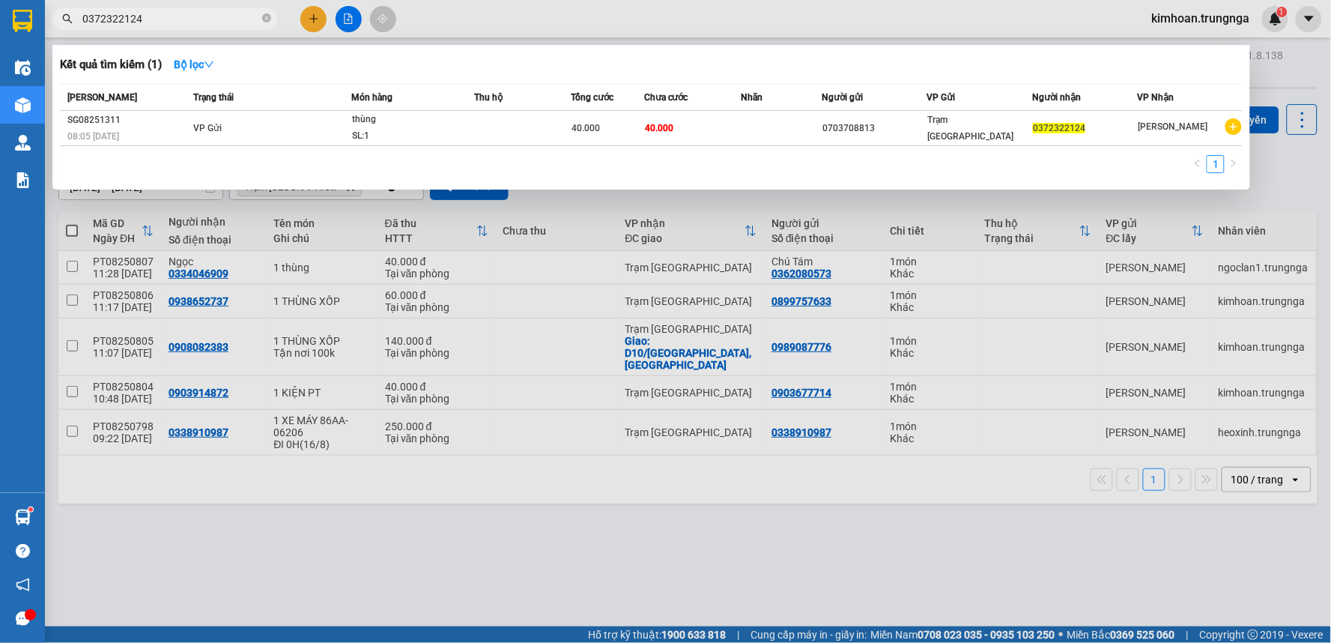
click at [211, 21] on input "0372322124" at bounding box center [170, 18] width 177 height 16
type input "0"
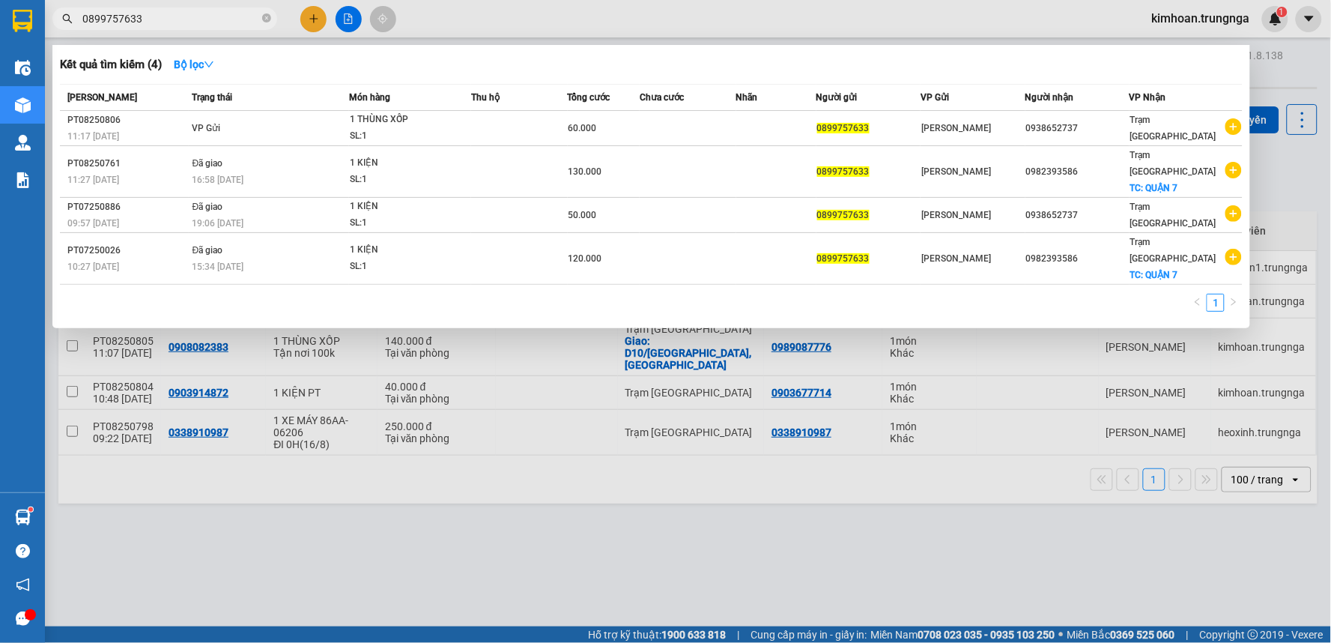
click at [181, 10] on input "0899757633" at bounding box center [170, 18] width 177 height 16
type input "0899757633"
click at [605, 11] on div at bounding box center [665, 321] width 1331 height 643
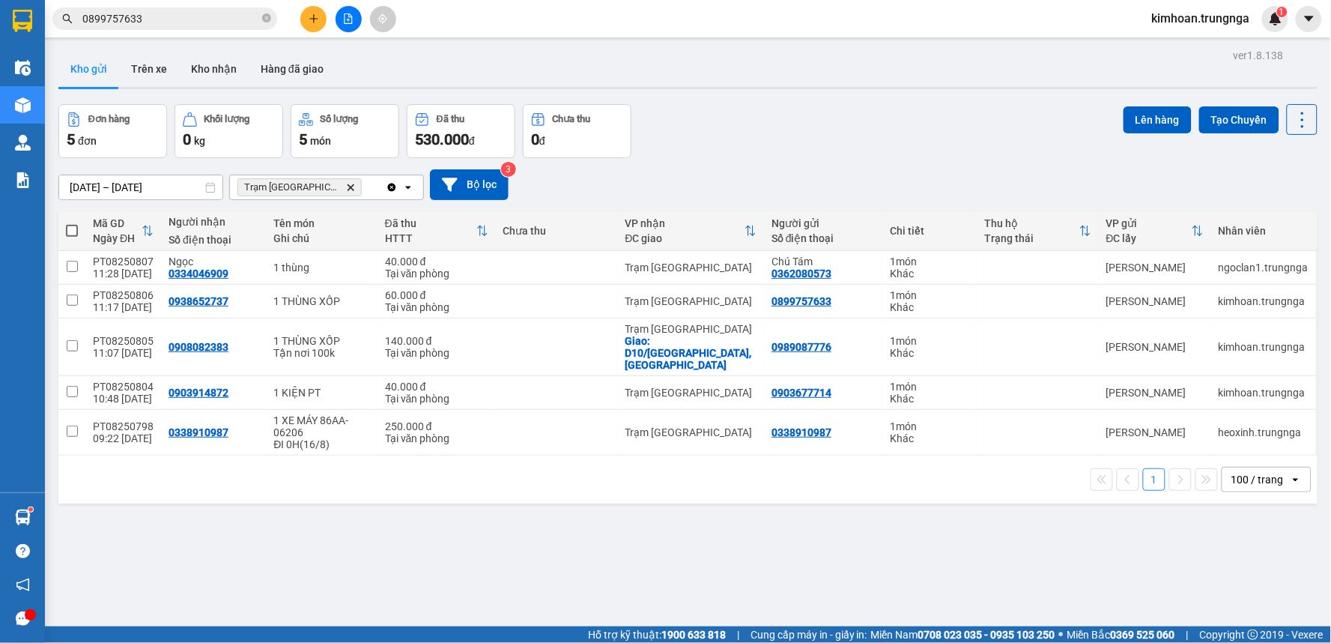
click at [319, 28] on button at bounding box center [313, 19] width 26 height 26
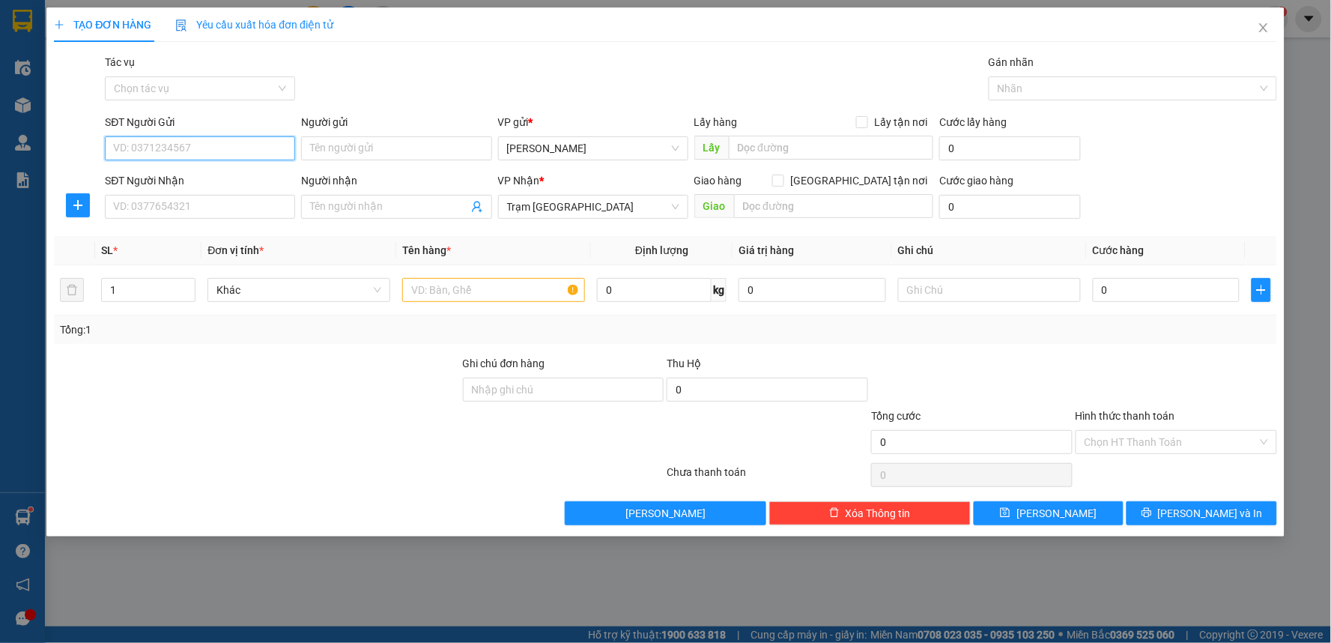
click at [191, 156] on input "SĐT Người Gửi" at bounding box center [200, 148] width 190 height 24
paste input "0899757633"
type input "0899757633"
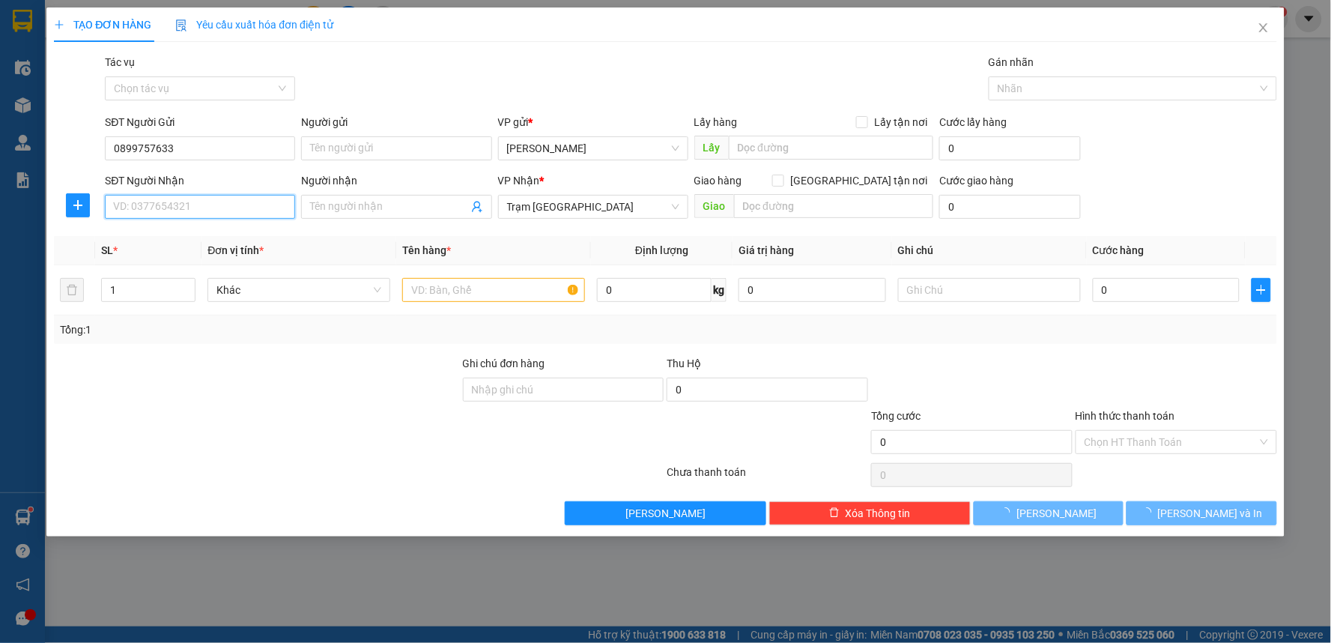
click at [212, 210] on input "SĐT Người Nhận" at bounding box center [200, 207] width 190 height 24
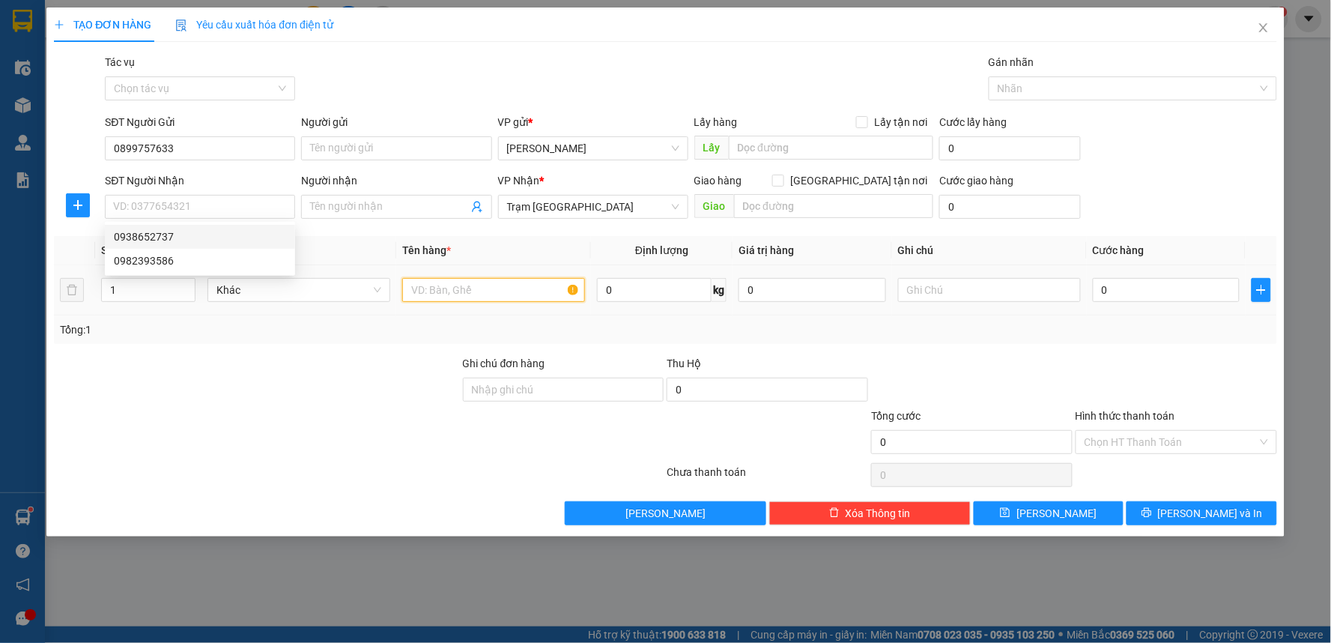
click at [440, 288] on input "text" at bounding box center [493, 290] width 183 height 24
click at [244, 211] on input "SĐT Người Nhận" at bounding box center [200, 207] width 190 height 24
type input "0933341409"
click at [498, 295] on input "text" at bounding box center [493, 290] width 183 height 24
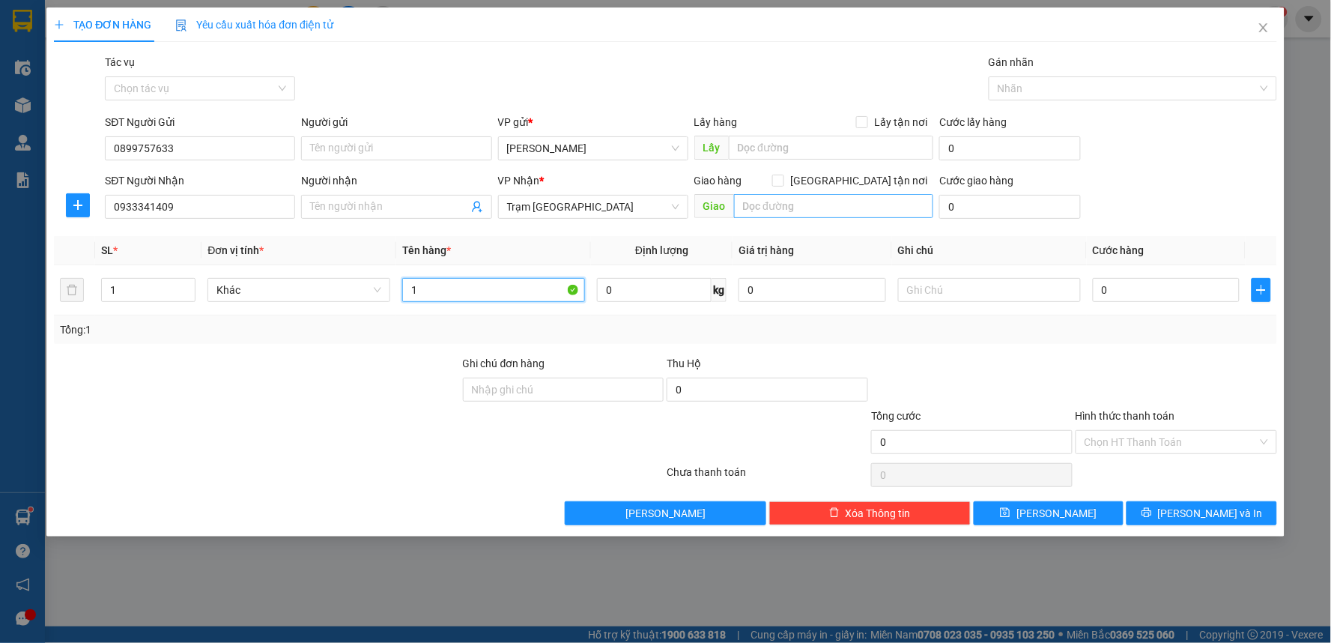
type input "1"
click at [783, 208] on input "text" at bounding box center [834, 206] width 200 height 24
type input "Số 13 Đường Núi Thành, P13, Tân bình"
click at [783, 181] on input "Giao tận nơi" at bounding box center [777, 180] width 10 height 10
checkbox input "true"
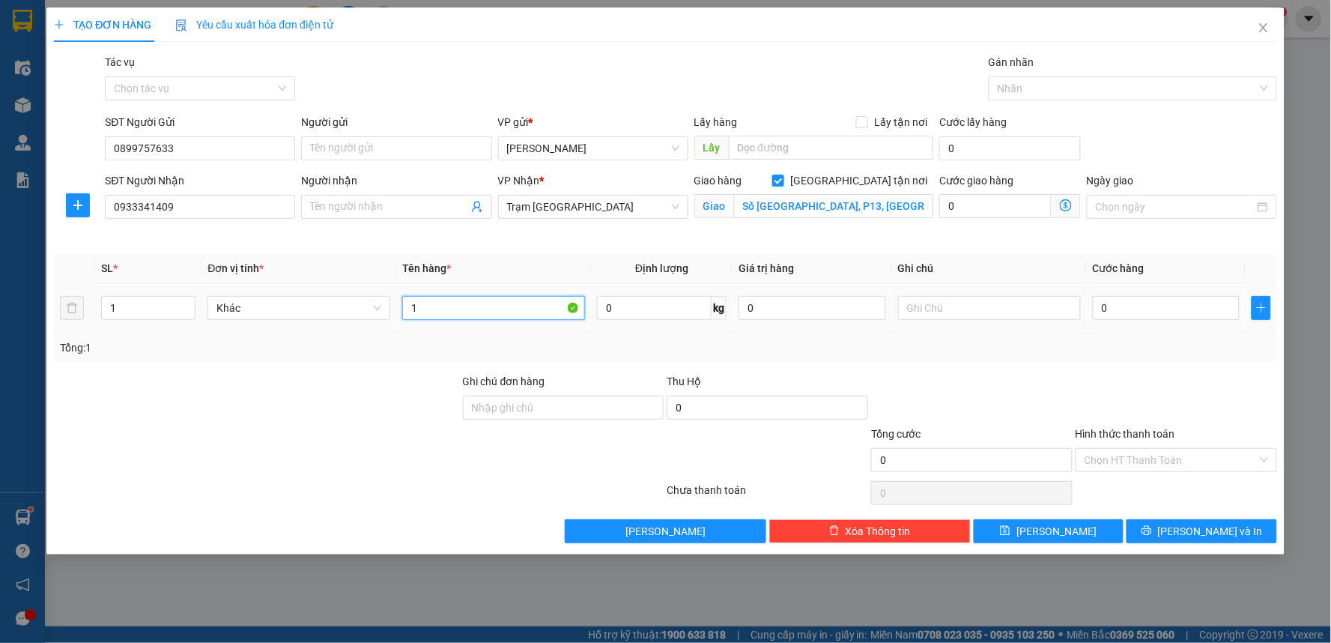
click at [496, 317] on input "1" at bounding box center [493, 308] width 183 height 24
type input "1 THÙNG XỐP VÀNG"
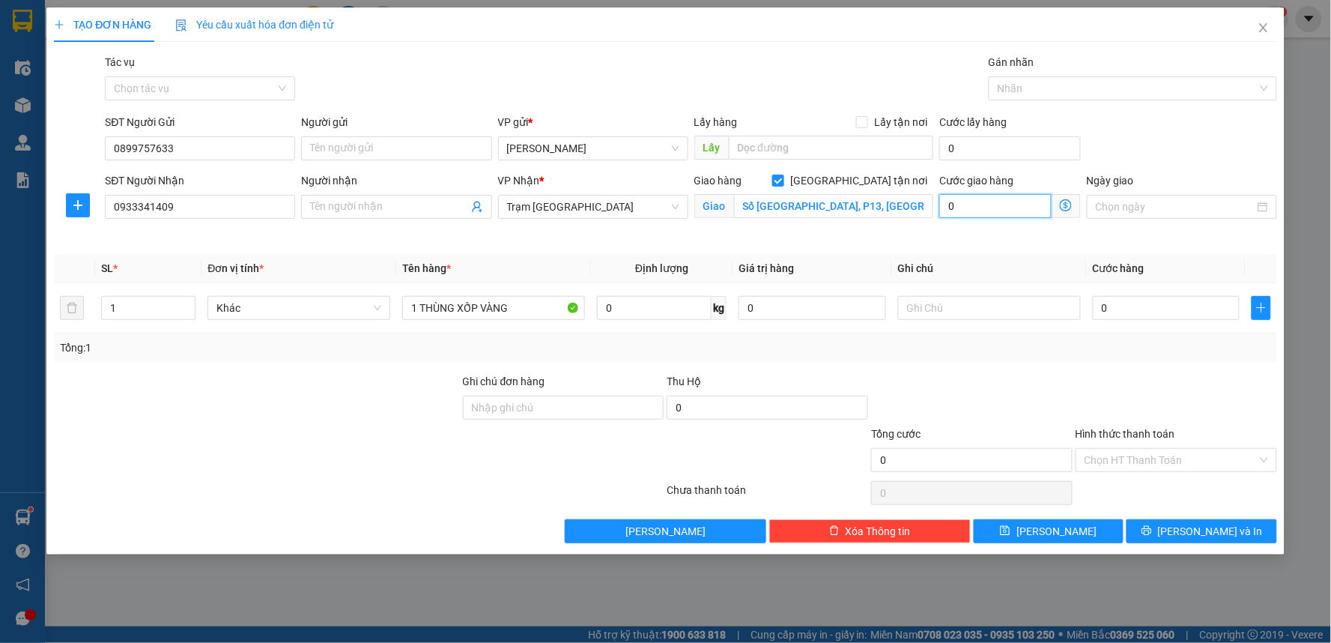
click at [1045, 204] on input "0" at bounding box center [995, 206] width 112 height 24
type input "1"
type input "10"
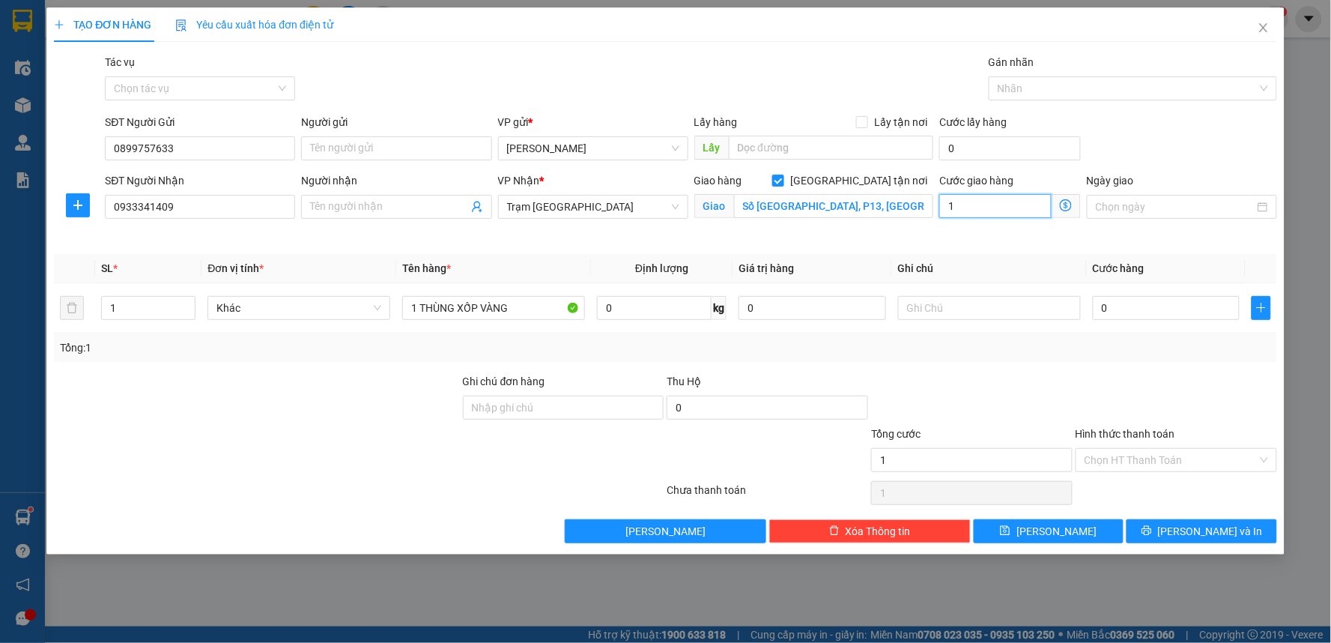
type input "10"
type input "100"
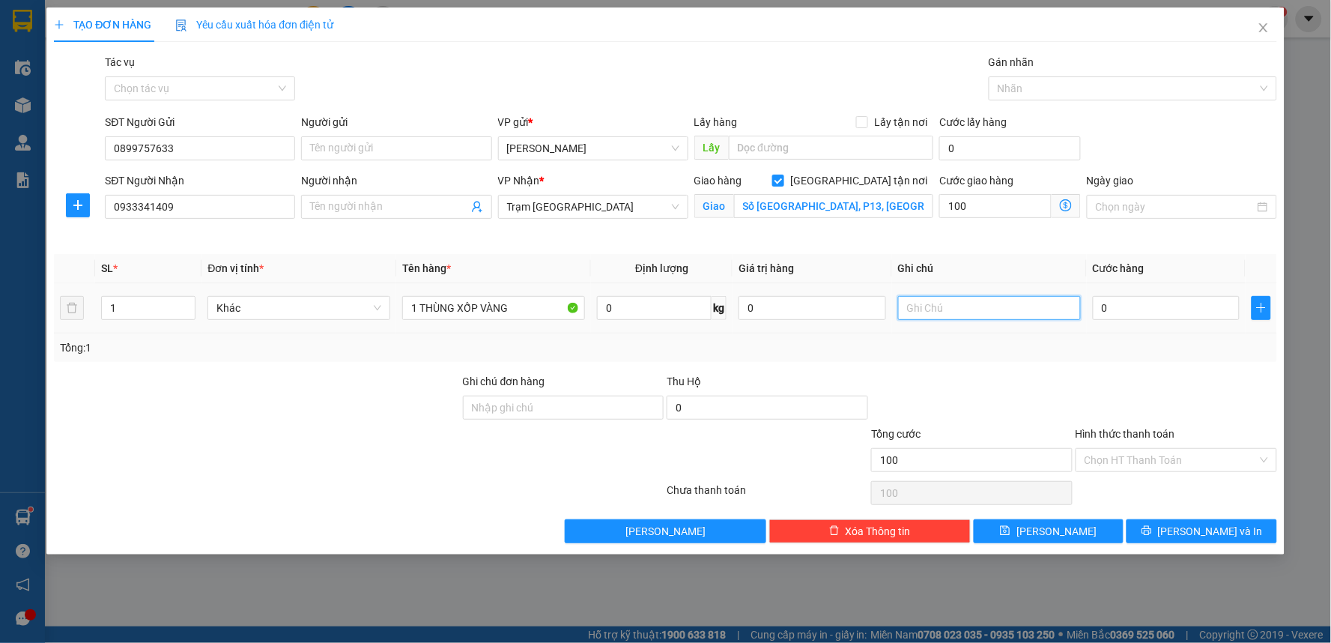
type input "100.000"
click at [918, 306] on input "text" at bounding box center [989, 308] width 183 height 24
type input "Tận nơi 100k"
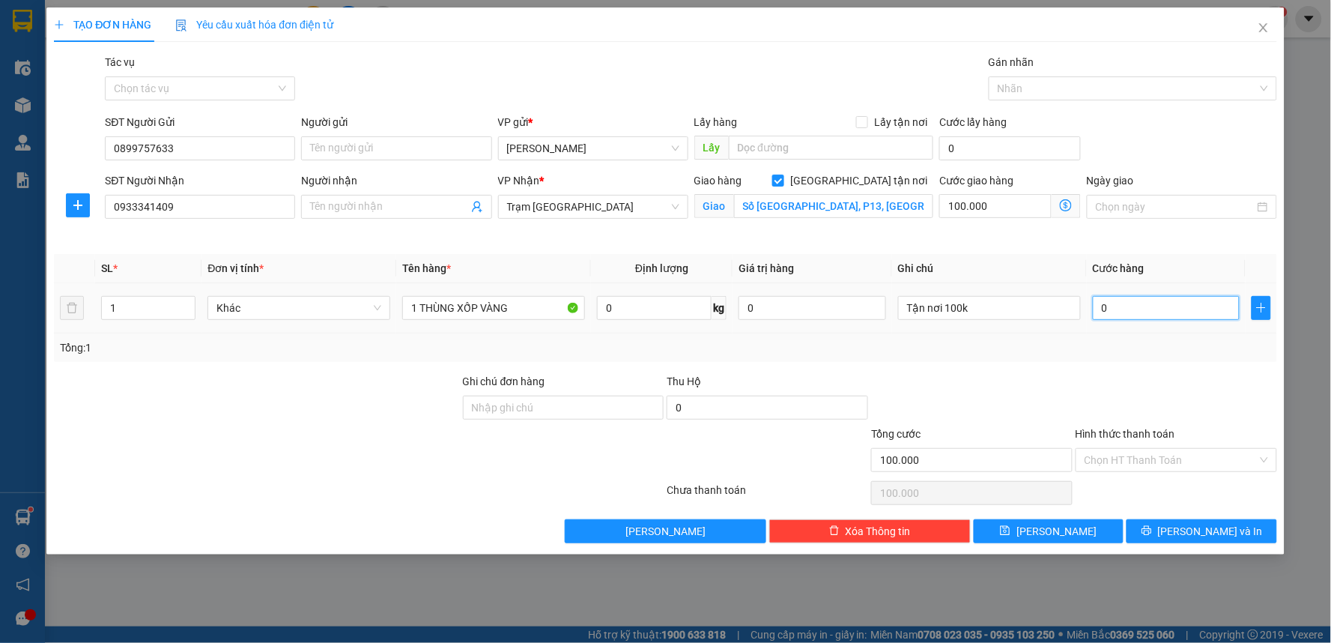
click at [1109, 300] on input "0" at bounding box center [1167, 308] width 148 height 24
drag, startPoint x: 1085, startPoint y: 340, endPoint x: 1095, endPoint y: 390, distance: 51.3
click at [1085, 341] on div "Tổng: 1" at bounding box center [665, 347] width 1211 height 16
click at [1101, 461] on input "Hình thức thanh toán" at bounding box center [1171, 460] width 173 height 22
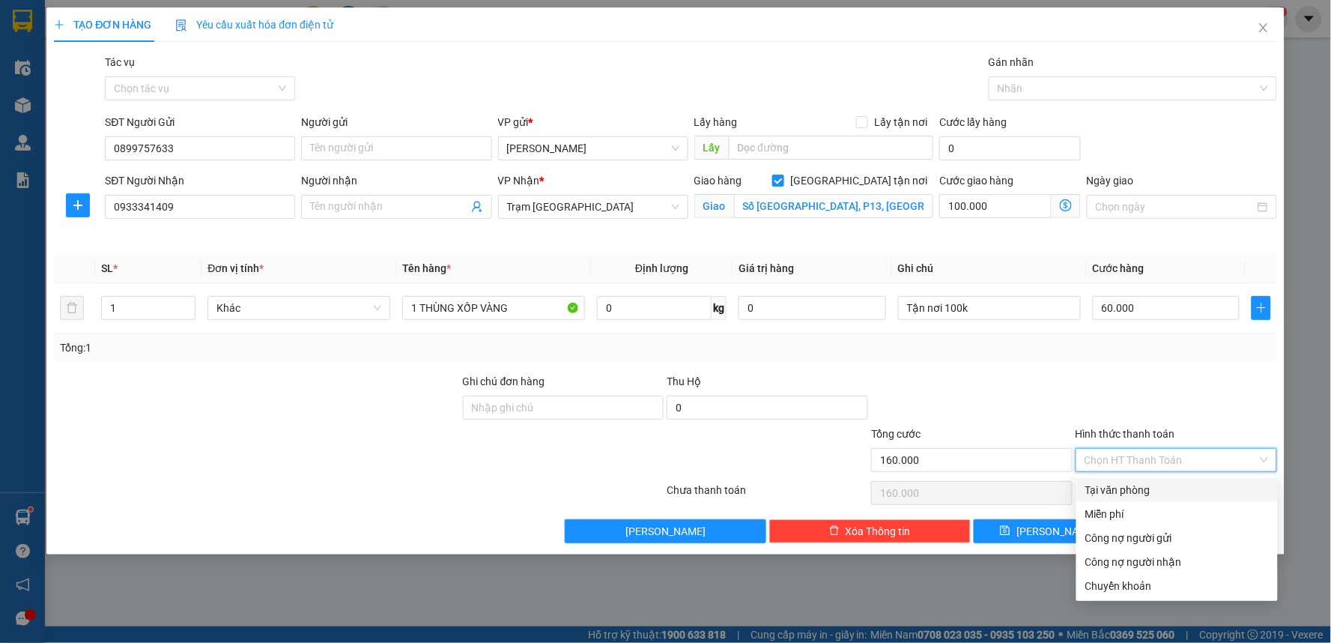
click at [1110, 491] on div "Tại văn phòng" at bounding box center [1177, 490] width 184 height 16
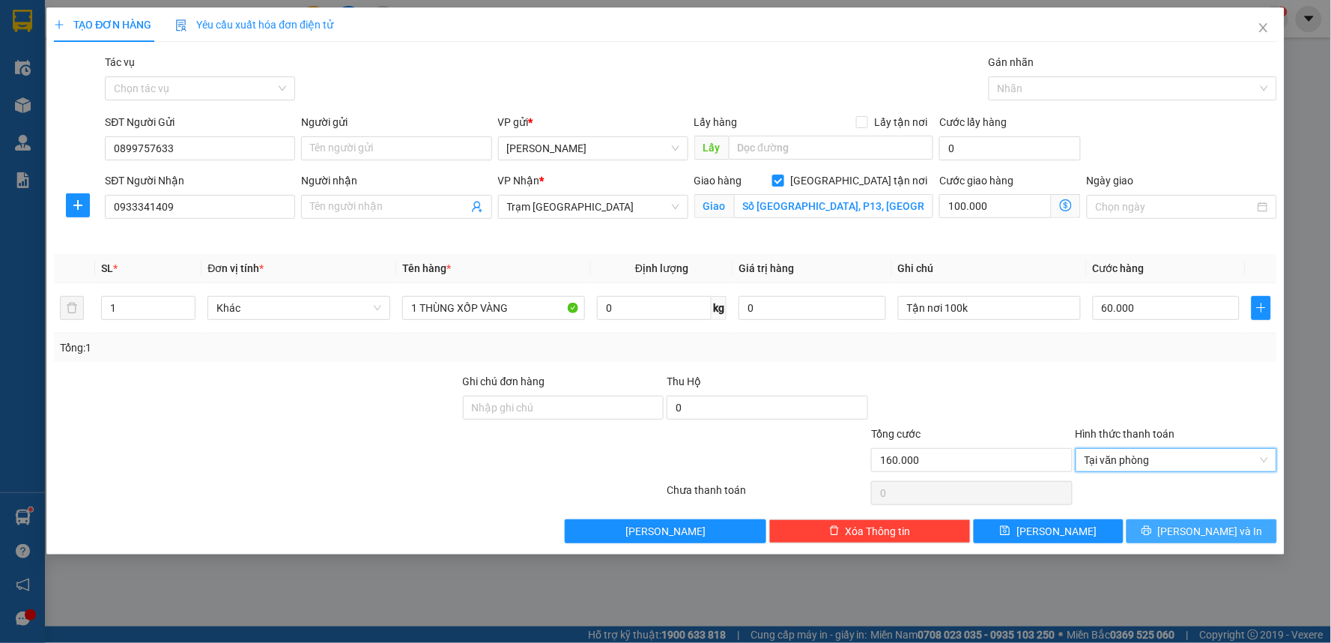
click at [1196, 528] on span "Lưu và In" at bounding box center [1210, 531] width 105 height 16
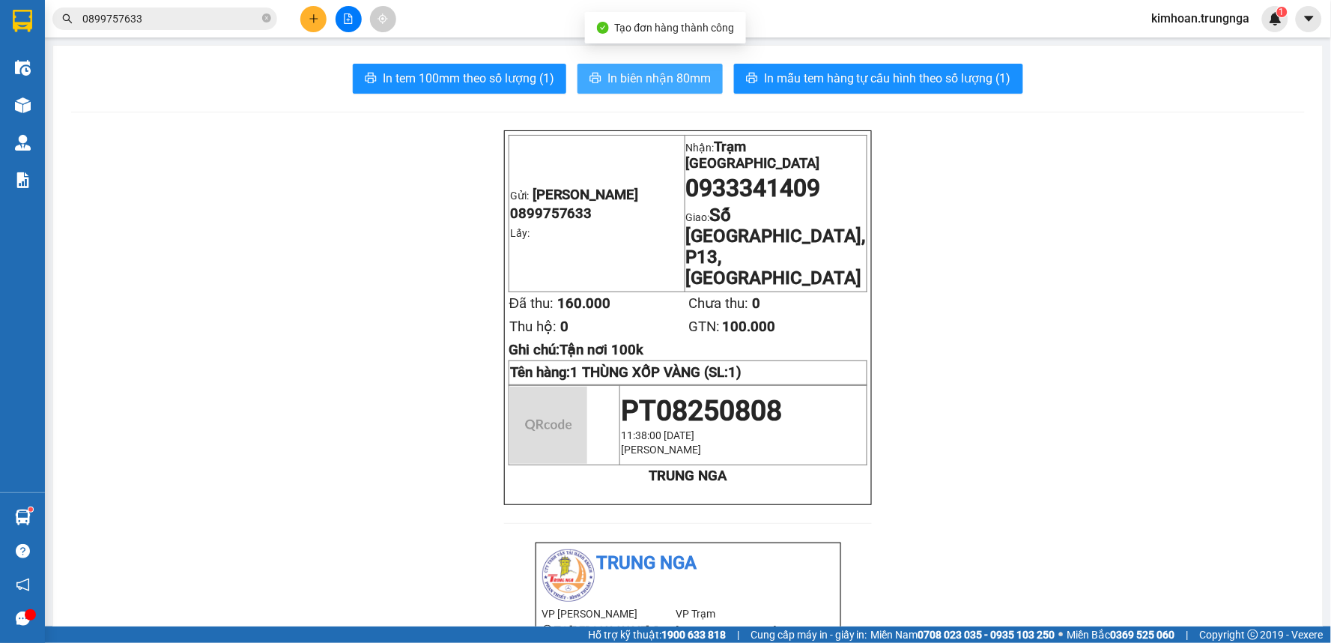
click at [679, 83] on span "In biên nhận 80mm" at bounding box center [659, 78] width 103 height 19
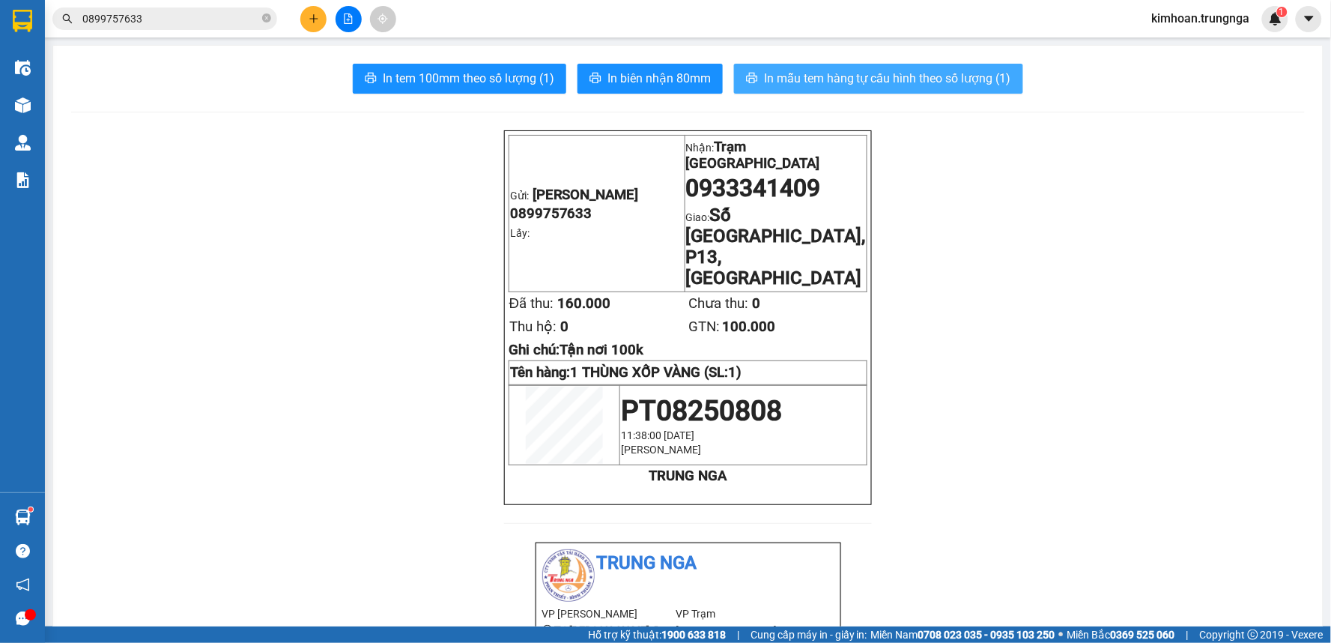
click at [826, 91] on button "In mẫu tem hàng tự cấu hình theo số lượng (1)" at bounding box center [878, 79] width 289 height 30
click at [312, 28] on button at bounding box center [313, 19] width 26 height 26
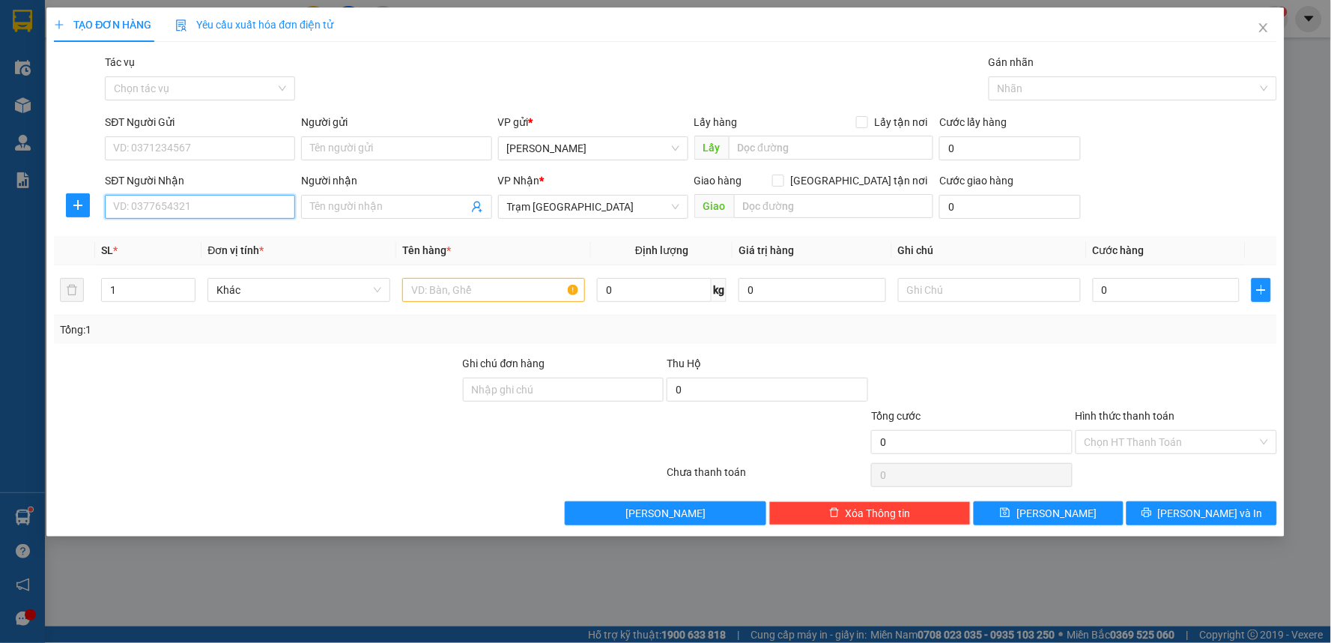
click at [177, 205] on input "SĐT Người Nhận" at bounding box center [200, 207] width 190 height 24
type input "0396062617"
click at [199, 150] on input "SĐT Người Gửi" at bounding box center [200, 148] width 190 height 24
click at [145, 175] on div "0973270785" at bounding box center [200, 178] width 172 height 16
type input "0973270785"
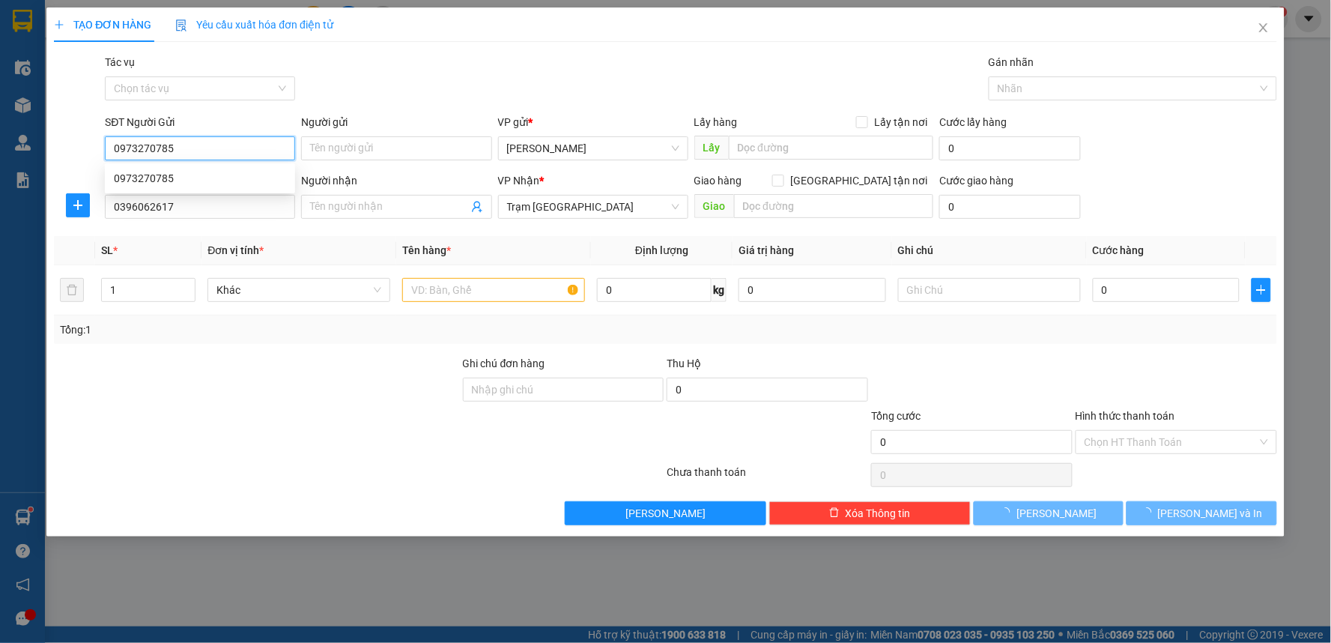
type input "50.000"
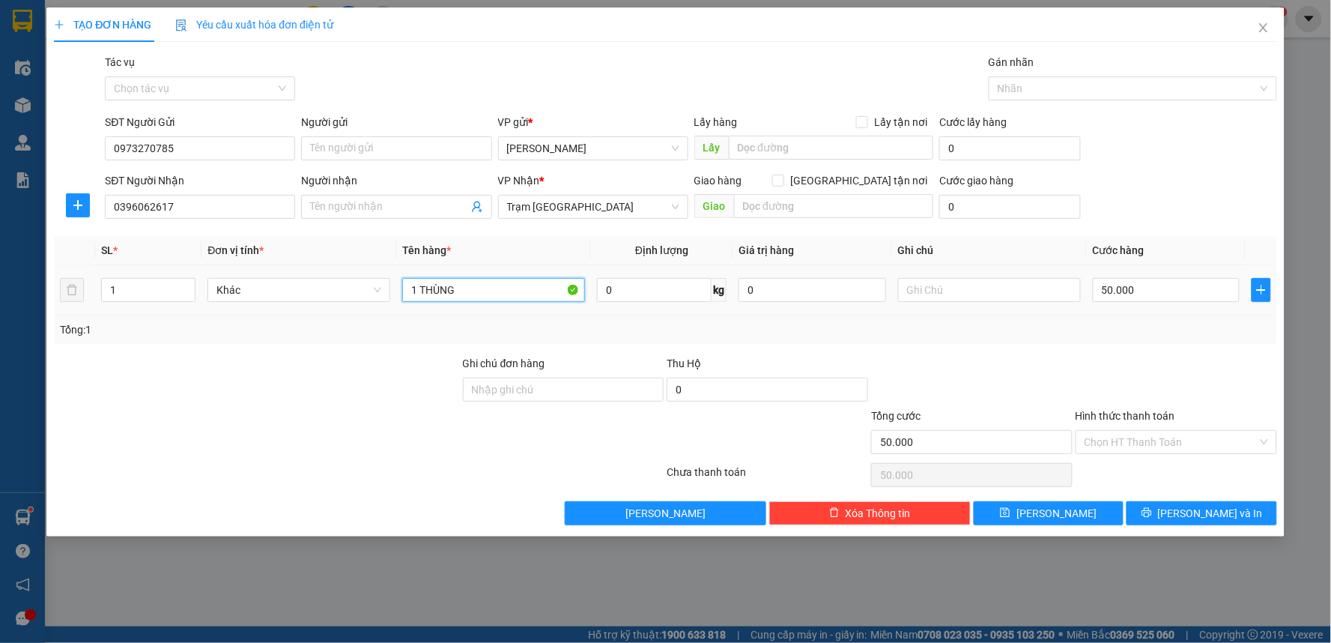
click at [480, 285] on input "1 THÙNG" at bounding box center [493, 290] width 183 height 24
type input "1 THÙNG GIẤY ĐỒ ĂN"
click at [1151, 309] on td "50.000" at bounding box center [1167, 290] width 160 height 50
click at [1152, 293] on input "50.000" at bounding box center [1167, 290] width 148 height 24
type input "6"
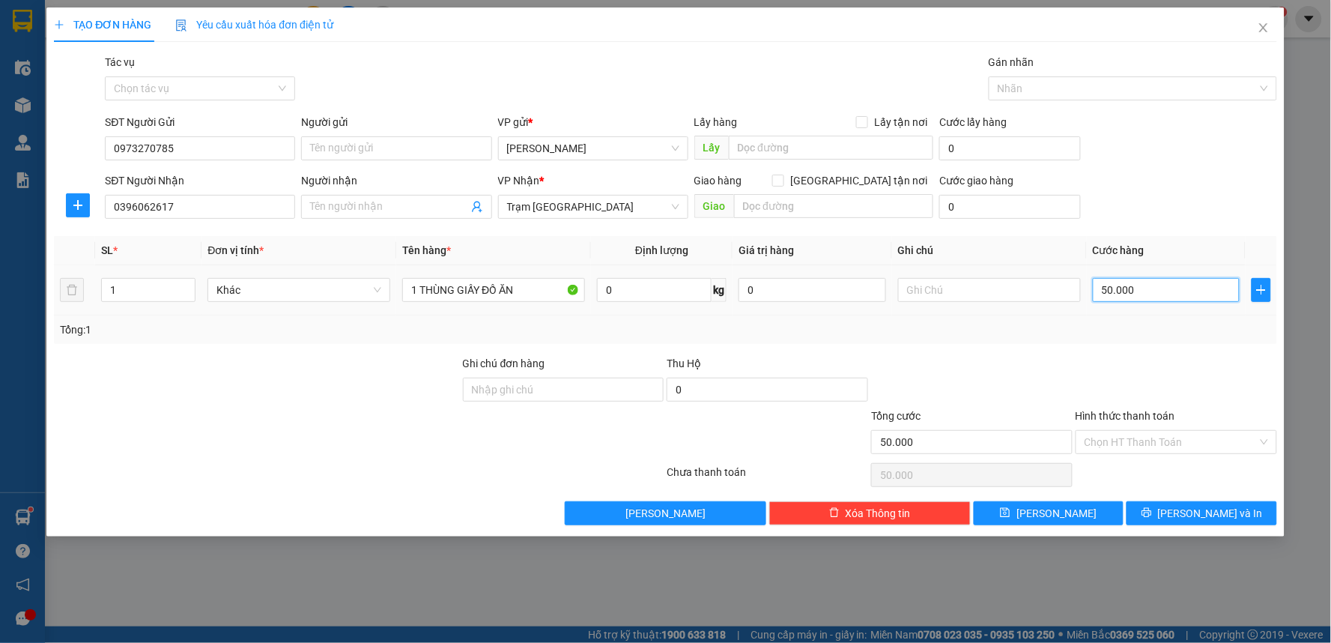
type input "6"
type input "60"
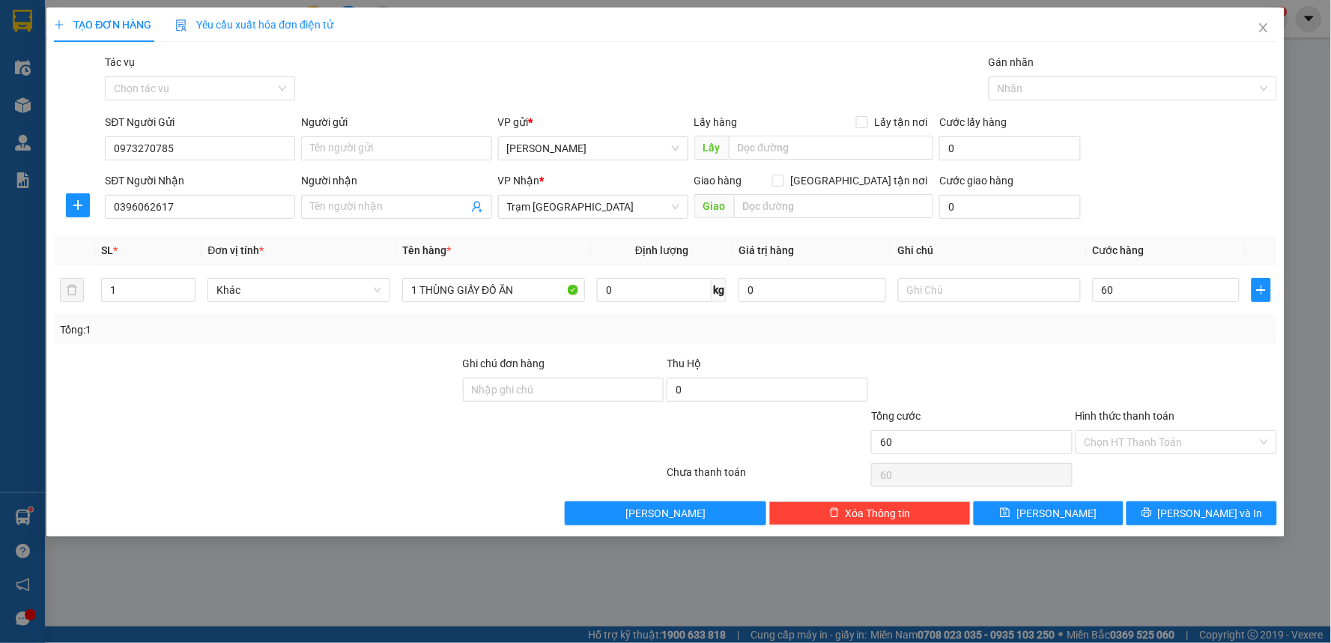
type input "60.000"
click at [1136, 355] on div at bounding box center [1176, 381] width 205 height 52
click at [1130, 289] on input "60.000" at bounding box center [1167, 290] width 148 height 24
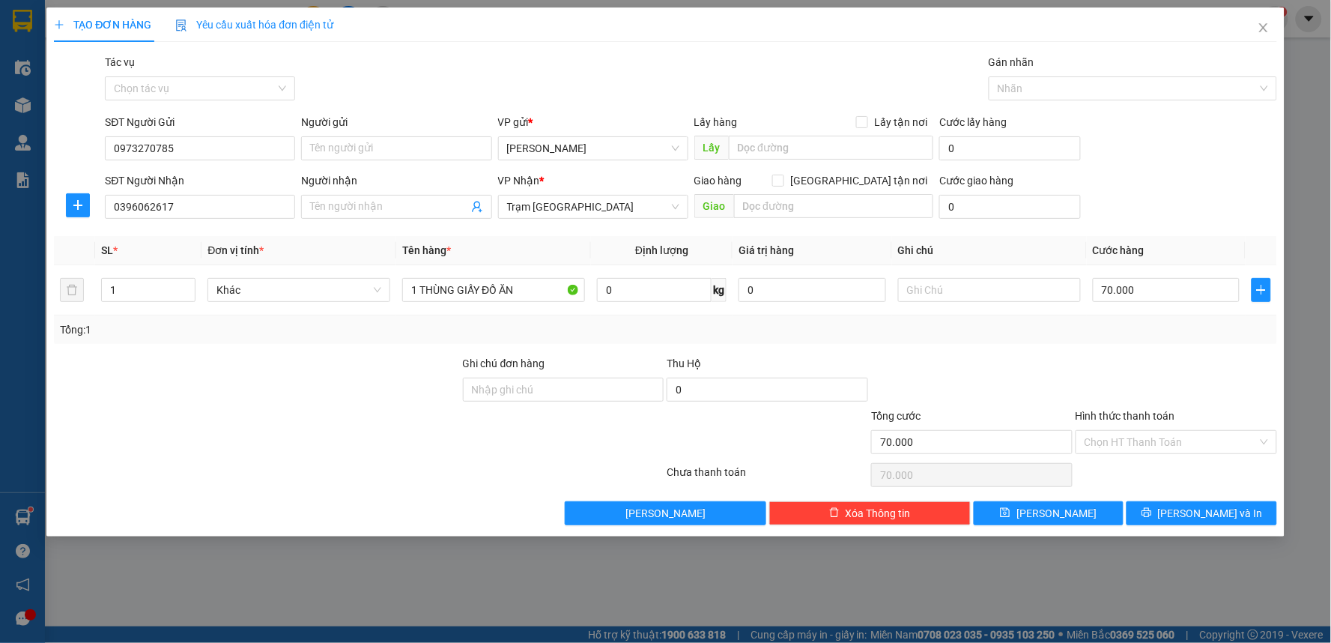
click at [1099, 360] on div at bounding box center [1176, 381] width 205 height 52
click at [1162, 512] on button "Lưu và In" at bounding box center [1202, 513] width 151 height 24
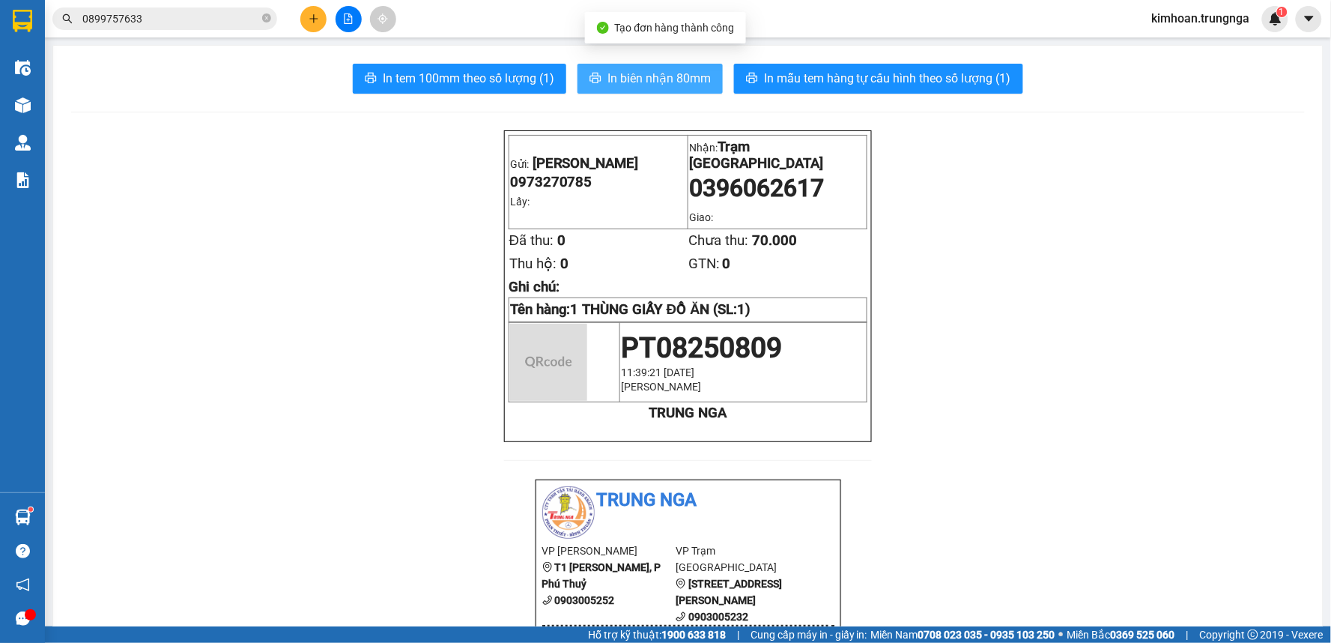
click at [611, 70] on span "In biên nhận 80mm" at bounding box center [659, 78] width 103 height 19
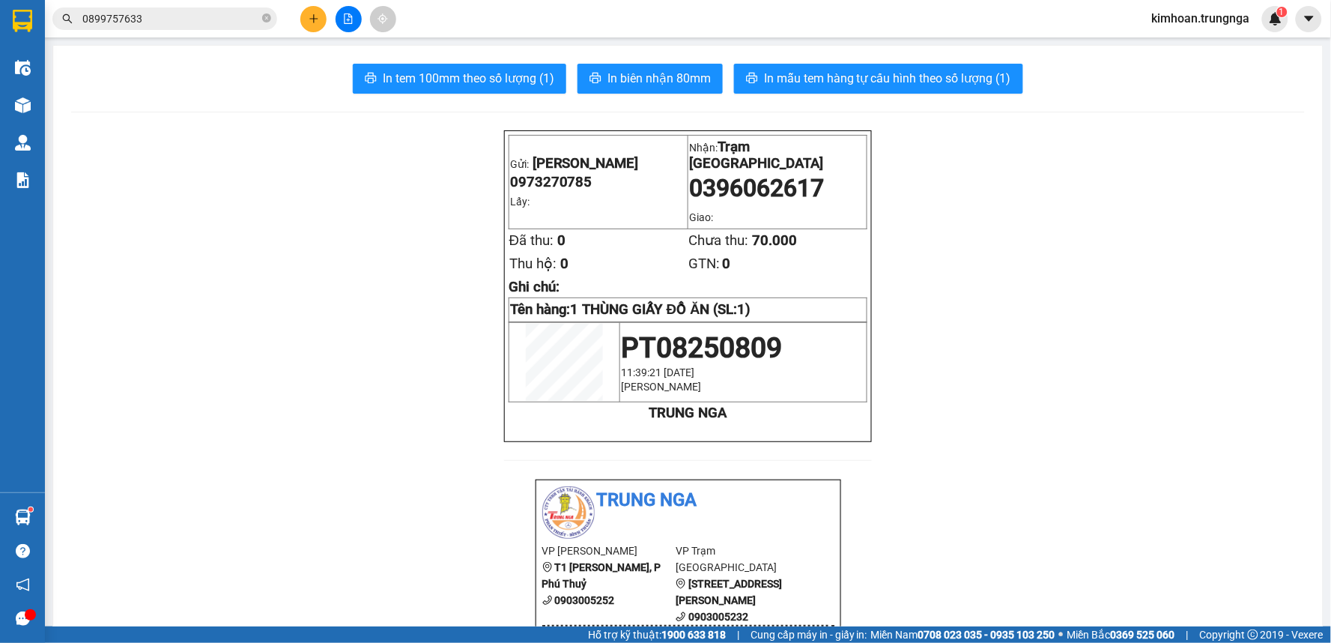
click at [945, 91] on button "In mẫu tem hàng tự cấu hình theo số lượng (1)" at bounding box center [878, 79] width 289 height 30
click at [315, 19] on icon "plus" at bounding box center [314, 18] width 10 height 10
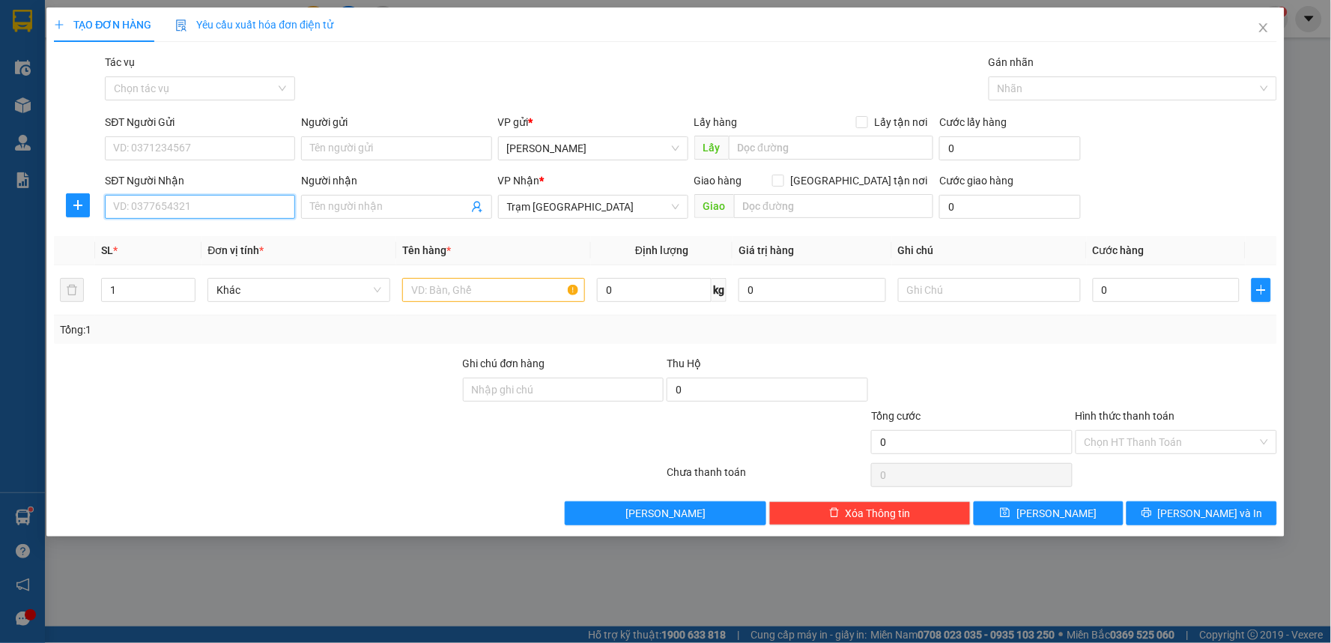
click at [195, 203] on input "SĐT Người Nhận" at bounding box center [200, 207] width 190 height 24
click at [188, 240] on div "0962965973" at bounding box center [200, 236] width 172 height 16
type input "0962965973"
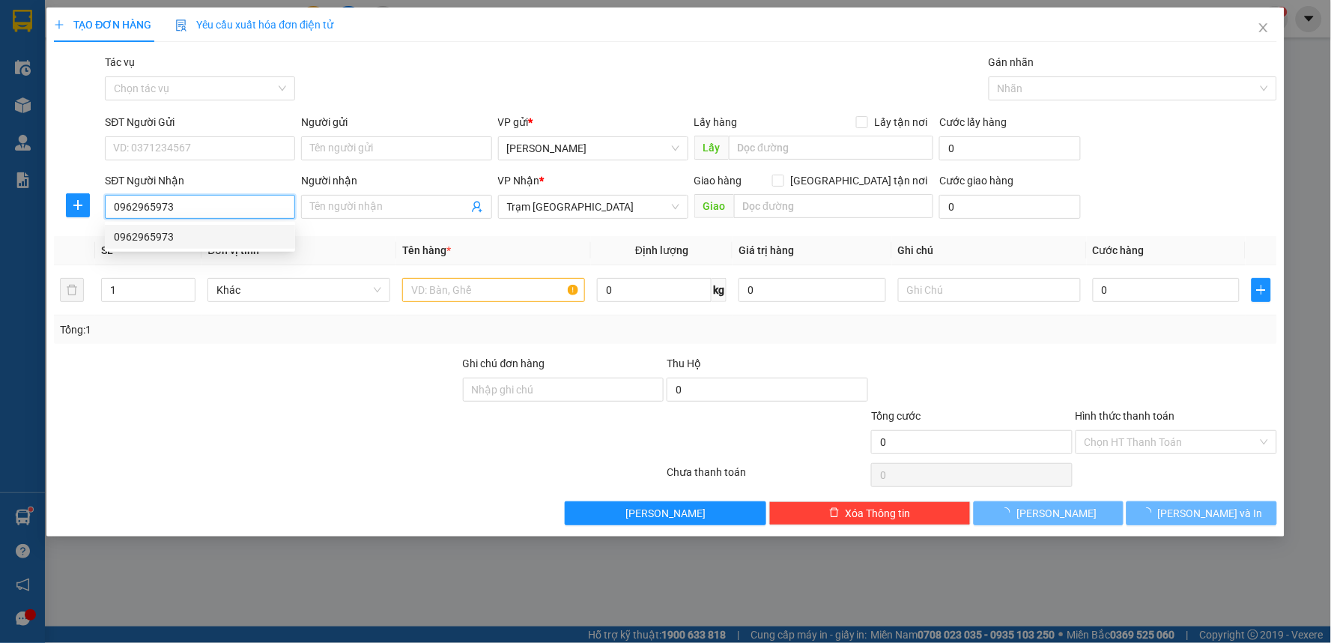
type input "40.000"
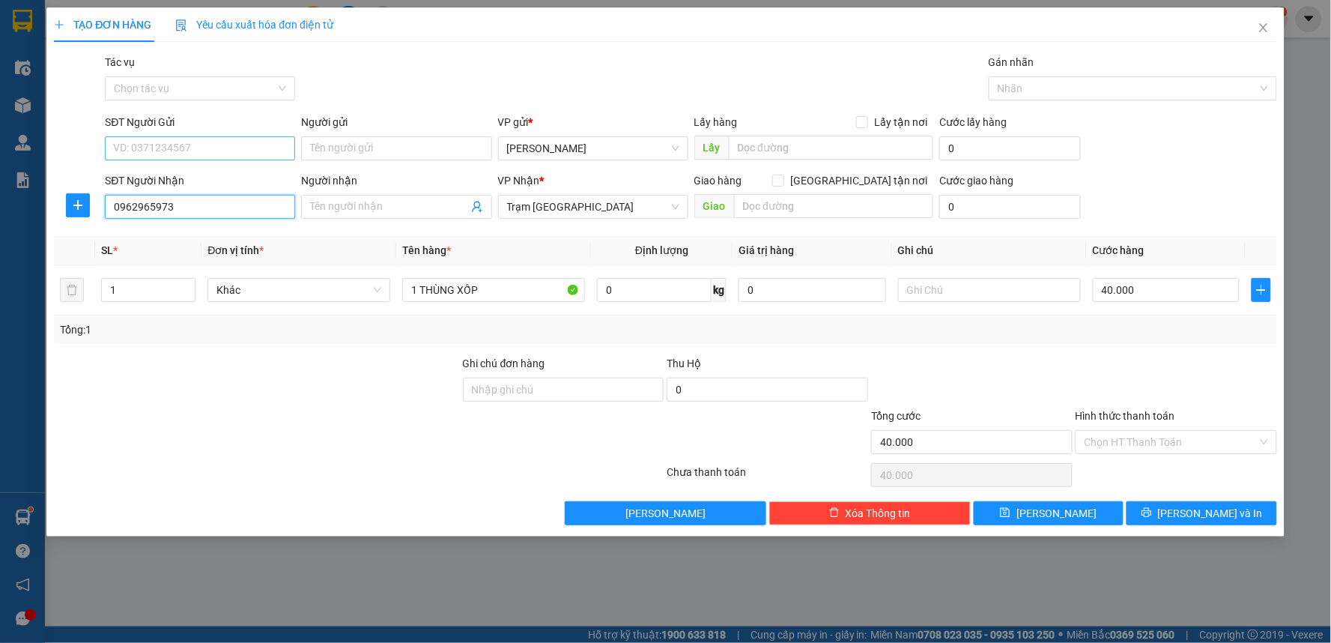
type input "0962965973"
click at [196, 145] on input "SĐT Người Gửi" at bounding box center [200, 148] width 190 height 24
click at [196, 173] on div "0337541979" at bounding box center [200, 178] width 172 height 16
type input "0337541979"
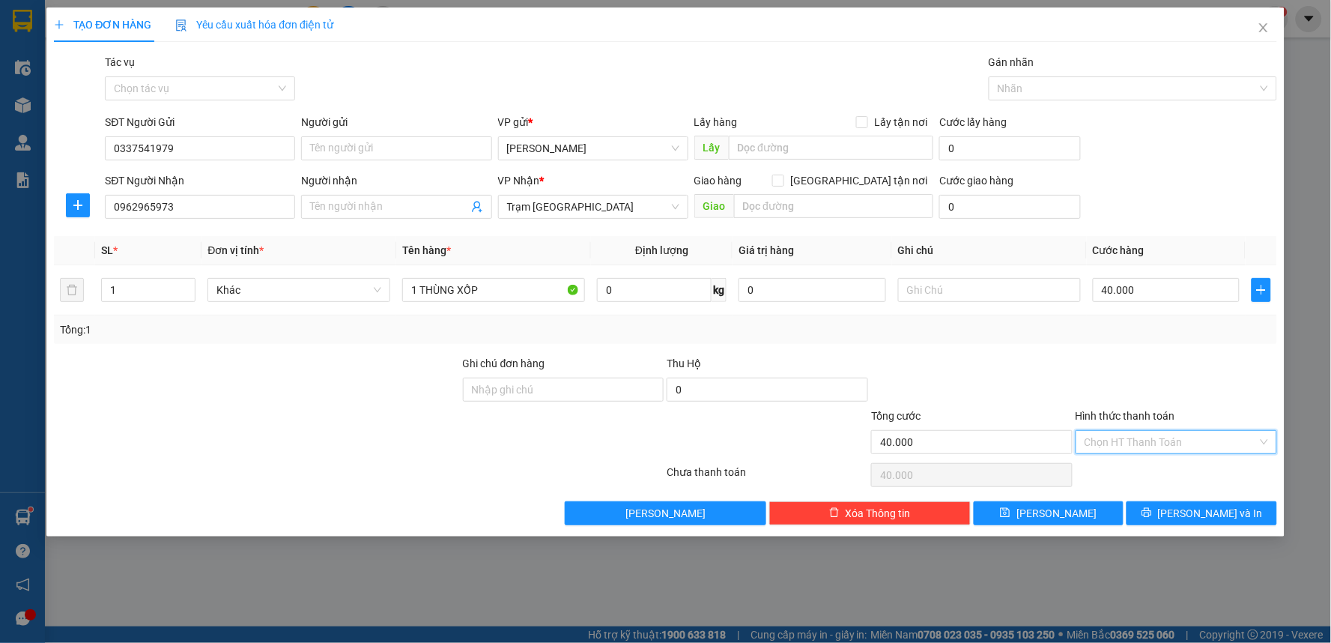
click at [1148, 442] on input "Hình thức thanh toán" at bounding box center [1171, 442] width 173 height 22
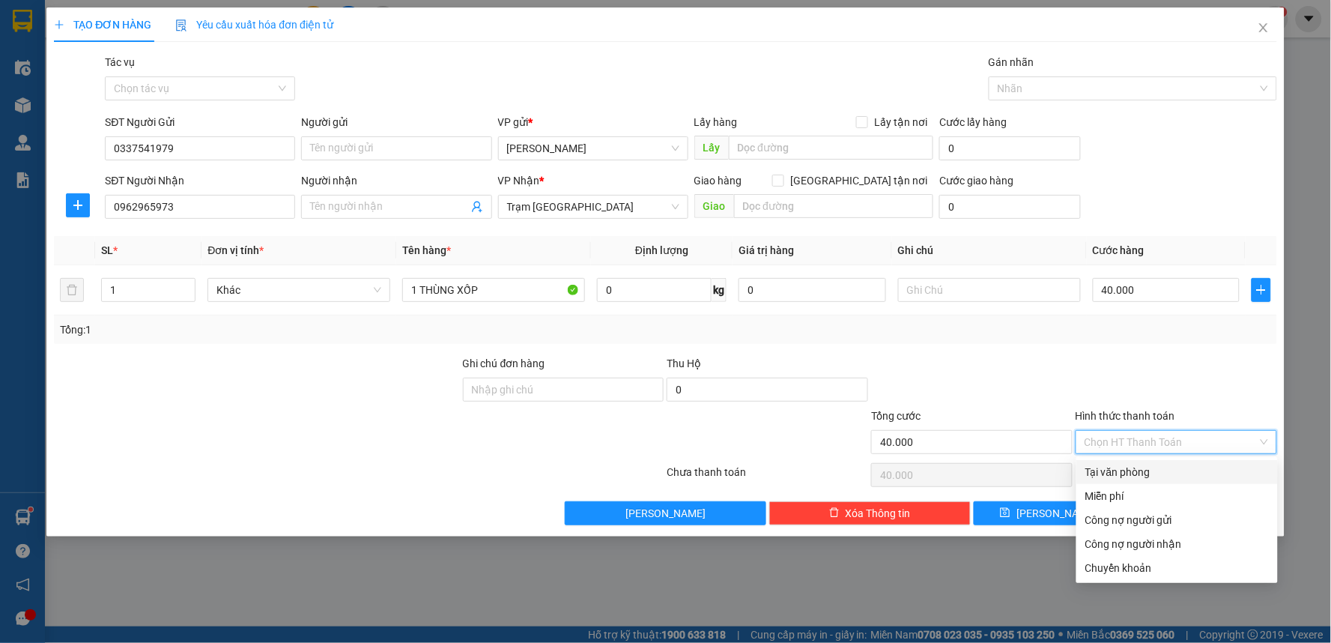
click at [1136, 470] on div "Tại văn phòng" at bounding box center [1177, 472] width 184 height 16
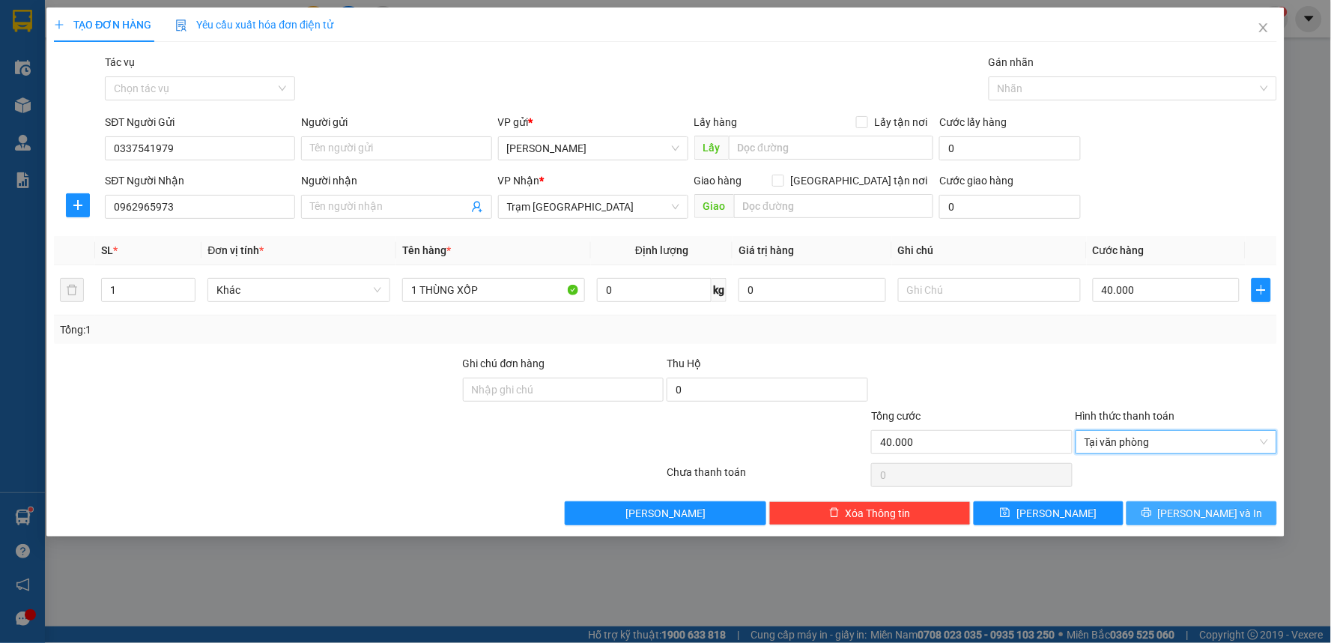
click at [1186, 508] on button "Lưu và In" at bounding box center [1202, 513] width 151 height 24
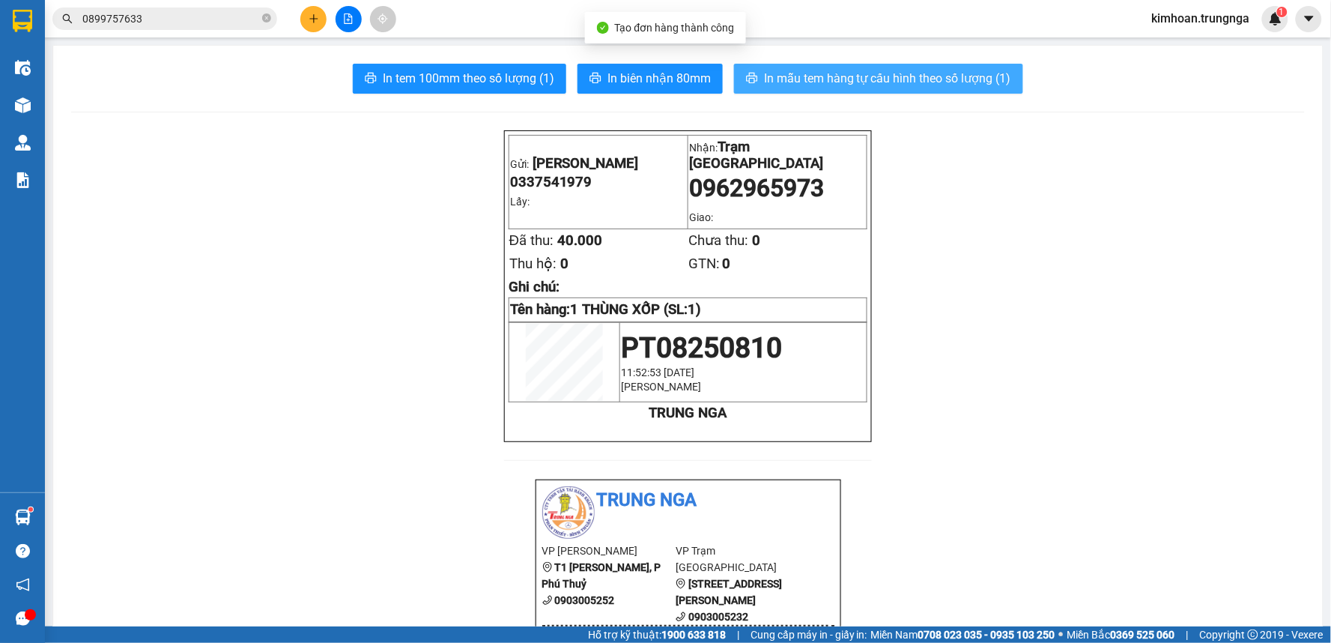
click at [823, 69] on span "In mẫu tem hàng tự cấu hình theo số lượng (1)" at bounding box center [887, 78] width 247 height 19
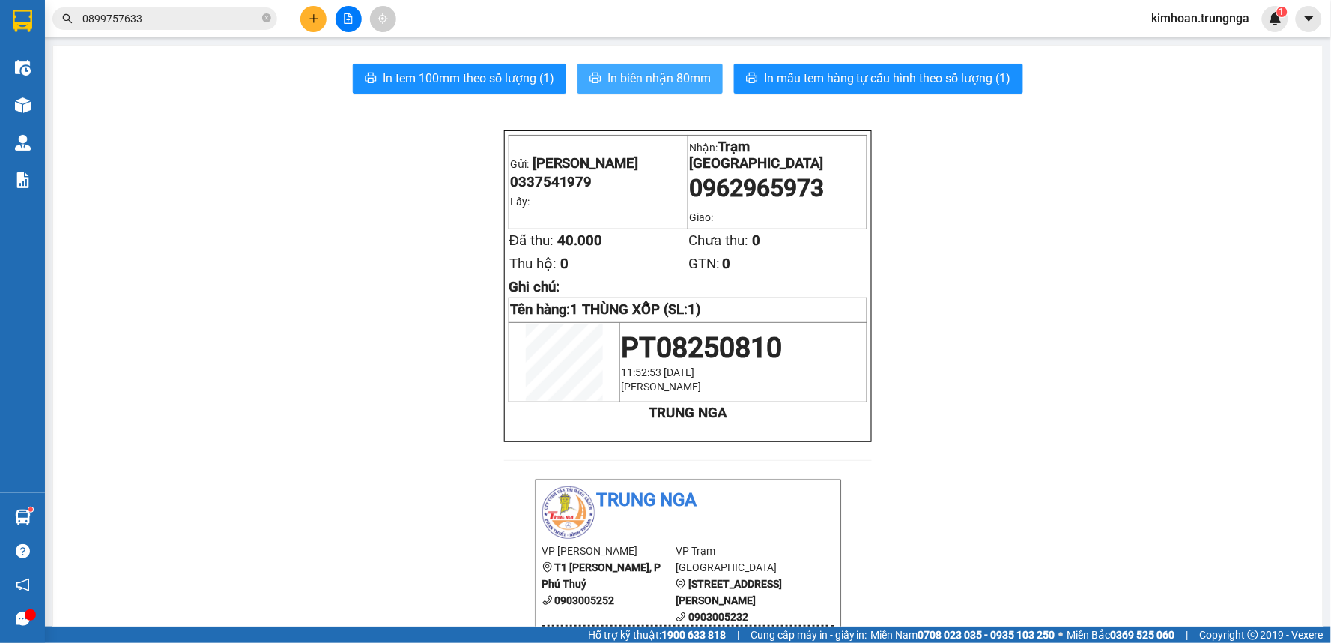
click at [676, 83] on span "In biên nhận 80mm" at bounding box center [659, 78] width 103 height 19
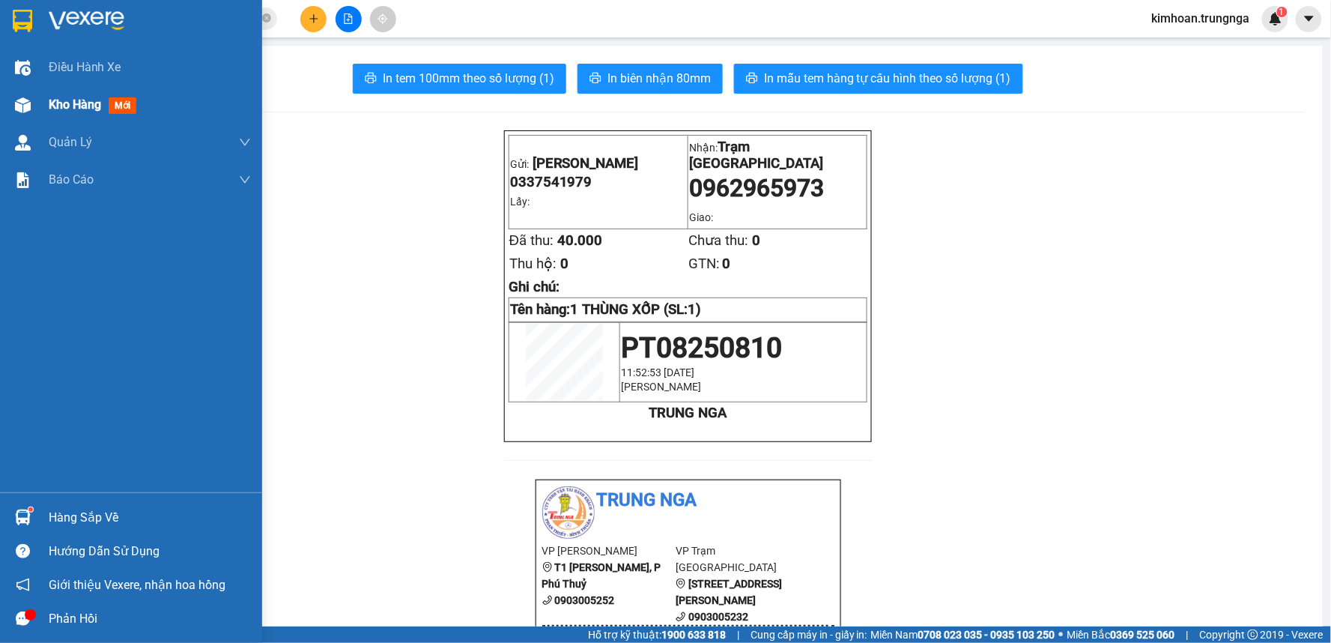
click at [25, 108] on img at bounding box center [23, 105] width 16 height 16
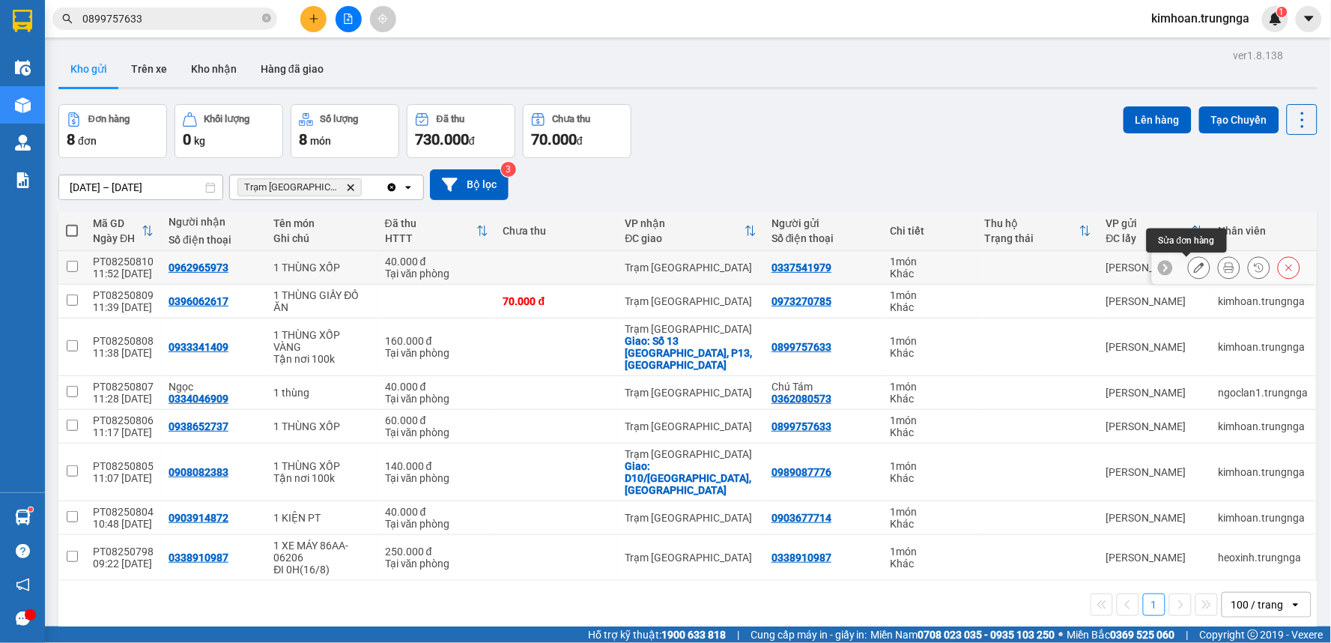
click at [1194, 272] on icon at bounding box center [1199, 267] width 10 height 10
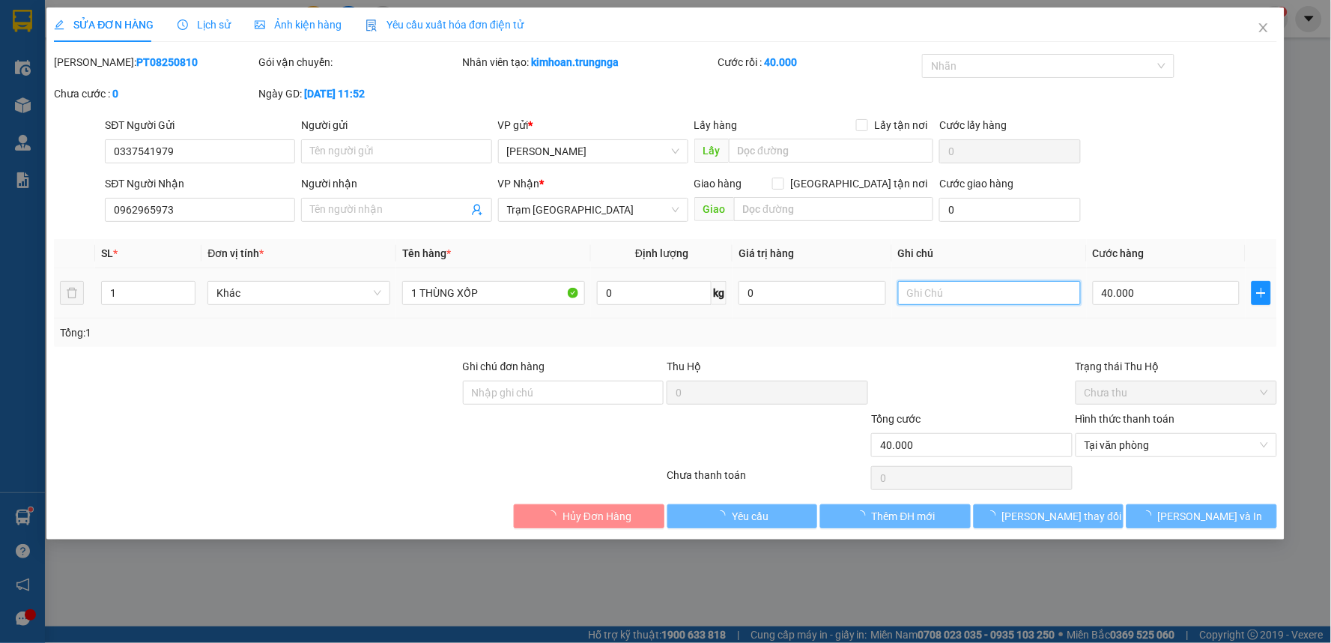
click at [935, 301] on input "text" at bounding box center [989, 293] width 183 height 24
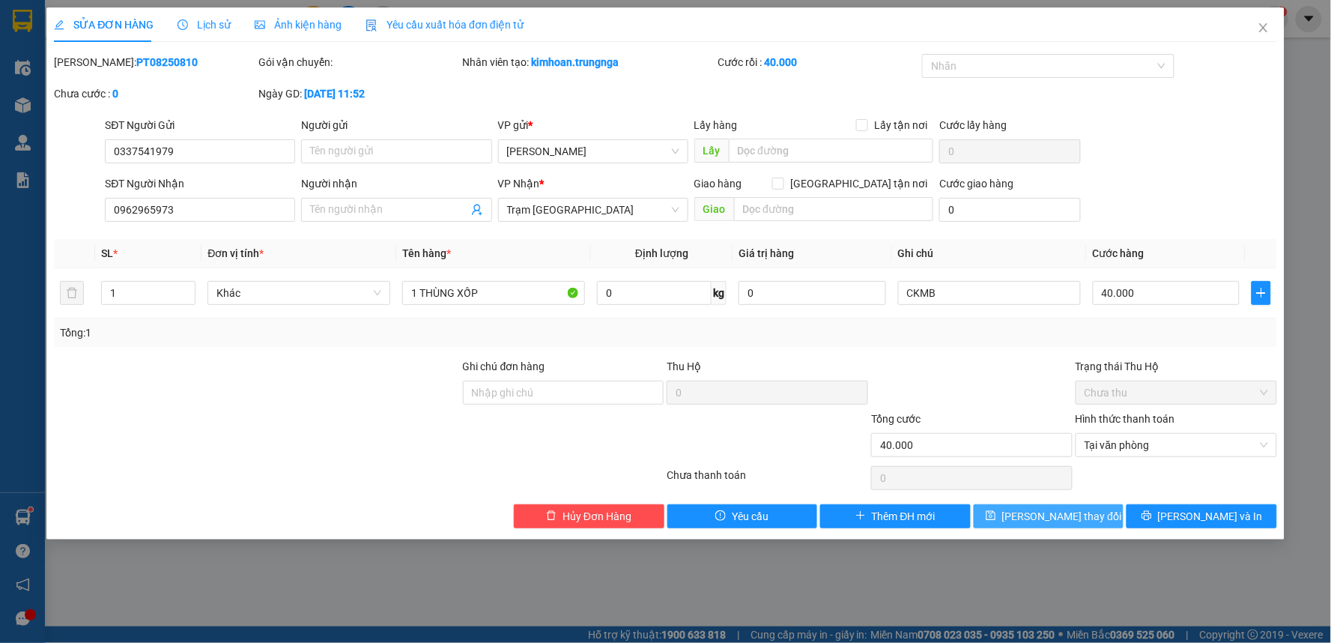
click at [1064, 510] on span "Lưu thay đổi" at bounding box center [1062, 516] width 120 height 16
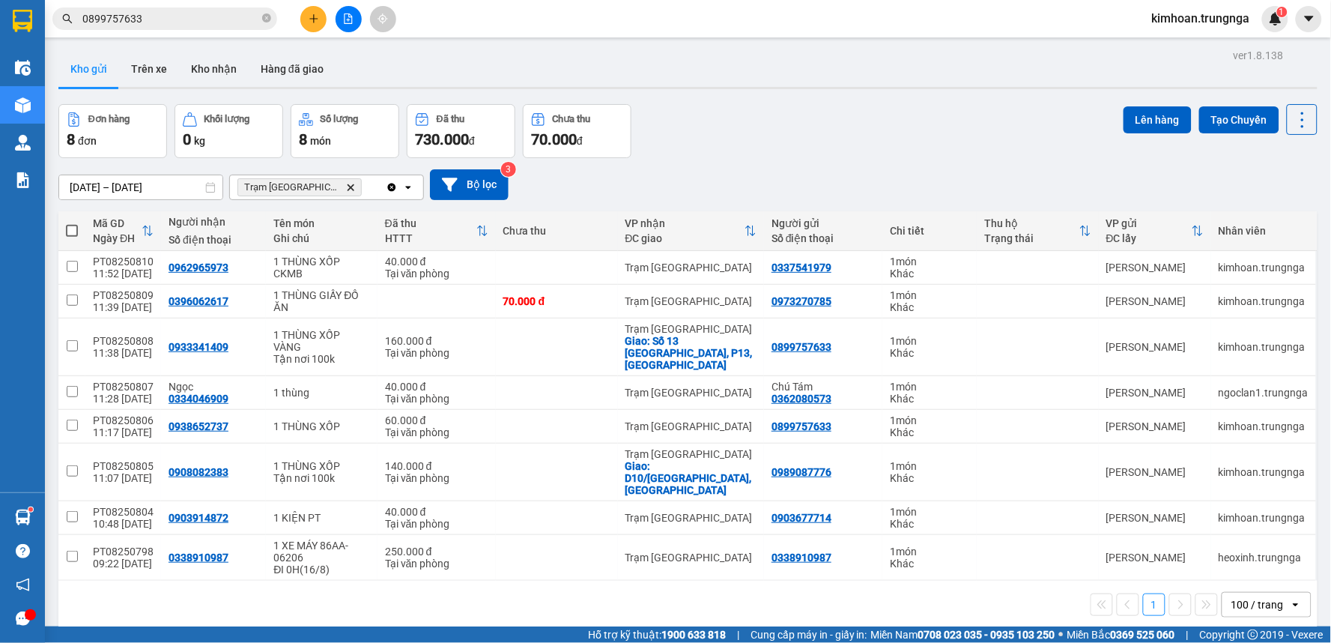
click at [304, 16] on button at bounding box center [313, 19] width 26 height 26
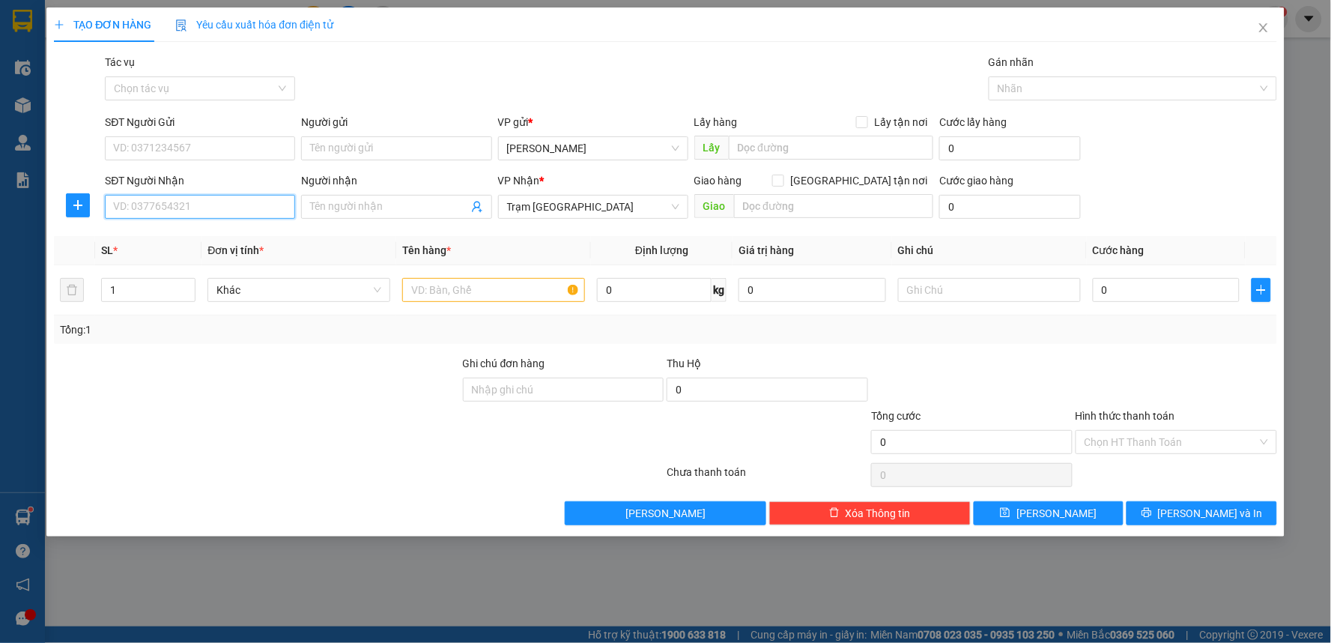
click at [245, 211] on input "SĐT Người Nhận" at bounding box center [200, 207] width 190 height 24
type input "0981221271"
click at [237, 146] on input "SĐT Người Gửi" at bounding box center [200, 148] width 190 height 24
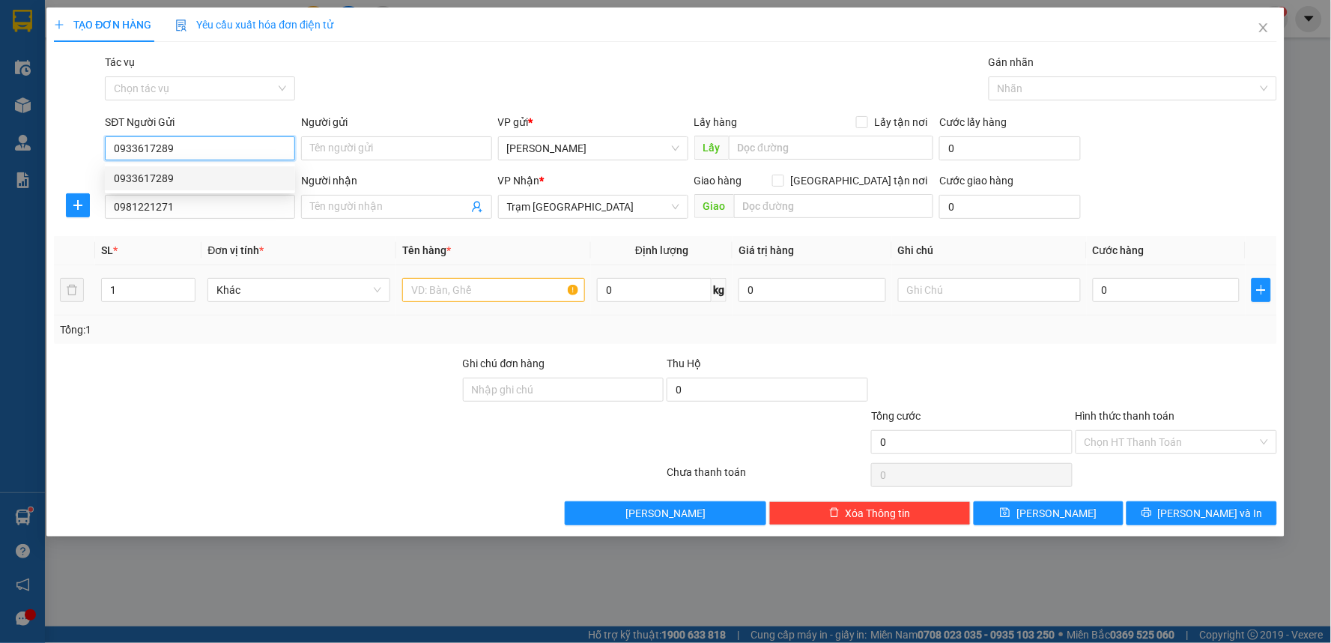
type input "0933617289"
click at [505, 289] on input "text" at bounding box center [493, 290] width 183 height 24
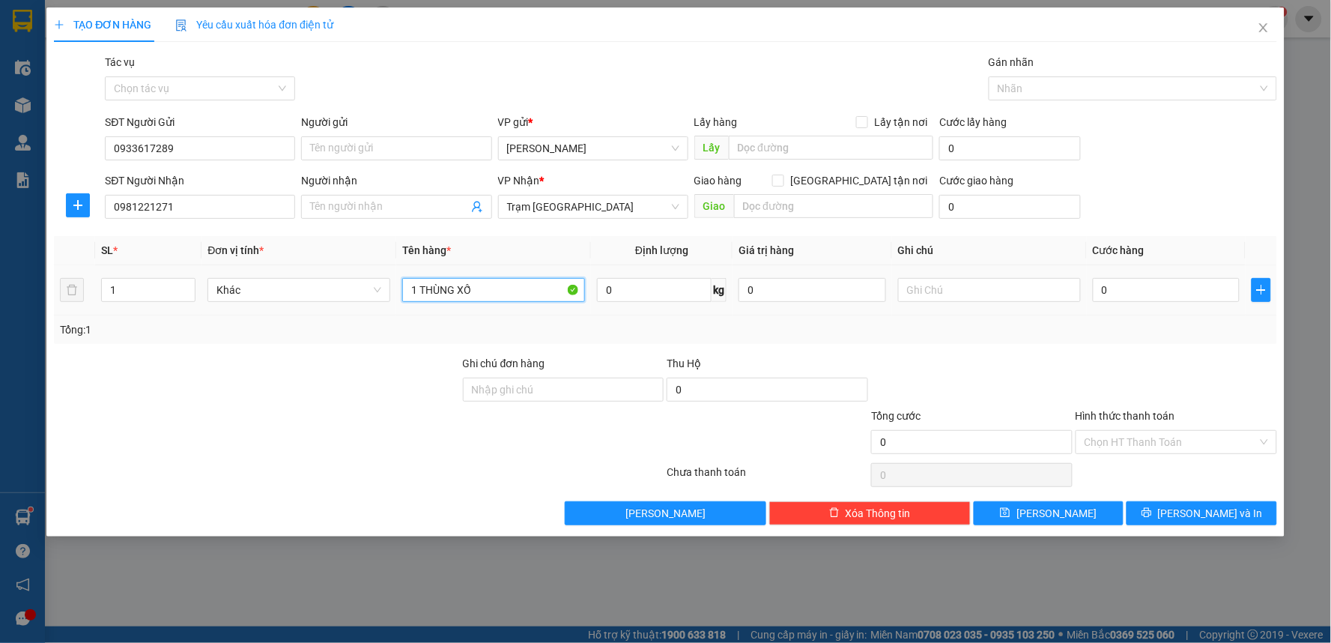
type input "1 THÙNG XỐP"
click at [1206, 289] on input "0" at bounding box center [1167, 290] width 148 height 24
click at [1159, 355] on div at bounding box center [1176, 381] width 205 height 52
click at [1147, 437] on input "Hình thức thanh toán" at bounding box center [1171, 442] width 173 height 22
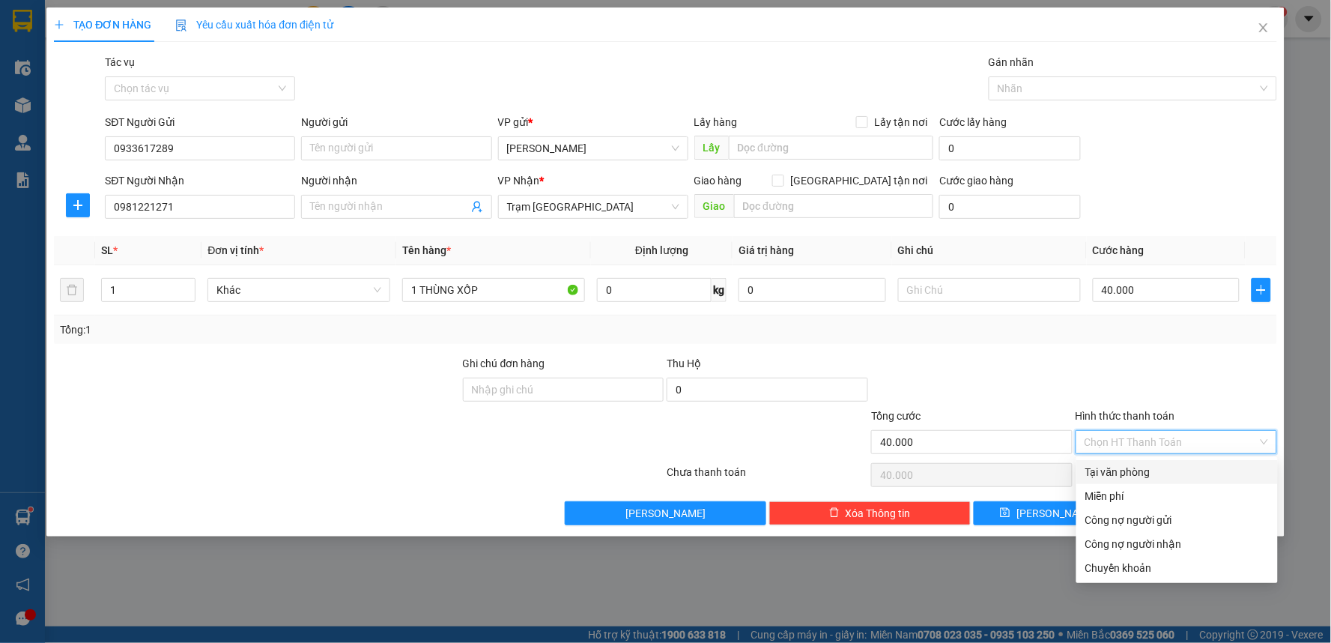
click at [1132, 470] on div "Tại văn phòng" at bounding box center [1177, 472] width 184 height 16
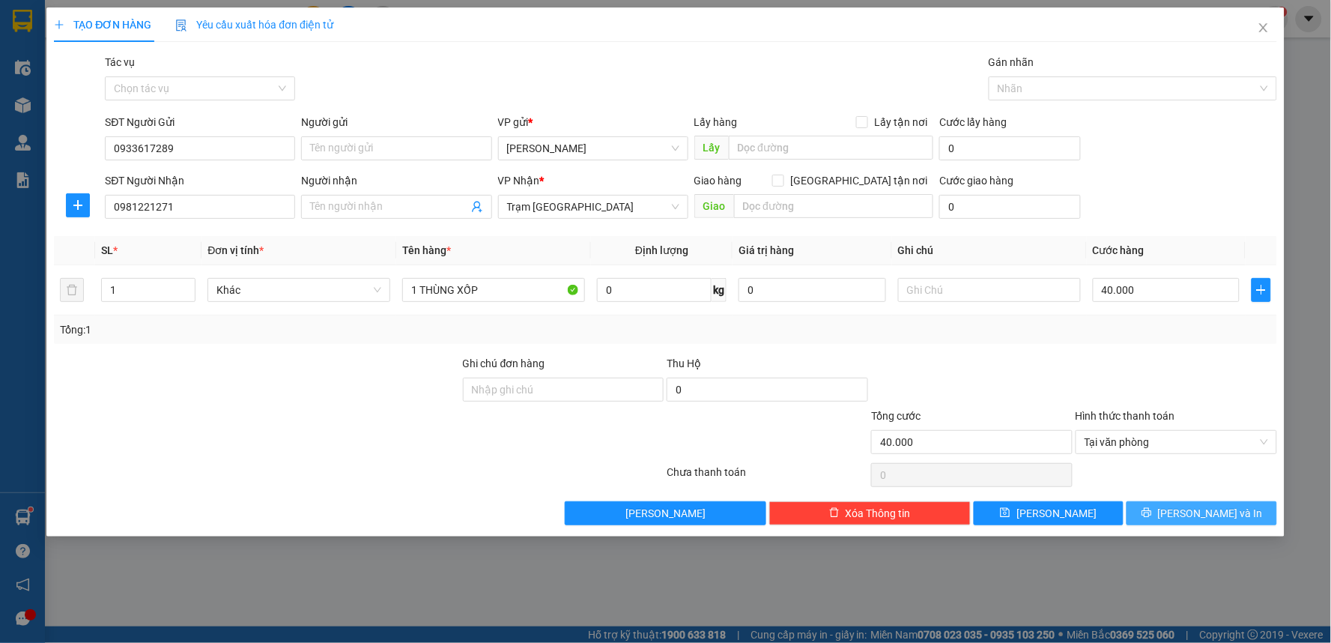
click at [1186, 506] on button "Lưu và In" at bounding box center [1202, 513] width 151 height 24
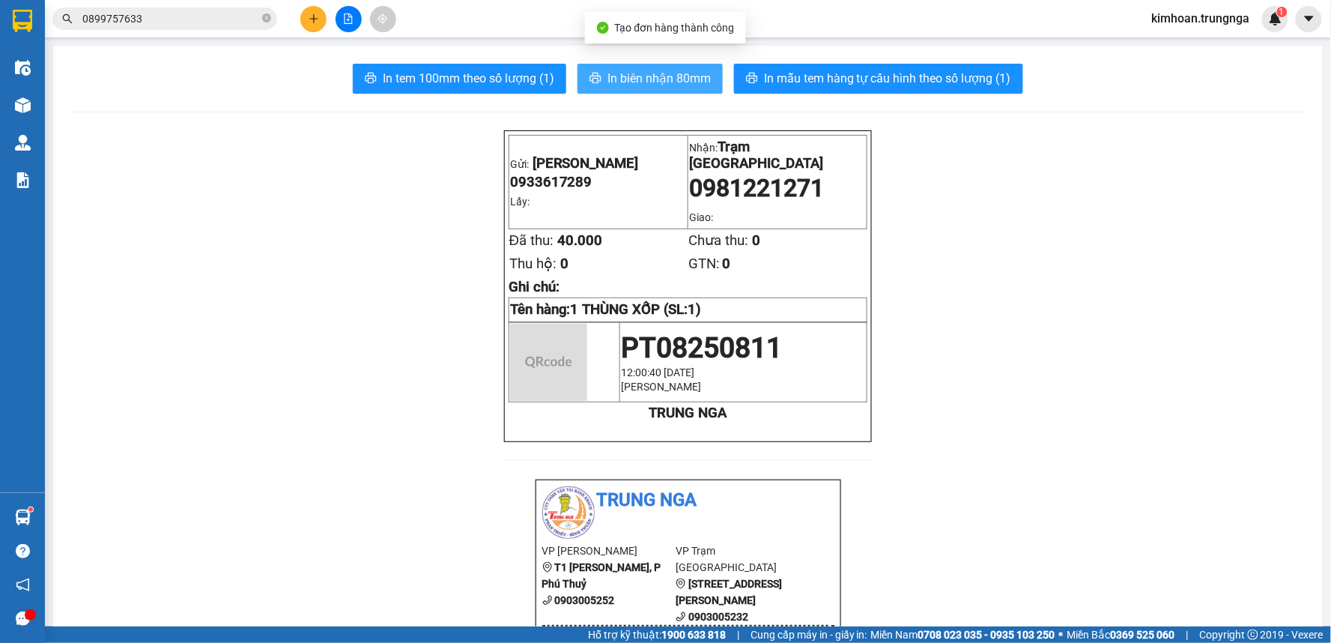
click at [676, 72] on span "In biên nhận 80mm" at bounding box center [659, 78] width 103 height 19
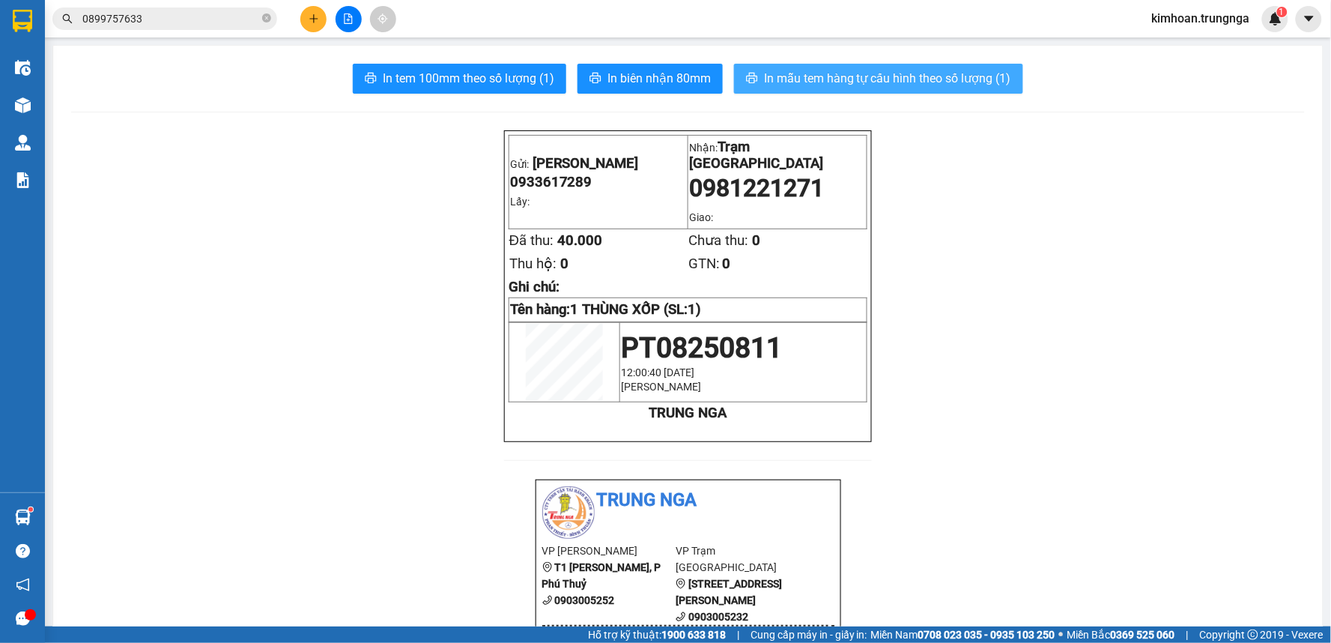
click at [781, 85] on span "In mẫu tem hàng tự cấu hình theo số lượng (1)" at bounding box center [887, 78] width 247 height 19
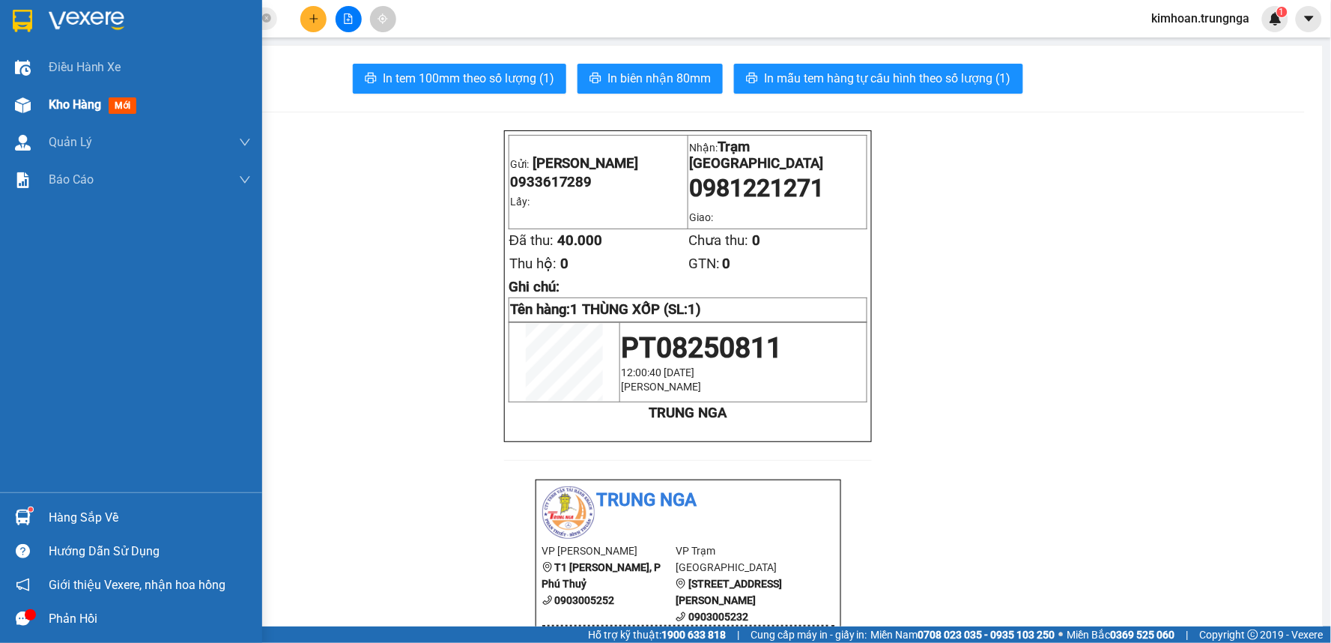
click at [81, 94] on div "Kho hàng mới" at bounding box center [150, 104] width 202 height 37
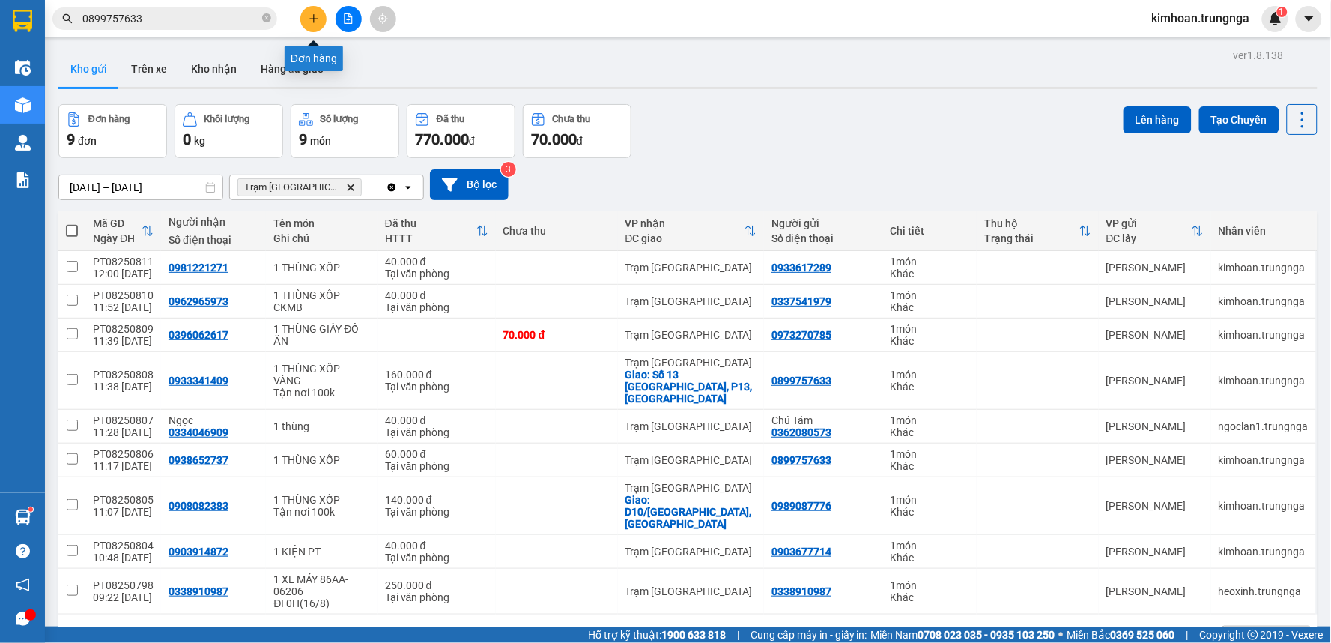
click at [313, 23] on icon "plus" at bounding box center [314, 18] width 10 height 10
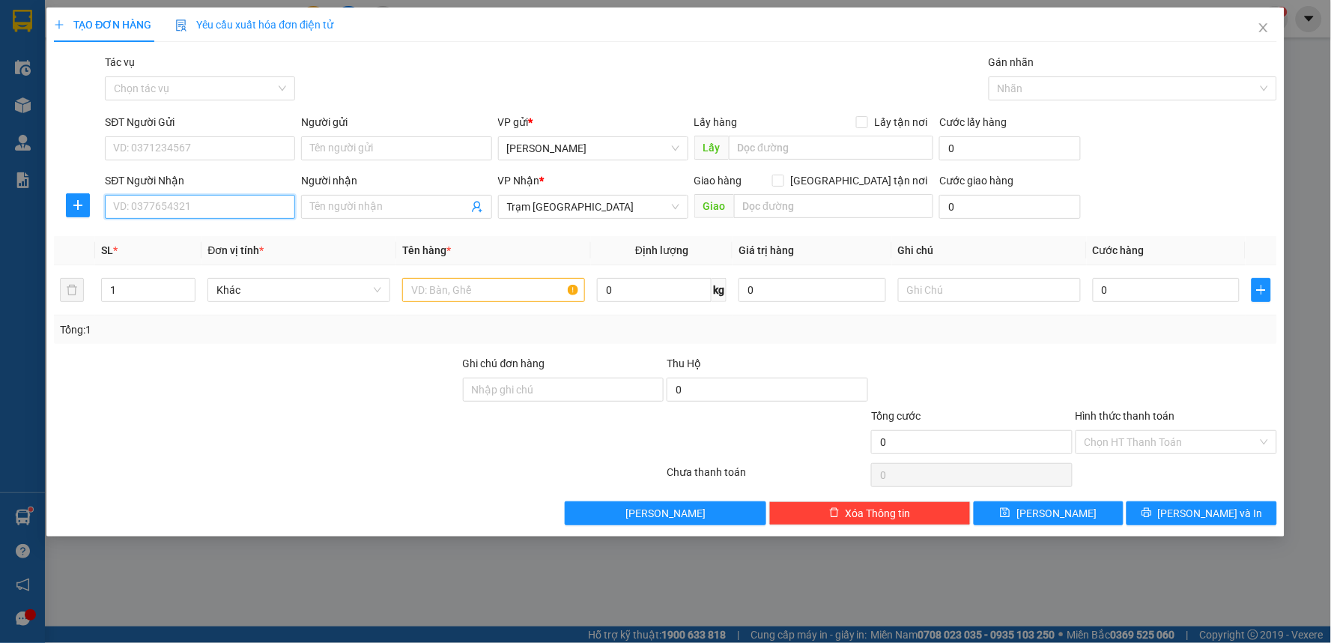
click at [161, 208] on input "SĐT Người Nhận" at bounding box center [200, 207] width 190 height 24
type input "0969960543"
click at [186, 158] on input "SĐT Người Gửi" at bounding box center [200, 148] width 190 height 24
type input "0947209770"
click at [503, 288] on input "text" at bounding box center [493, 290] width 183 height 24
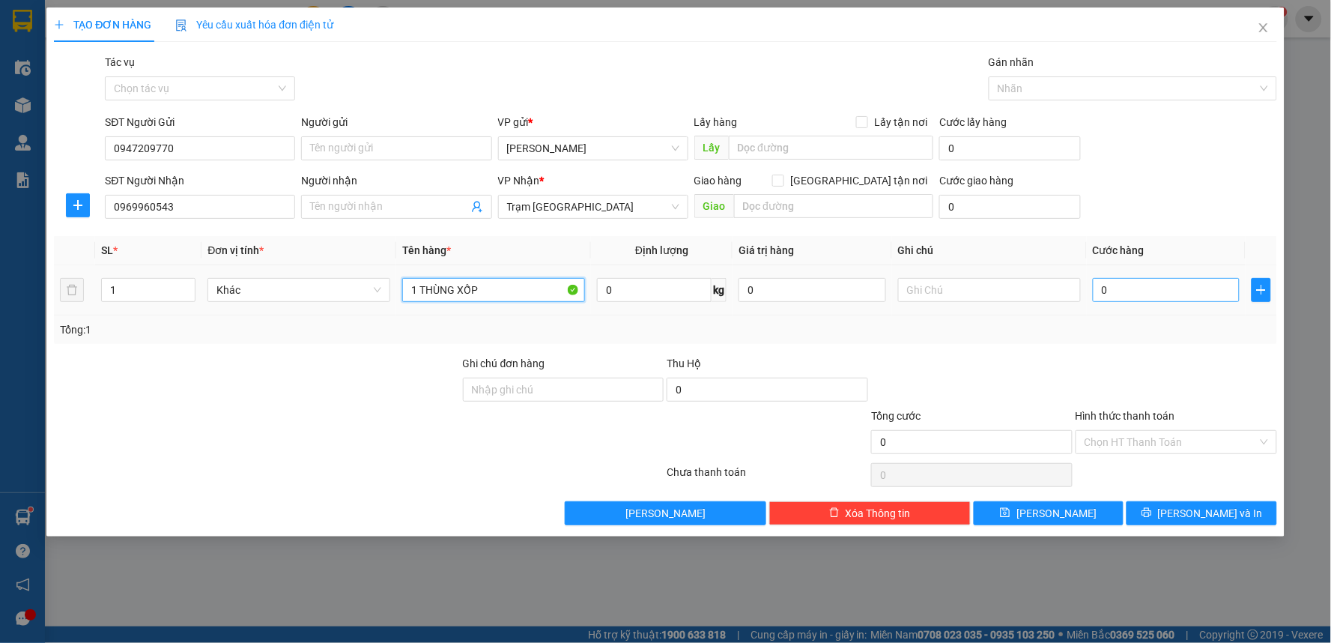
type input "1 THÙNG XỐP"
drag, startPoint x: 1106, startPoint y: 295, endPoint x: 1112, endPoint y: 288, distance: 8.5
click at [1107, 295] on input "0" at bounding box center [1167, 290] width 148 height 24
type input "4"
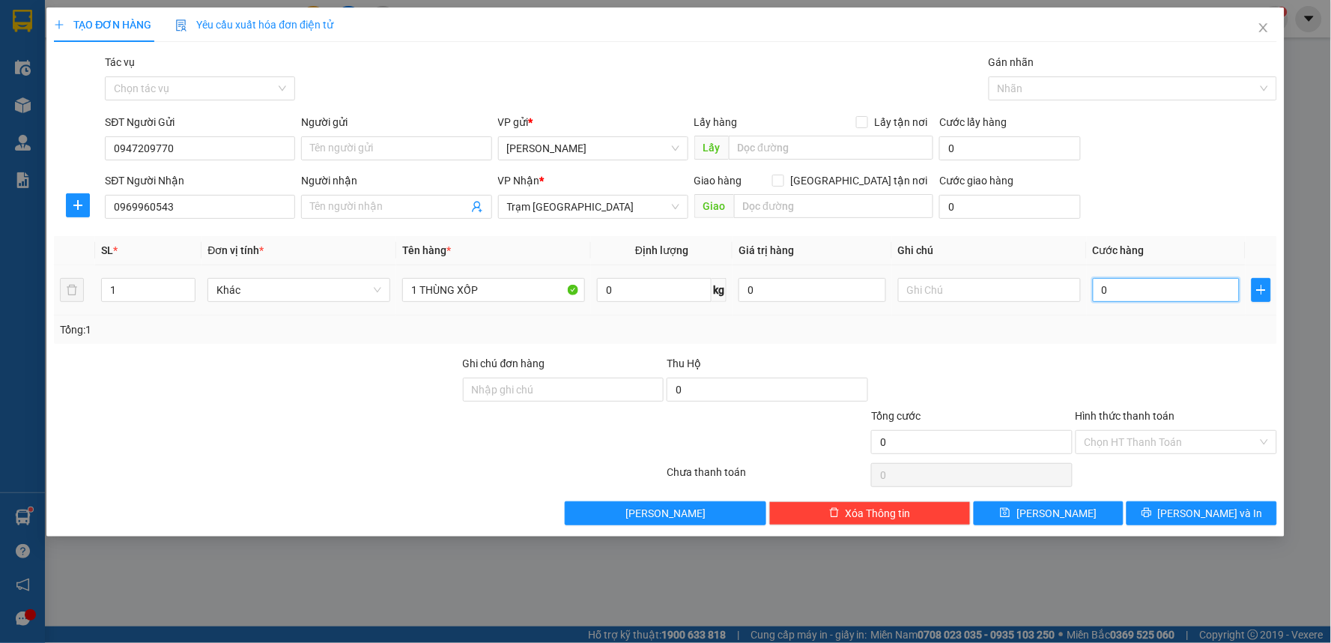
type input "4"
type input "40"
type input "40.000"
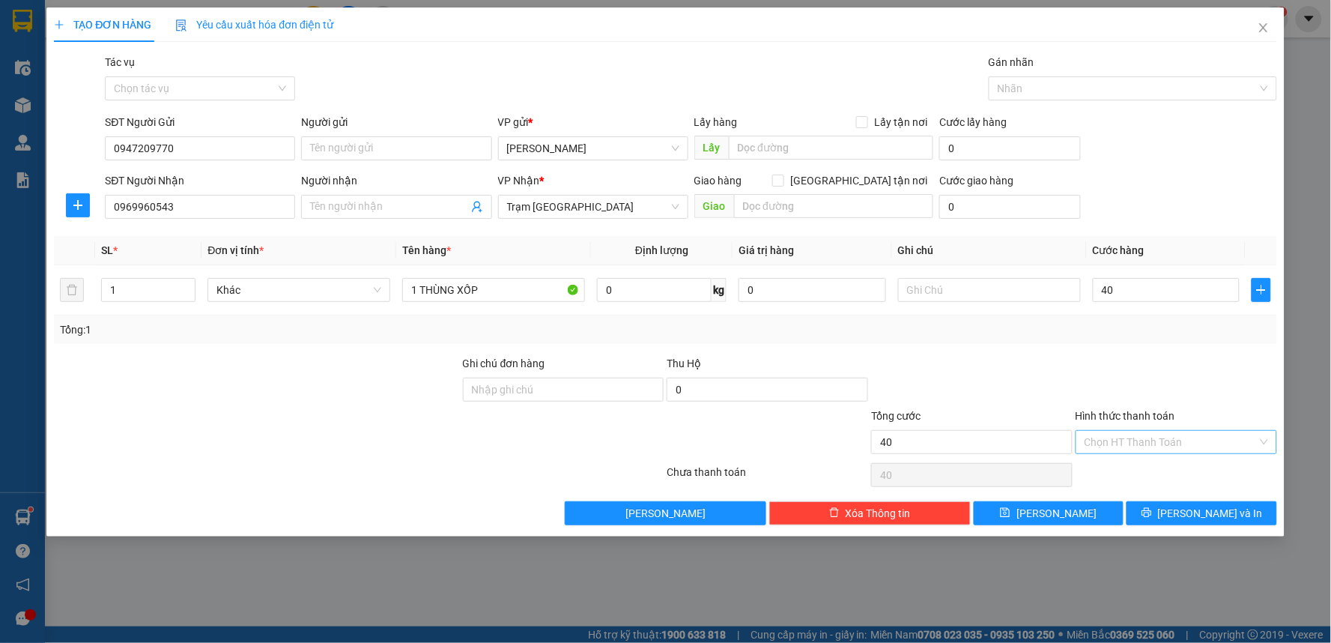
type input "40.000"
click at [1112, 432] on input "Hình thức thanh toán" at bounding box center [1171, 442] width 173 height 22
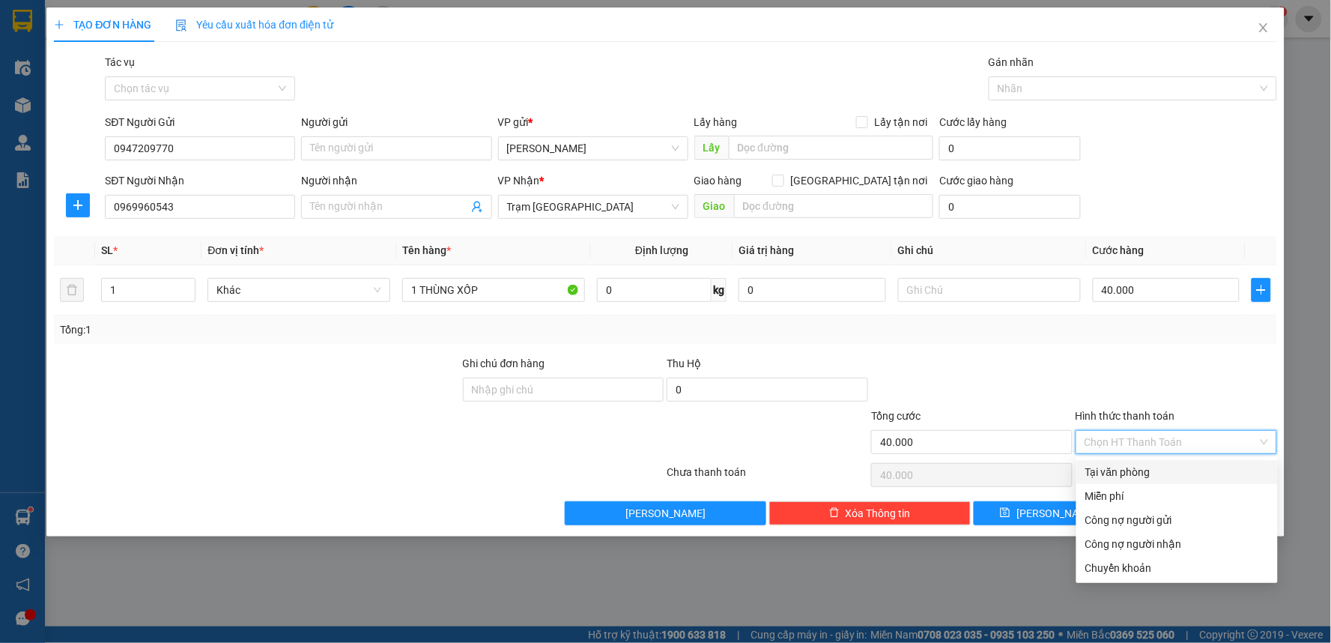
click at [1109, 469] on div "Tại văn phòng" at bounding box center [1177, 472] width 184 height 16
type input "0"
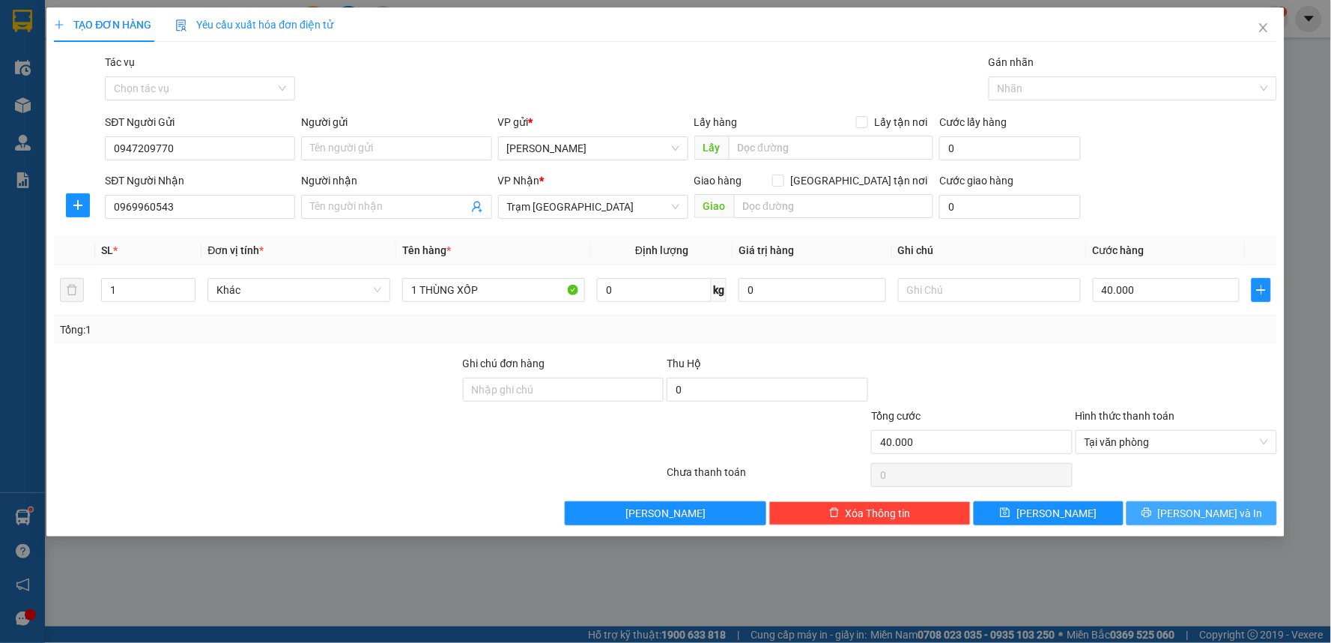
drag, startPoint x: 1188, startPoint y: 513, endPoint x: 855, endPoint y: 210, distance: 450.7
click at [1188, 514] on button "Lưu và In" at bounding box center [1202, 513] width 151 height 24
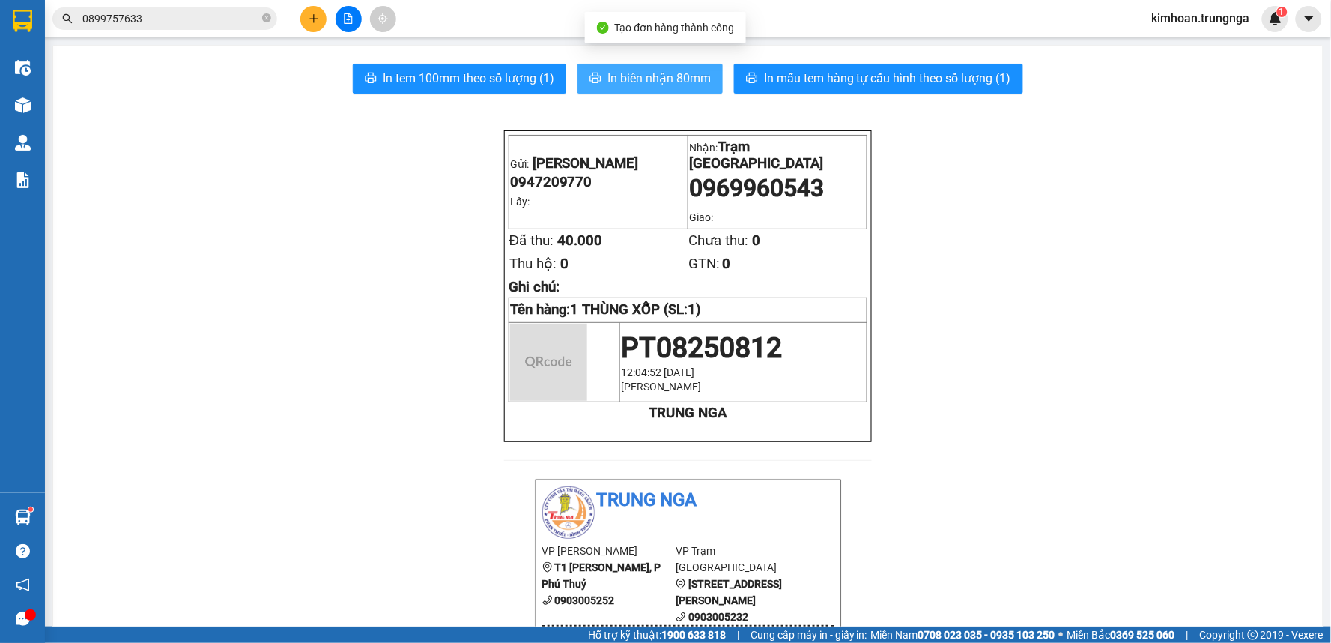
click at [667, 79] on span "In biên nhận 80mm" at bounding box center [659, 78] width 103 height 19
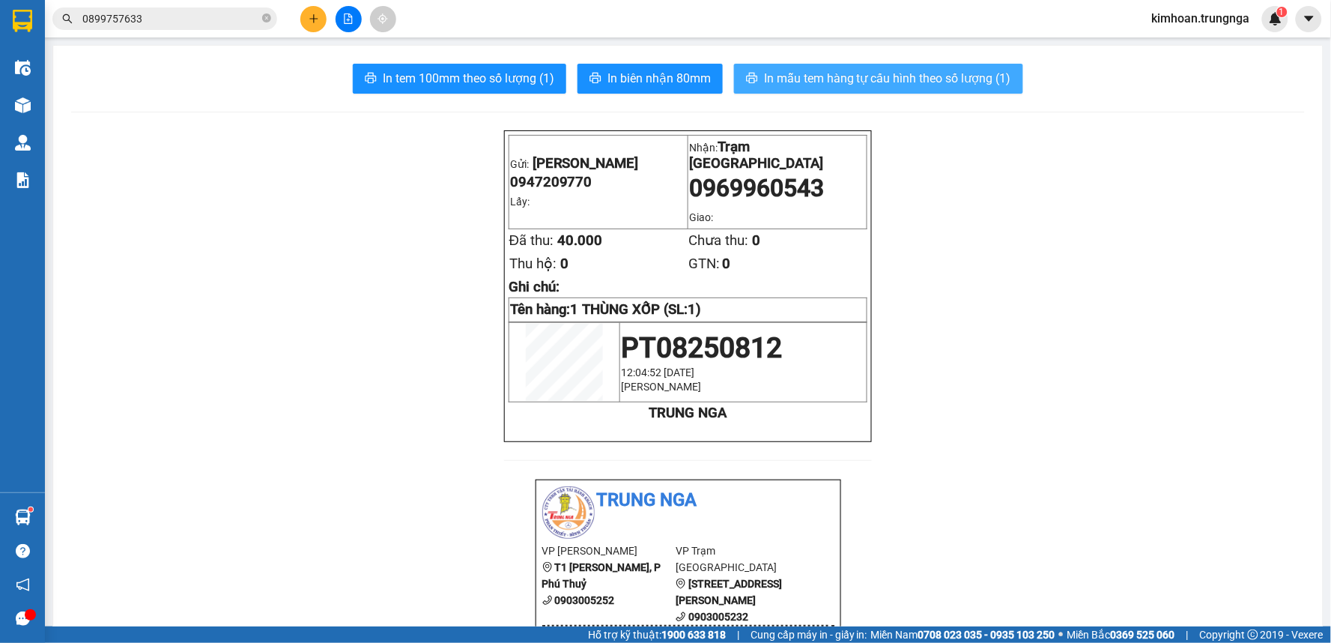
click at [754, 88] on button "In mẫu tem hàng tự cấu hình theo số lượng (1)" at bounding box center [878, 79] width 289 height 30
click at [304, 22] on button at bounding box center [313, 19] width 26 height 26
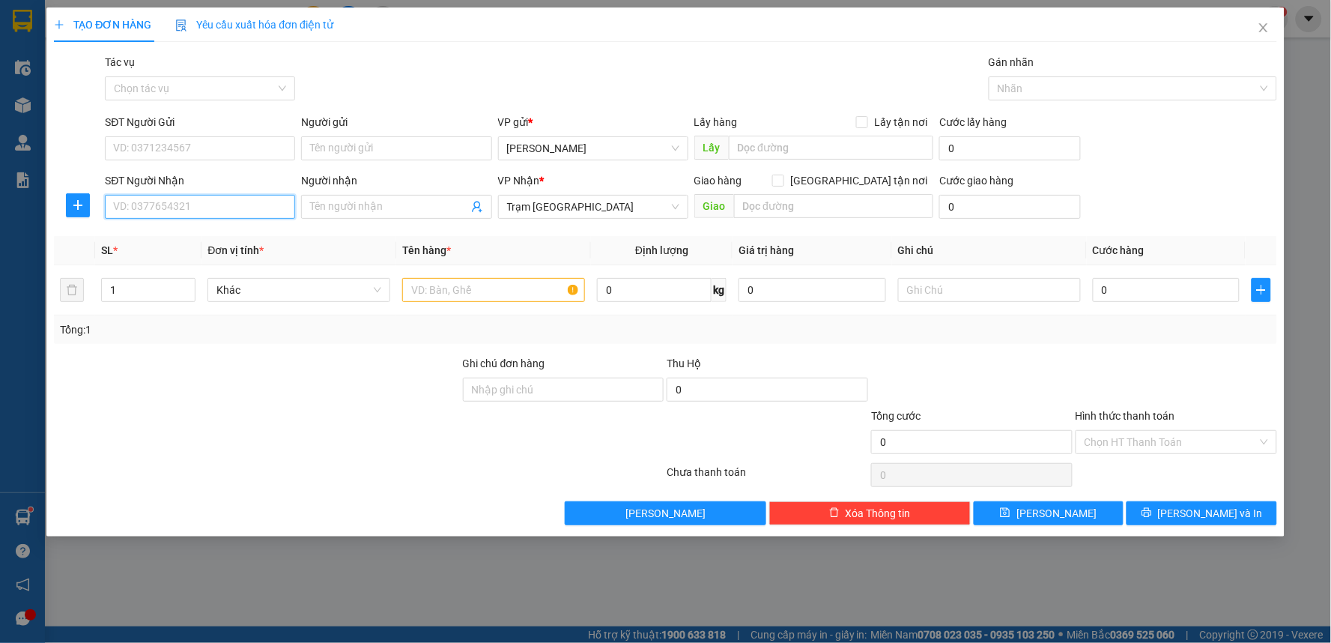
click at [198, 214] on input "SĐT Người Nhận" at bounding box center [200, 207] width 190 height 24
click at [211, 202] on input "SĐT Người Nhận" at bounding box center [200, 207] width 190 height 24
type input "0961336969"
click at [783, 181] on input "Giao tận nơi" at bounding box center [777, 180] width 10 height 10
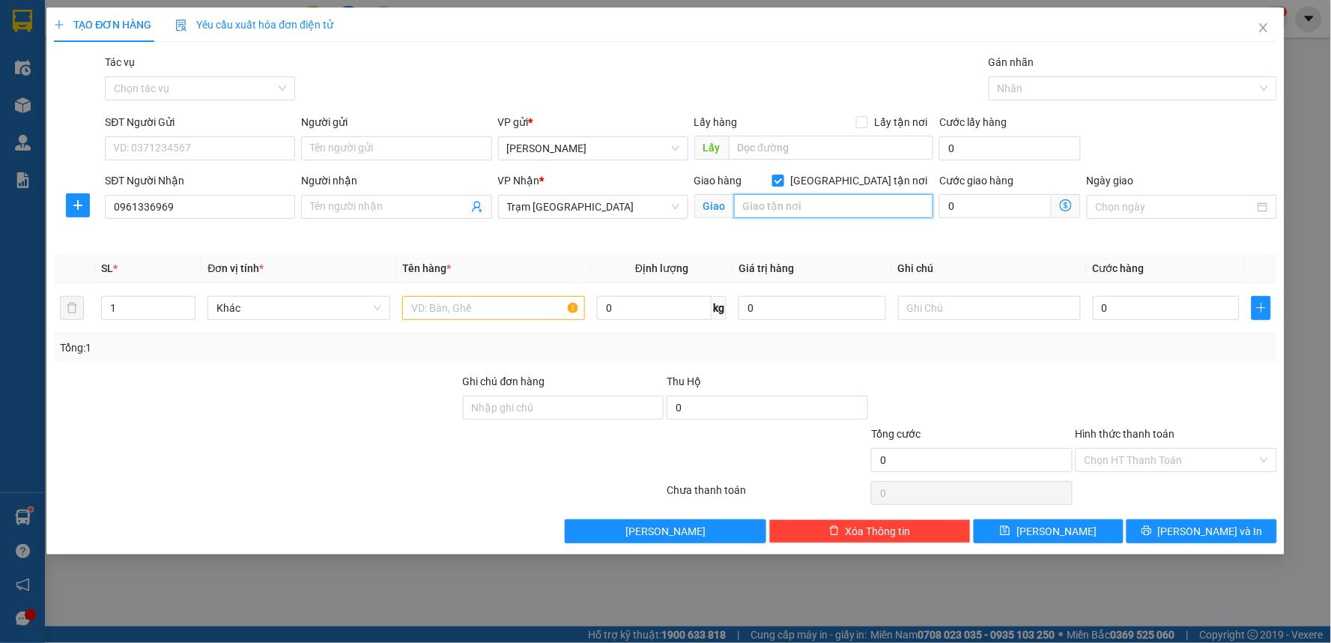
click at [837, 212] on input "text" at bounding box center [834, 206] width 200 height 24
click at [783, 178] on input "Giao tận nơi" at bounding box center [777, 180] width 10 height 10
checkbox input "false"
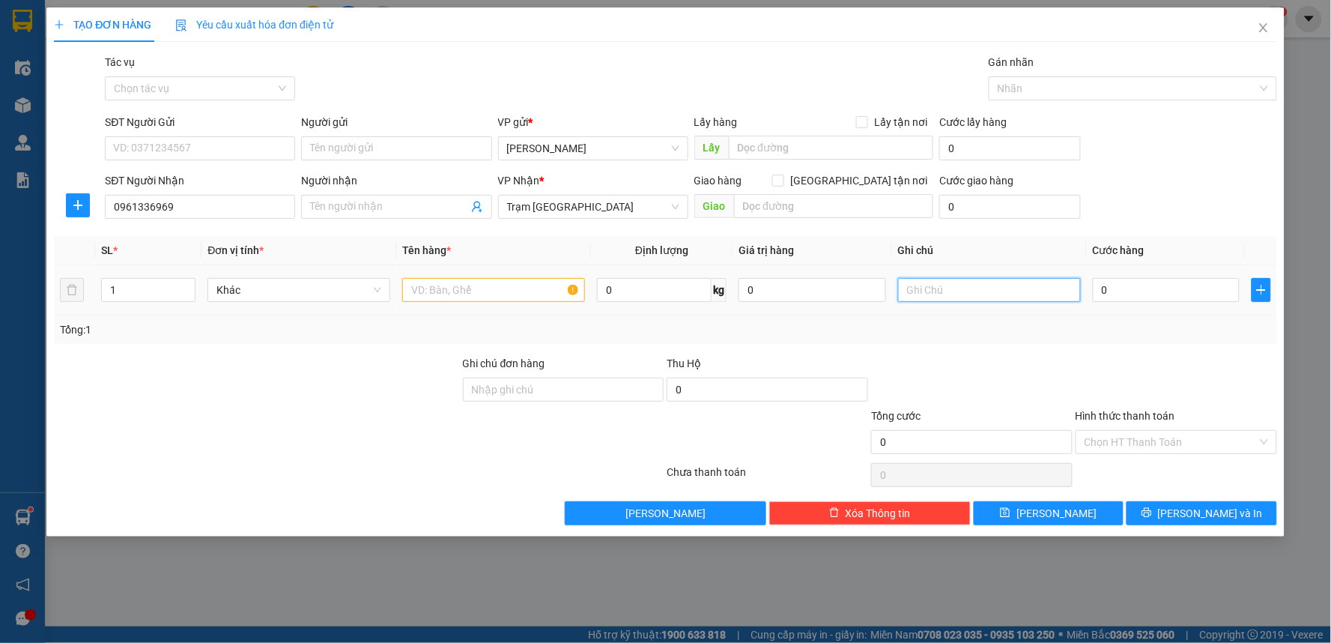
click at [924, 295] on input "text" at bounding box center [989, 290] width 183 height 24
type input "Khách muiiosn"
click at [282, 147] on input "SĐT Người Gửi" at bounding box center [200, 148] width 190 height 24
type input "0911567123"
click at [1014, 282] on input "Khách muiiosn" at bounding box center [989, 290] width 183 height 24
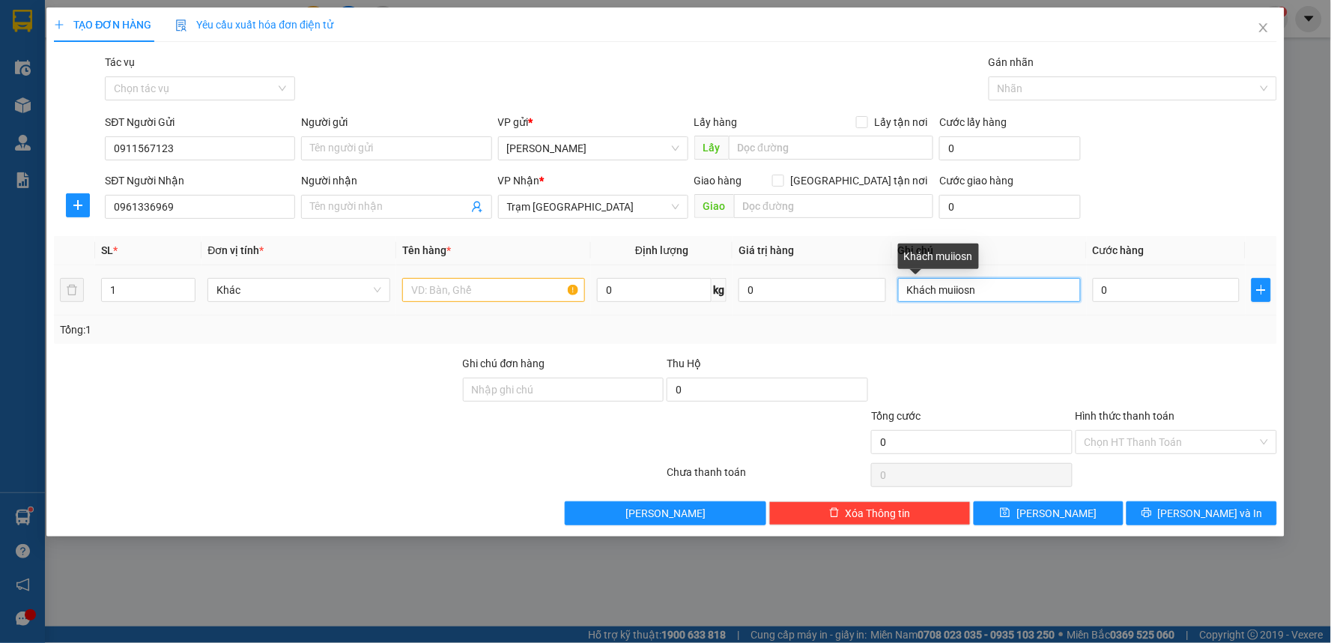
drag, startPoint x: 997, startPoint y: 289, endPoint x: 955, endPoint y: 297, distance: 42.6
click at [955, 297] on input "Khách muiiosn" at bounding box center [989, 290] width 183 height 24
type input "Khách muốn tận nơi"
click at [187, 288] on span "up" at bounding box center [187, 286] width 9 height 9
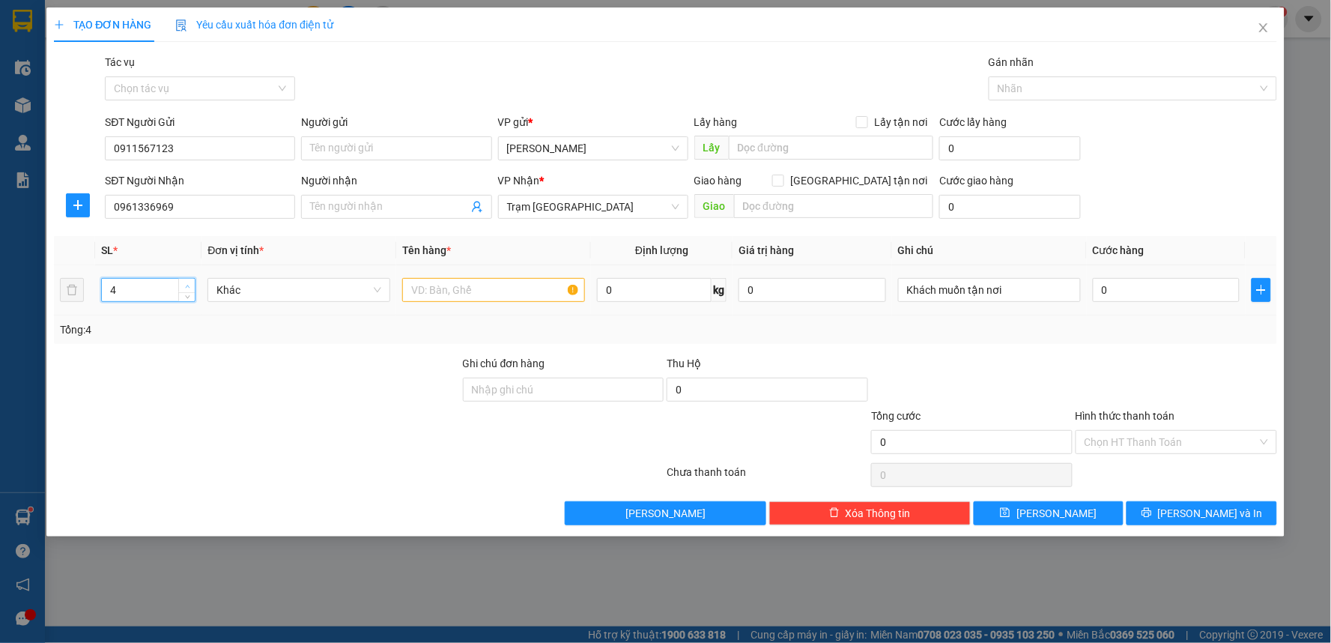
click at [187, 288] on span "up" at bounding box center [187, 286] width 9 height 9
type input "6"
click at [187, 288] on span "up" at bounding box center [187, 286] width 9 height 9
click at [491, 300] on input "text" at bounding box center [493, 290] width 183 height 24
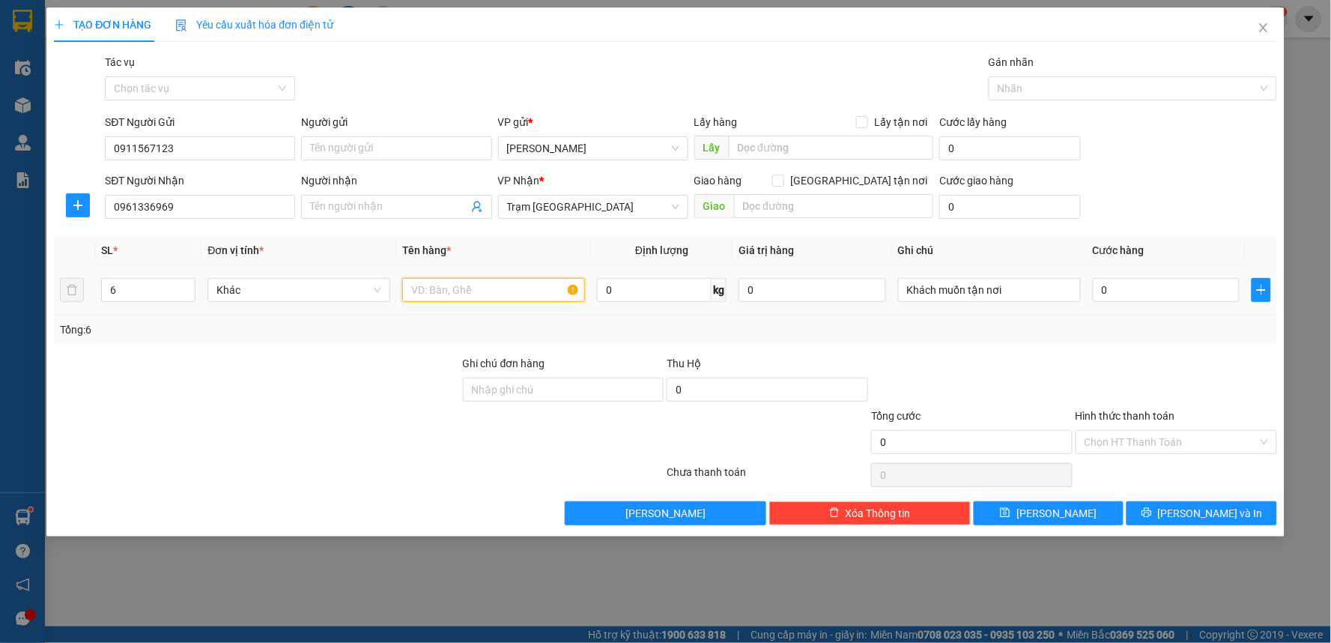
type input "3"
type input "5"
type input "6 THÙNG XỐP"
click at [1144, 285] on input "0" at bounding box center [1167, 290] width 148 height 24
type input "2"
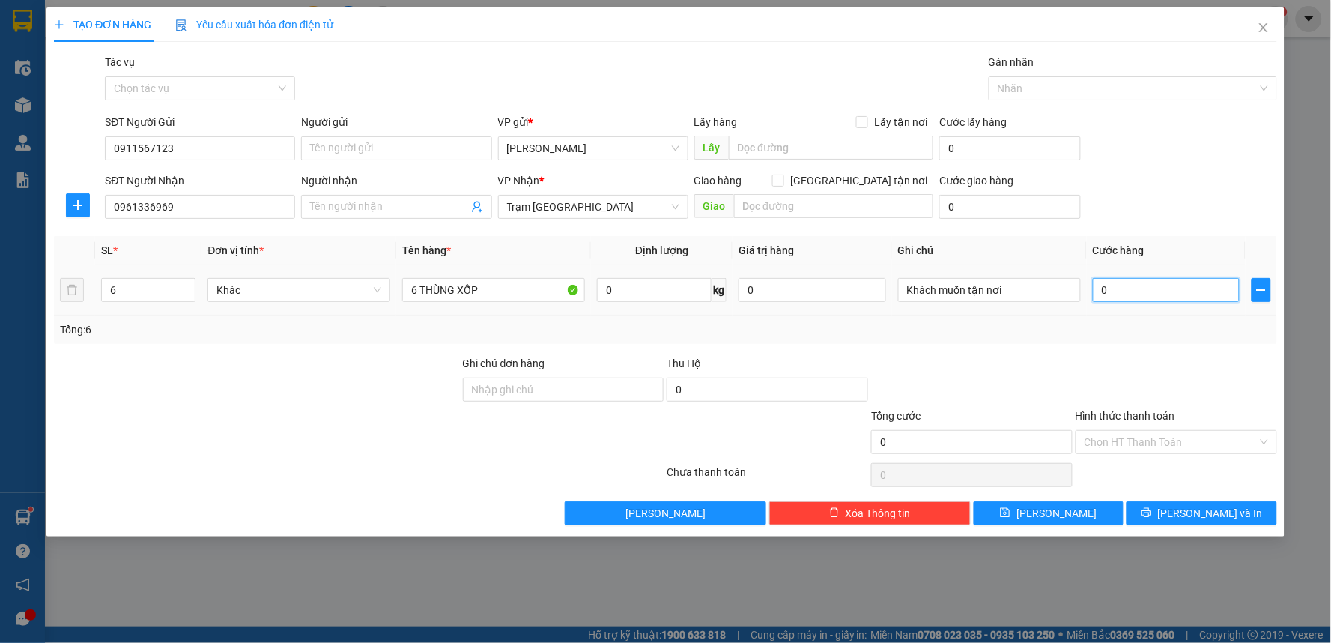
type input "2"
type input "20"
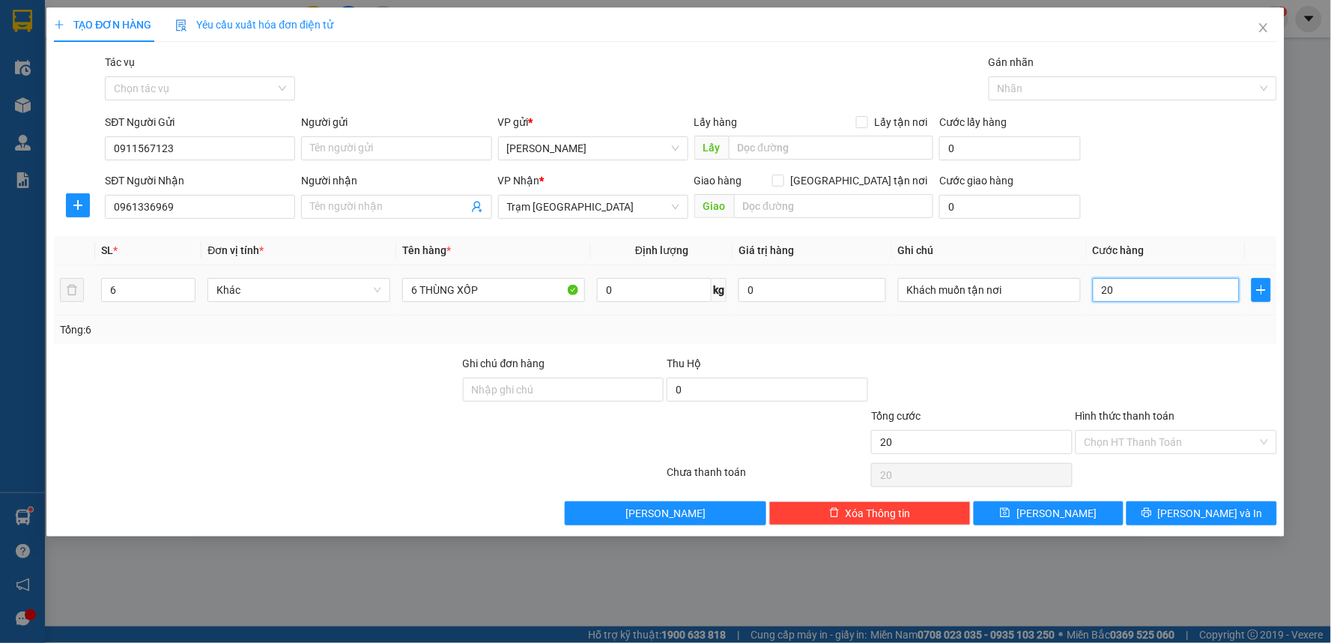
type input "200"
type input "200.000"
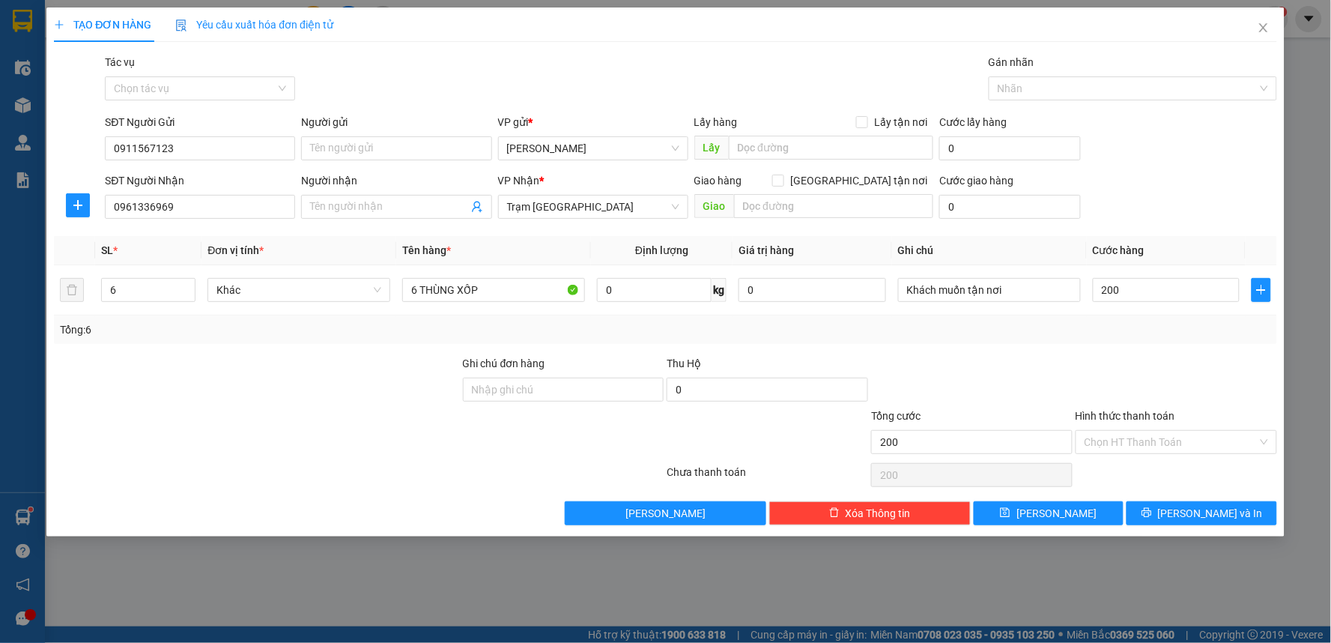
type input "200.000"
click at [1088, 350] on div "Transit Pickup Surcharge Ids Transit Deliver Surcharge Ids Transit Deliver Surc…" at bounding box center [665, 289] width 1223 height 471
click at [1169, 509] on button "Lưu và In" at bounding box center [1202, 513] width 151 height 24
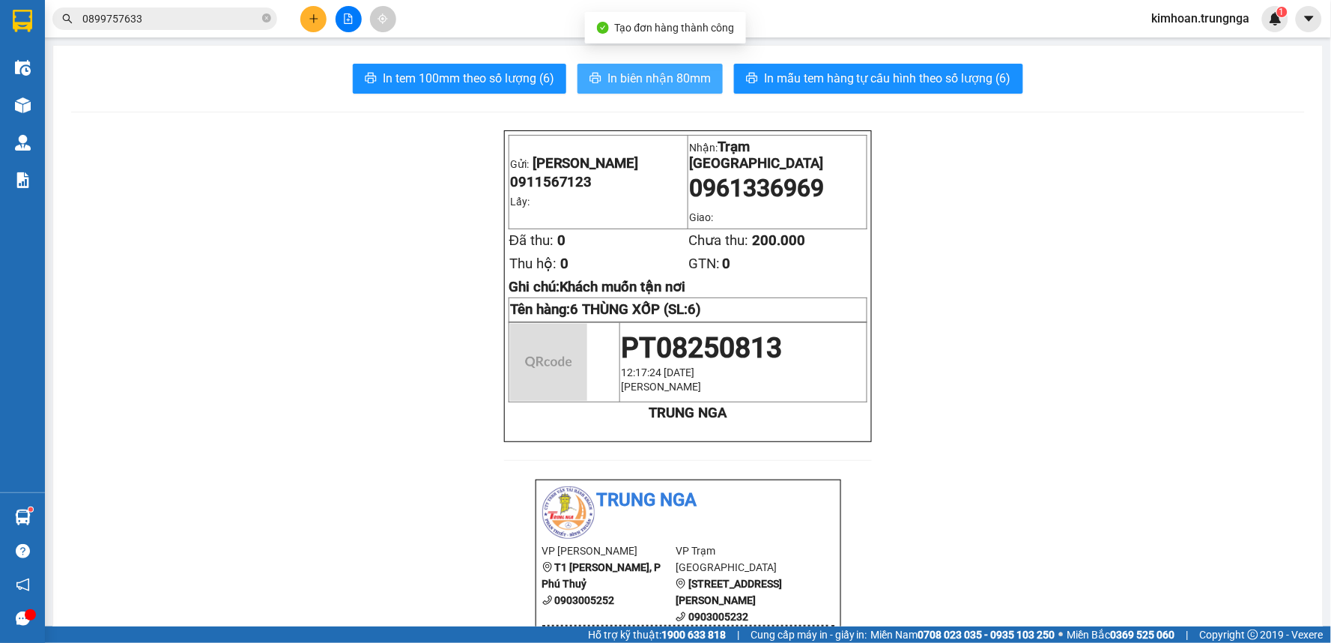
click at [637, 82] on span "In biên nhận 80mm" at bounding box center [659, 78] width 103 height 19
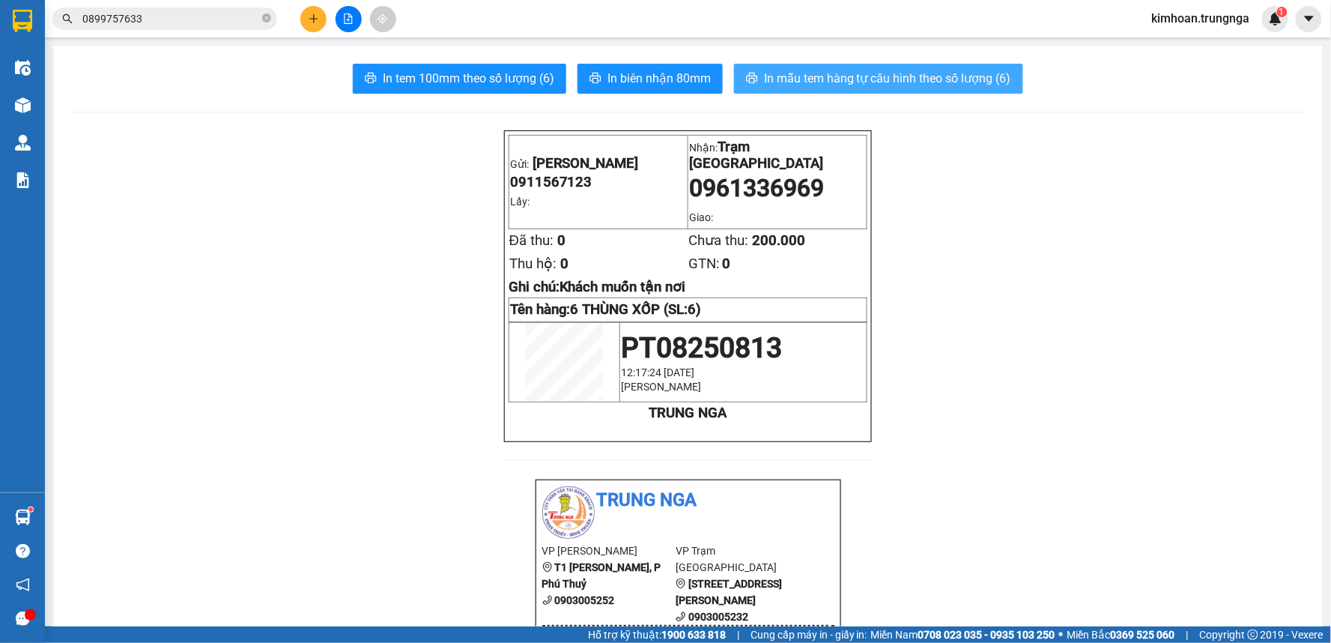
click at [780, 78] on span "In mẫu tem hàng tự cấu hình theo số lượng (6)" at bounding box center [887, 78] width 247 height 19
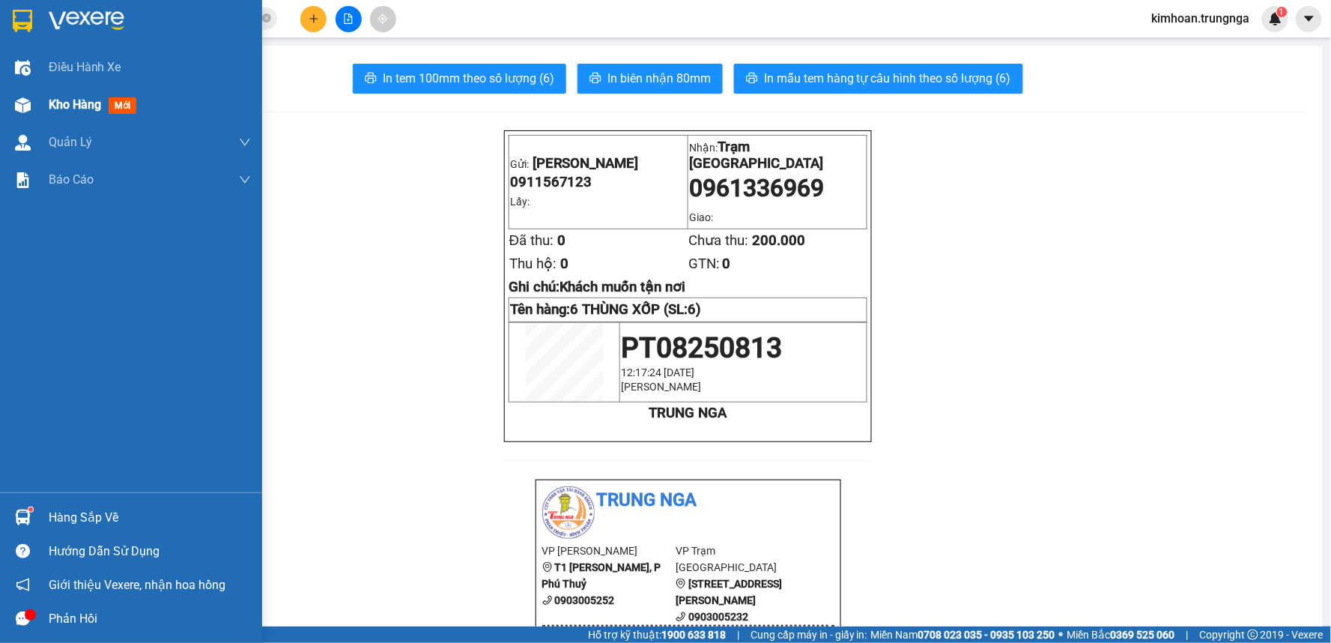
click at [27, 105] on img at bounding box center [23, 105] width 16 height 16
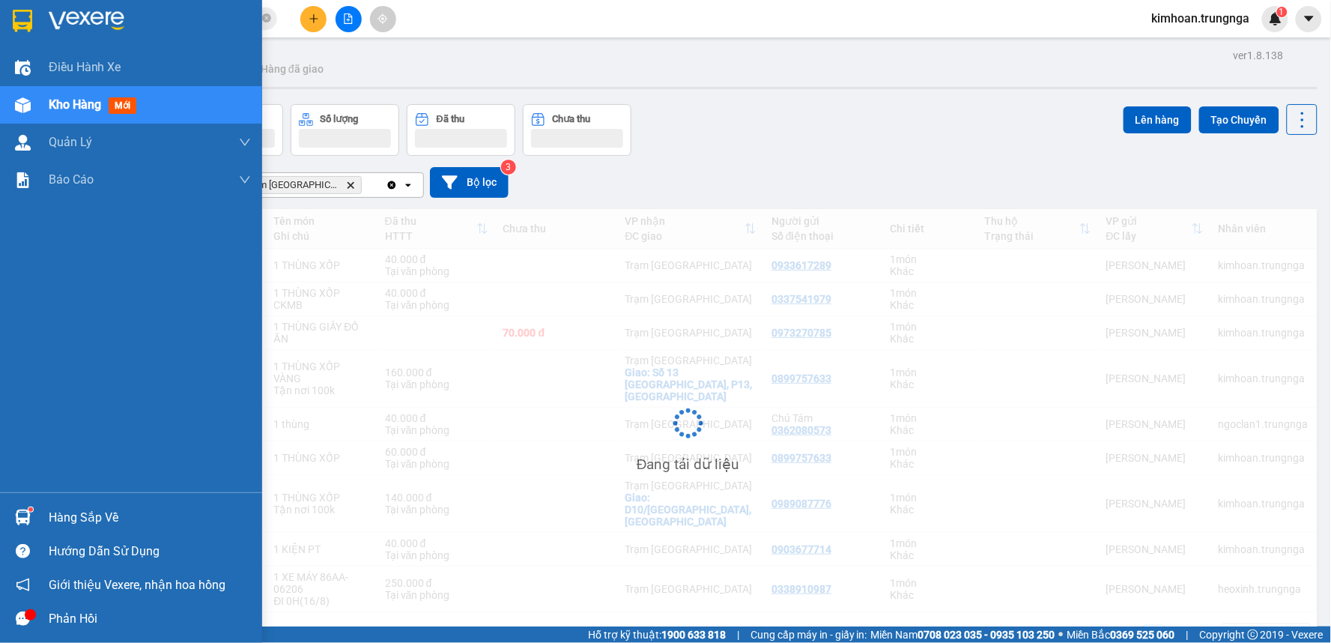
click at [65, 103] on span "Kho hàng" at bounding box center [75, 104] width 52 height 14
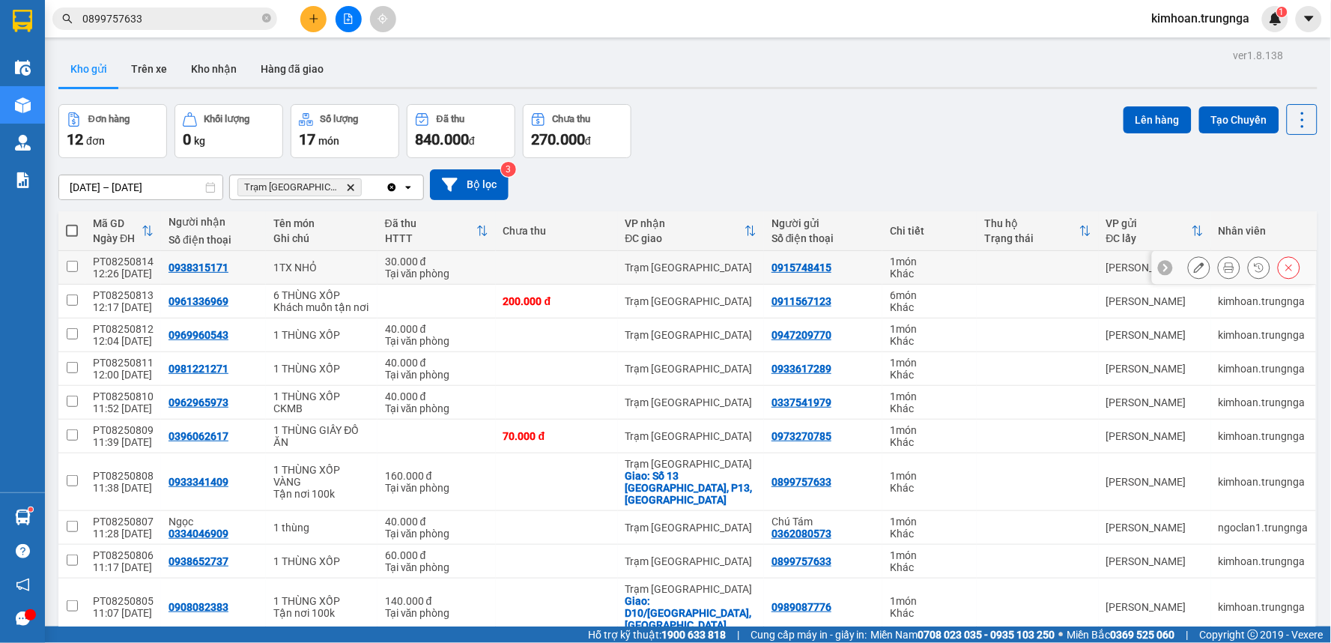
click at [1224, 272] on icon at bounding box center [1229, 267] width 10 height 10
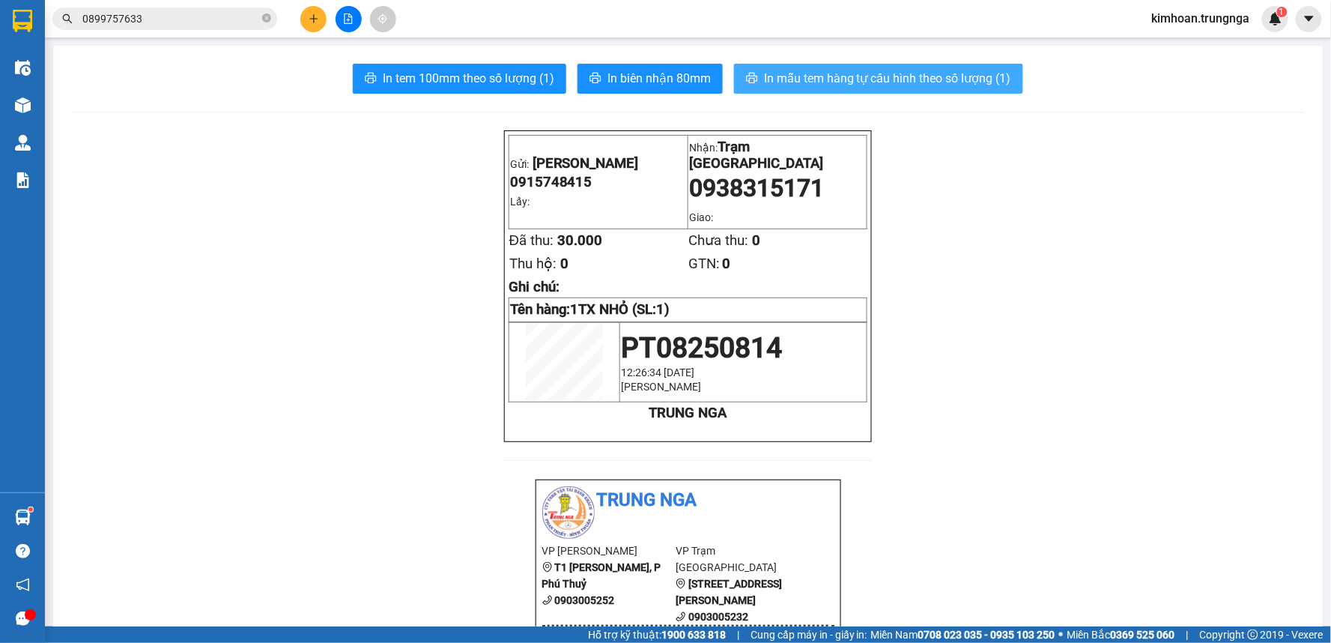
click at [849, 64] on button "In mẫu tem hàng tự cấu hình theo số lượng (1)" at bounding box center [878, 79] width 289 height 30
click at [849, 83] on span "In mẫu tem hàng tự cấu hình theo số lượng (1)" at bounding box center [887, 78] width 247 height 19
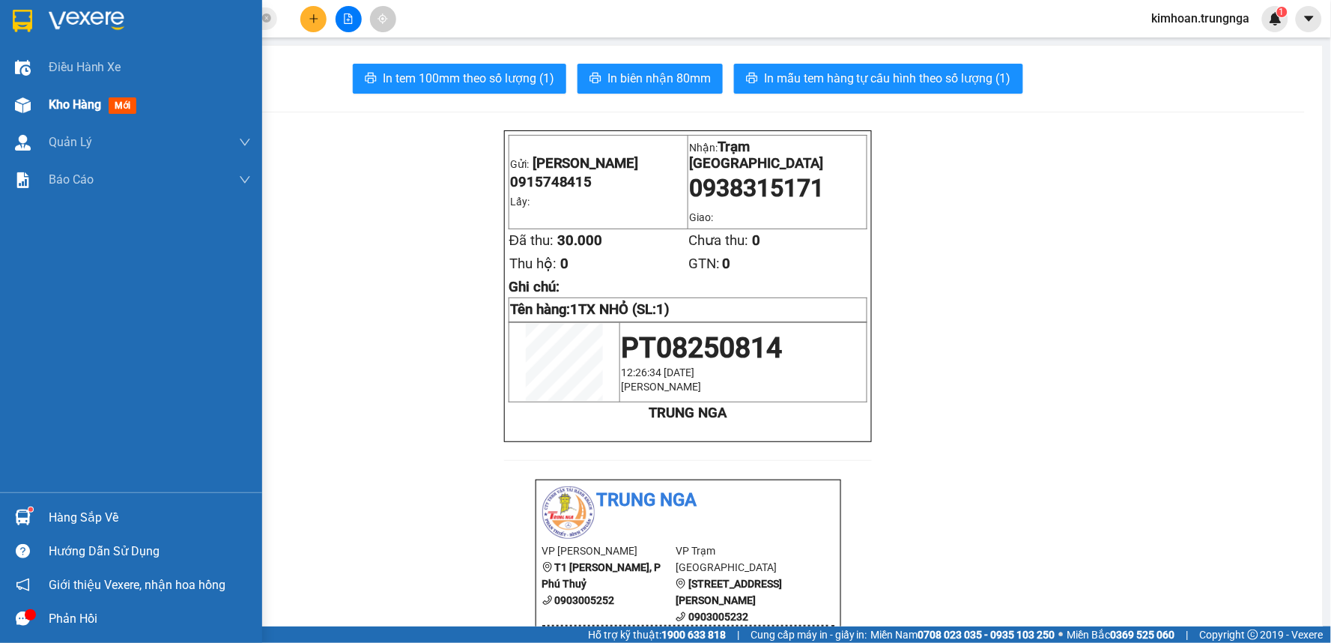
click at [22, 105] on img at bounding box center [23, 105] width 16 height 16
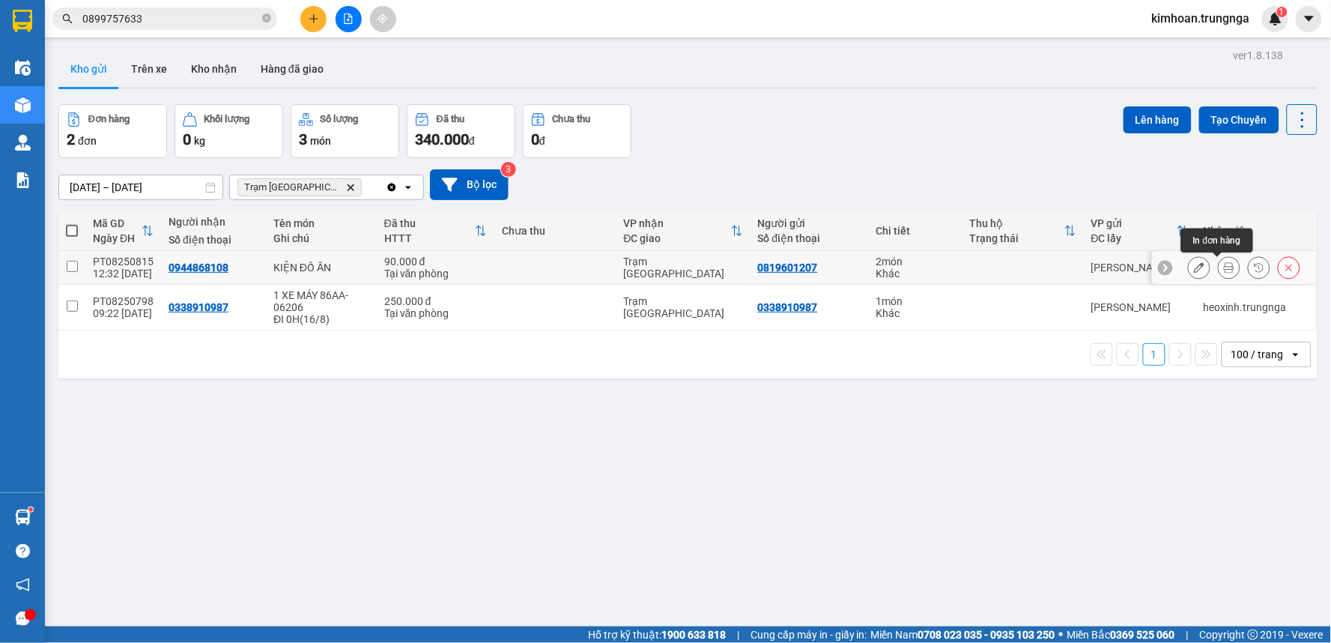
click at [1224, 268] on icon at bounding box center [1229, 267] width 10 height 10
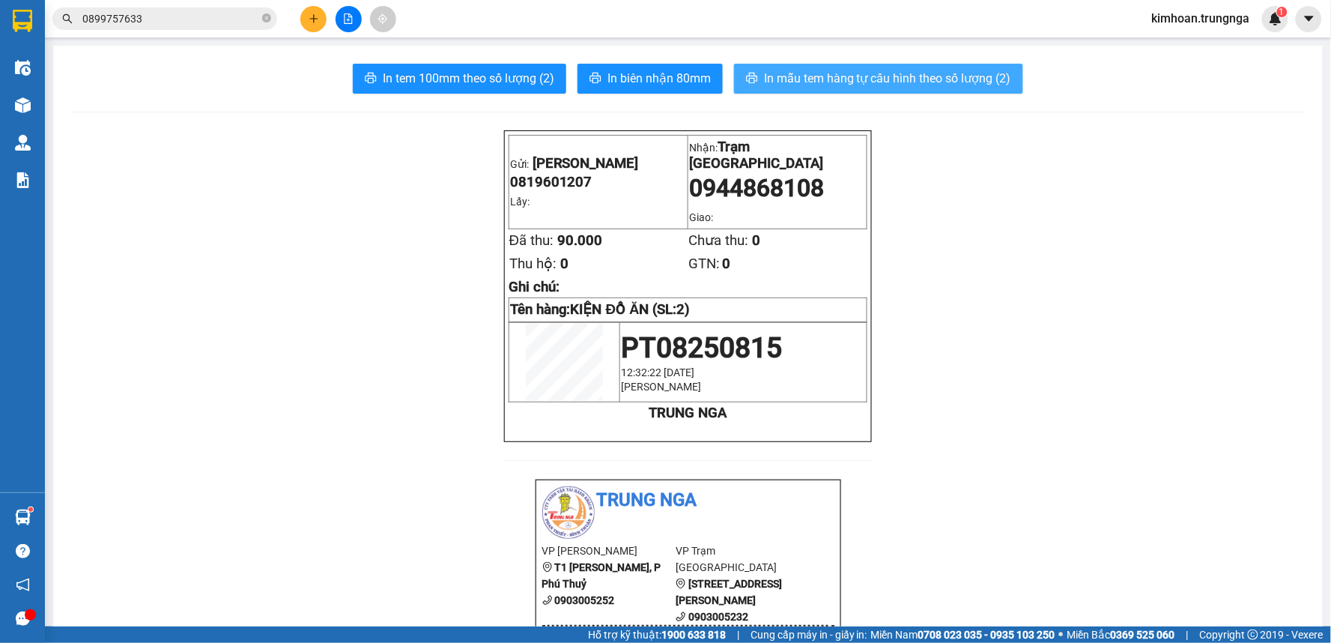
click at [754, 76] on button "In mẫu tem hàng tự cấu hình theo số lượng (2)" at bounding box center [878, 79] width 289 height 30
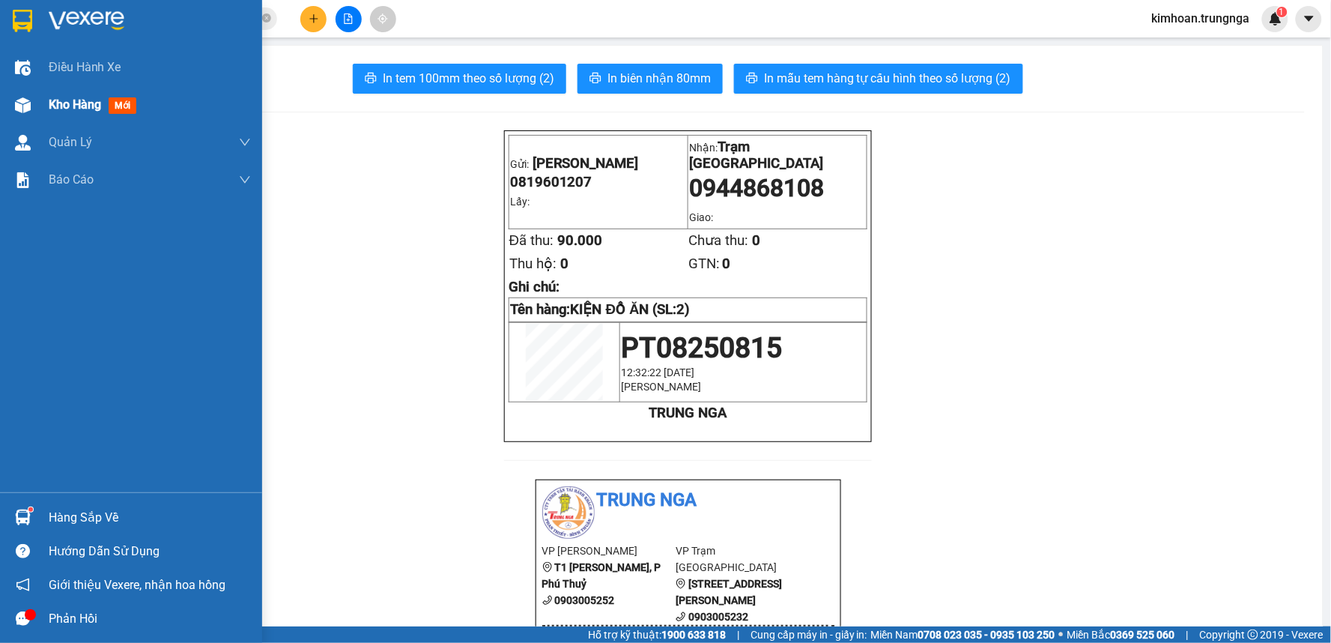
click at [31, 93] on div at bounding box center [23, 105] width 26 height 26
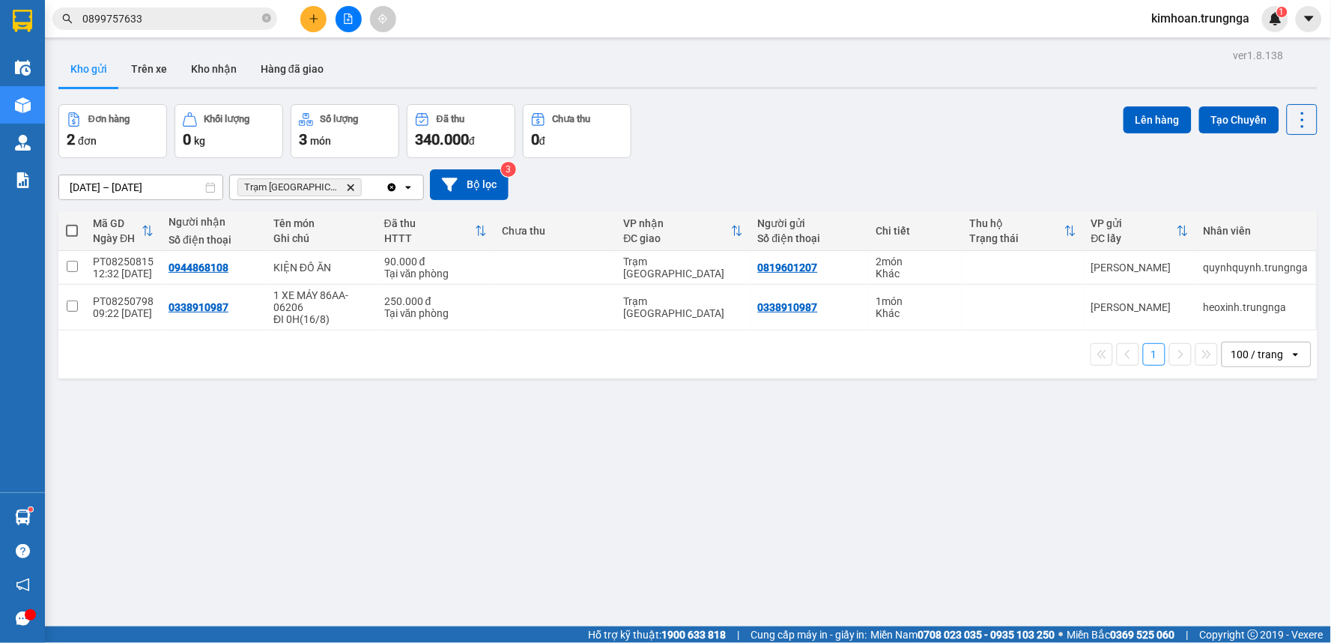
click at [332, 17] on div at bounding box center [348, 19] width 112 height 26
click at [338, 17] on button at bounding box center [349, 19] width 26 height 26
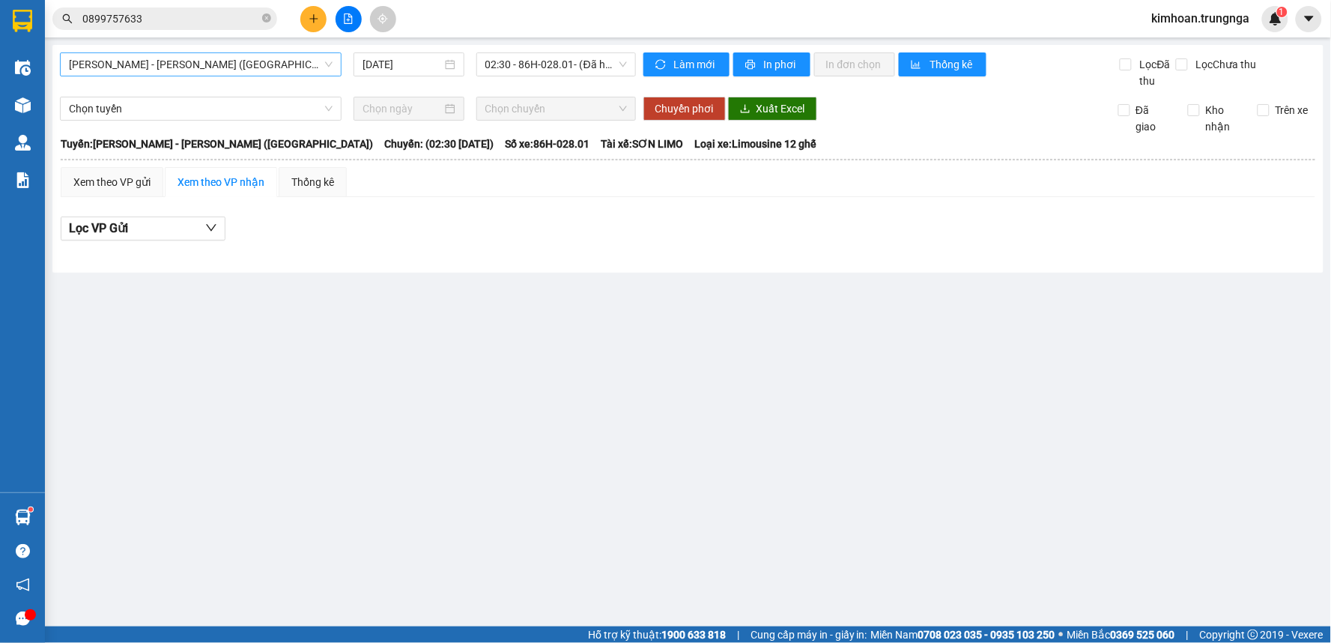
click at [234, 70] on span "Phan Thiết - Hồ Chí Minh (Ghế)" at bounding box center [201, 64] width 264 height 22
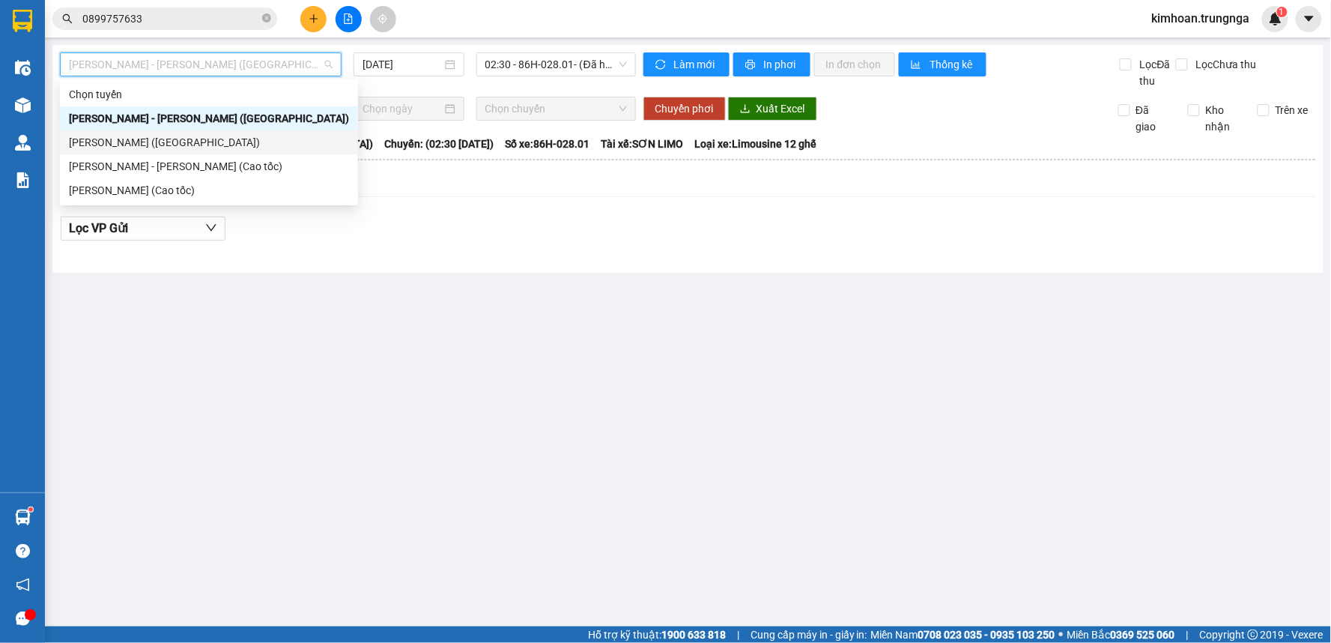
click at [167, 163] on div "Phan Thiết - Hồ Chí Minh (Cao tốc)" at bounding box center [209, 166] width 280 height 16
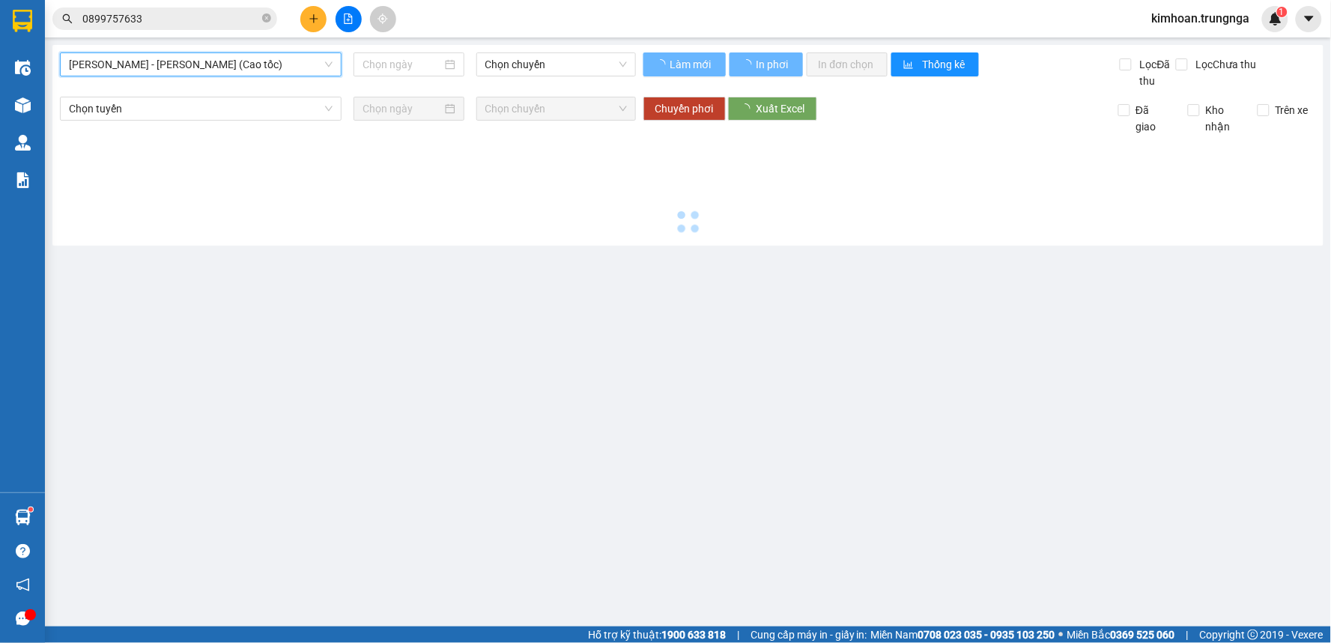
type input "15/08/2025"
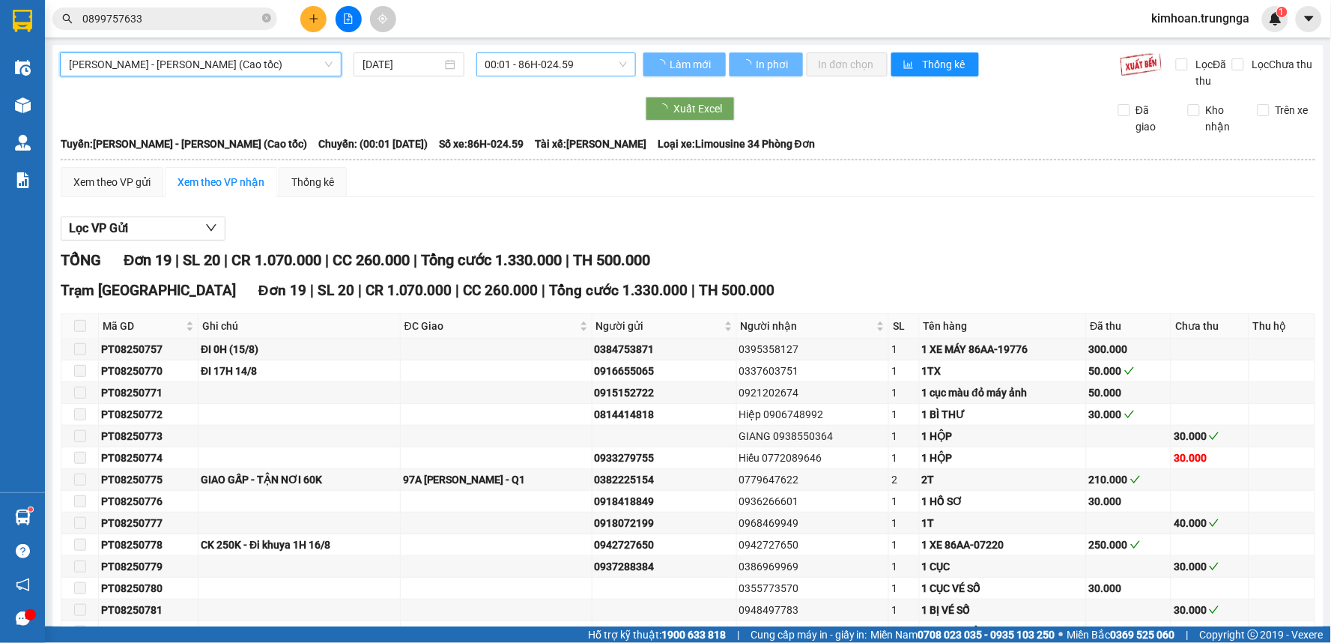
click at [545, 66] on span "00:01 - 86H-024.59" at bounding box center [556, 64] width 142 height 22
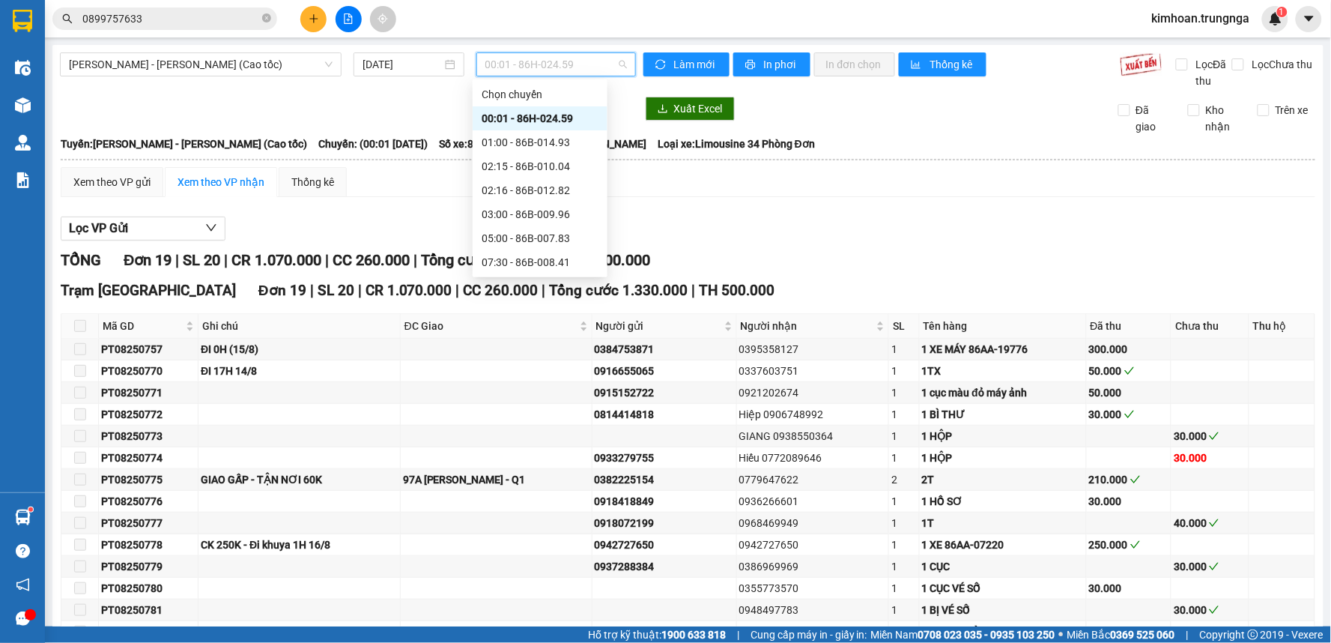
click at [507, 302] on div "12:30 - 86H-024.59" at bounding box center [540, 310] width 117 height 16
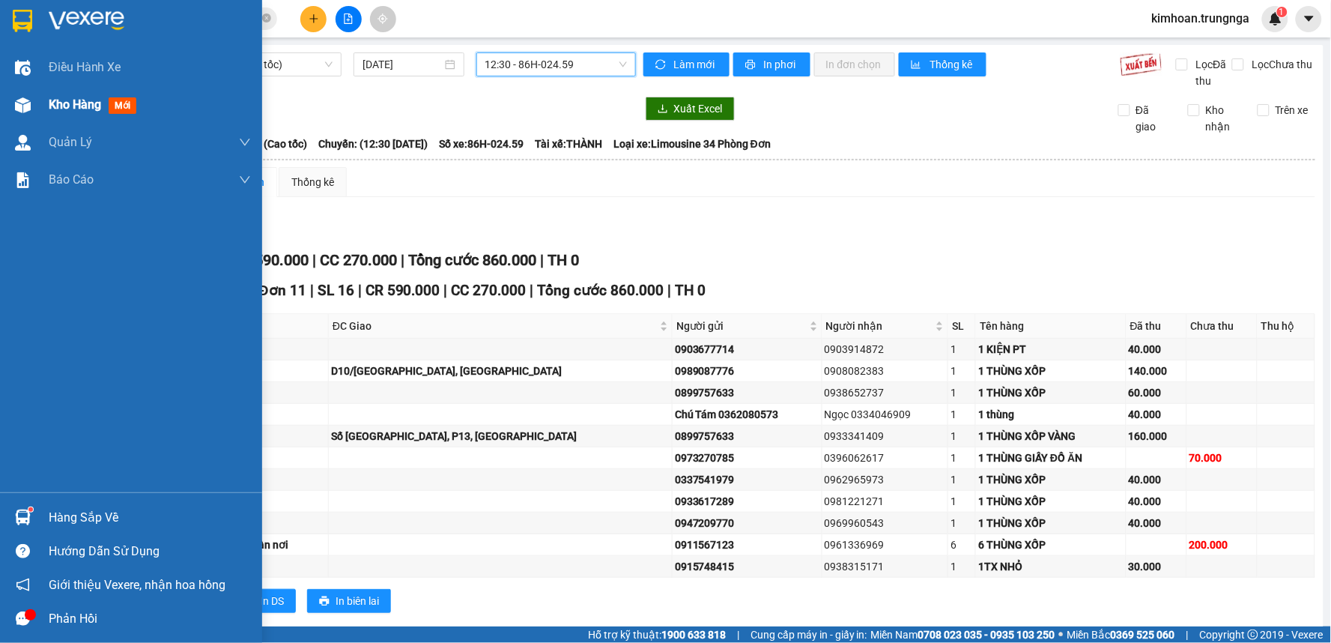
click at [67, 111] on span "Kho hàng" at bounding box center [75, 104] width 52 height 14
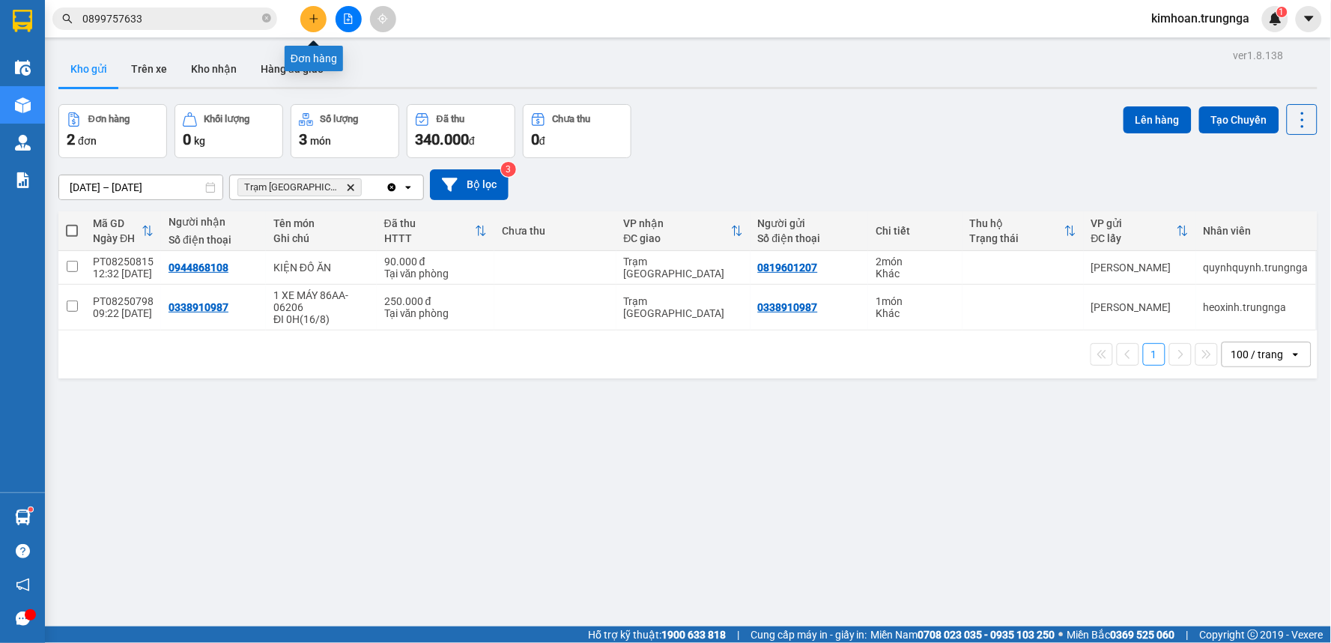
click at [309, 21] on icon "plus" at bounding box center [314, 18] width 10 height 10
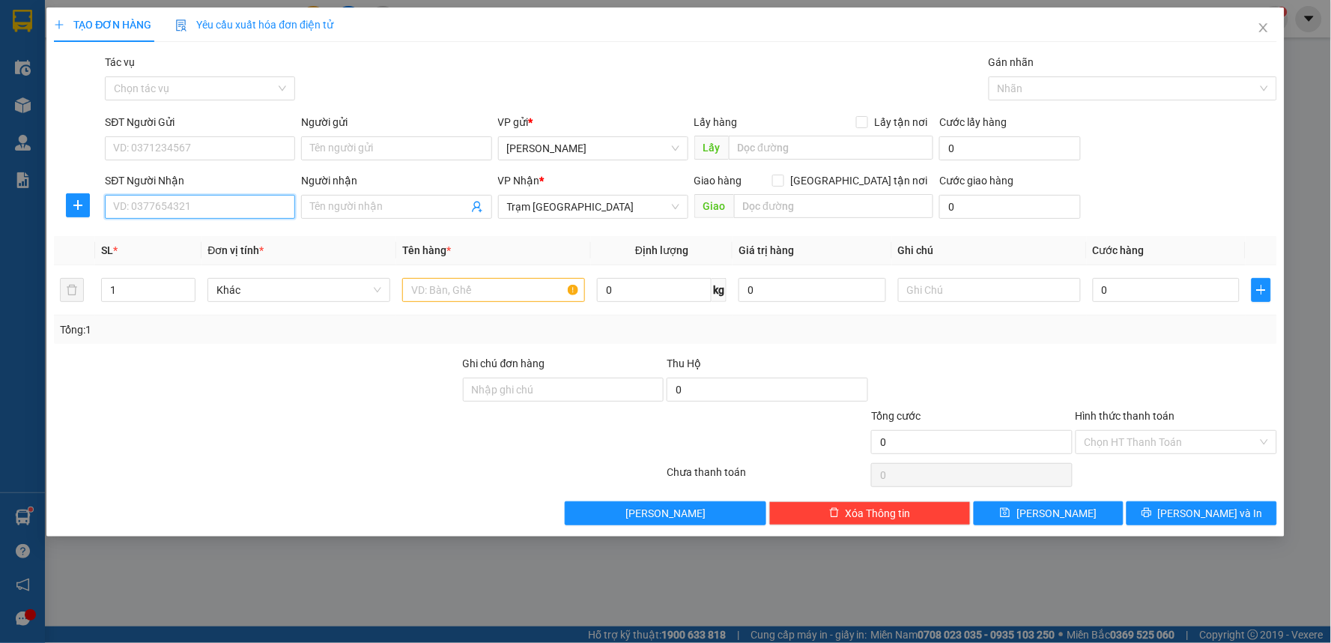
click at [250, 208] on input "SĐT Người Nhận" at bounding box center [200, 207] width 190 height 24
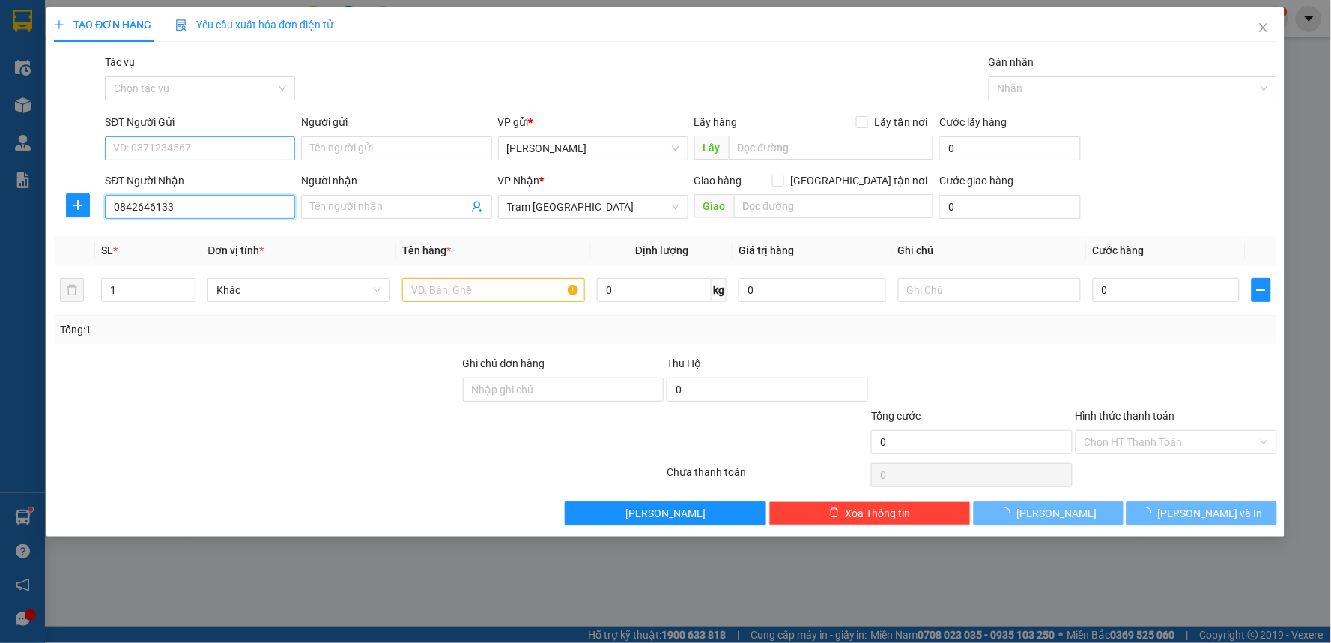
type input "0842646133"
click at [225, 153] on input "SĐT Người Gửi" at bounding box center [200, 148] width 190 height 24
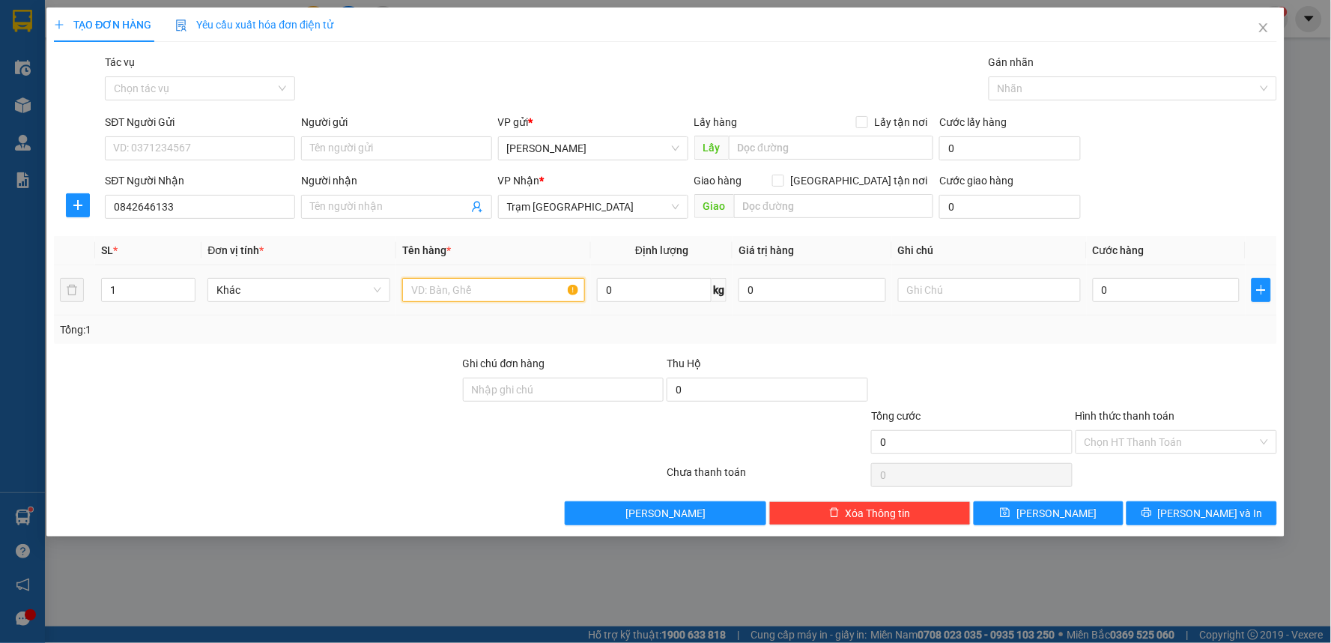
click at [432, 294] on input "text" at bounding box center [493, 290] width 183 height 24
type input "1 THÙNG XỐP"
click at [783, 184] on input "Giao tận nơi" at bounding box center [777, 180] width 10 height 10
checkbox input "true"
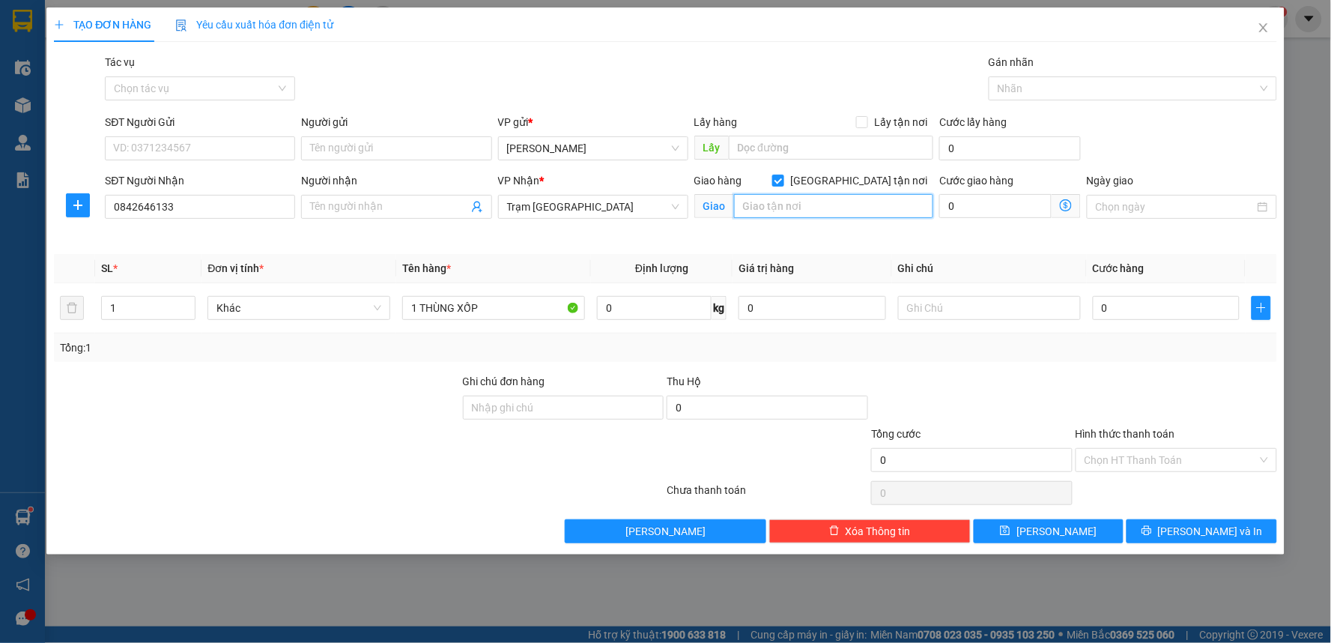
click at [839, 200] on input "text" at bounding box center [834, 206] width 200 height 24
type input "18 Lô B - Trường Sơn, P15, Q10"
click at [142, 146] on input "SĐT Người Gửi" at bounding box center [200, 148] width 190 height 24
type input "0366465488"
click at [981, 208] on input "0" at bounding box center [995, 206] width 112 height 24
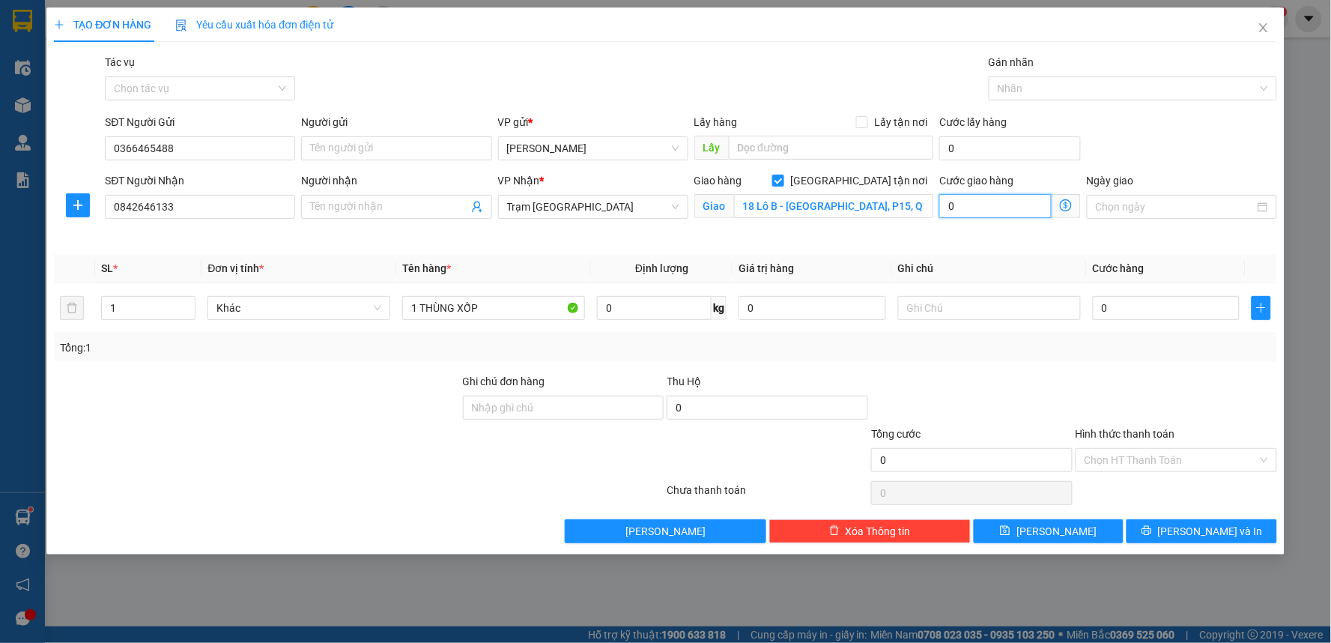
type input "5"
type input "50"
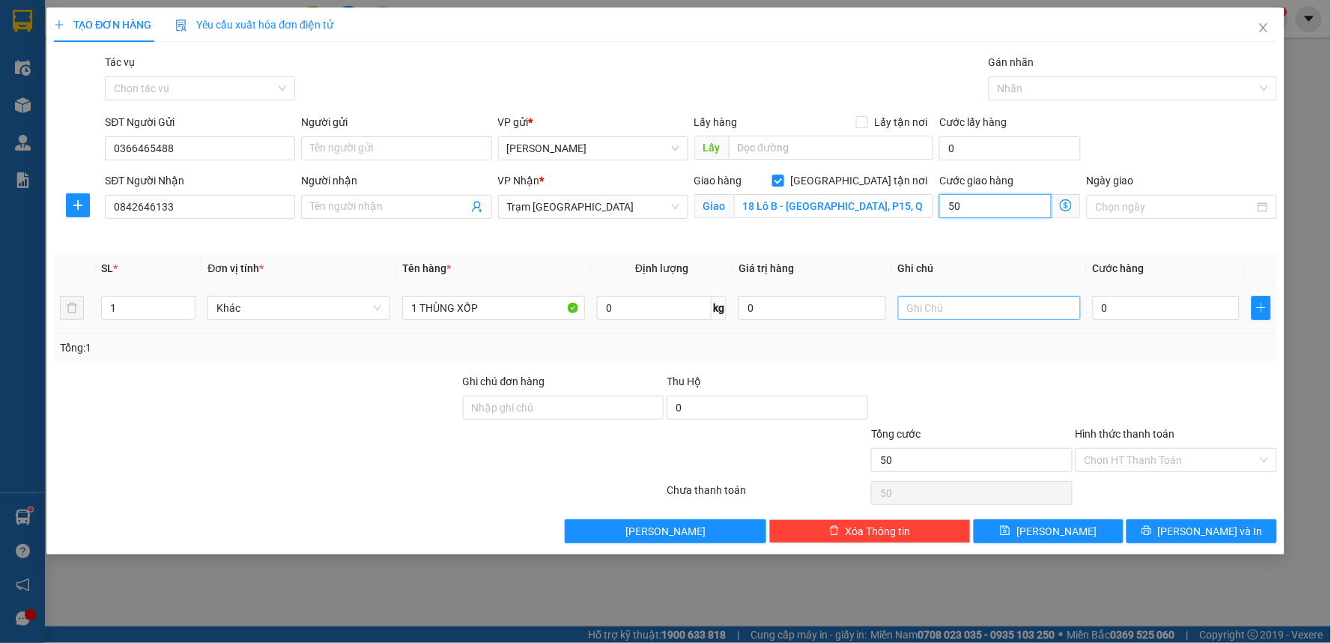
type input "50"
type input "50.000"
click at [923, 306] on input "text" at bounding box center [989, 308] width 183 height 24
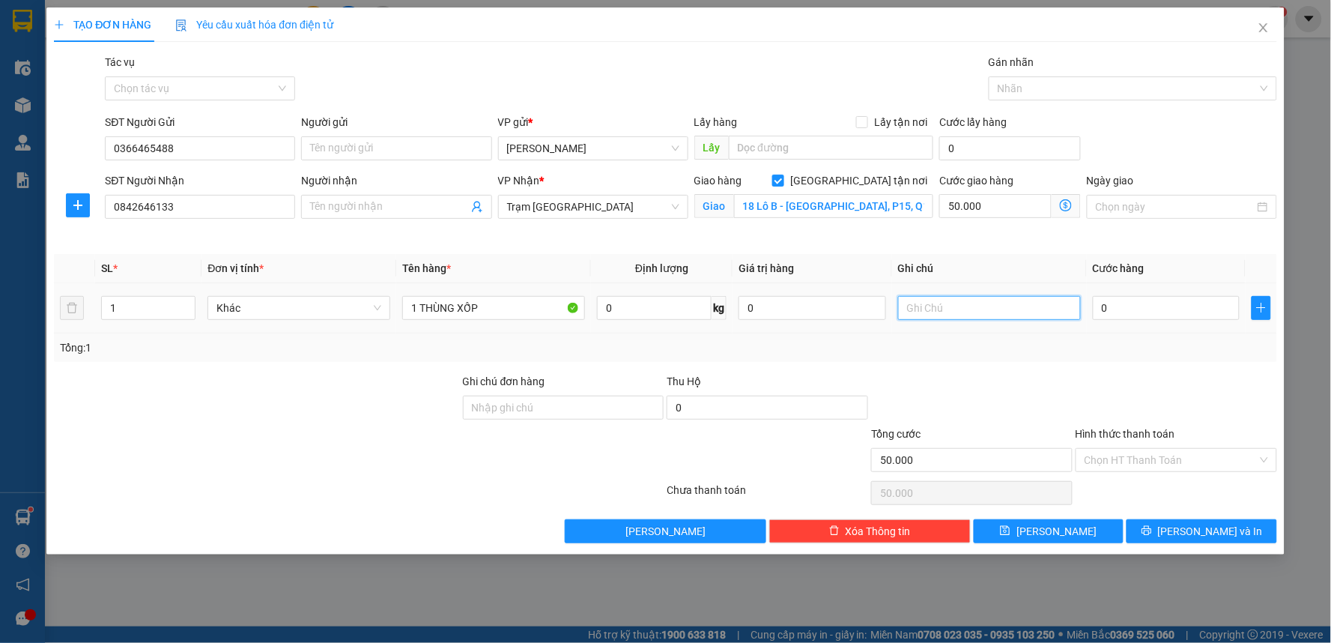
type input "T"
type input "Tận Nơi 50k"
click at [1112, 311] on input "0" at bounding box center [1167, 308] width 148 height 24
type input "5"
type input "50.005"
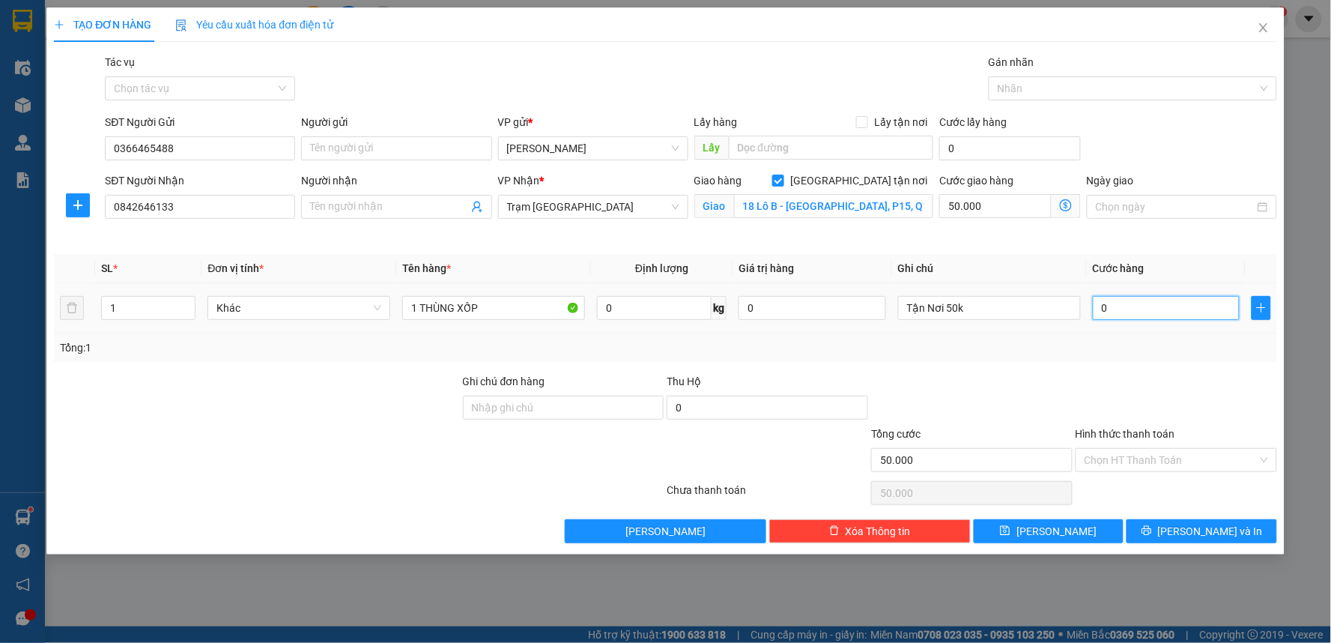
type input "50.005"
type input "50"
type input "50.050"
type input "50.000"
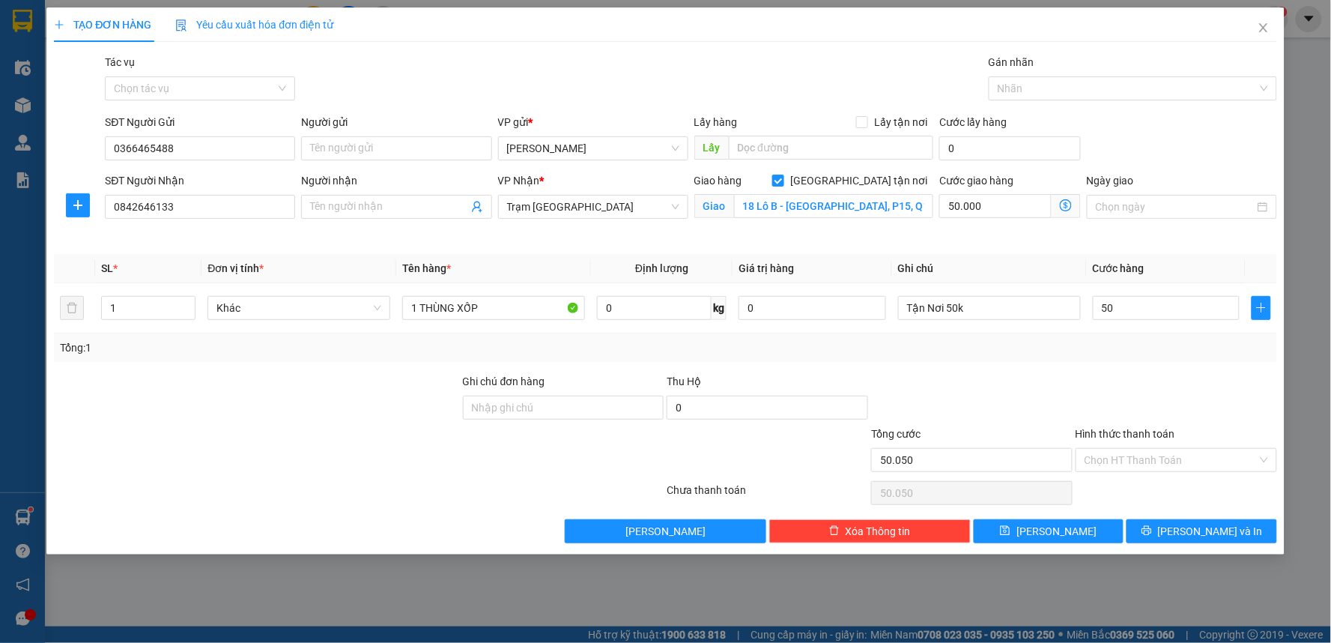
type input "100.000"
click at [1031, 381] on div at bounding box center [972, 399] width 205 height 52
click at [1147, 307] on input "50.000" at bounding box center [1167, 308] width 148 height 24
click at [1165, 414] on div at bounding box center [1176, 399] width 205 height 52
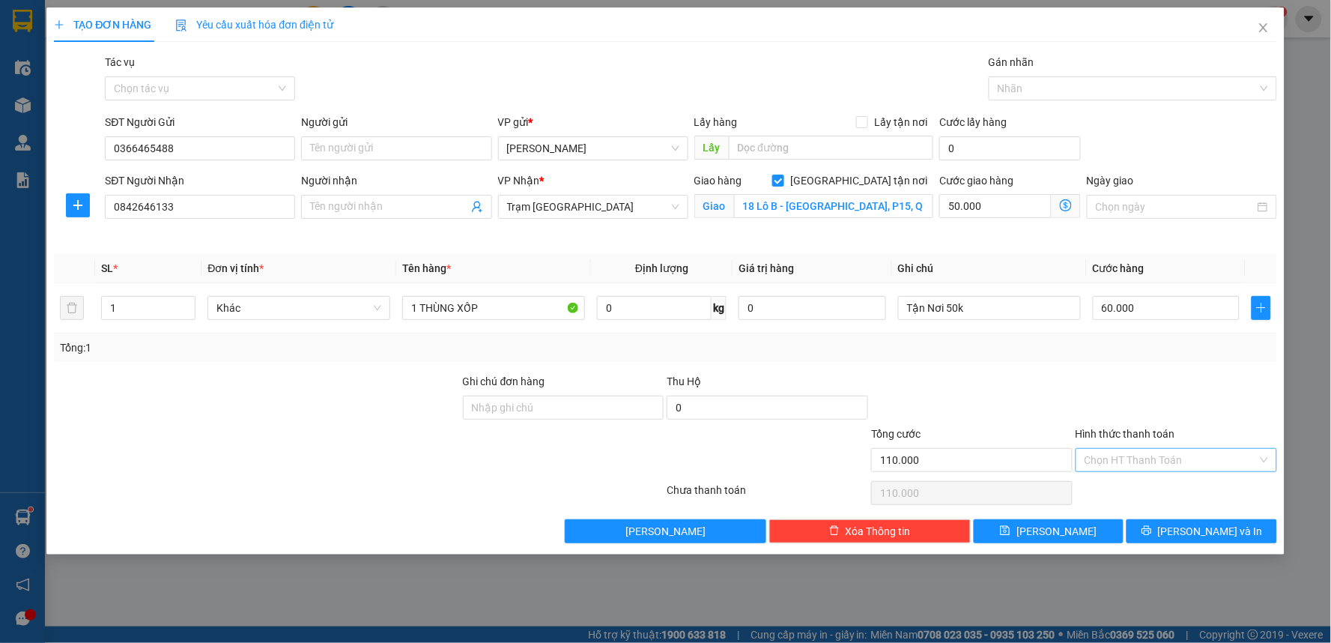
click at [1139, 470] on input "Hình thức thanh toán" at bounding box center [1171, 460] width 173 height 22
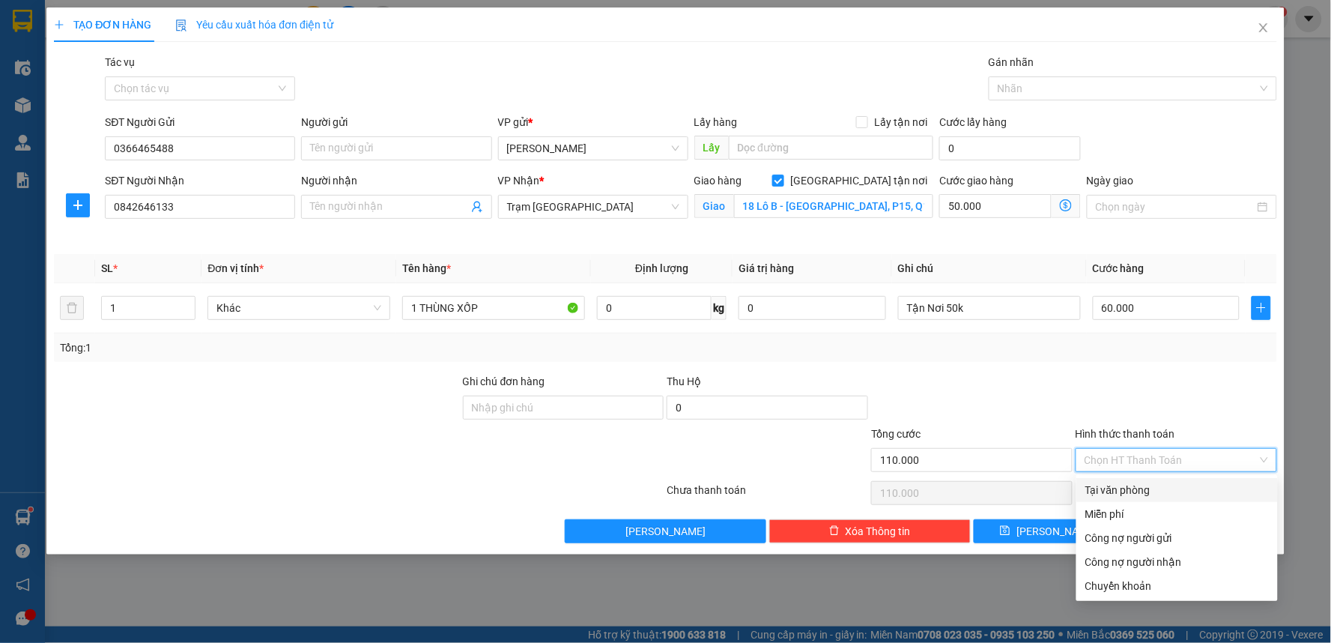
click at [1139, 496] on div "Tại văn phòng" at bounding box center [1177, 490] width 184 height 16
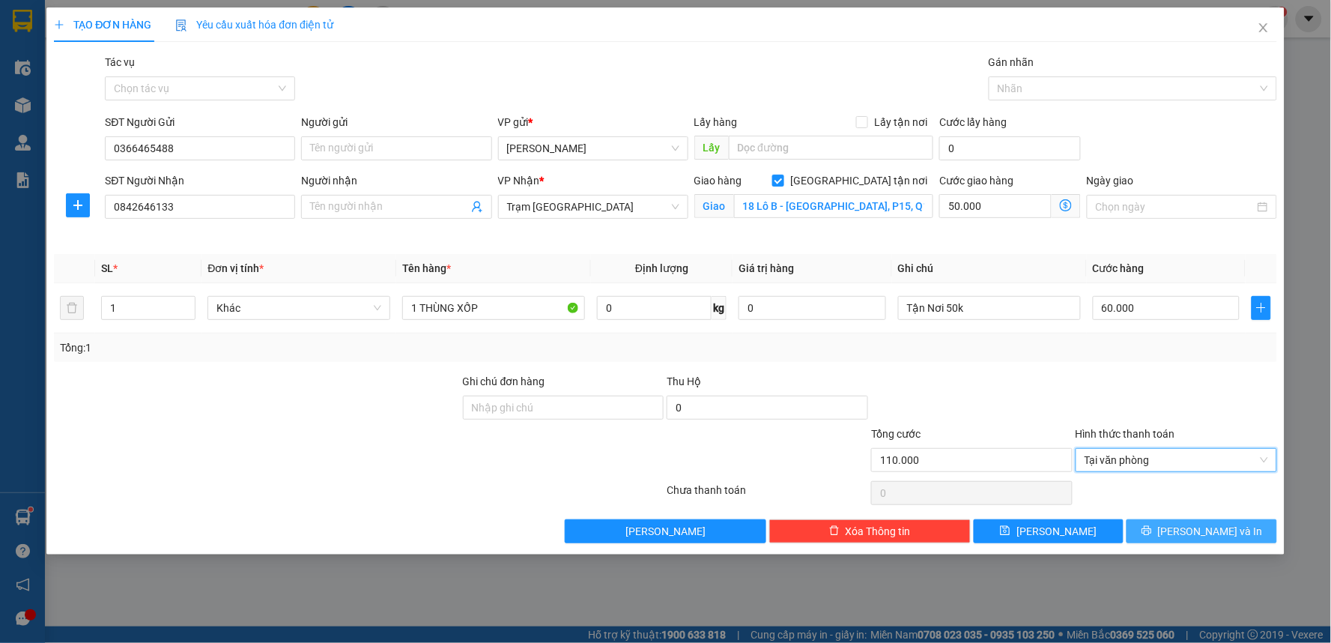
click at [1151, 533] on icon "printer" at bounding box center [1147, 531] width 10 height 10
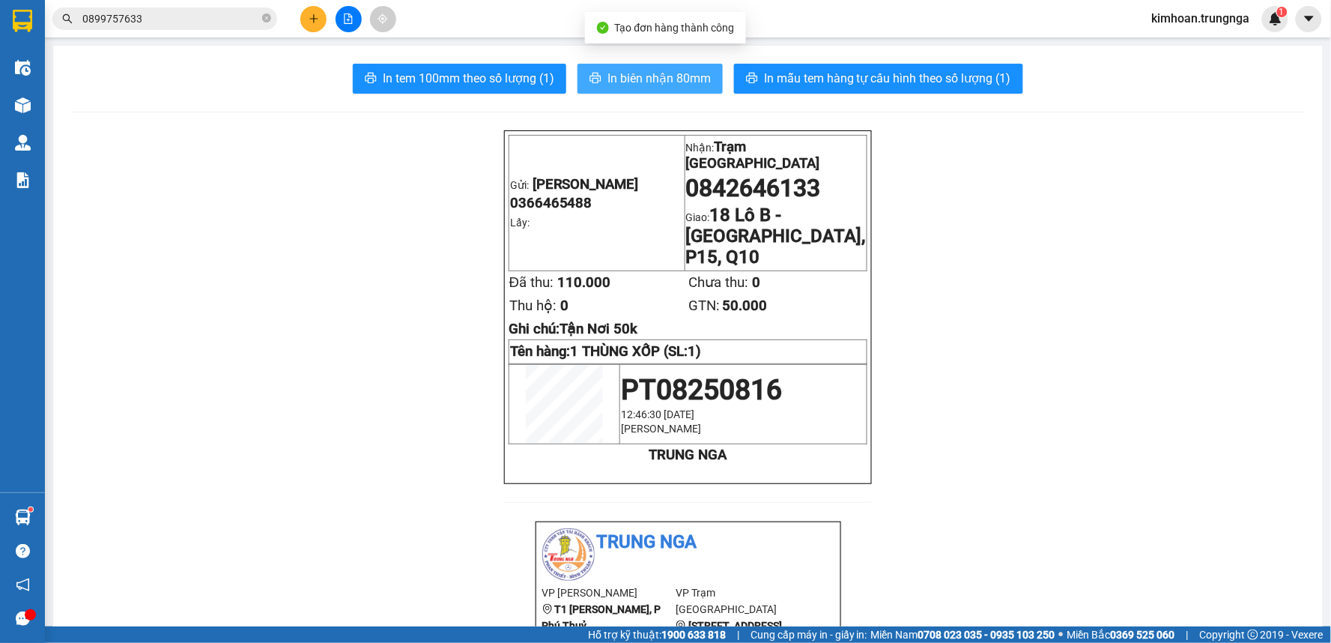
click at [638, 84] on span "In biên nhận 80mm" at bounding box center [659, 78] width 103 height 19
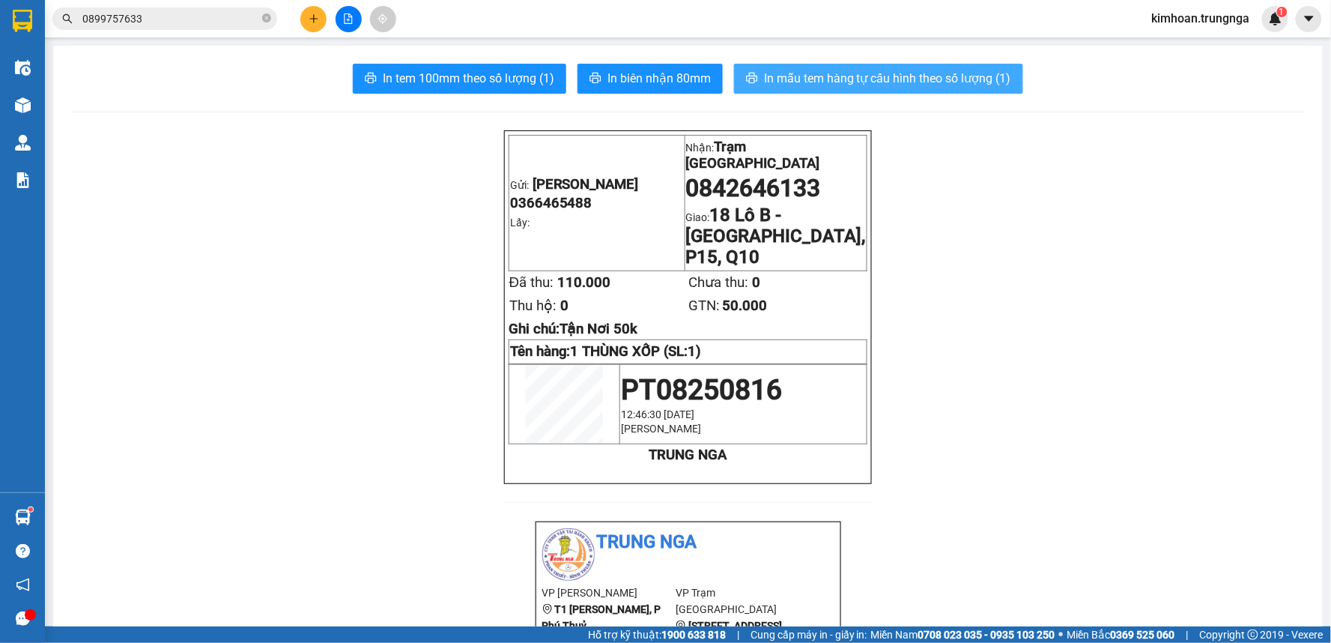
click at [841, 69] on span "In mẫu tem hàng tự cấu hình theo số lượng (1)" at bounding box center [887, 78] width 247 height 19
click at [309, 16] on icon "plus" at bounding box center [314, 18] width 10 height 10
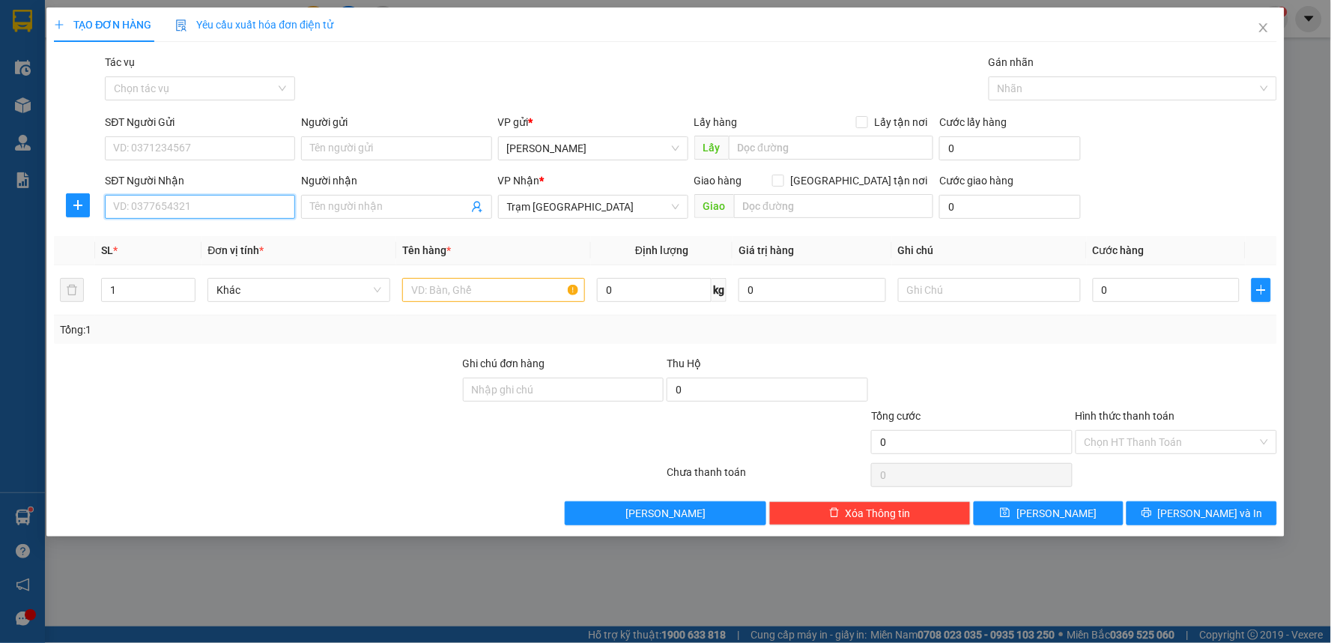
click at [214, 212] on input "SĐT Người Nhận" at bounding box center [200, 207] width 190 height 24
type input "0908064542"
click at [244, 144] on input "SĐT Người Gửi" at bounding box center [200, 148] width 190 height 24
click at [443, 286] on input "text" at bounding box center [493, 290] width 183 height 24
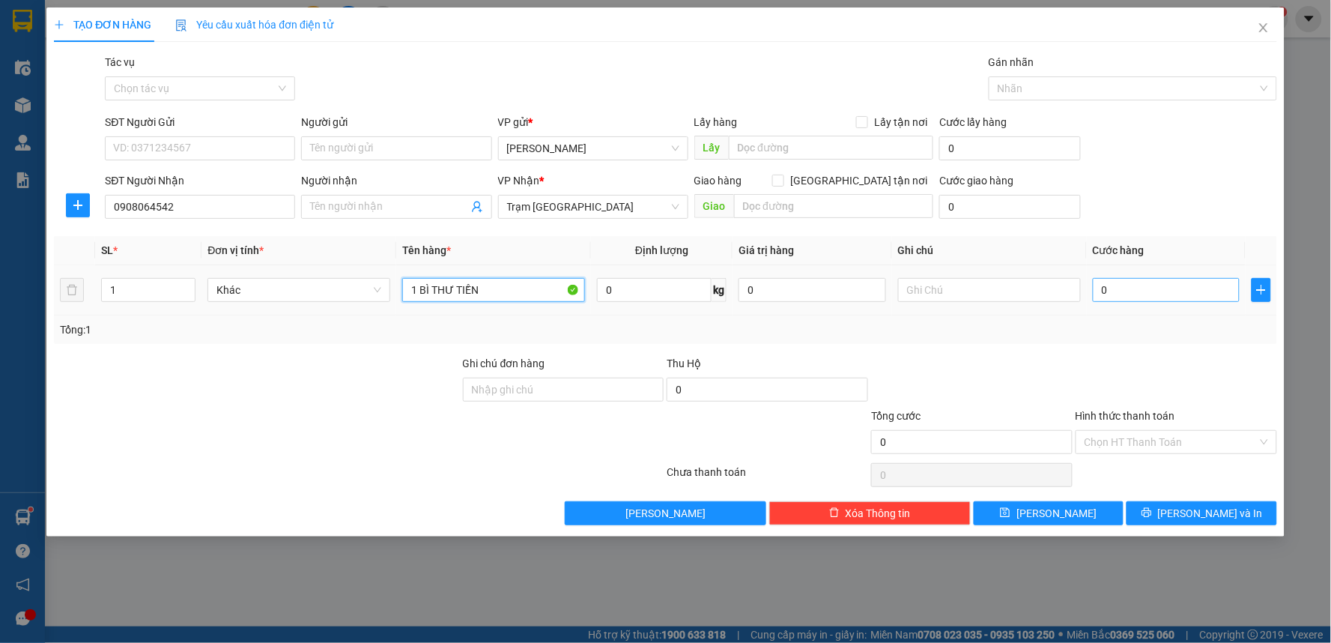
type input "1 BÌ THƯ TIỀN"
click at [1142, 293] on input "0" at bounding box center [1167, 290] width 148 height 24
type input "1"
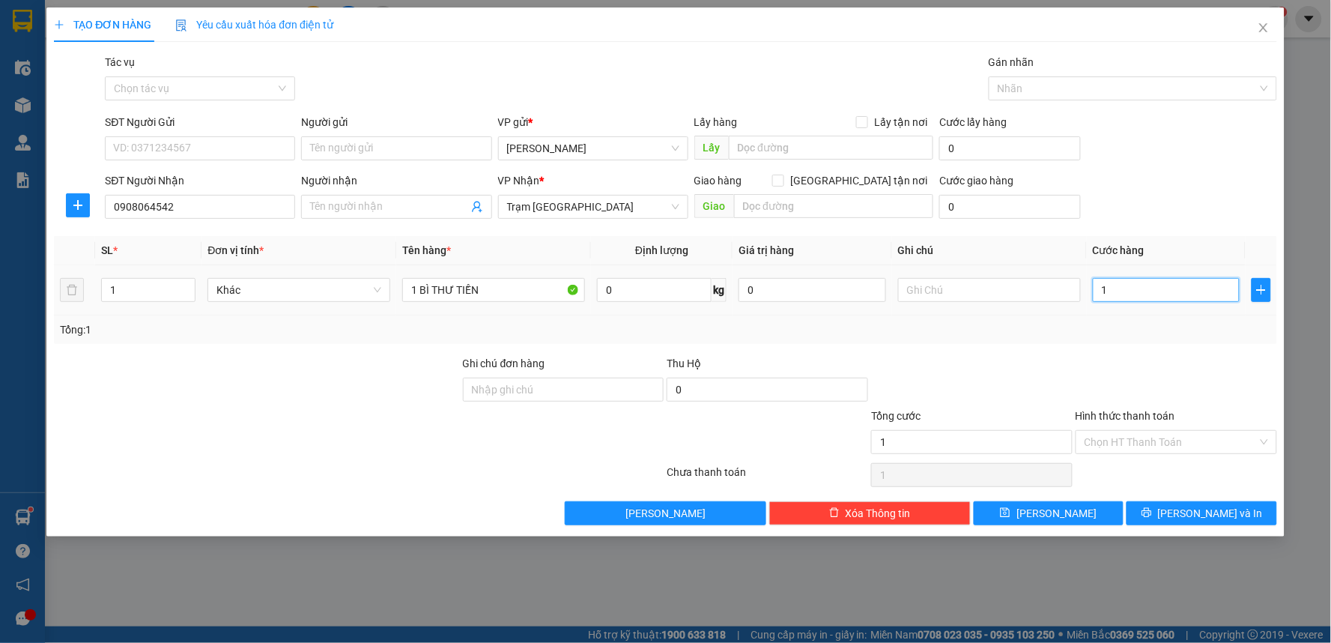
type input "10"
type input "100"
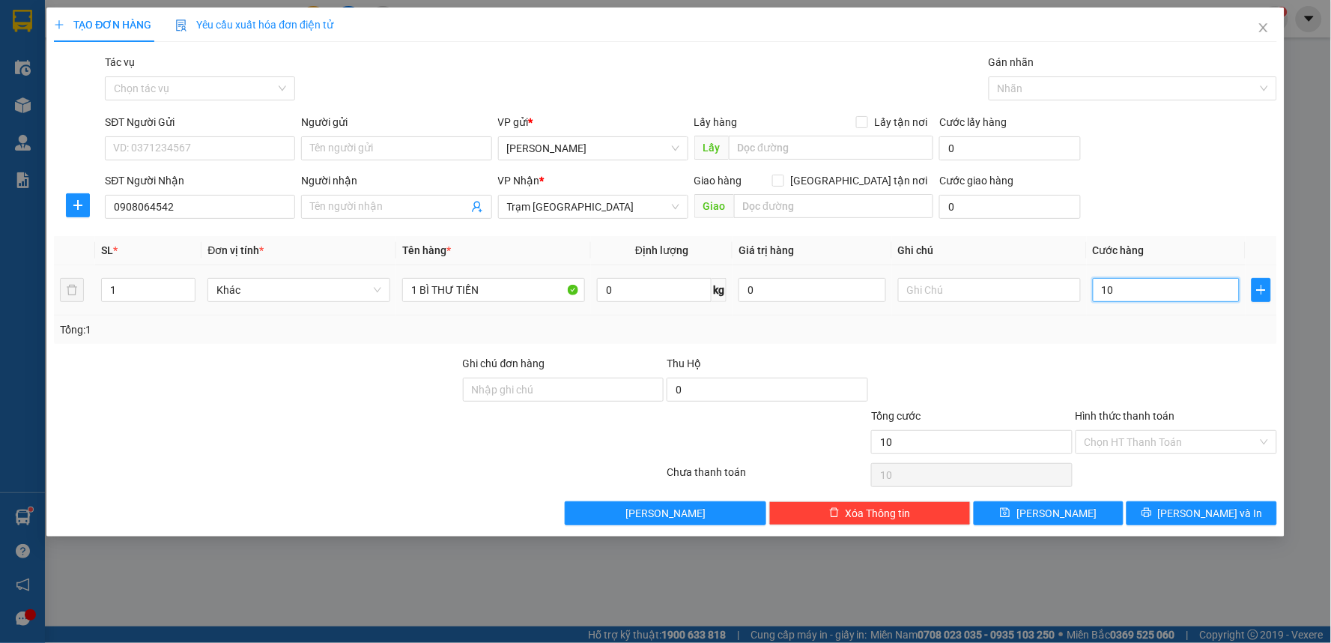
type input "100"
type input "100.000"
click at [1067, 346] on div "Transit Pickup Surcharge Ids Transit Deliver Surcharge Ids Transit Deliver Surc…" at bounding box center [665, 289] width 1223 height 471
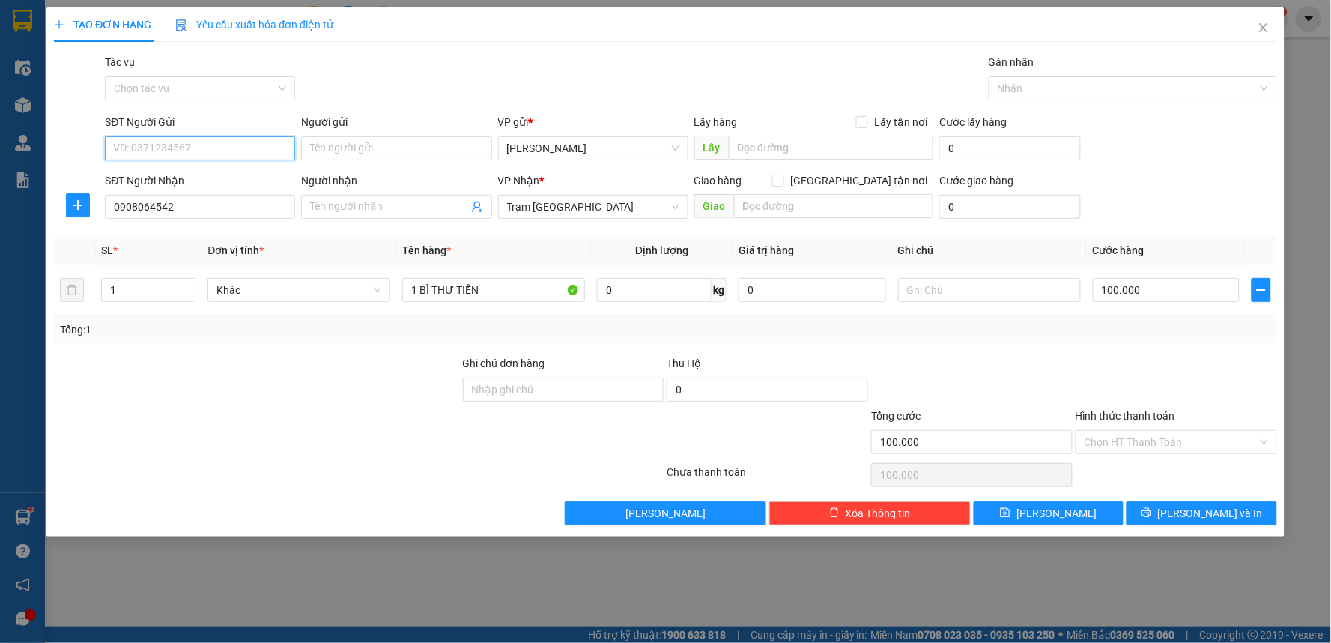
click at [143, 153] on input "SĐT Người Gửi" at bounding box center [200, 148] width 190 height 24
type input "0913889960"
click at [1208, 520] on span "Lưu và In" at bounding box center [1210, 513] width 105 height 16
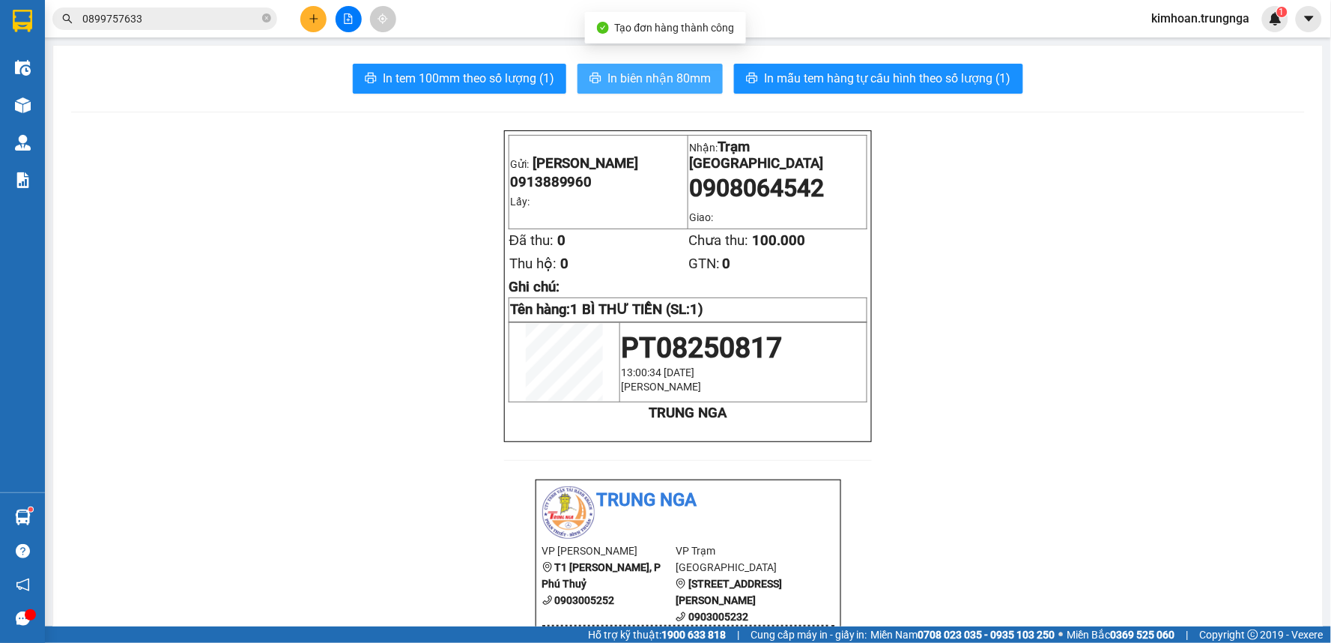
click at [624, 80] on span "In biên nhận 80mm" at bounding box center [659, 78] width 103 height 19
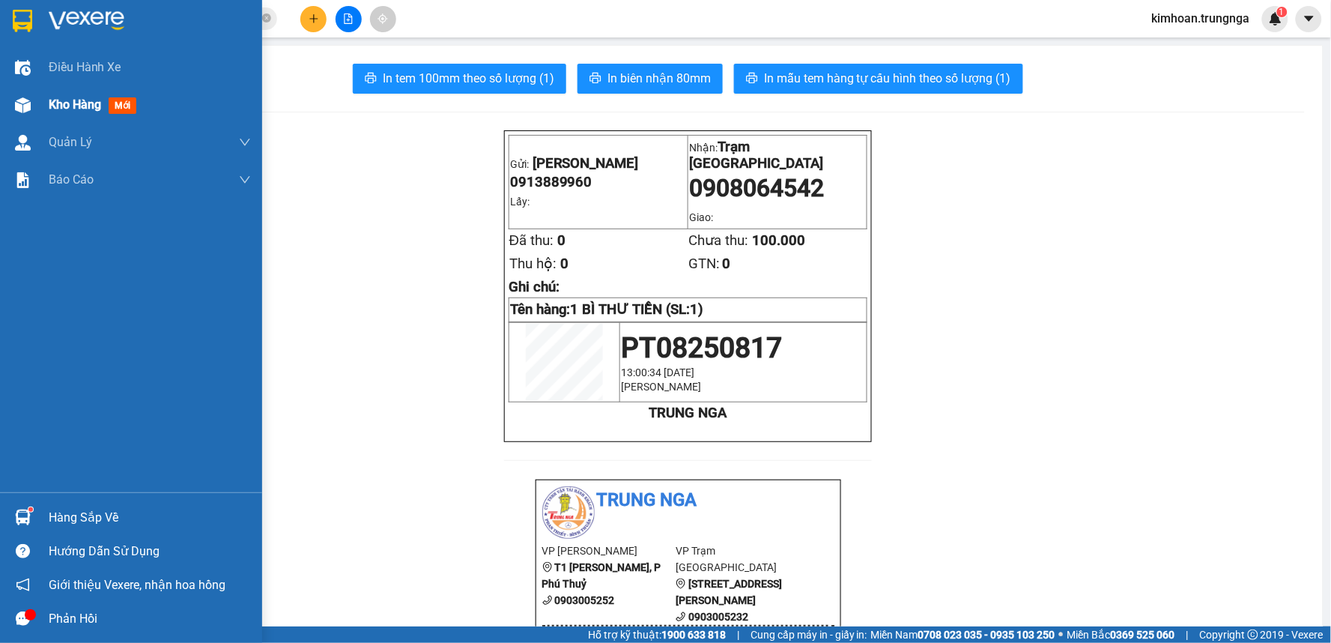
click at [30, 112] on img at bounding box center [23, 105] width 16 height 16
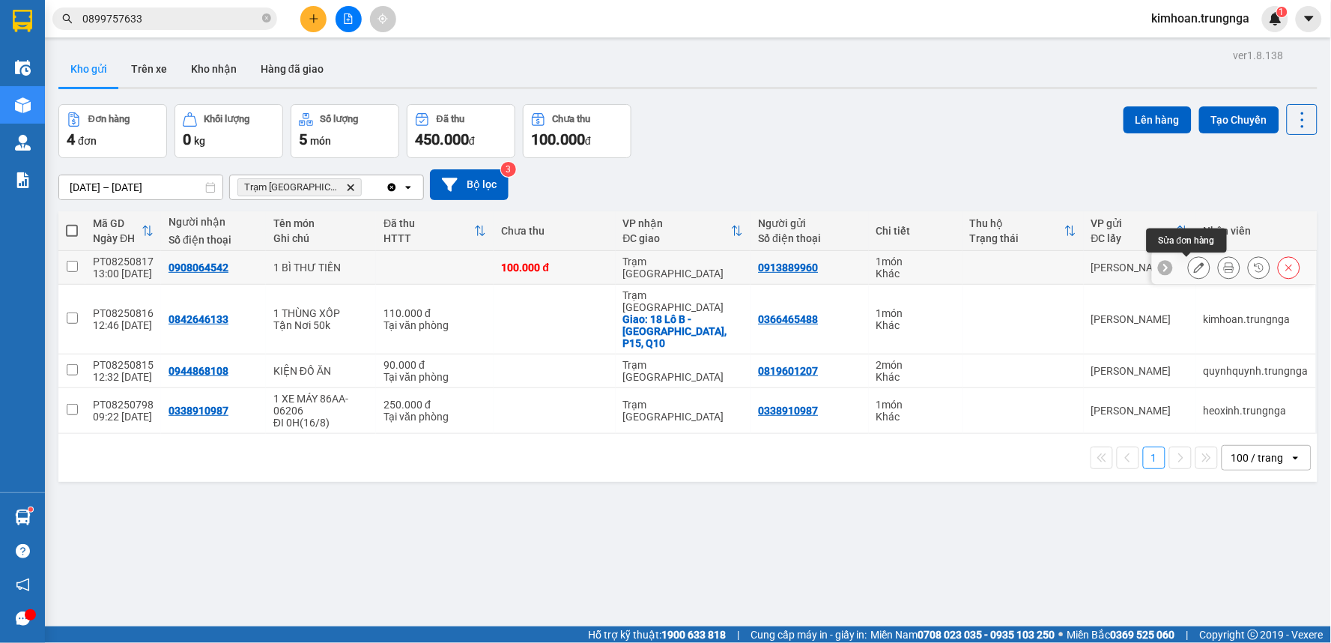
click at [1194, 266] on icon at bounding box center [1199, 267] width 10 height 10
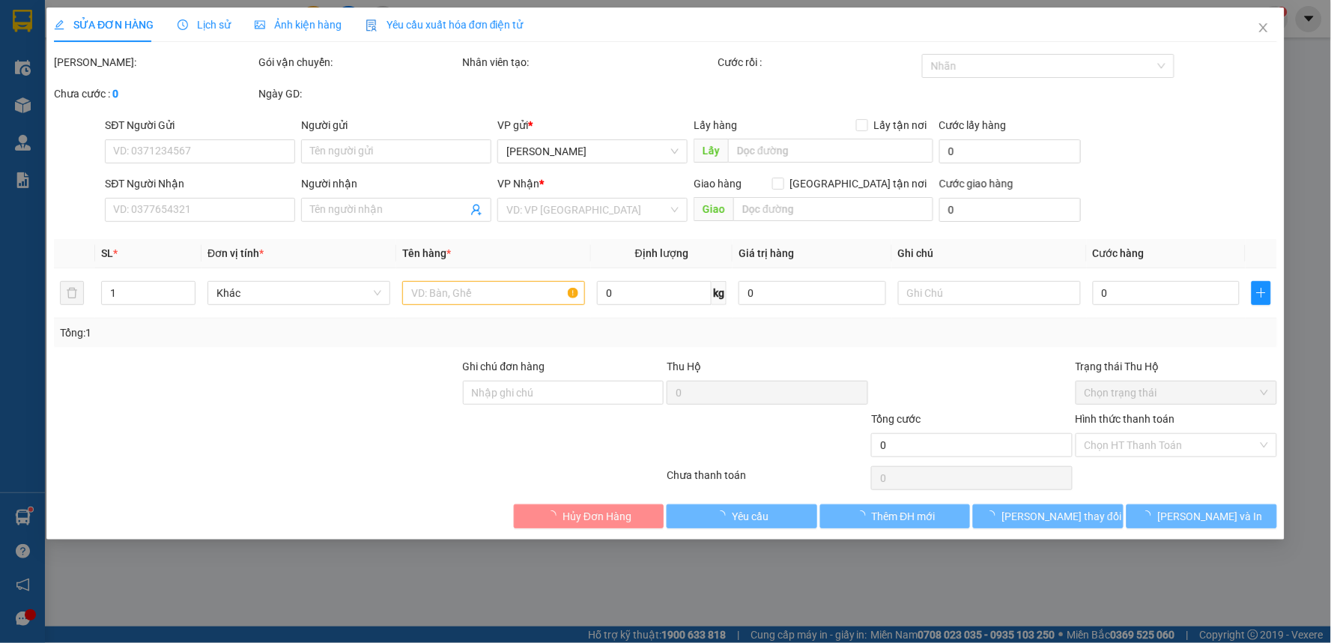
type input "0913889960"
type input "0908064542"
type input "100.000"
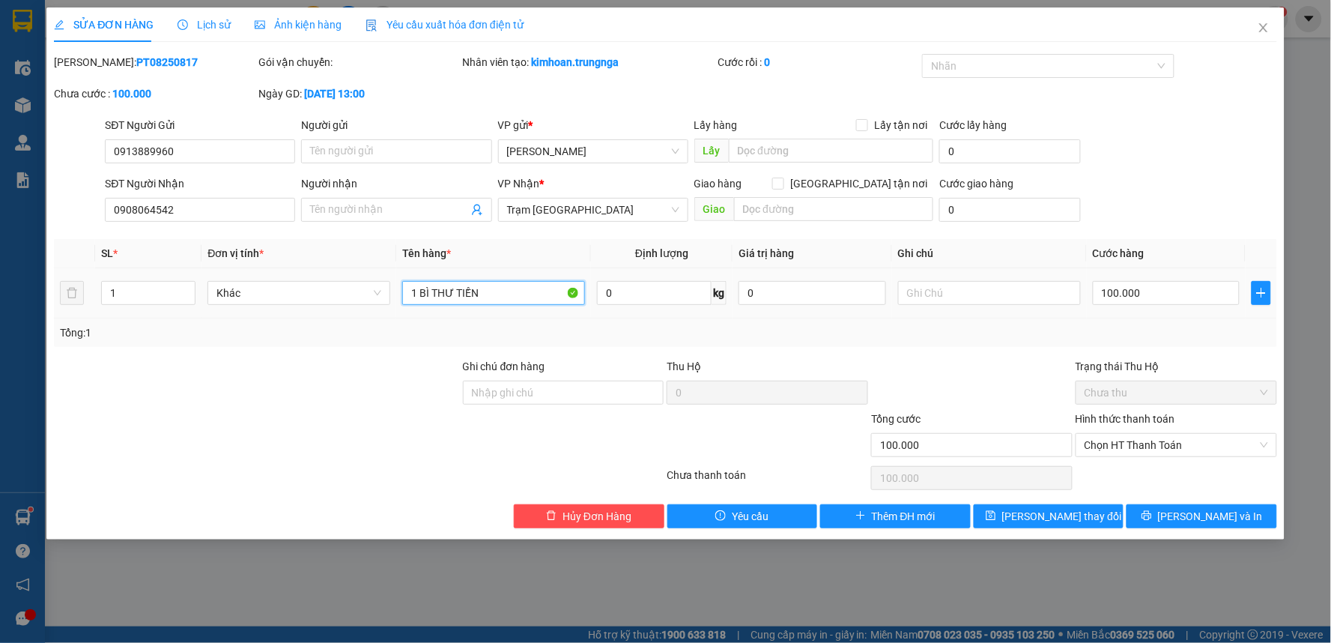
click at [500, 298] on input "1 BÌ THƯ TIỀN" at bounding box center [493, 293] width 183 height 24
type input "1 BÌ THƯ TIỀN 18 TRIỆU"
click at [1162, 511] on button "Lưu và In" at bounding box center [1202, 516] width 151 height 24
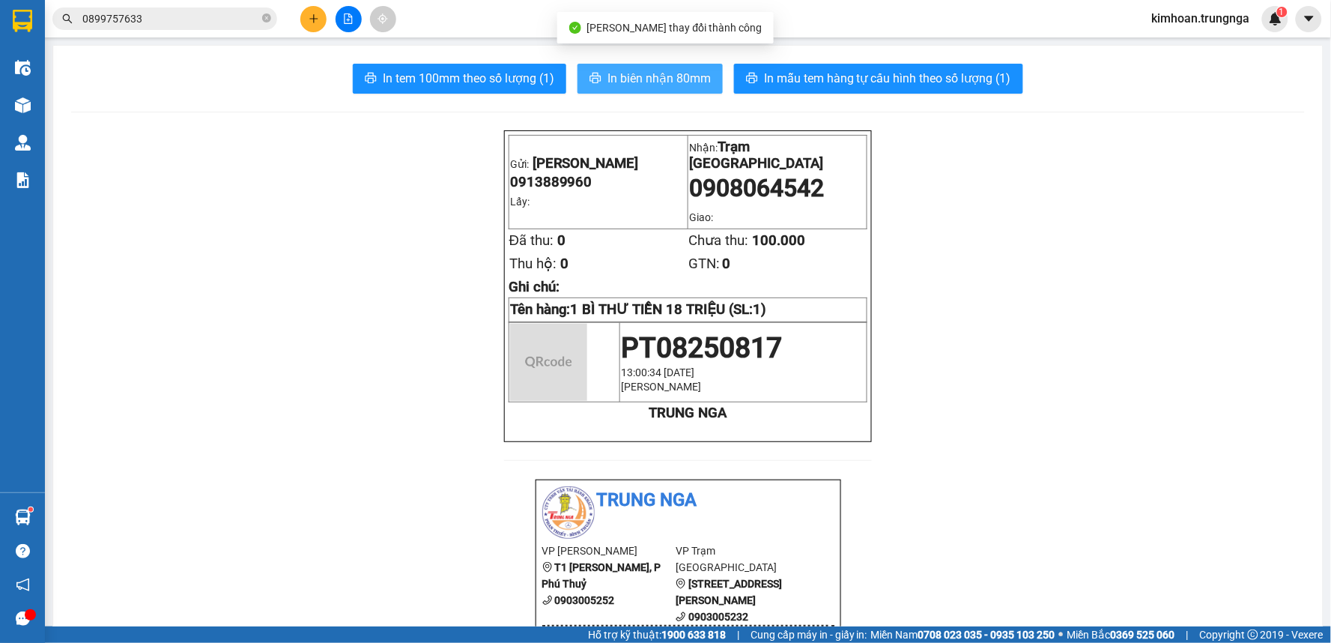
click at [672, 78] on span "In biên nhận 80mm" at bounding box center [659, 78] width 103 height 19
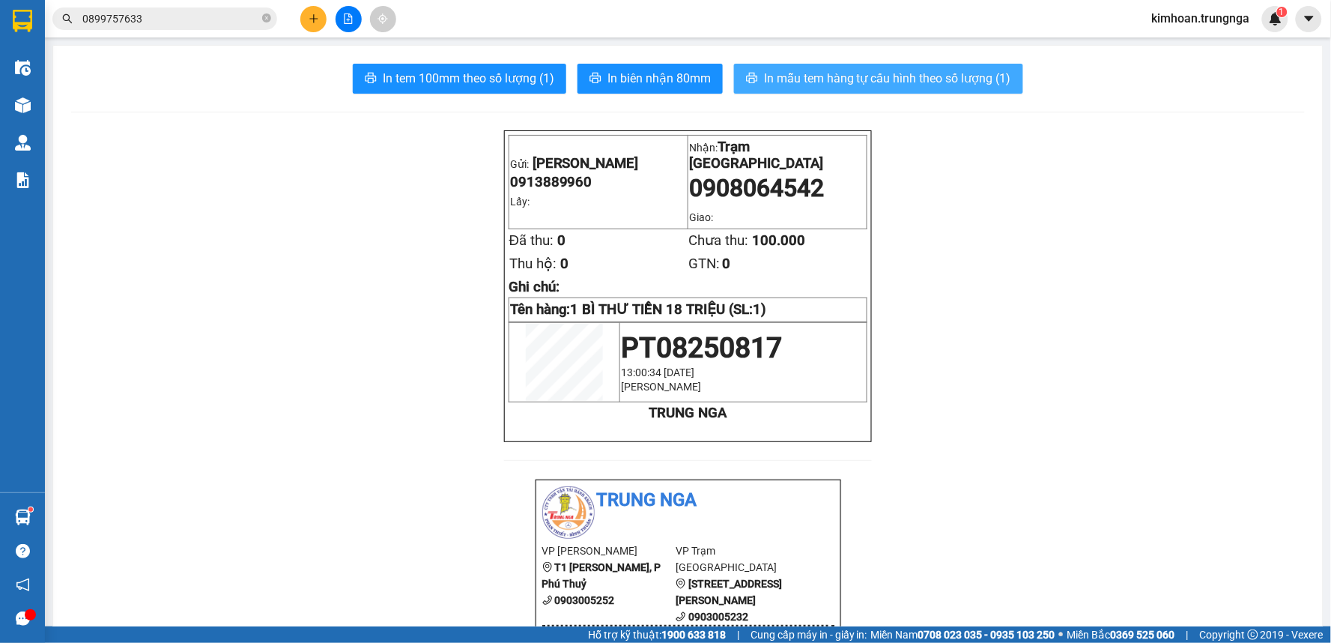
click at [897, 80] on span "In mẫu tem hàng tự cấu hình theo số lượng (1)" at bounding box center [887, 78] width 247 height 19
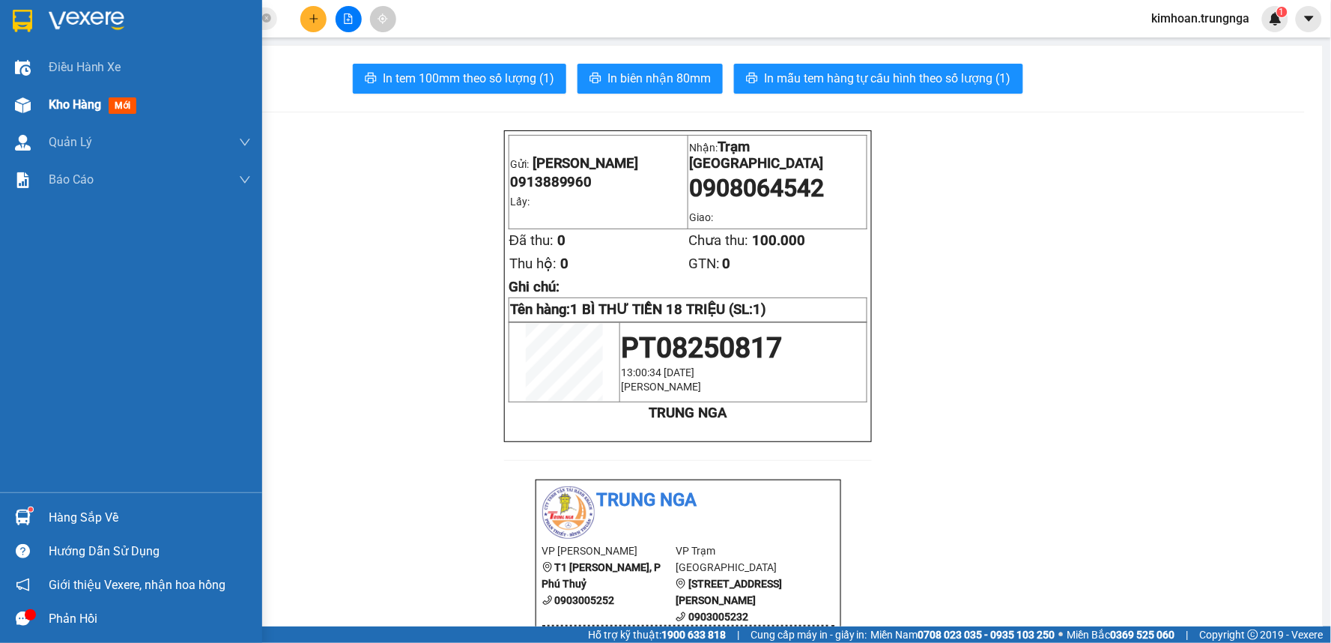
click at [21, 111] on img at bounding box center [23, 105] width 16 height 16
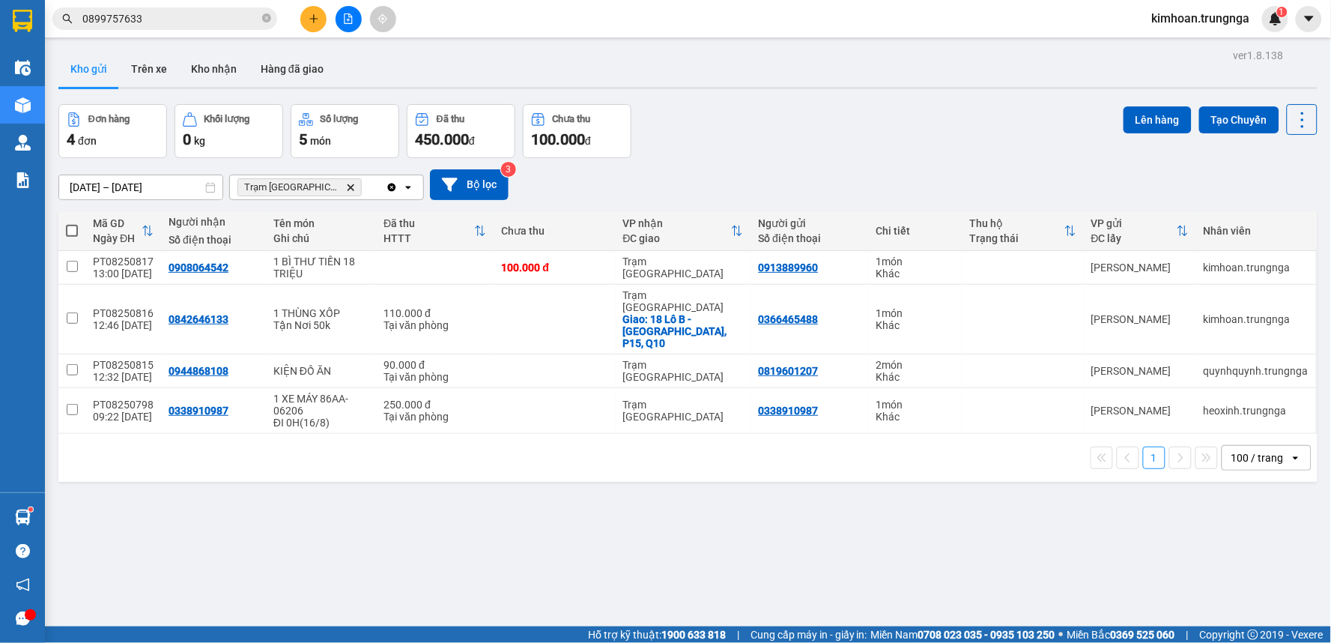
click at [327, 16] on div at bounding box center [348, 19] width 112 height 26
click at [310, 24] on button at bounding box center [313, 19] width 26 height 26
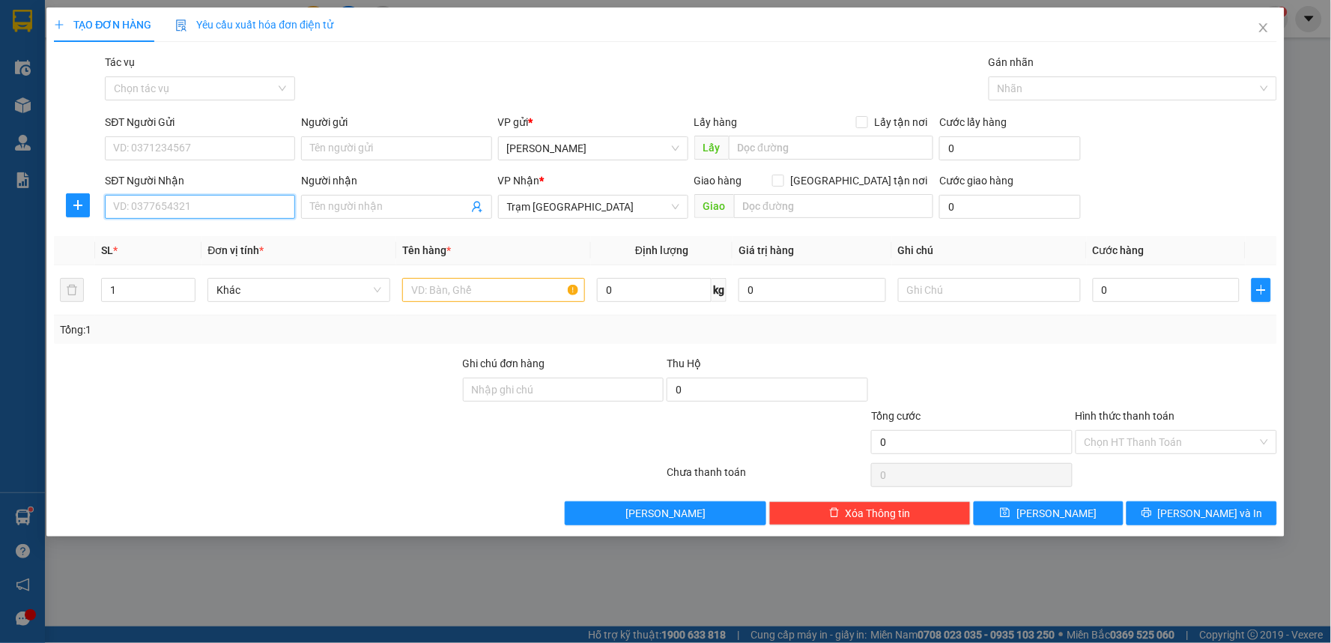
click at [184, 199] on input "SĐT Người Nhận" at bounding box center [200, 207] width 190 height 24
type input "0854094989"
click at [222, 160] on div "SĐT Người Gửi VD: 0371234567" at bounding box center [200, 140] width 190 height 52
click at [229, 148] on input "SĐT Người Gửi" at bounding box center [200, 148] width 190 height 24
type input "0949062062"
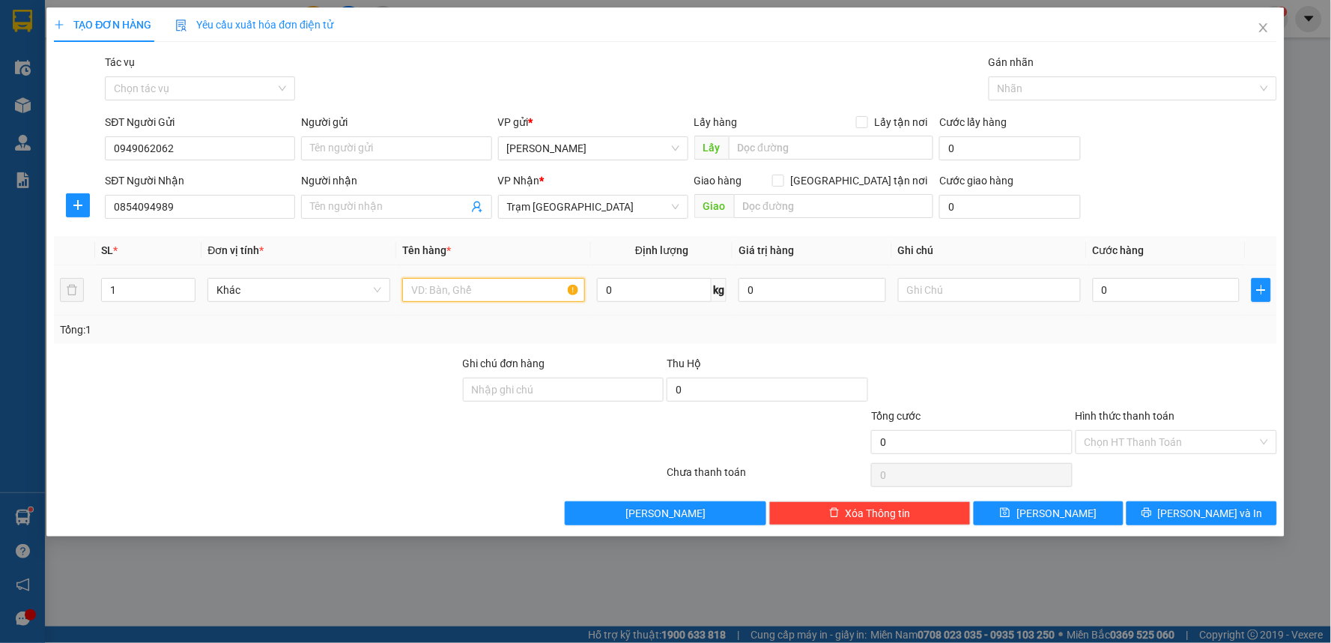
click at [470, 297] on input "text" at bounding box center [493, 290] width 183 height 24
type input "1 GÓI IPAD"
click at [1135, 293] on input "0" at bounding box center [1167, 290] width 148 height 24
type input "1"
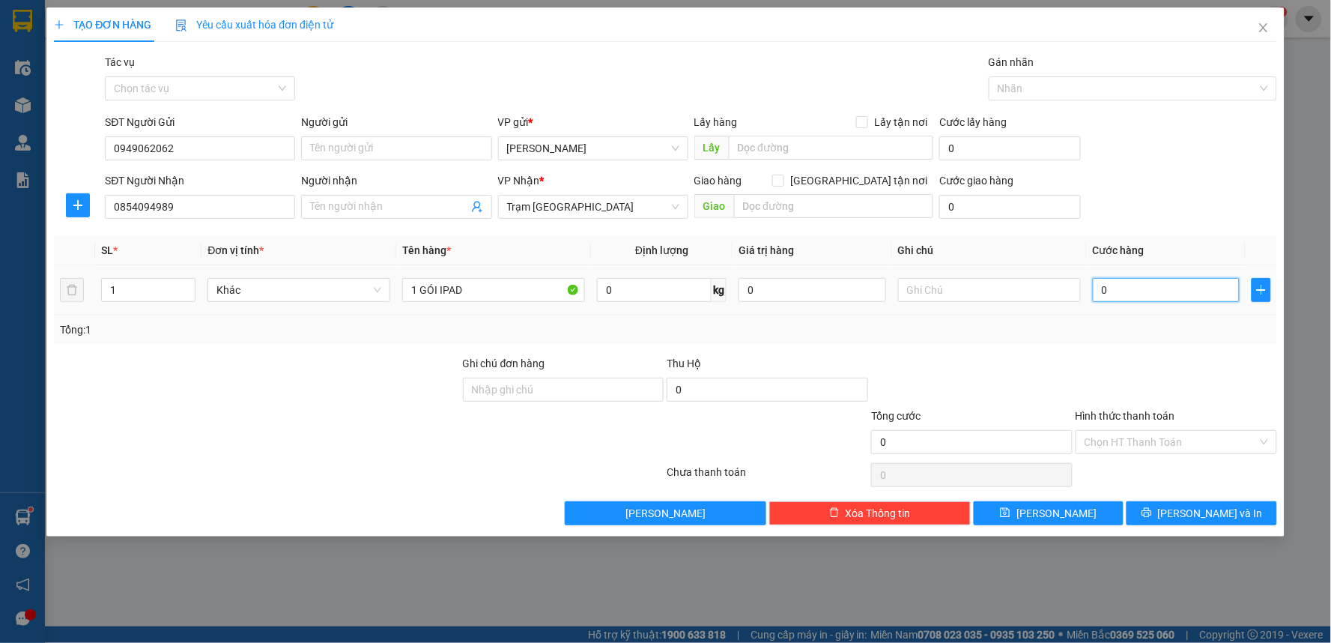
type input "1"
type input "10"
type input "100"
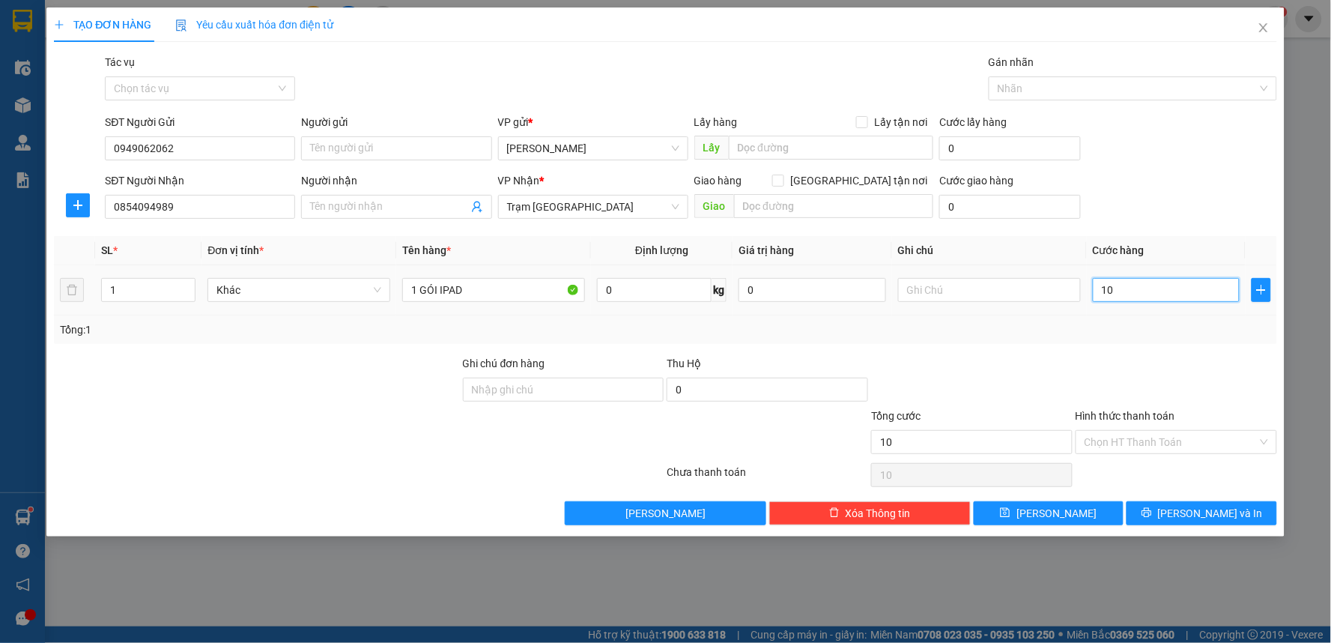
type input "100"
type input "100.000"
click at [965, 294] on input "text" at bounding box center [989, 290] width 183 height 24
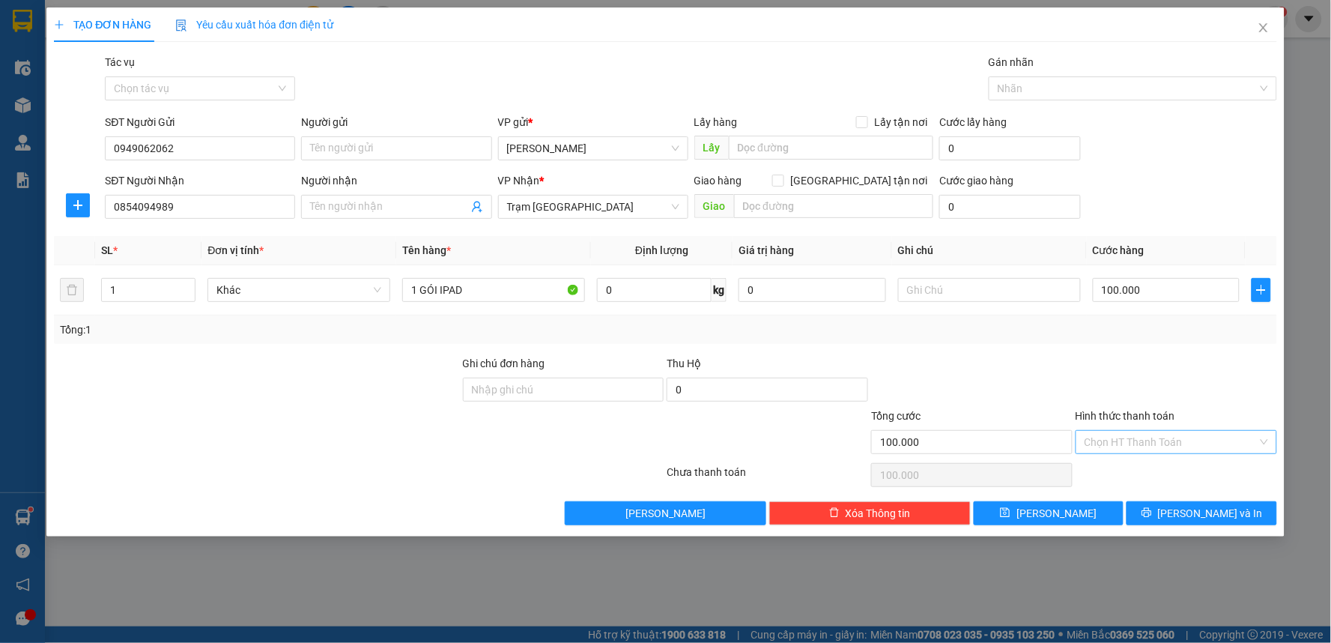
click at [1167, 444] on input "Hình thức thanh toán" at bounding box center [1171, 442] width 173 height 22
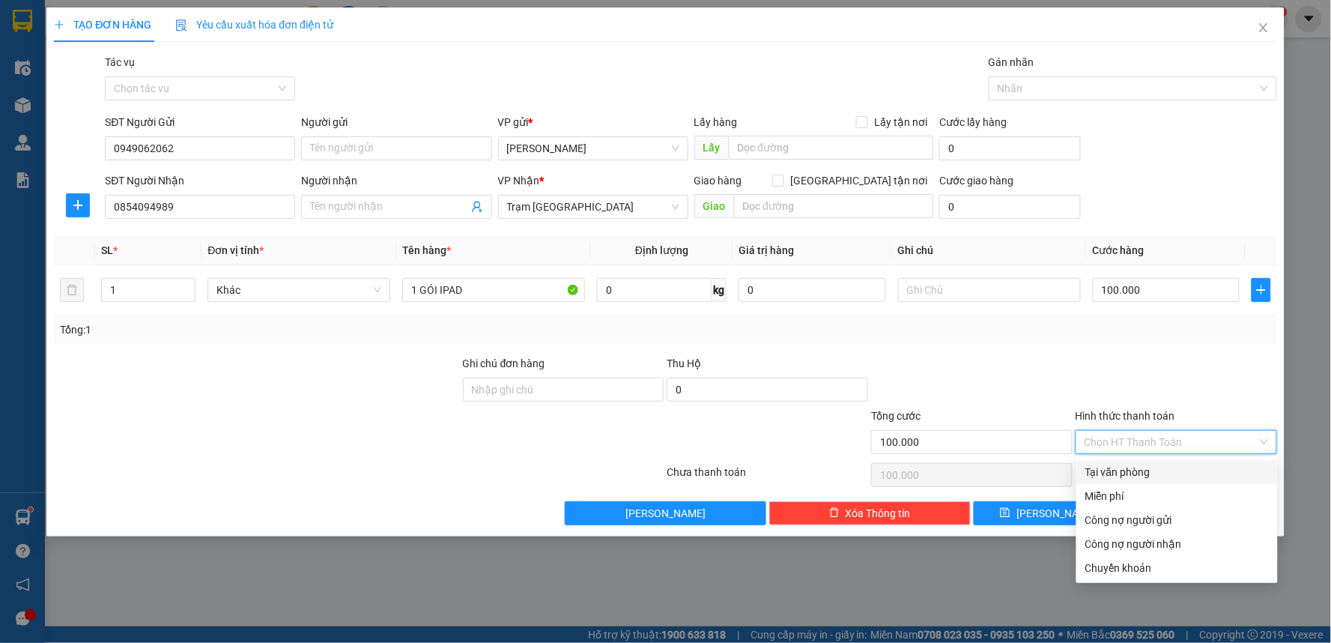
click at [1156, 473] on div "Tại văn phòng" at bounding box center [1177, 472] width 184 height 16
type input "0"
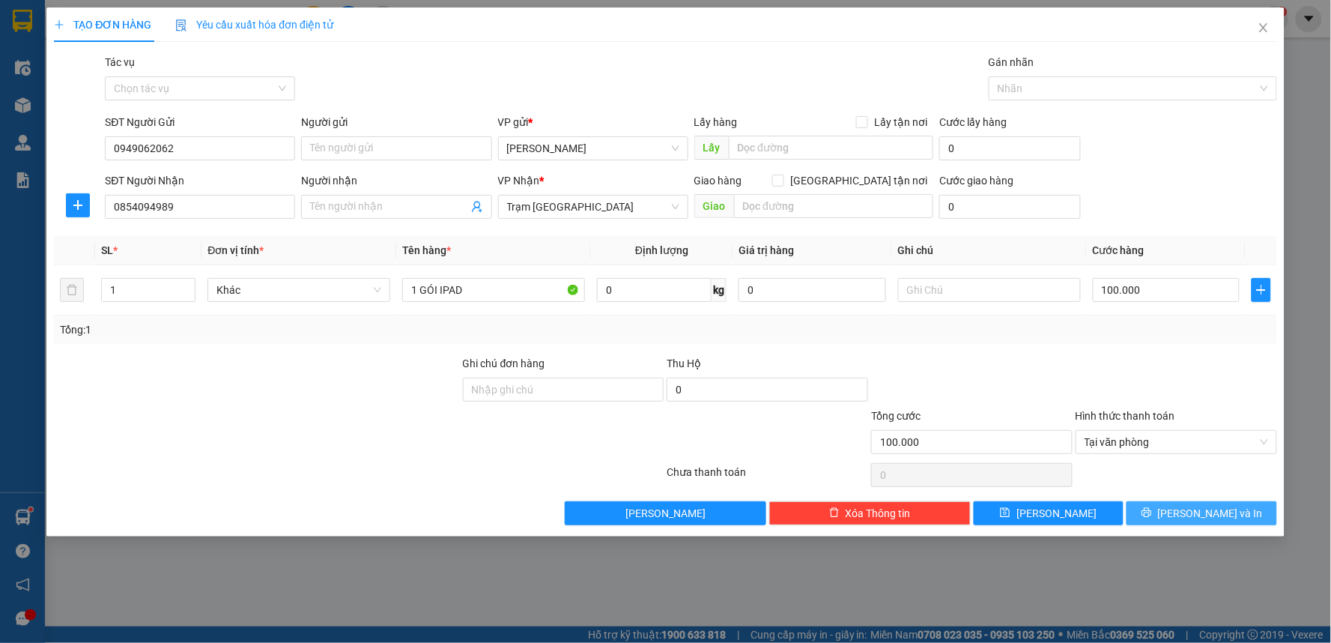
click at [1205, 520] on span "Lưu và In" at bounding box center [1210, 513] width 105 height 16
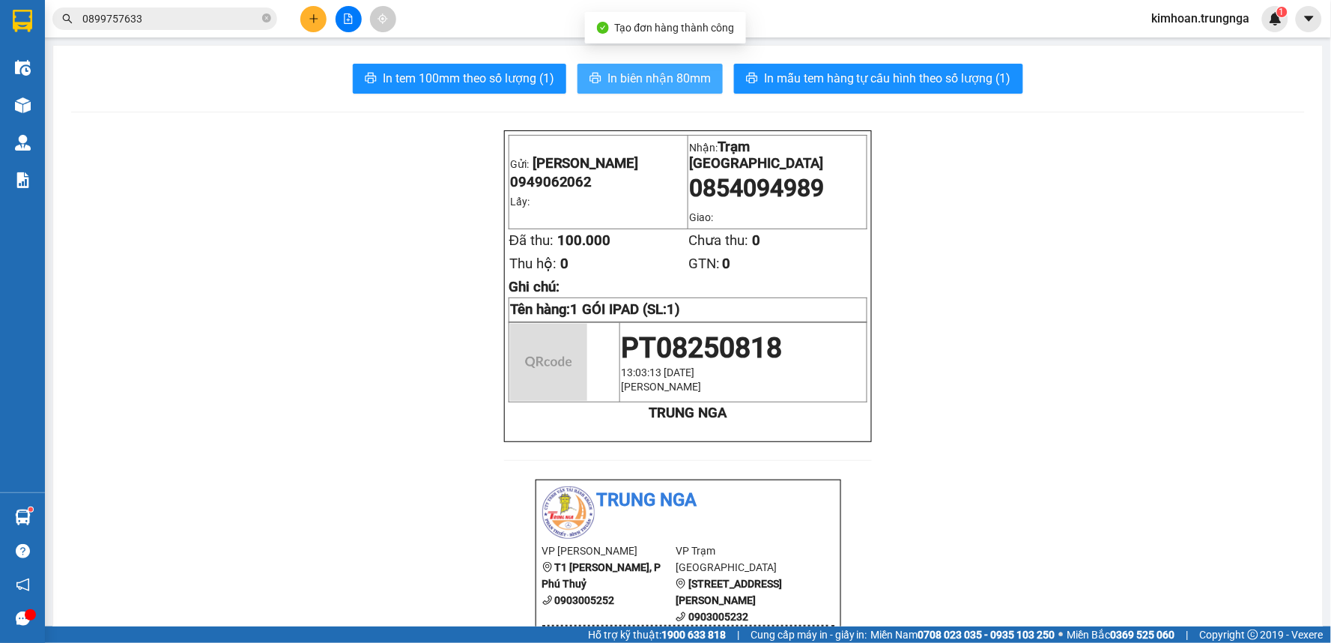
click at [632, 85] on span "In biên nhận 80mm" at bounding box center [659, 78] width 103 height 19
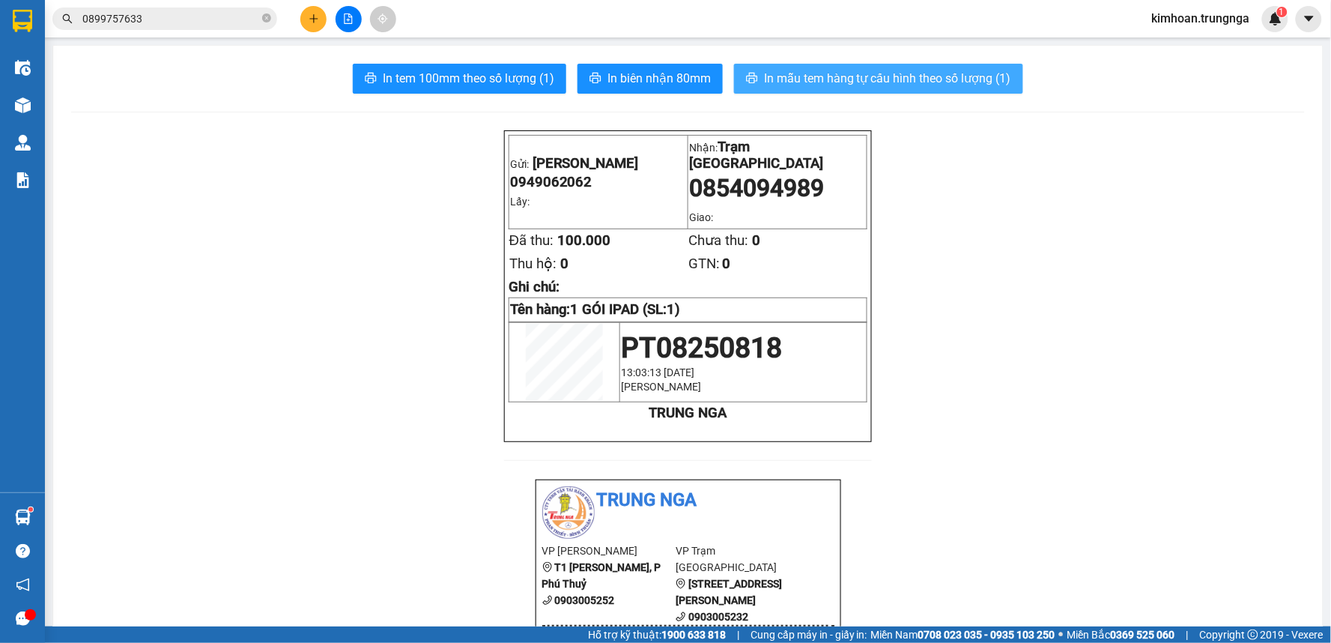
click at [862, 76] on span "In mẫu tem hàng tự cấu hình theo số lượng (1)" at bounding box center [887, 78] width 247 height 19
click at [313, 20] on icon "plus" at bounding box center [313, 18] width 1 height 8
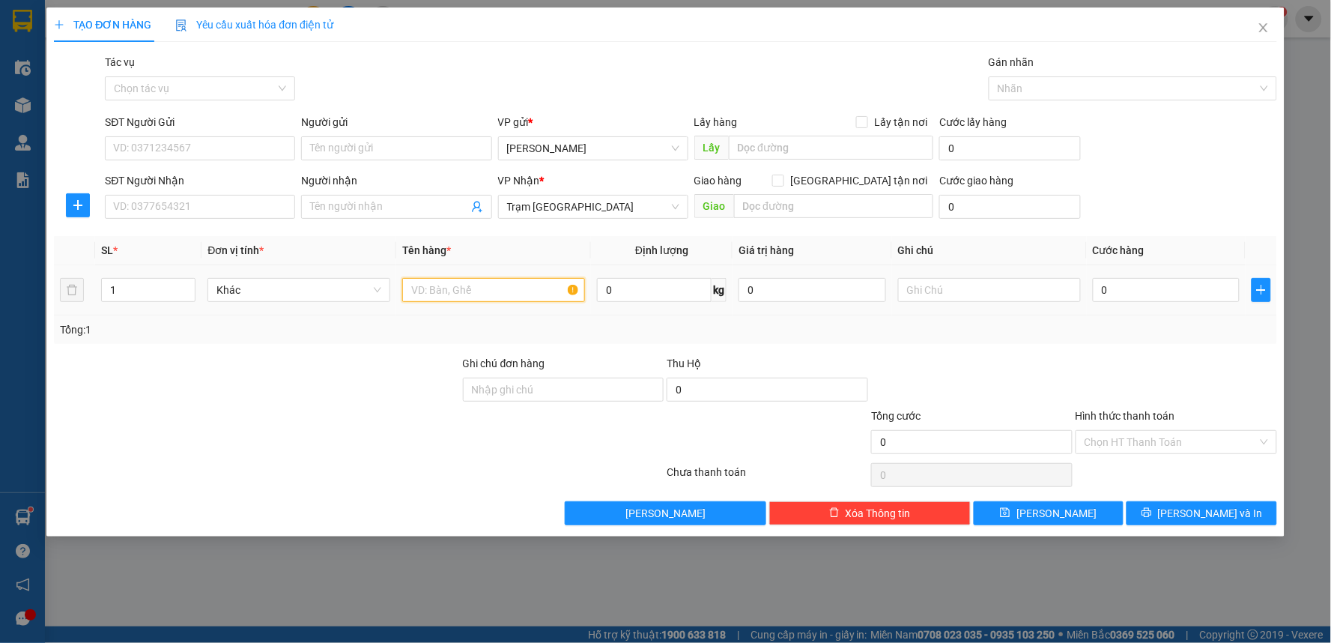
click at [427, 282] on input "text" at bounding box center [493, 290] width 183 height 24
type input "1 BỊCH ĐỒ ĂN"
click at [1166, 293] on input "0" at bounding box center [1167, 290] width 148 height 24
type input "3"
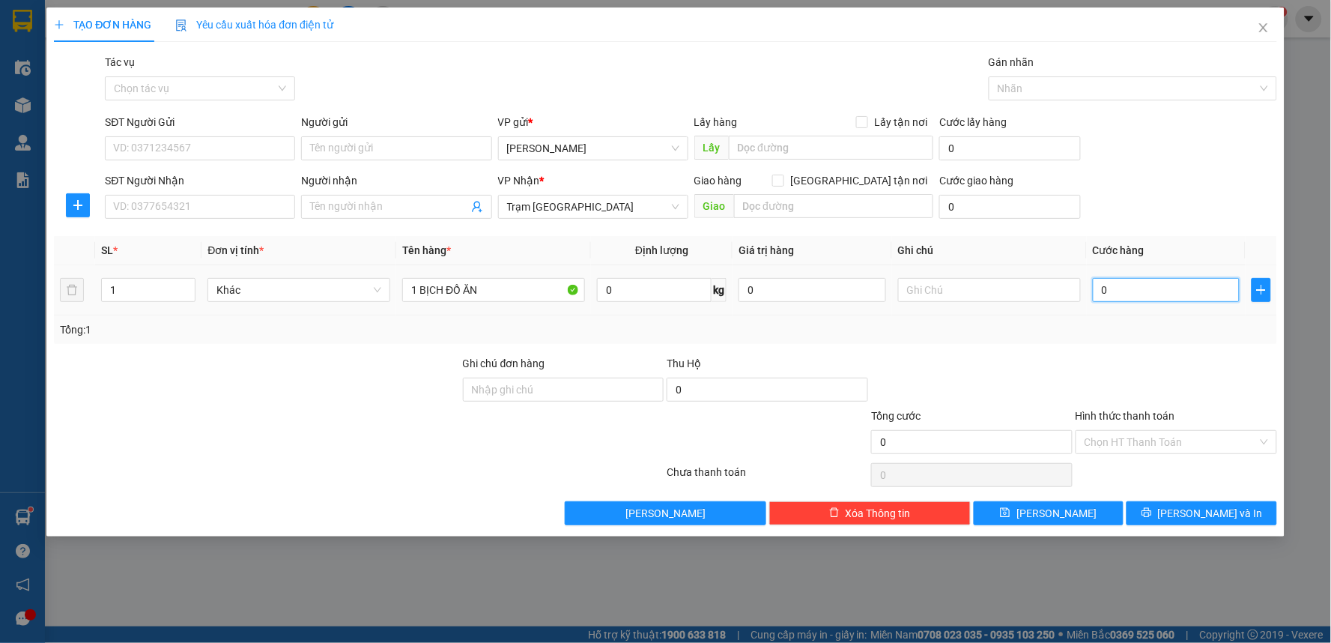
type input "3"
type input "30"
click at [1046, 360] on div at bounding box center [972, 381] width 205 height 52
click at [211, 211] on input "SĐT Người Nhận" at bounding box center [200, 207] width 190 height 24
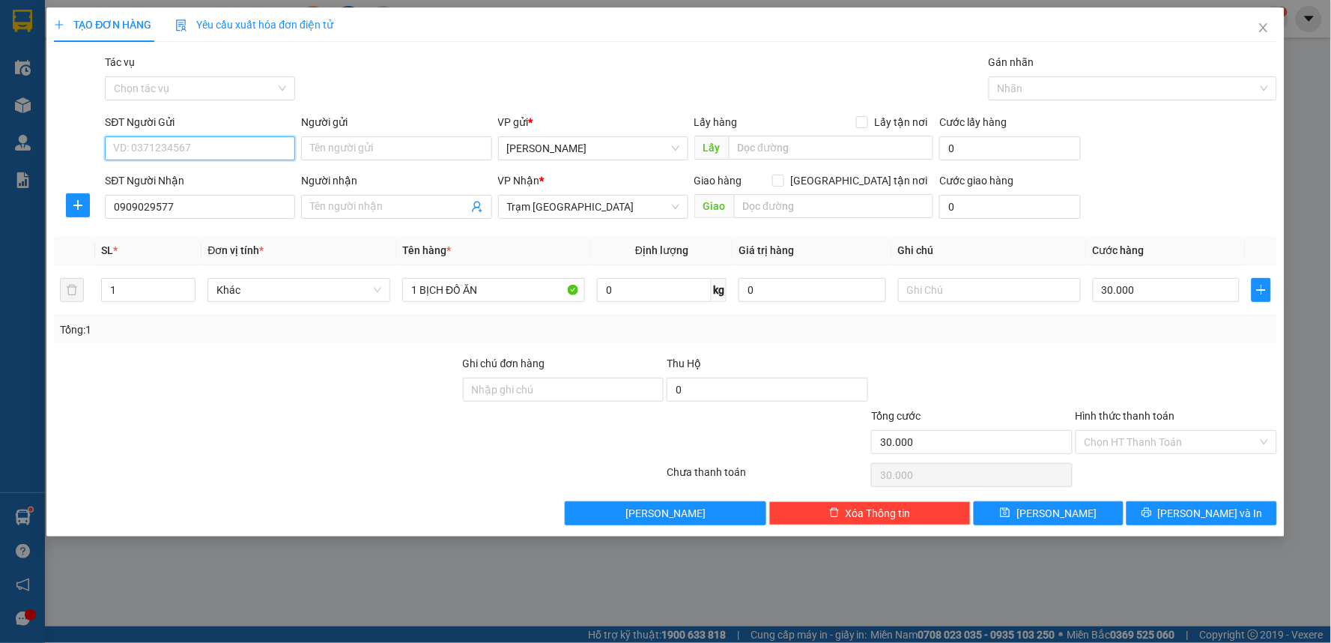
click at [283, 150] on input "SĐT Người Gửi" at bounding box center [200, 148] width 190 height 24
click at [933, 348] on div "Transit Pickup Surcharge Ids Transit Deliver Surcharge Ids Transit Deliver Surc…" at bounding box center [665, 289] width 1223 height 471
click at [1178, 446] on input "Hình thức thanh toán" at bounding box center [1171, 442] width 173 height 22
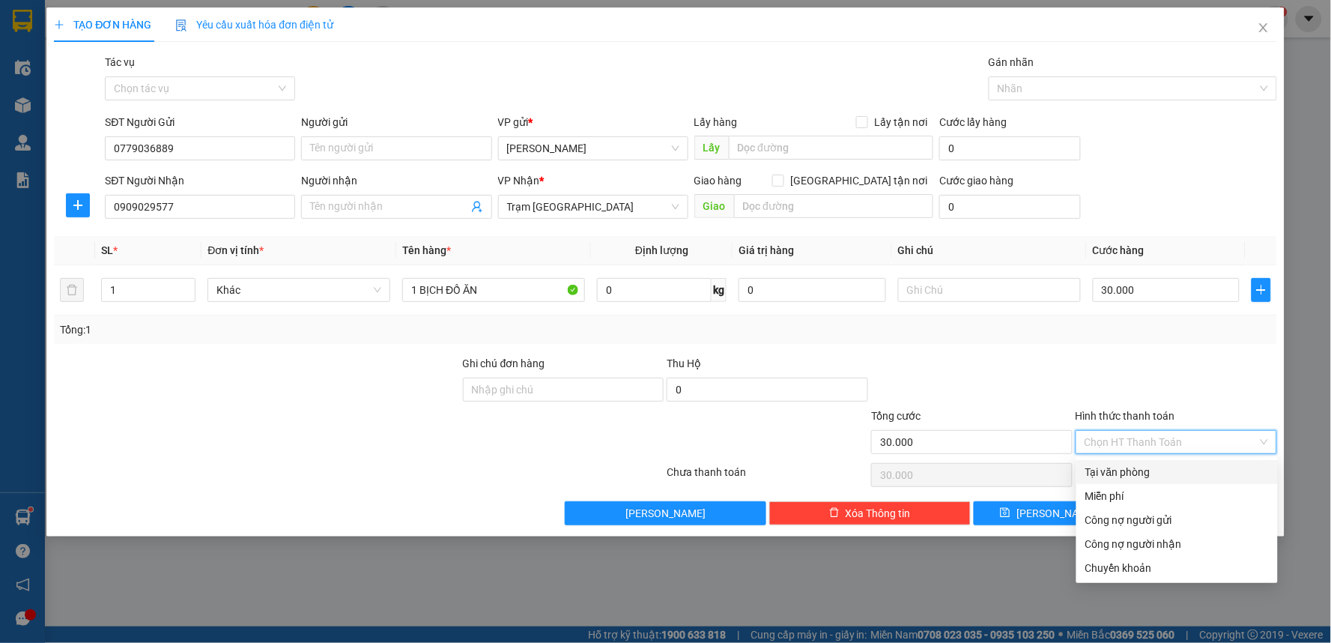
click at [1144, 476] on div "Tại văn phòng" at bounding box center [1177, 472] width 184 height 16
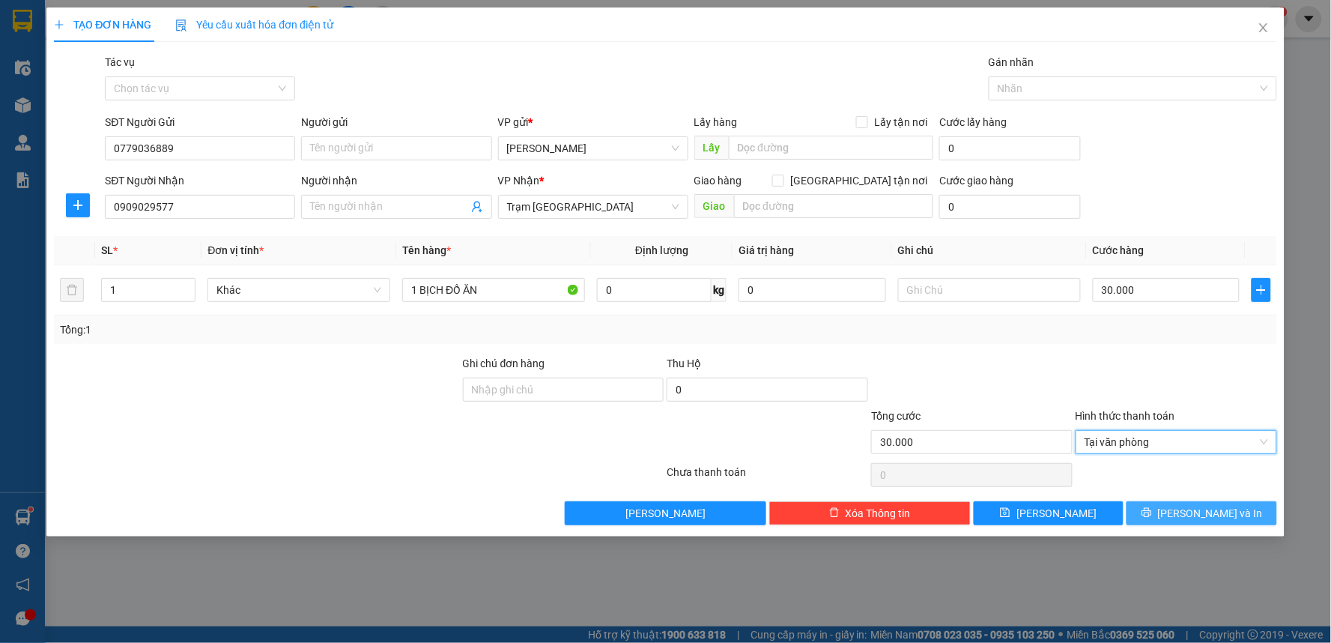
click at [1226, 513] on span "Lưu và In" at bounding box center [1210, 513] width 105 height 16
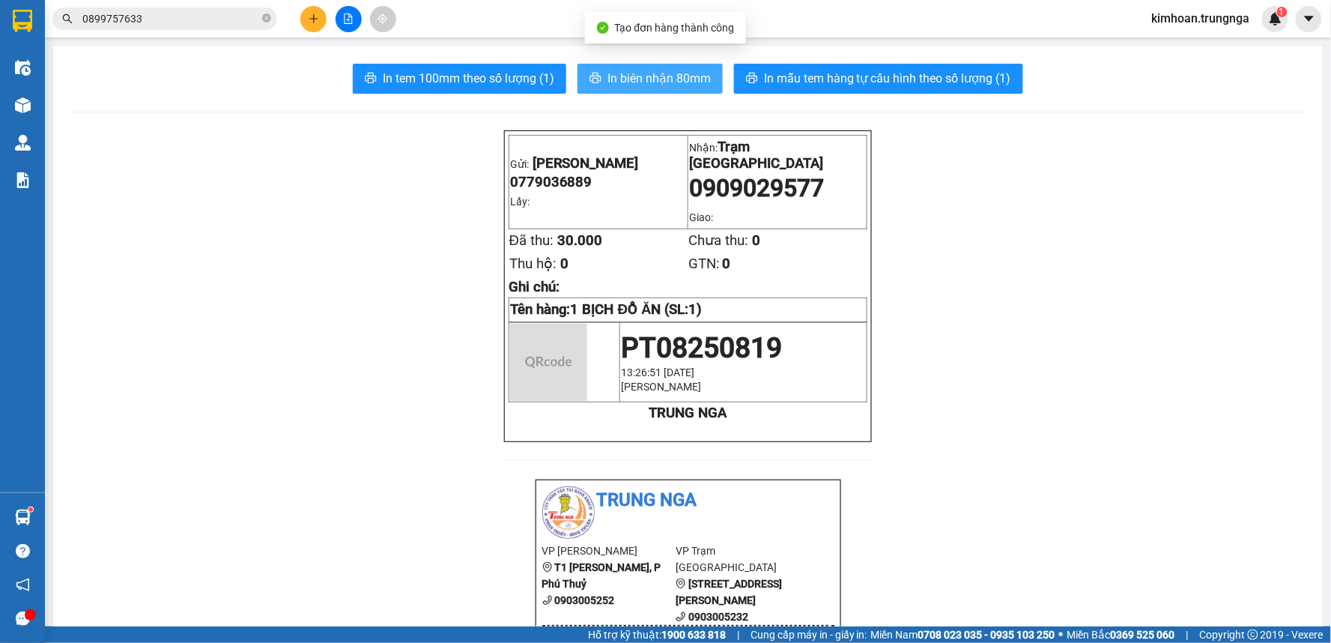
click at [667, 86] on span "In biên nhận 80mm" at bounding box center [659, 78] width 103 height 19
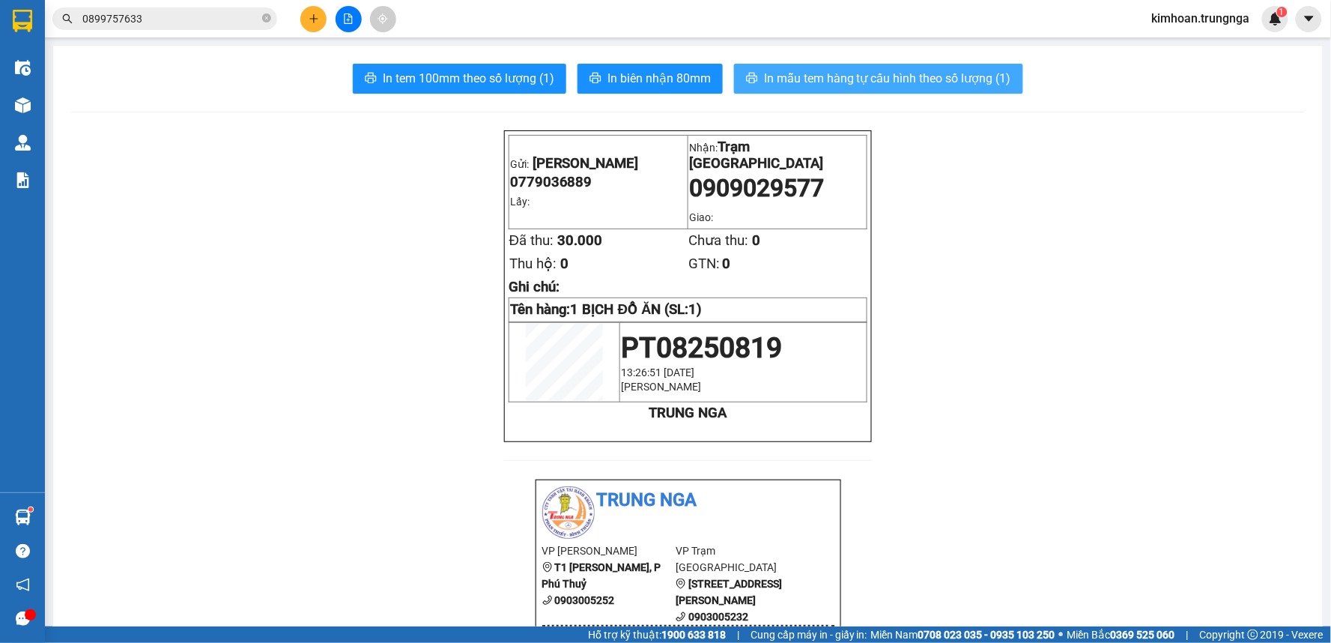
click at [805, 91] on button "In mẫu tem hàng tự cấu hình theo số lượng (1)" at bounding box center [878, 79] width 289 height 30
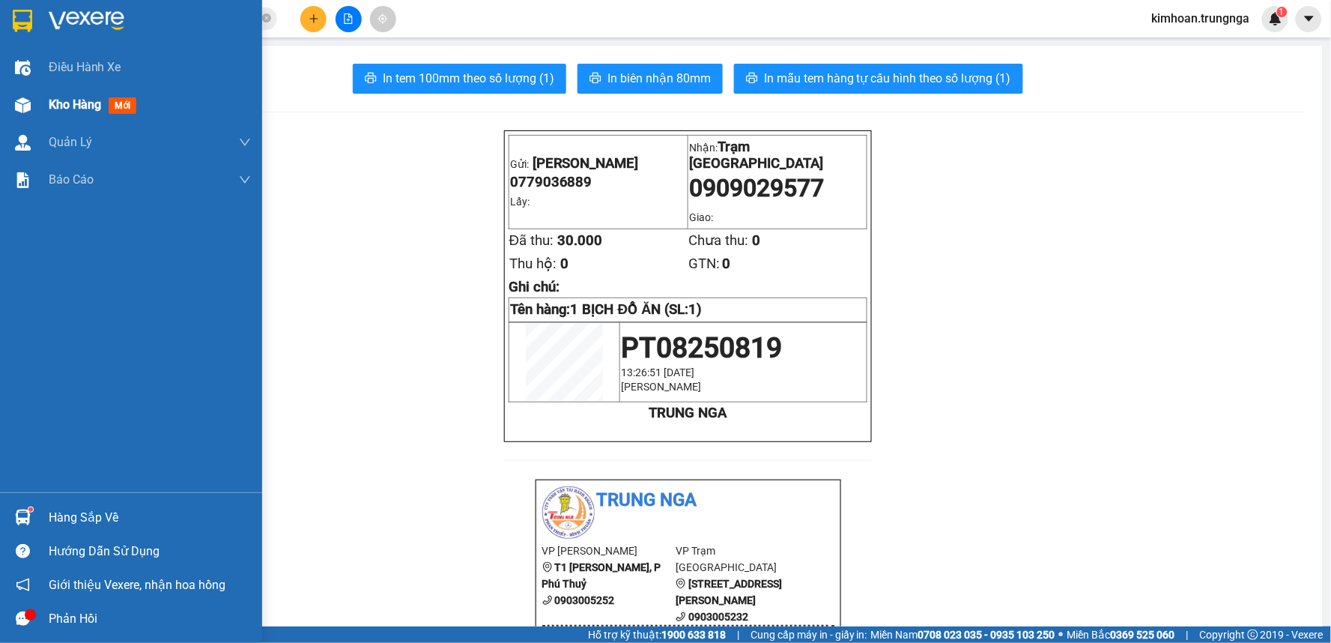
click at [36, 109] on div "Kho hàng mới" at bounding box center [131, 104] width 262 height 37
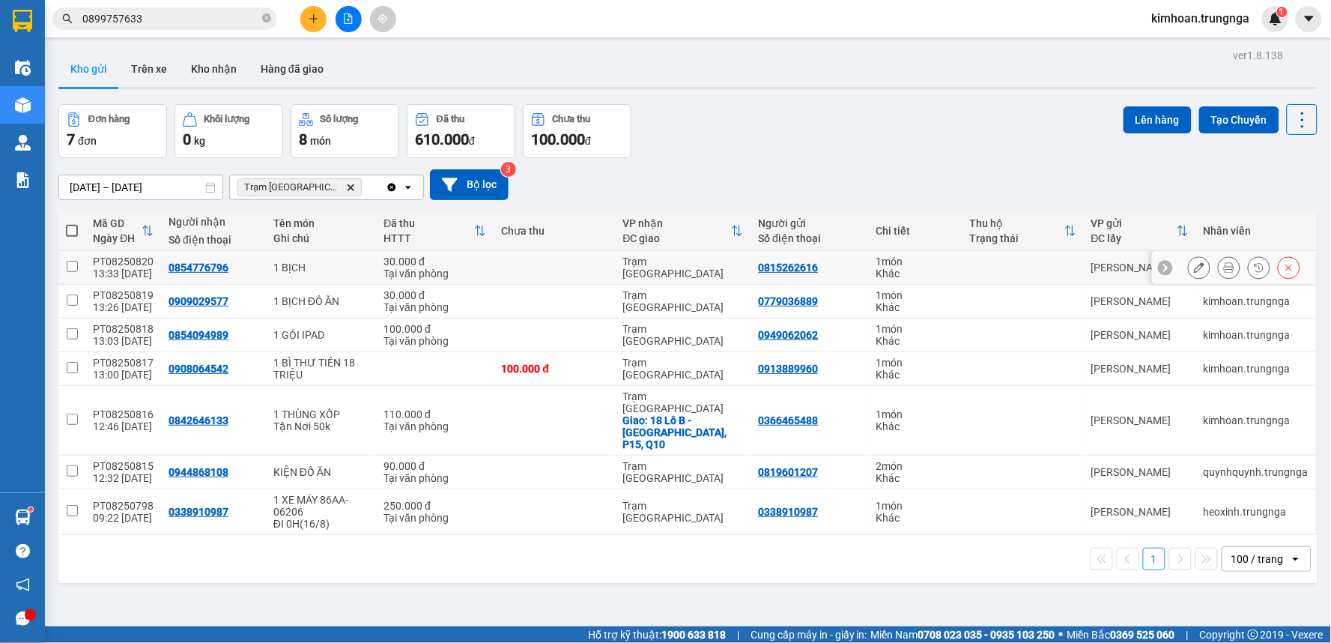
click at [1224, 270] on icon at bounding box center [1229, 267] width 10 height 10
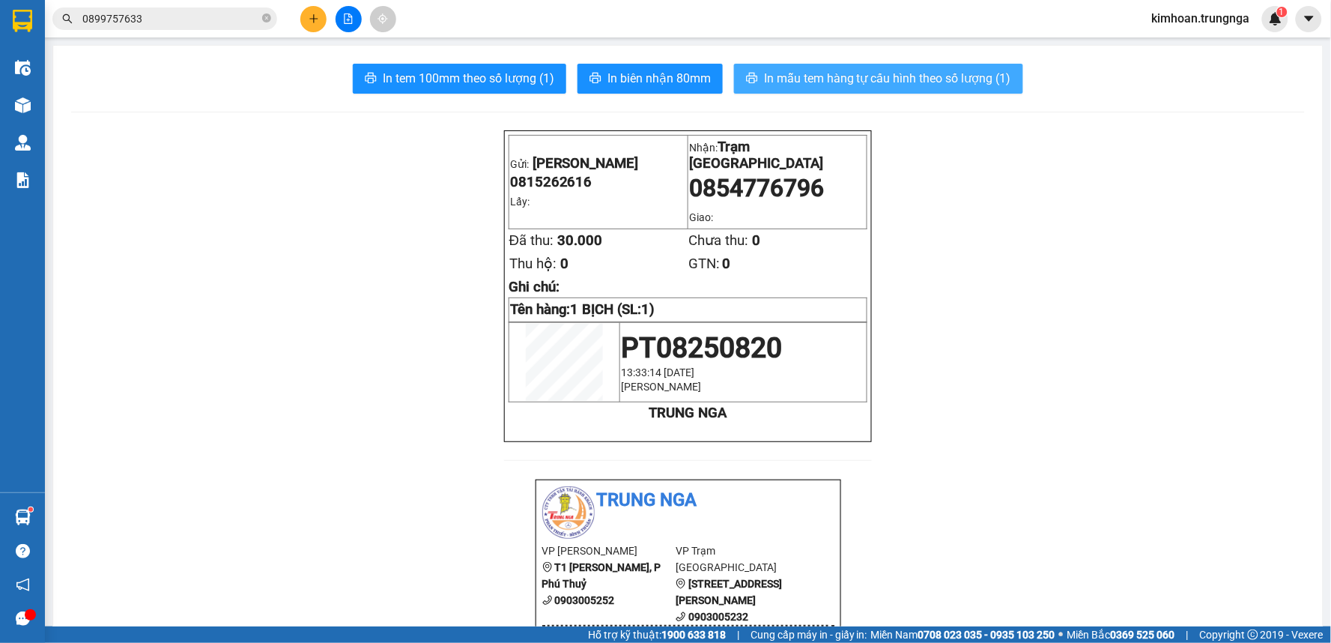
click at [794, 85] on span "In mẫu tem hàng tự cấu hình theo số lượng (1)" at bounding box center [887, 78] width 247 height 19
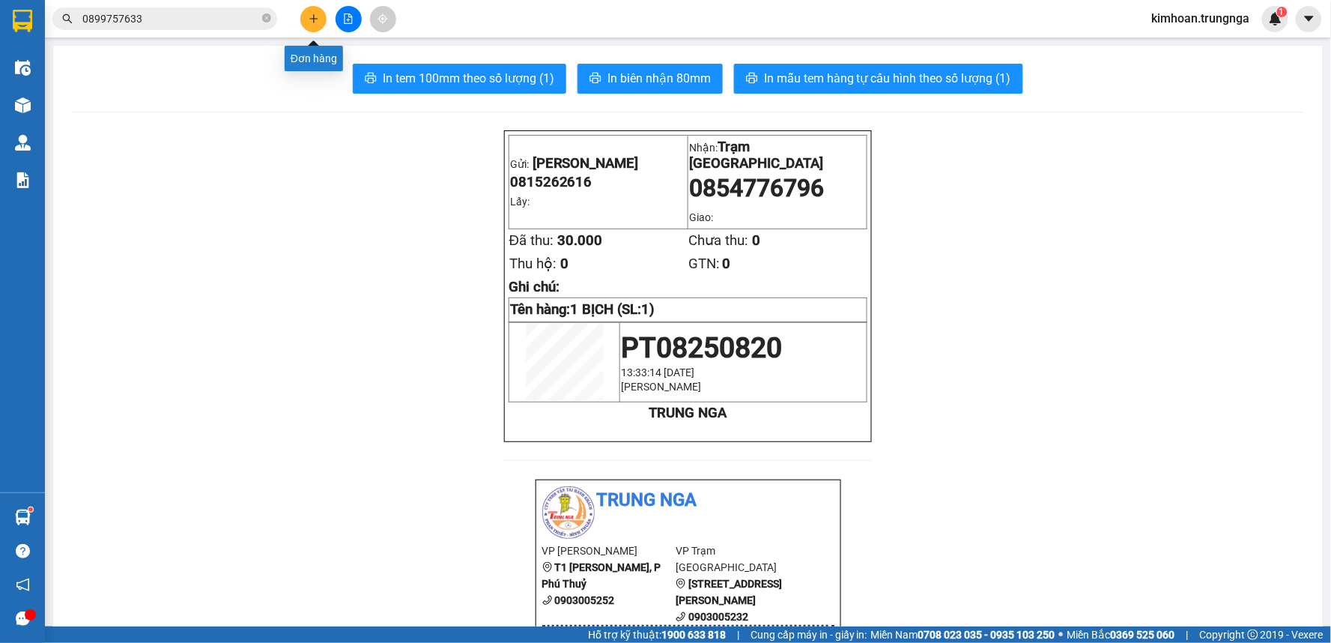
click at [312, 25] on button at bounding box center [313, 19] width 26 height 26
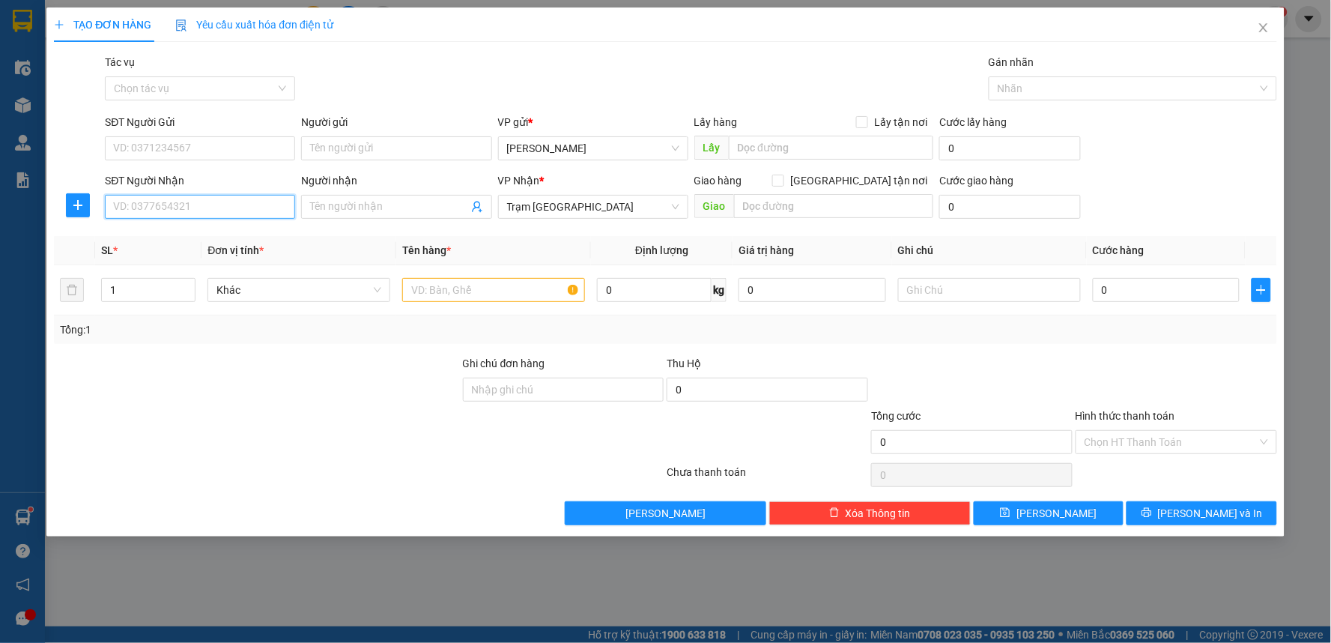
click at [257, 195] on input "SĐT Người Nhận" at bounding box center [200, 207] width 190 height 24
click at [195, 148] on input "SĐT Người Gửi" at bounding box center [200, 148] width 190 height 24
click at [524, 285] on input "text" at bounding box center [493, 290] width 183 height 24
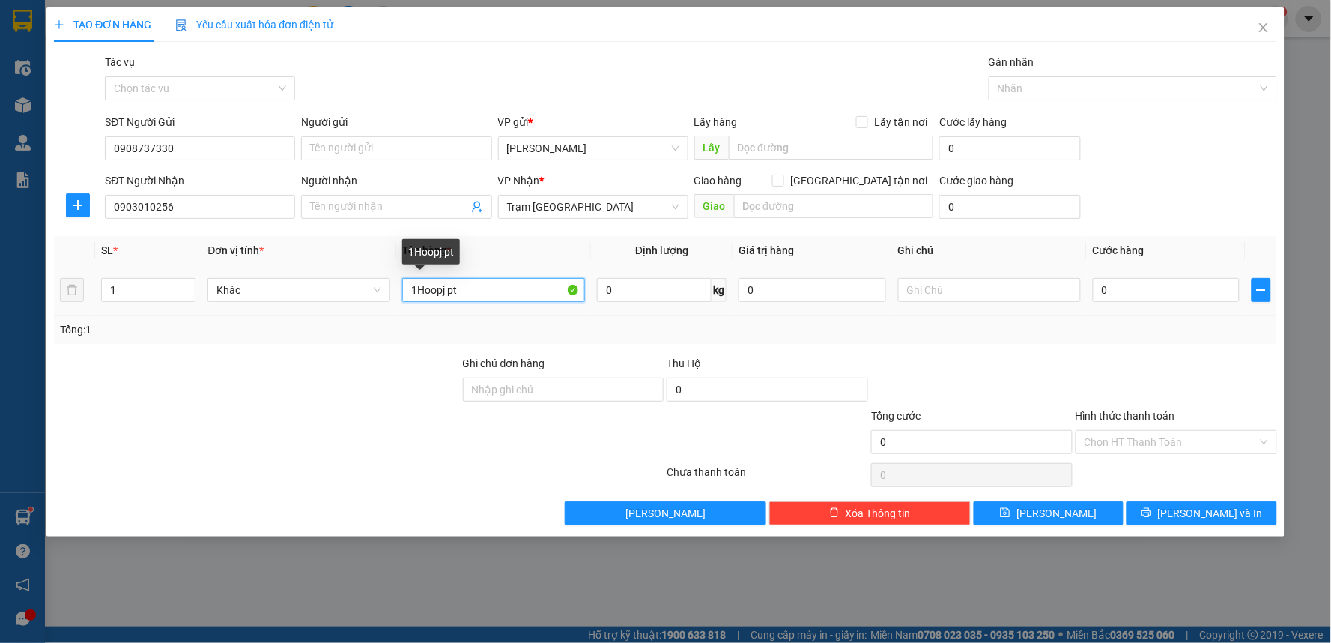
click at [482, 292] on input "1Hoopj pt" at bounding box center [493, 290] width 183 height 24
click at [1127, 297] on input "0" at bounding box center [1167, 290] width 148 height 24
click at [1096, 366] on div at bounding box center [1176, 381] width 205 height 52
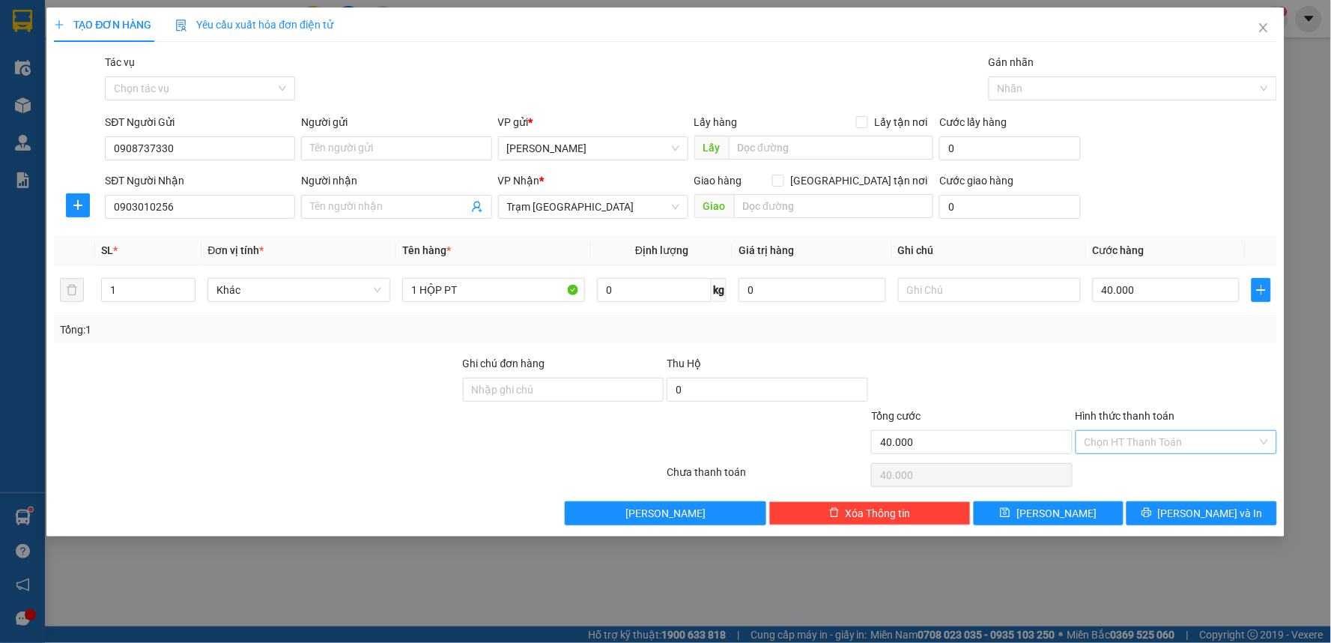
click at [1128, 448] on input "Hình thức thanh toán" at bounding box center [1171, 442] width 173 height 22
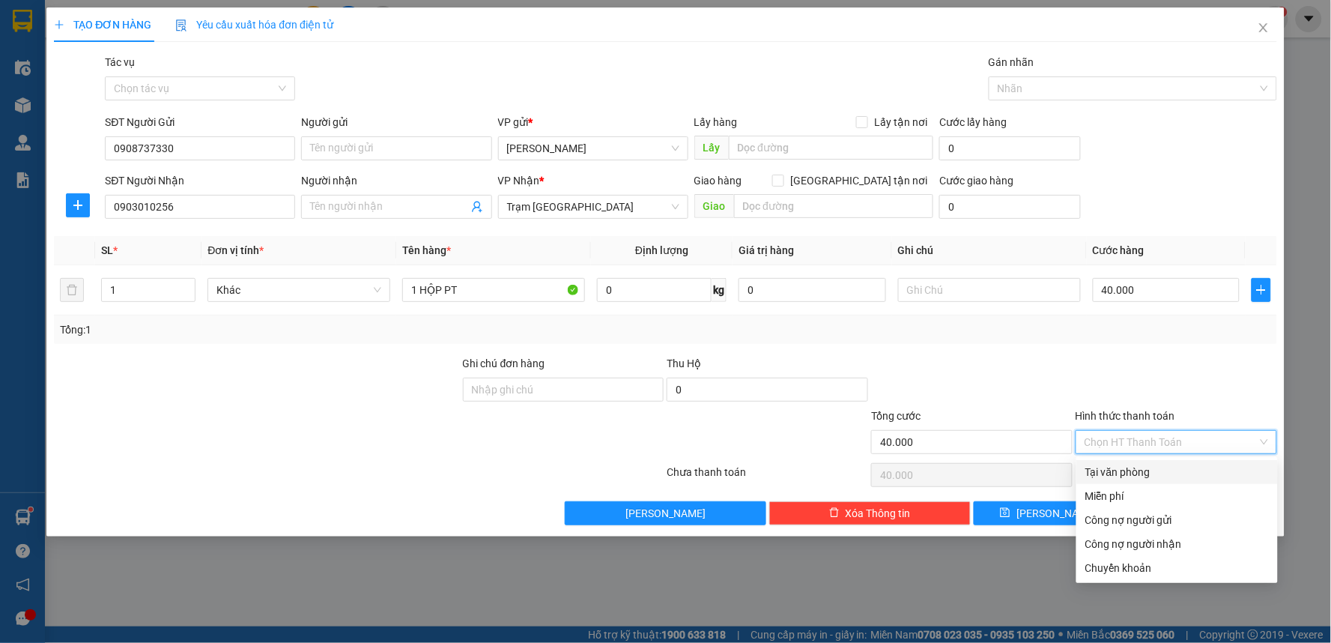
click at [1121, 465] on div "Tại văn phòng" at bounding box center [1177, 472] width 184 height 16
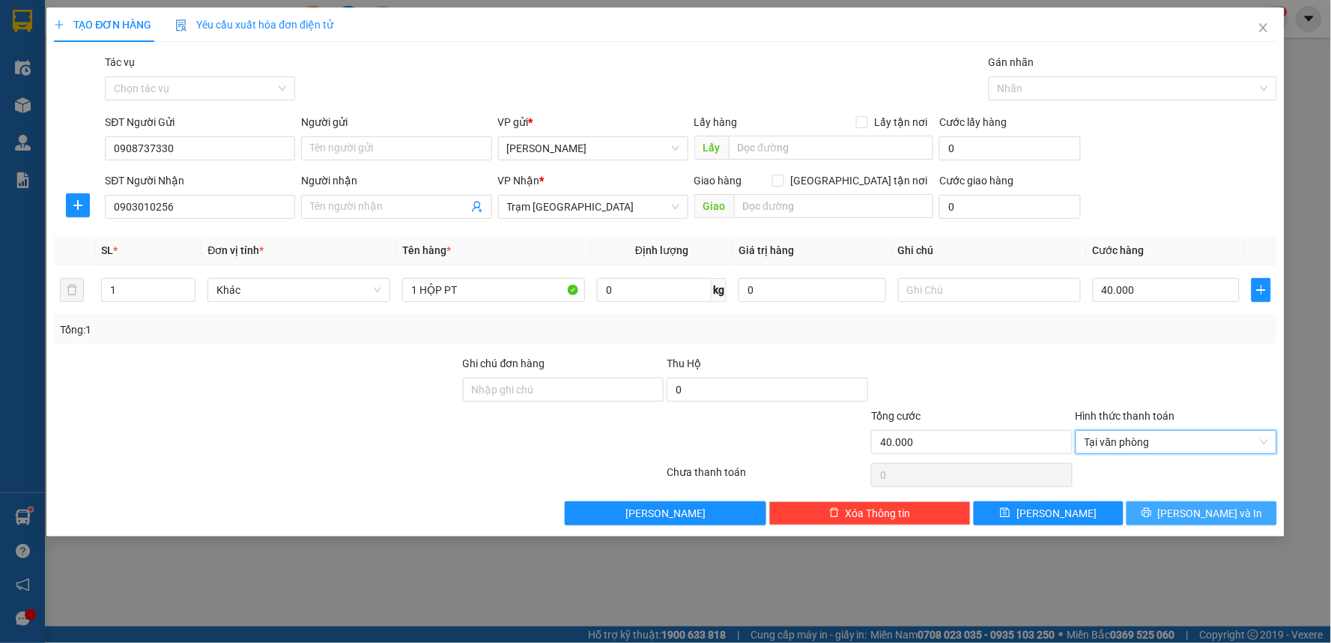
click at [1164, 509] on button "Lưu và In" at bounding box center [1202, 513] width 151 height 24
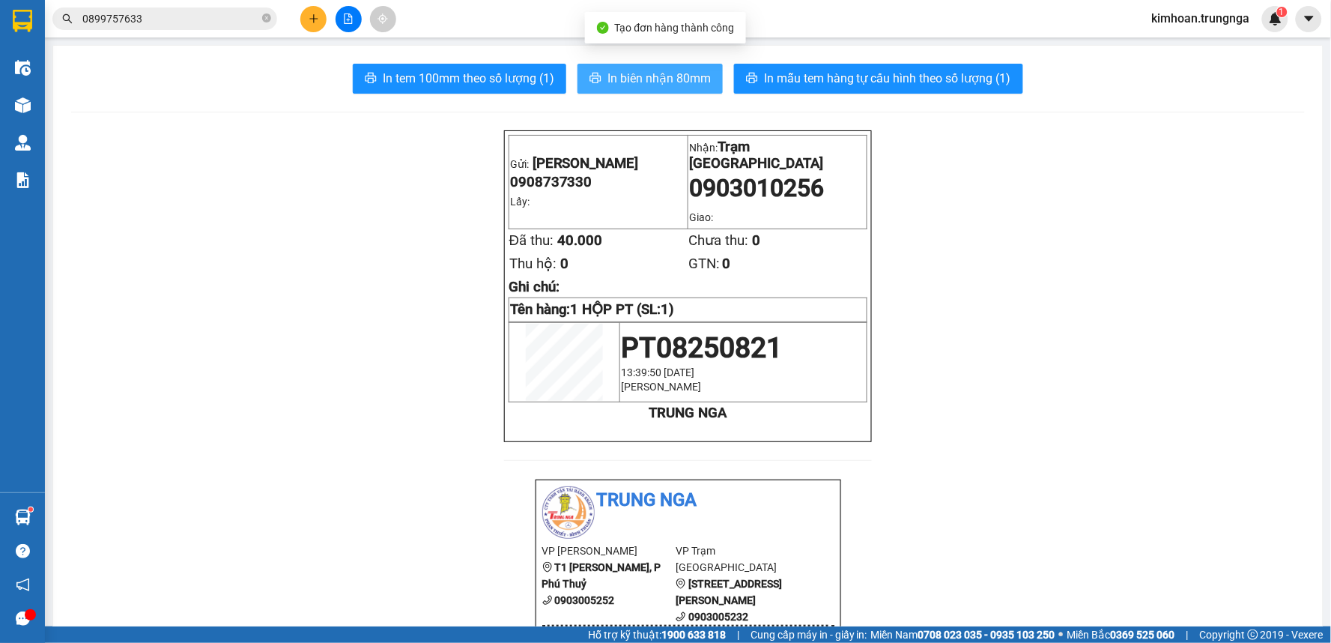
click at [632, 75] on span "In biên nhận 80mm" at bounding box center [659, 78] width 103 height 19
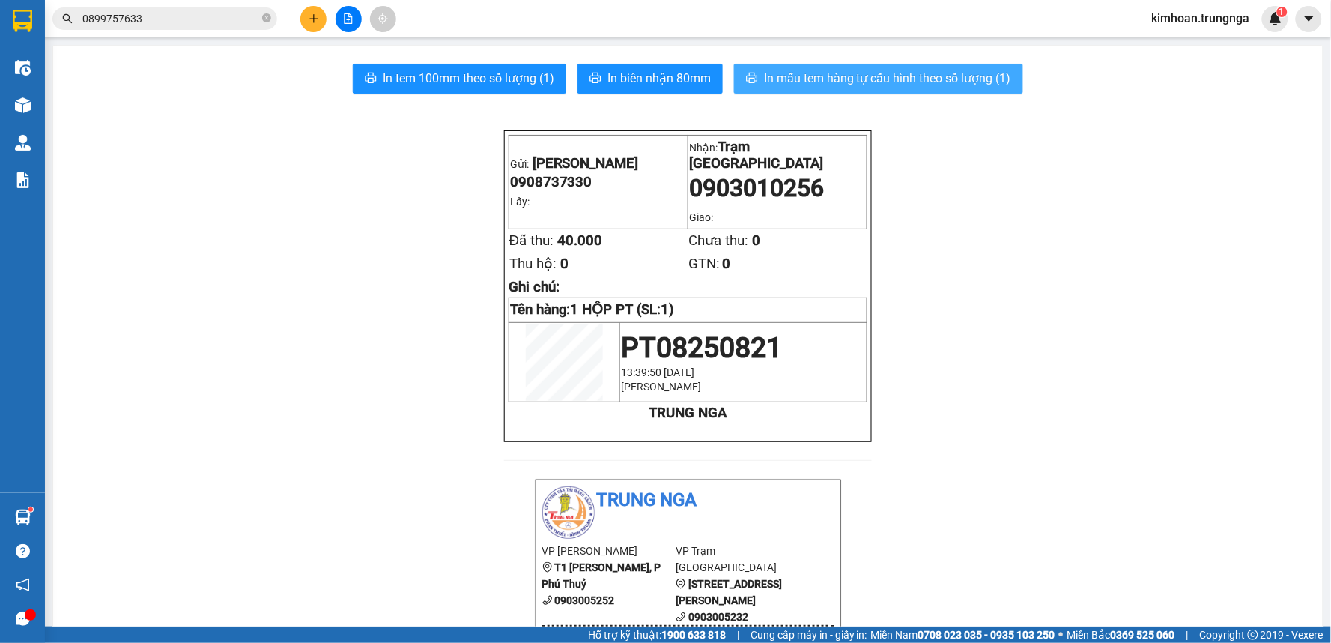
click at [888, 82] on span "In mẫu tem hàng tự cấu hình theo số lượng (1)" at bounding box center [887, 78] width 247 height 19
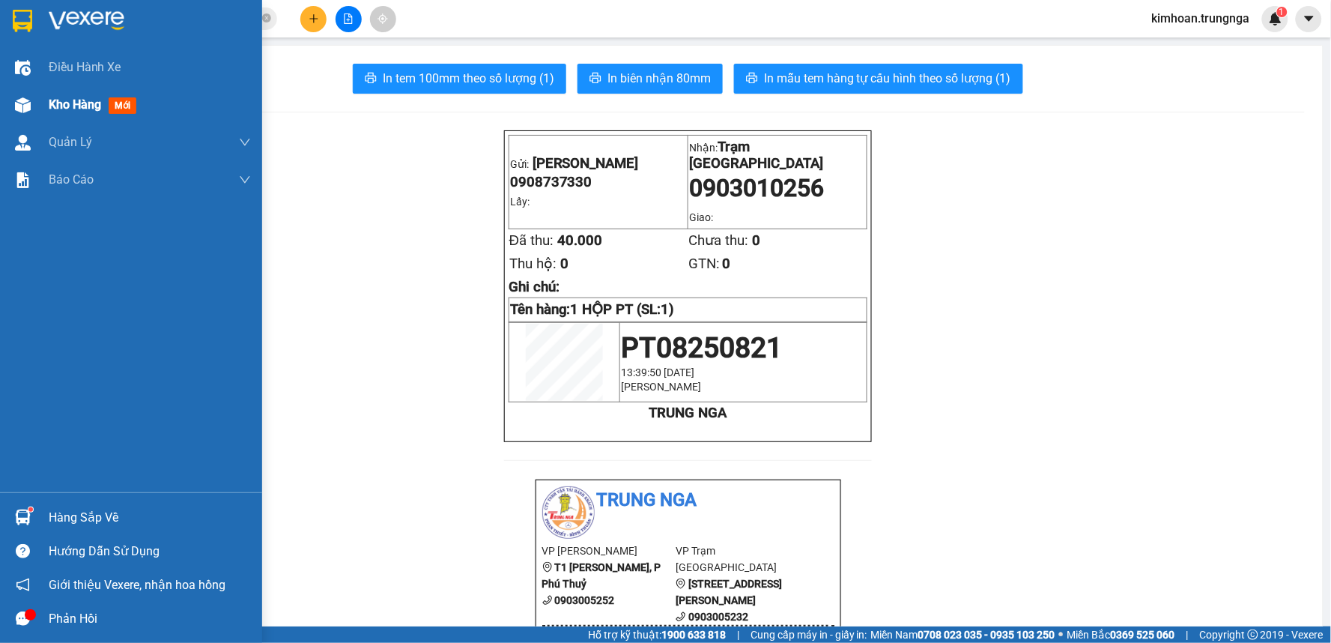
click at [62, 103] on span "Kho hàng" at bounding box center [75, 104] width 52 height 14
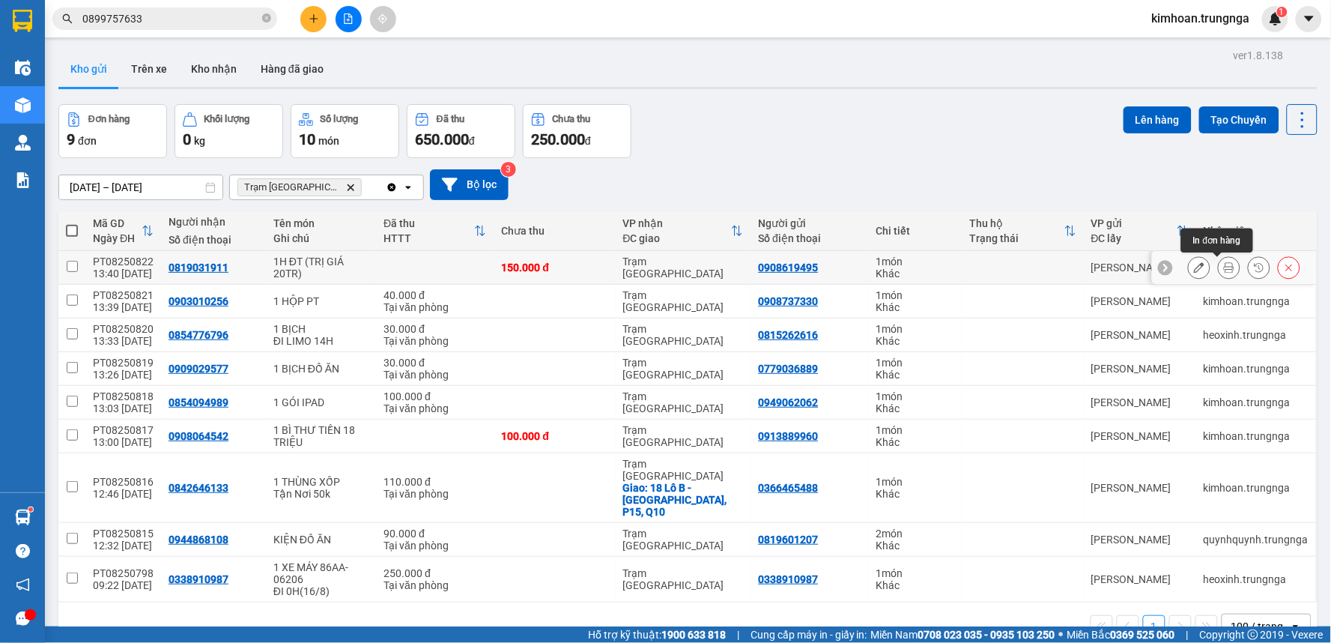
click at [1224, 270] on icon at bounding box center [1229, 267] width 10 height 10
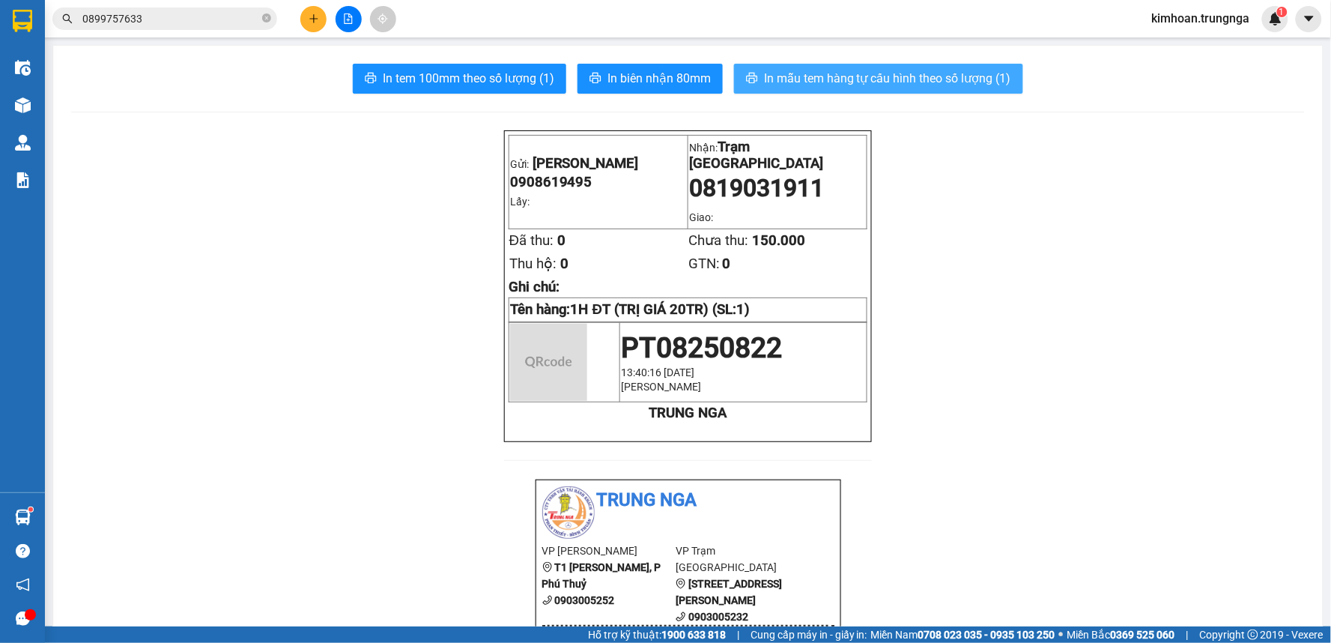
click at [924, 72] on span "In mẫu tem hàng tự cấu hình theo số lượng (1)" at bounding box center [887, 78] width 247 height 19
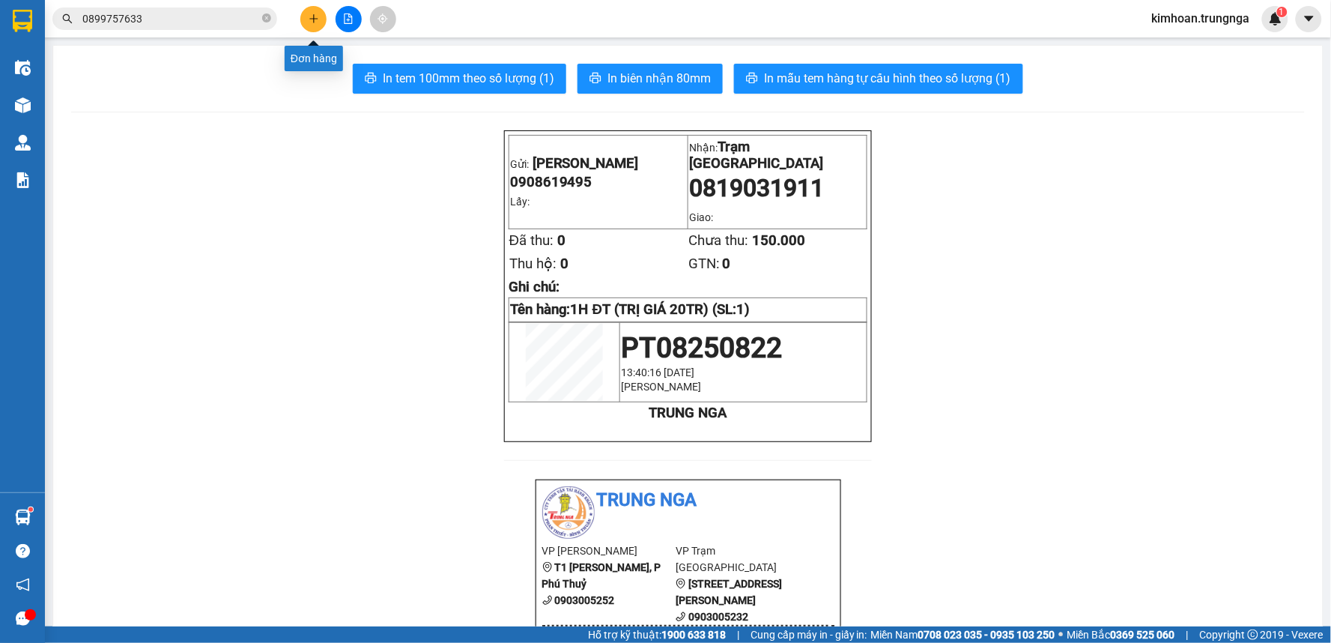
click at [310, 16] on icon "plus" at bounding box center [314, 18] width 10 height 10
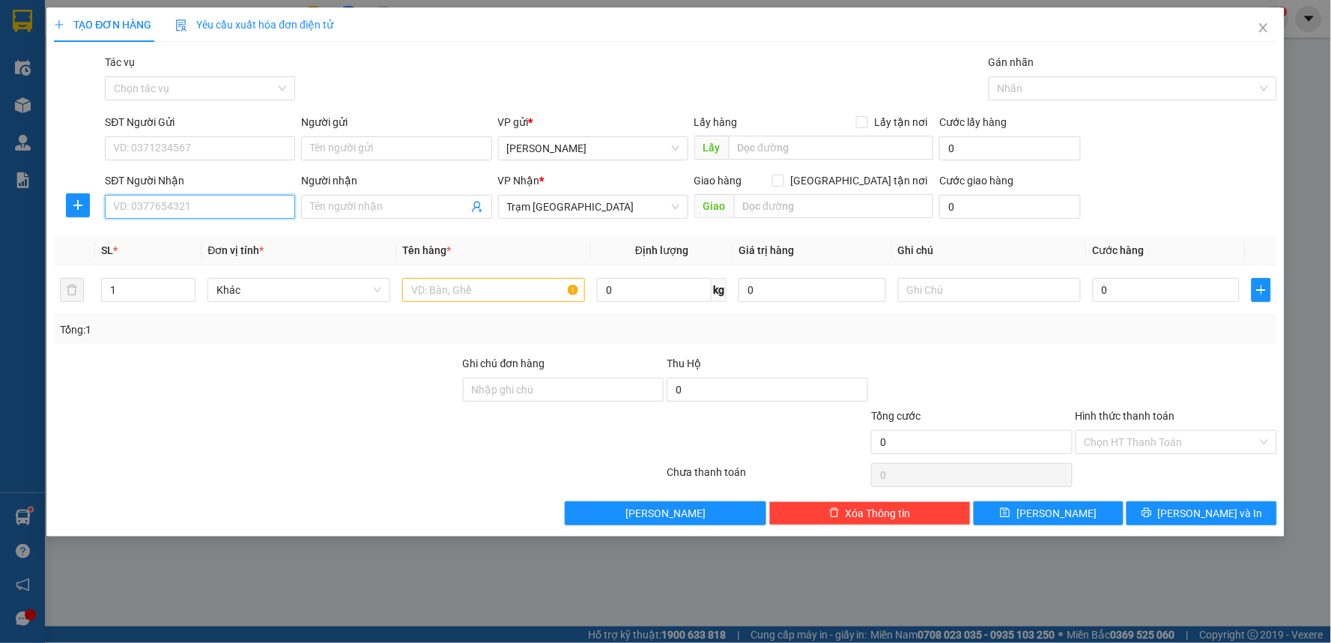
click at [215, 205] on input "SĐT Người Nhận" at bounding box center [200, 207] width 190 height 24
click at [158, 140] on input "SĐT Người Gửi" at bounding box center [200, 148] width 190 height 24
click at [504, 296] on input "text" at bounding box center [493, 290] width 183 height 24
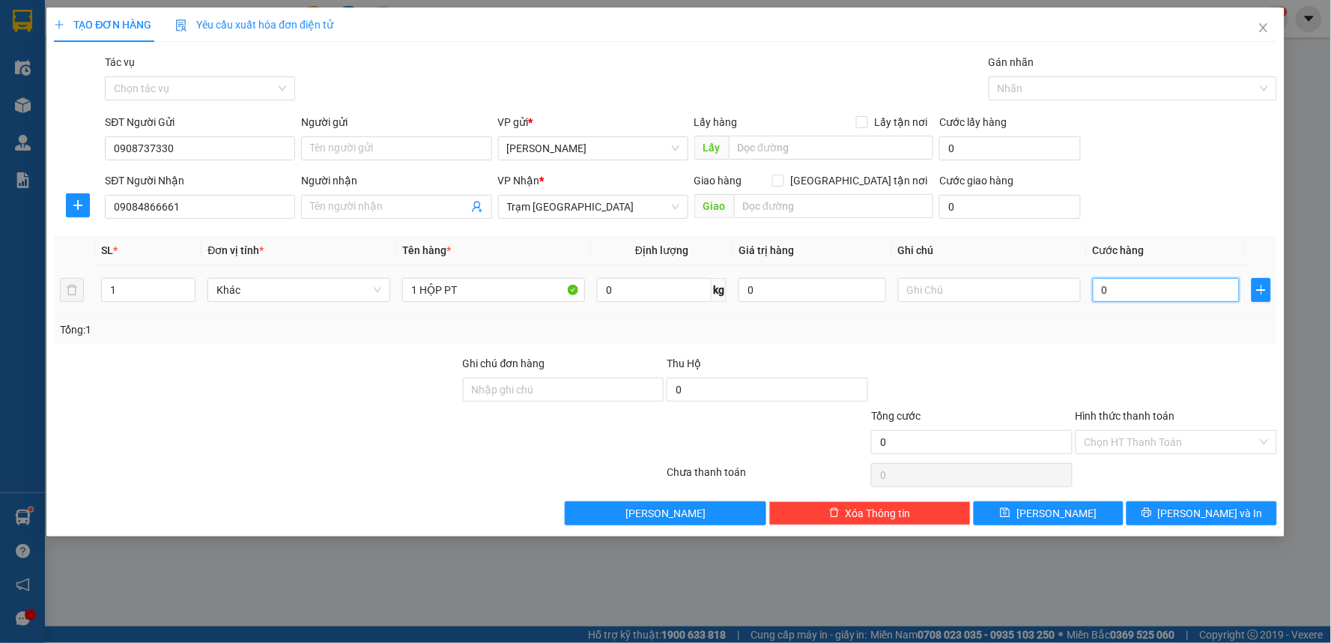
click at [1164, 282] on input "0" at bounding box center [1167, 290] width 148 height 24
click at [1142, 446] on input "Hình thức thanh toán" at bounding box center [1171, 442] width 173 height 22
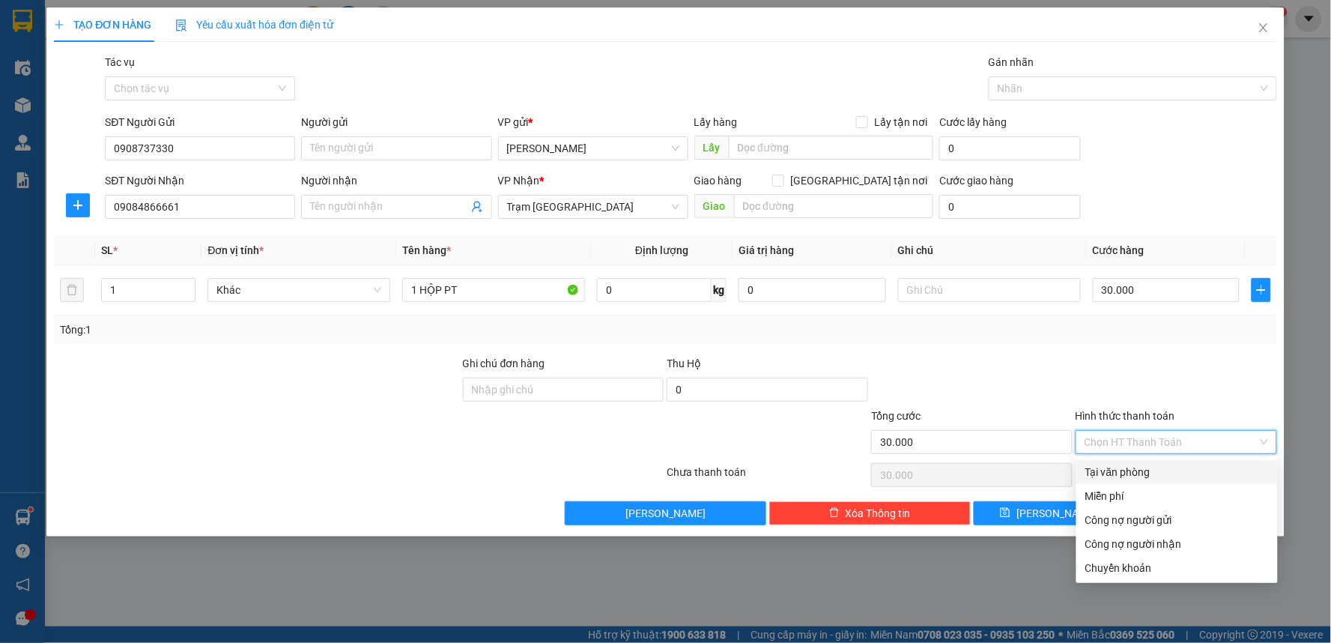
click at [1124, 480] on div "Tại văn phòng" at bounding box center [1177, 472] width 202 height 24
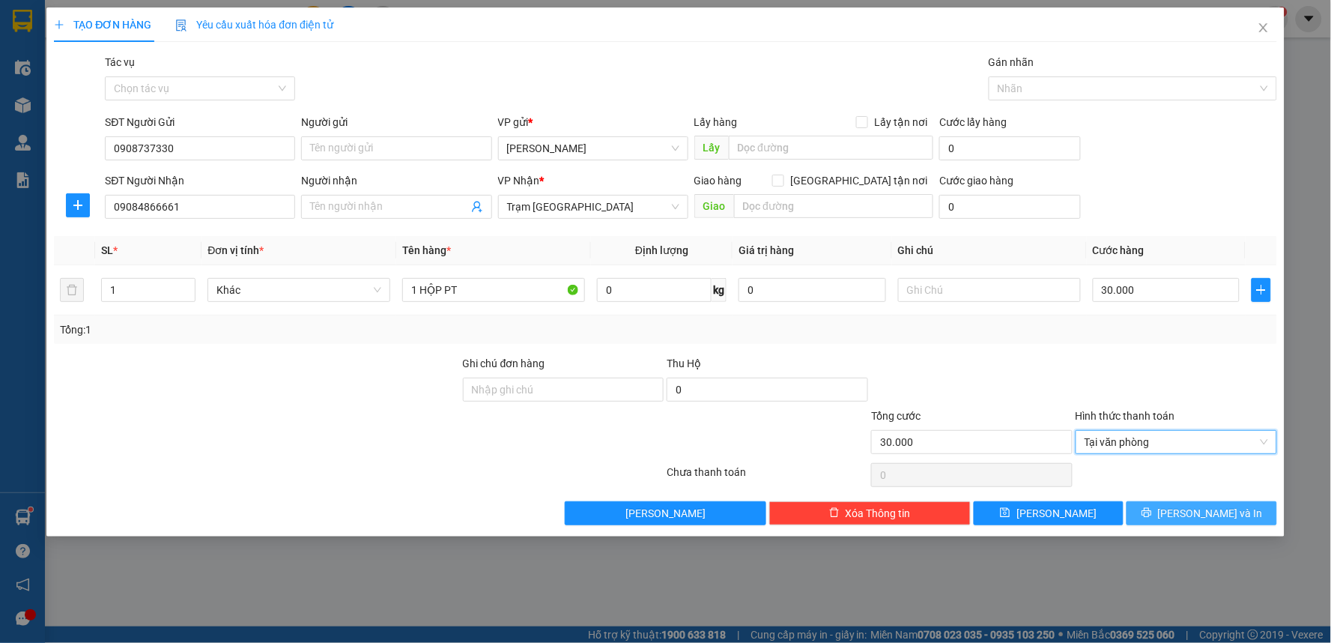
click at [1191, 518] on span "Lưu và In" at bounding box center [1210, 513] width 105 height 16
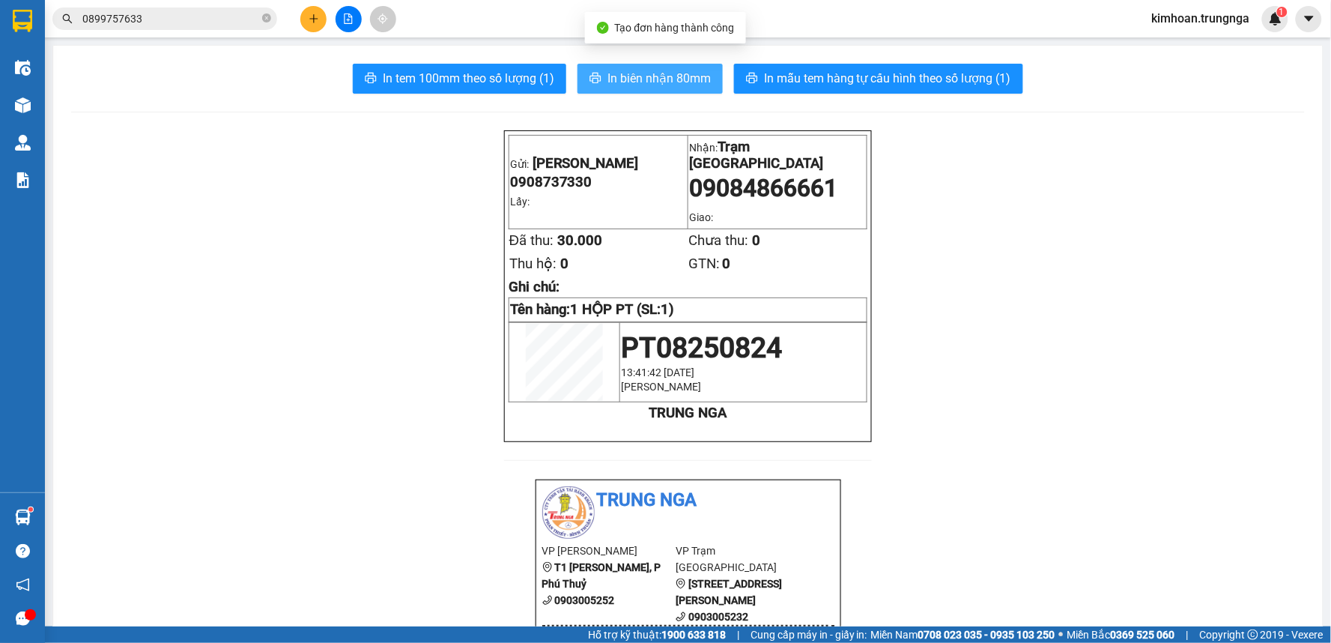
click at [676, 85] on span "In biên nhận 80mm" at bounding box center [659, 78] width 103 height 19
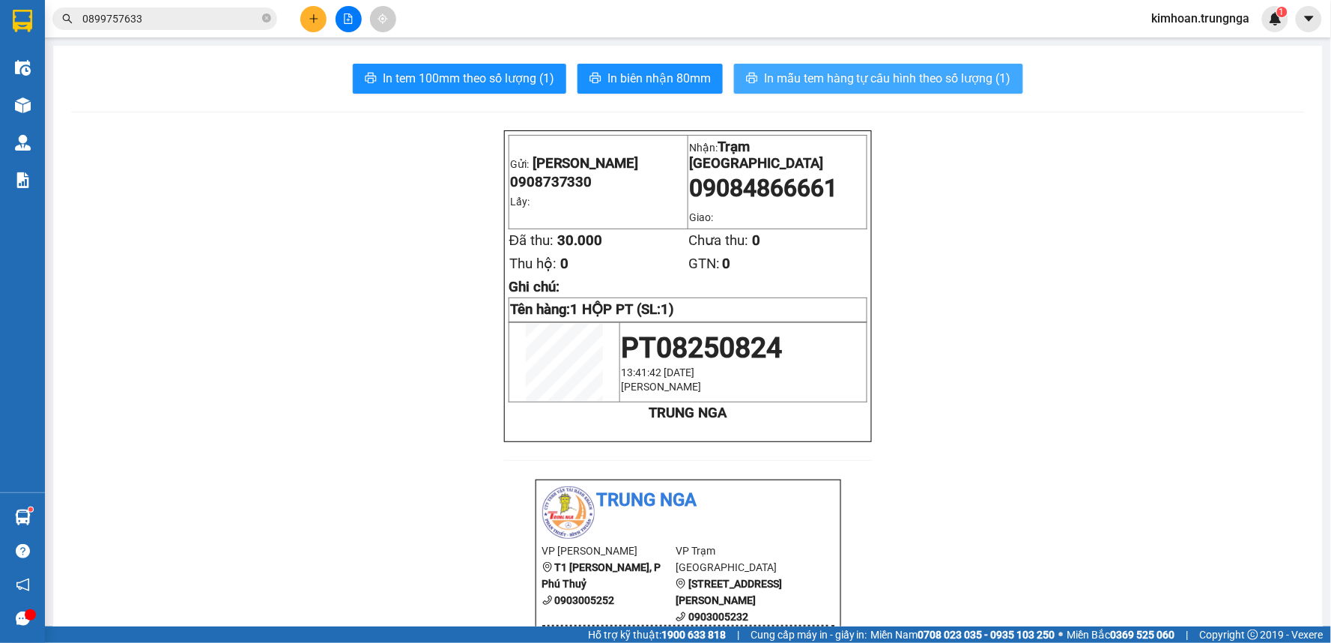
click at [806, 79] on span "In mẫu tem hàng tự cấu hình theo số lượng (1)" at bounding box center [887, 78] width 247 height 19
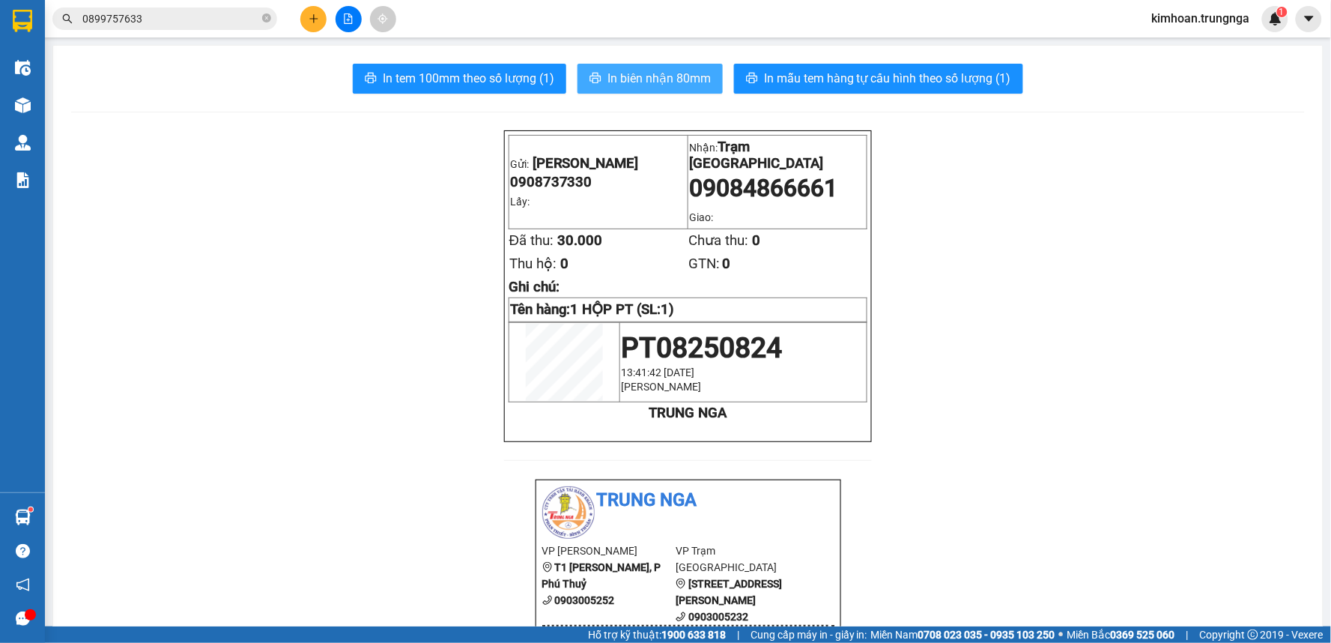
click at [652, 85] on span "In biên nhận 80mm" at bounding box center [659, 78] width 103 height 19
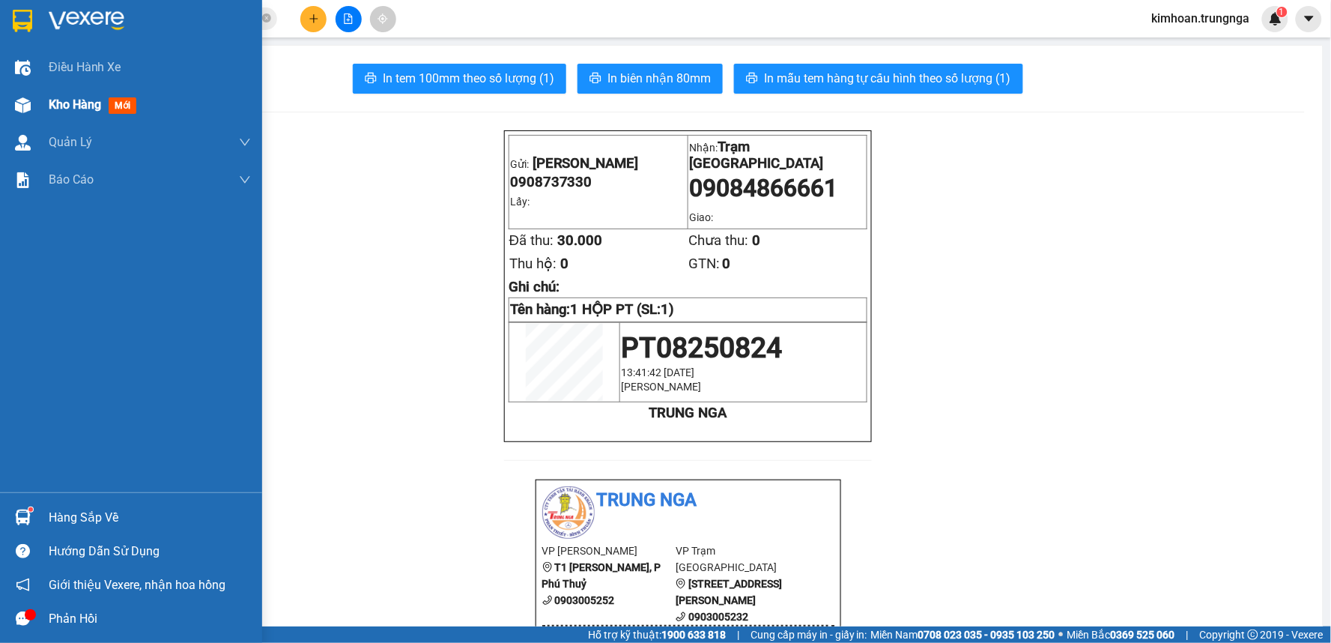
click at [94, 116] on div "Kho hàng mới" at bounding box center [150, 104] width 202 height 37
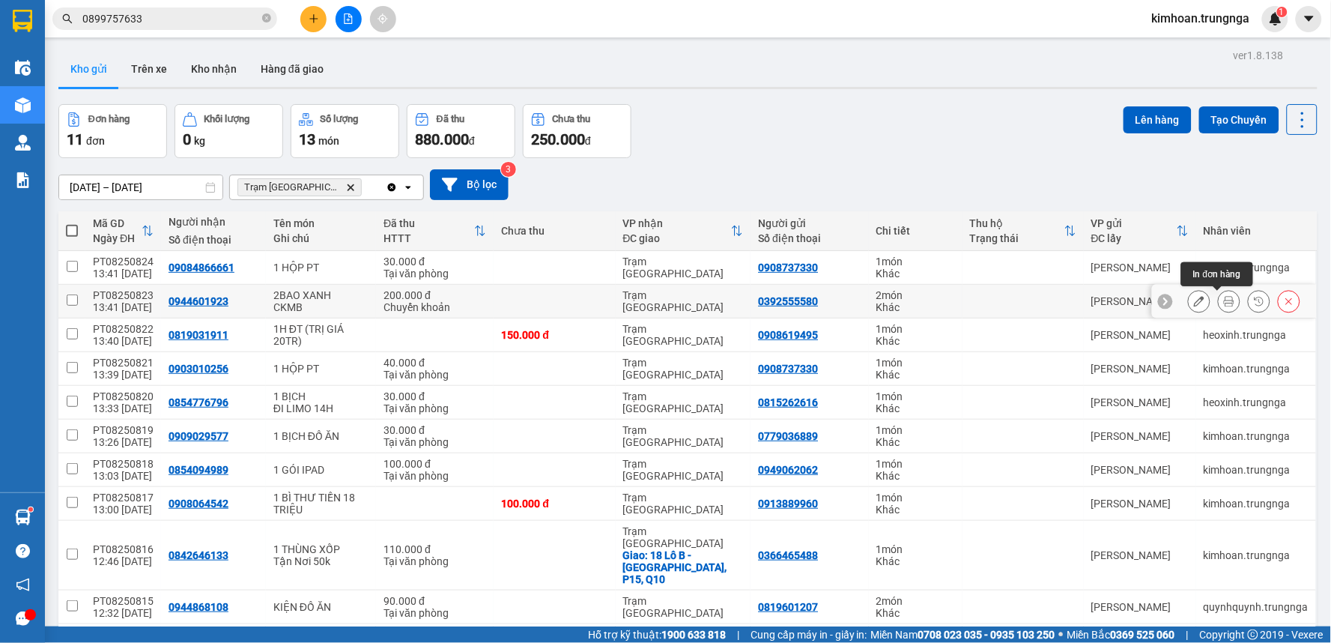
click at [1224, 303] on icon at bounding box center [1229, 301] width 10 height 10
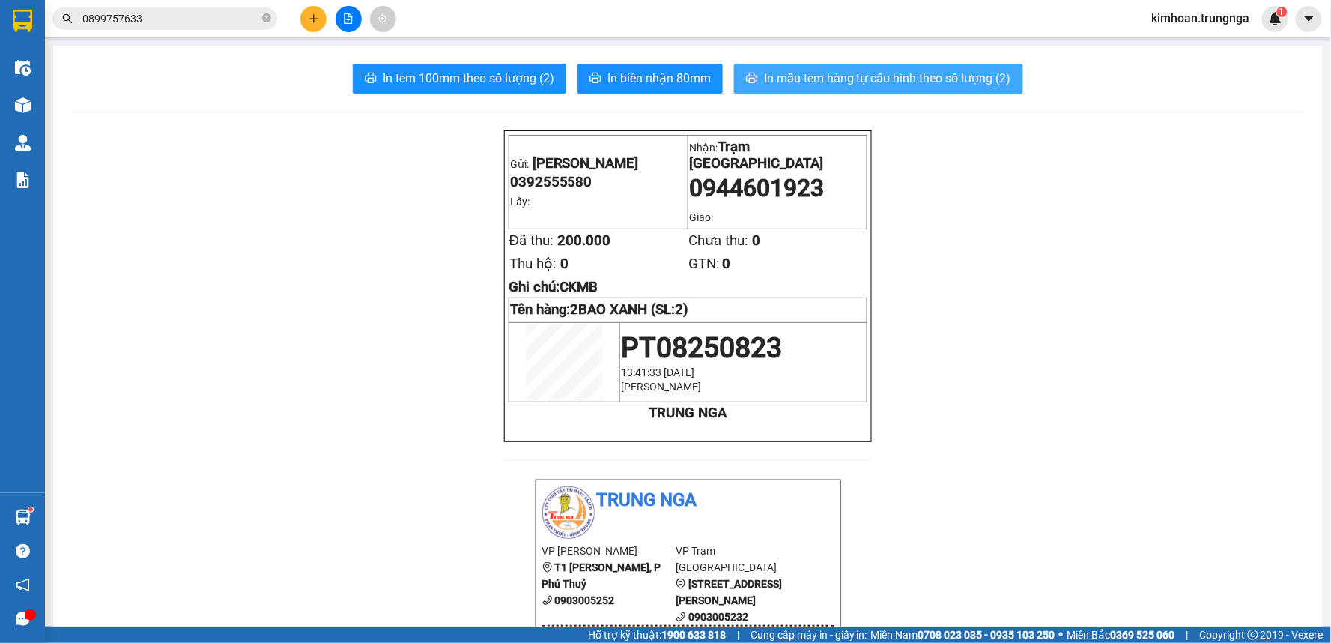
click at [820, 82] on span "In mẫu tem hàng tự cấu hình theo số lượng (2)" at bounding box center [887, 78] width 247 height 19
click at [233, 21] on input "0899757633" at bounding box center [170, 18] width 177 height 16
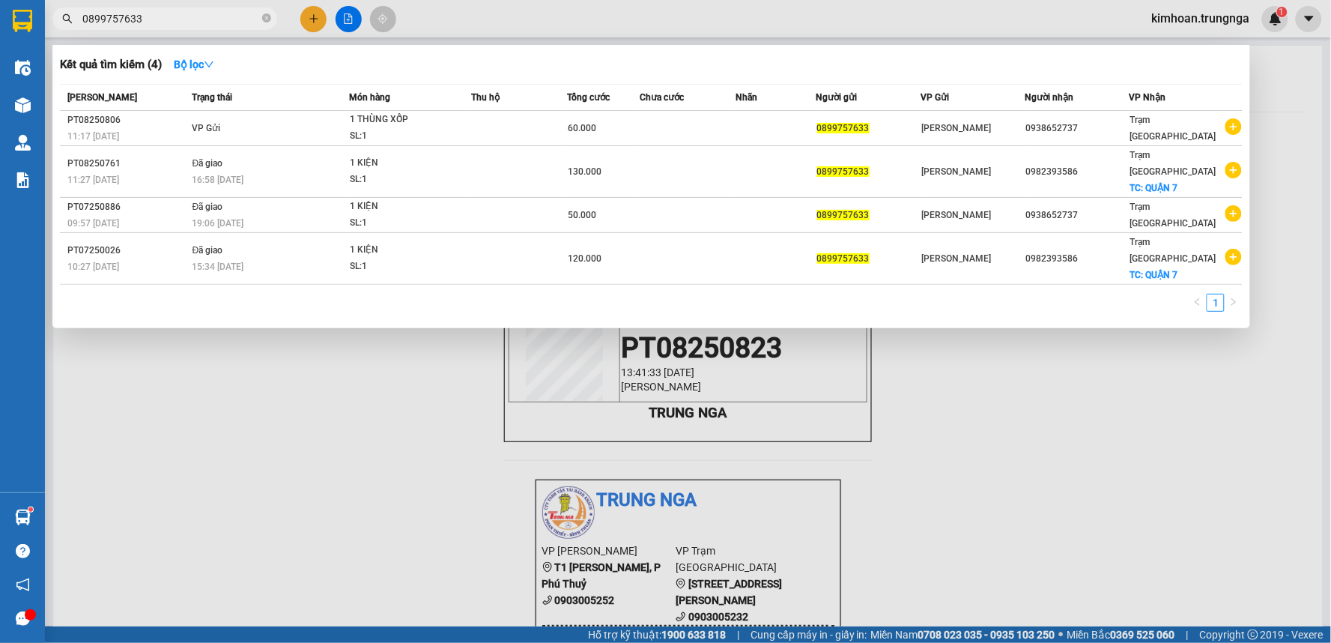
click at [233, 21] on input "0899757633" at bounding box center [170, 18] width 177 height 16
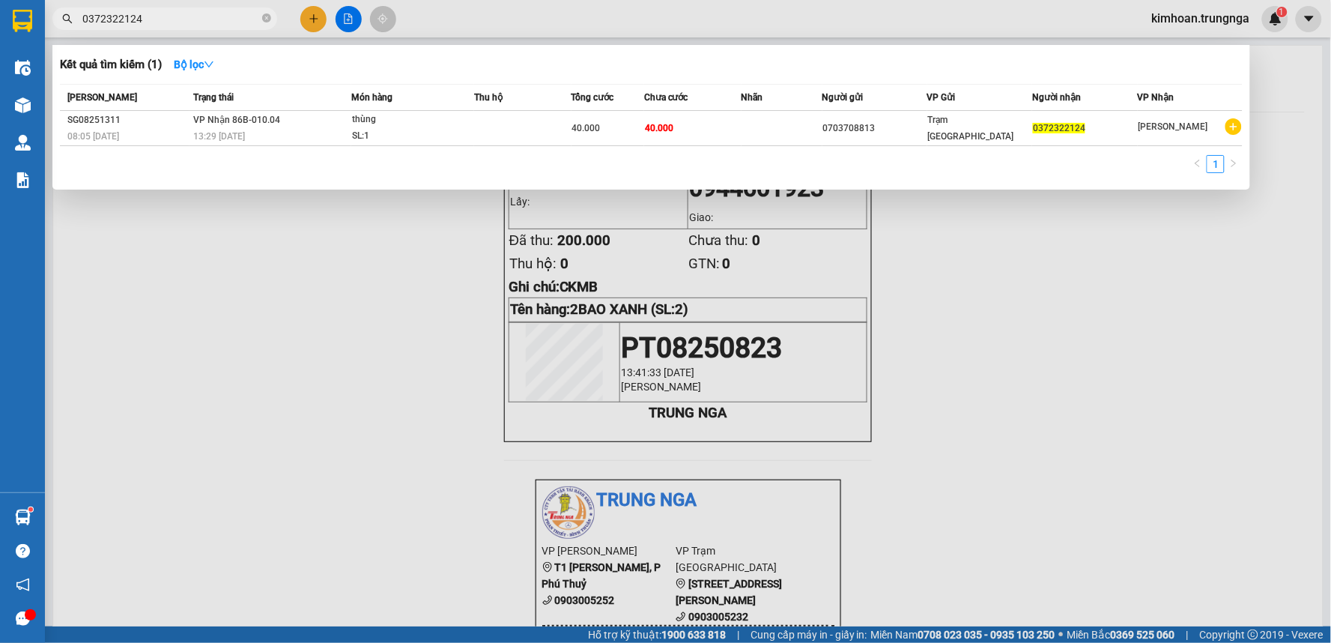
click at [543, 18] on div at bounding box center [665, 321] width 1331 height 643
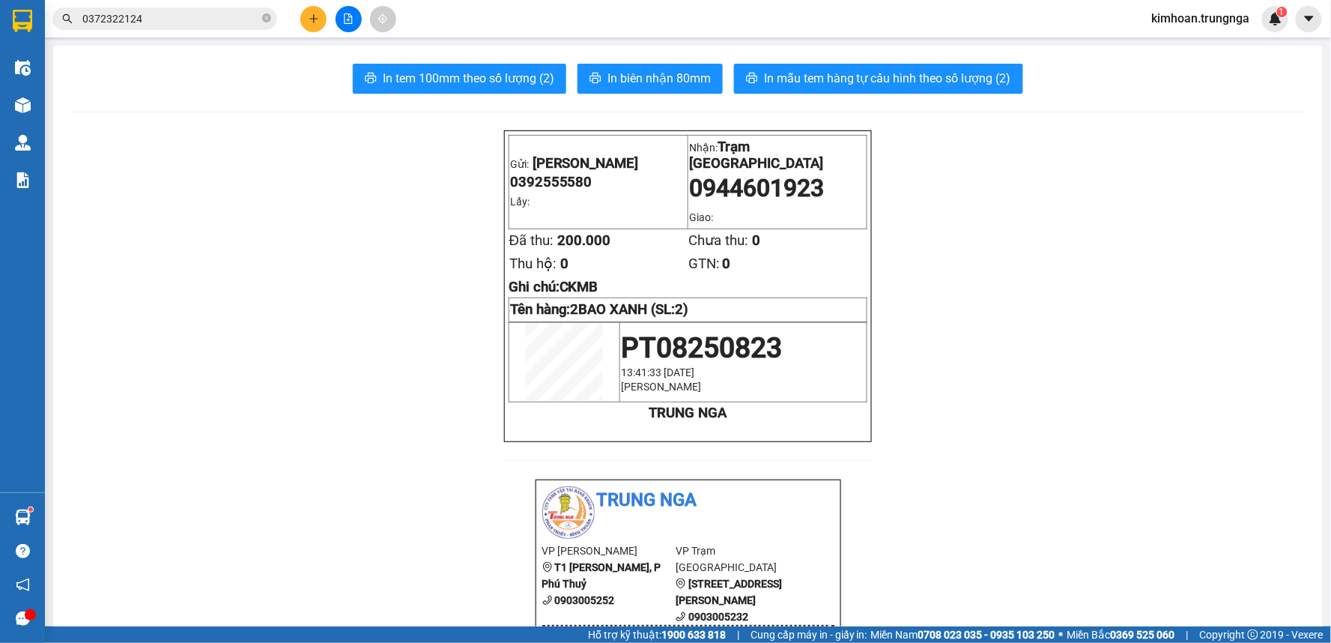
click at [309, 25] on button at bounding box center [313, 19] width 26 height 26
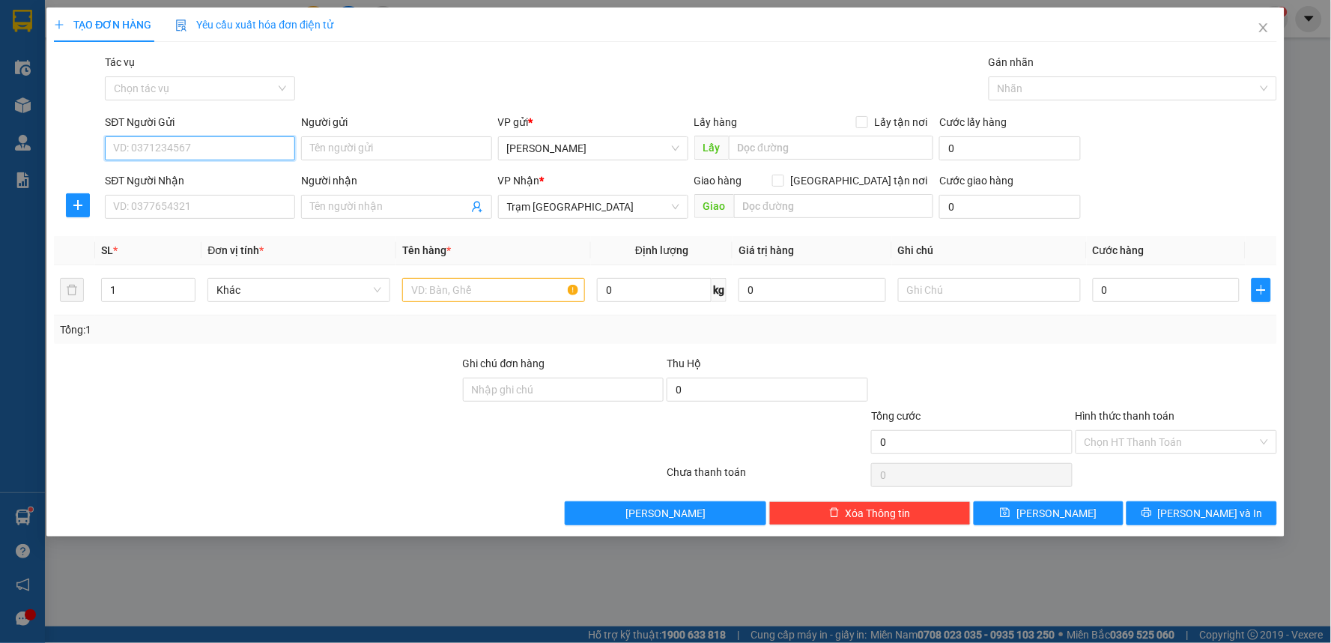
click at [192, 151] on input "SĐT Người Gửi" at bounding box center [200, 148] width 190 height 24
click at [148, 202] on input "SĐT Người Nhận" at bounding box center [200, 207] width 190 height 24
drag, startPoint x: 175, startPoint y: 154, endPoint x: 109, endPoint y: 150, distance: 66.8
click at [109, 150] on input "0828638178" at bounding box center [200, 148] width 190 height 24
click at [135, 202] on input "SĐT Người Nhận" at bounding box center [200, 207] width 190 height 24
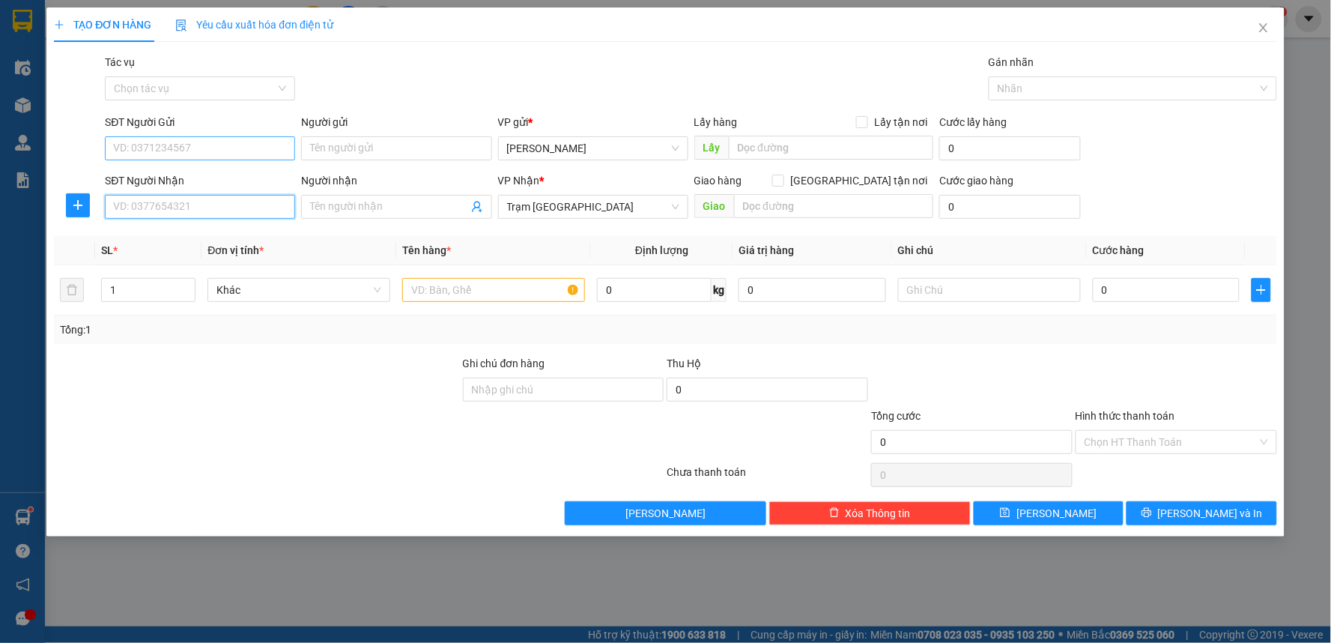
paste input "0828638178"
click at [153, 145] on input "SĐT Người Gửi" at bounding box center [200, 148] width 190 height 24
click at [783, 176] on input "Giao tận nơi" at bounding box center [777, 180] width 10 height 10
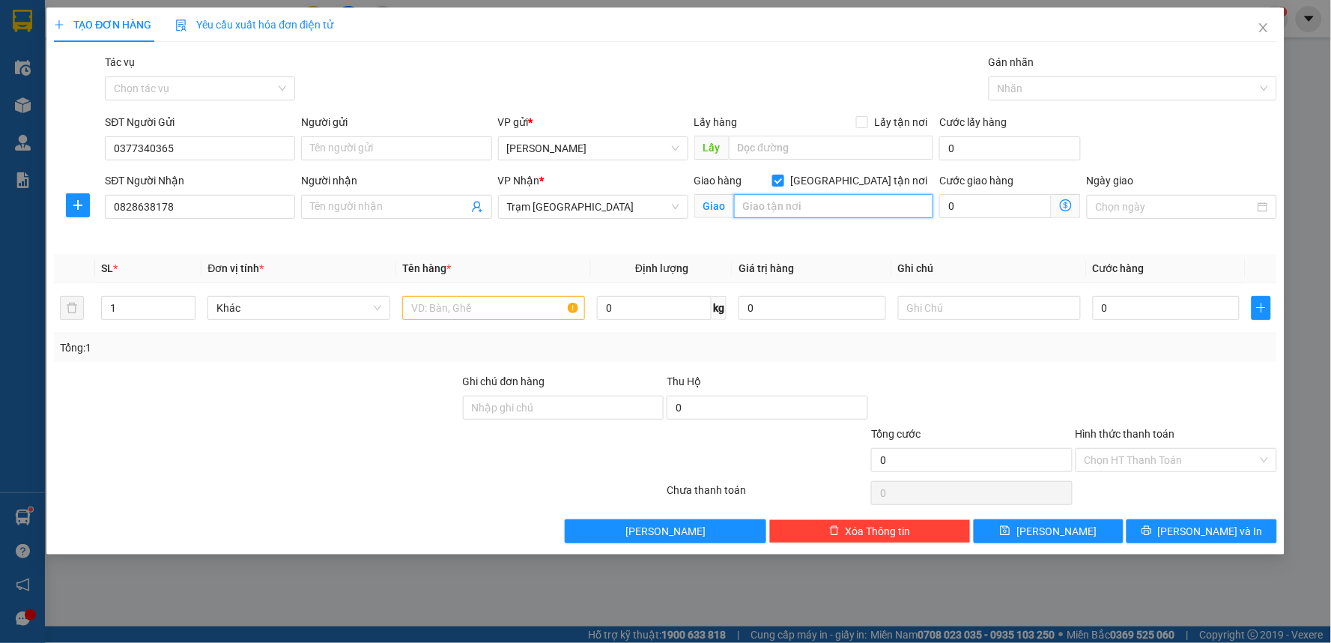
click at [841, 205] on input "text" at bounding box center [834, 206] width 200 height 24
click at [515, 312] on input "text" at bounding box center [493, 308] width 183 height 24
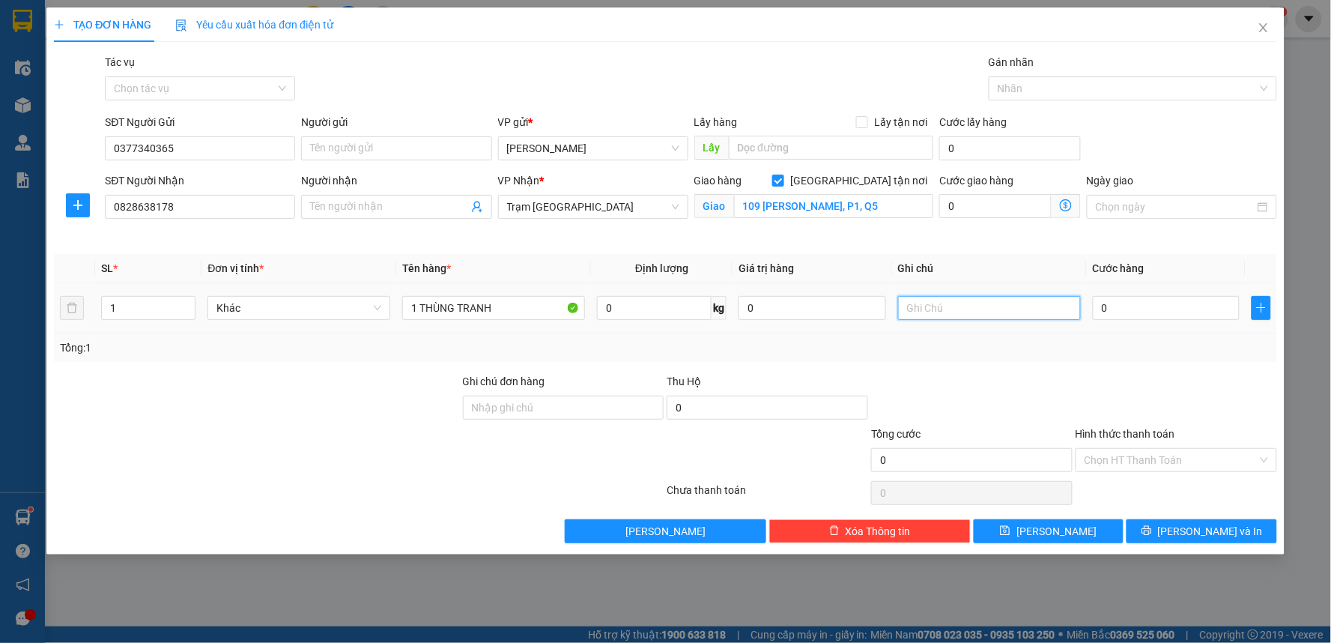
click at [975, 305] on input "text" at bounding box center [989, 308] width 183 height 24
click at [975, 214] on input "0" at bounding box center [995, 206] width 112 height 24
click at [934, 315] on input "text" at bounding box center [989, 308] width 183 height 24
click at [1124, 315] on input "0" at bounding box center [1167, 308] width 148 height 24
click at [1067, 417] on div at bounding box center [972, 399] width 205 height 52
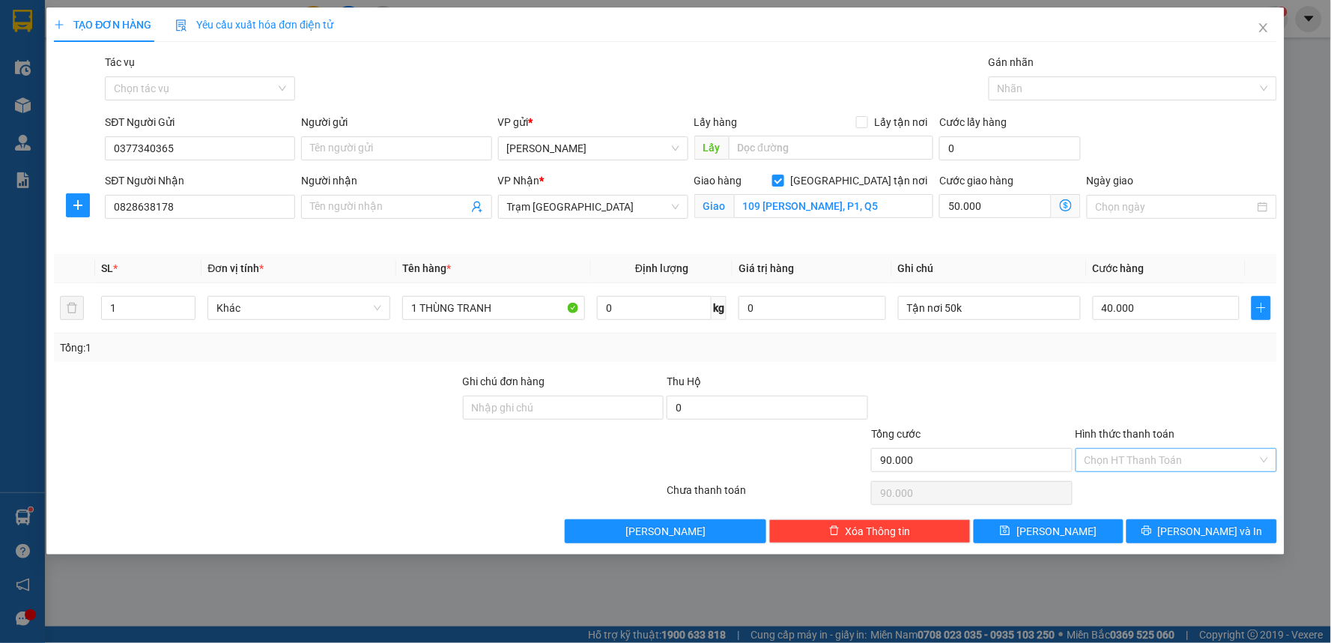
click at [1172, 466] on input "Hình thức thanh toán" at bounding box center [1171, 460] width 173 height 22
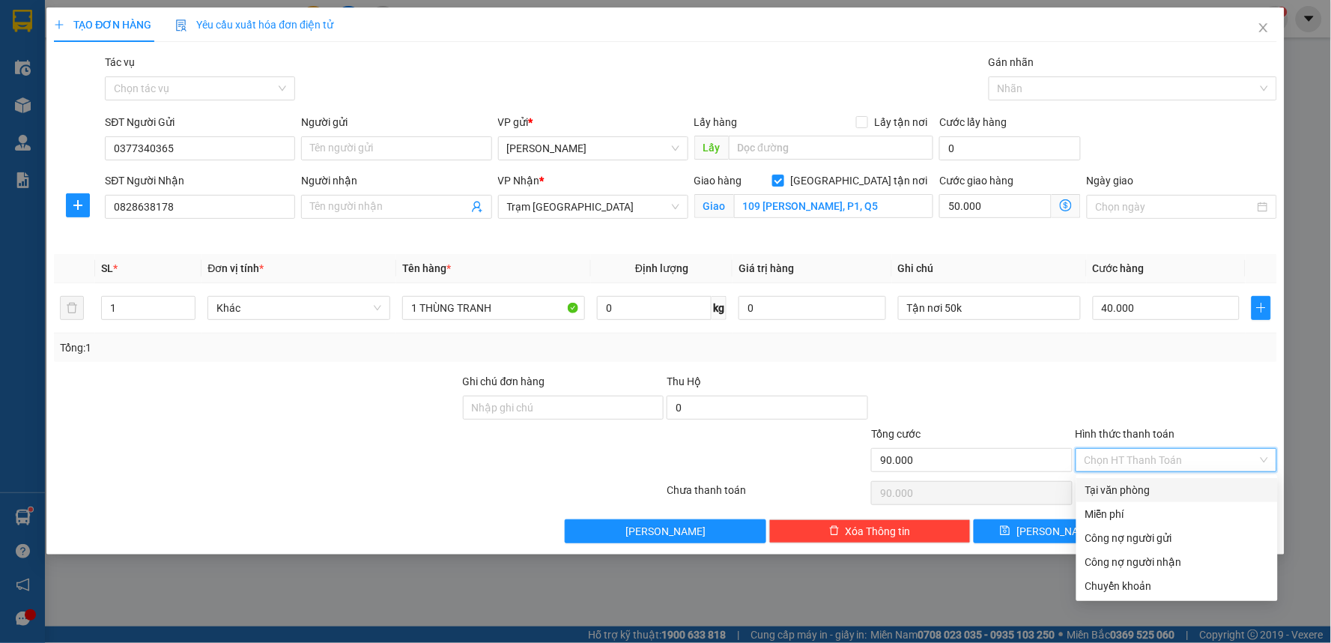
click at [1149, 489] on div "Tại văn phòng" at bounding box center [1177, 490] width 184 height 16
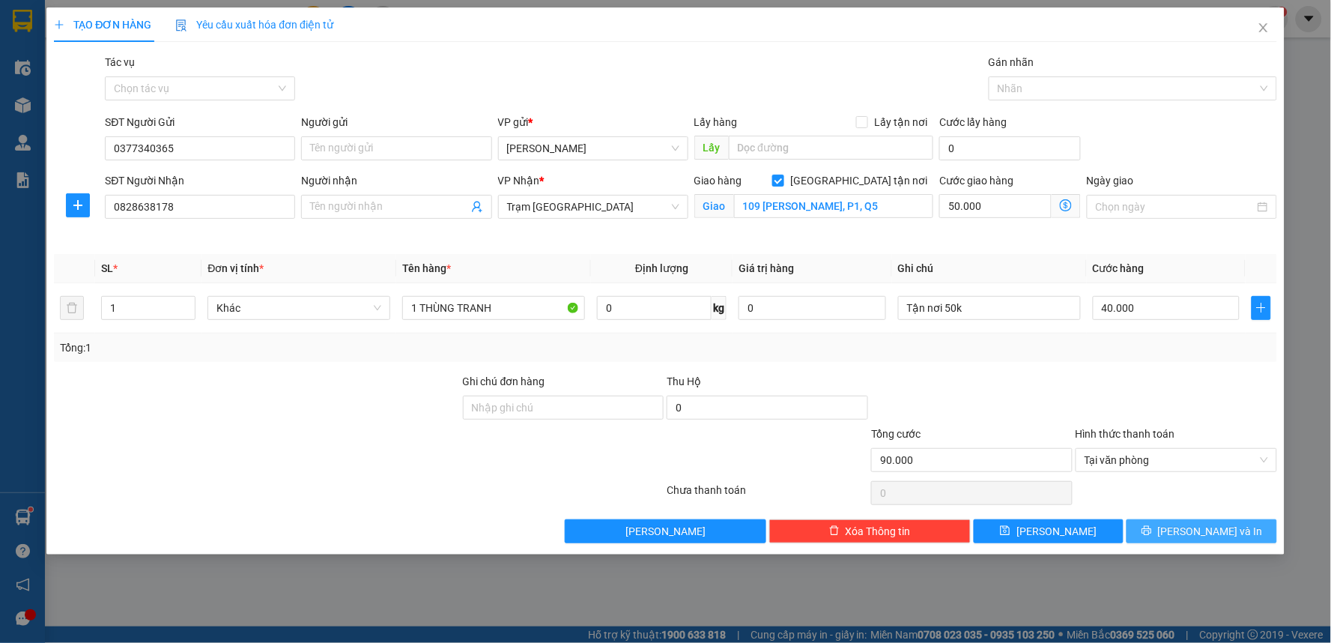
click at [1167, 542] on button "Lưu và In" at bounding box center [1202, 531] width 151 height 24
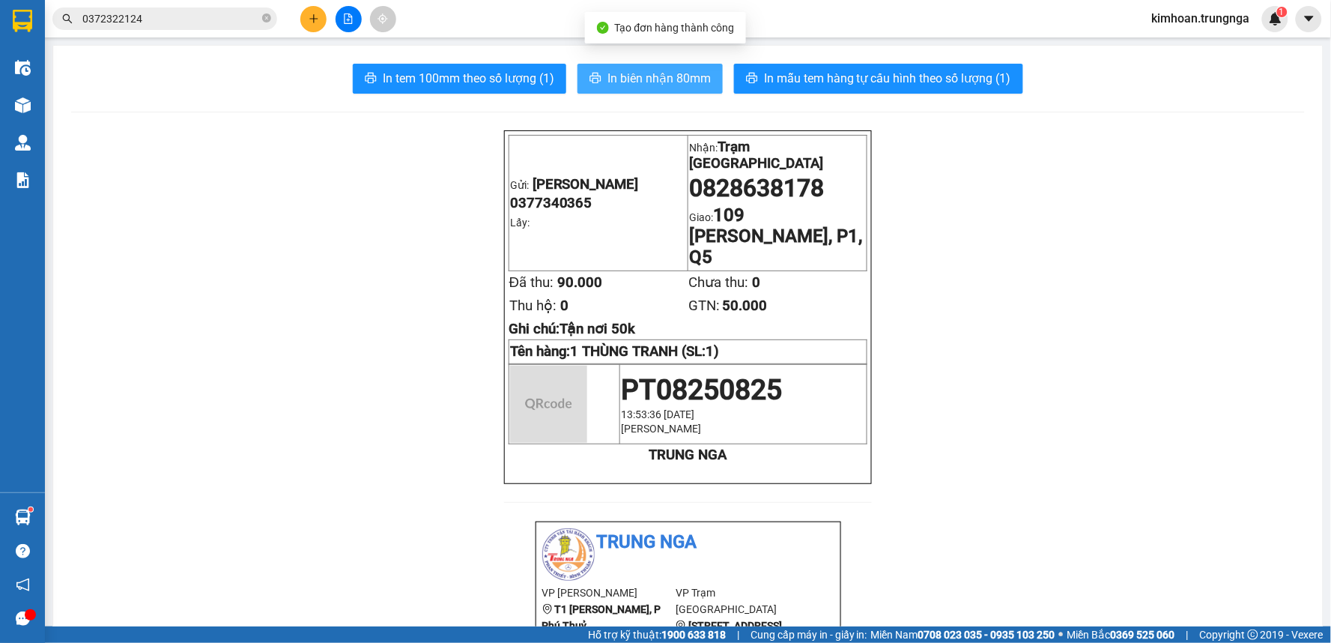
click at [608, 76] on span "In biên nhận 80mm" at bounding box center [659, 78] width 103 height 19
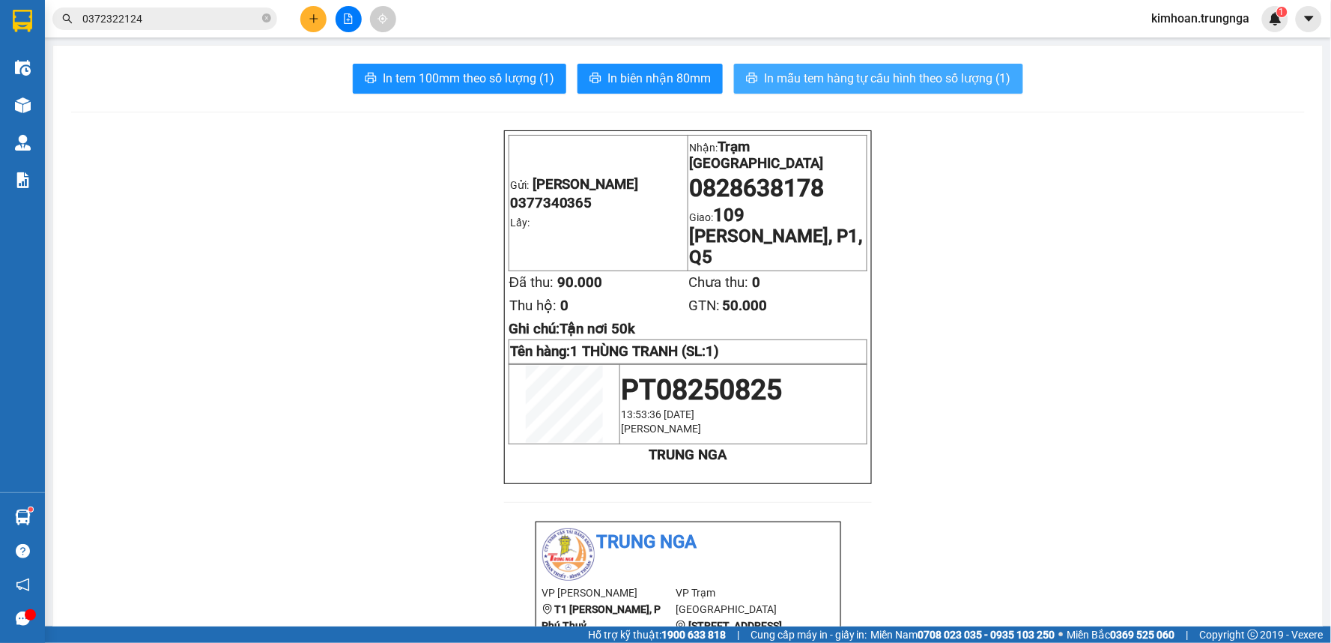
click at [796, 64] on button "In mẫu tem hàng tự cấu hình theo số lượng (1)" at bounding box center [878, 79] width 289 height 30
click at [304, 20] on button at bounding box center [313, 19] width 26 height 26
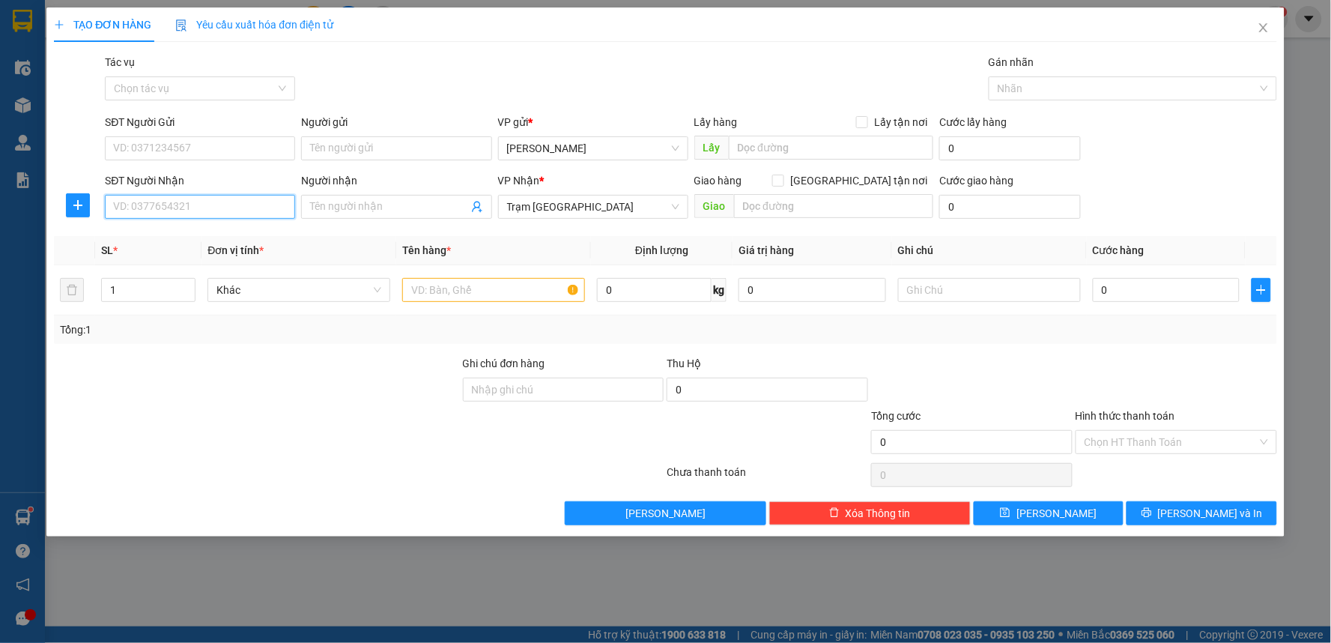
click at [243, 218] on input "SĐT Người Nhận" at bounding box center [200, 207] width 190 height 24
click at [201, 153] on input "SĐT Người Gửi" at bounding box center [200, 148] width 190 height 24
click at [497, 302] on input "text" at bounding box center [493, 290] width 183 height 24
drag, startPoint x: 855, startPoint y: 183, endPoint x: 848, endPoint y: 197, distance: 16.1
click at [783, 183] on input "Giao tận nơi" at bounding box center [777, 180] width 10 height 10
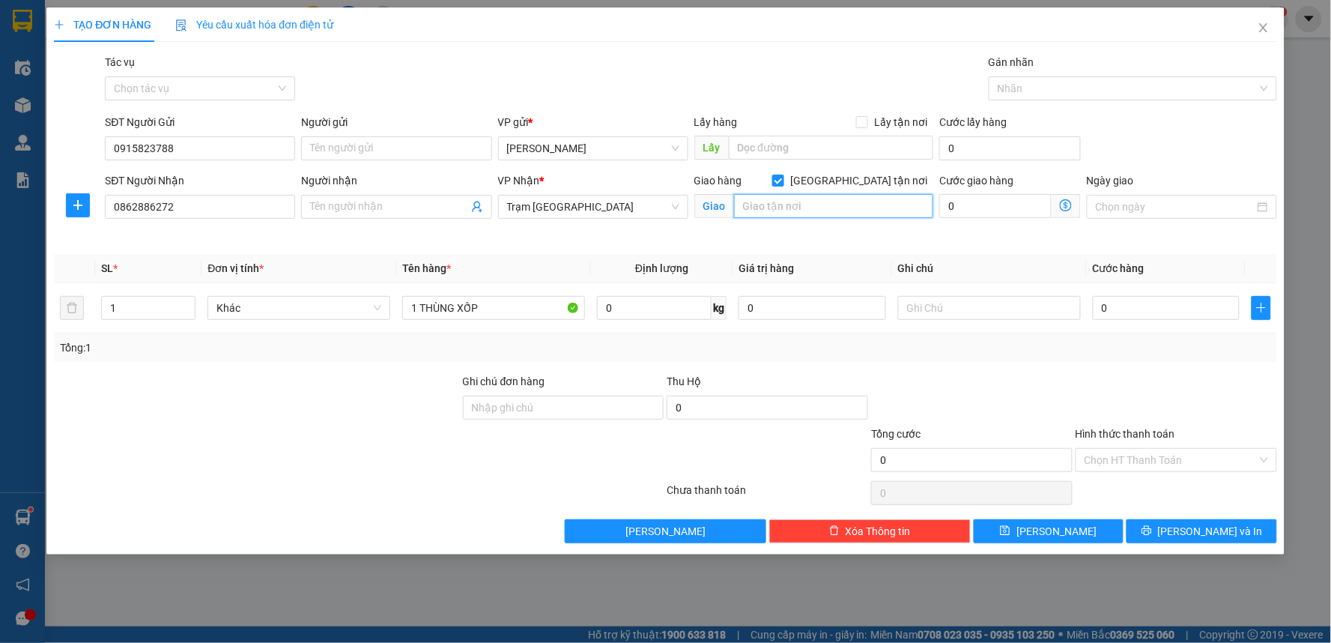
click at [844, 205] on input "text" at bounding box center [834, 206] width 200 height 24
click at [1002, 215] on input "0" at bounding box center [995, 206] width 112 height 24
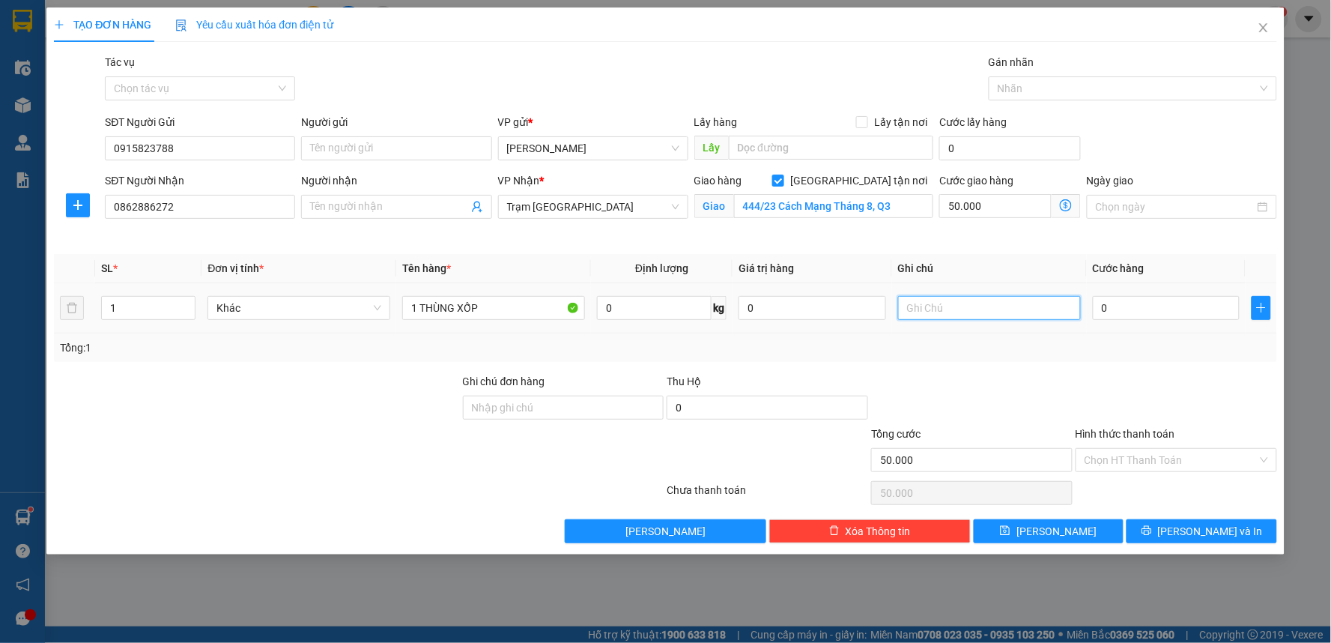
click at [941, 304] on input "text" at bounding box center [989, 308] width 183 height 24
click at [1197, 311] on input "0" at bounding box center [1167, 308] width 148 height 24
click at [1144, 363] on div "Transit Pickup Surcharge Ids Transit Deliver Surcharge Ids Transit Deliver Surc…" at bounding box center [665, 298] width 1223 height 489
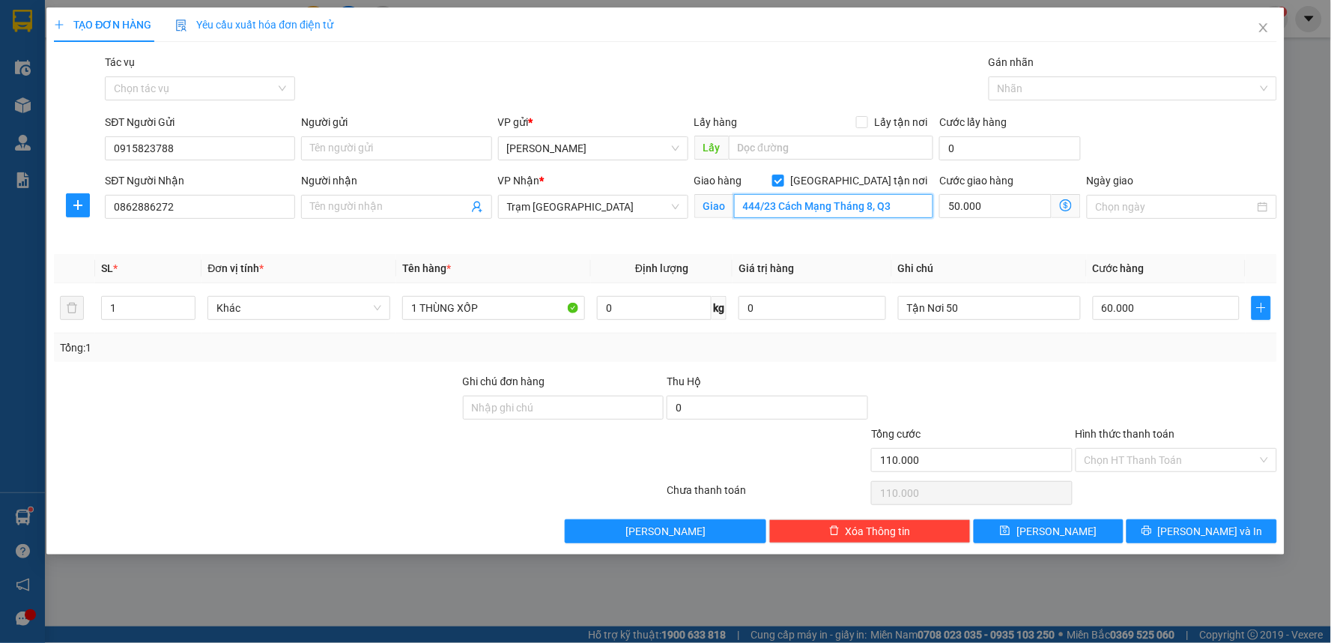
click at [907, 199] on input "444/23 Cách Mạng Tháng 8, Q3" at bounding box center [834, 206] width 200 height 24
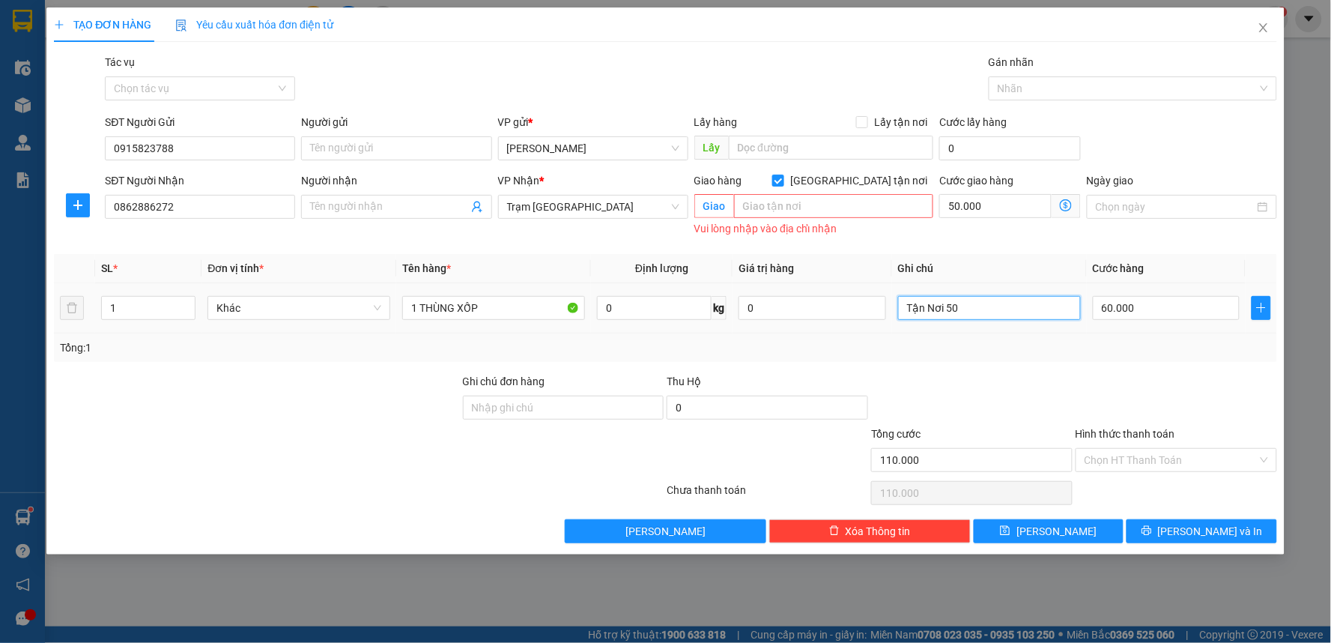
click at [990, 306] on input "Tận Nơi 50" at bounding box center [989, 308] width 183 height 24
click at [784, 186] on span at bounding box center [778, 181] width 12 height 12
click at [783, 185] on input "Giao tận nơi" at bounding box center [777, 180] width 10 height 10
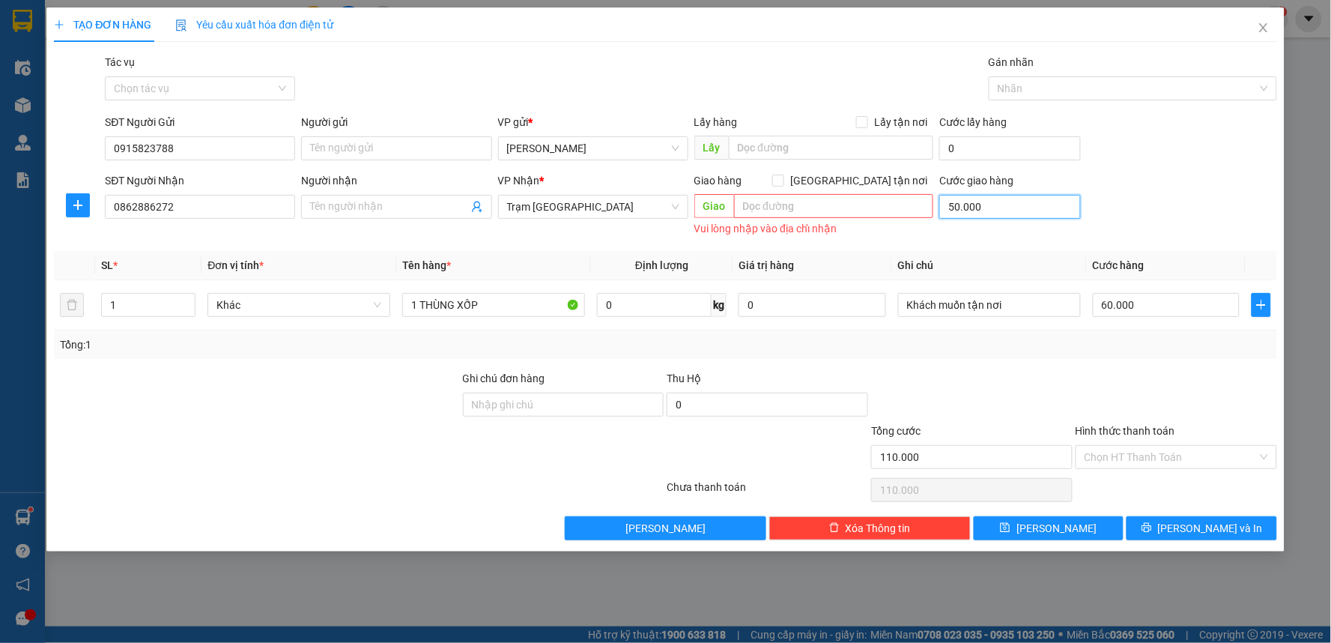
click at [972, 212] on input "50.000" at bounding box center [1010, 207] width 142 height 24
click at [1152, 529] on icon "printer" at bounding box center [1147, 527] width 10 height 10
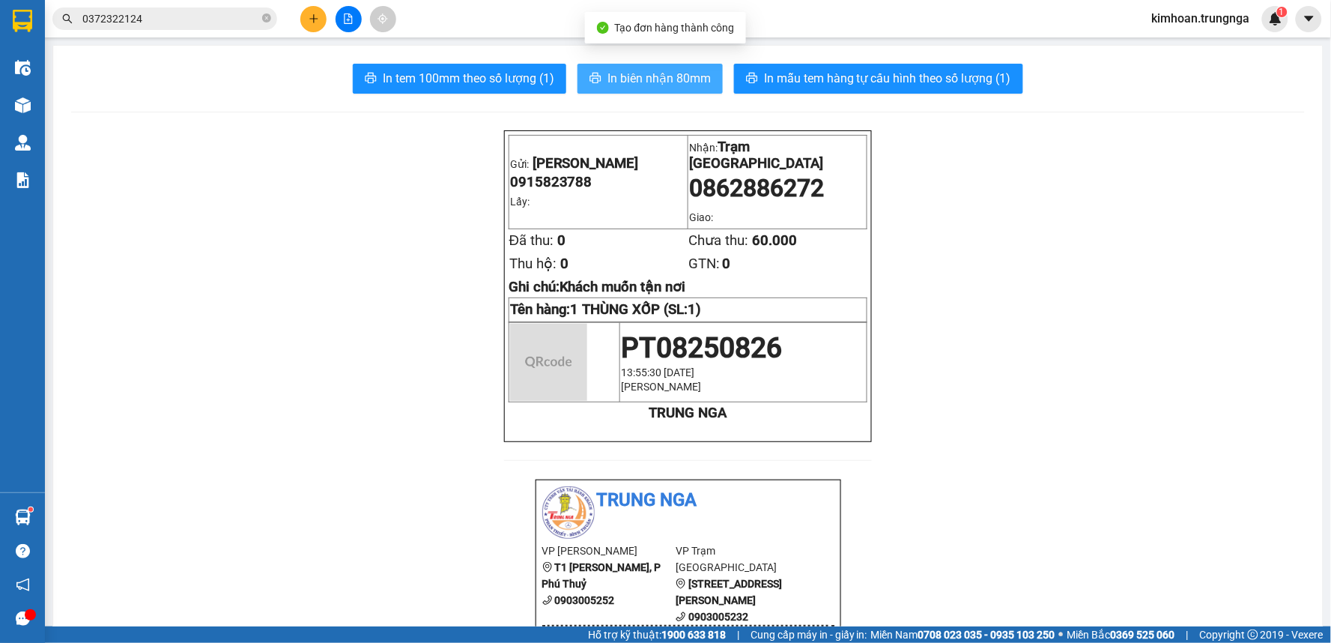
click at [647, 79] on span "In biên nhận 80mm" at bounding box center [659, 78] width 103 height 19
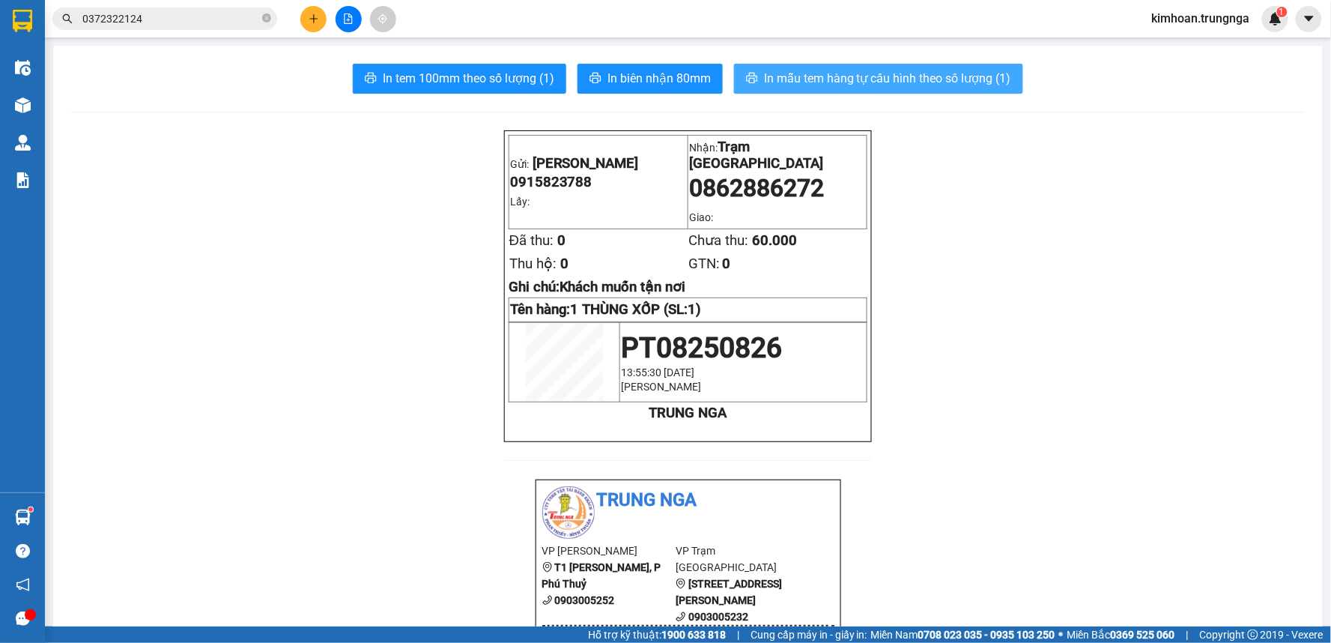
click at [925, 77] on span "In mẫu tem hàng tự cấu hình theo số lượng (1)" at bounding box center [887, 78] width 247 height 19
click at [315, 23] on icon "plus" at bounding box center [314, 18] width 10 height 10
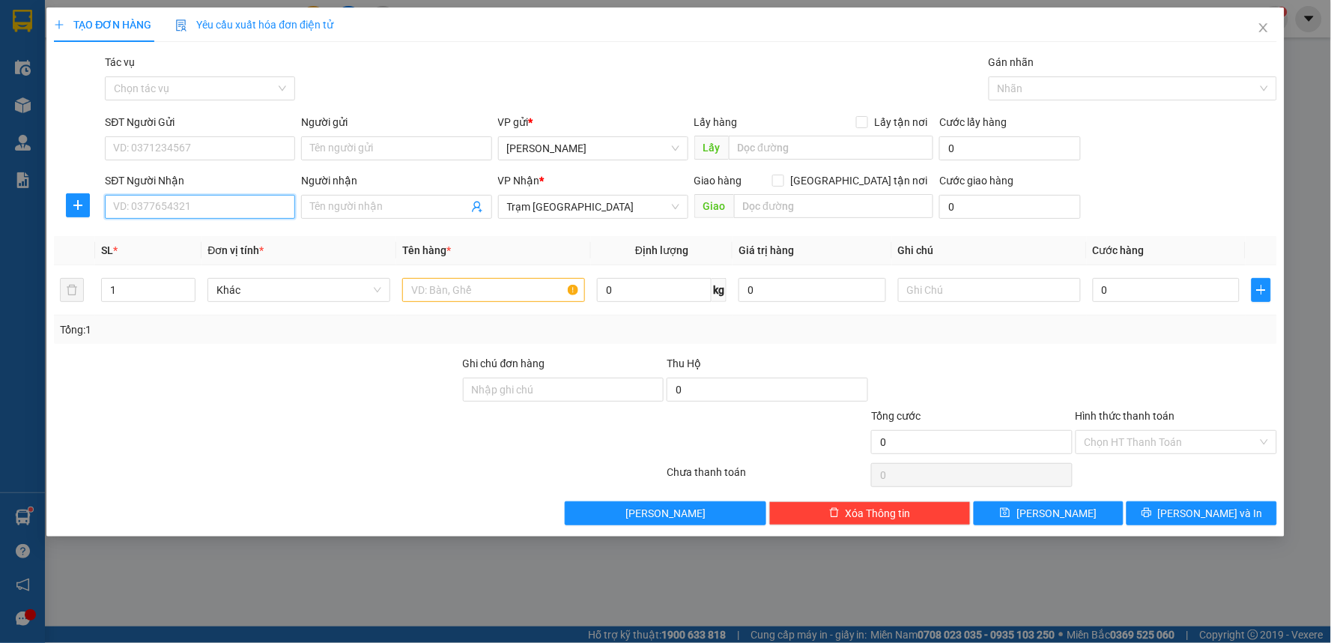
click at [232, 203] on input "SĐT Người Nhận" at bounding box center [200, 207] width 190 height 24
paste input "0918631751"
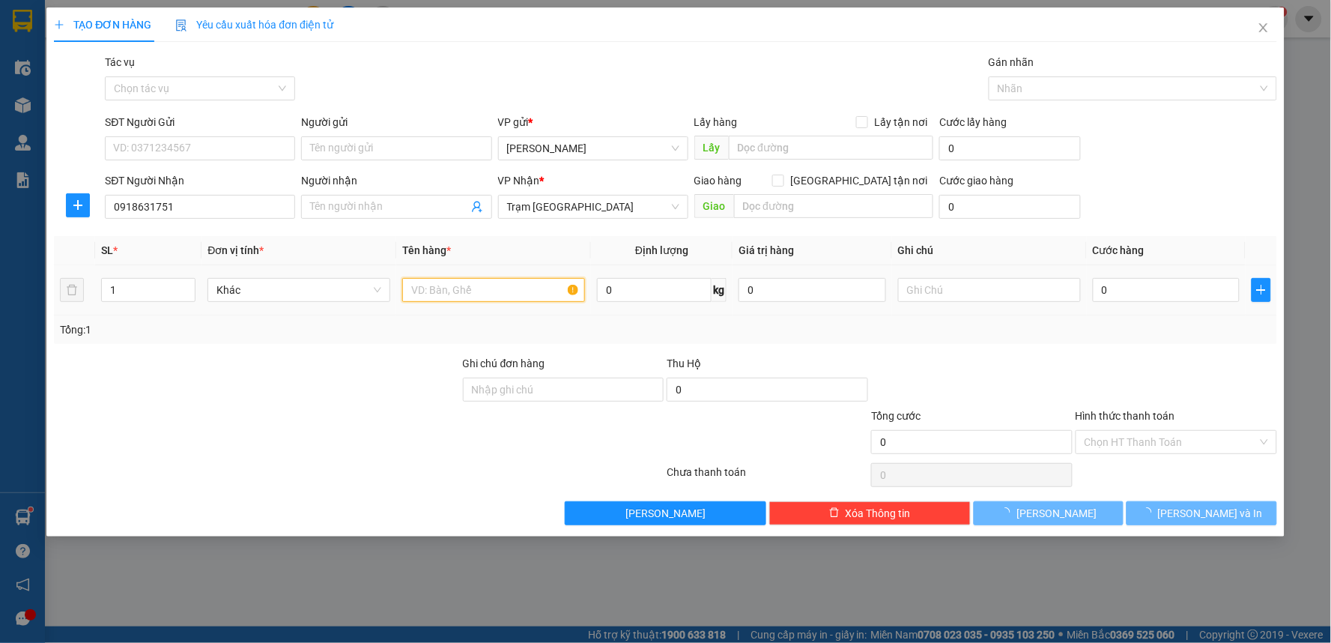
click at [485, 297] on input "text" at bounding box center [493, 290] width 183 height 24
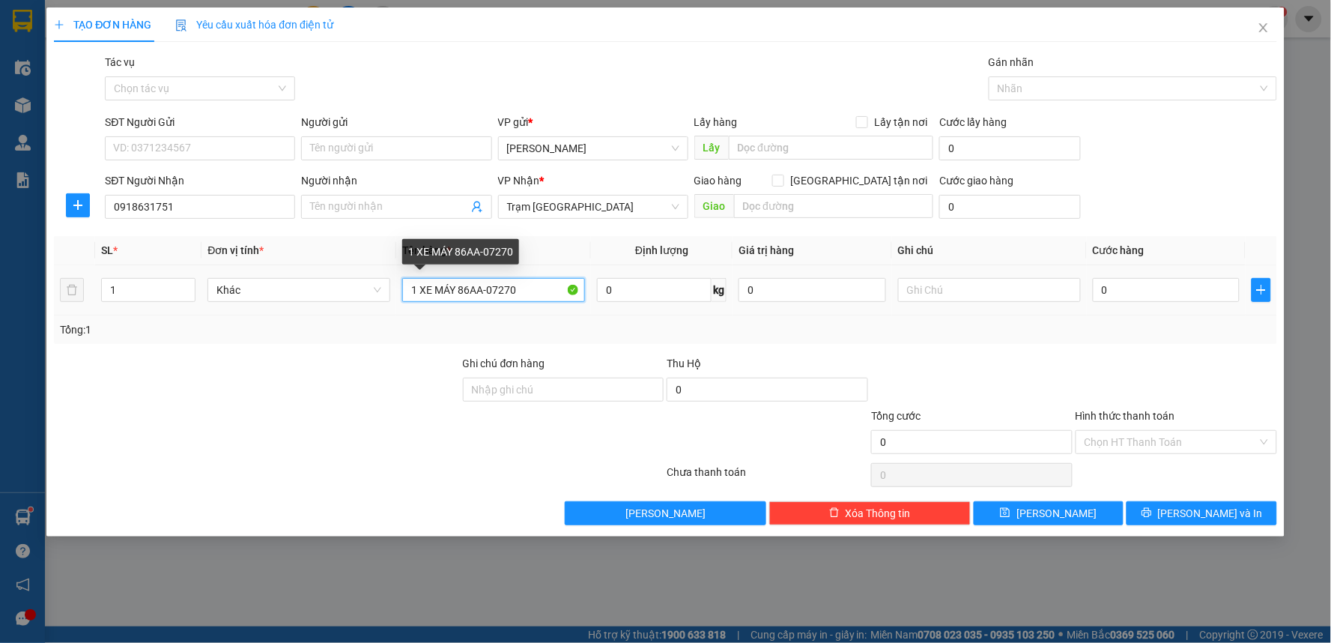
click at [485, 290] on input "1 XE MÁY 86AA-07270" at bounding box center [493, 290] width 183 height 24
click at [483, 293] on input "1 XE MÁY 86AA- 07270" at bounding box center [493, 290] width 183 height 24
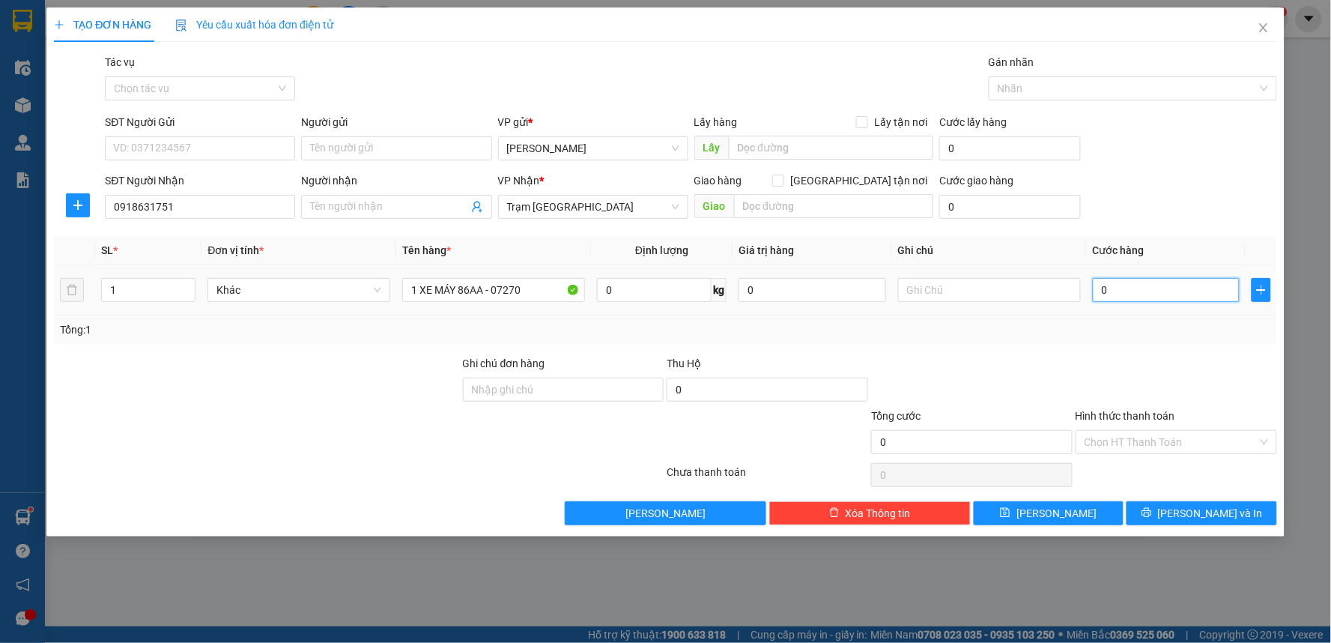
click at [1150, 293] on input "0" at bounding box center [1167, 290] width 148 height 24
click at [1055, 339] on div "Tổng: 1" at bounding box center [665, 329] width 1223 height 28
click at [1106, 446] on input "Hình thức thanh toán" at bounding box center [1171, 442] width 173 height 22
click at [993, 382] on div at bounding box center [972, 381] width 205 height 52
click at [234, 139] on input "SĐT Người Gửi" at bounding box center [200, 148] width 190 height 24
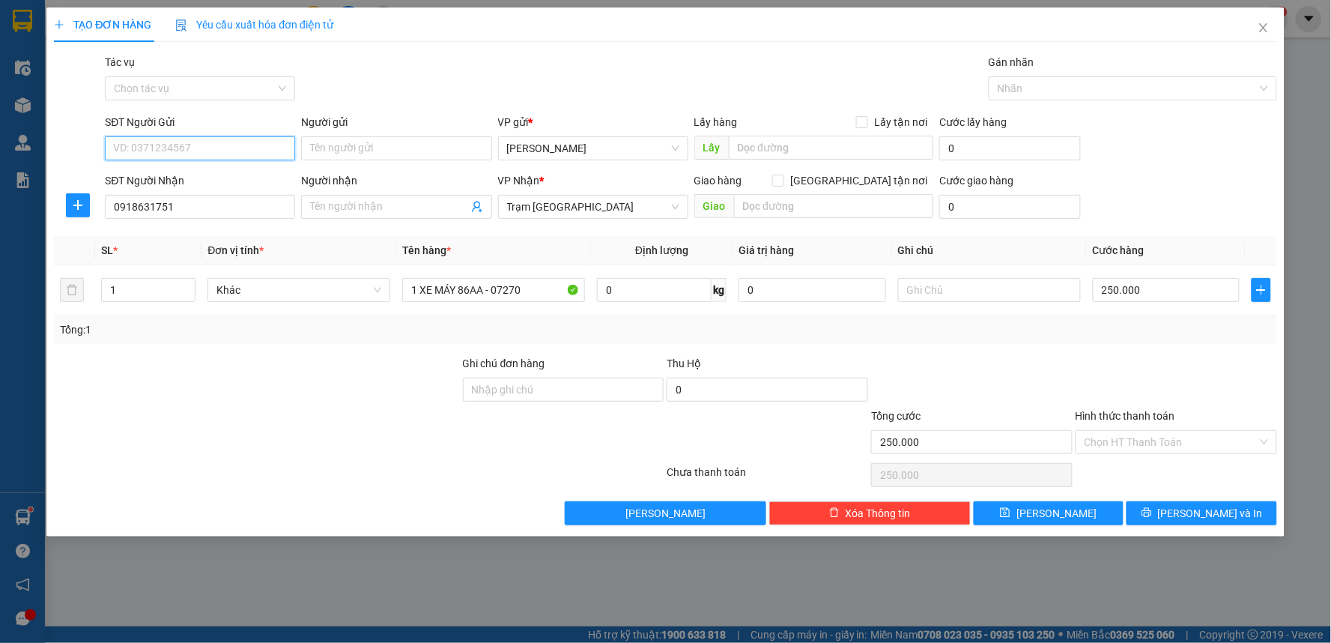
click at [218, 151] on input "SĐT Người Gửi" at bounding box center [200, 148] width 190 height 24
click at [1188, 444] on input "Hình thức thanh toán" at bounding box center [1171, 442] width 173 height 22
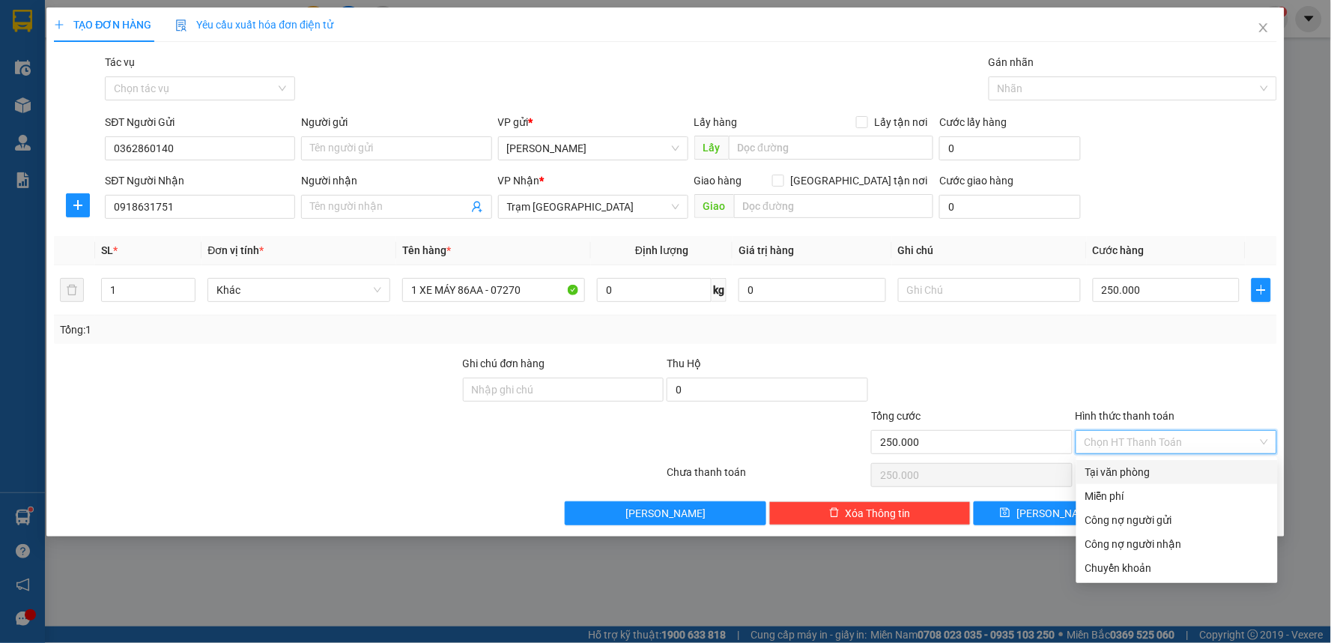
click at [897, 348] on div "Transit Pickup Surcharge Ids Transit Deliver Surcharge Ids Transit Deliver Surc…" at bounding box center [665, 289] width 1223 height 471
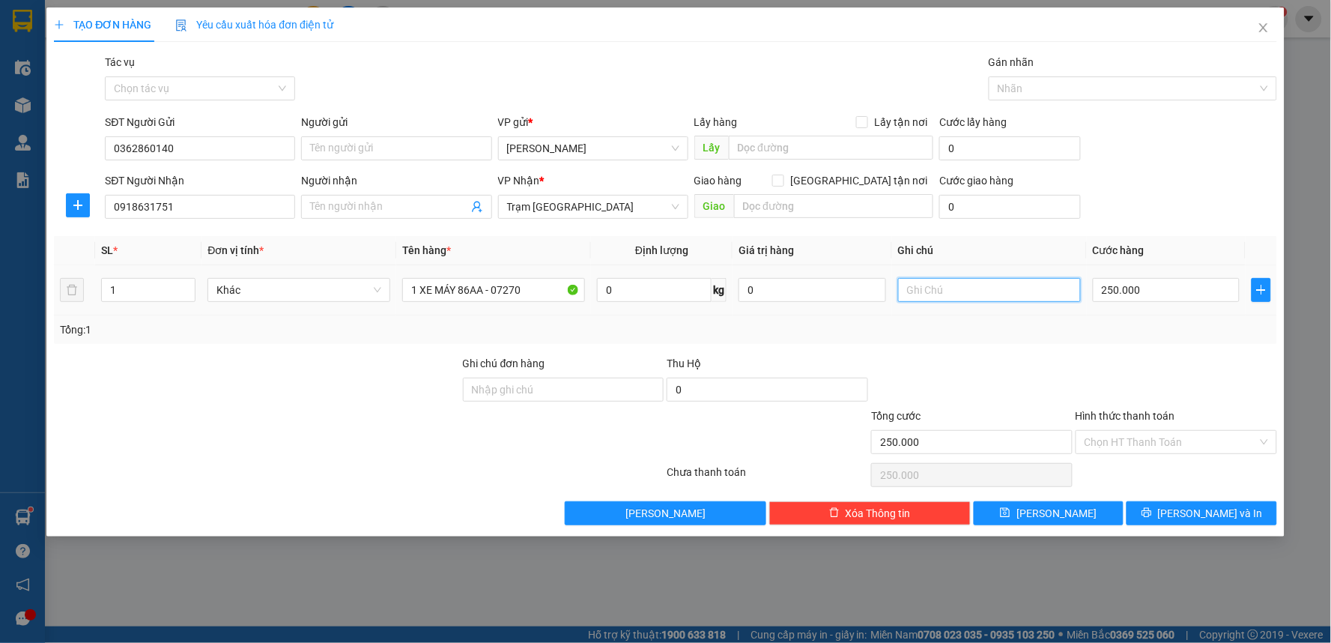
click at [935, 291] on input "text" at bounding box center [989, 290] width 183 height 24
click at [1154, 450] on input "Hình thức thanh toán" at bounding box center [1171, 442] width 173 height 22
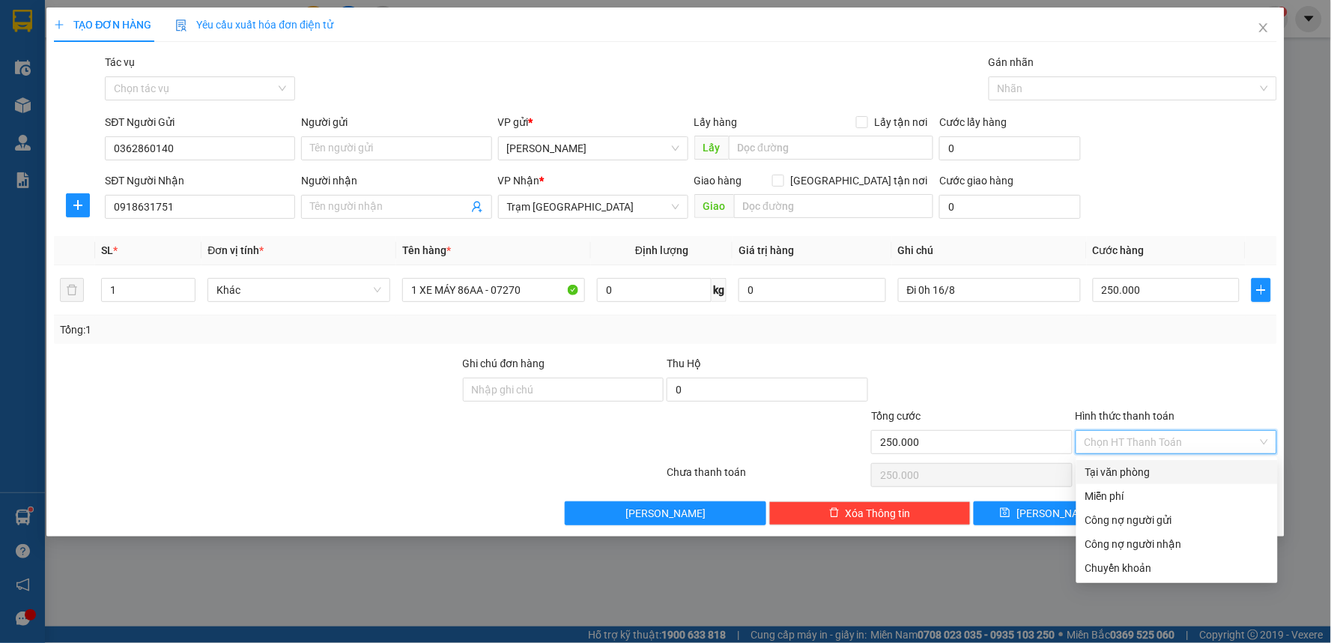
click at [1139, 473] on div "Tại văn phòng" at bounding box center [1177, 472] width 184 height 16
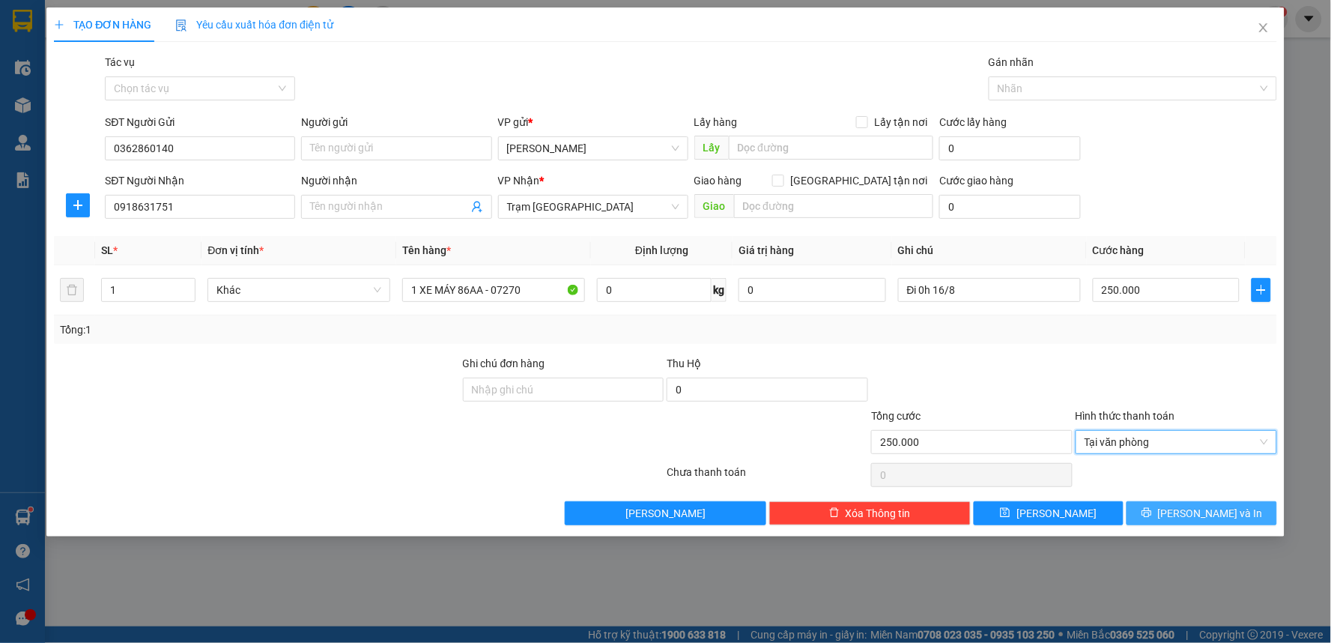
click at [1193, 508] on span "Lưu và In" at bounding box center [1210, 513] width 105 height 16
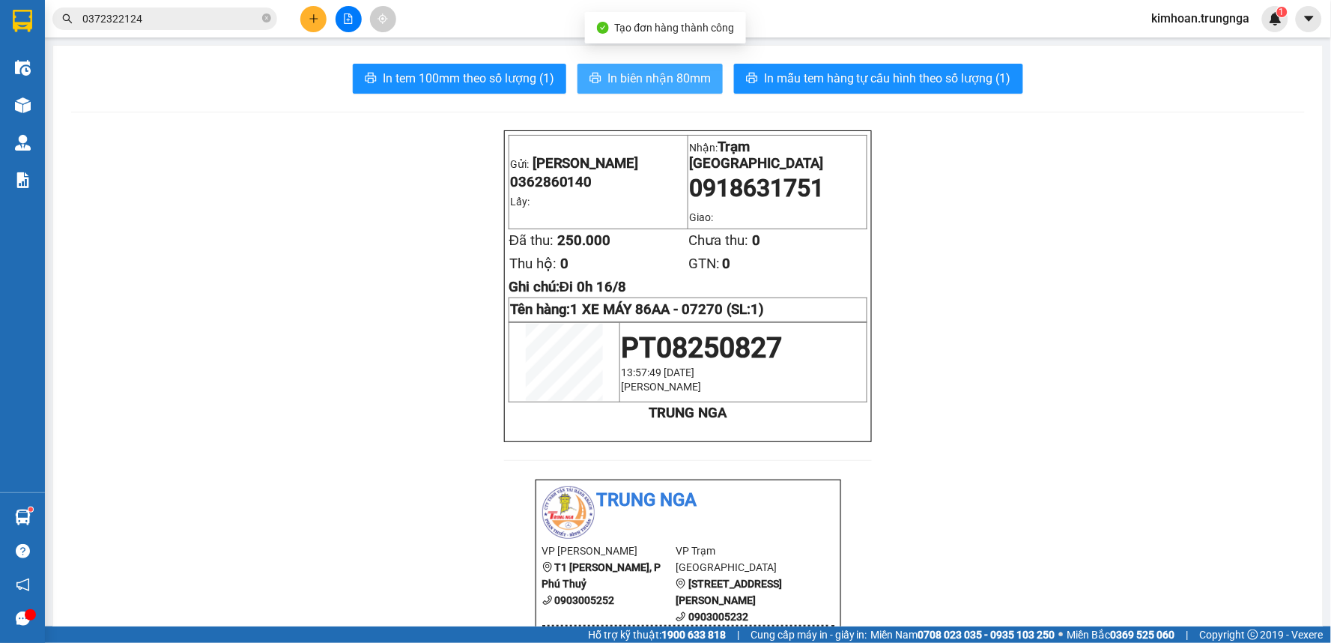
click at [658, 86] on span "In biên nhận 80mm" at bounding box center [659, 78] width 103 height 19
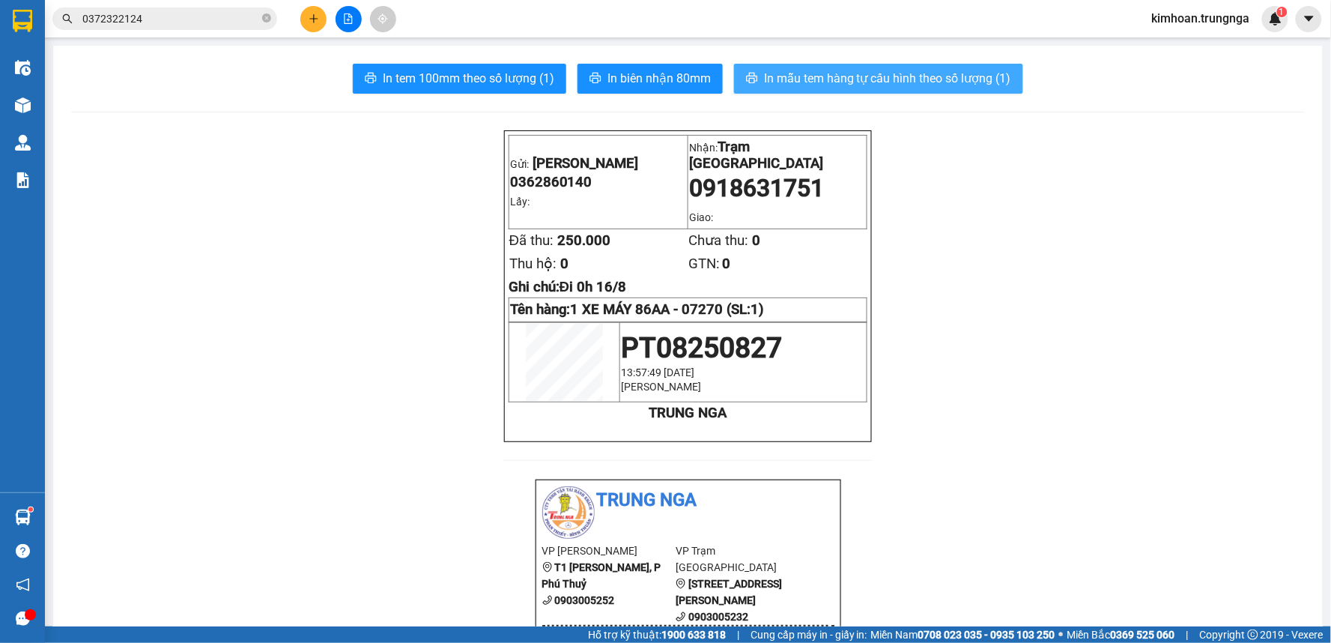
click at [850, 73] on span "In mẫu tem hàng tự cấu hình theo số lượng (1)" at bounding box center [887, 78] width 247 height 19
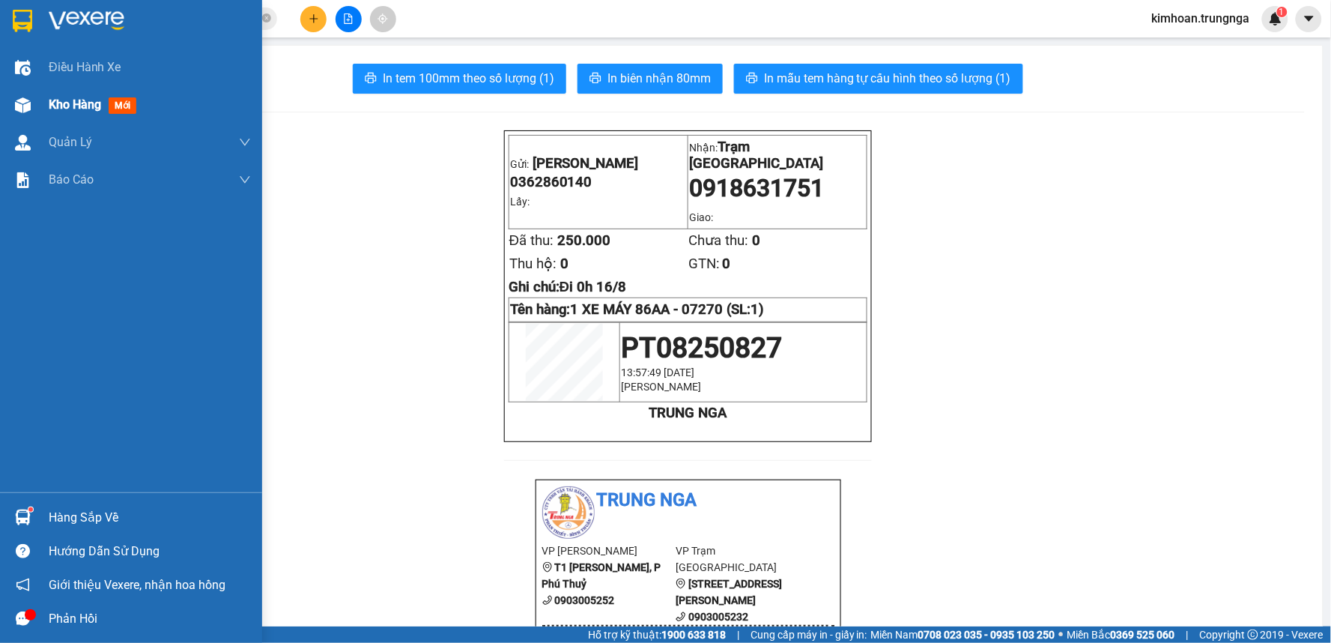
drag, startPoint x: 39, startPoint y: 101, endPoint x: 47, endPoint y: 106, distance: 9.8
click at [40, 101] on div "Kho hàng mới" at bounding box center [131, 104] width 262 height 37
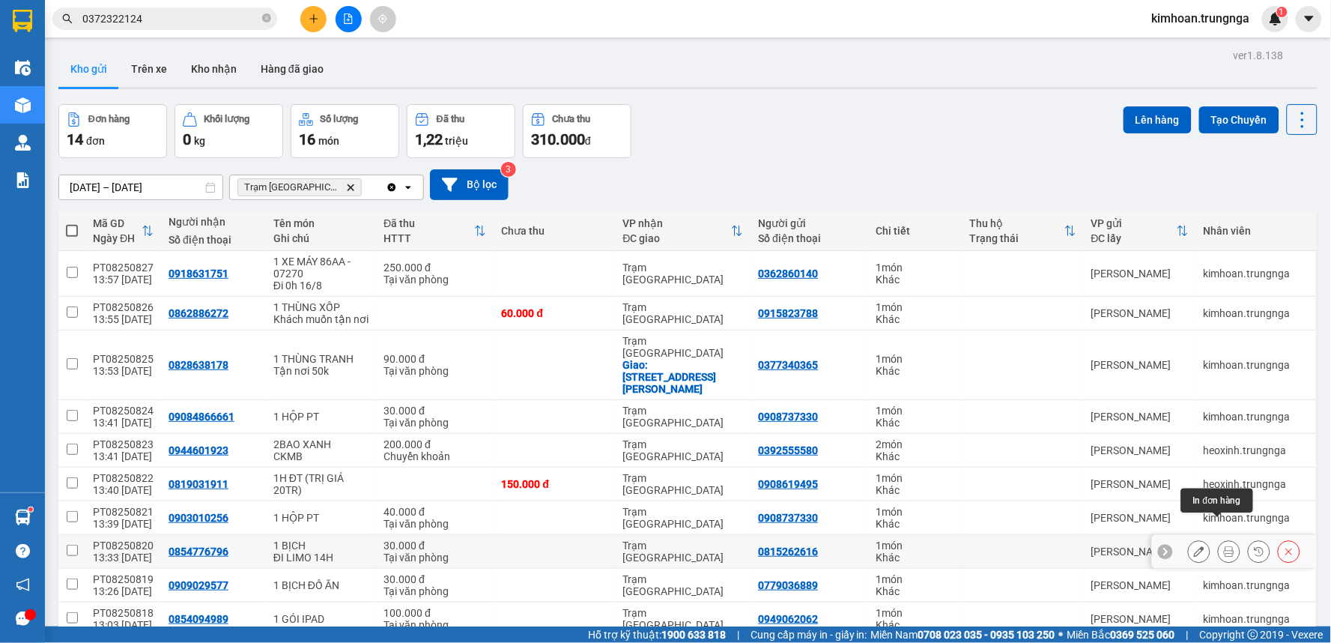
click at [1224, 546] on icon at bounding box center [1229, 551] width 10 height 10
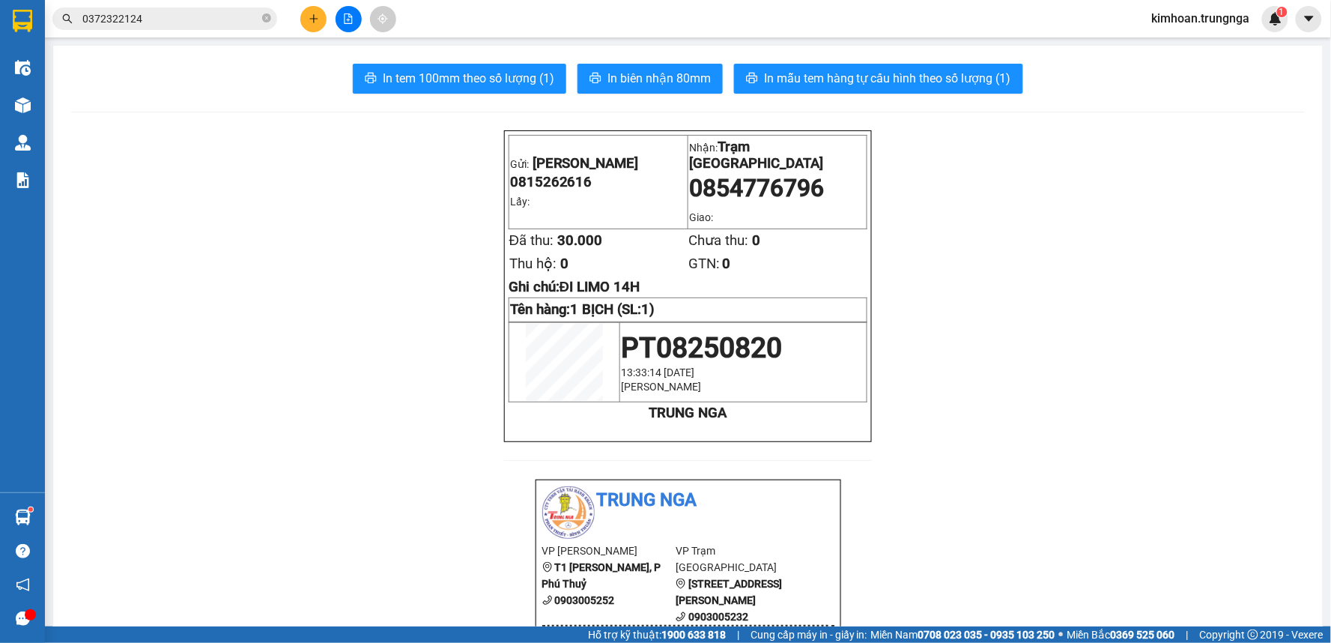
click at [49, 94] on main "In tem 100mm theo số lượng (1) In biên nhận 80mm In mẫu tem hàng tự cấu hình th…" at bounding box center [665, 313] width 1331 height 626
click at [31, 100] on div at bounding box center [23, 105] width 26 height 26
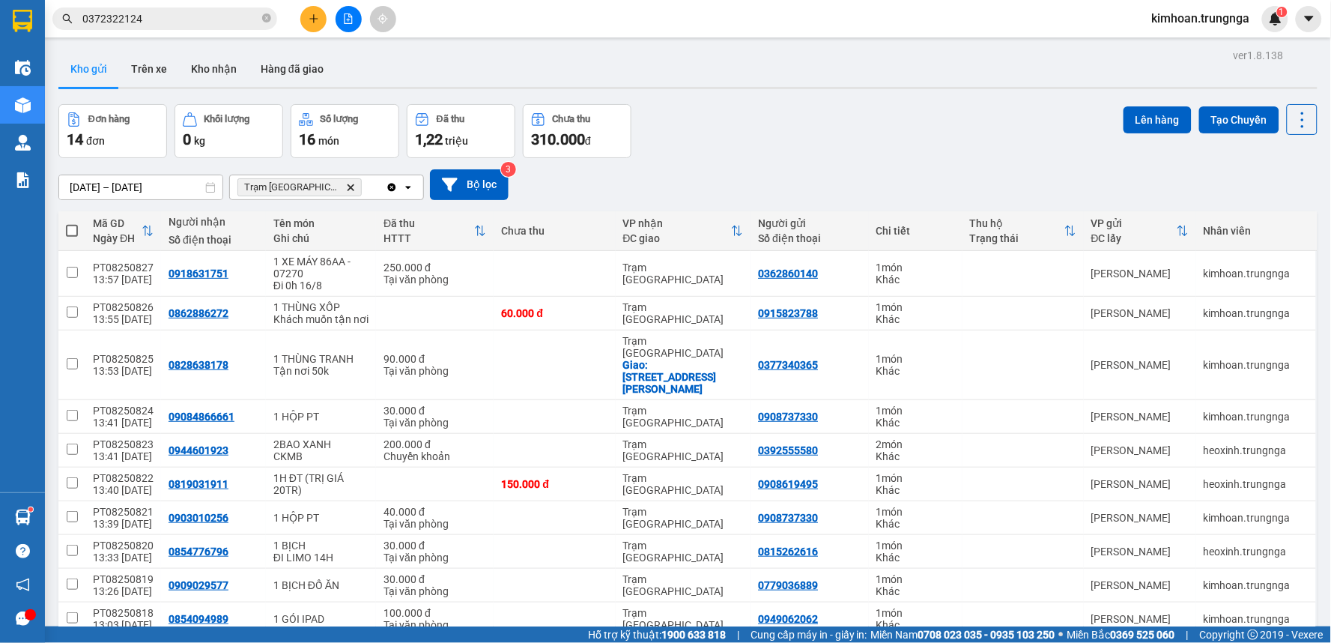
click at [343, 19] on icon "file-add" at bounding box center [348, 18] width 10 height 10
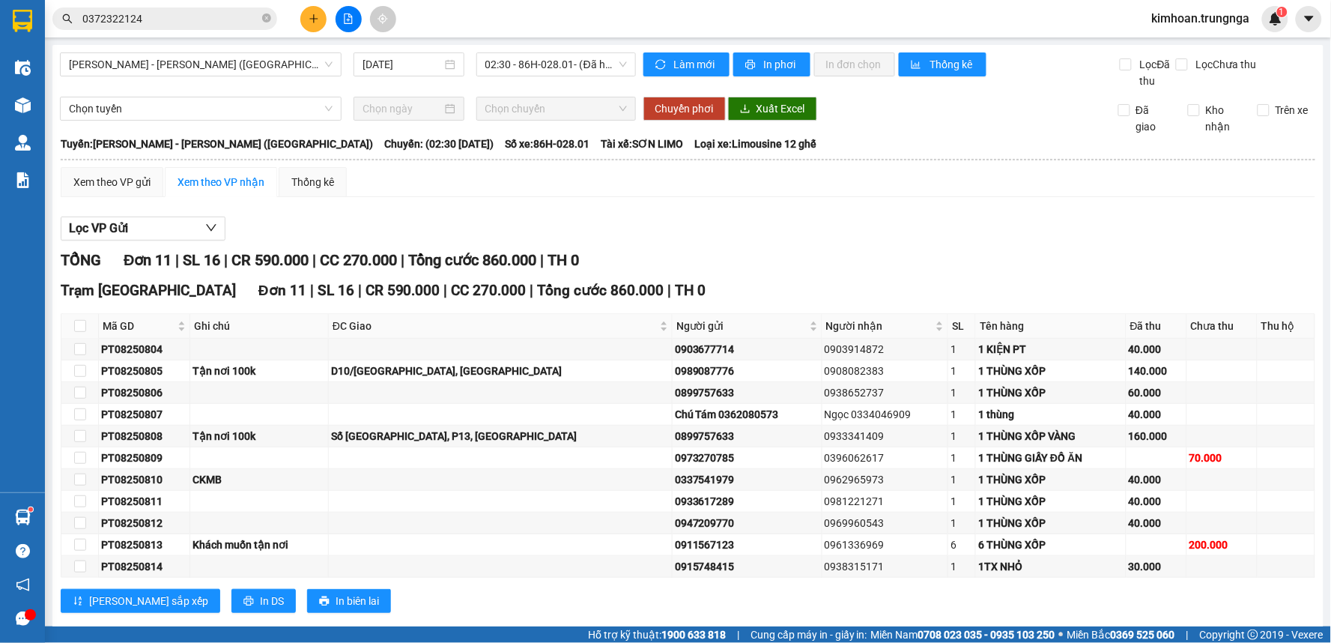
click at [250, 32] on div "Kết quả tìm kiếm ( 1 ) Bộ lọc Mã ĐH Trạng thái Món hàng Thu hộ Tổng cước Chưa c…" at bounding box center [665, 18] width 1331 height 37
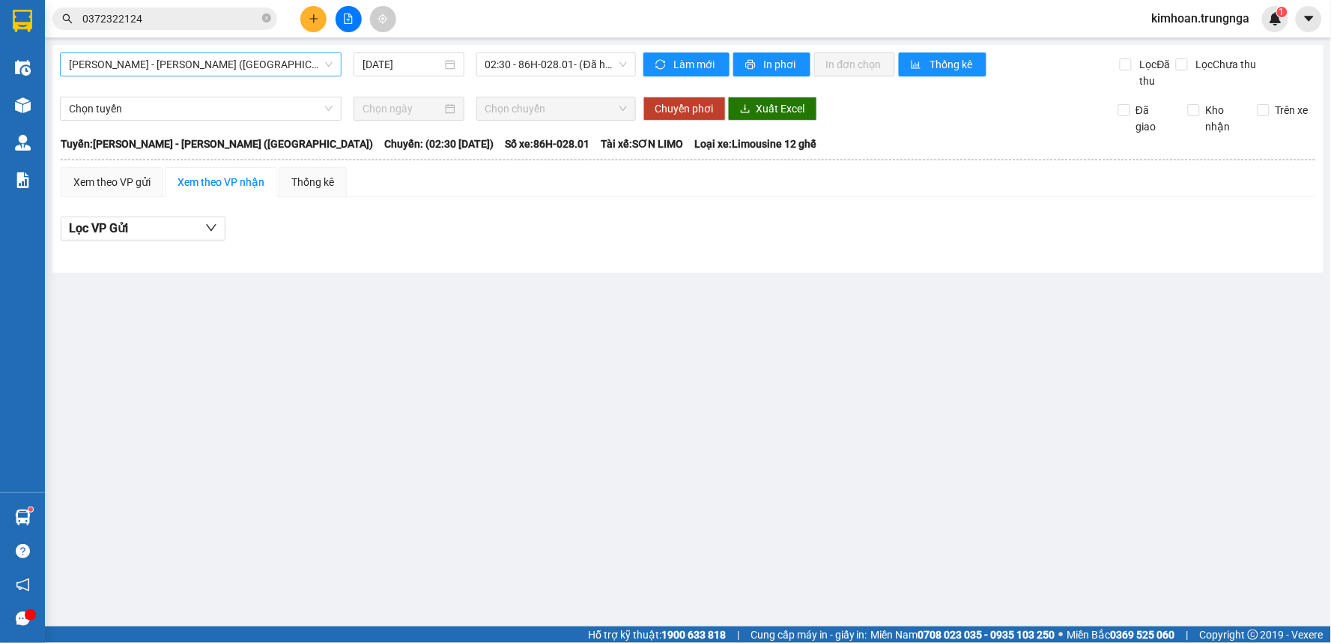
click at [240, 55] on span "Phan Thiết - Hồ Chí Minh (Ghế)" at bounding box center [201, 64] width 264 height 22
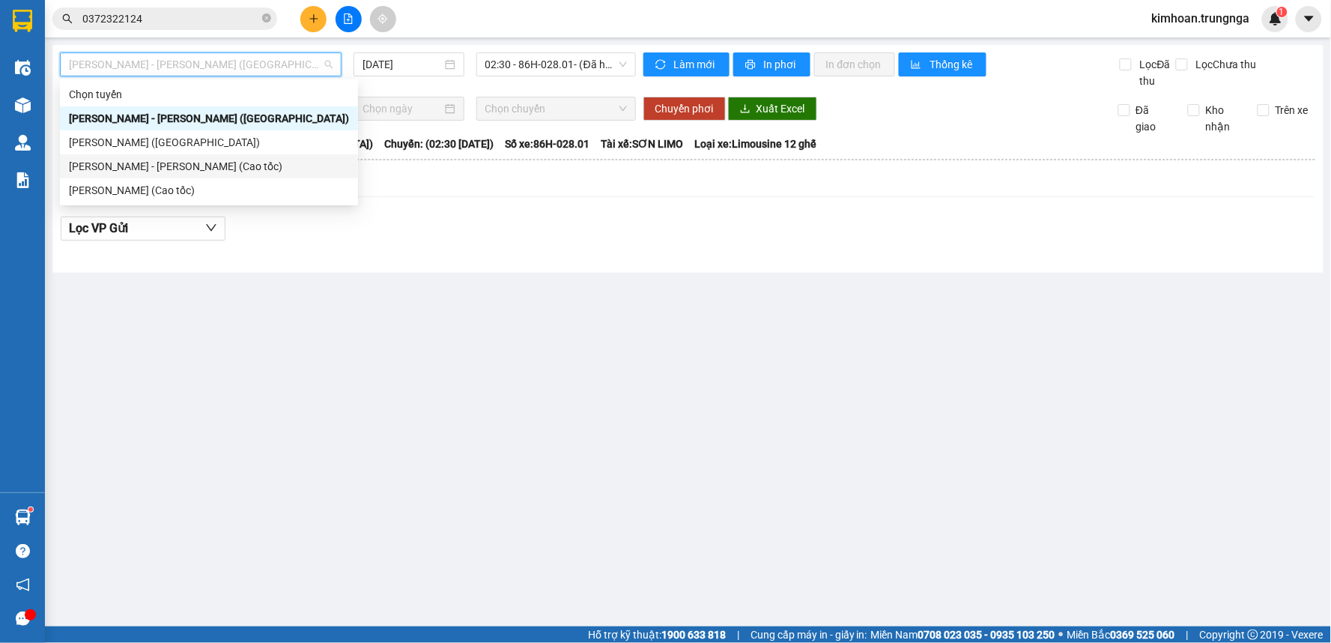
click at [192, 162] on div "Phan Thiết - Hồ Chí Minh (Cao tốc)" at bounding box center [209, 166] width 280 height 16
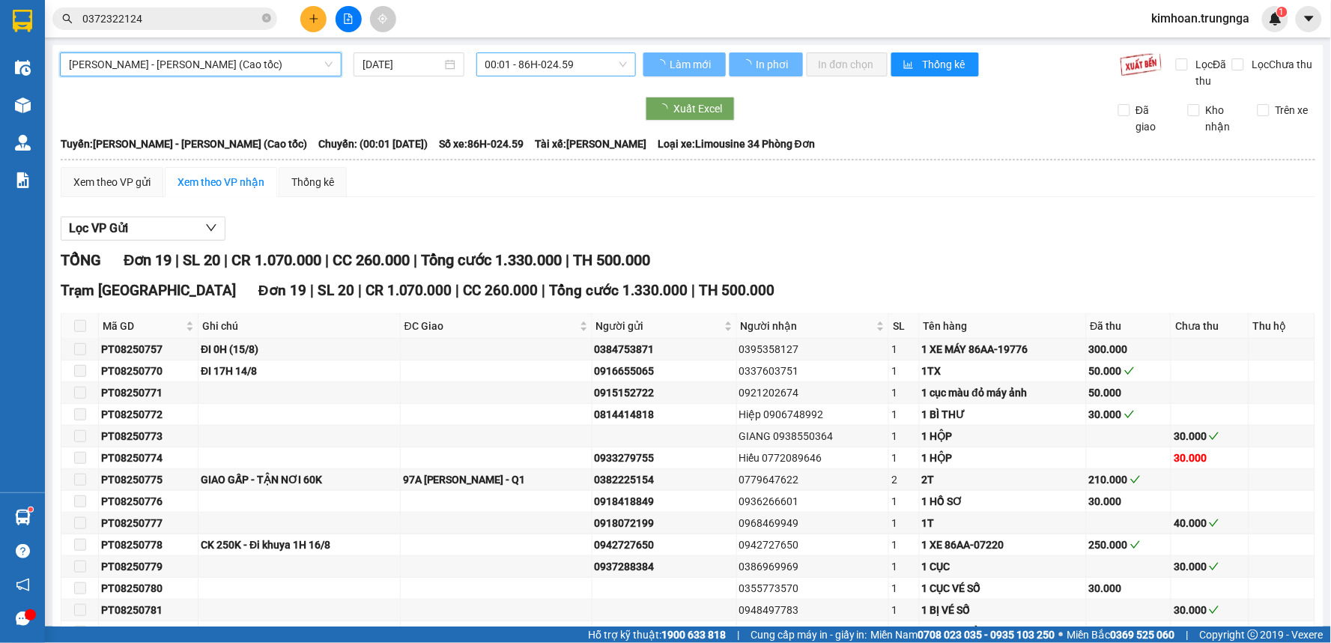
click at [540, 57] on span "00:01 - 86H-024.59" at bounding box center [556, 64] width 142 height 22
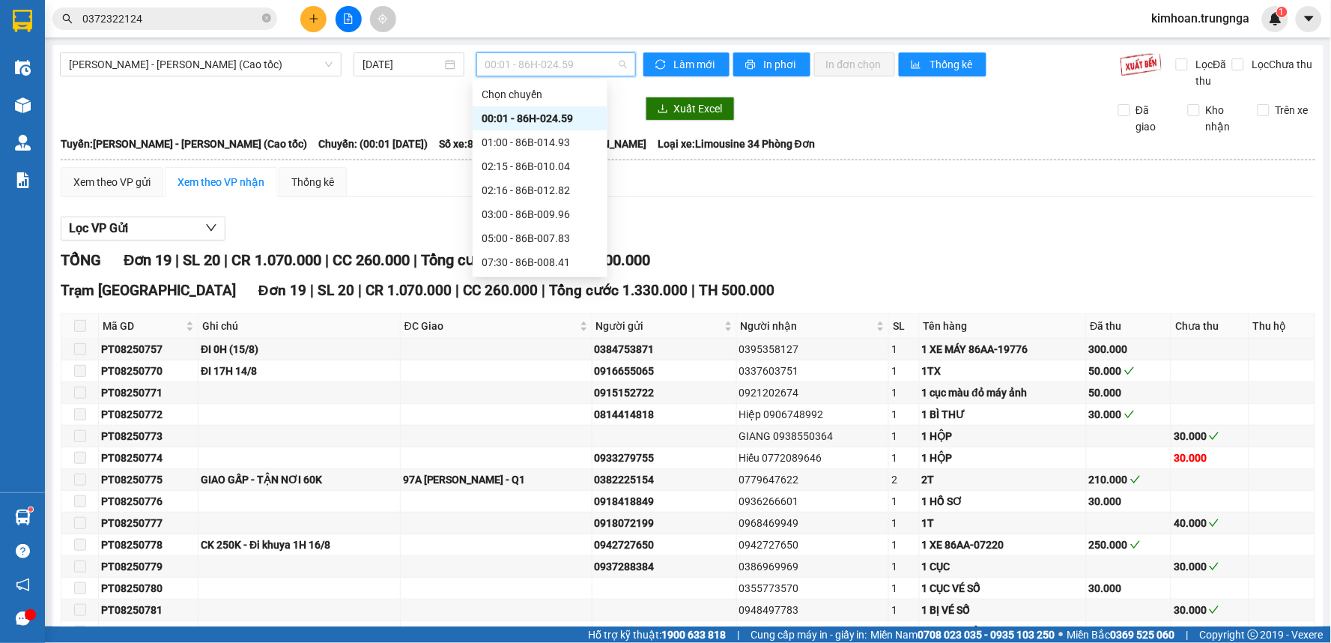
click at [521, 302] on div "12:30 - 86H-024.59" at bounding box center [540, 310] width 117 height 16
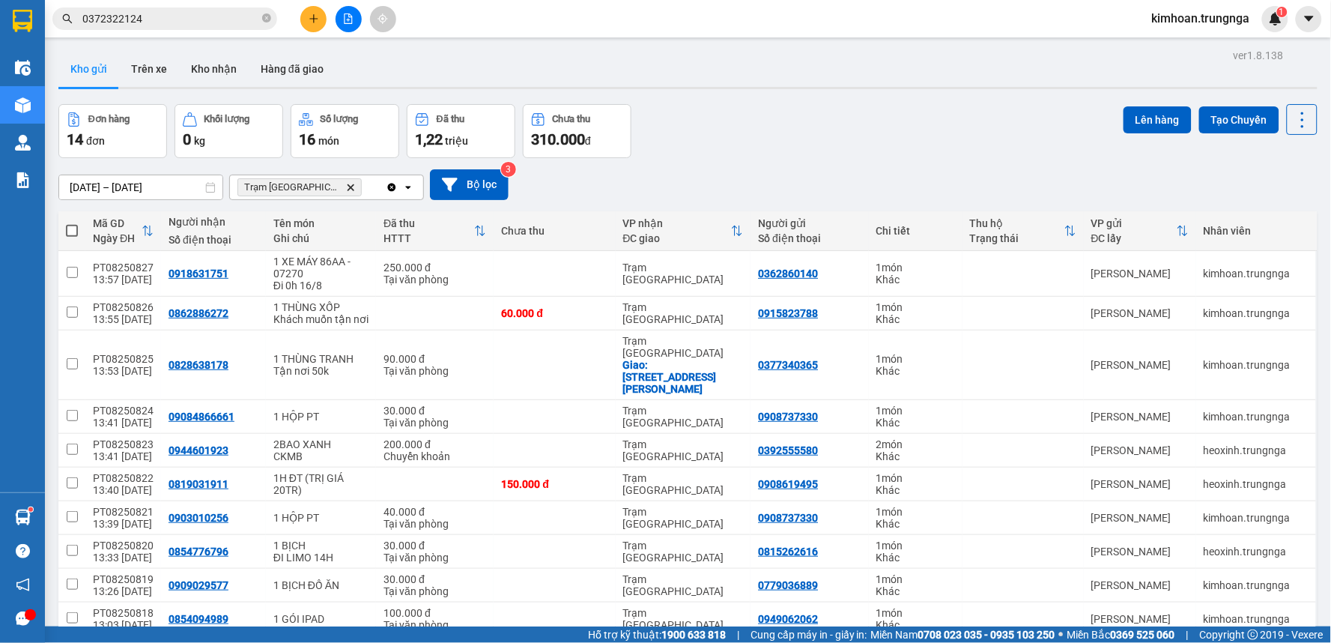
drag, startPoint x: 0, startPoint y: 4, endPoint x: 715, endPoint y: 19, distance: 714.8
click at [716, 19] on div "Kết quả tìm kiếm ( 1 ) Bộ lọc Mã ĐH Trạng thái Món hàng Thu hộ Tổng cước Chưa c…" at bounding box center [665, 18] width 1331 height 37
click at [352, 20] on icon "file-add" at bounding box center [349, 18] width 8 height 10
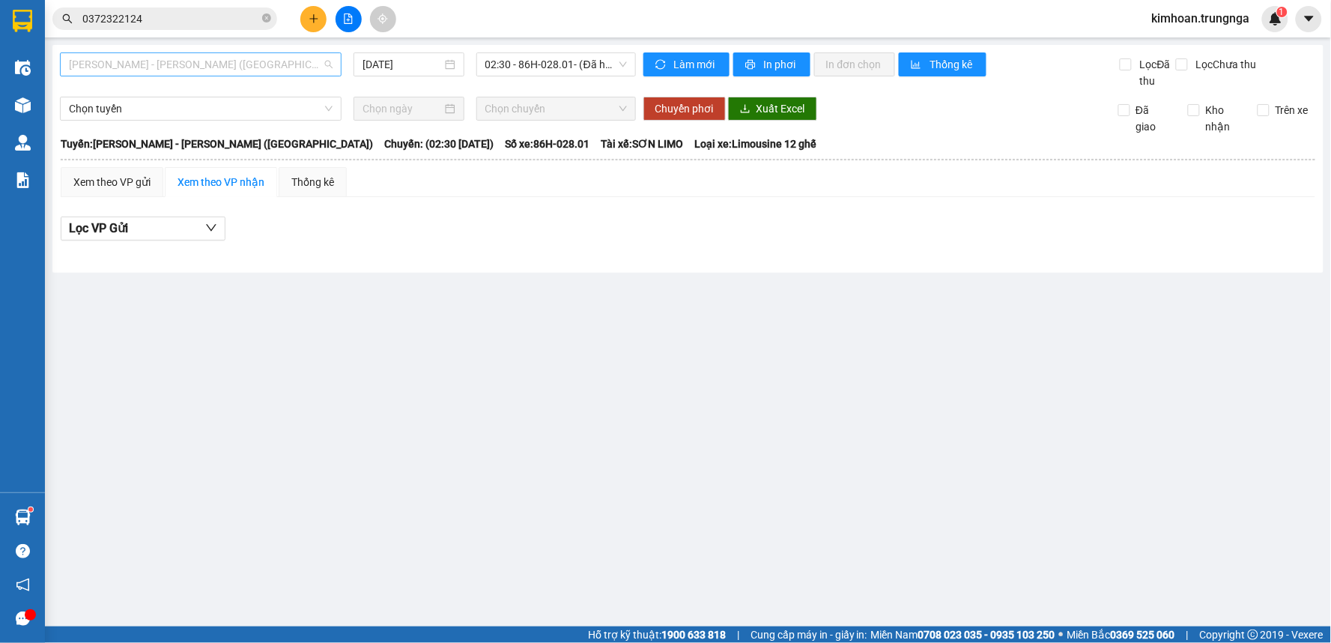
click at [217, 68] on span "Phan Thiết - Hồ Chí Minh (Ghế)" at bounding box center [201, 64] width 264 height 22
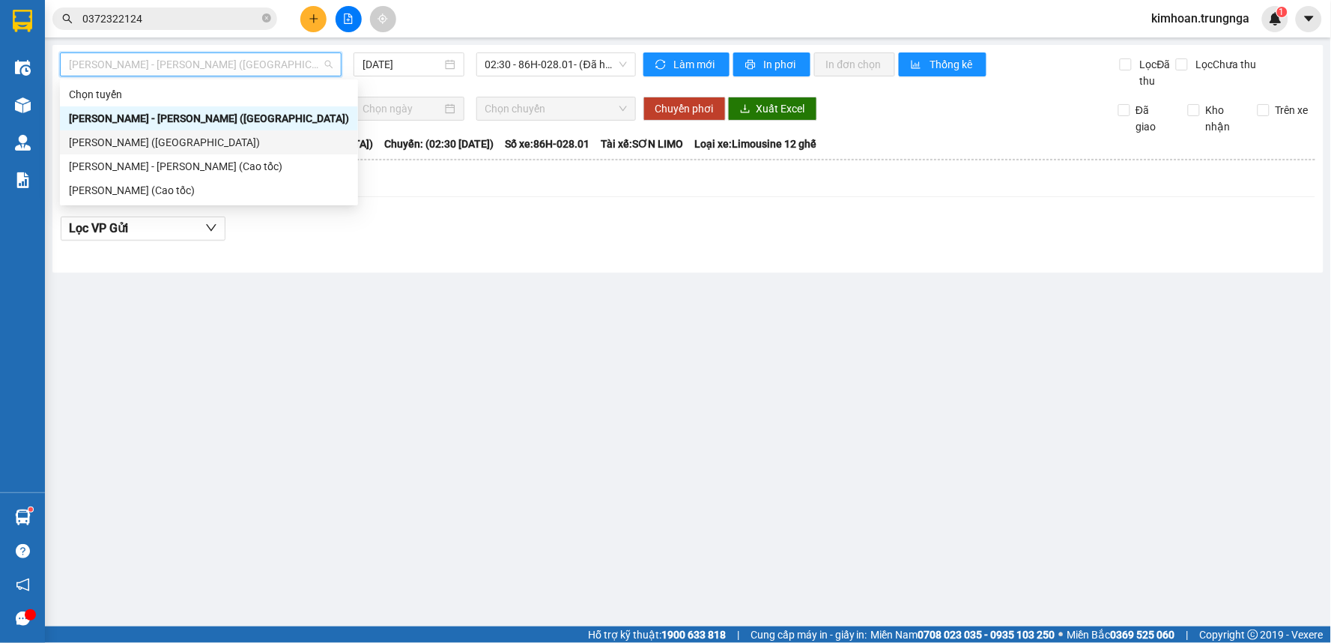
click at [195, 165] on div "Phan Thiết - Hồ Chí Minh (Cao tốc)" at bounding box center [209, 166] width 280 height 16
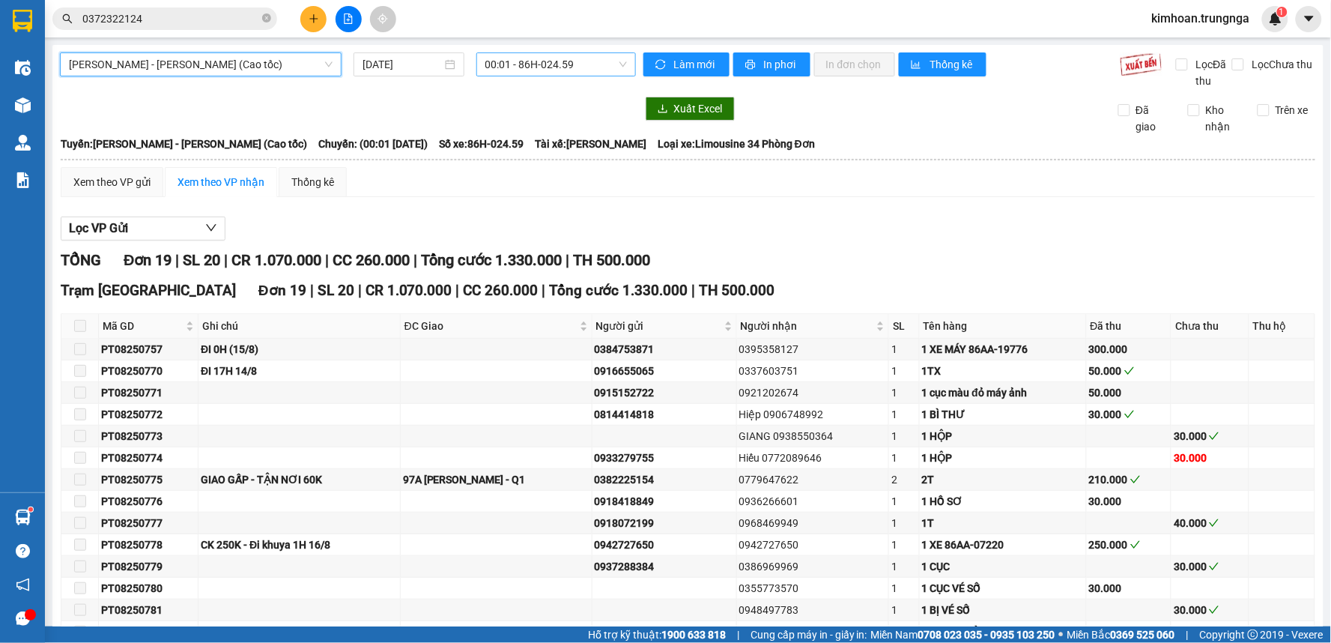
click at [526, 61] on span "00:01 - 86H-024.59" at bounding box center [556, 64] width 142 height 22
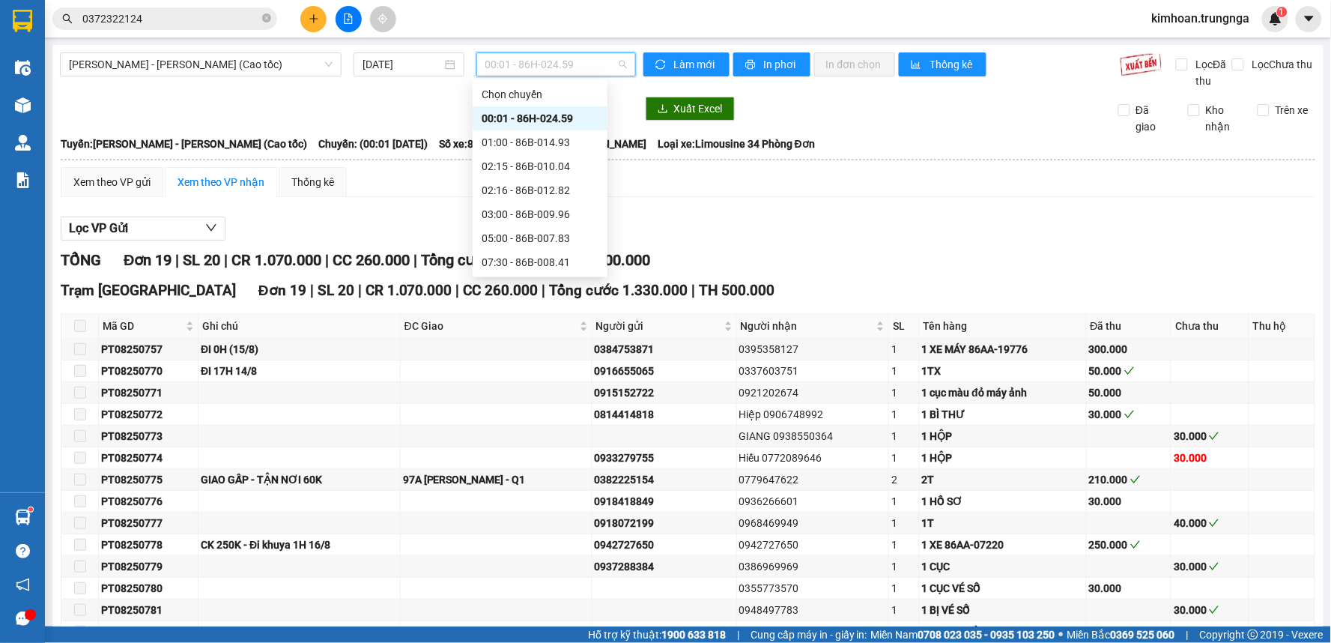
click at [514, 302] on div "12:30 - 86H-024.59" at bounding box center [540, 310] width 117 height 16
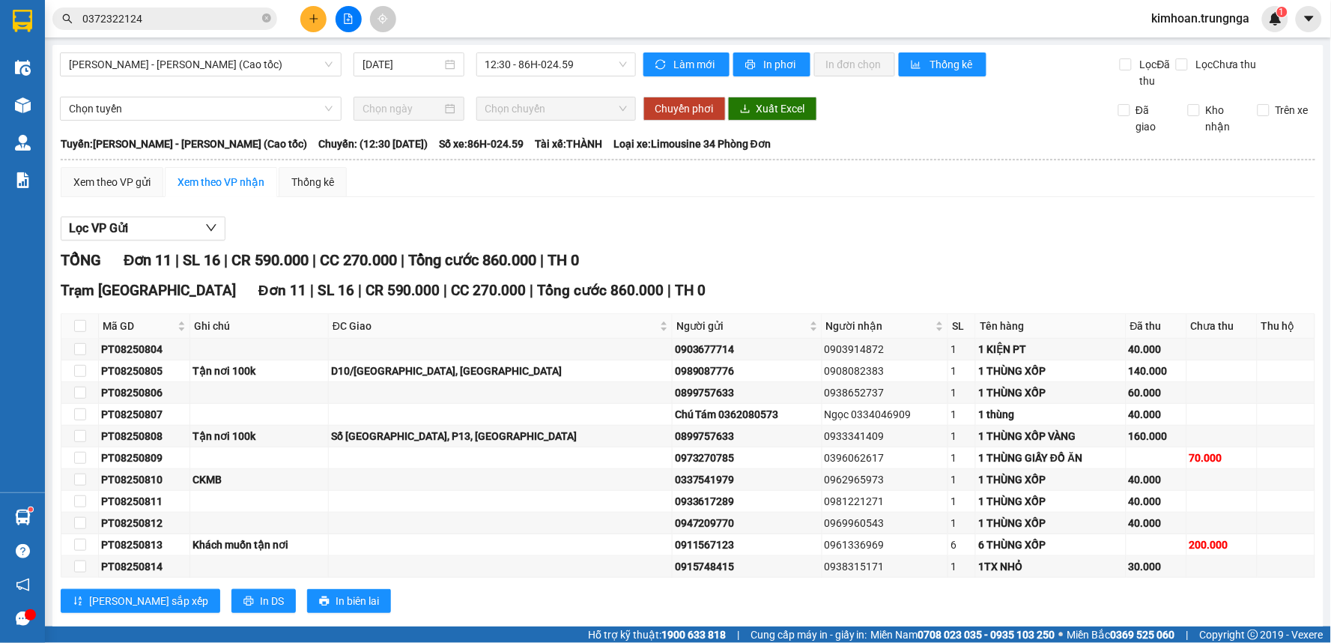
drag, startPoint x: 424, startPoint y: 117, endPoint x: 31, endPoint y: 139, distance: 393.2
click at [31, 139] on div at bounding box center [23, 143] width 26 height 26
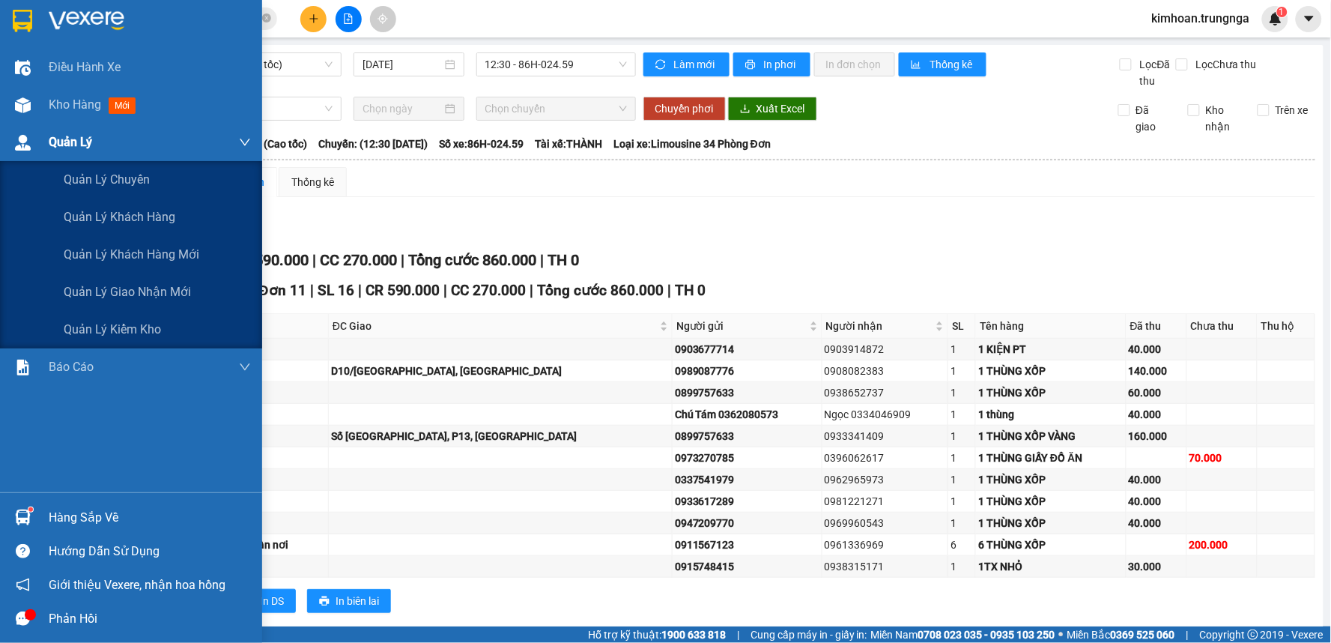
click at [24, 140] on img at bounding box center [23, 143] width 16 height 16
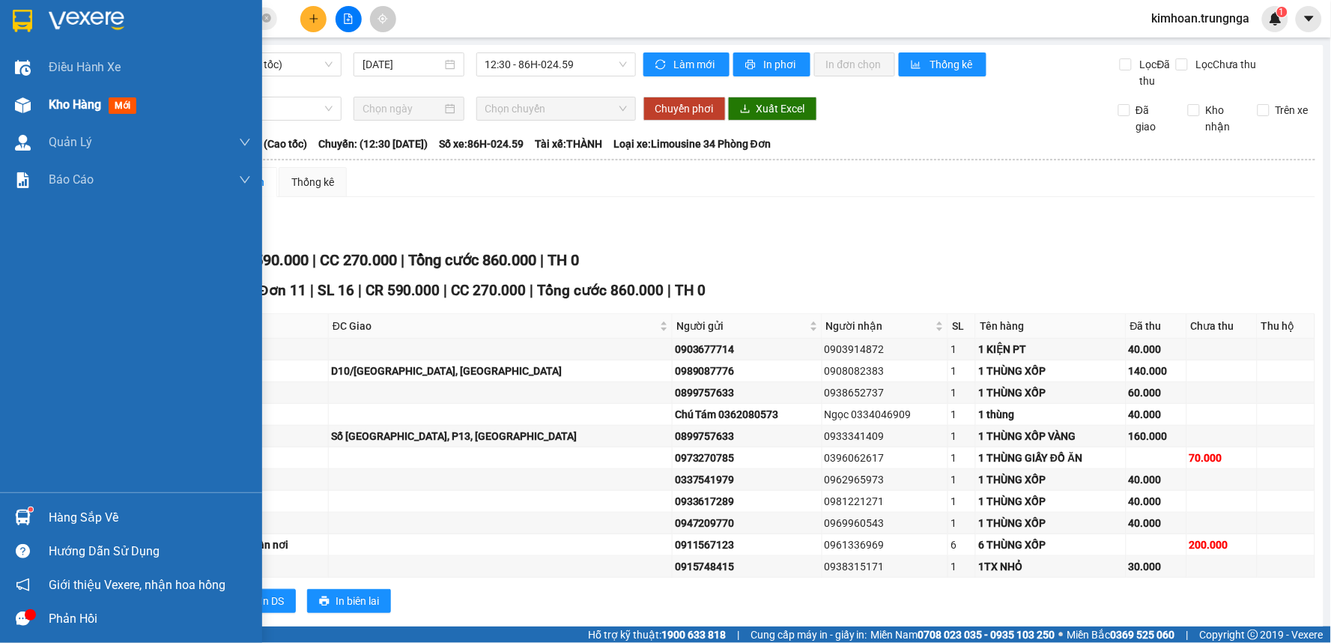
click at [52, 101] on span "Kho hàng" at bounding box center [75, 104] width 52 height 14
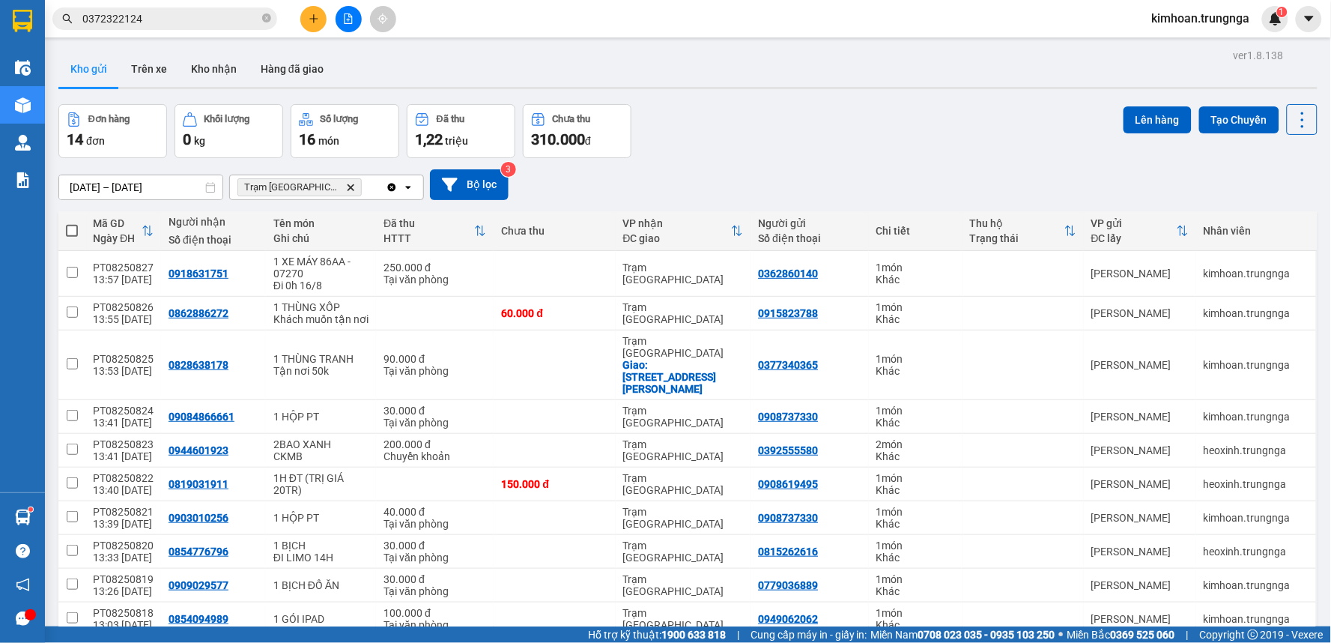
click at [64, 211] on th at bounding box center [71, 231] width 27 height 40
click at [75, 225] on span at bounding box center [72, 231] width 12 height 12
click at [72, 223] on input "checkbox" at bounding box center [72, 223] width 0 height 0
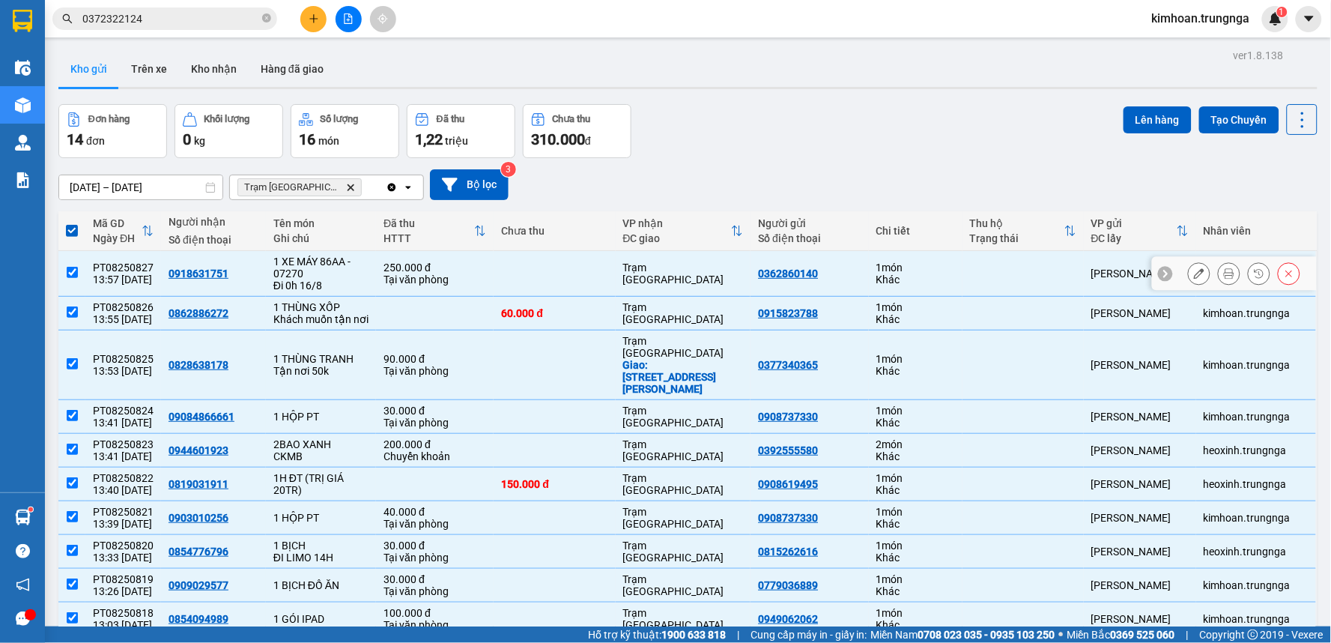
click at [70, 267] on input "checkbox" at bounding box center [72, 272] width 11 height 11
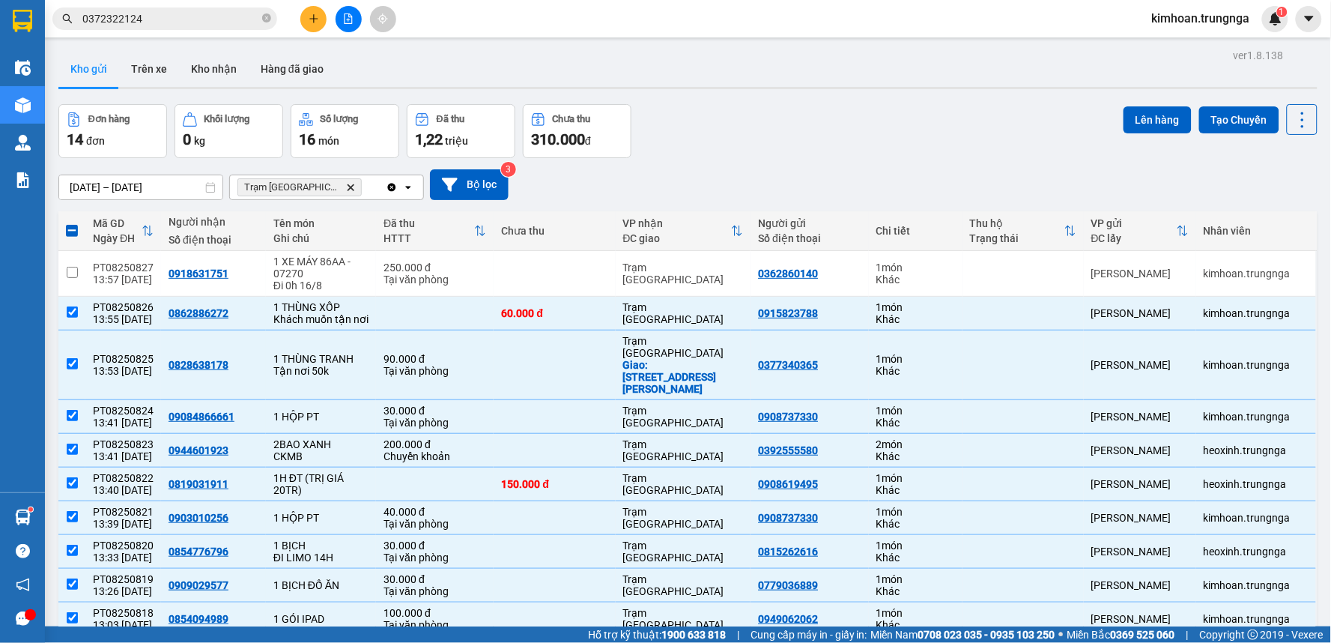
drag, startPoint x: 979, startPoint y: 214, endPoint x: 1144, endPoint y: 116, distance: 191.8
click at [1144, 116] on button "Lên hàng" at bounding box center [1158, 119] width 68 height 27
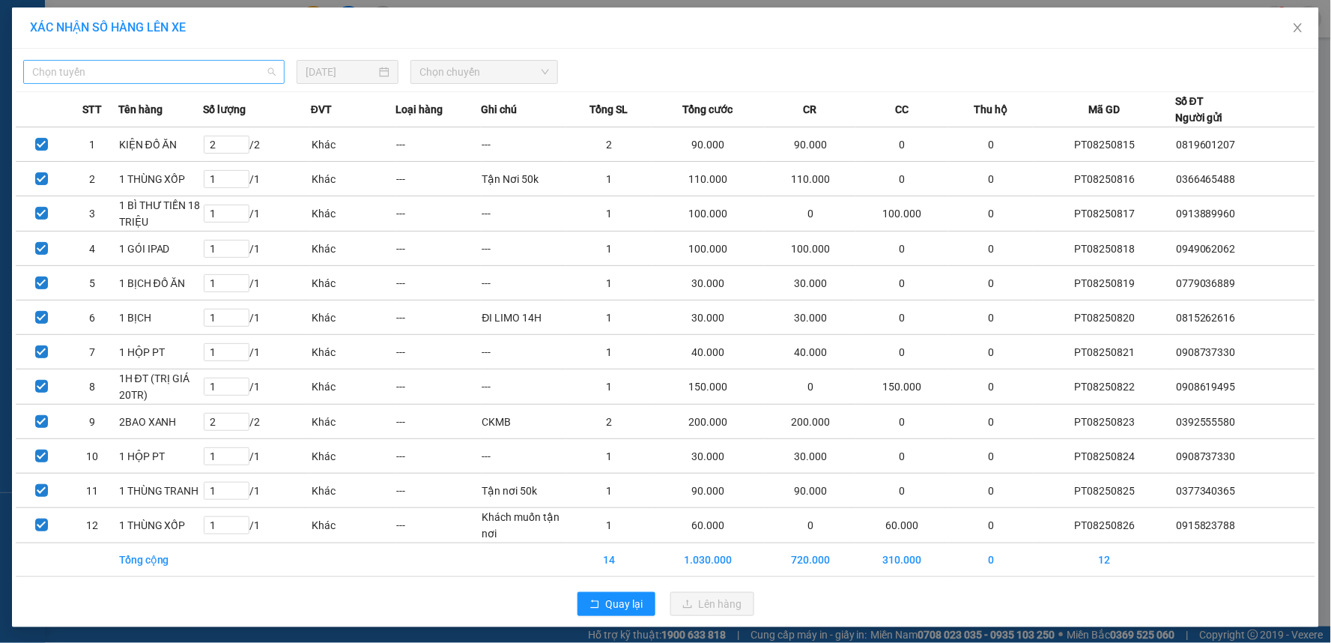
click at [235, 77] on span "Chọn tuyến" at bounding box center [153, 72] width 243 height 22
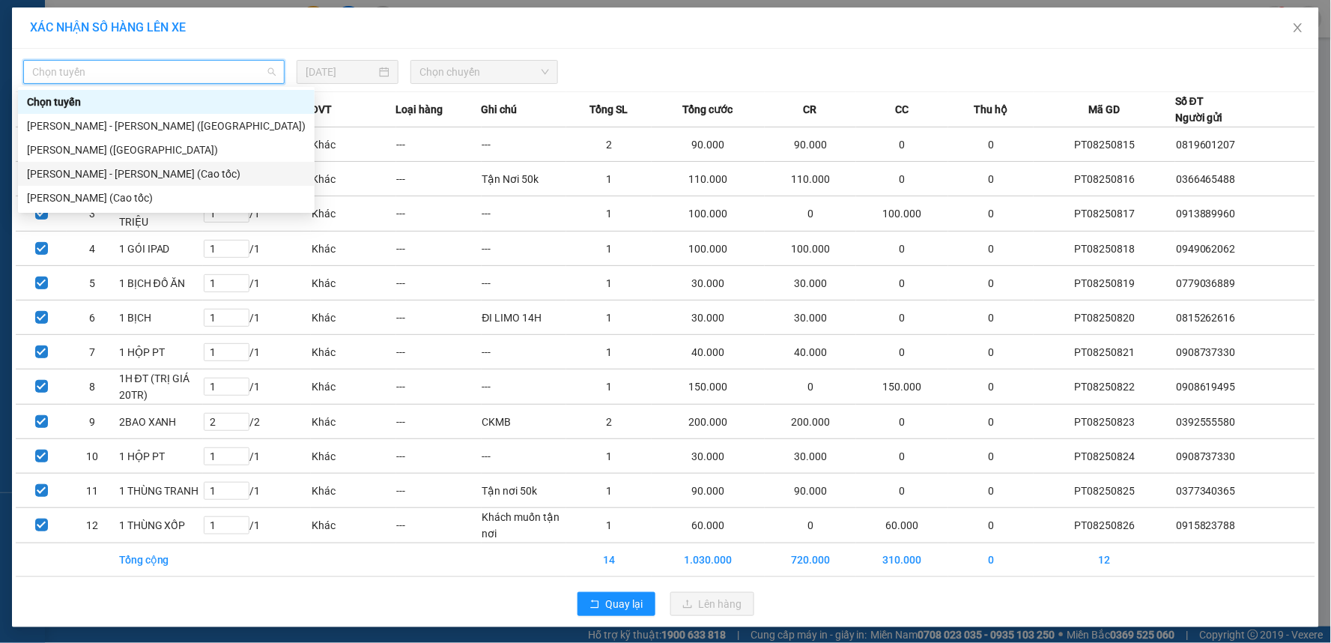
click at [208, 173] on div "Phan Thiết - Hồ Chí Minh (Cao tốc)" at bounding box center [166, 174] width 279 height 16
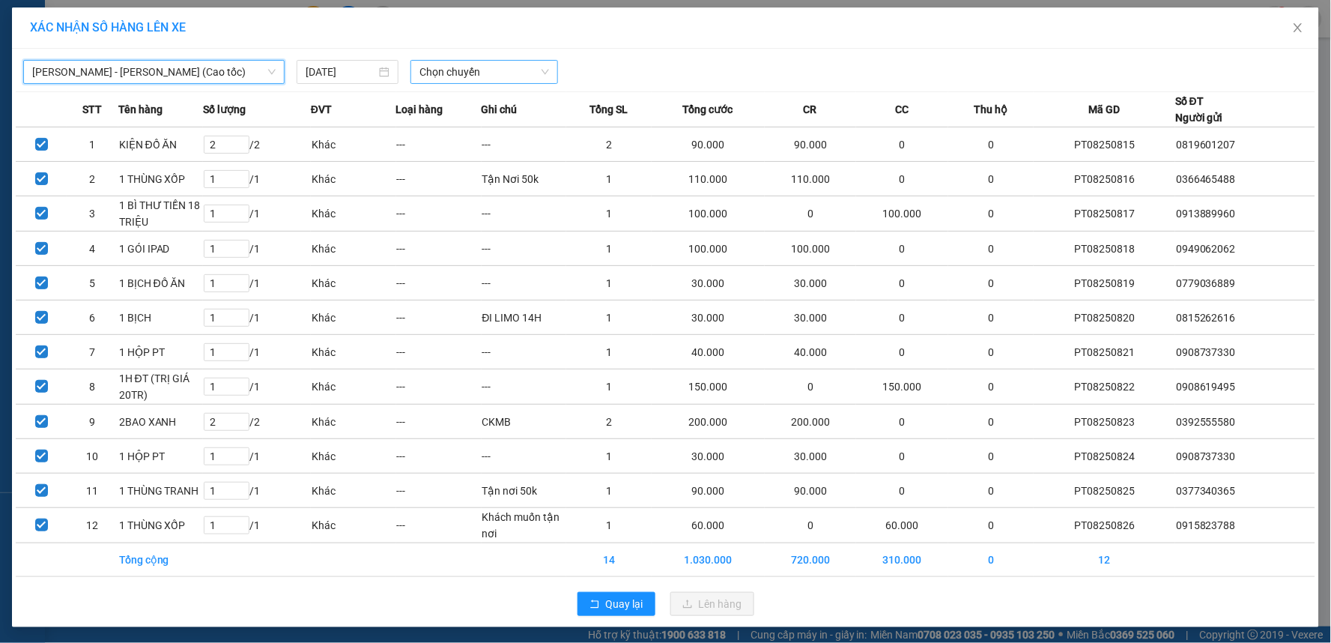
click at [503, 77] on span "Chọn chuyến" at bounding box center [485, 72] width 130 height 22
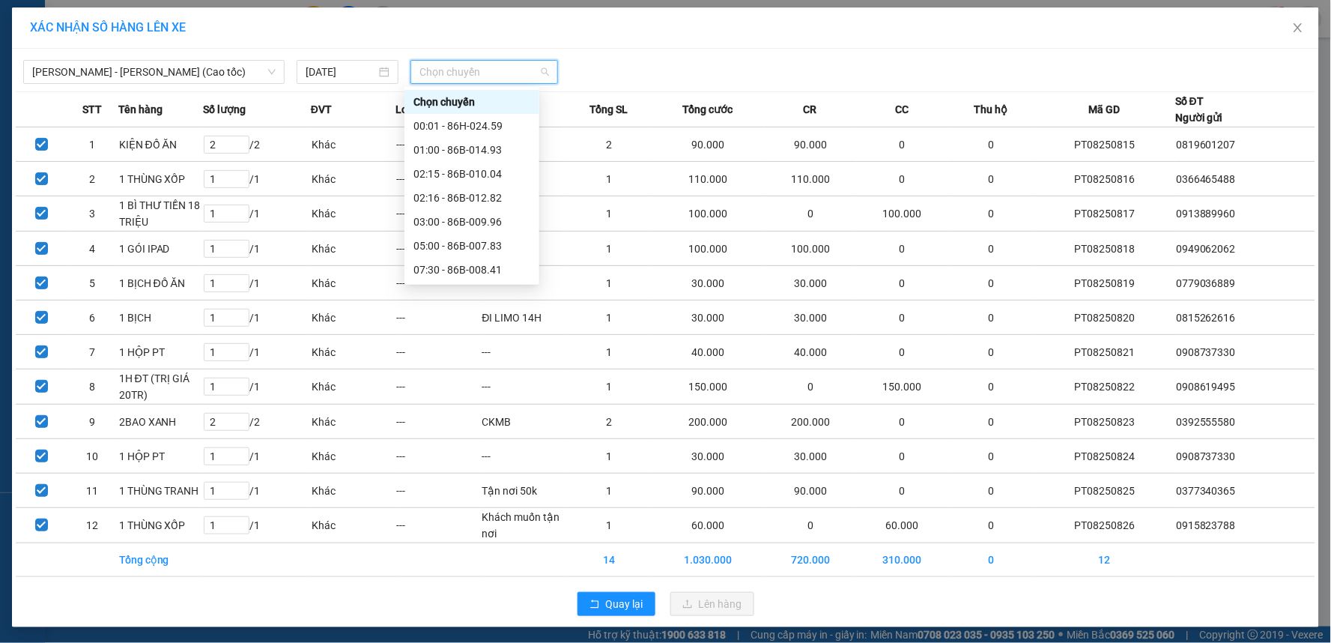
click at [454, 333] on div "14:30 - 86B-014.93" at bounding box center [472, 341] width 117 height 16
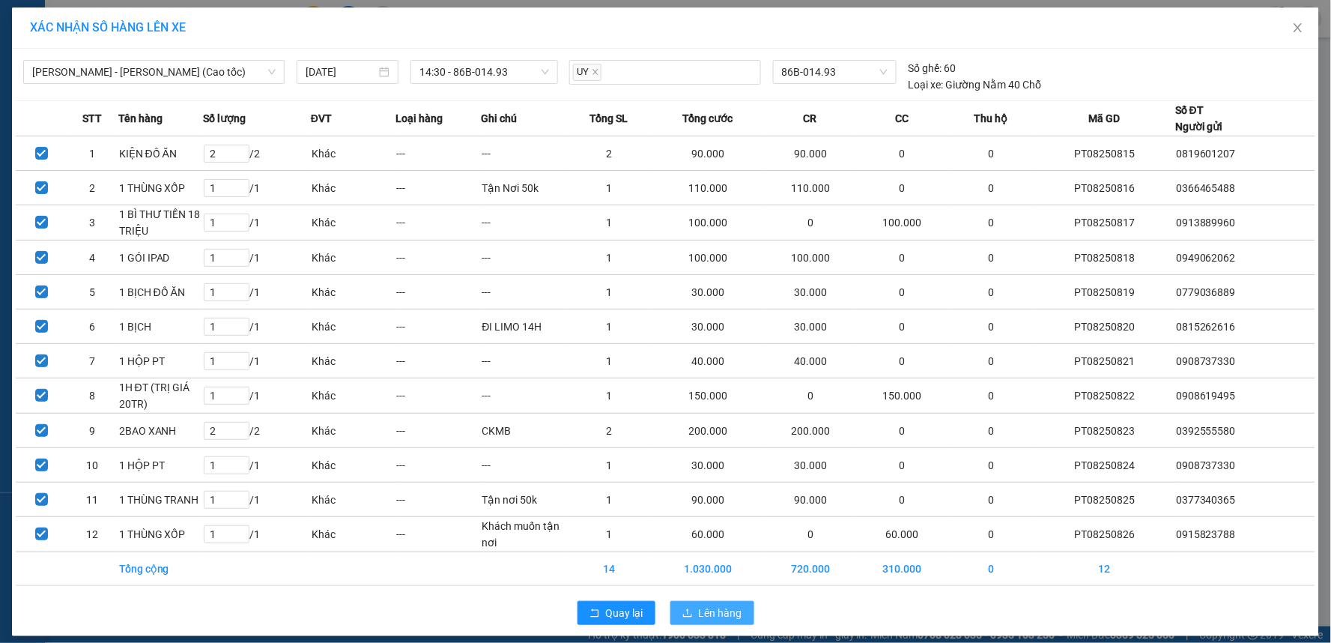
click at [707, 611] on span "Lên hàng" at bounding box center [720, 613] width 43 height 16
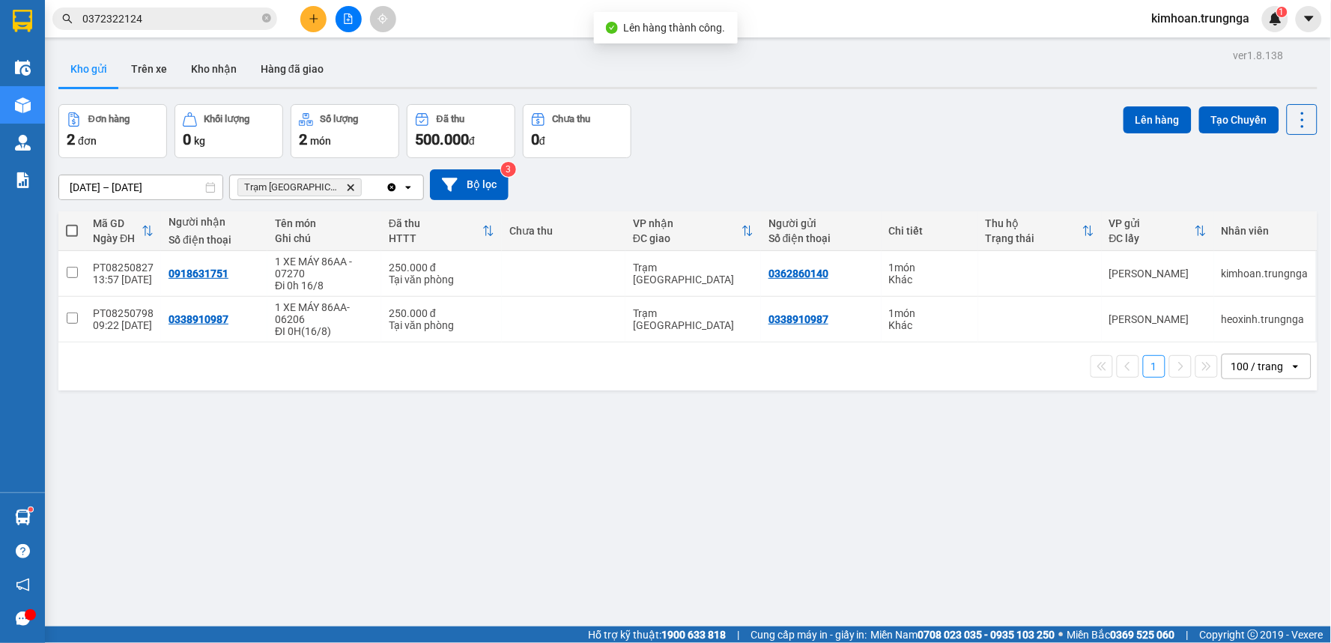
click at [347, 20] on icon "file-add" at bounding box center [348, 18] width 10 height 10
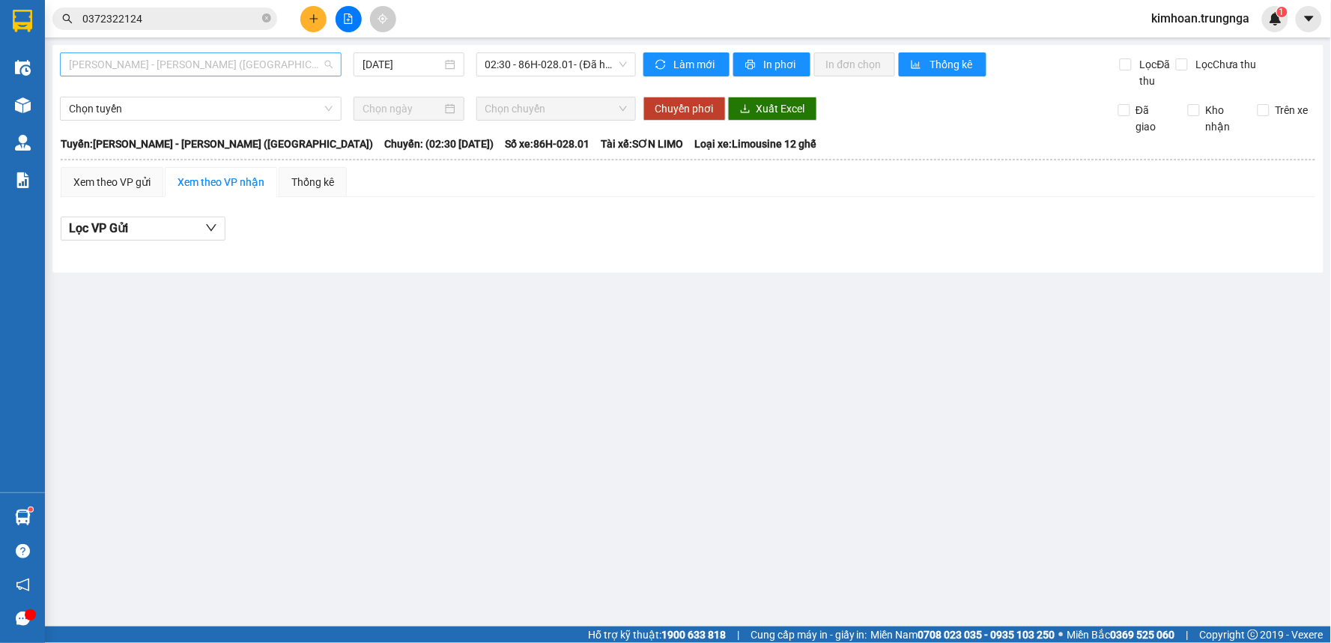
click at [264, 68] on span "Phan Thiết - Hồ Chí Minh (Ghế)" at bounding box center [201, 64] width 264 height 22
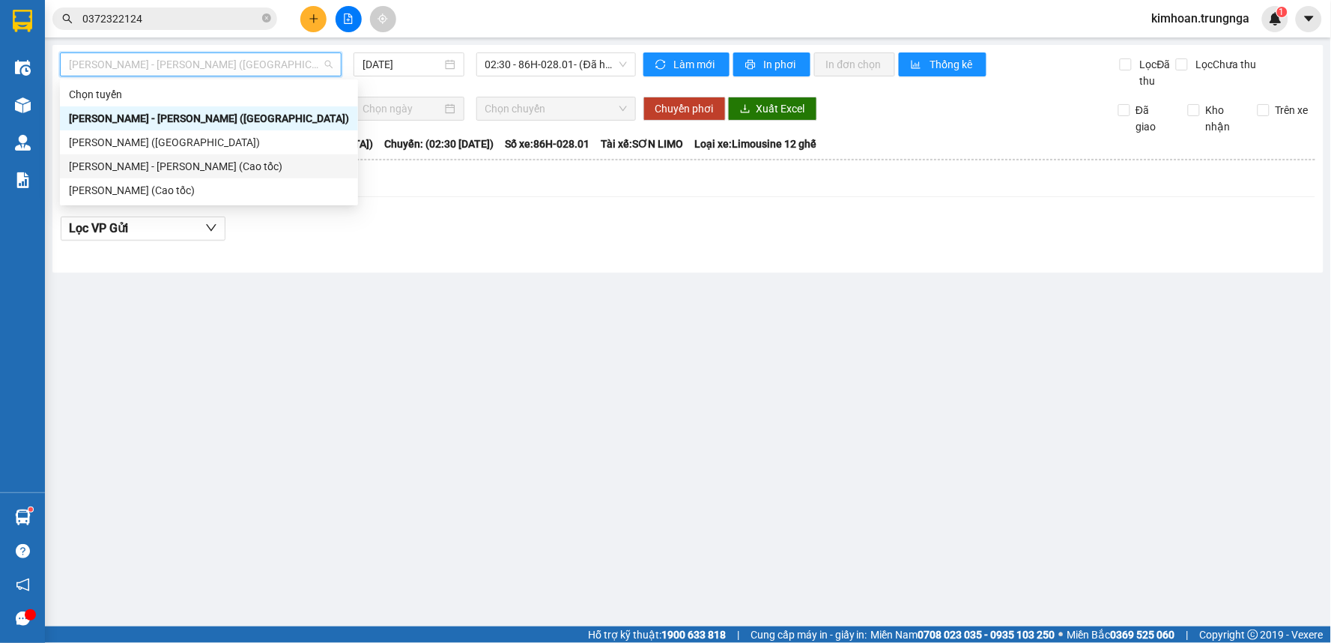
click at [192, 163] on div "Phan Thiết - Hồ Chí Minh (Cao tốc)" at bounding box center [209, 166] width 280 height 16
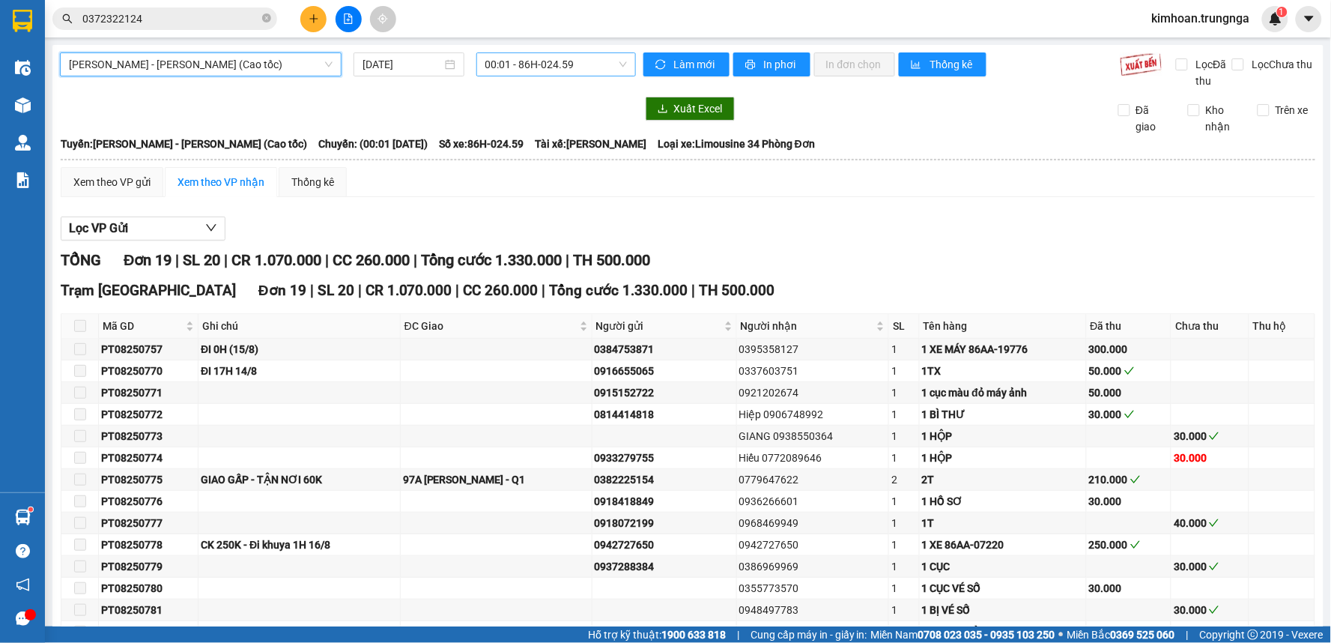
click at [563, 65] on span "00:01 - 86H-024.59" at bounding box center [556, 64] width 142 height 22
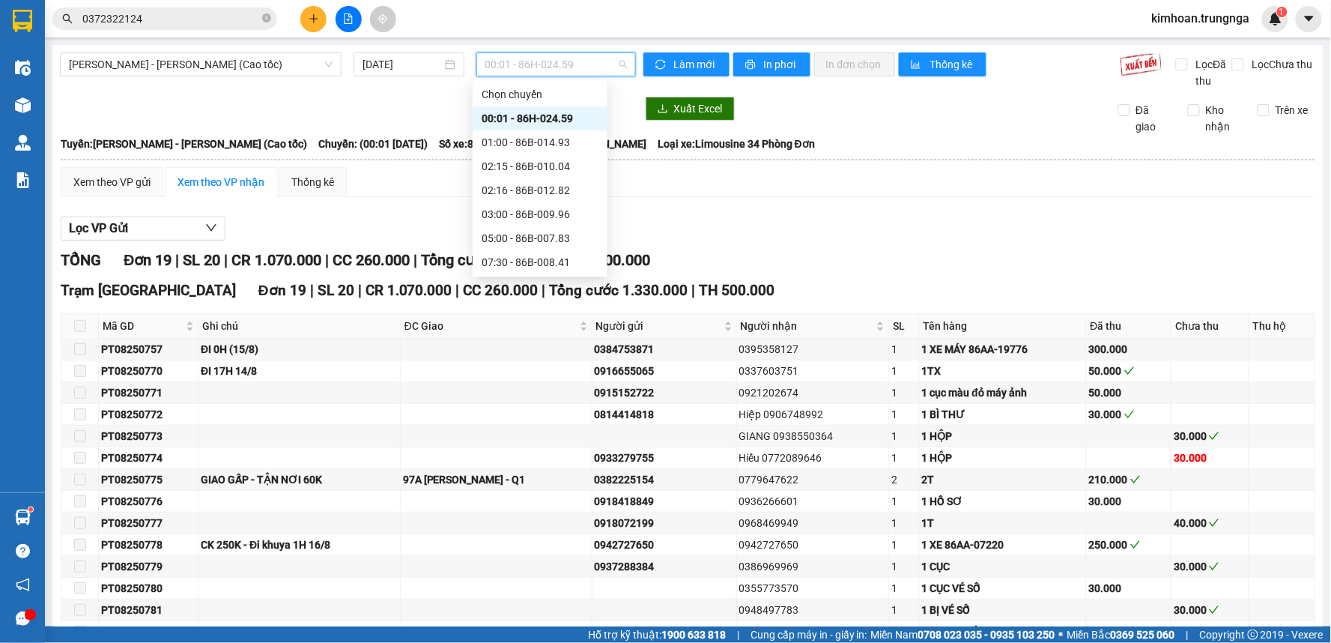
scroll to position [95, 0]
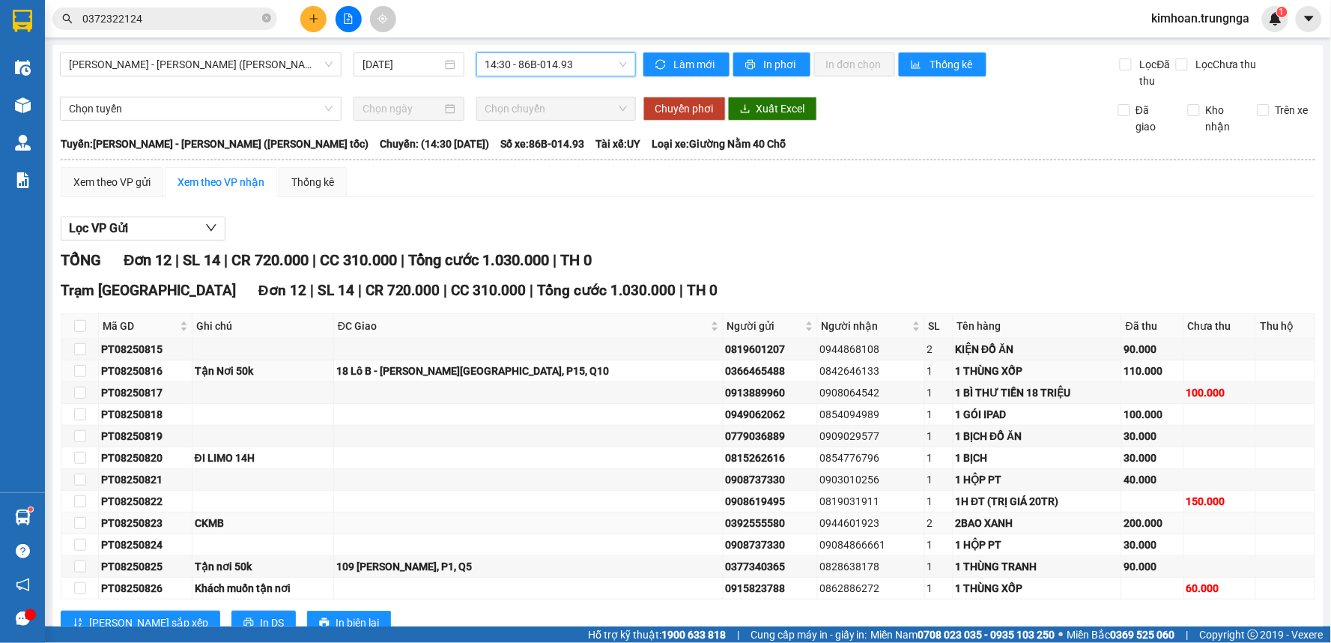
scroll to position [50, 0]
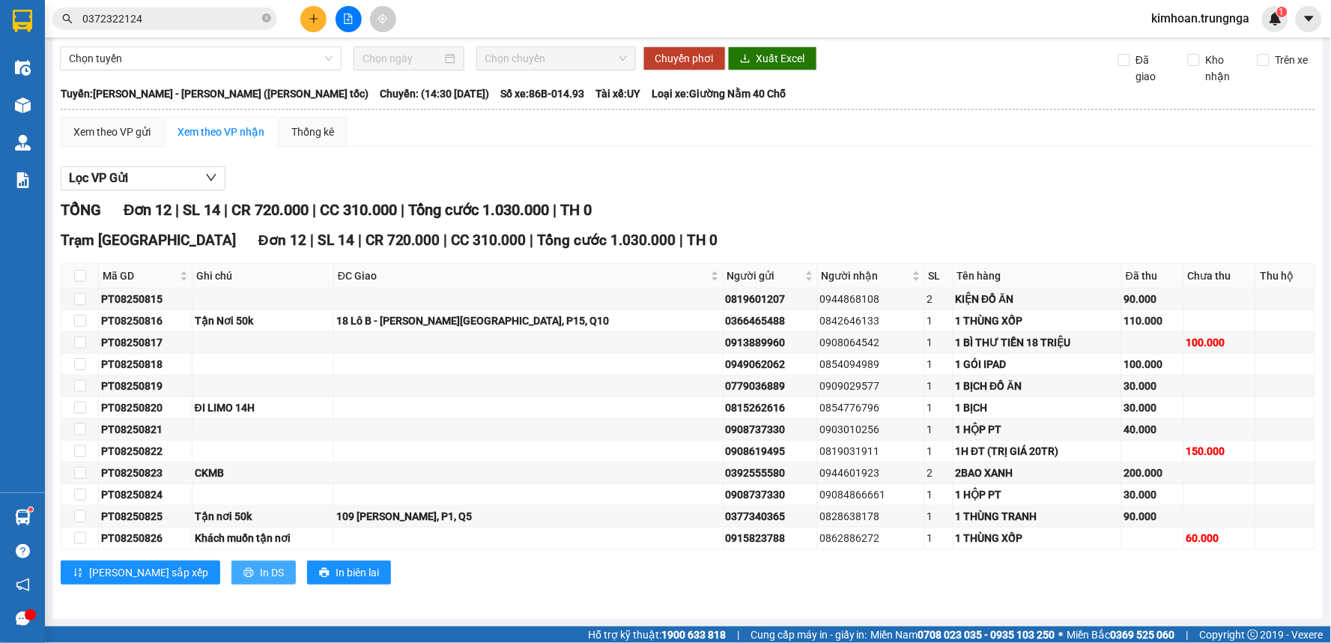
click at [260, 572] on span "In DS" at bounding box center [272, 572] width 24 height 16
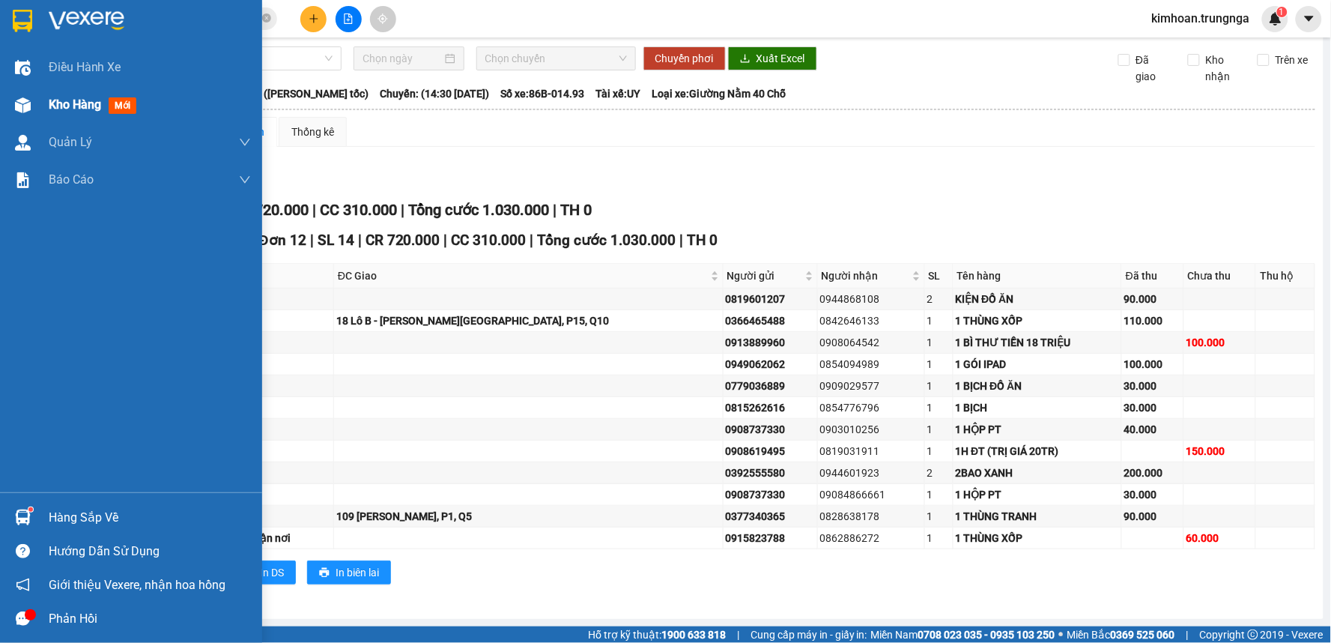
click at [28, 106] on img at bounding box center [23, 105] width 16 height 16
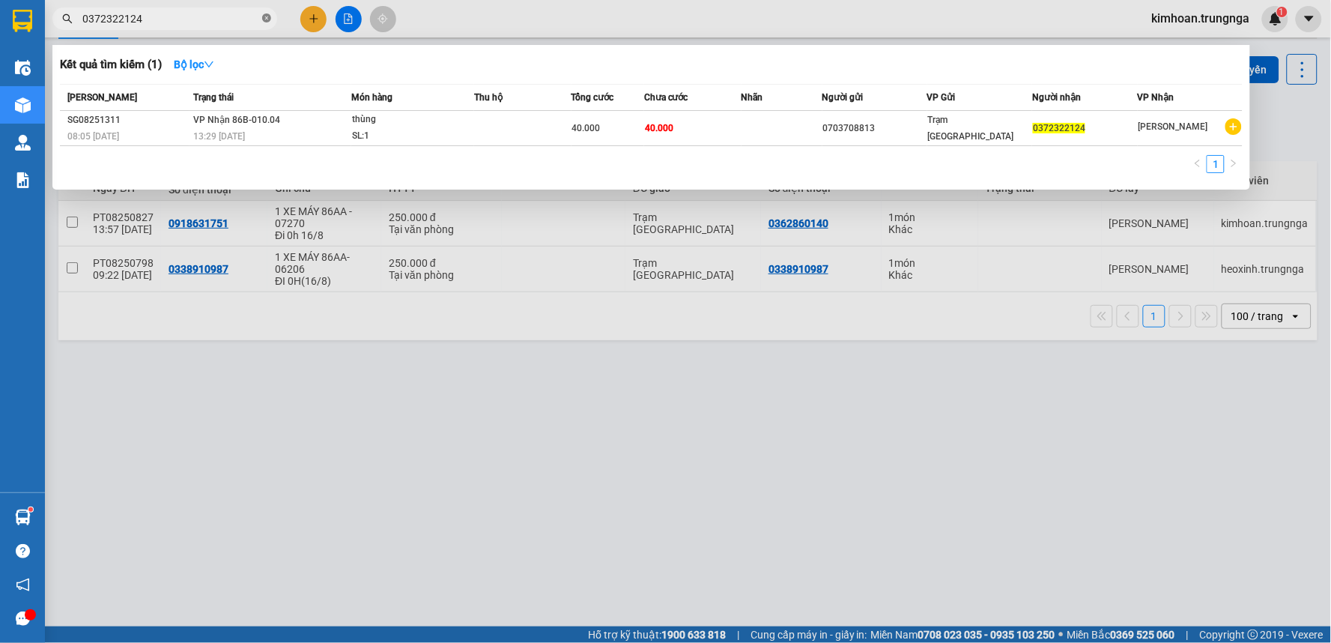
click at [266, 20] on icon "close-circle" at bounding box center [266, 17] width 9 height 9
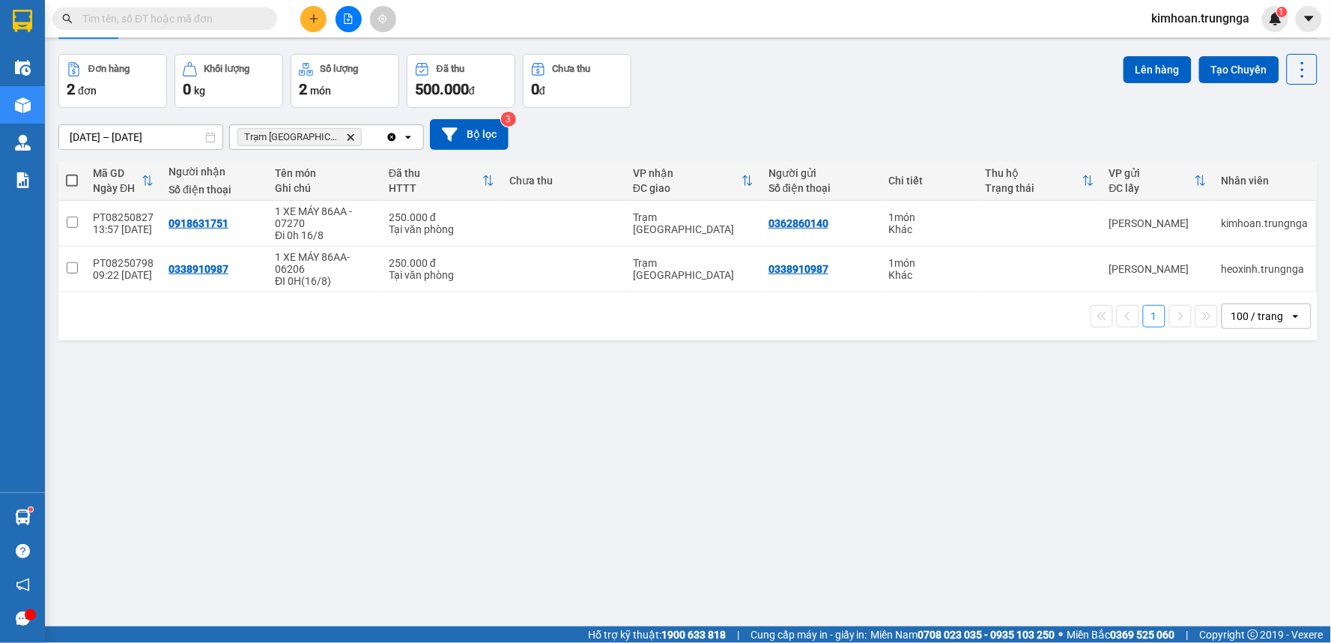
click at [468, 12] on div "Kết quả [PERSON_NAME] ( 1 ) Bộ lọc Mã ĐH Trạng thái Món hàng Thu hộ Tổng [PERSO…" at bounding box center [665, 18] width 1331 height 37
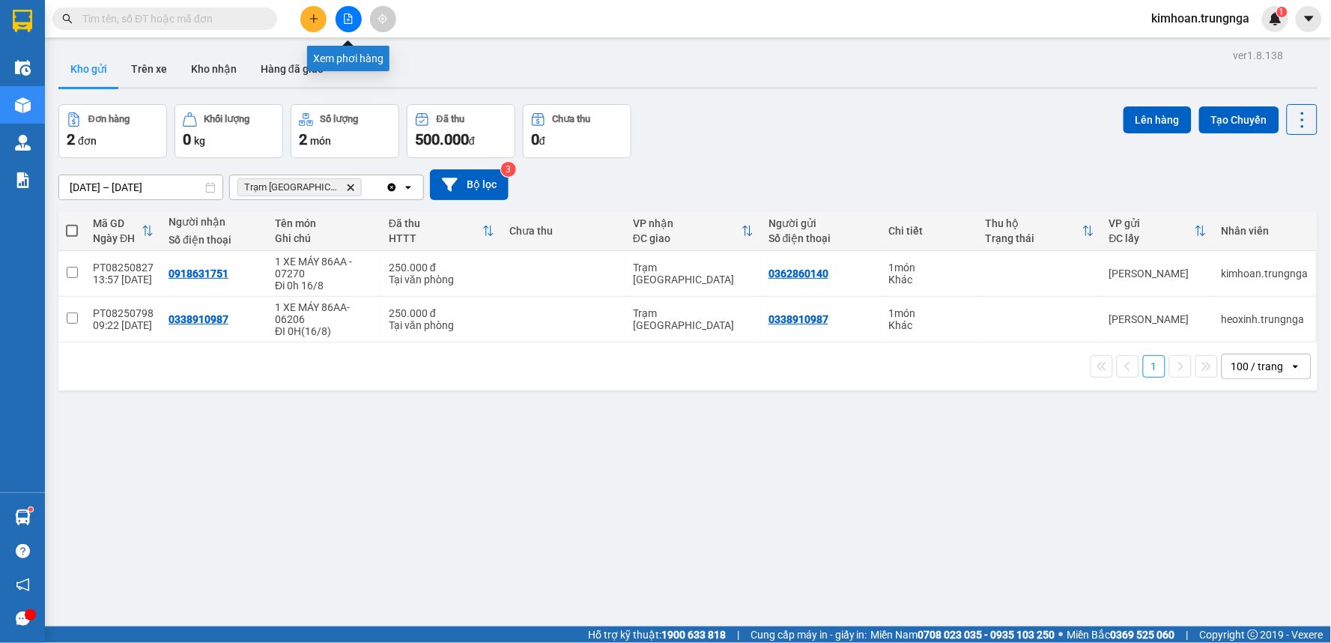
click at [346, 13] on icon "file-add" at bounding box center [348, 18] width 10 height 10
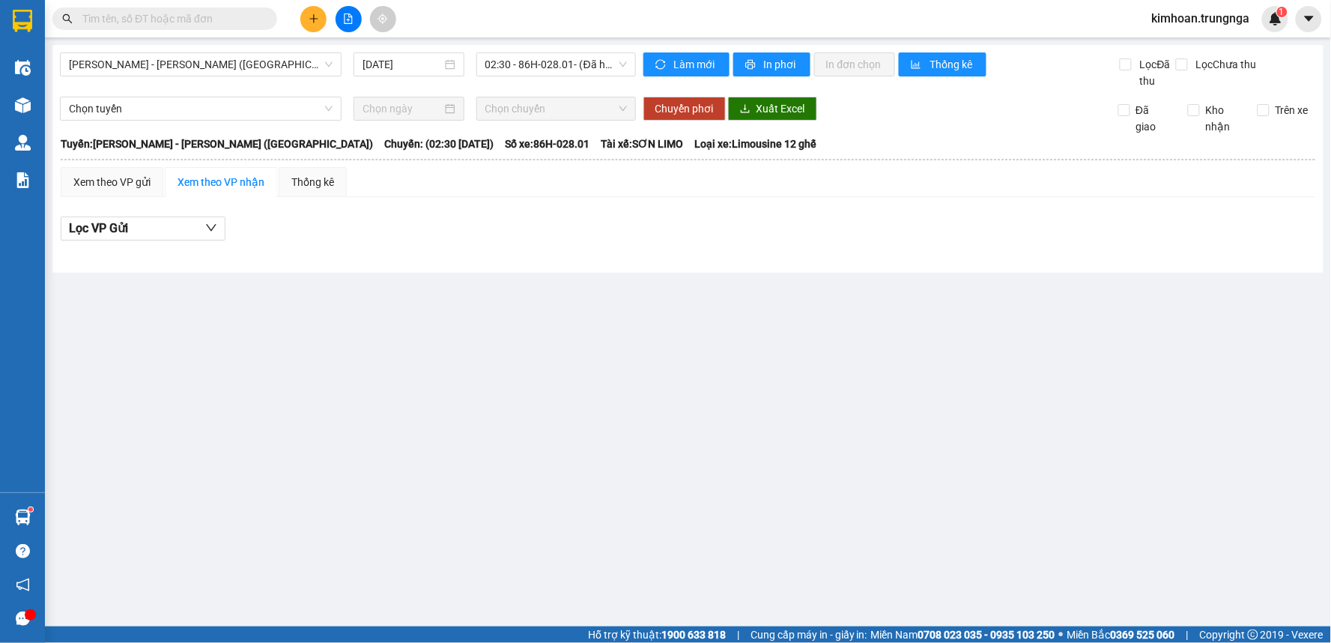
click at [514, 75] on span "02:30 - 86H-028.01 - (Đã hủy)" at bounding box center [556, 64] width 142 height 22
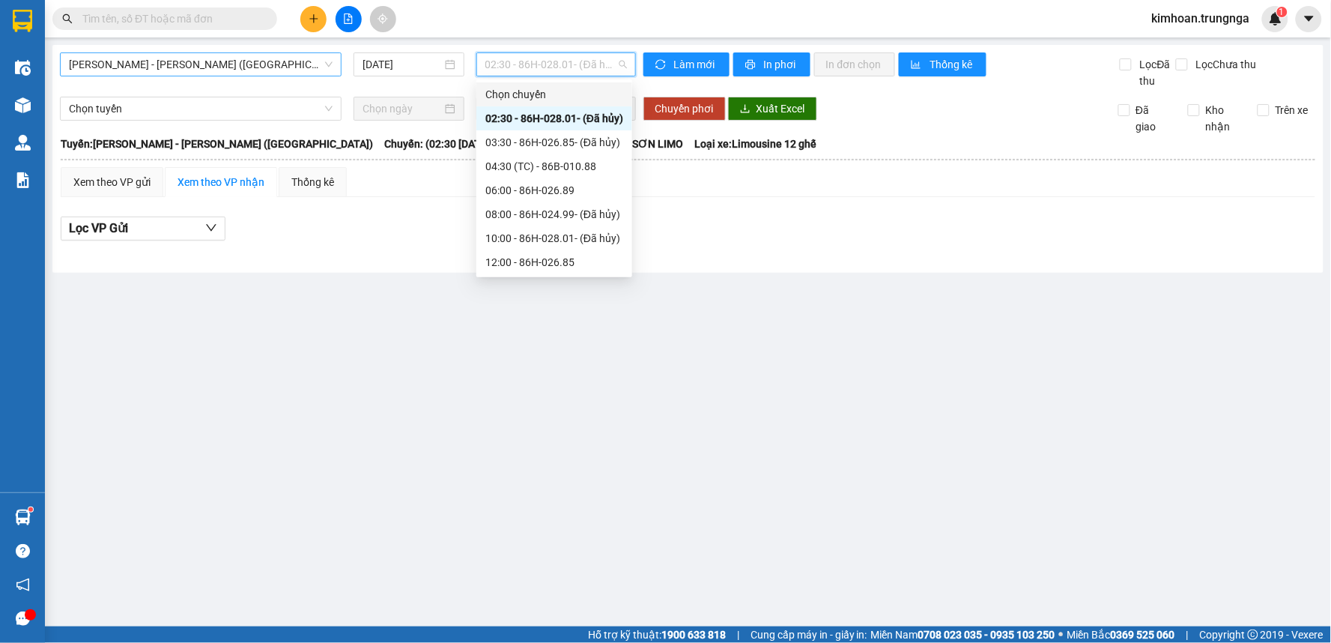
click at [305, 71] on span "[PERSON_NAME] - [PERSON_NAME] ([GEOGRAPHIC_DATA])" at bounding box center [201, 64] width 264 height 22
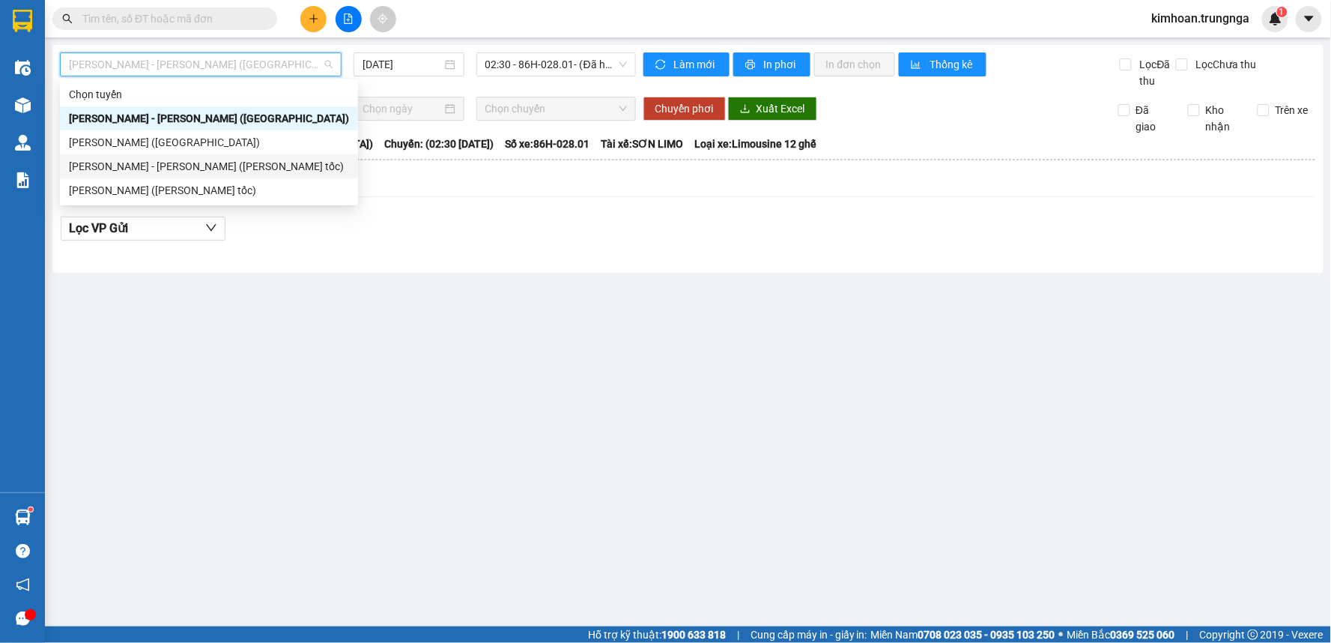
click at [228, 168] on div "[PERSON_NAME] - [PERSON_NAME] ([PERSON_NAME] tốc)" at bounding box center [209, 166] width 280 height 16
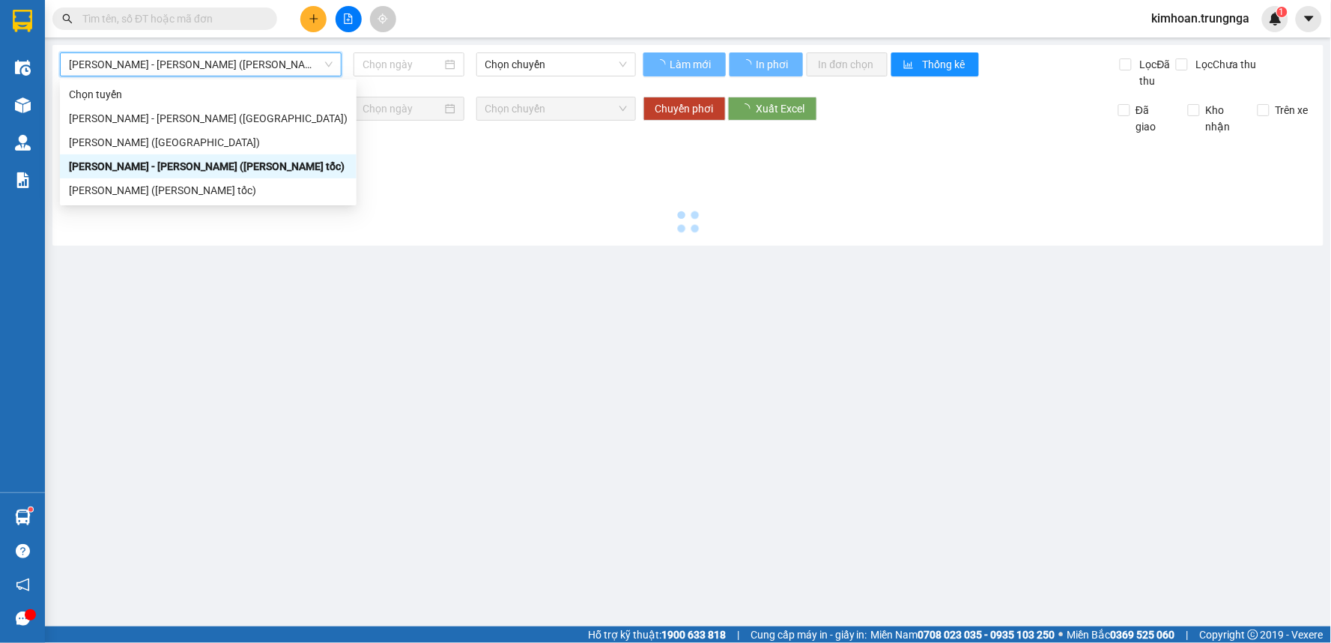
type input "[DATE]"
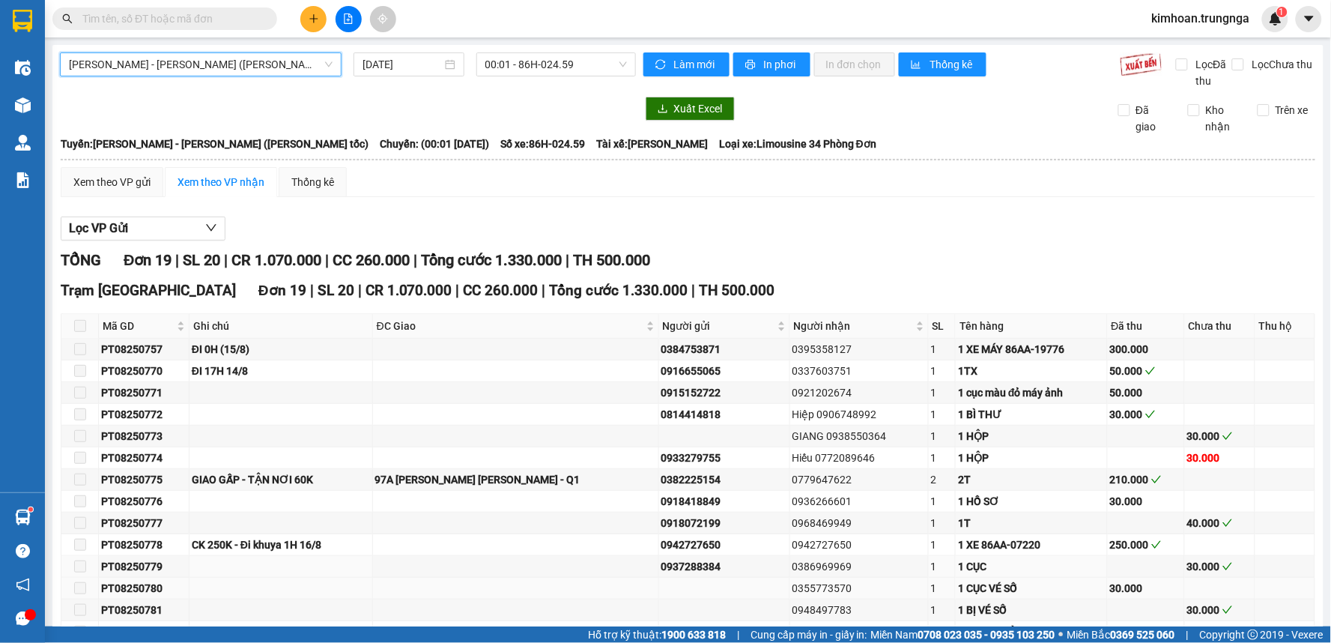
scroll to position [203, 0]
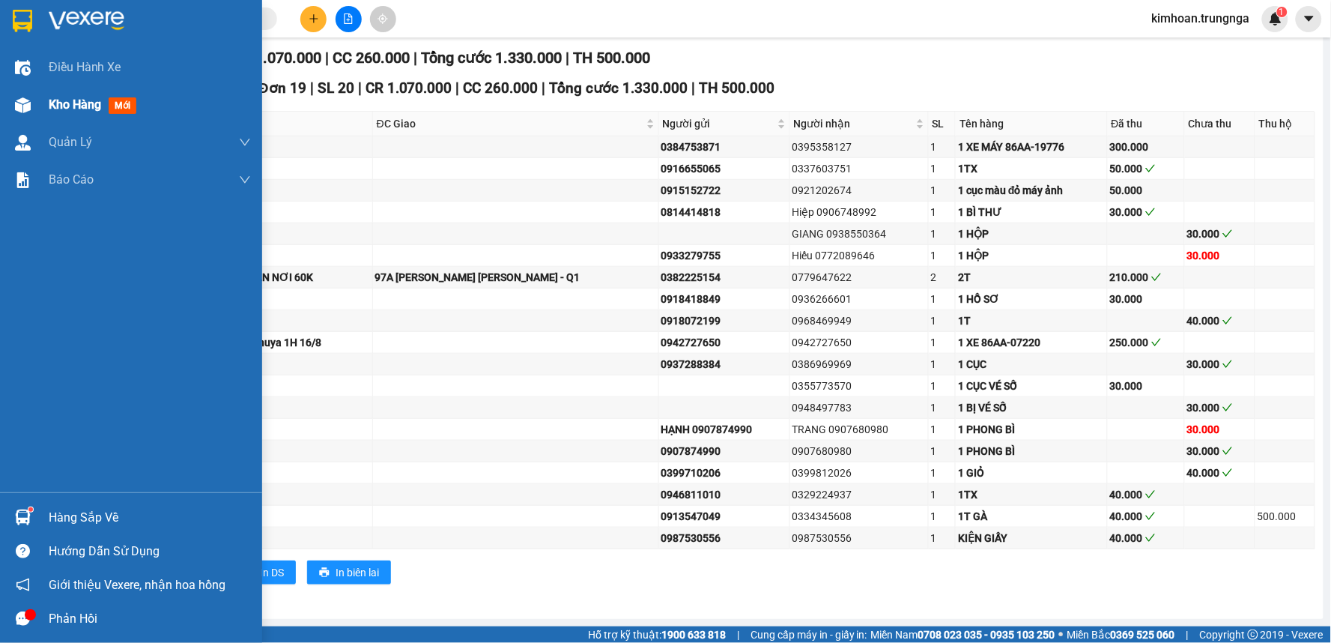
click at [38, 106] on div "Kho hàng mới" at bounding box center [131, 104] width 262 height 37
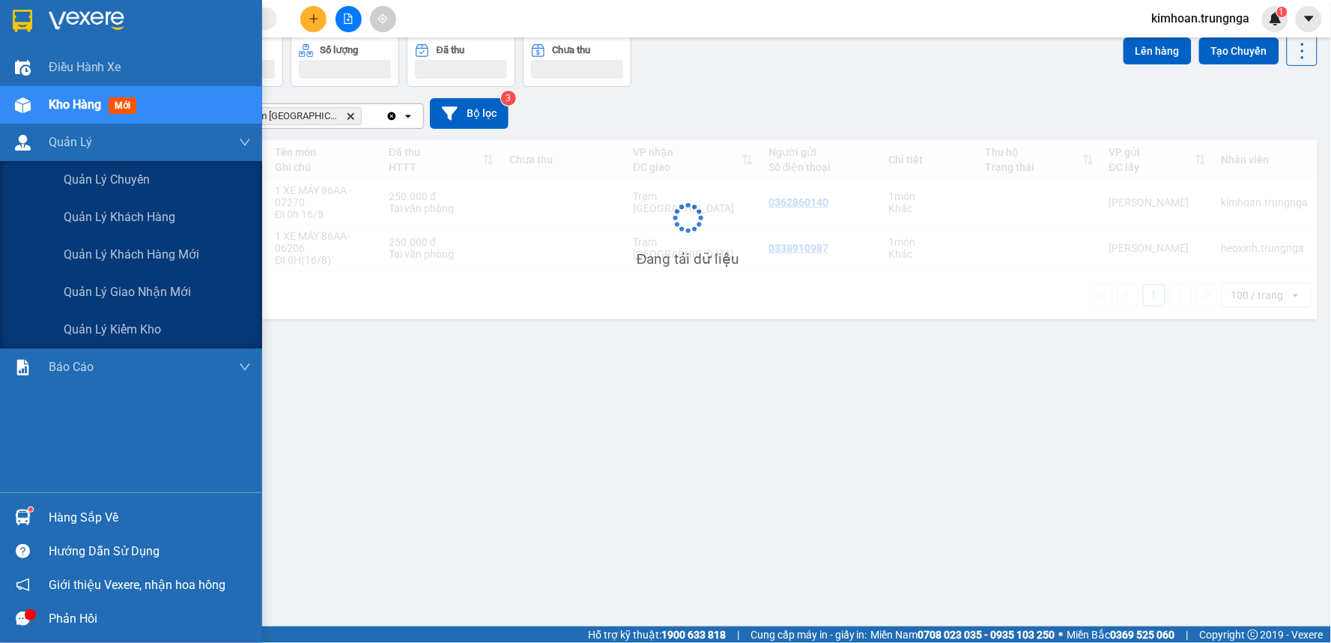
scroll to position [69, 0]
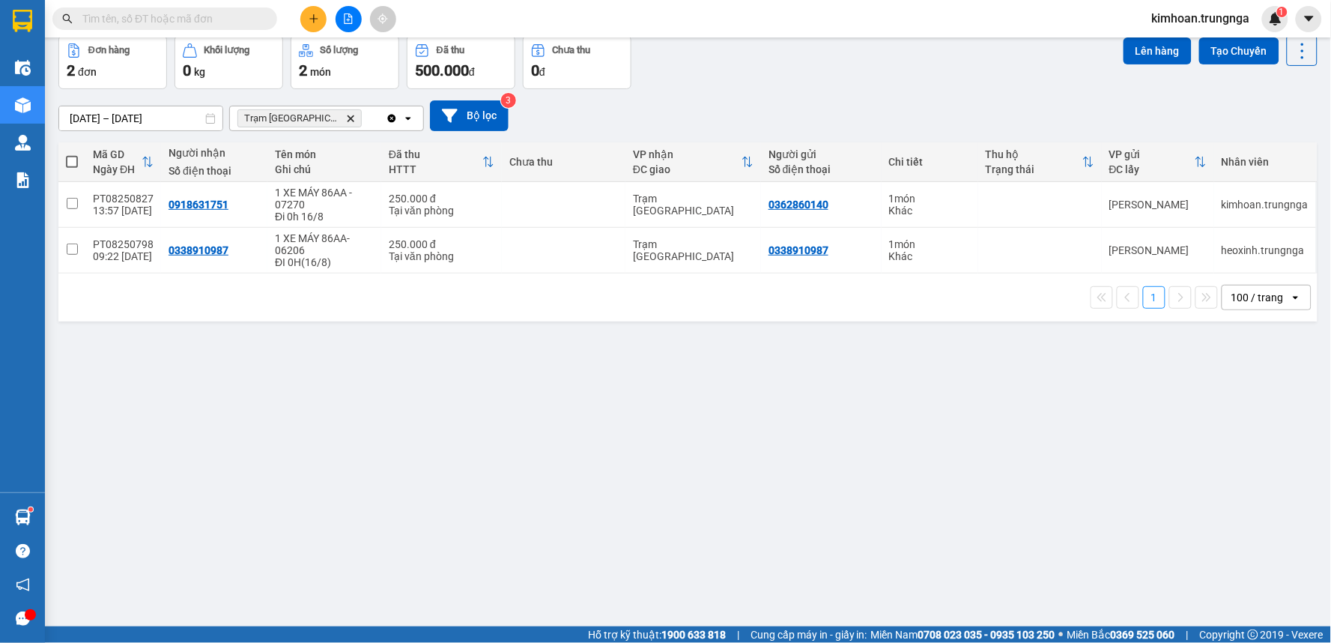
click at [1224, 19] on span "kimhoan.trungnga" at bounding box center [1201, 18] width 122 height 19
click at [1211, 46] on span "Đăng xuất" at bounding box center [1207, 46] width 91 height 16
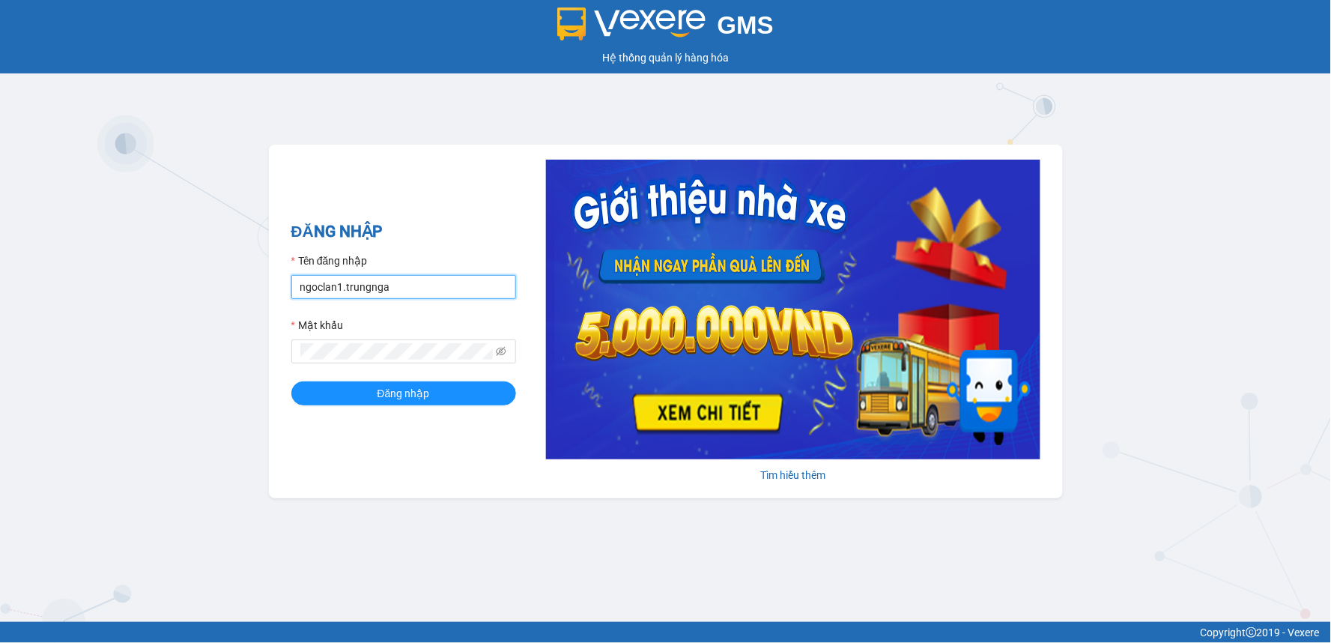
drag, startPoint x: 396, startPoint y: 292, endPoint x: 253, endPoint y: 289, distance: 142.4
click at [253, 289] on div "GMS Hệ thống quản lý hàng hóa ĐĂNG NHẬP Tên đăng nhập ngoclan1.trungnga Mật khẩ…" at bounding box center [665, 311] width 1331 height 622
type input "hoanguyen.trungnga"
click at [222, 357] on div "GMS Hệ thống quản lý hàng hóa ĐĂNG NHẬP Tên đăng nhập hoanguyen.trungnga Mật kh…" at bounding box center [665, 311] width 1331 height 622
click at [291, 381] on button "Đăng nhập" at bounding box center [403, 393] width 225 height 24
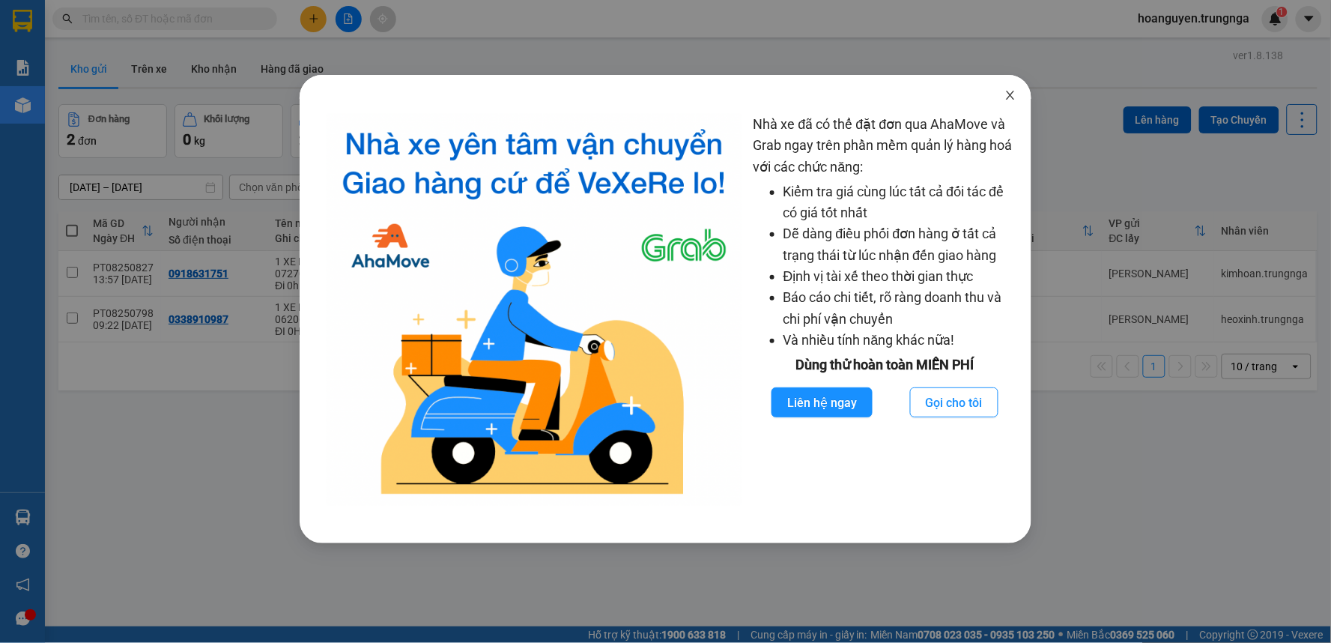
click at [1014, 90] on span "Close" at bounding box center [1011, 96] width 42 height 42
